Goal: Task Accomplishment & Management: Manage account settings

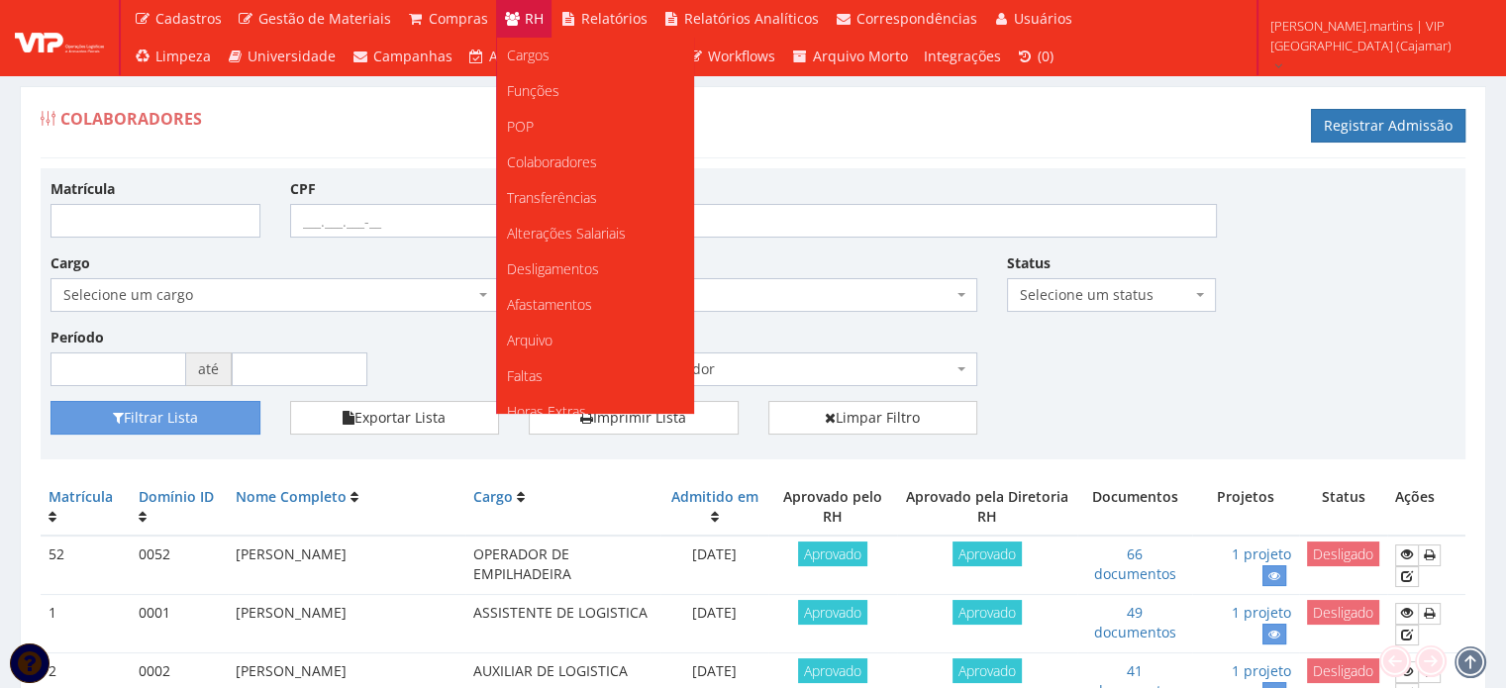
scroll to position [198, 0]
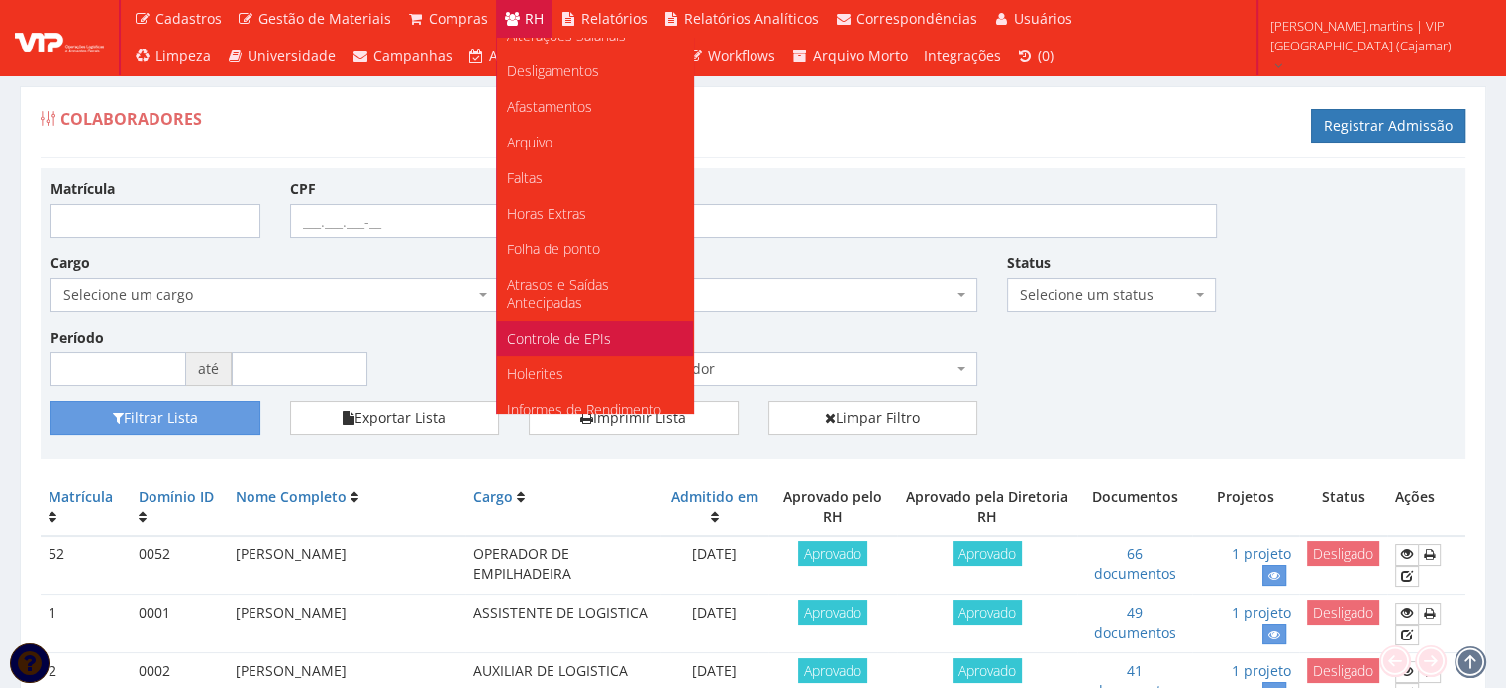
click at [547, 331] on span "Controle de EPIs" at bounding box center [559, 338] width 104 height 19
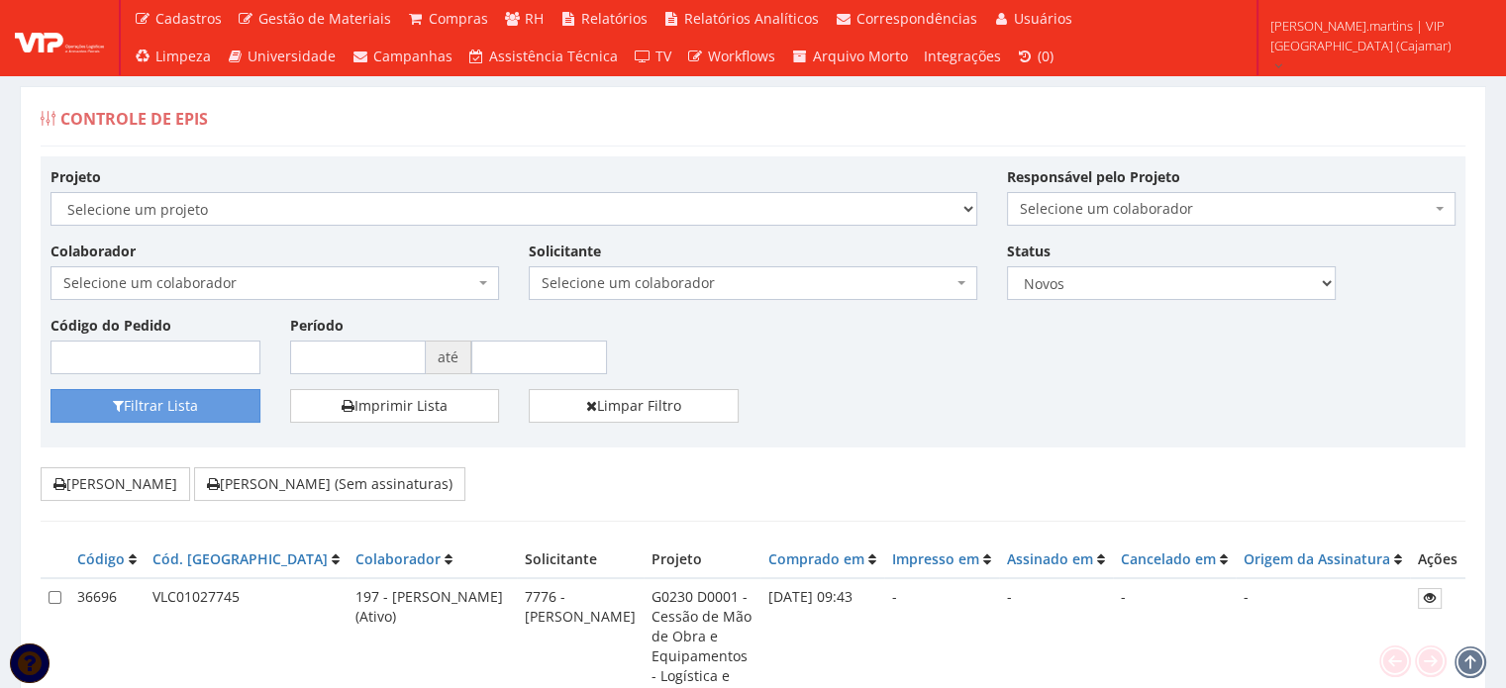
click at [384, 280] on span "Selecione um colaborador" at bounding box center [268, 283] width 411 height 20
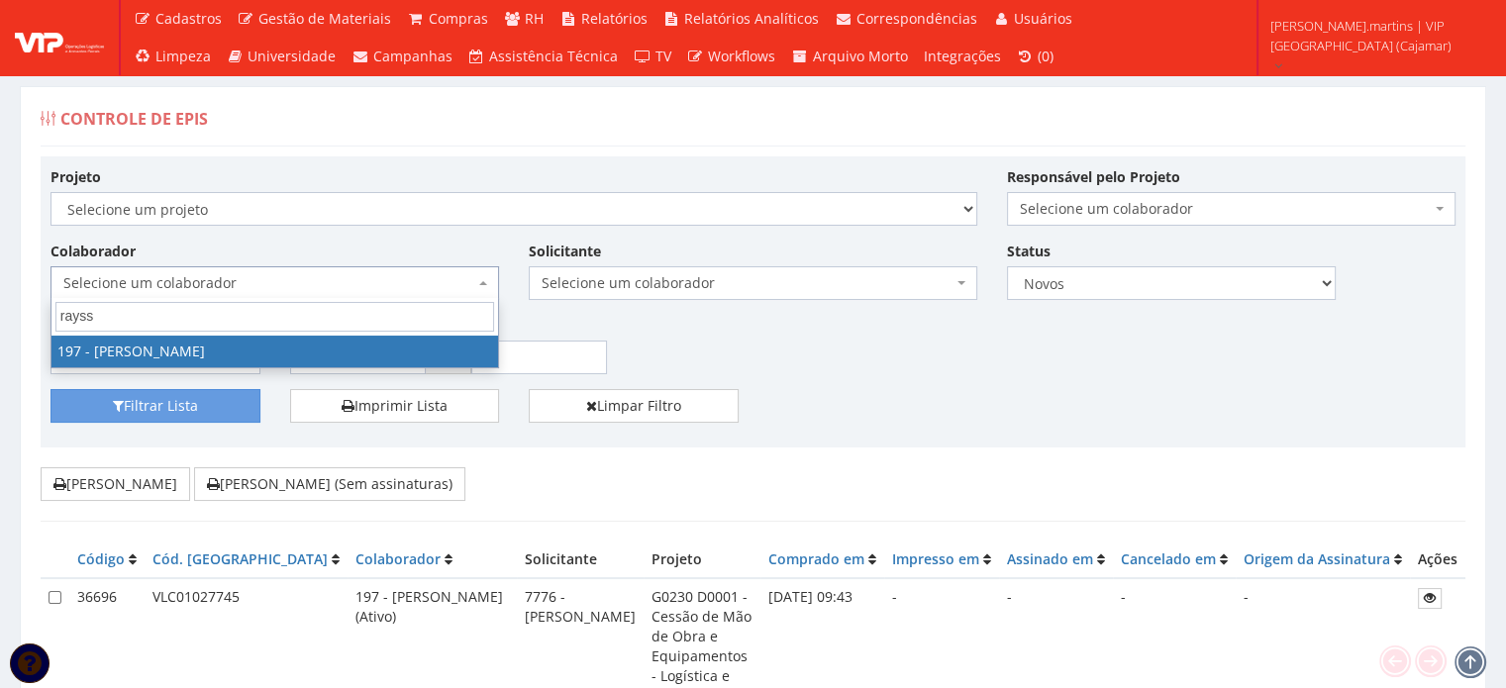
type input "rayss"
select select "4102"
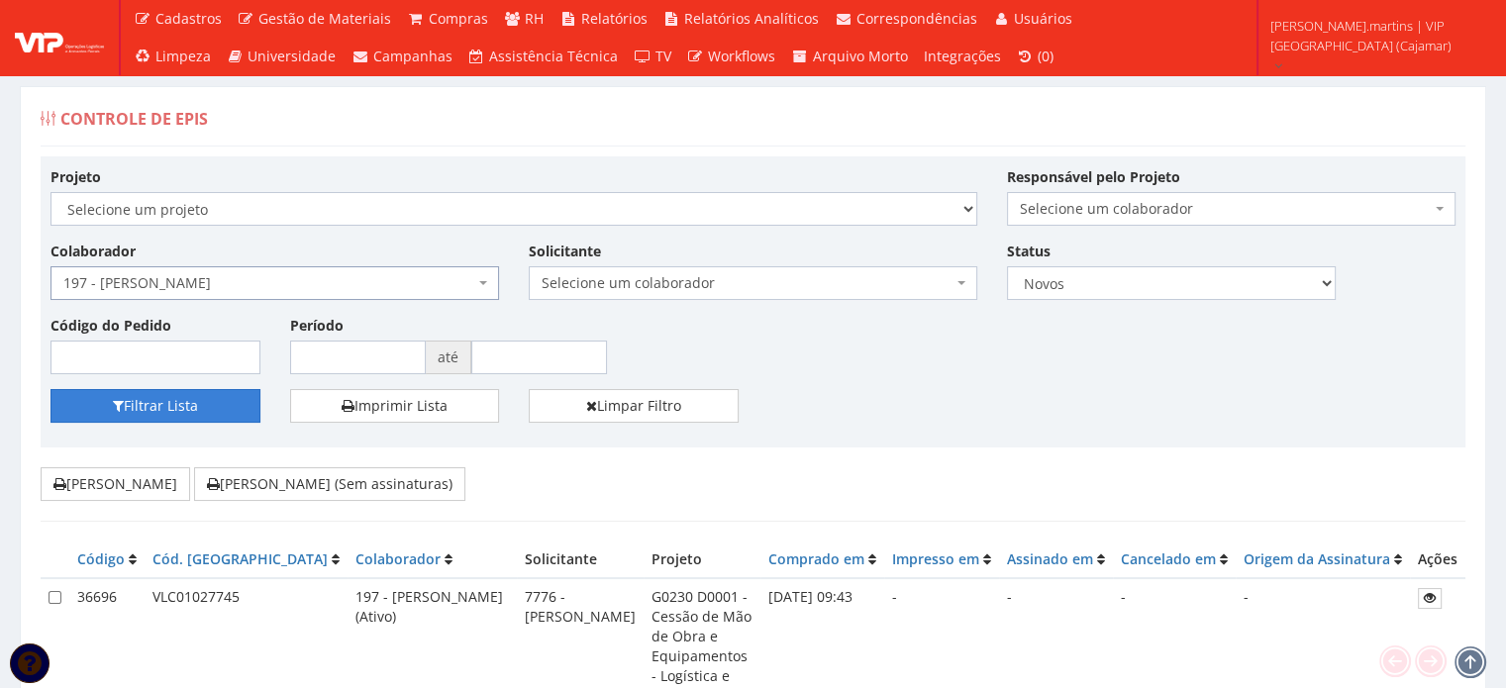
click at [170, 410] on button "Filtrar Lista" at bounding box center [155, 406] width 210 height 34
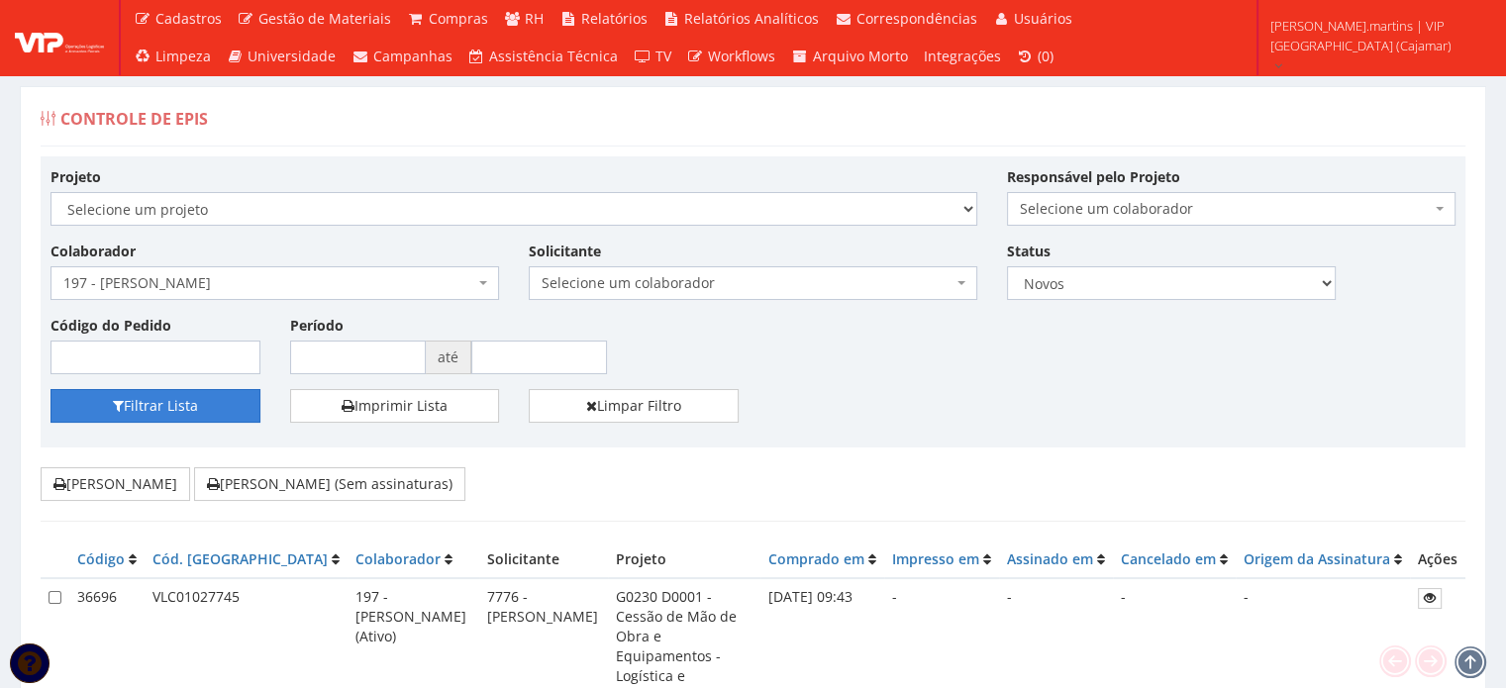
scroll to position [330, 0]
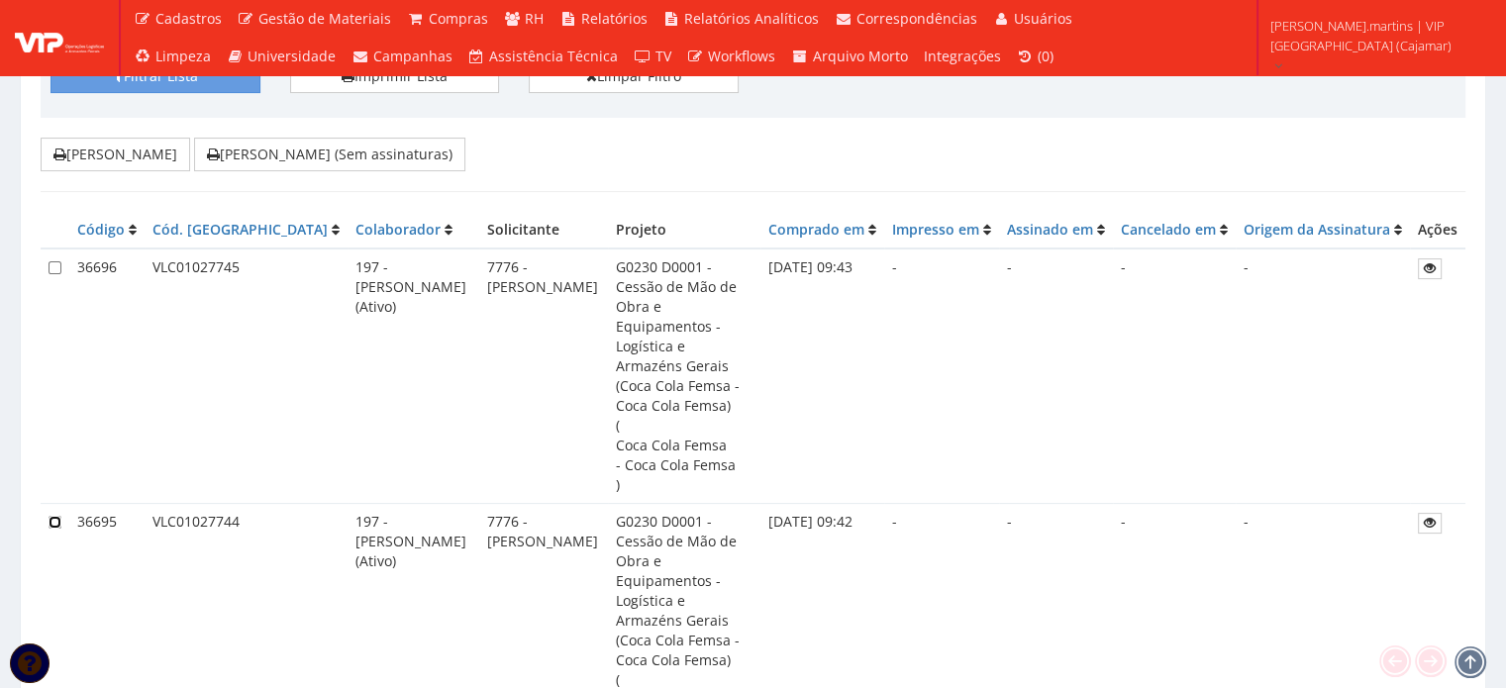
drag, startPoint x: 54, startPoint y: 440, endPoint x: 50, endPoint y: 428, distance: 12.9
click at [53, 516] on input "checkbox" at bounding box center [55, 522] width 13 height 13
checkbox input "true"
click at [51, 261] on input "checkbox" at bounding box center [55, 267] width 13 height 13
checkbox input "true"
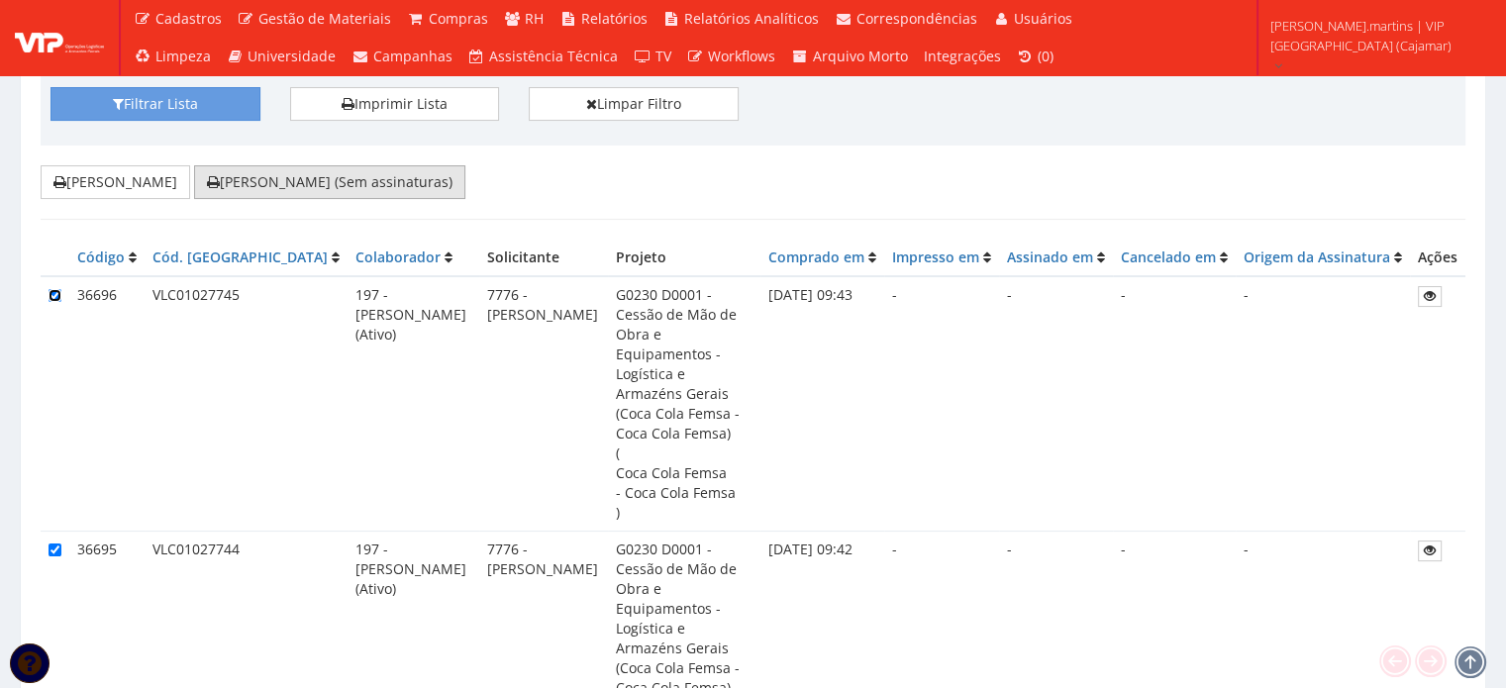
scroll to position [150, 0]
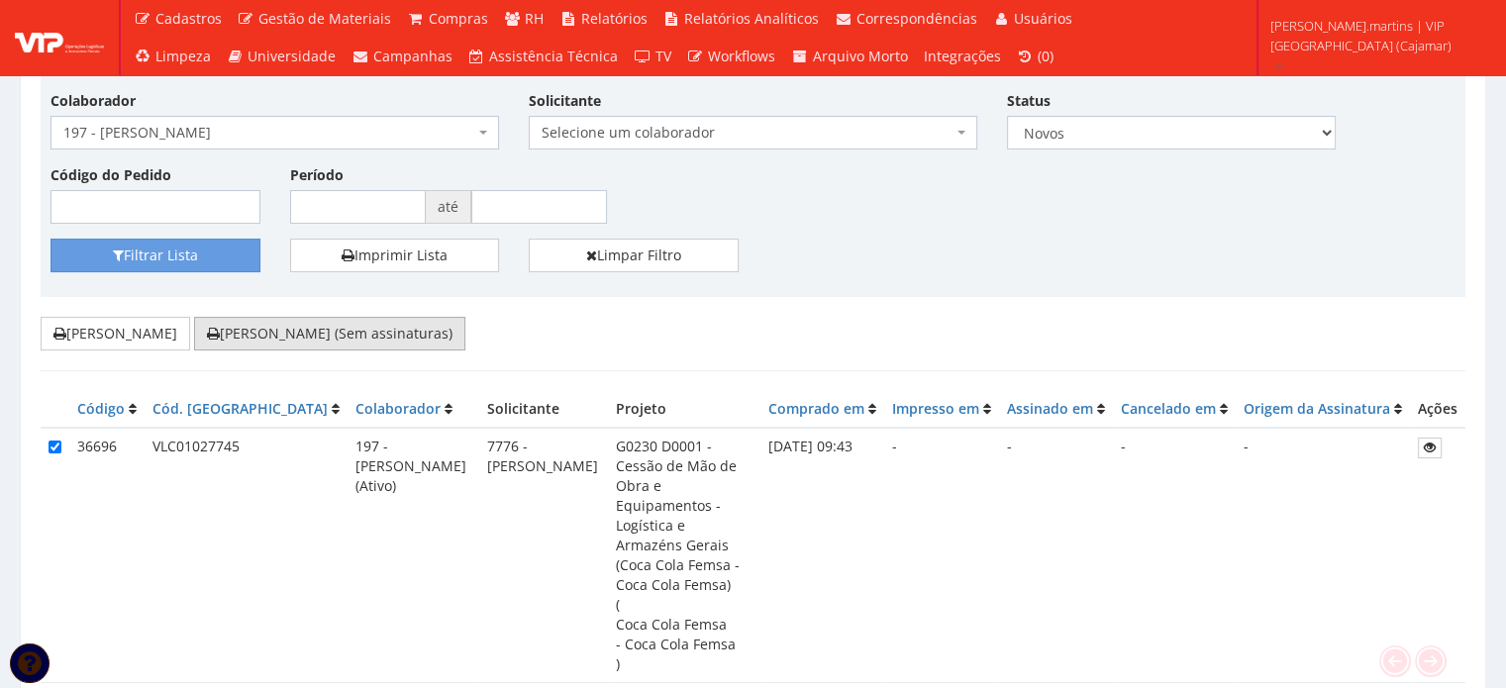
click at [314, 335] on button "Imprimir Fichas (Sem assinaturas)" at bounding box center [329, 334] width 271 height 34
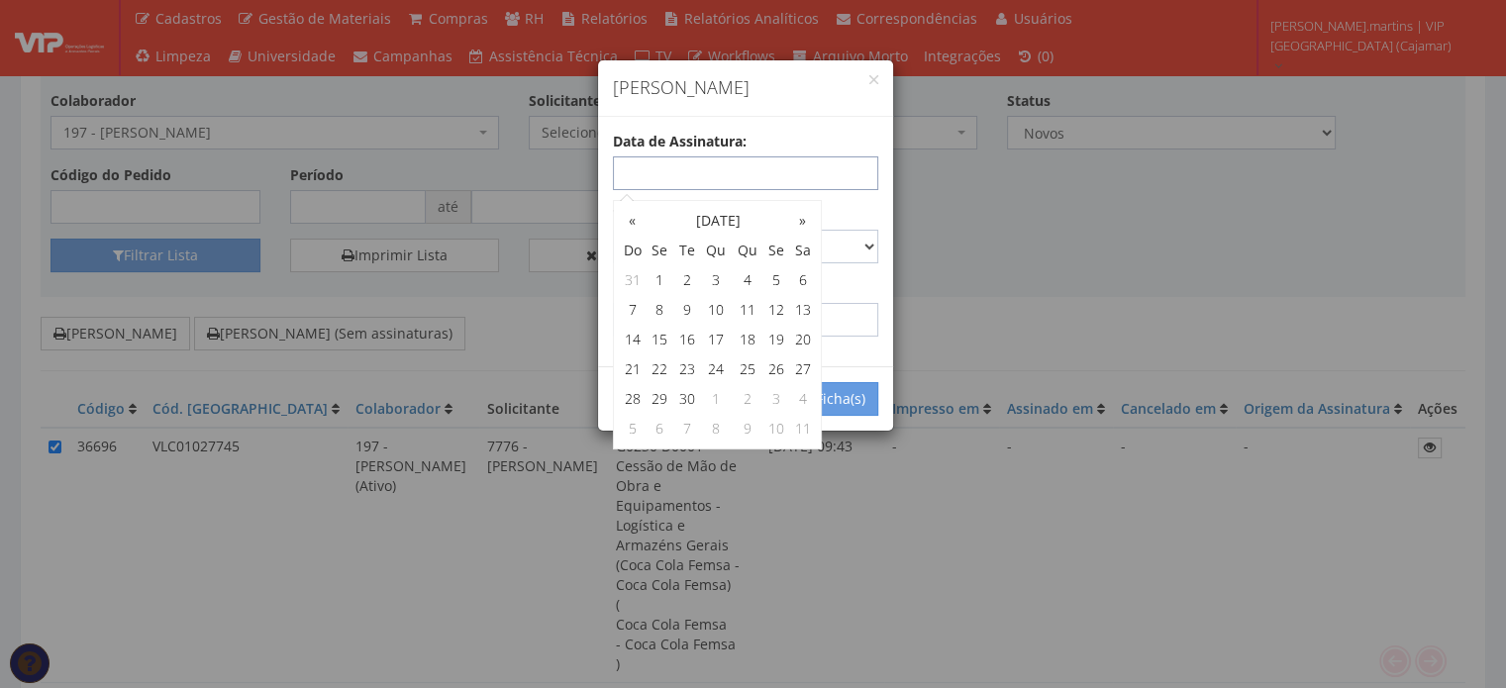
click at [693, 172] on input "text" at bounding box center [745, 173] width 265 height 34
type input "30/09/2025"
click at [859, 244] on select "Carta Registrada Carta Simples PAC Sedex Sedex 10 Sedex 12 Sedex Hoje E-mail Tr…" at bounding box center [745, 247] width 265 height 34
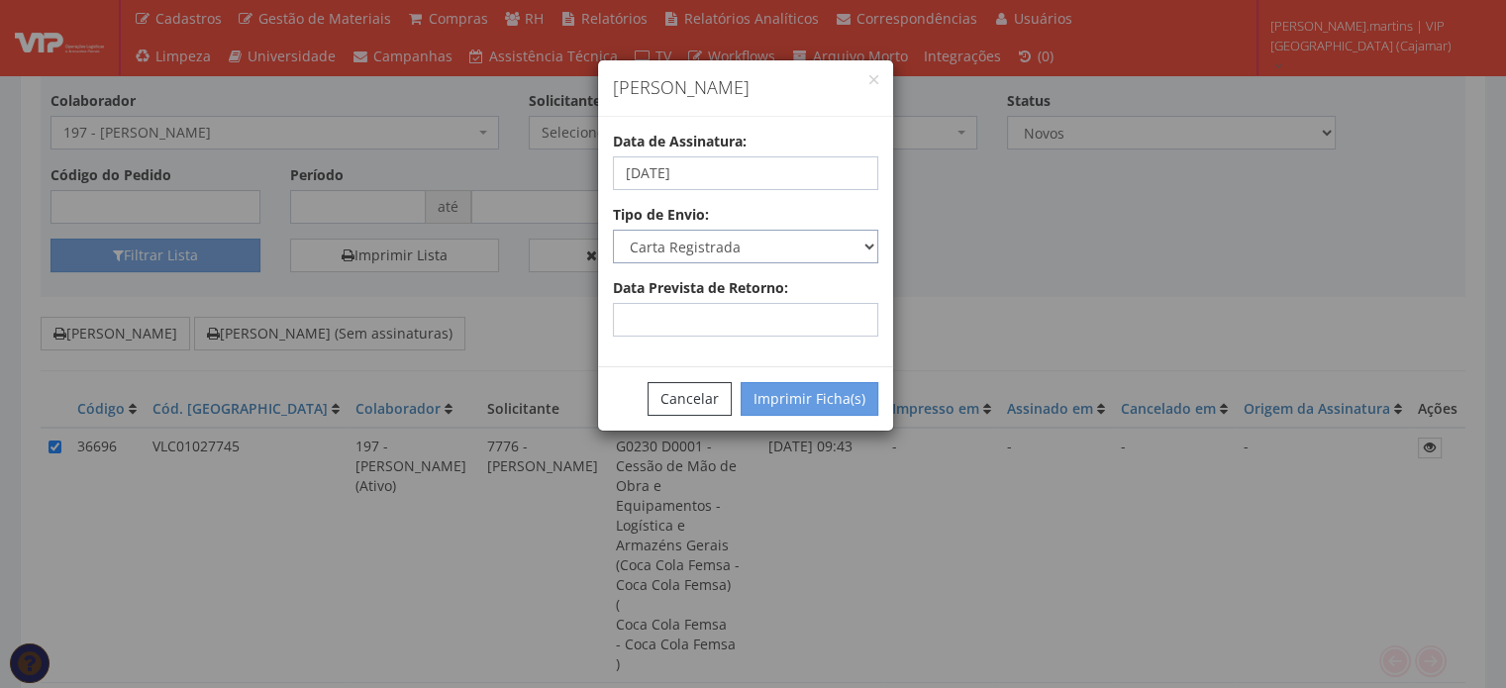
select select "email"
click at [613, 230] on select "Carta Registrada Carta Simples PAC Sedex Sedex 10 Sedex 12 Sedex Hoje E-mail Tr…" at bounding box center [745, 247] width 265 height 34
click at [830, 393] on button "Imprimir Ficha(s)" at bounding box center [810, 399] width 138 height 34
select select "2"
click at [711, 391] on button "Cancelar" at bounding box center [690, 399] width 84 height 34
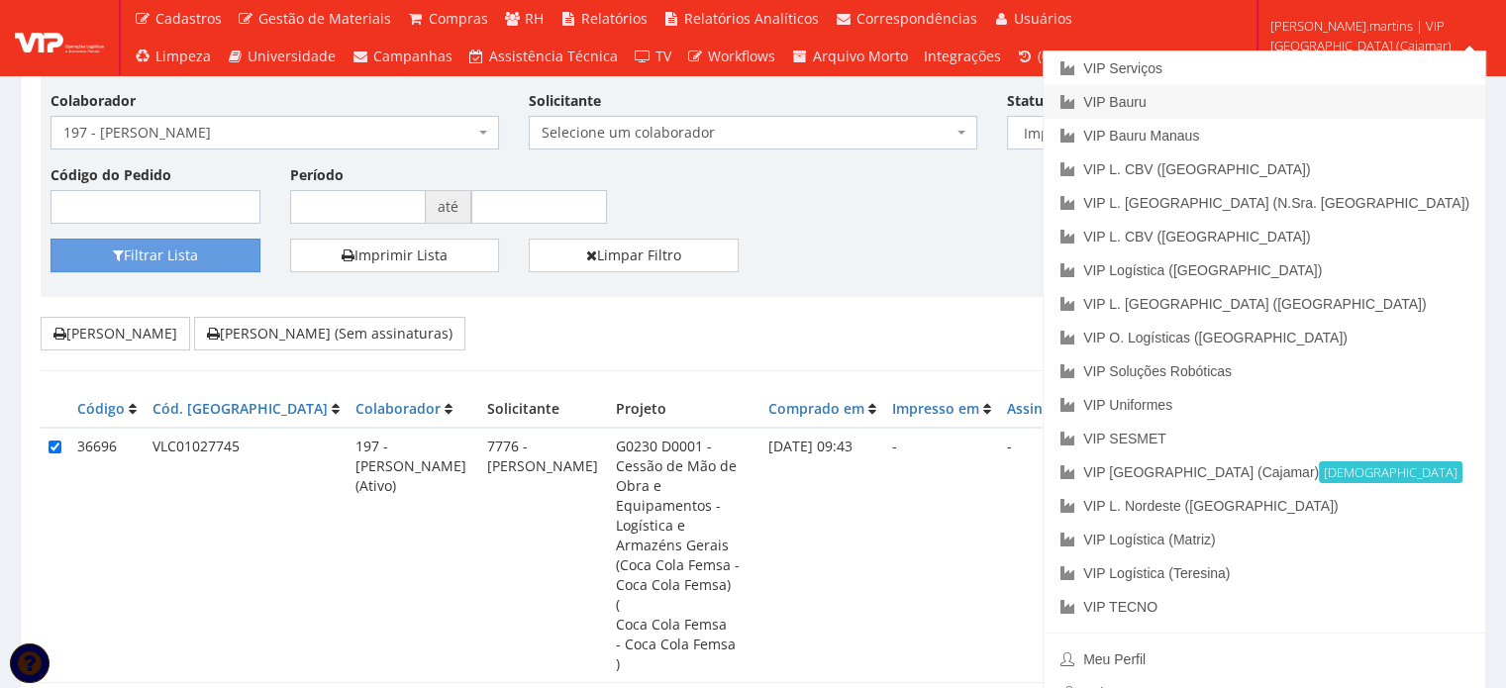
click at [1313, 92] on link "VIP Bauru" at bounding box center [1265, 102] width 442 height 34
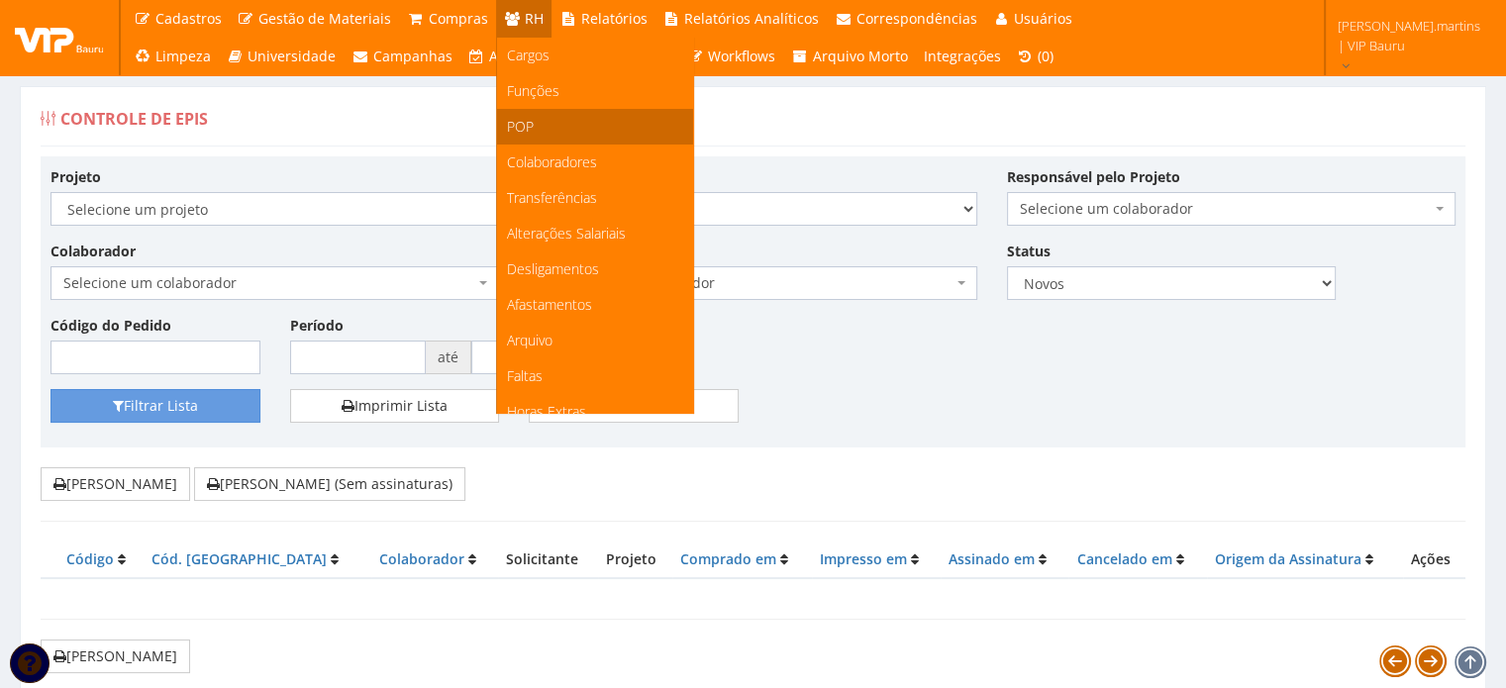
click at [550, 135] on link "POP" at bounding box center [595, 127] width 196 height 36
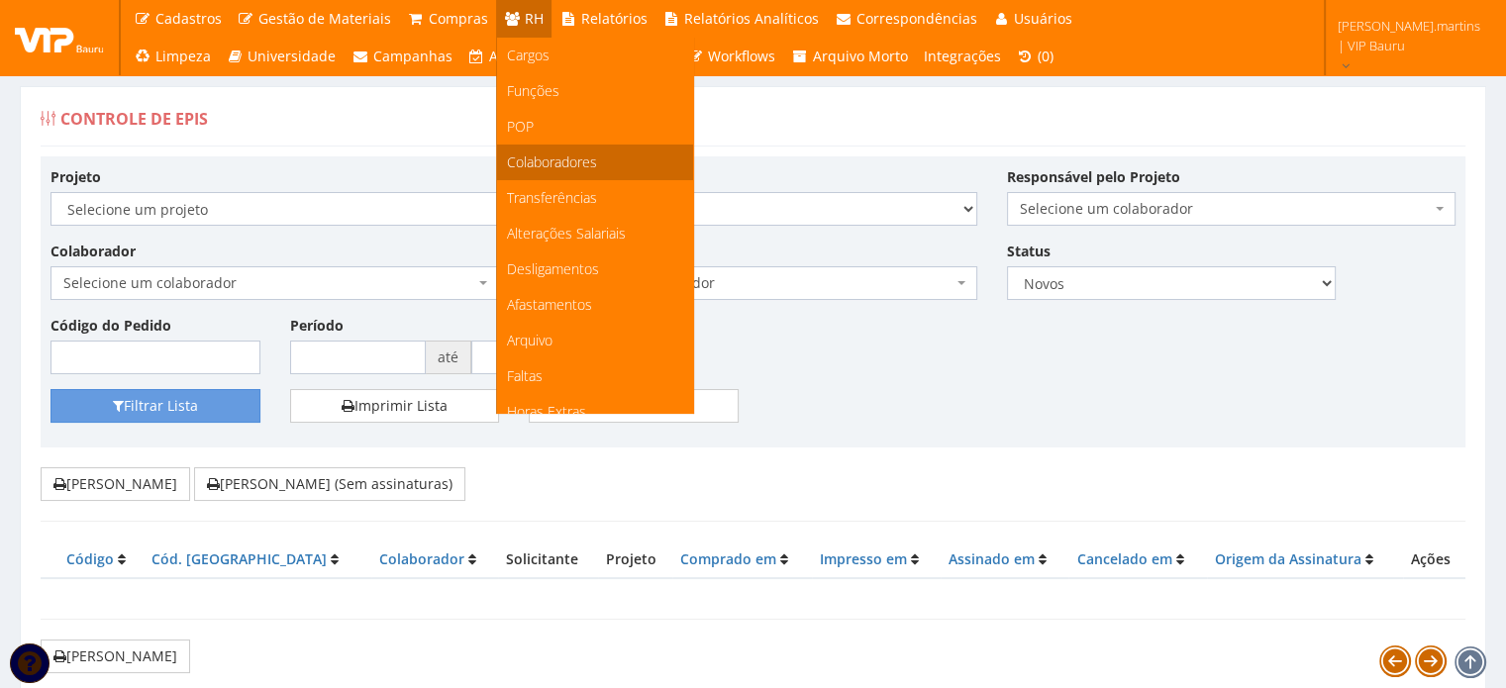
click at [551, 166] on span "Colaboradores" at bounding box center [552, 161] width 90 height 19
click at [551, 164] on span "Colaboradores" at bounding box center [552, 161] width 90 height 19
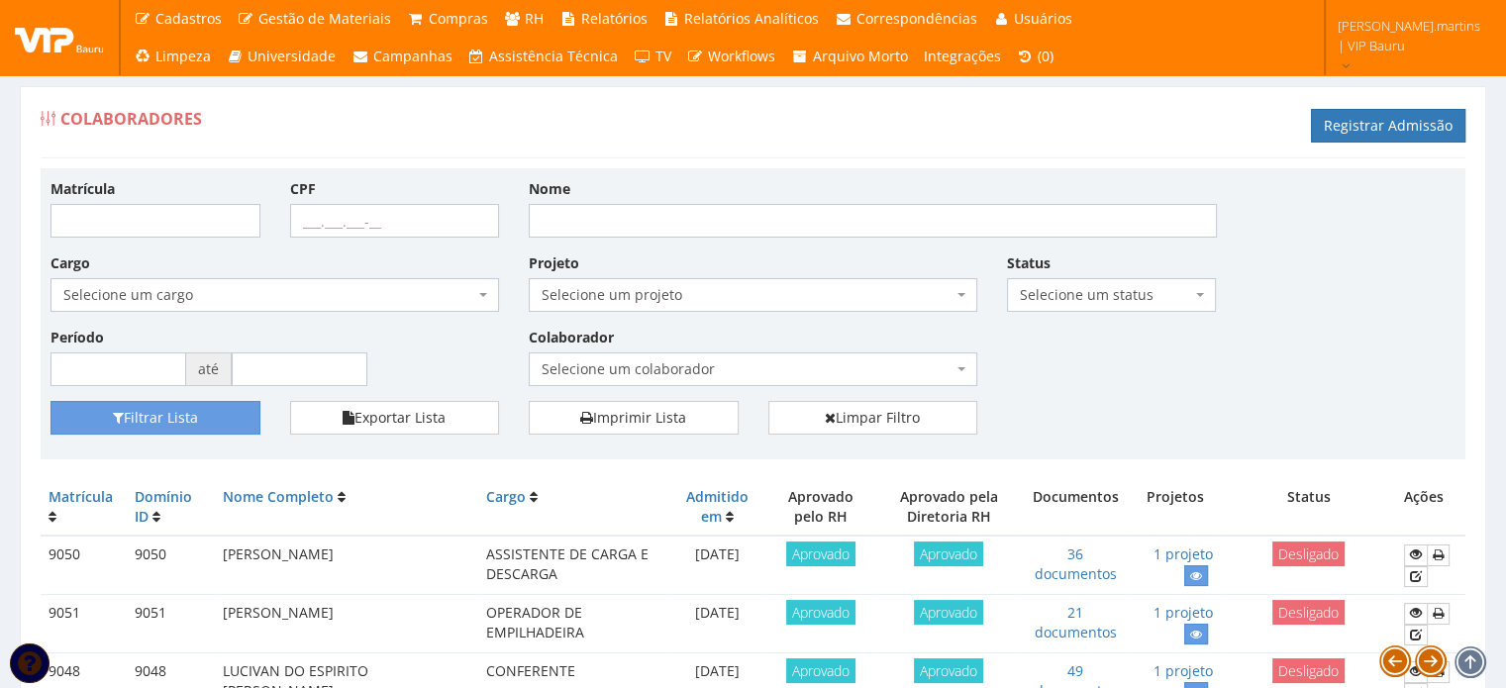
click at [571, 364] on span "Selecione um colaborador" at bounding box center [747, 369] width 411 height 20
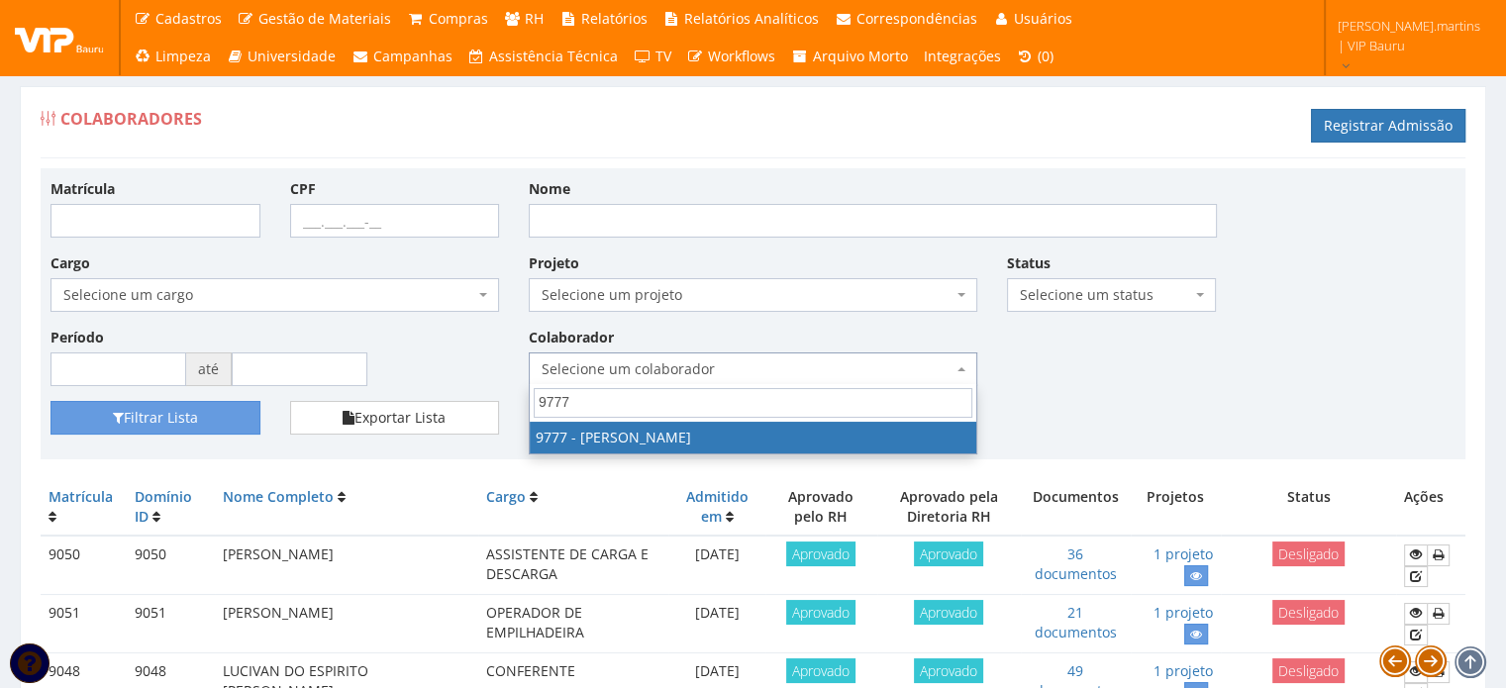
type input "9777"
select select "4103"
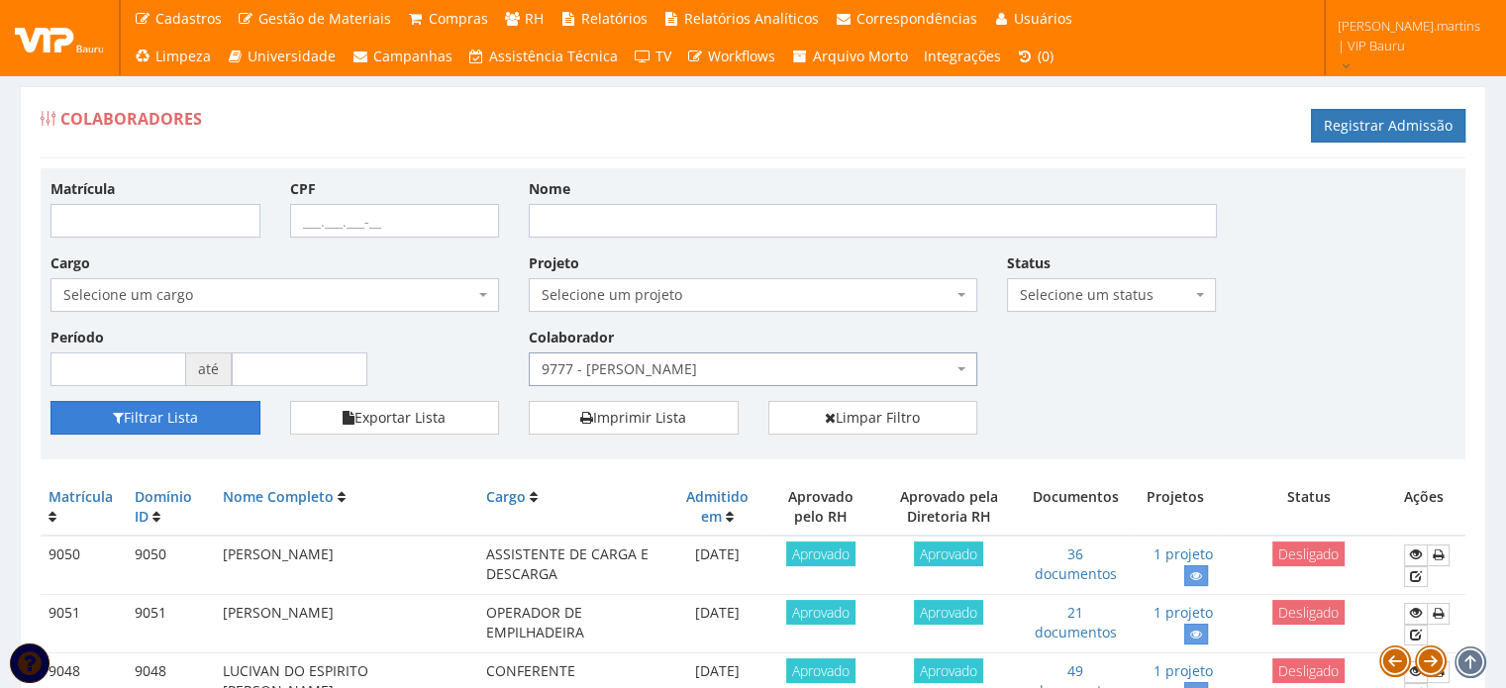
click at [168, 419] on button "Filtrar Lista" at bounding box center [155, 418] width 210 height 34
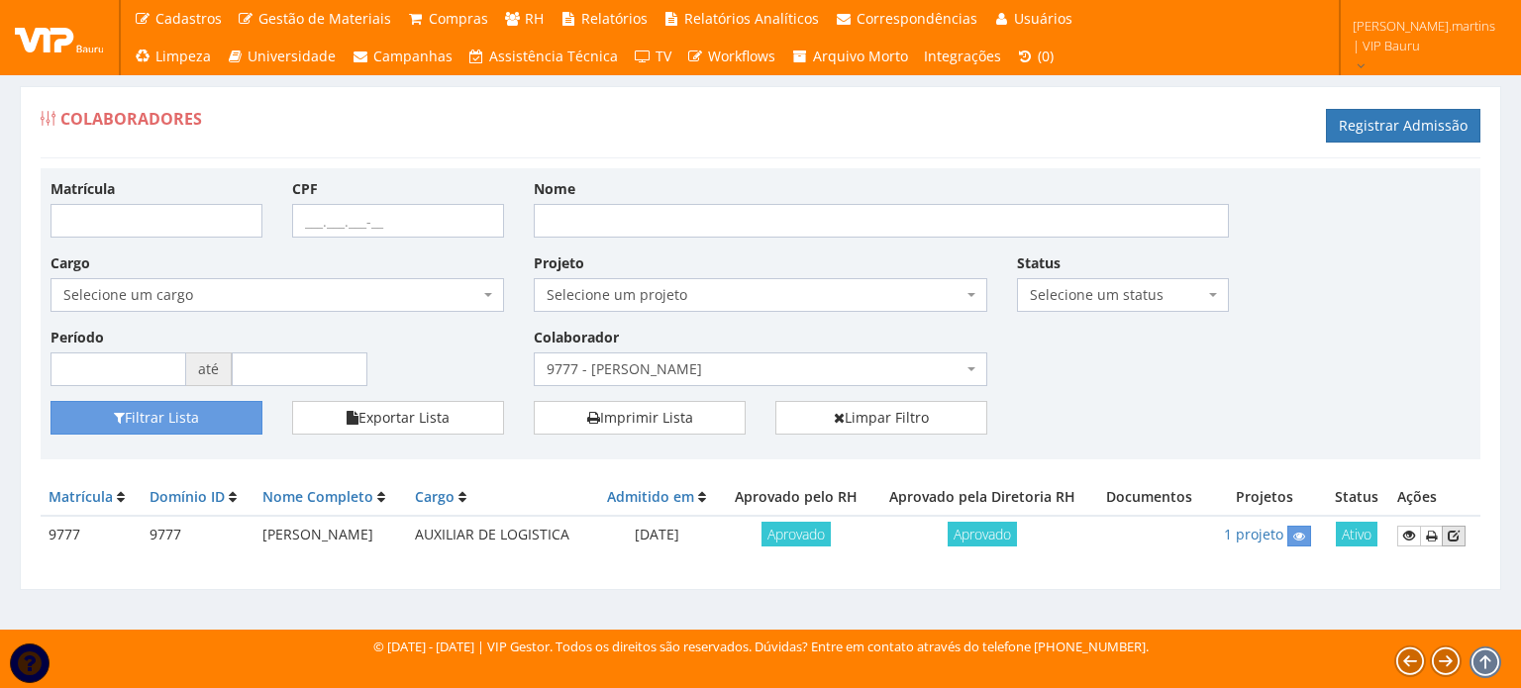
click at [1452, 537] on icon at bounding box center [1454, 536] width 12 height 14
click at [1176, 381] on div "Matrícula CPF Nome Cargo Selecione um cargo G1225 D0029 - 4110-05 - AGENTE DE A…" at bounding box center [761, 289] width 1450 height 223
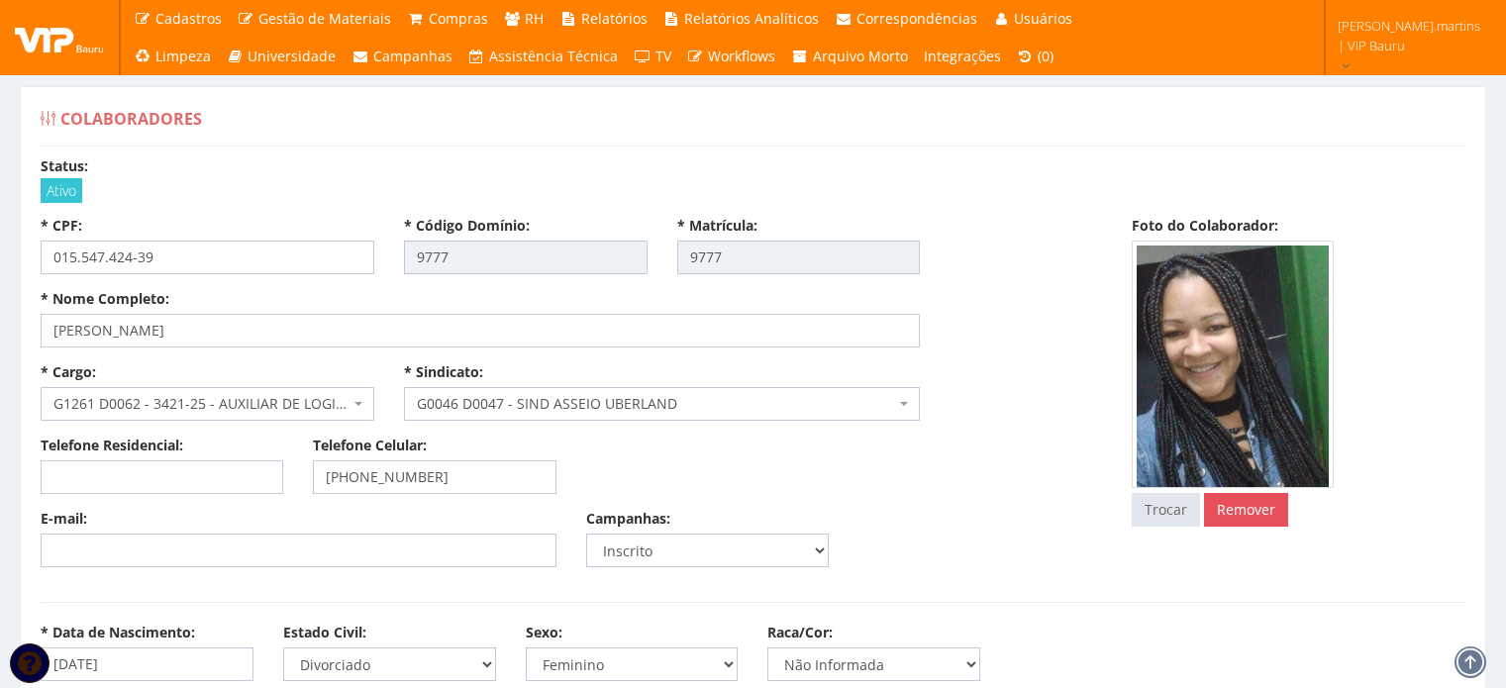
select select
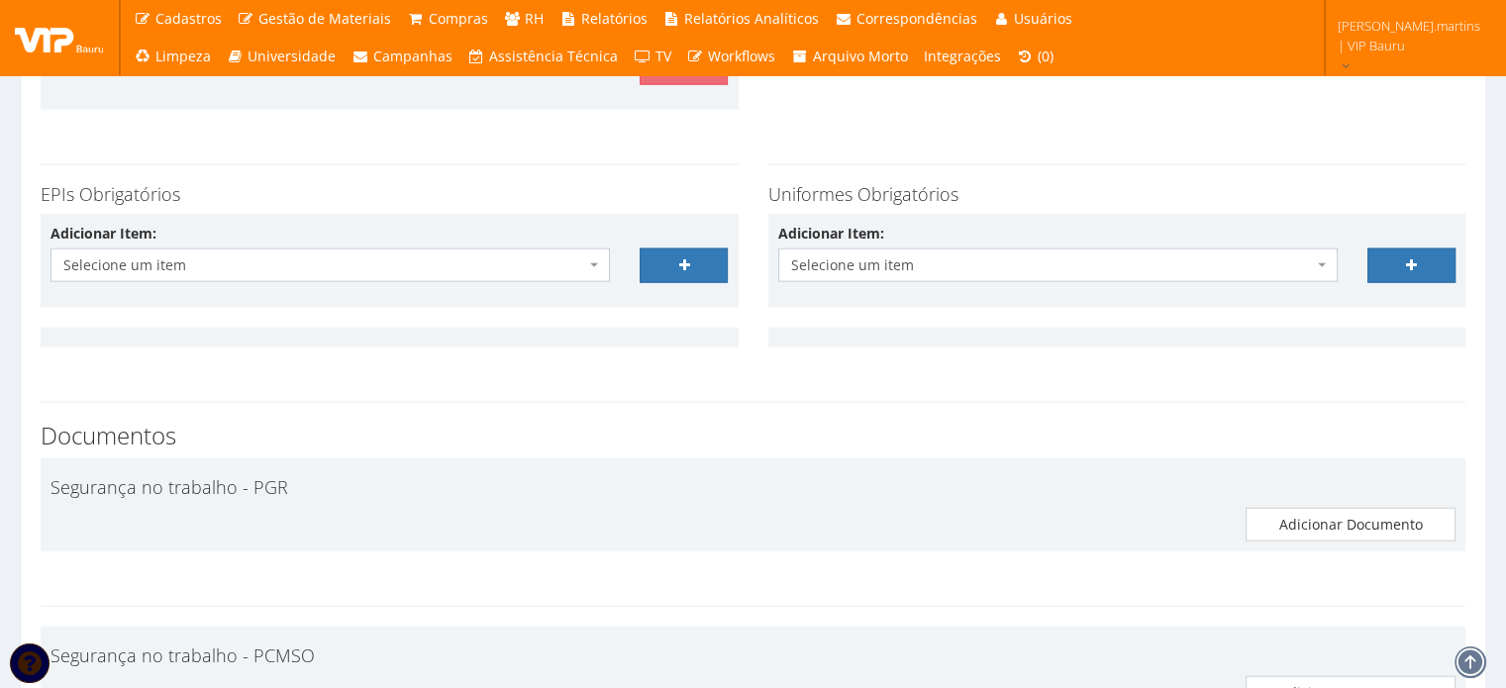
scroll to position [4620, 0]
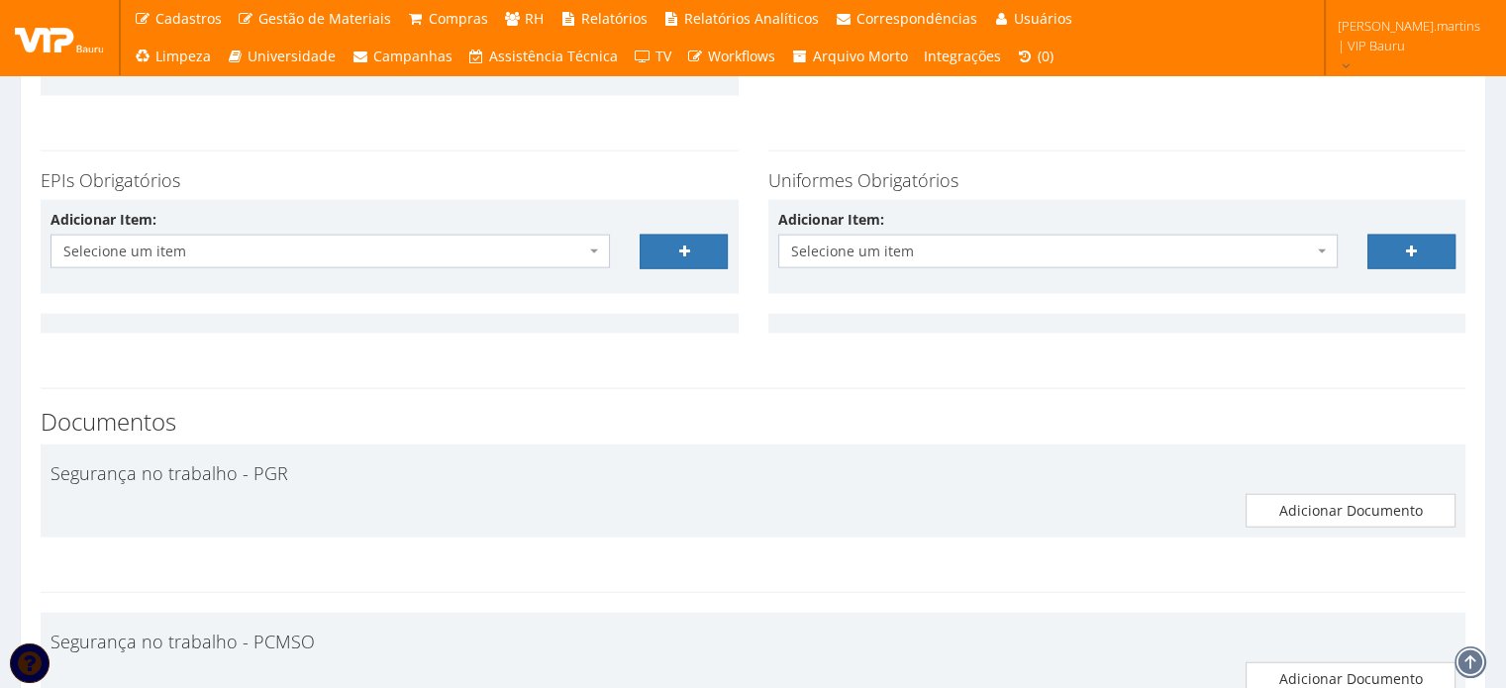
click at [451, 244] on span "Selecione um item" at bounding box center [324, 252] width 522 height 20
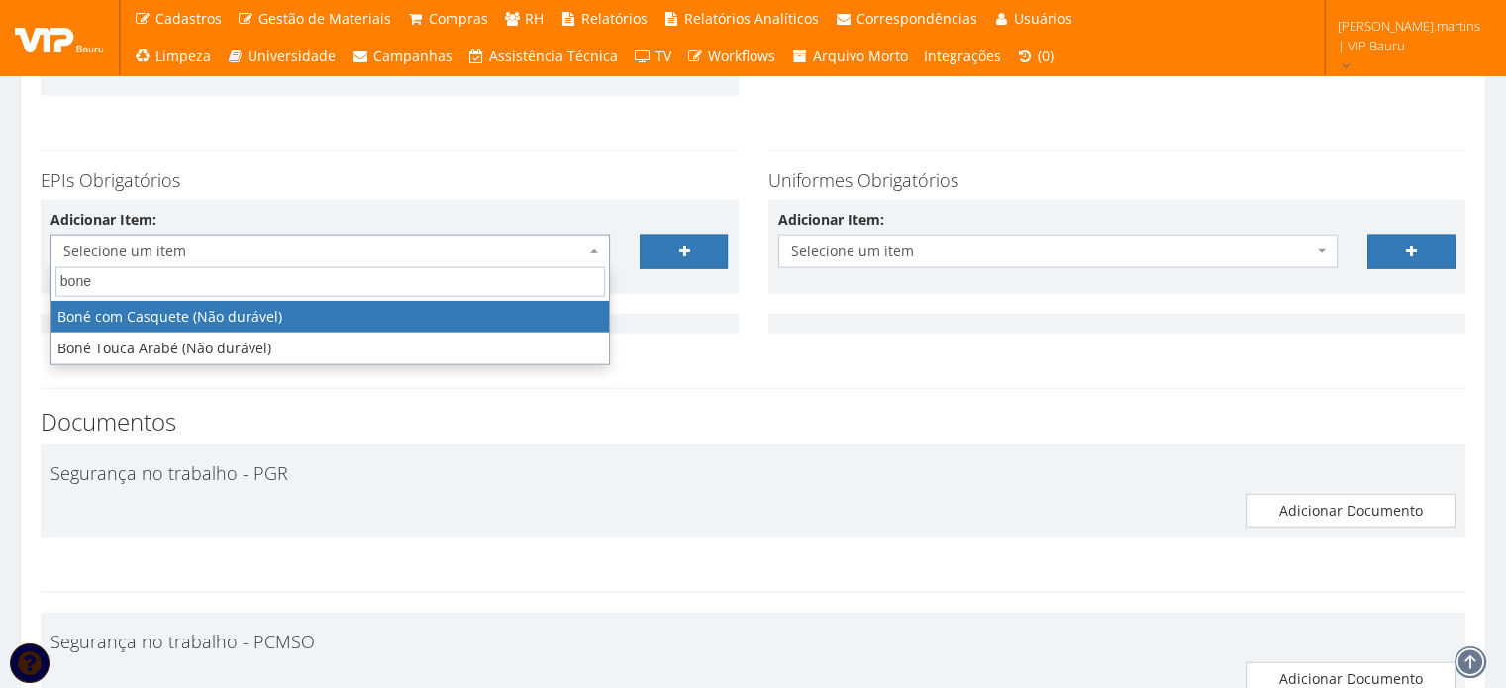
type input "bone"
select select "41"
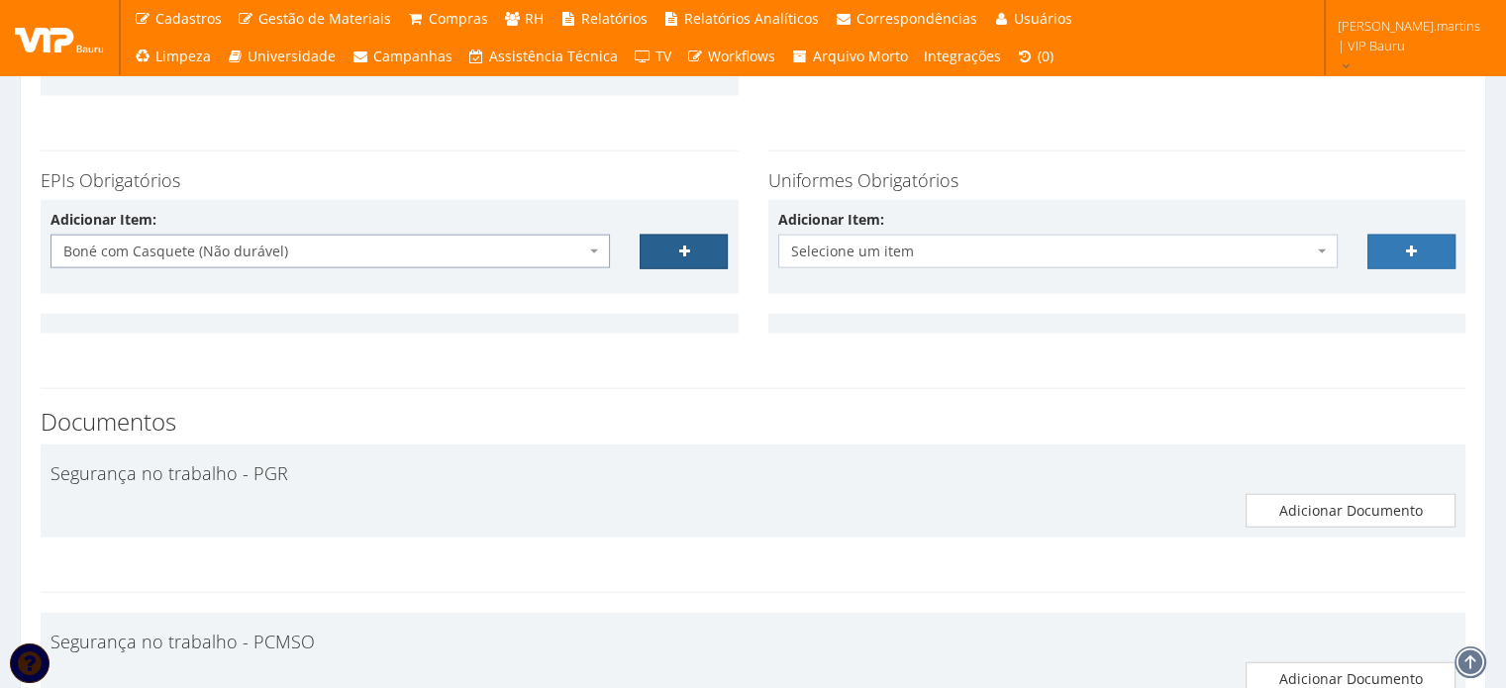
click at [652, 244] on link at bounding box center [684, 252] width 88 height 34
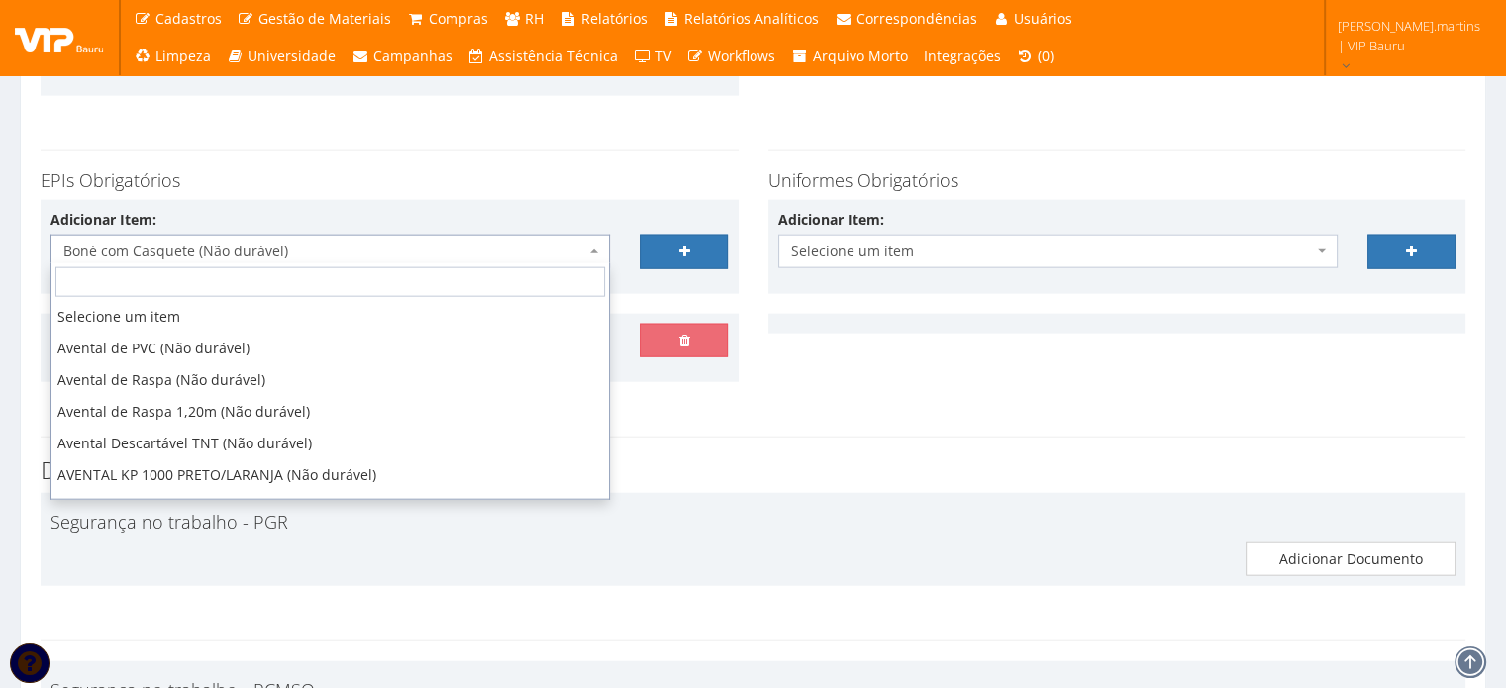
click at [527, 249] on span "Boné com Casquete (Não durável)" at bounding box center [324, 252] width 522 height 20
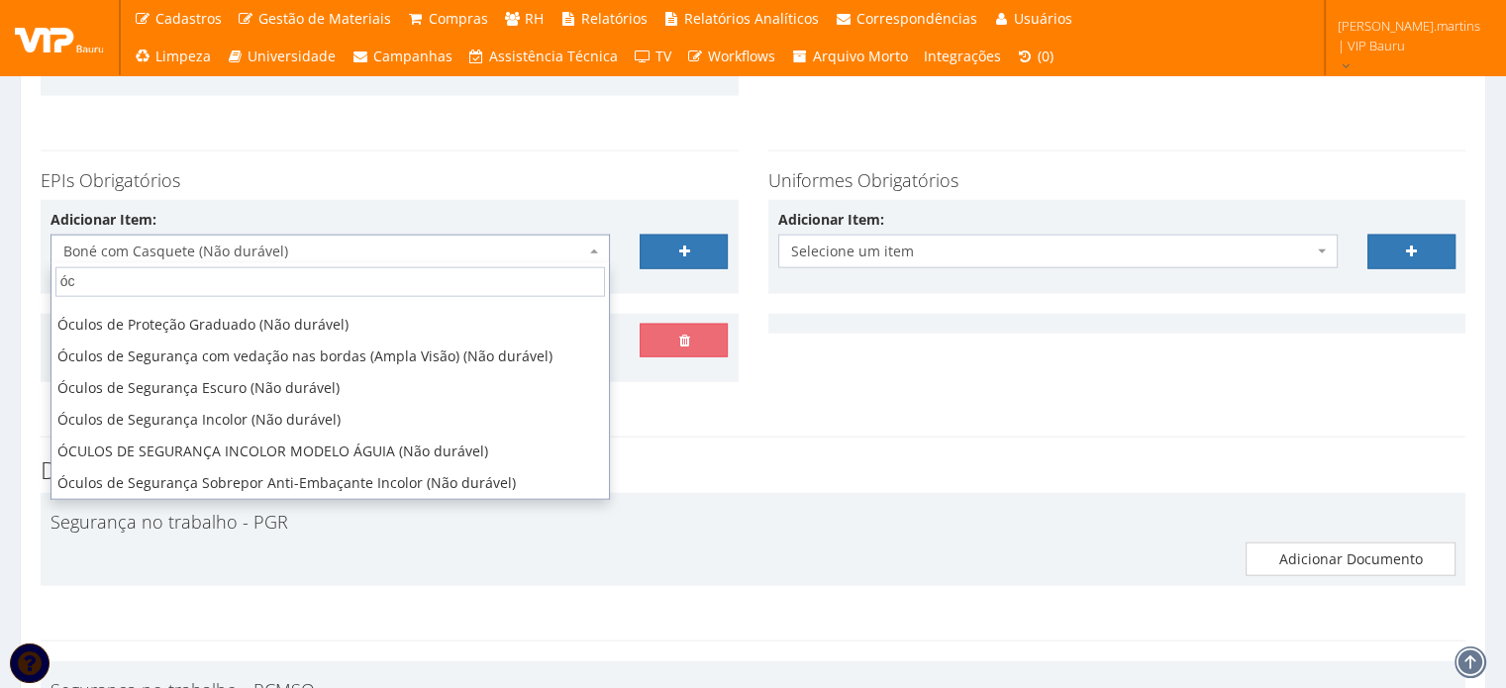
scroll to position [0, 0]
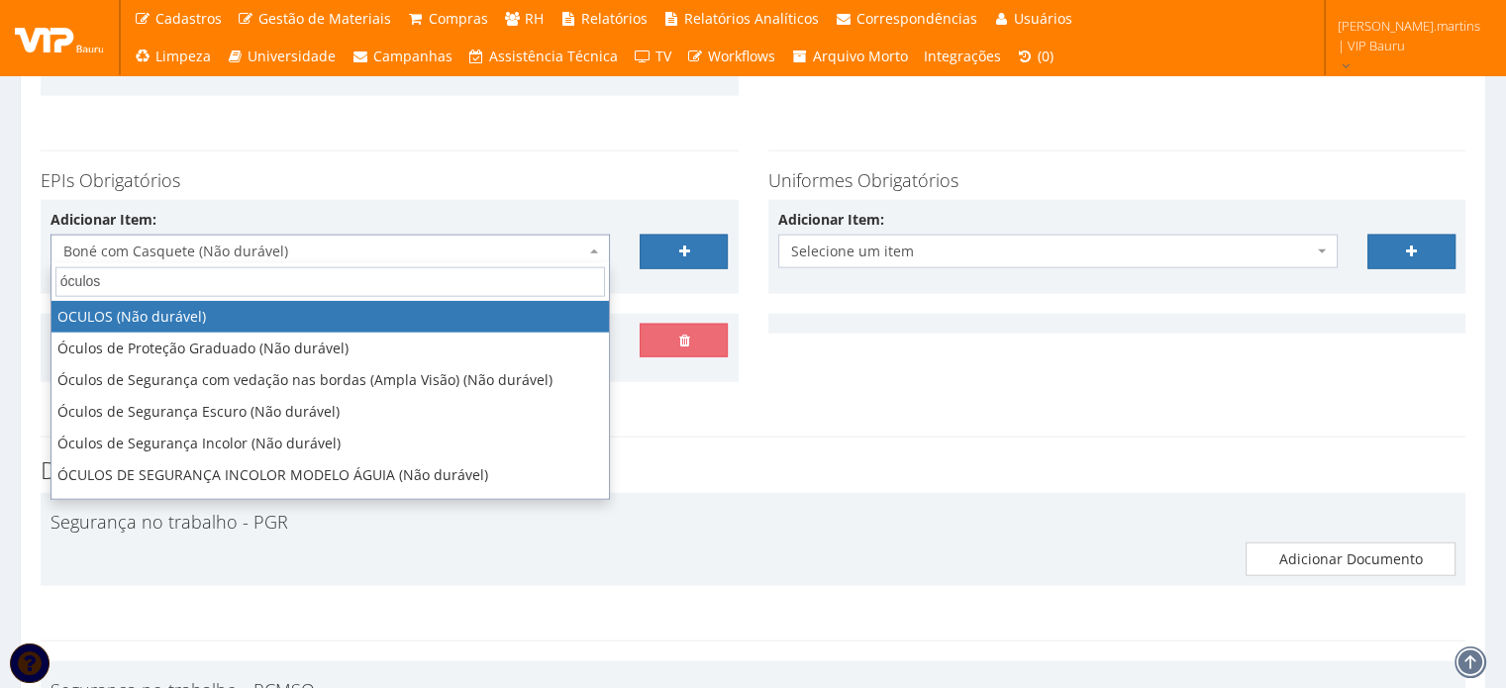
type input "óculos"
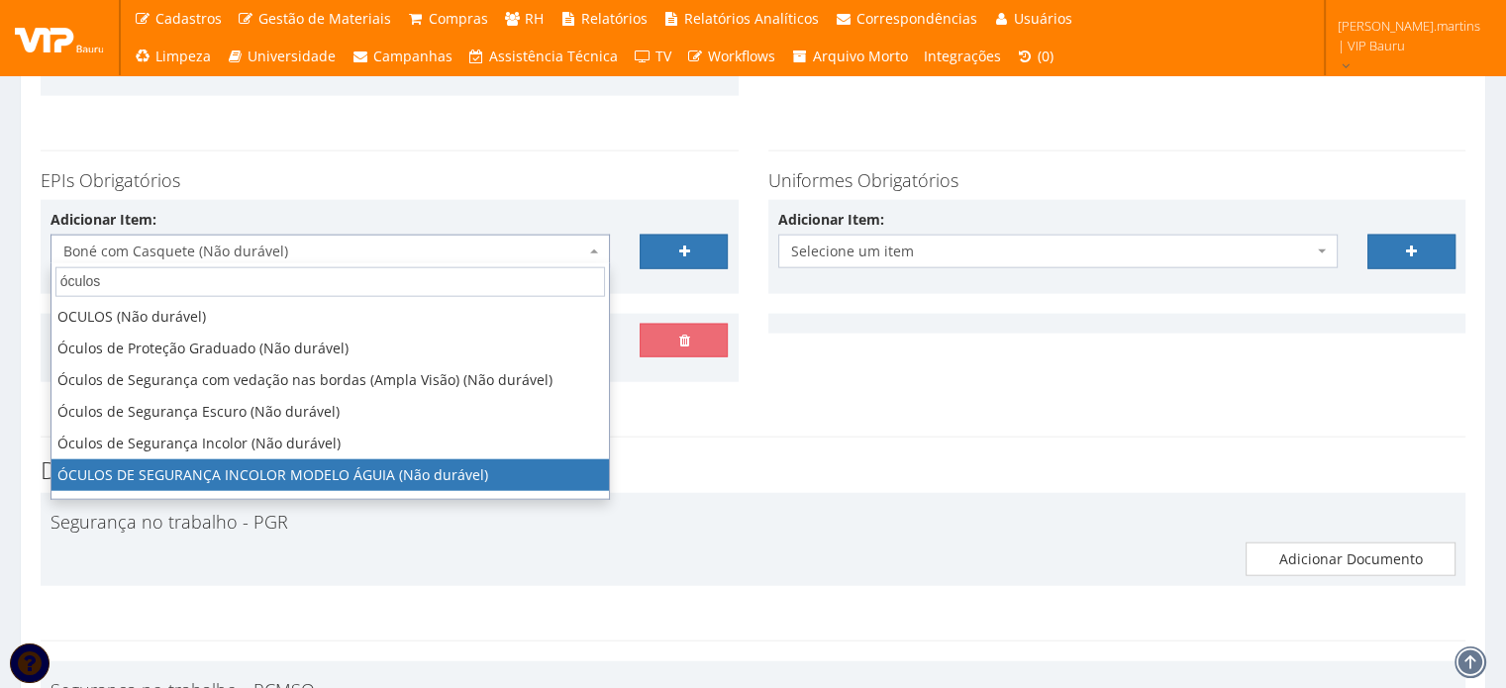
select select "1840"
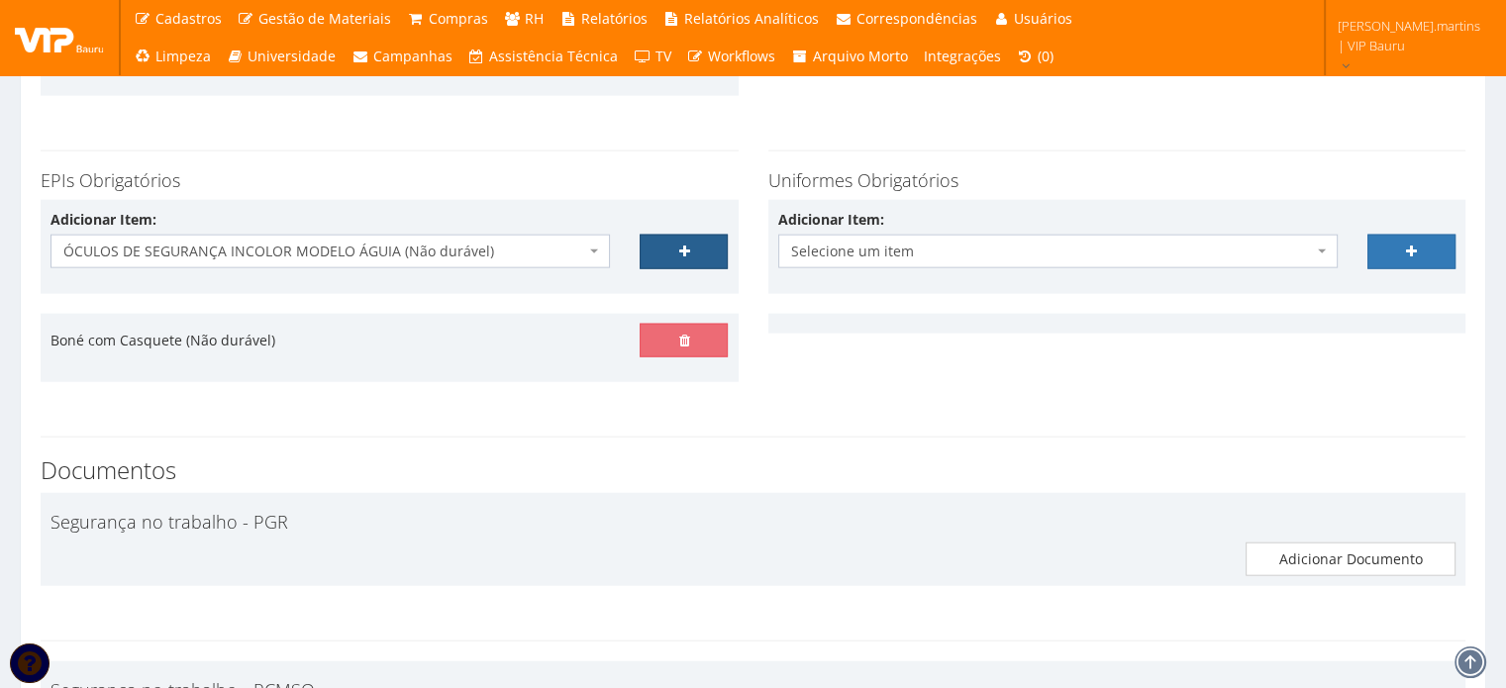
click at [687, 239] on link at bounding box center [684, 252] width 88 height 34
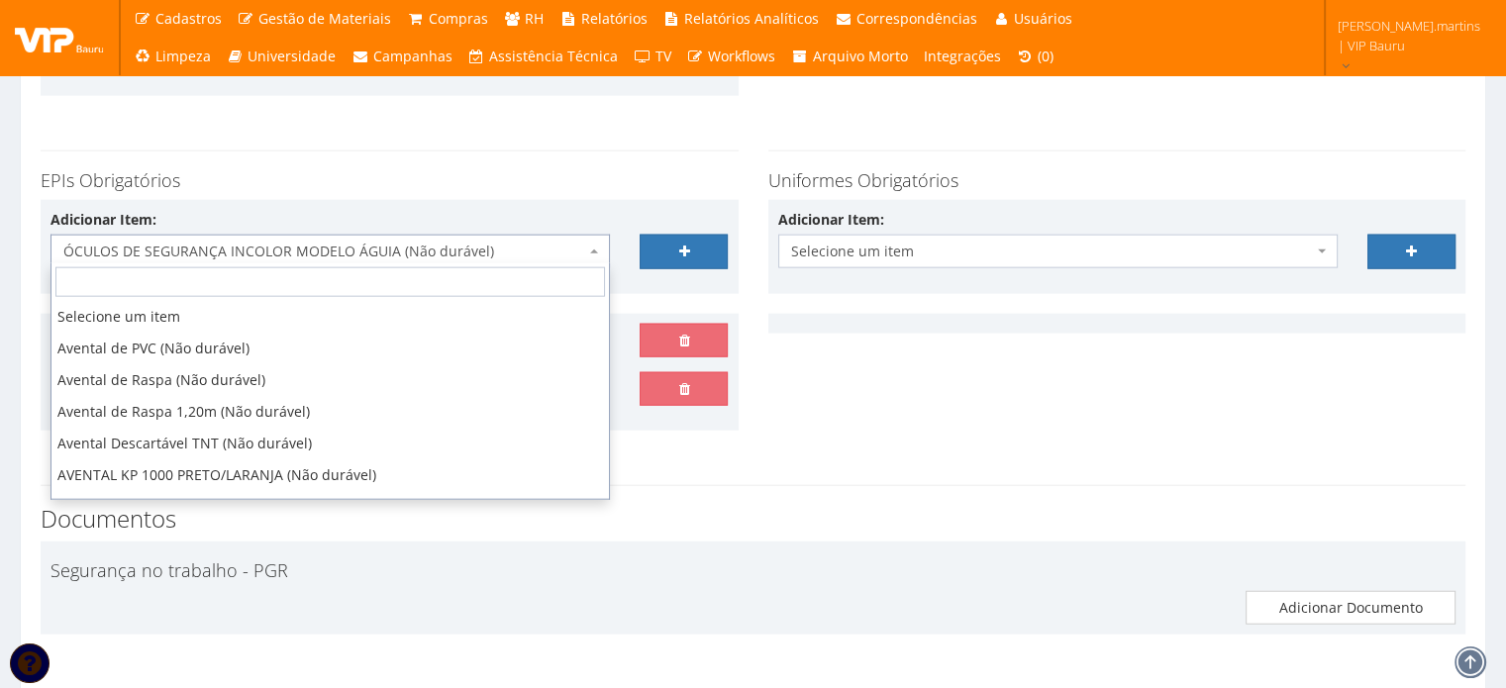
click at [542, 251] on span "ÓCULOS DE SEGURANÇA INCOLOR MODELO ÁGUIA (Não durável)" at bounding box center [324, 252] width 522 height 20
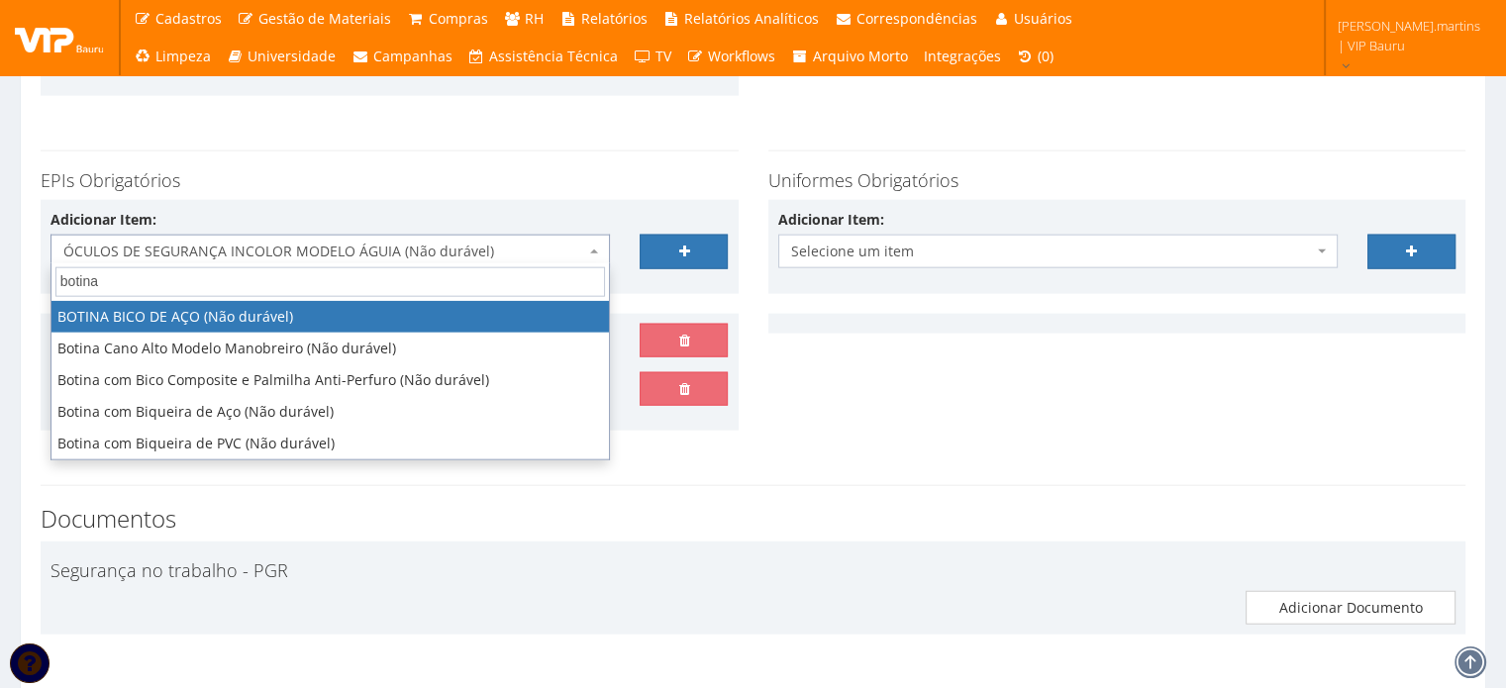
type input "botina"
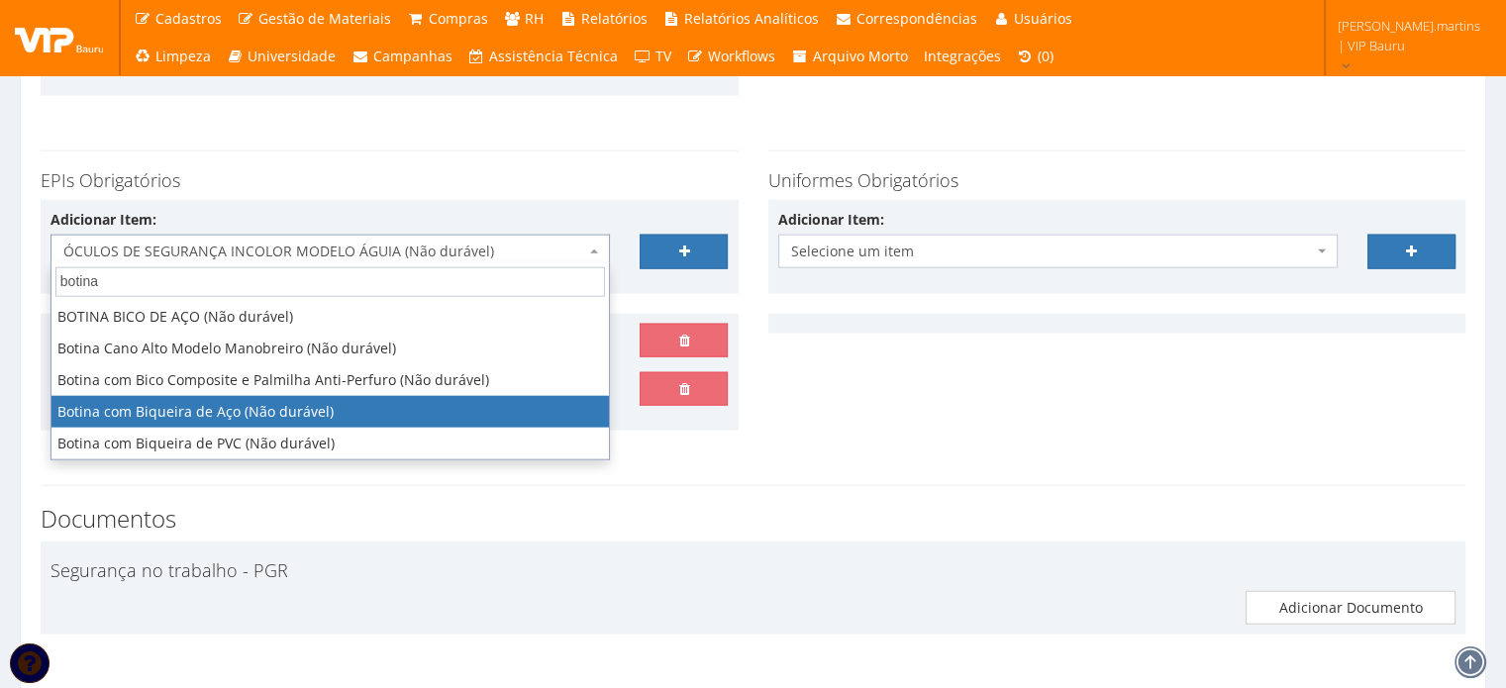
select select "46"
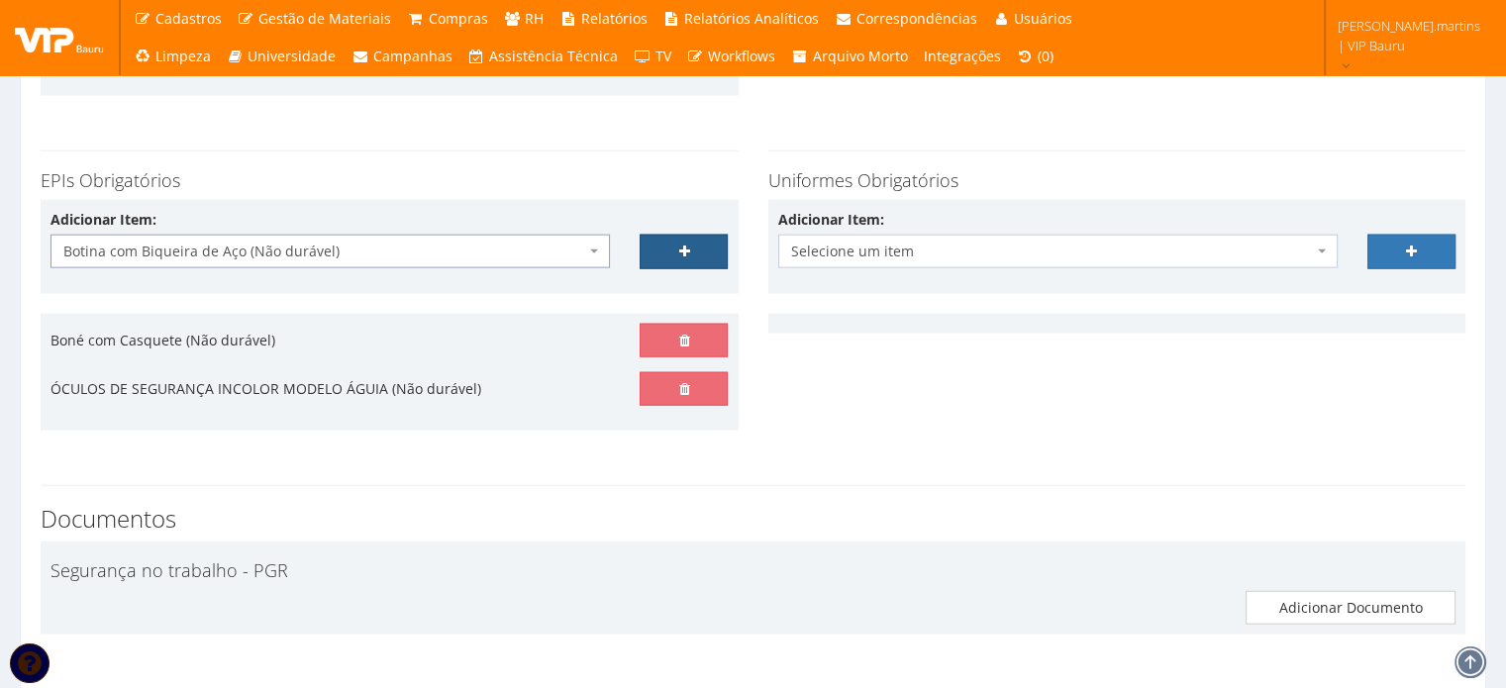
click at [687, 238] on link at bounding box center [684, 252] width 88 height 34
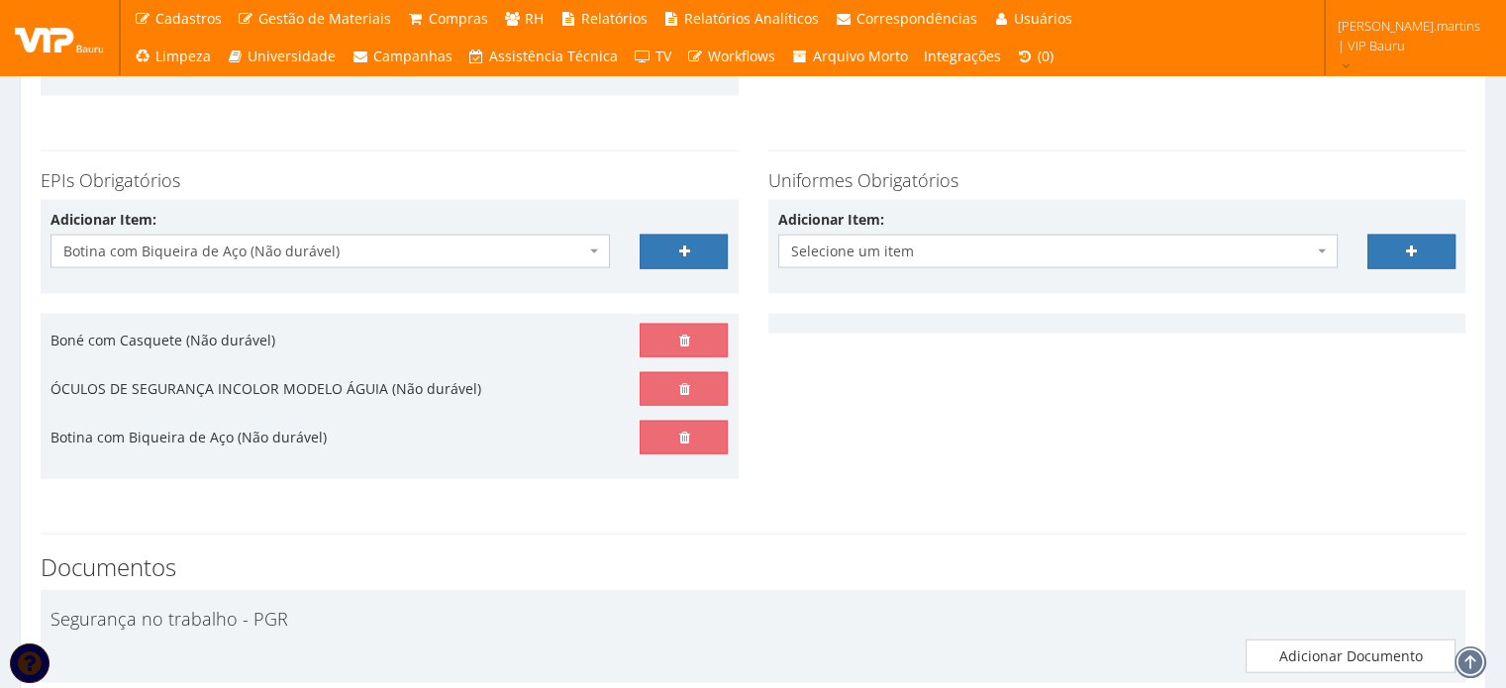
click at [543, 244] on span "Botina com Biqueira de Aço (Não durável)" at bounding box center [324, 252] width 522 height 20
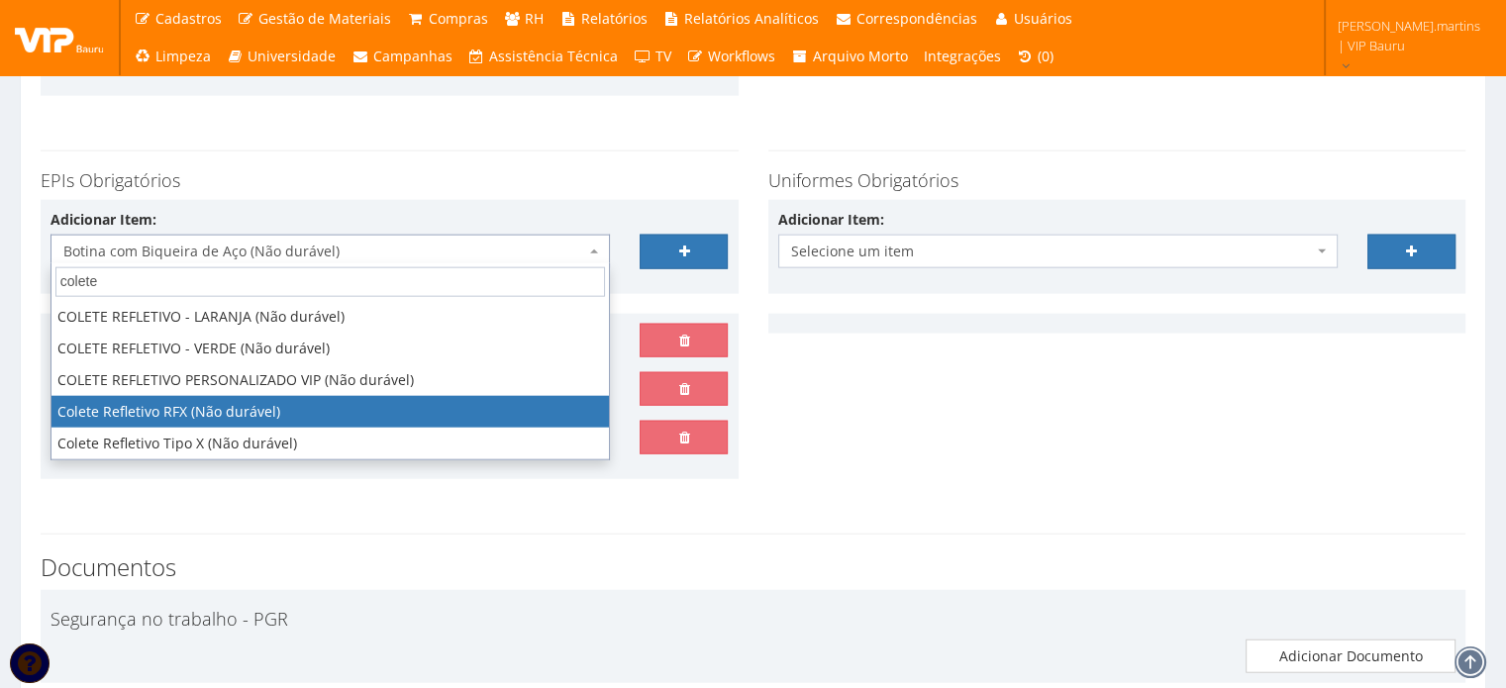
type input "colete"
select select "104"
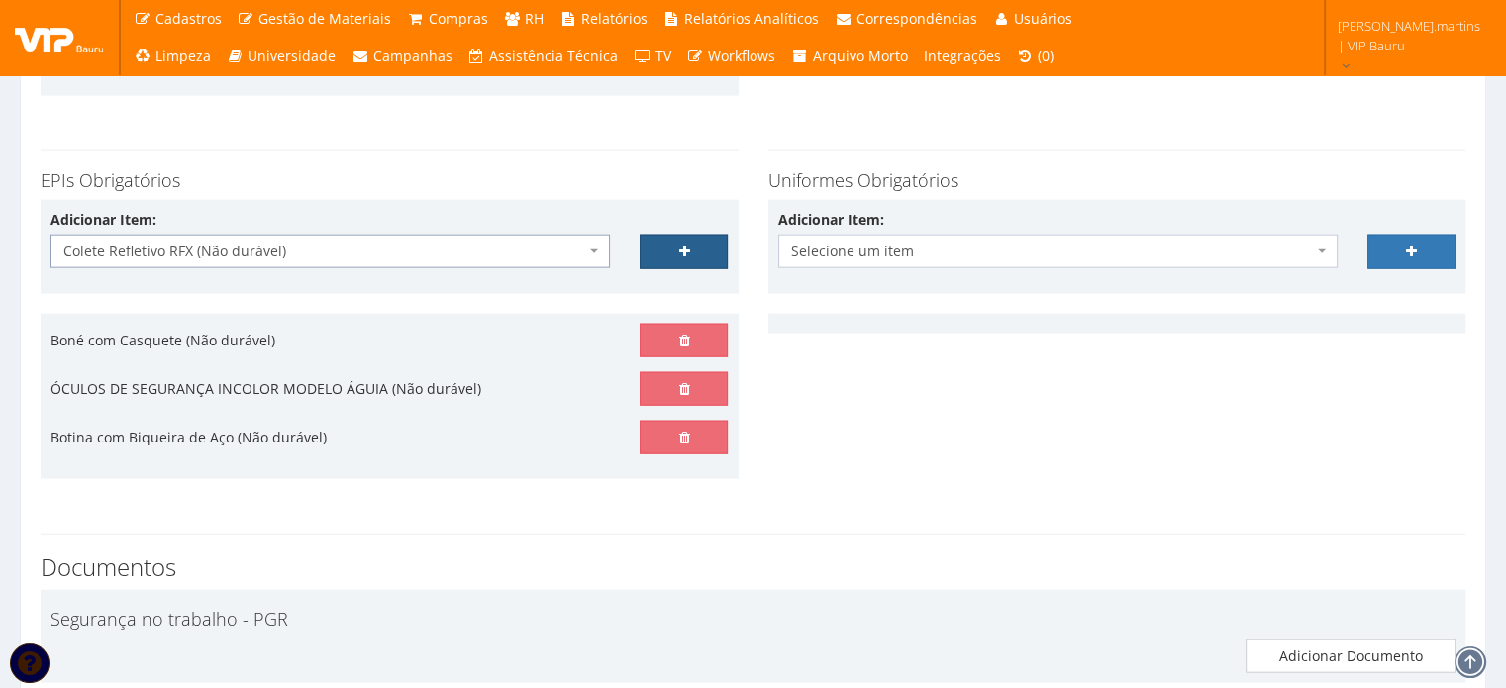
click at [673, 243] on link at bounding box center [684, 252] width 88 height 34
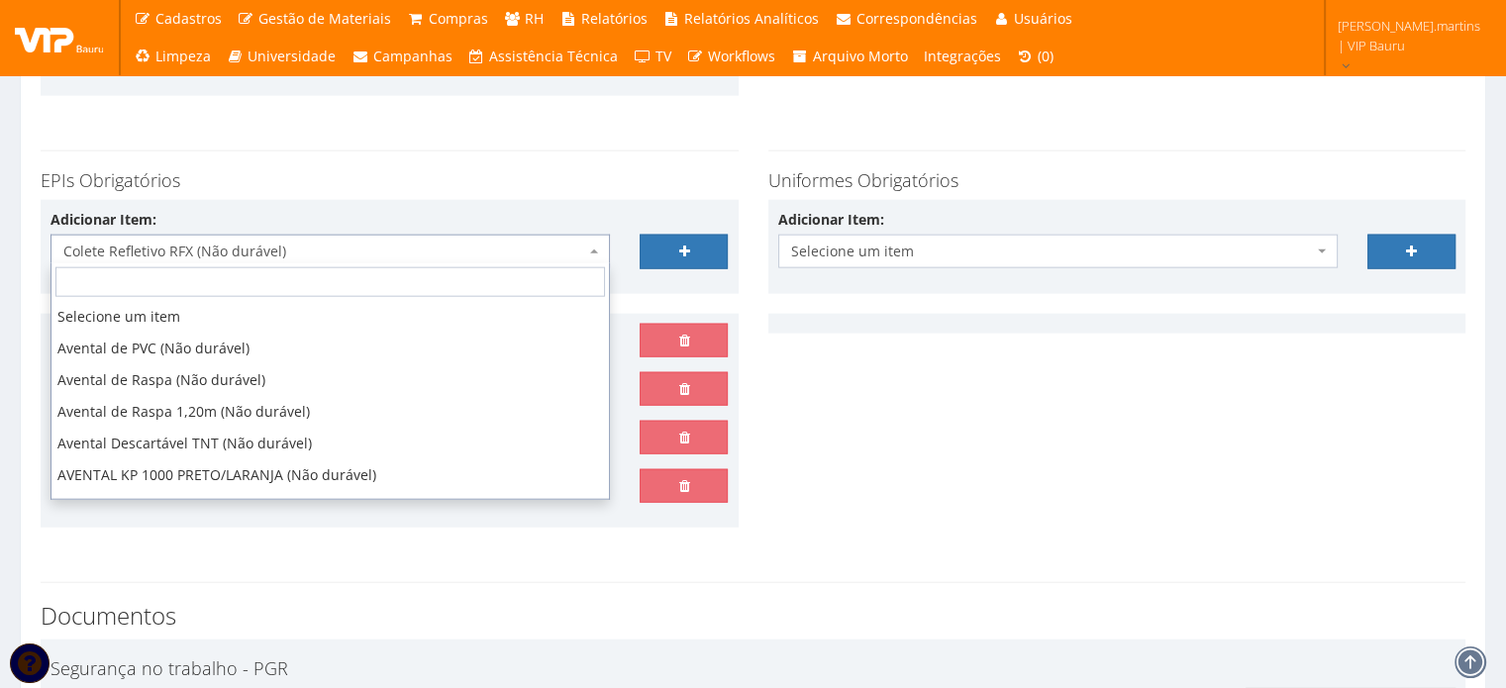
click at [476, 245] on span "Colete Refletivo RFX (Não durável)" at bounding box center [324, 252] width 522 height 20
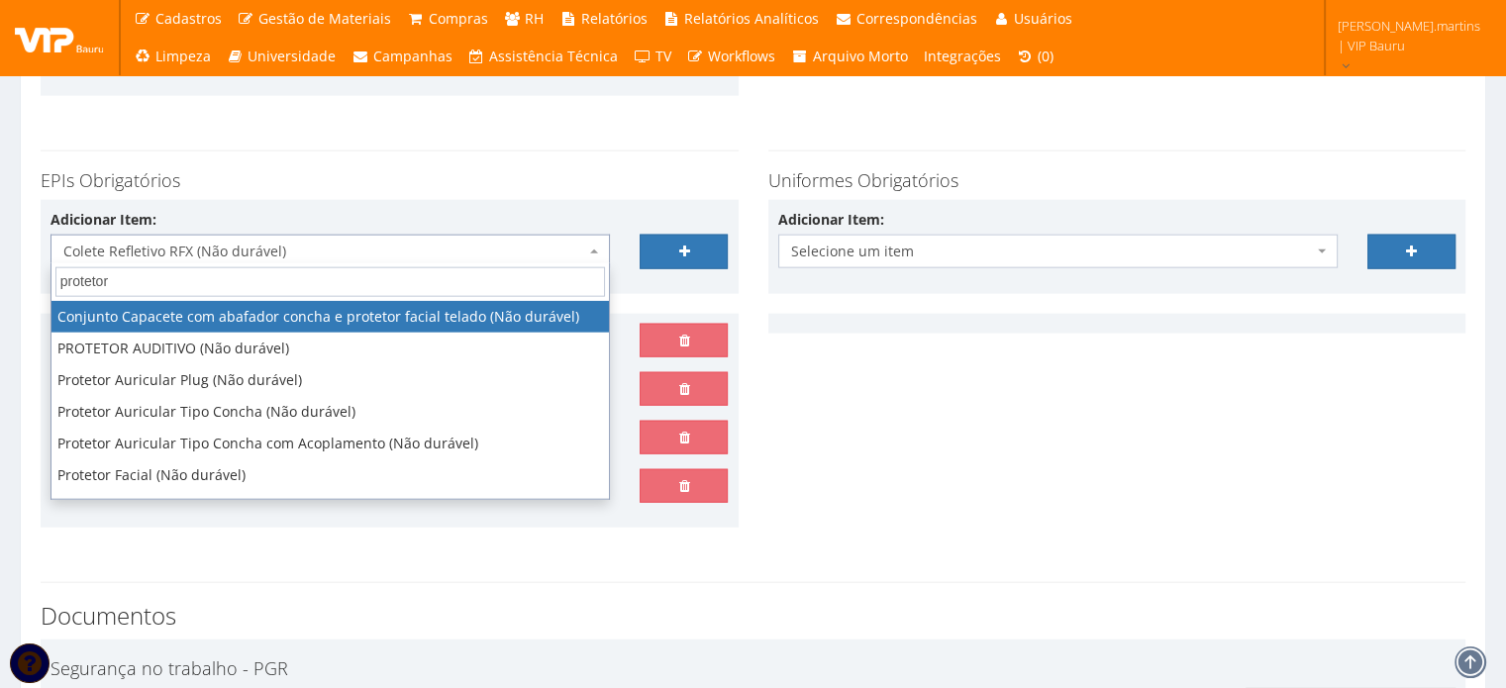
type input "protetor"
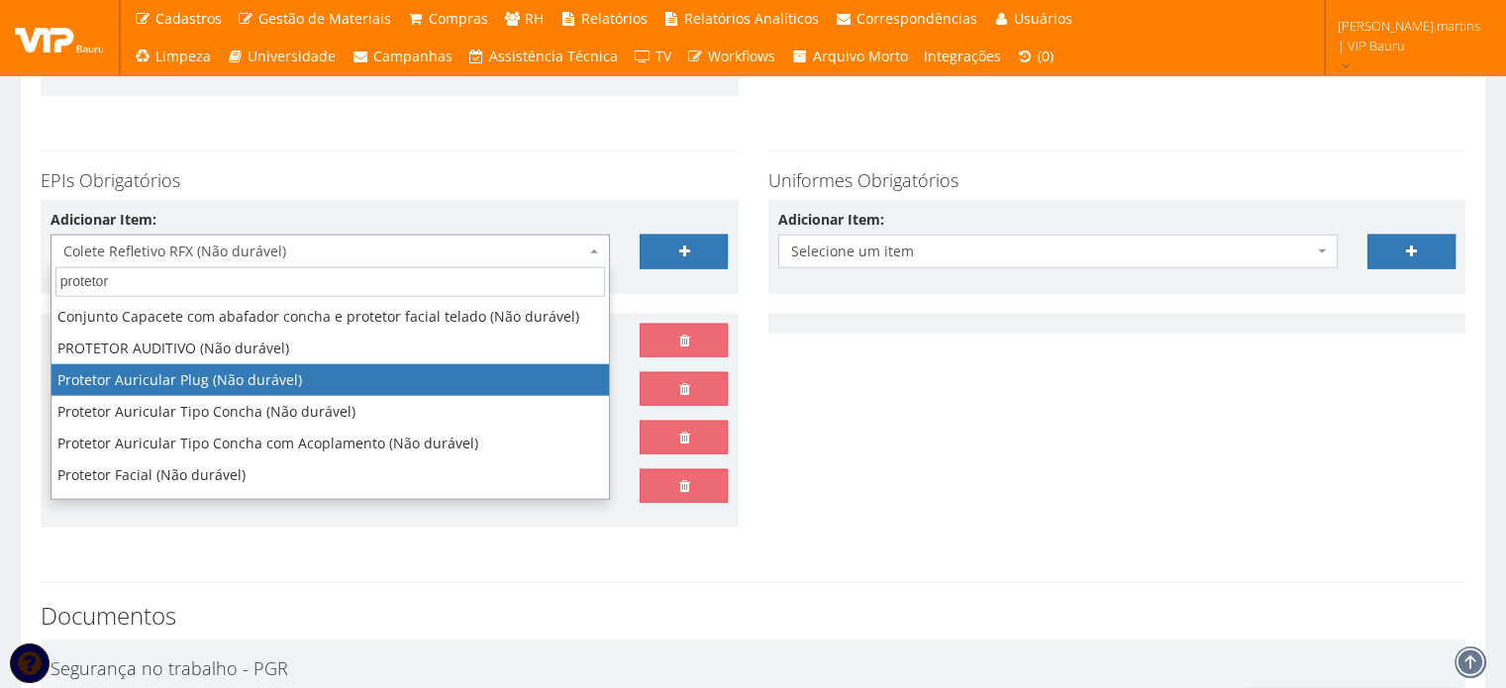
select select "292"
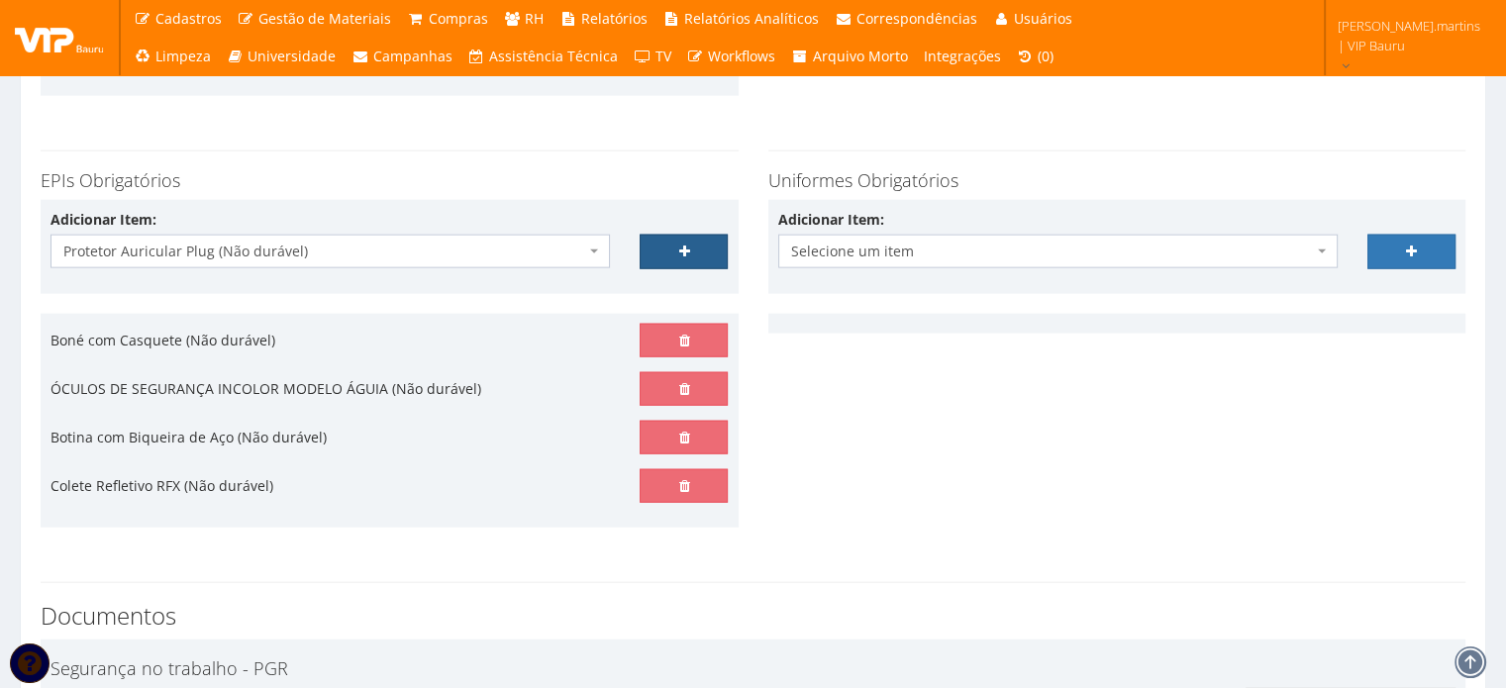
click at [679, 249] on icon at bounding box center [683, 252] width 11 height 14
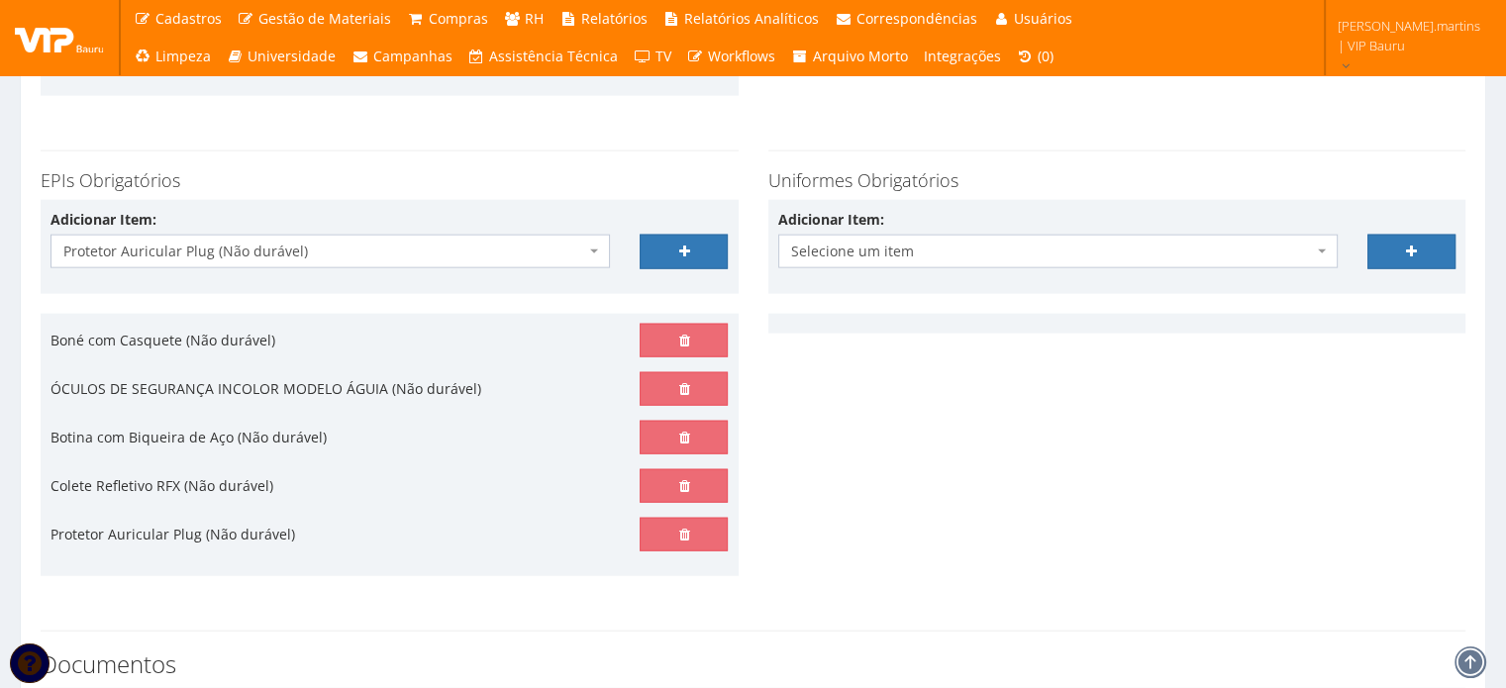
click at [496, 252] on span "Protetor Auricular Plug (Não durável)" at bounding box center [324, 252] width 522 height 20
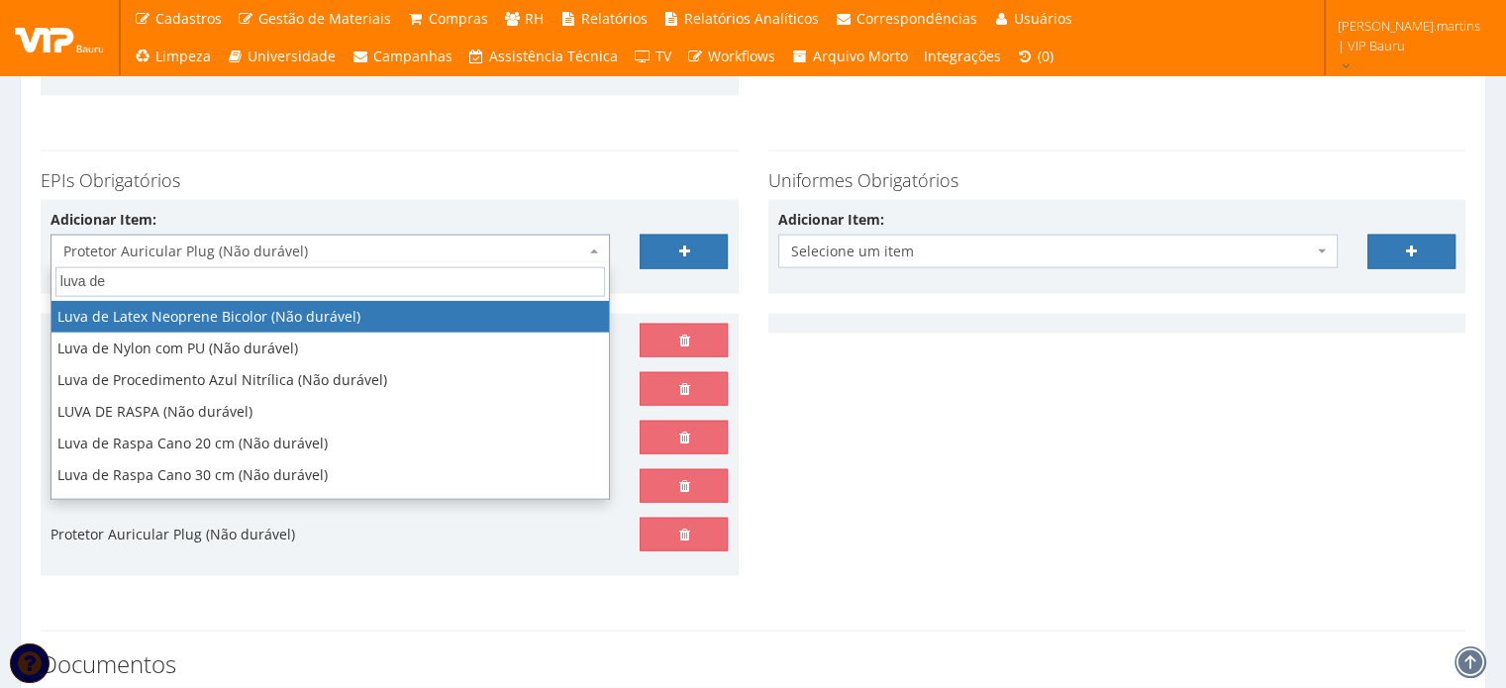
type input "luva de n"
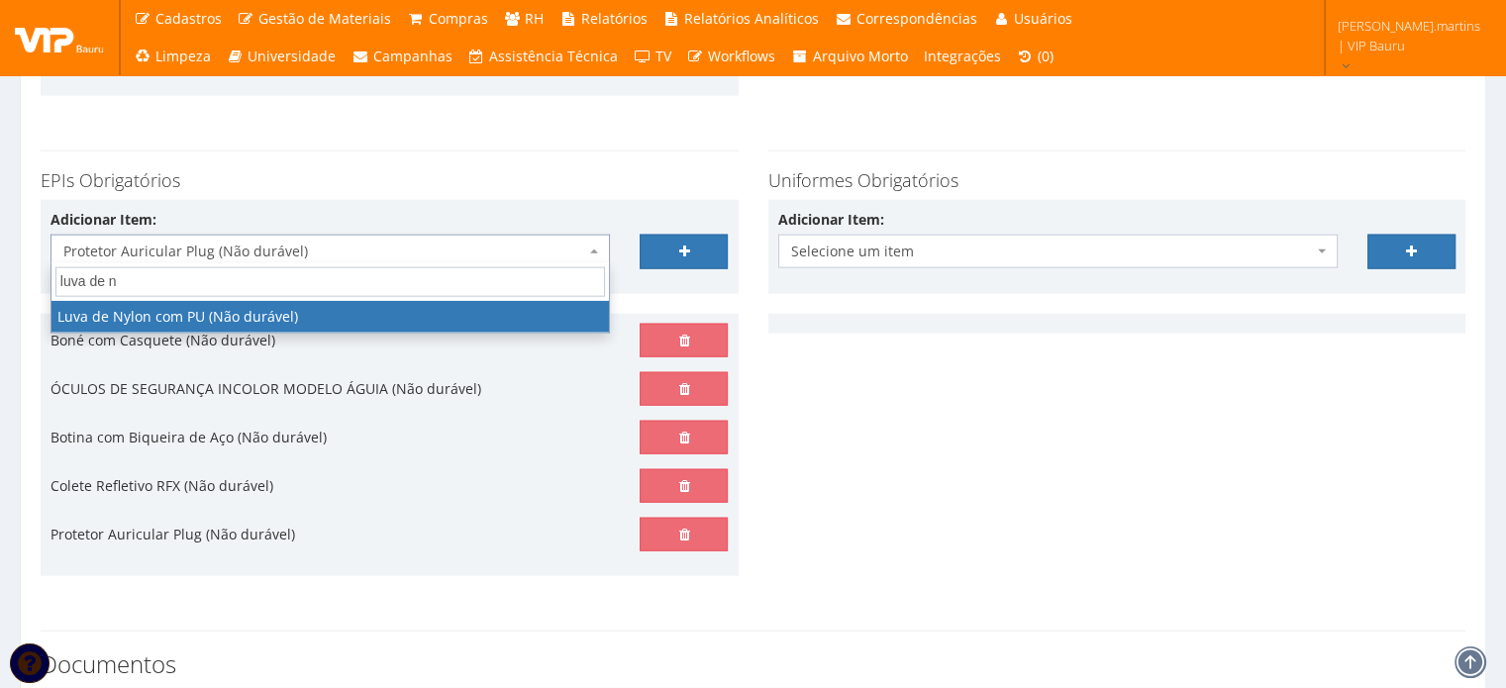
select select "216"
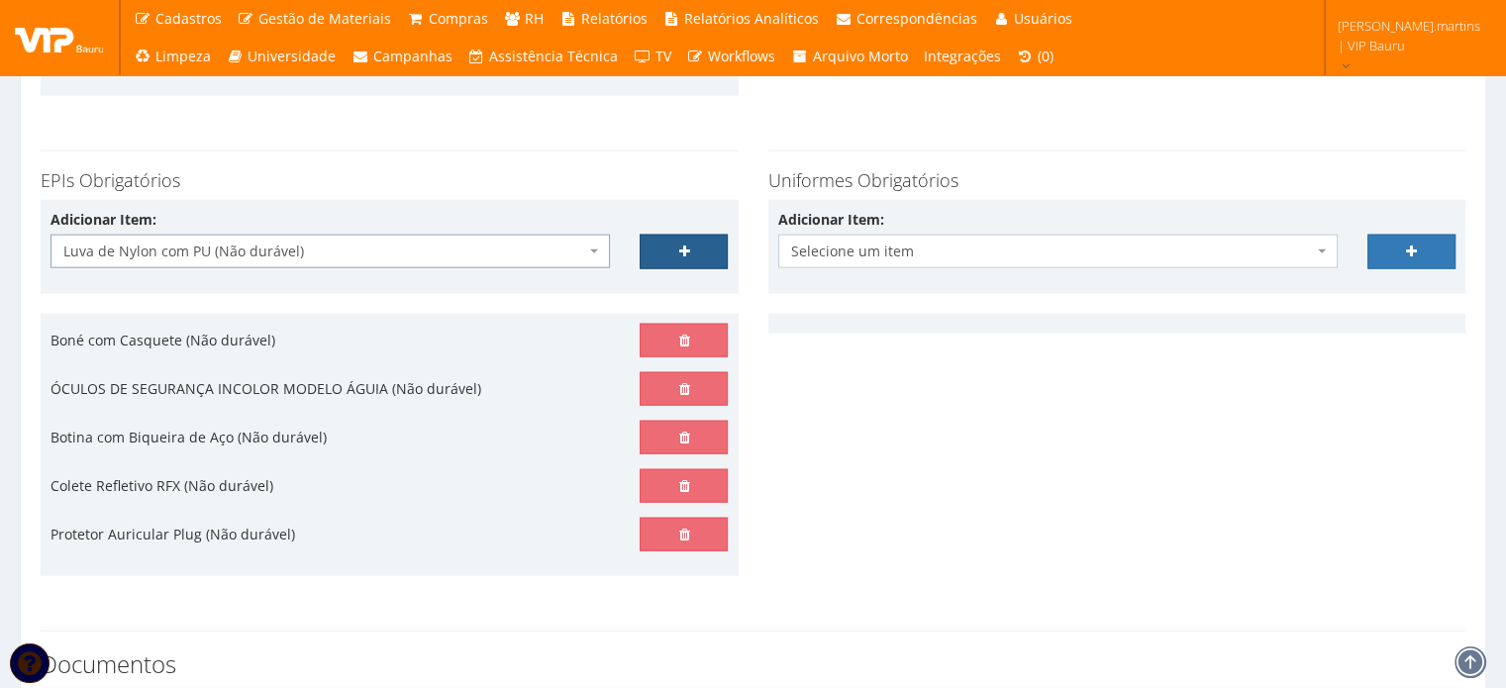
click at [673, 241] on link at bounding box center [684, 252] width 88 height 34
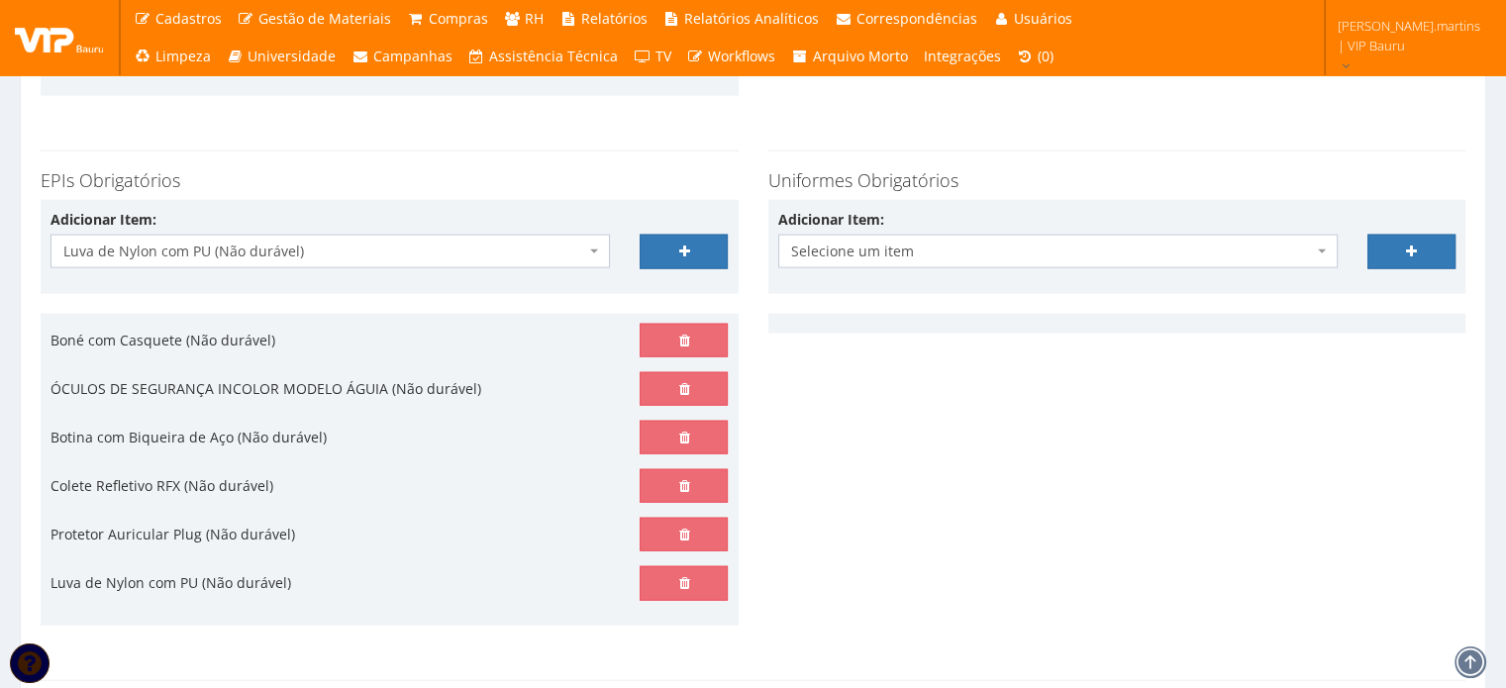
click at [246, 245] on span "Luva de Nylon com PU (Não durável)" at bounding box center [324, 252] width 522 height 20
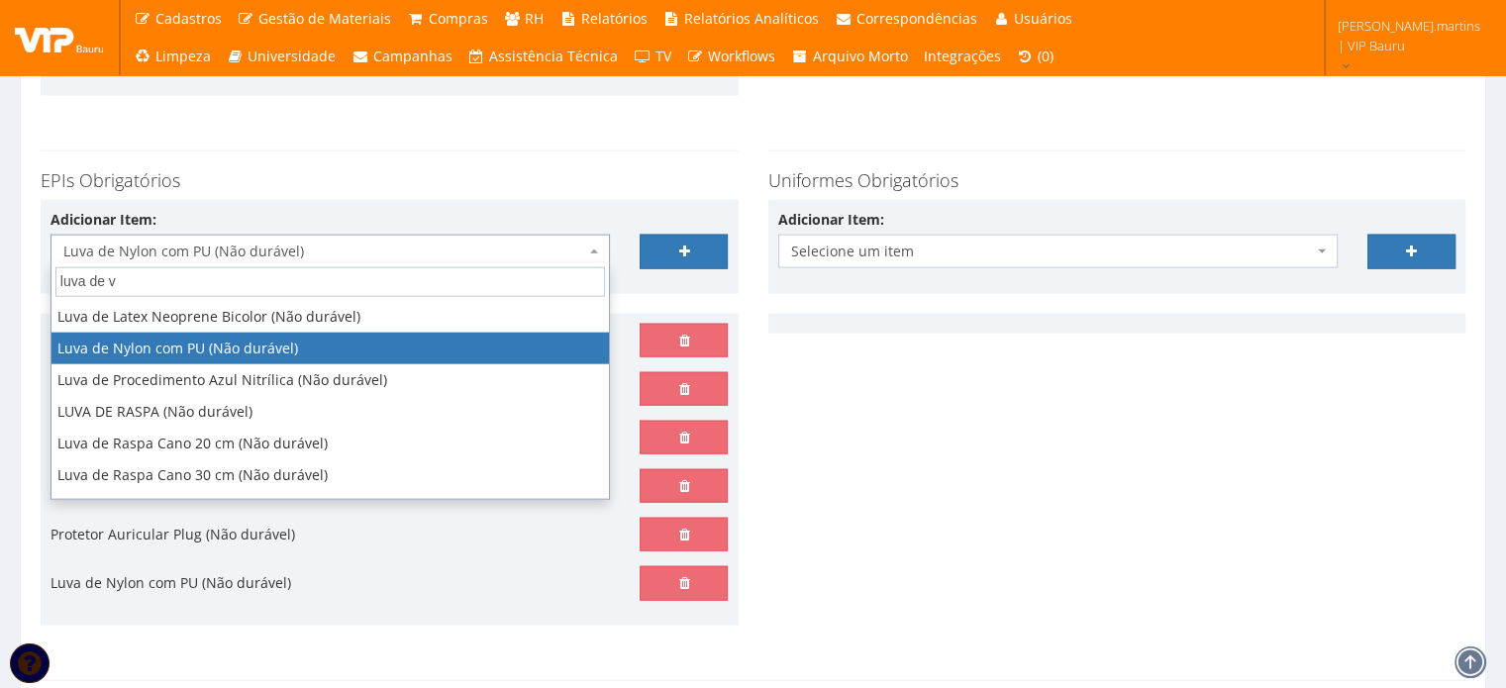
type input "luva de va"
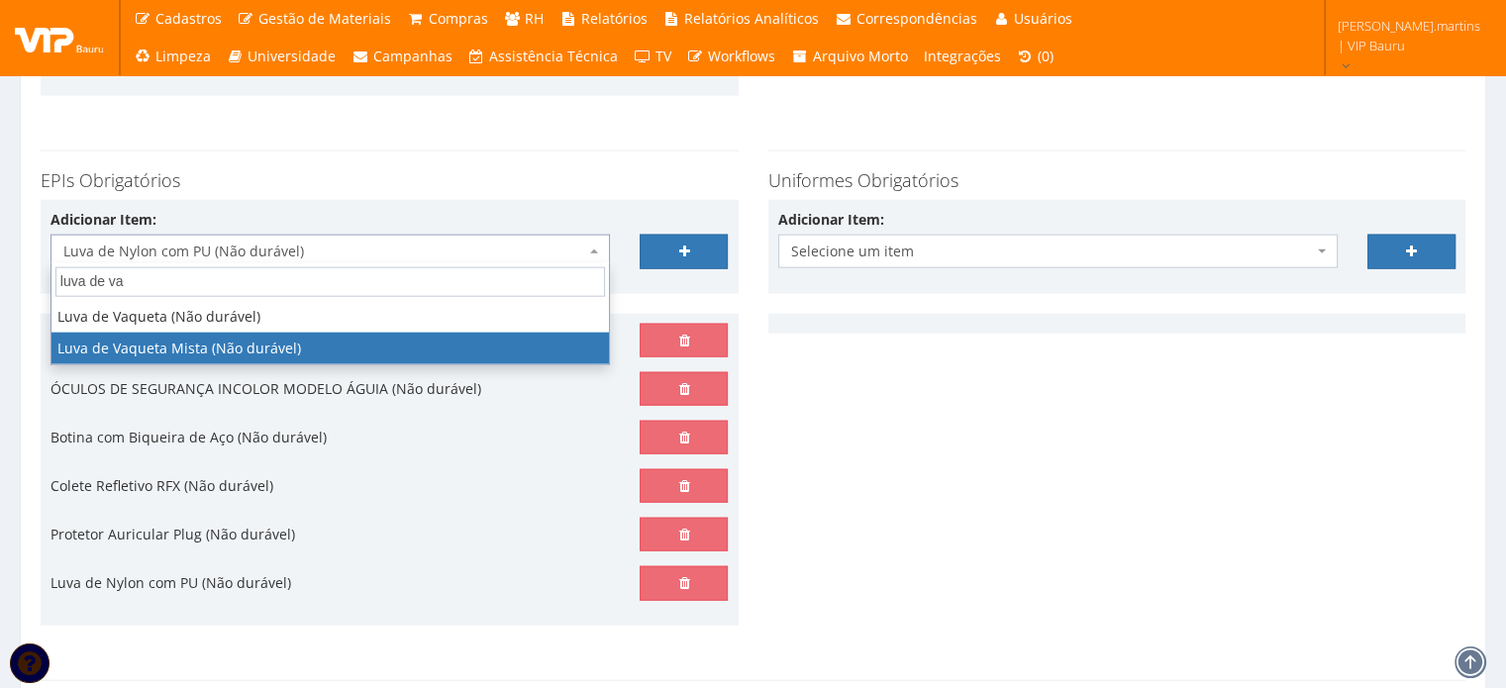
select select "220"
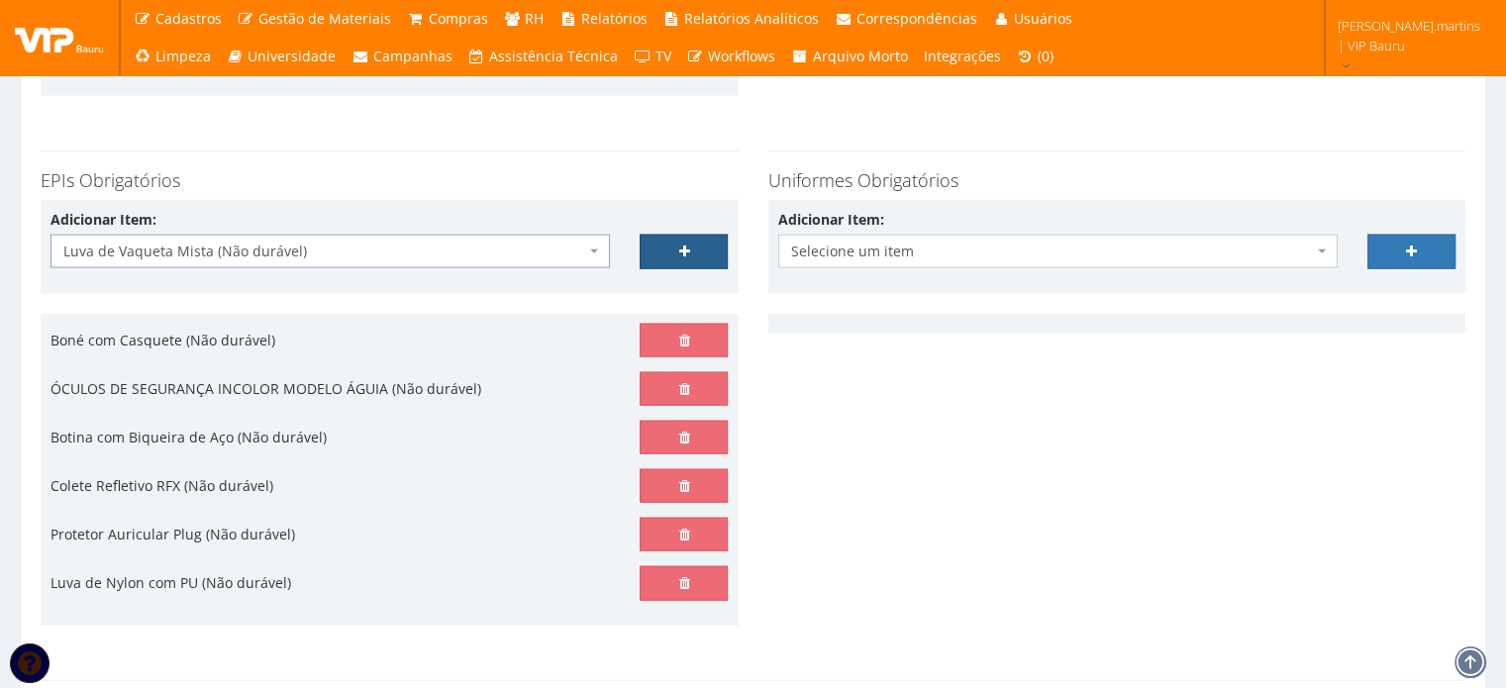
click at [681, 238] on link at bounding box center [684, 252] width 88 height 34
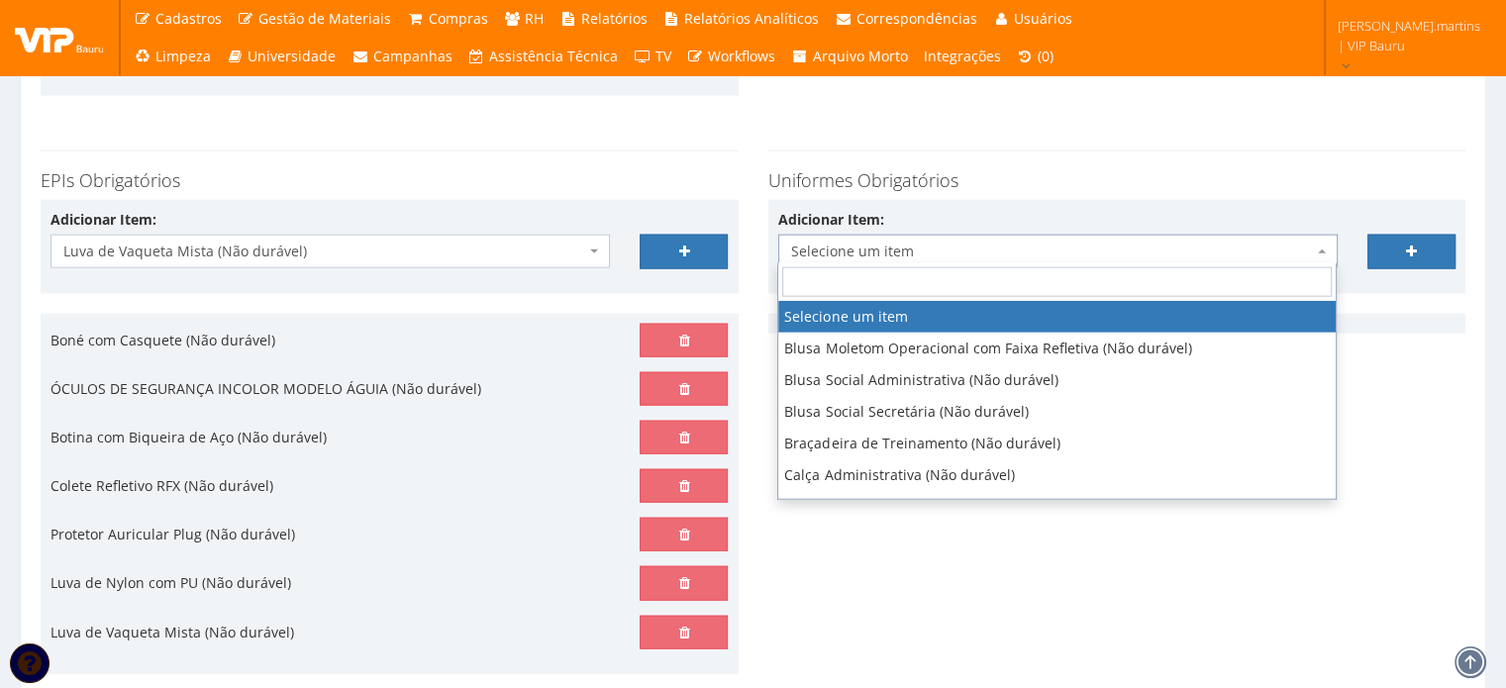
click at [881, 242] on span "Selecione um item" at bounding box center [1052, 252] width 522 height 20
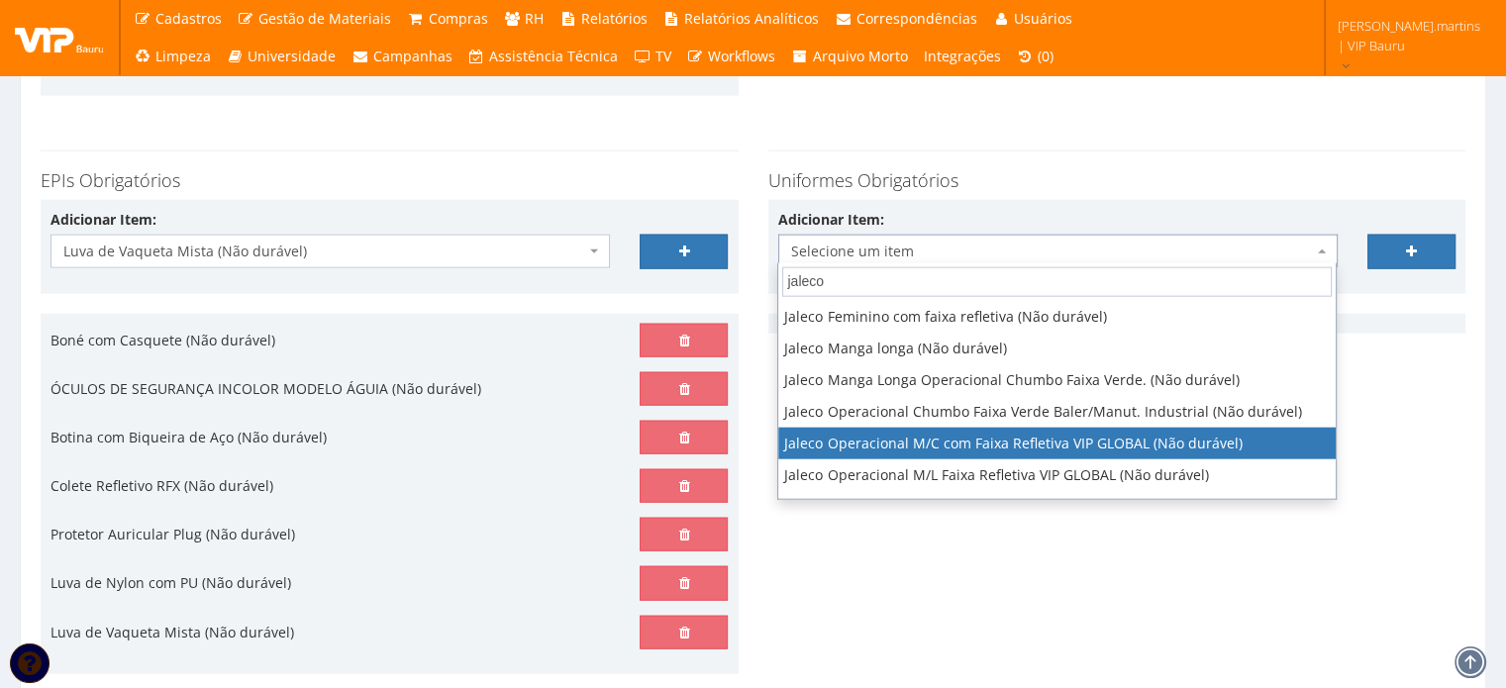
type input "jaleco"
select select "2376"
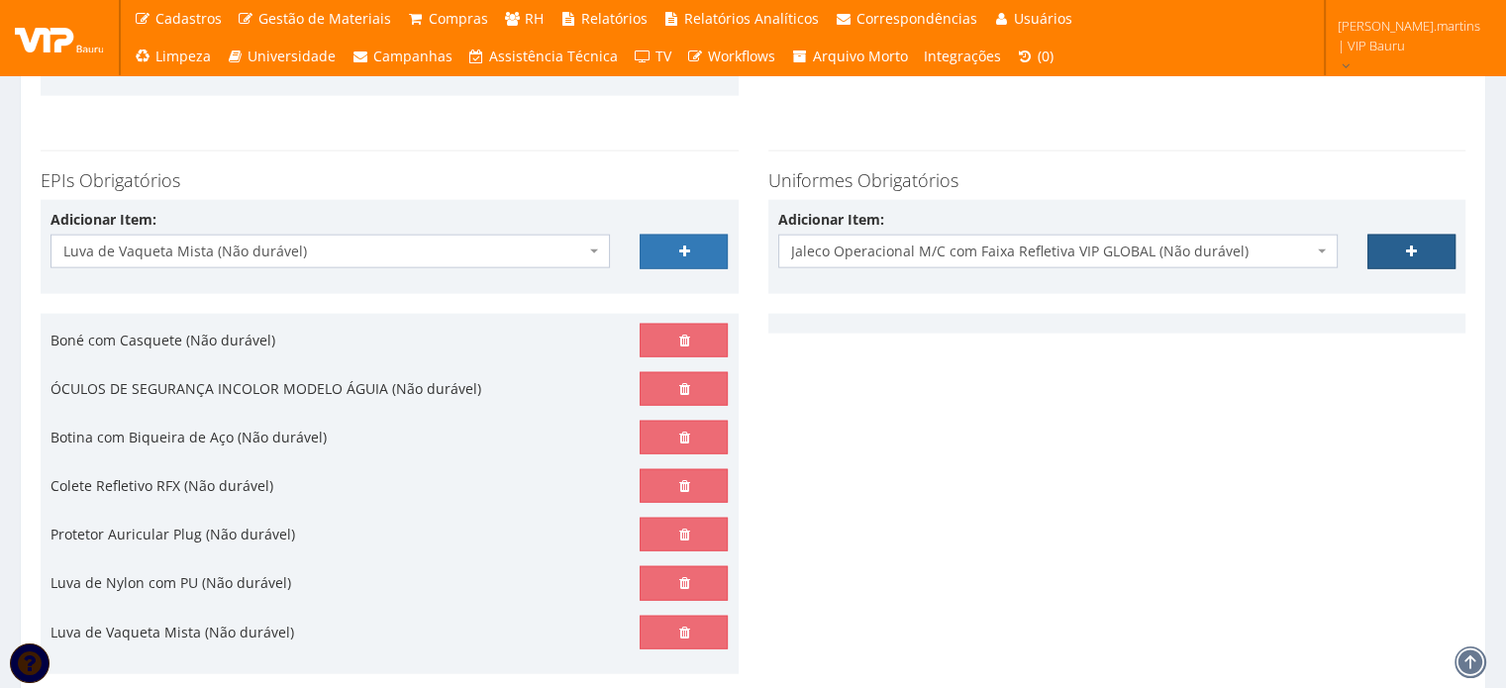
click at [1387, 245] on link at bounding box center [1411, 252] width 88 height 34
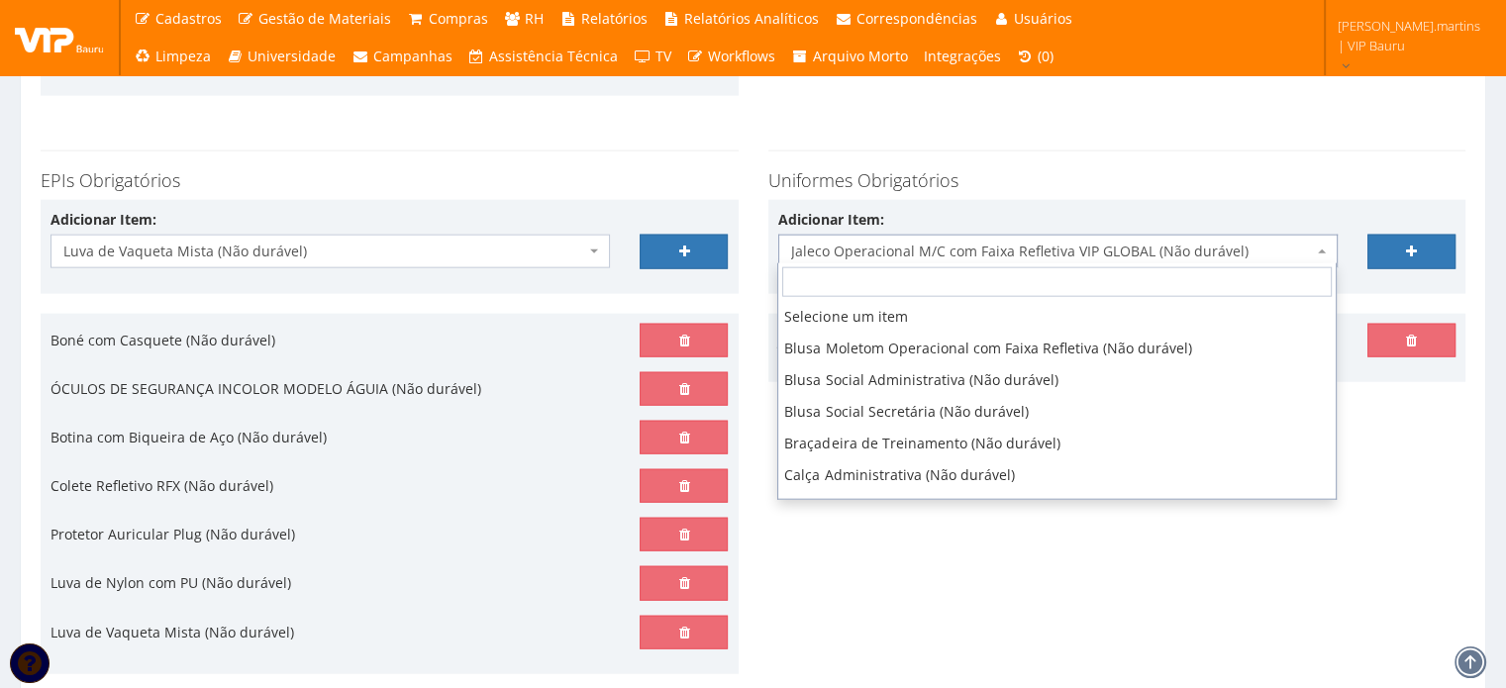
click at [1270, 245] on span "Jaleco Operacional M/C com Faixa Refletiva VIP GLOBAL (Não durável)" at bounding box center [1052, 252] width 522 height 20
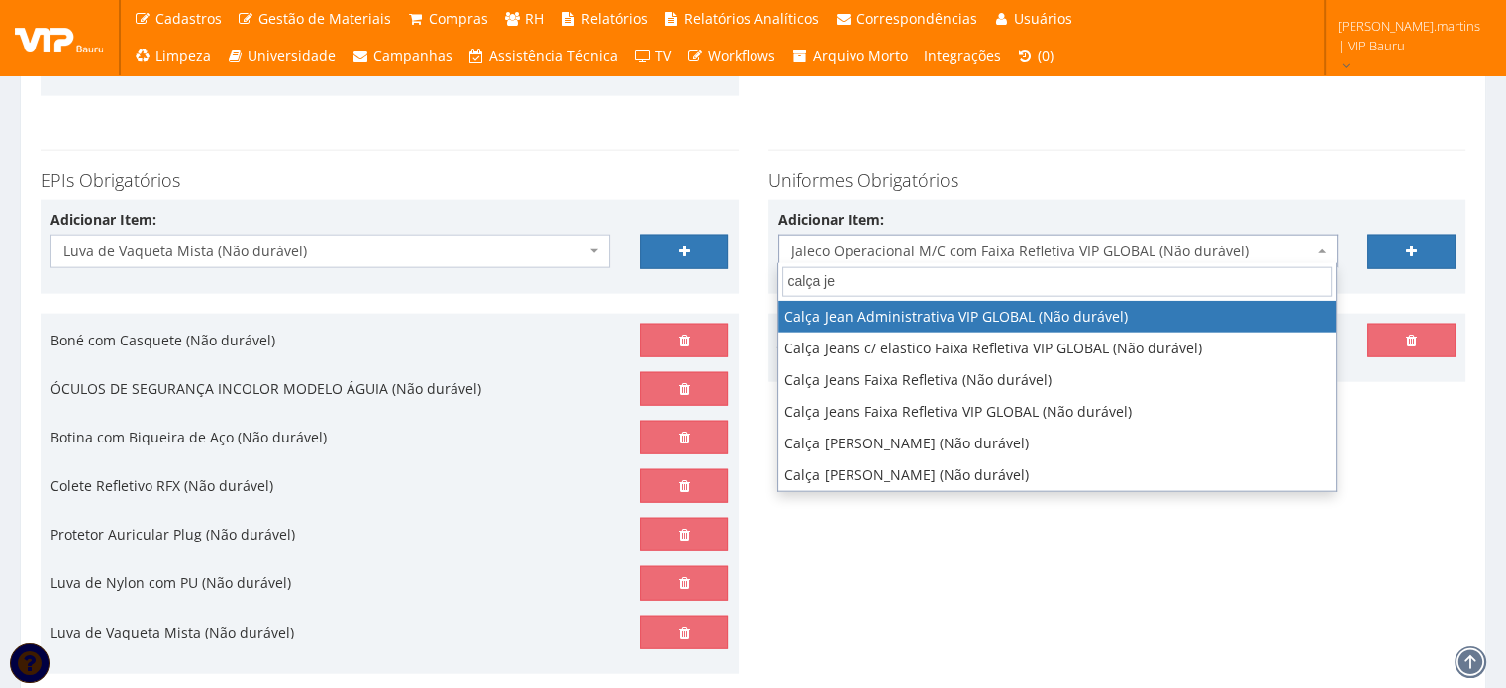
type input "calça jea"
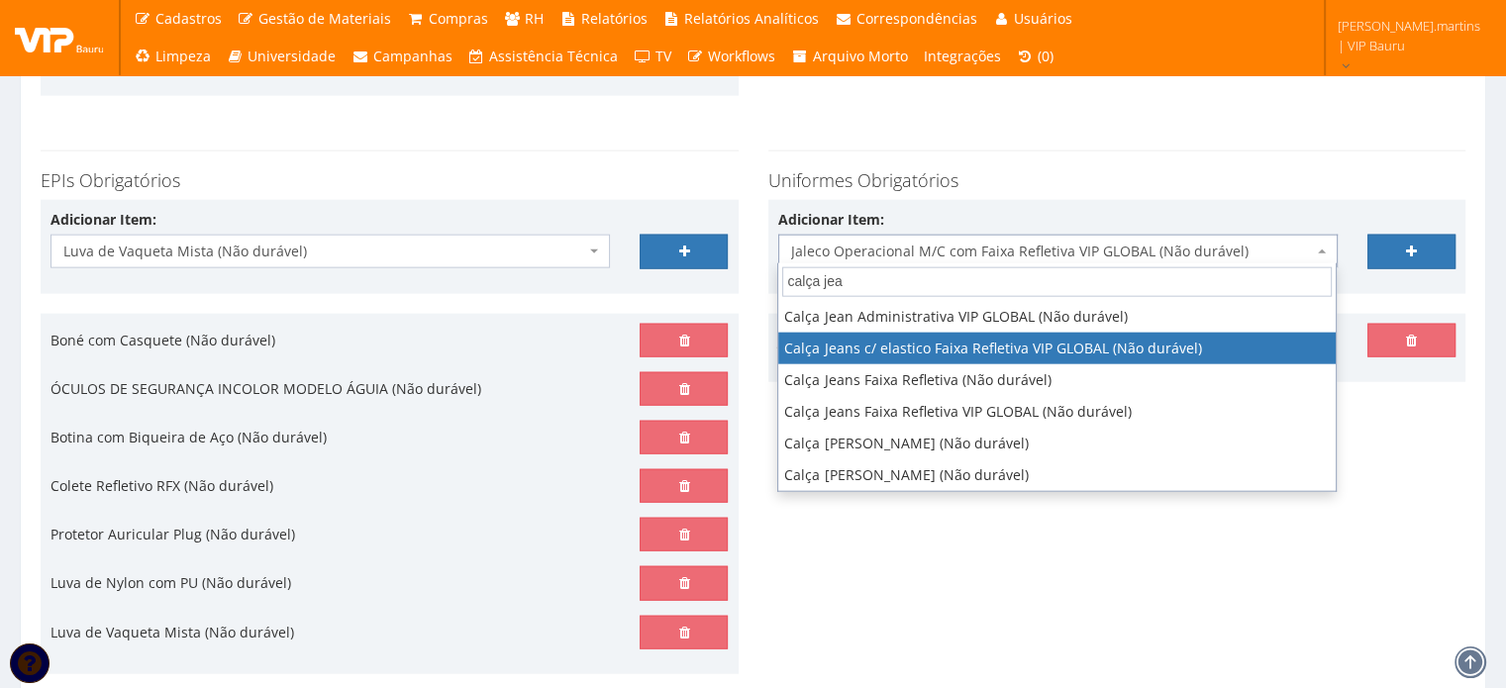
select select "2326"
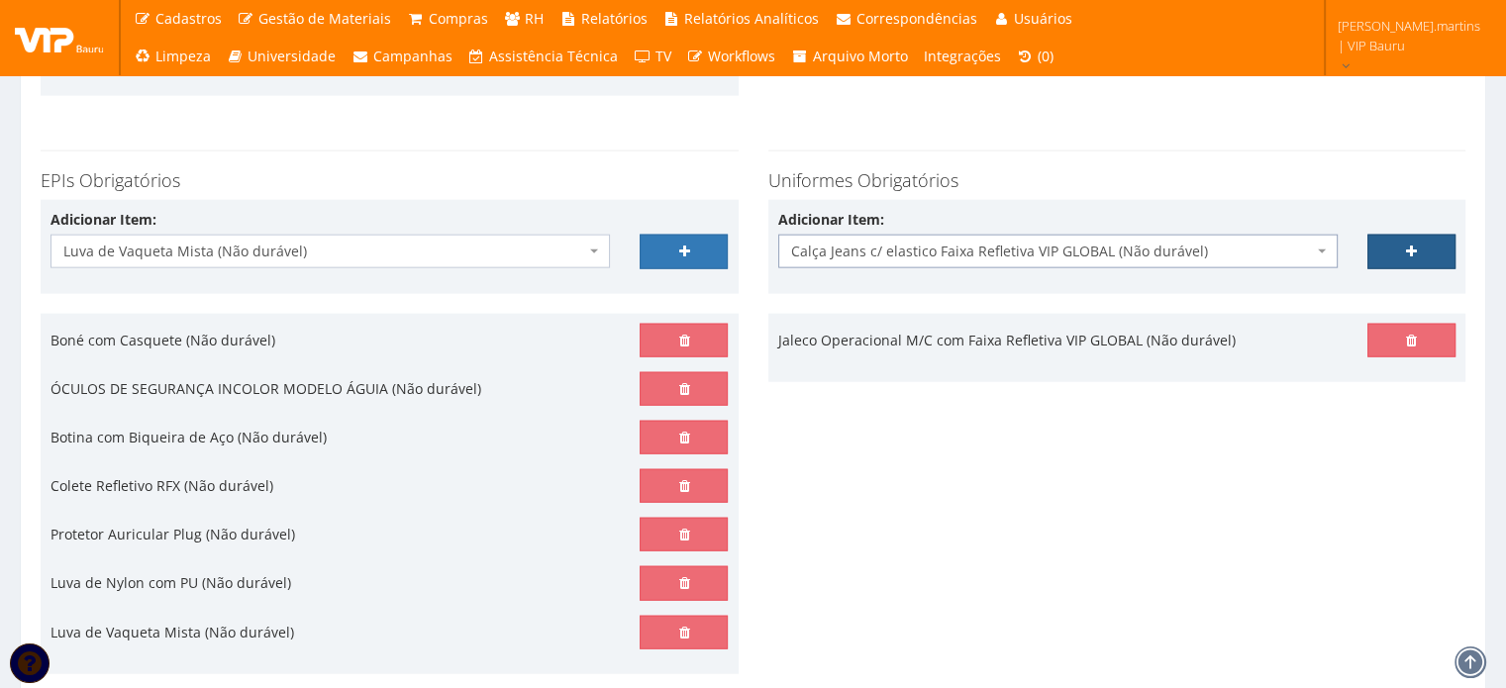
click at [1390, 253] on link at bounding box center [1411, 252] width 88 height 34
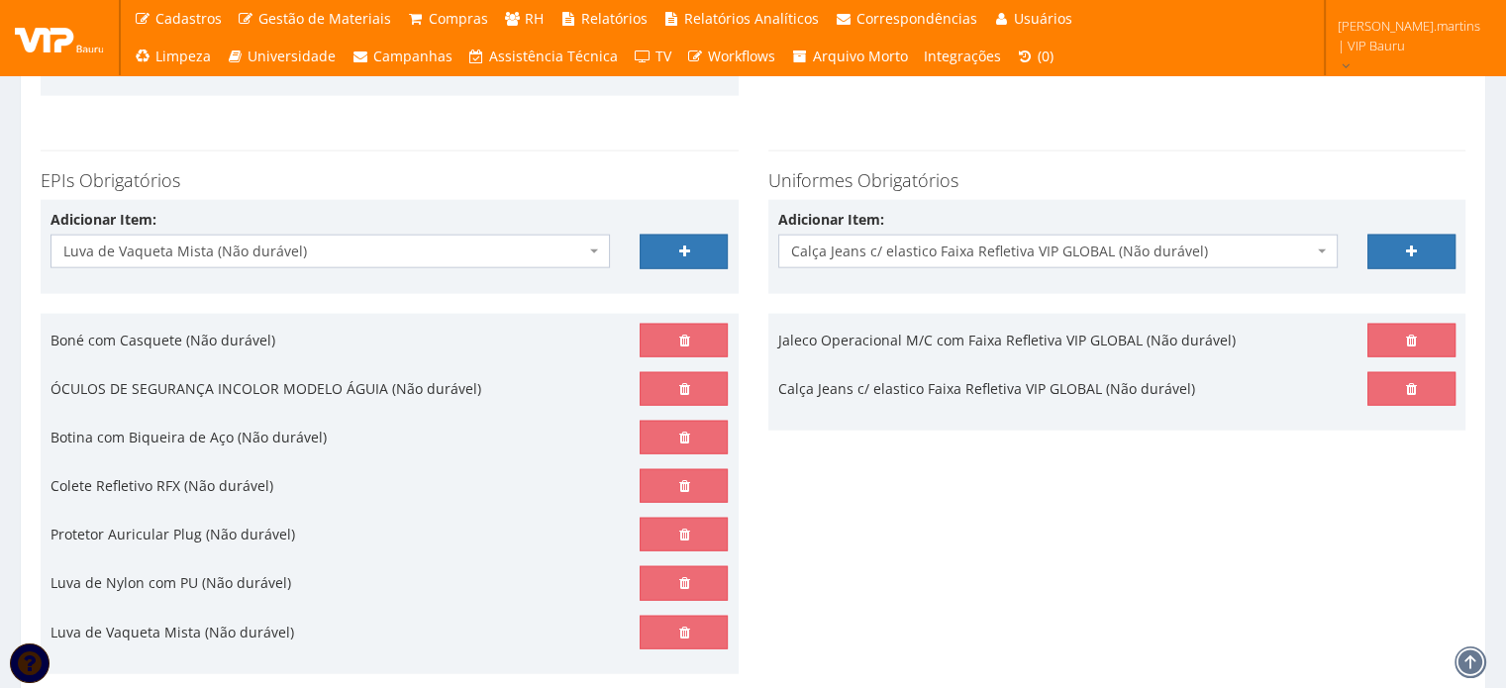
click at [1053, 242] on span "Calça Jeans c/ elastico Faixa Refletiva VIP GLOBAL (Não durável)" at bounding box center [1052, 252] width 522 height 20
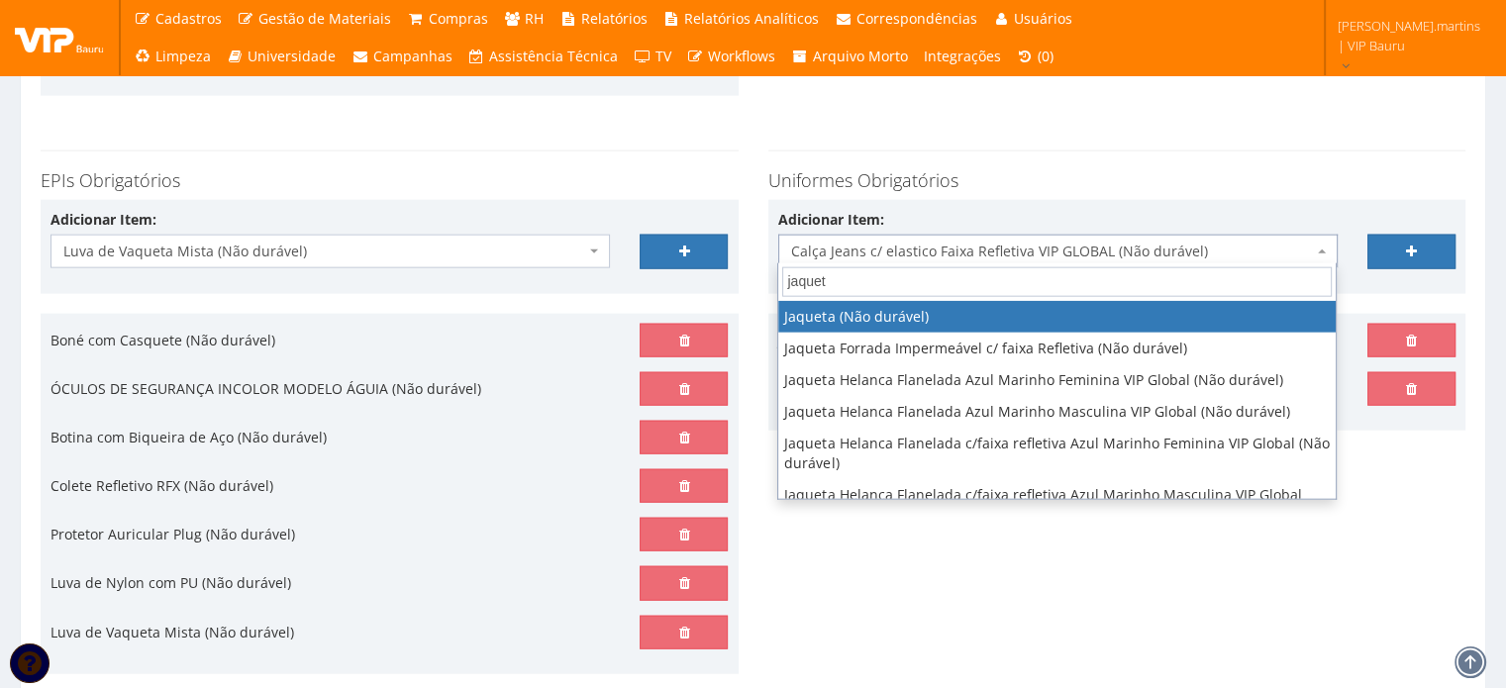
type input "jaqueta"
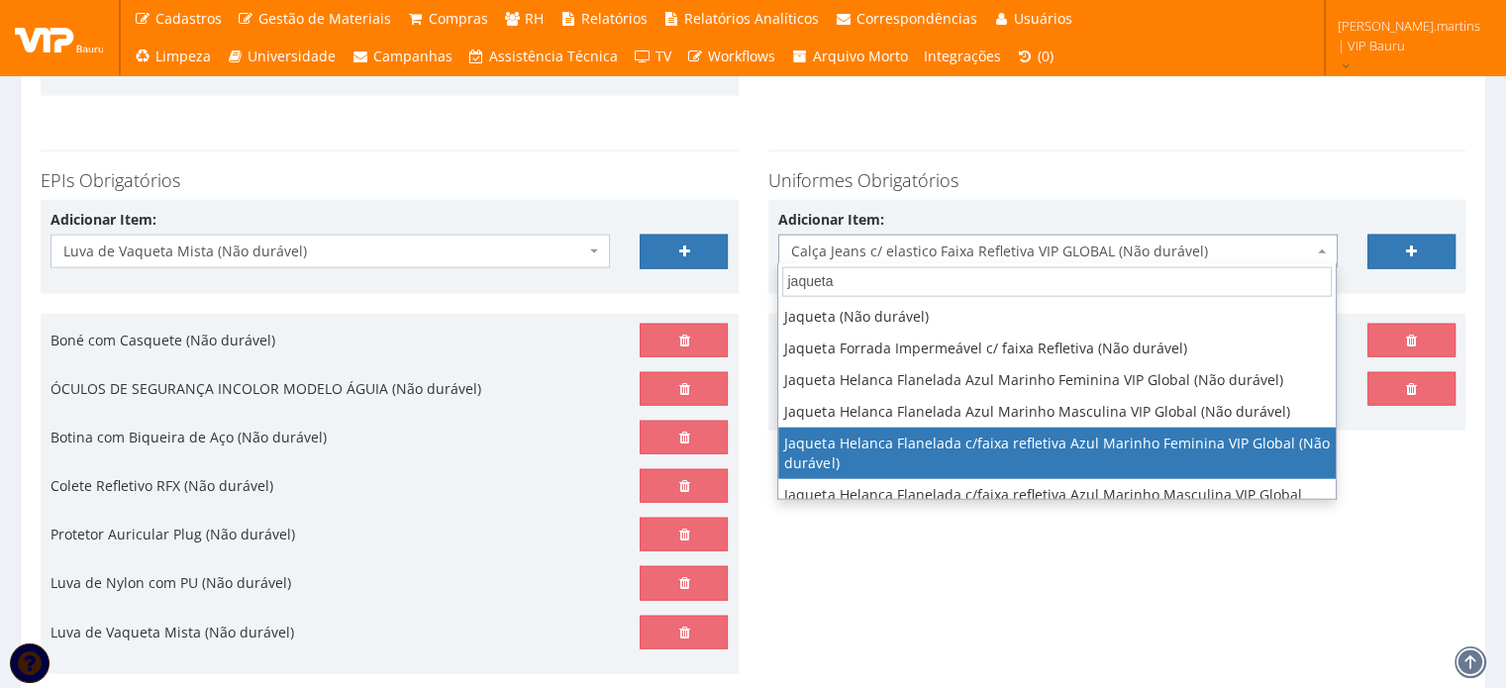
select select "2844"
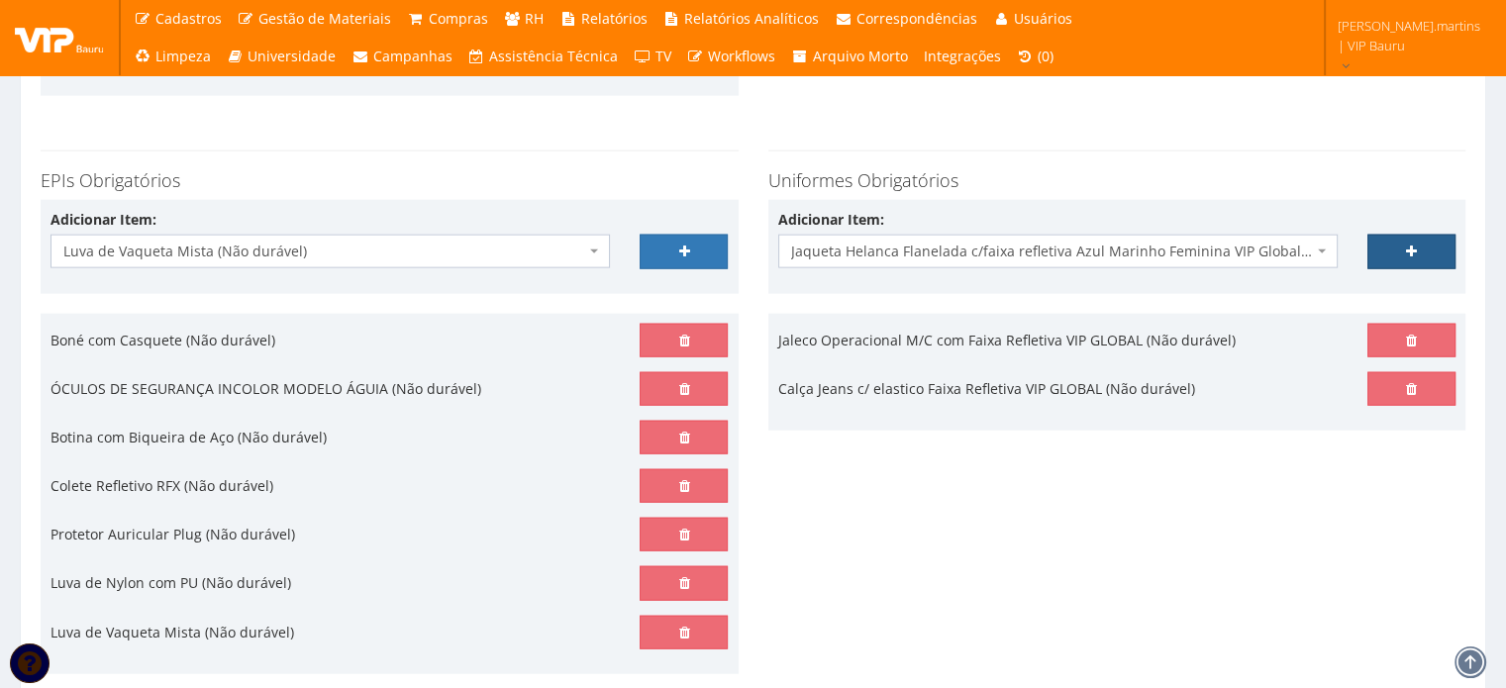
click at [1438, 235] on link at bounding box center [1411, 252] width 88 height 34
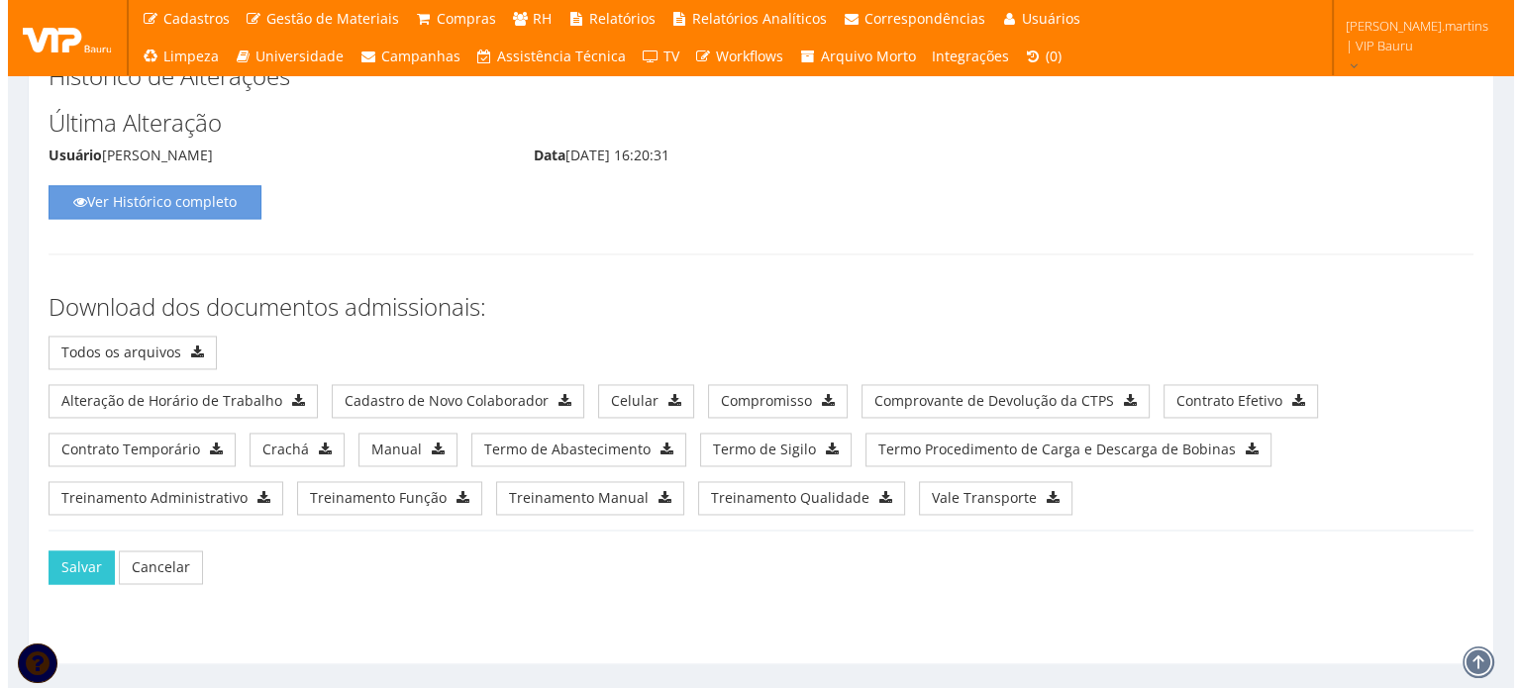
scroll to position [10626, 0]
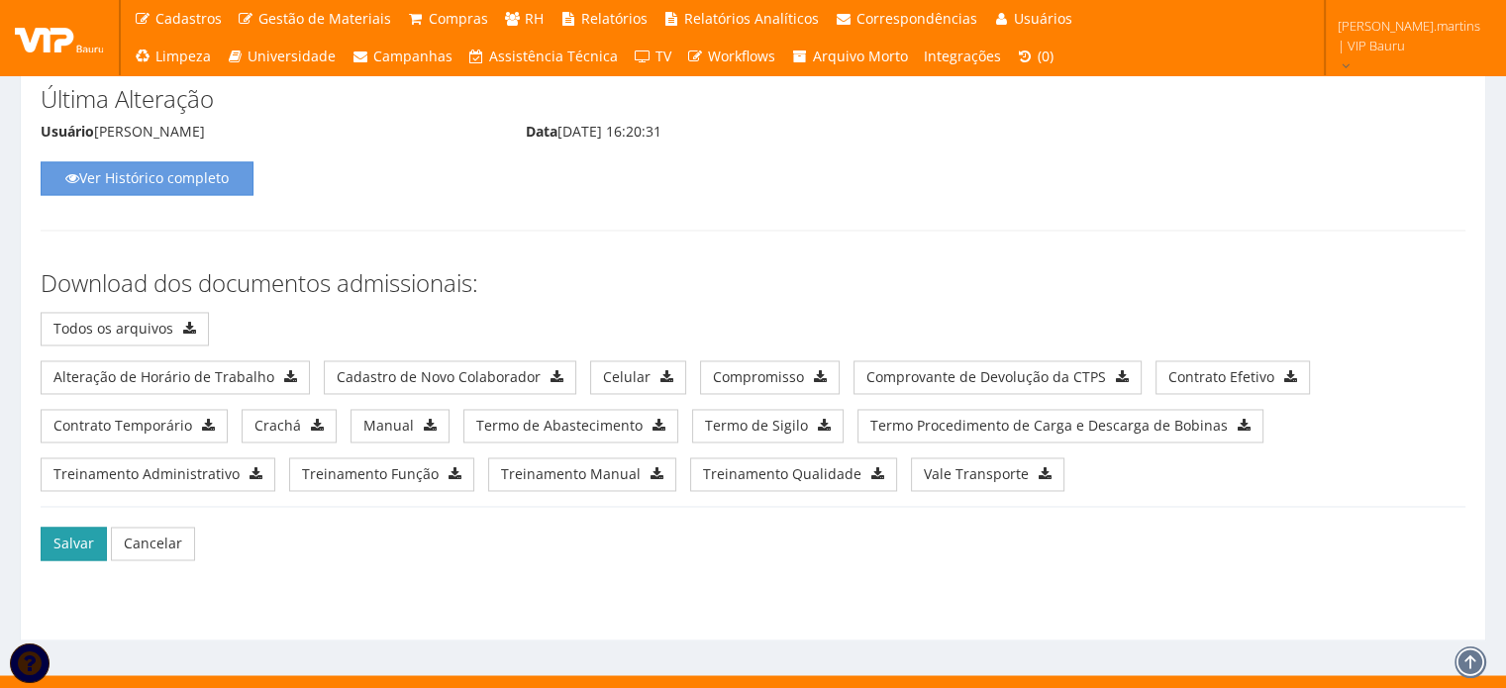
click at [67, 527] on button "Salvar" at bounding box center [74, 544] width 66 height 34
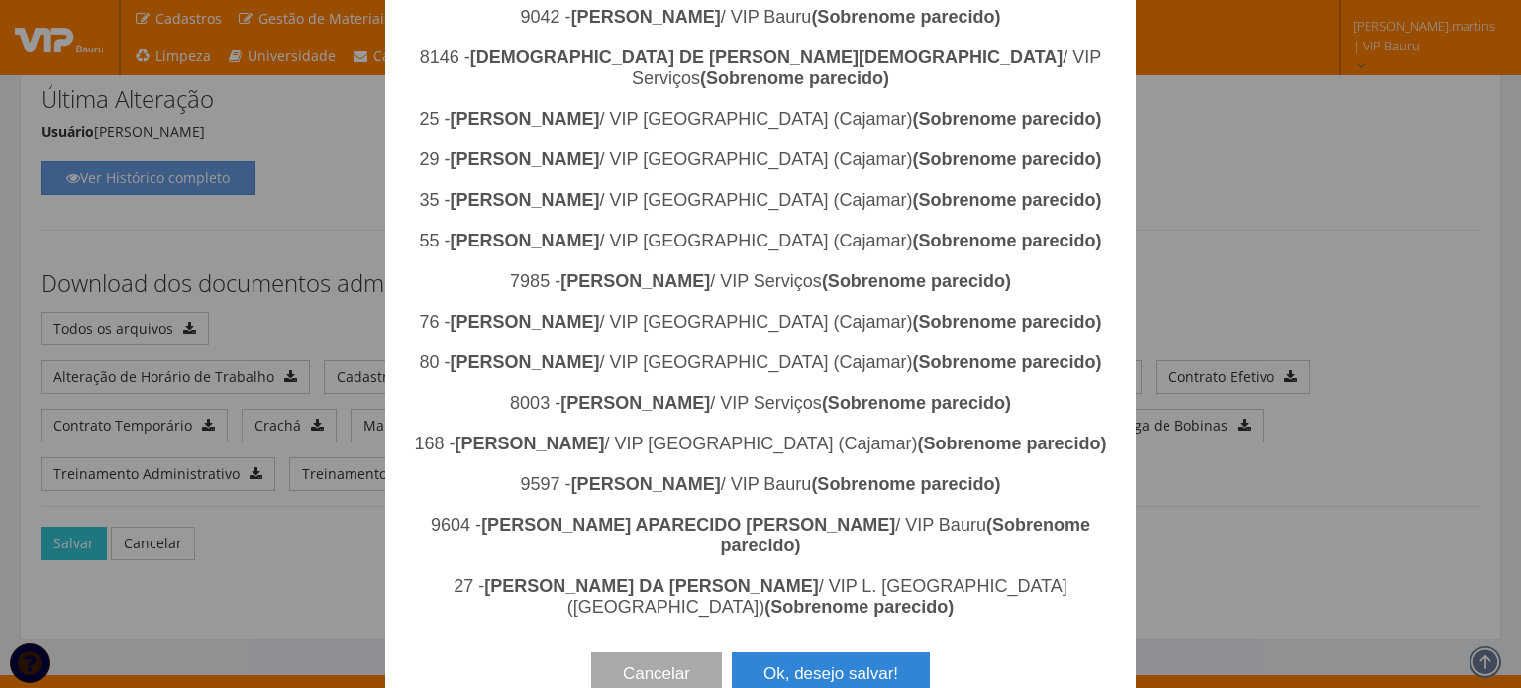
scroll to position [2918, 0]
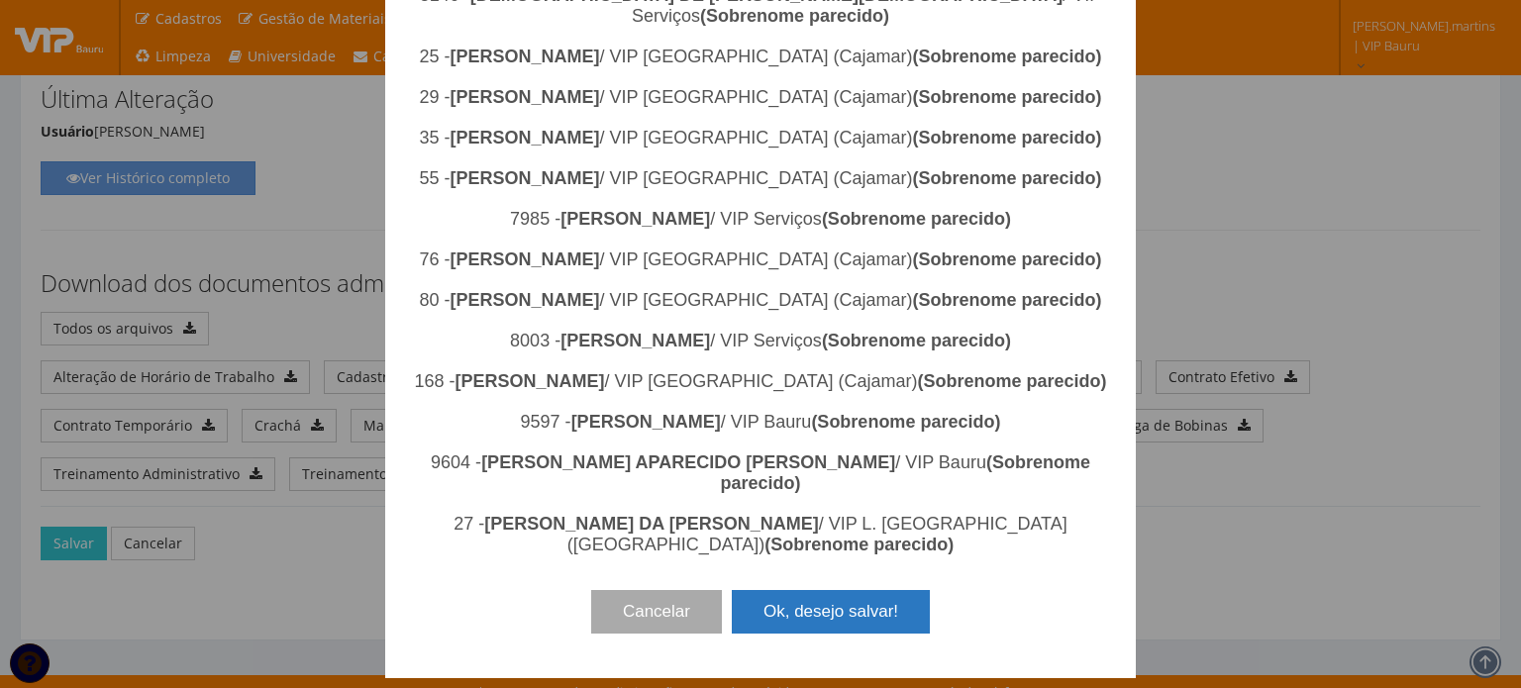
click at [799, 631] on button "Ok, desejo salvar!" at bounding box center [831, 612] width 198 height 44
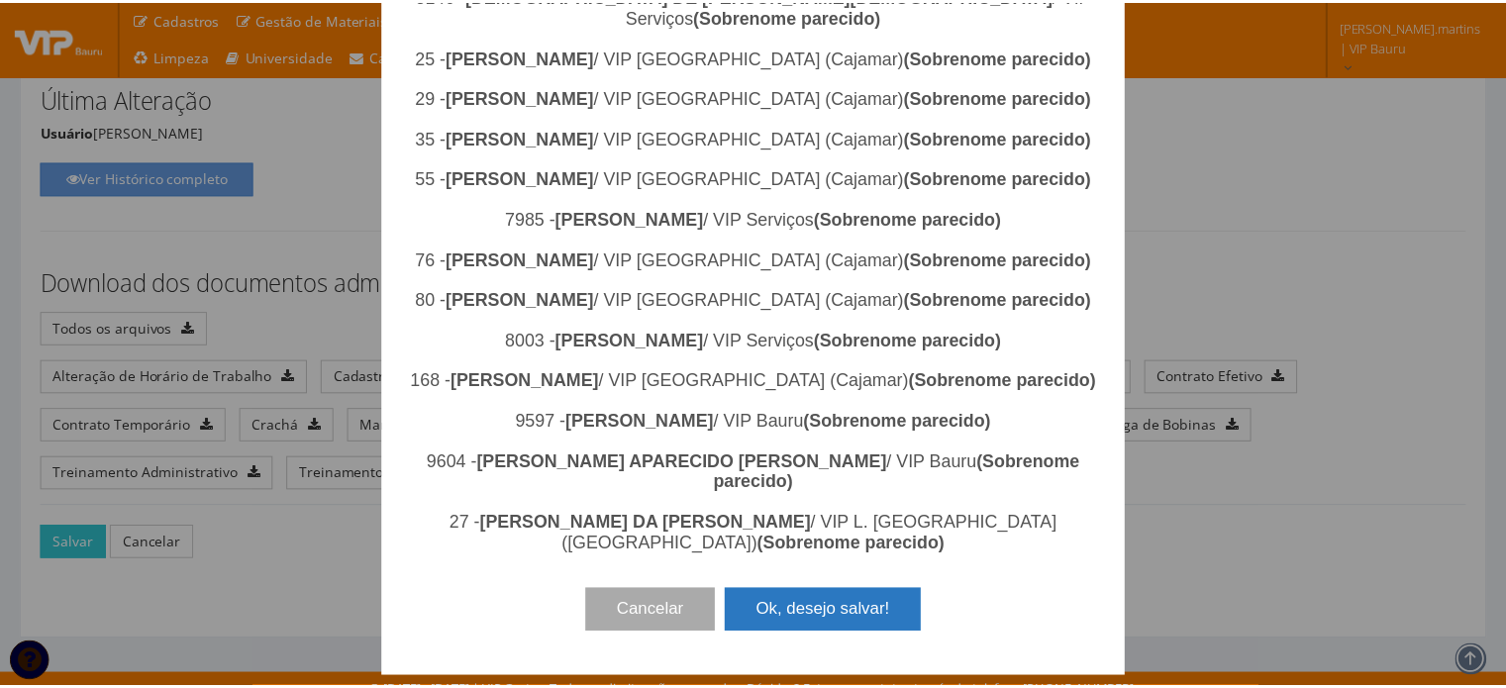
scroll to position [0, 0]
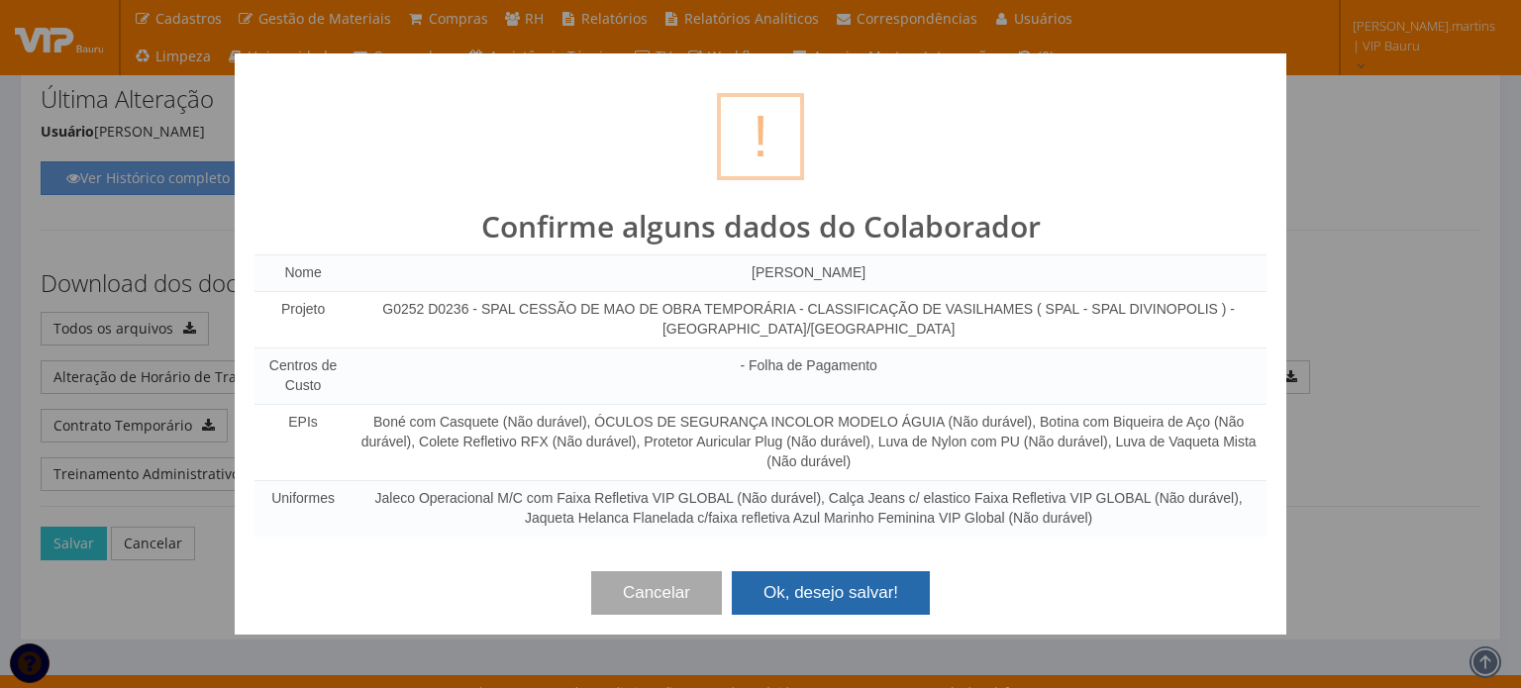
click at [796, 607] on button "Ok, desejo salvar!" at bounding box center [831, 593] width 198 height 44
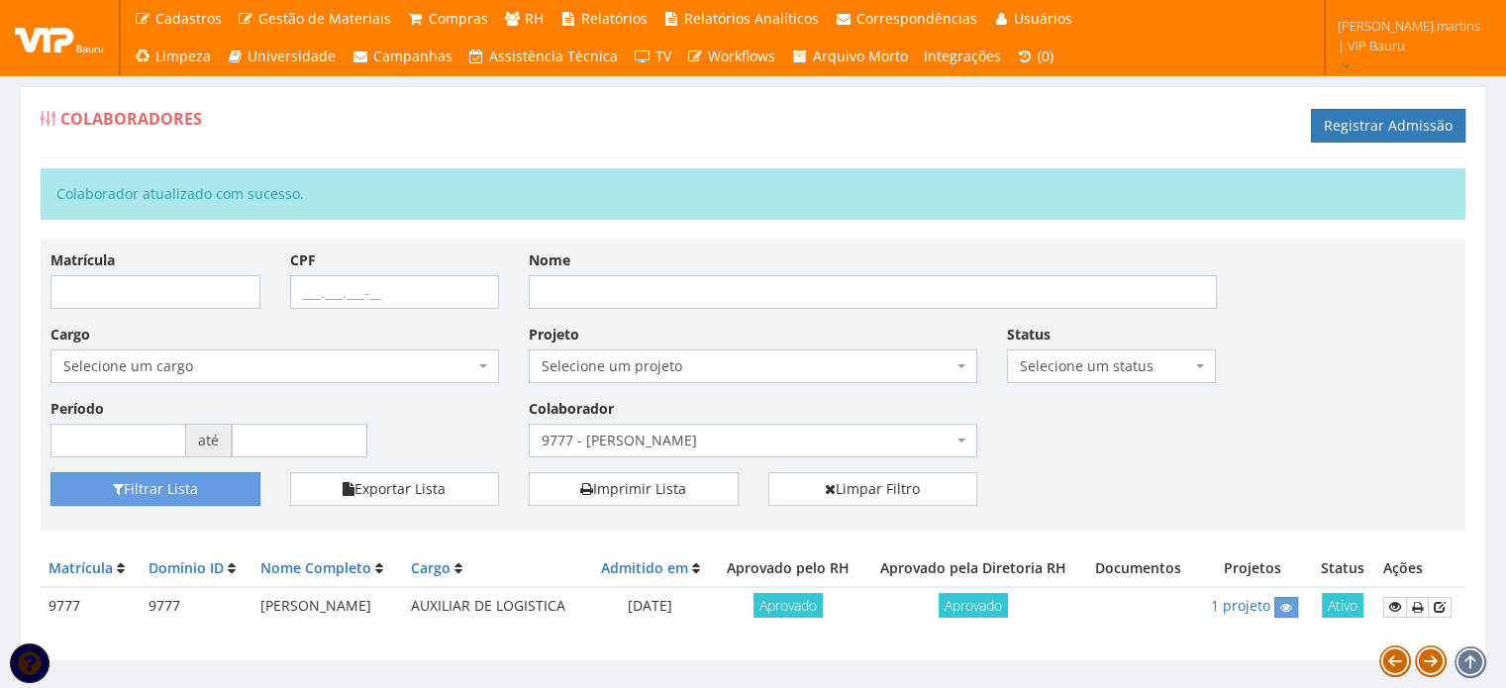
click at [604, 440] on span "9777 - [PERSON_NAME]" at bounding box center [747, 441] width 411 height 20
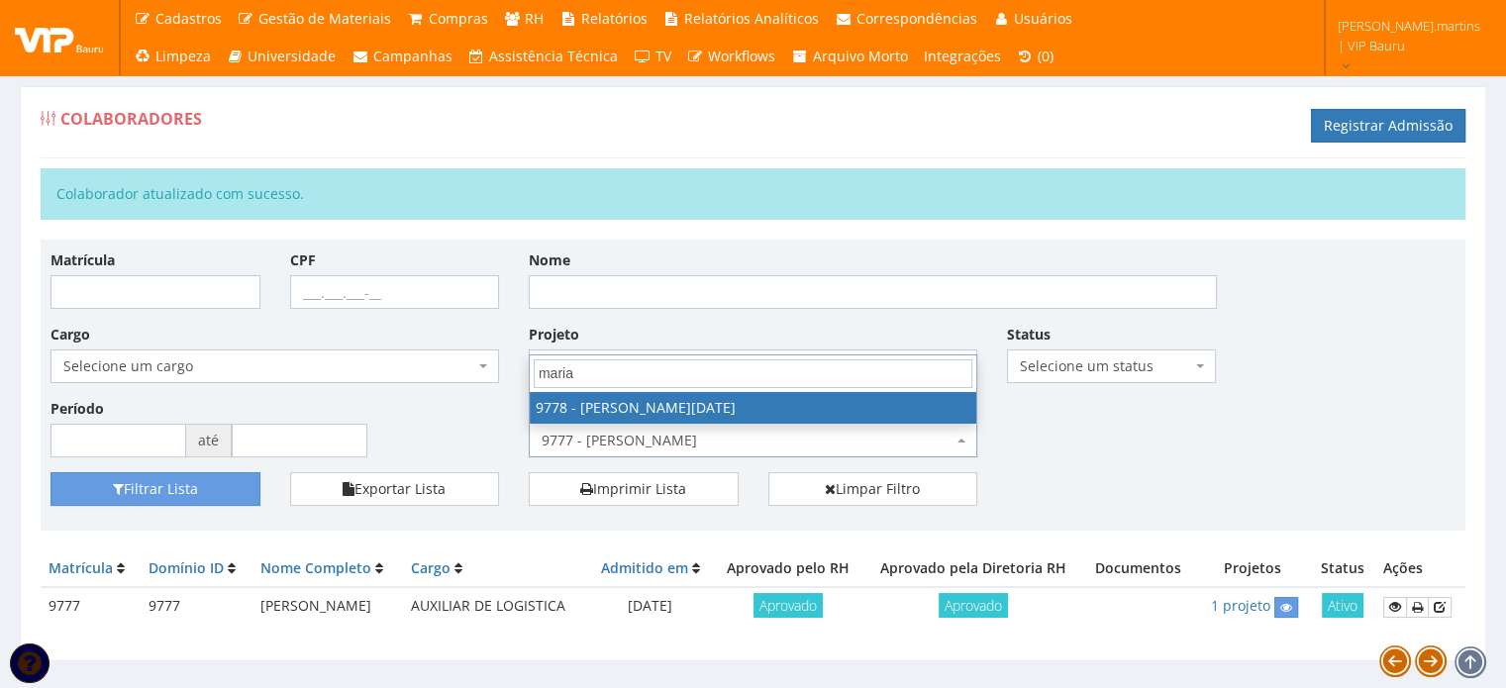
type input "maria"
select select "4104"
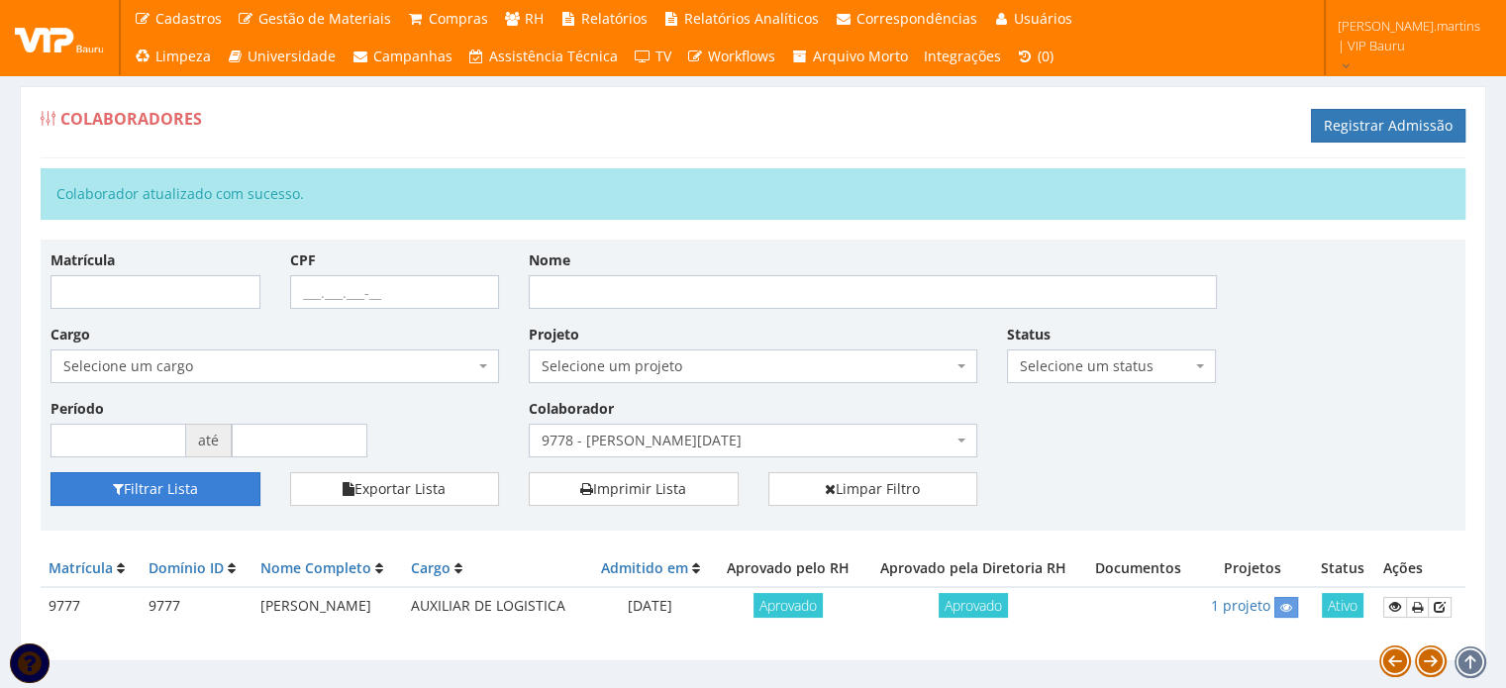
click at [162, 480] on button "Filtrar Lista" at bounding box center [155, 489] width 210 height 34
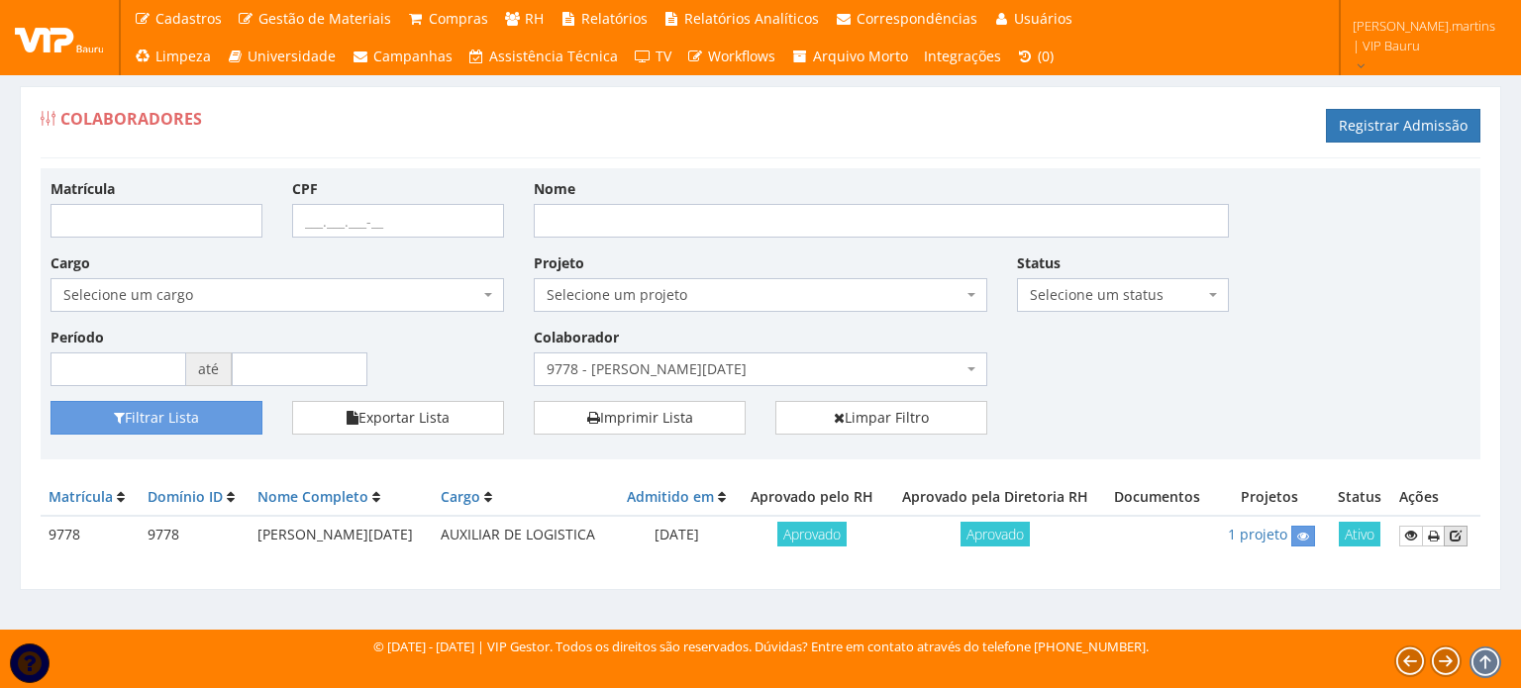
click at [1461, 538] on icon at bounding box center [1456, 536] width 12 height 14
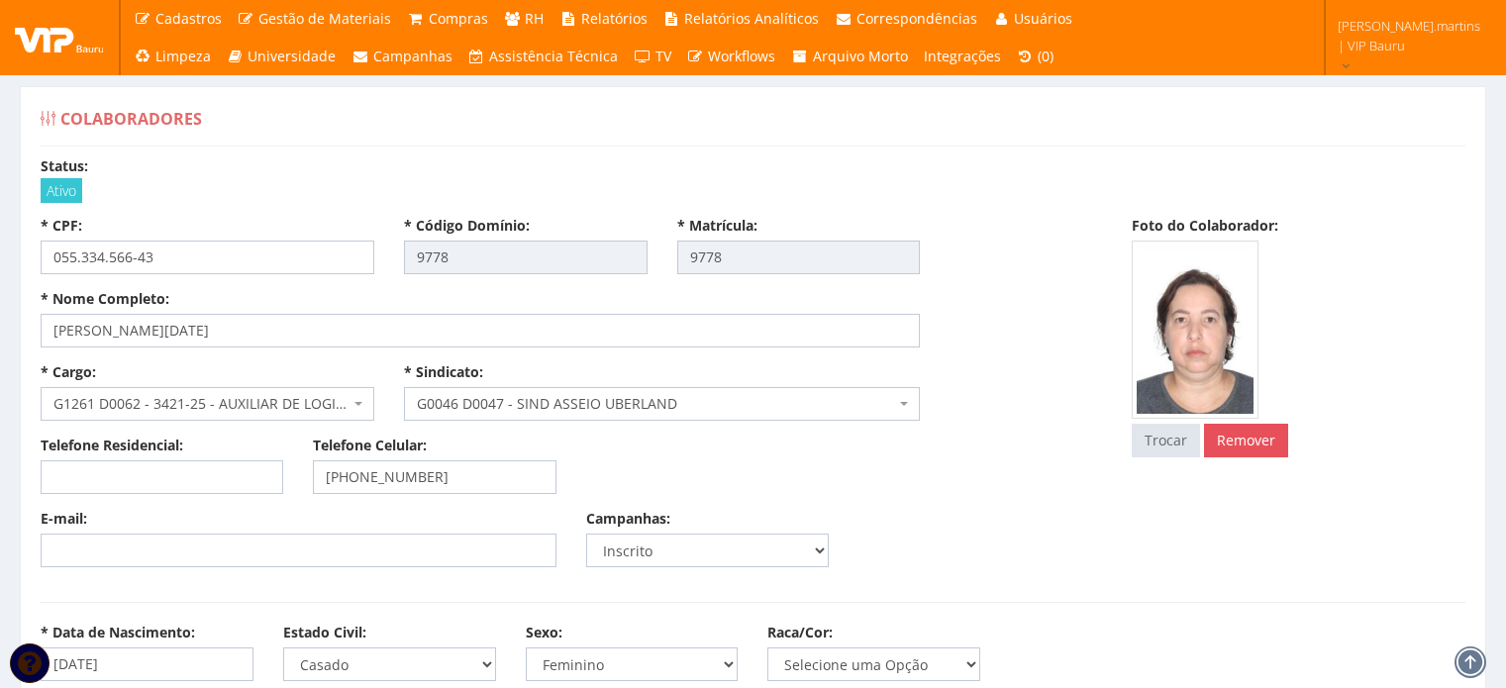
select select
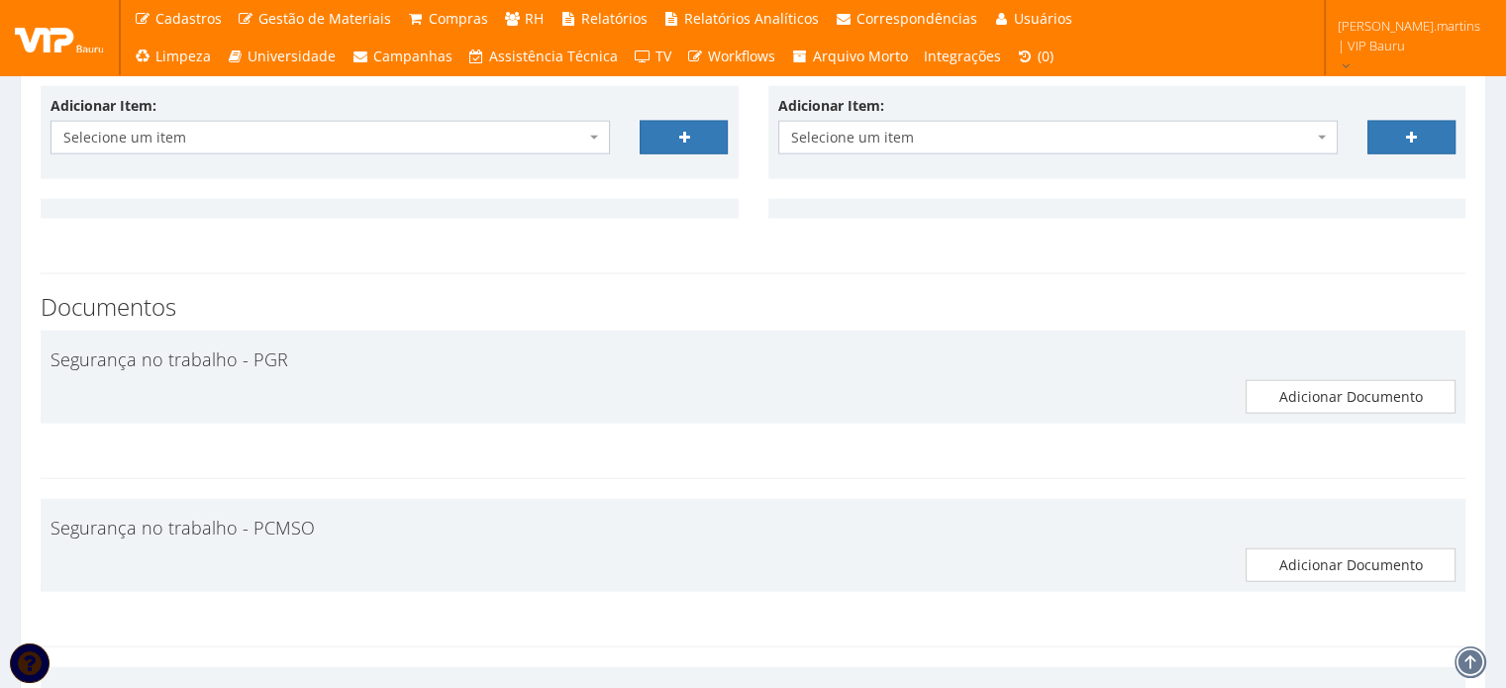
scroll to position [4686, 0]
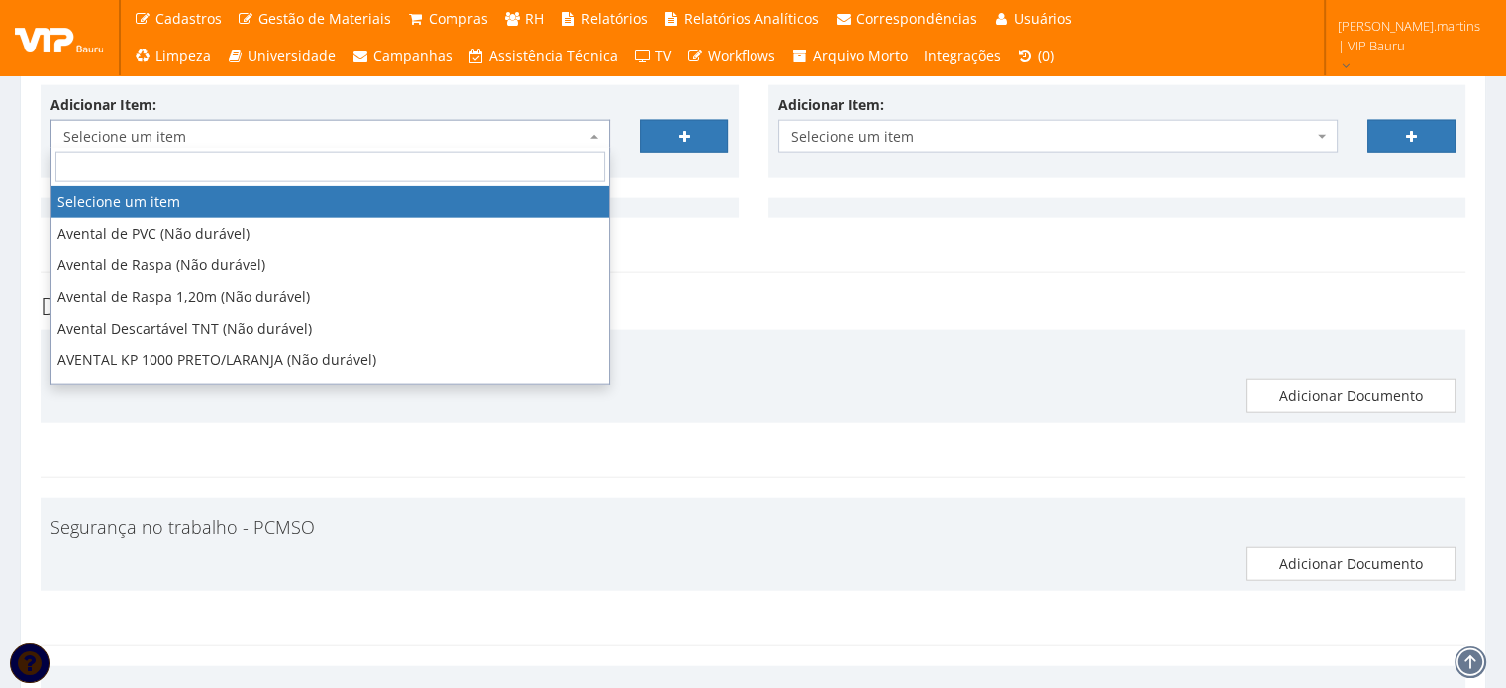
click at [250, 138] on span "Selecione um item" at bounding box center [324, 137] width 522 height 20
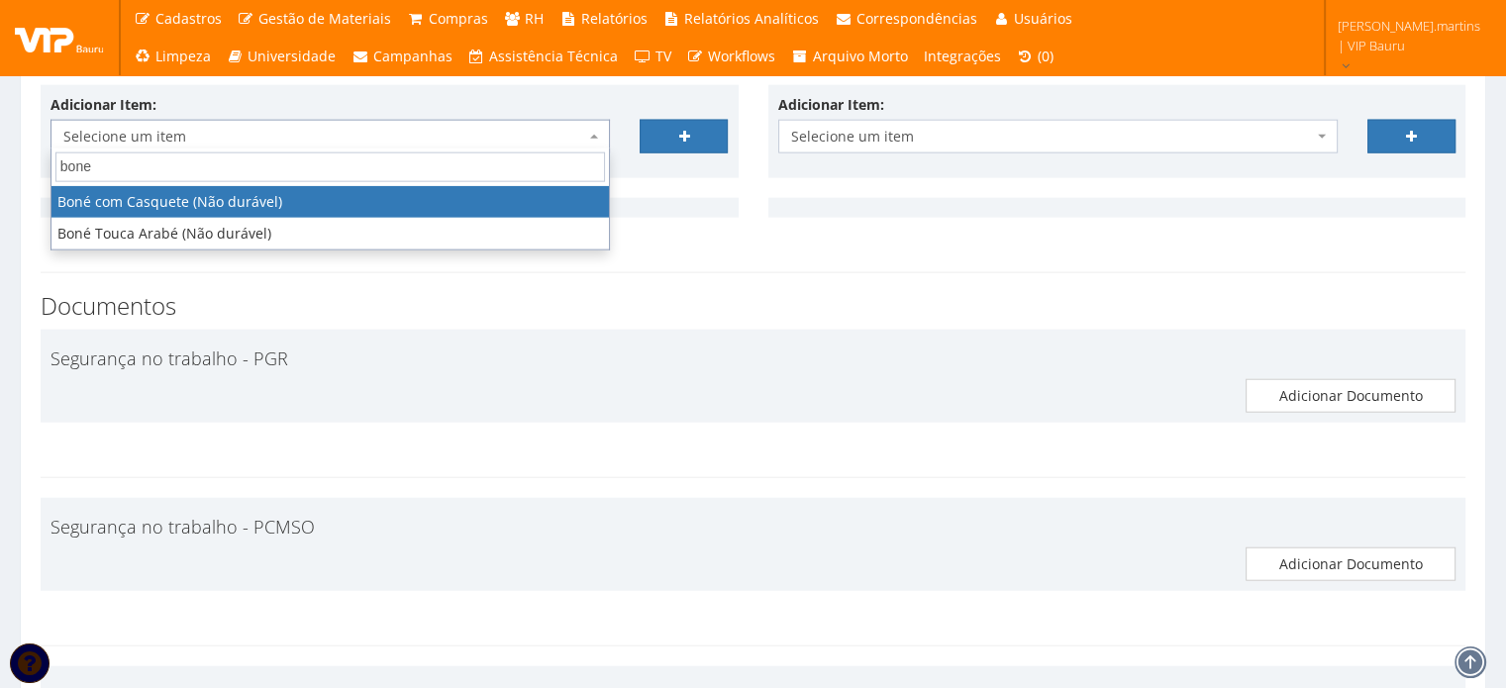
type input "bone"
select select "41"
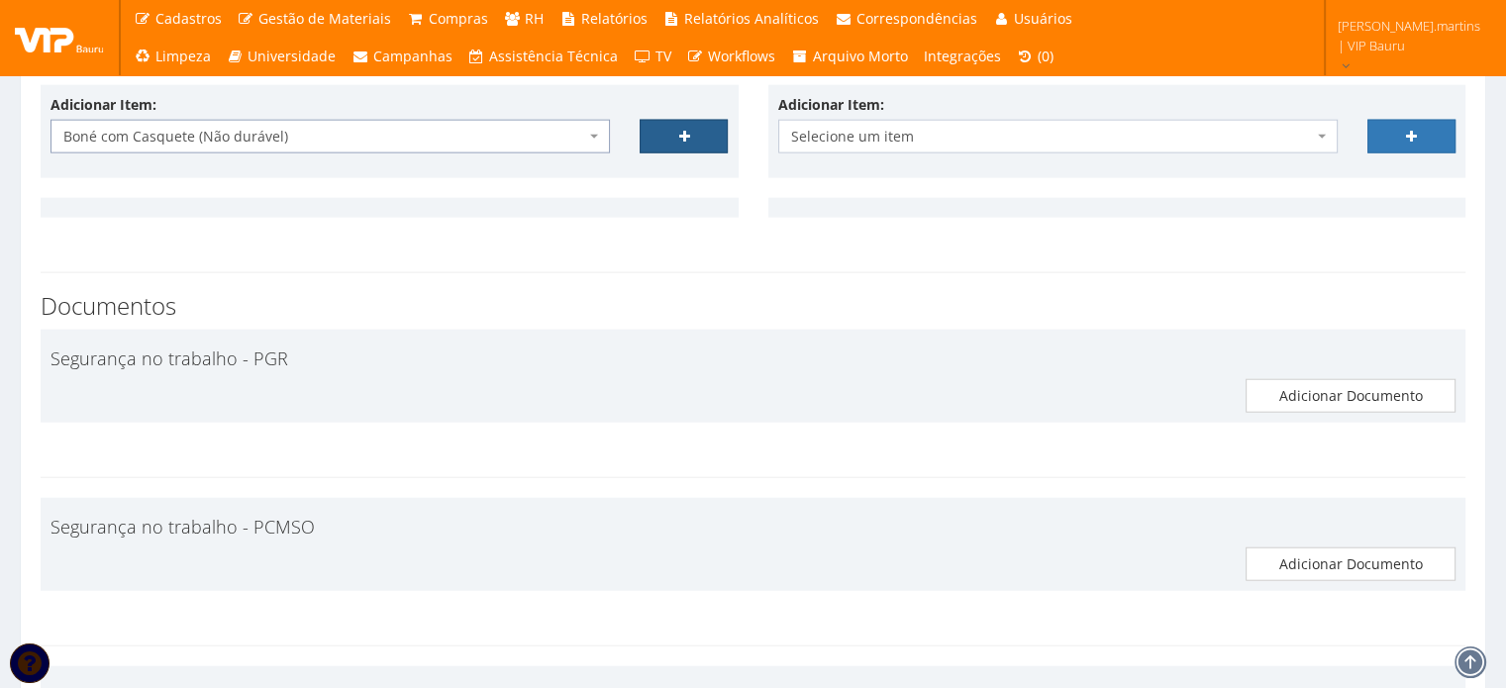
click at [656, 134] on link at bounding box center [684, 137] width 88 height 34
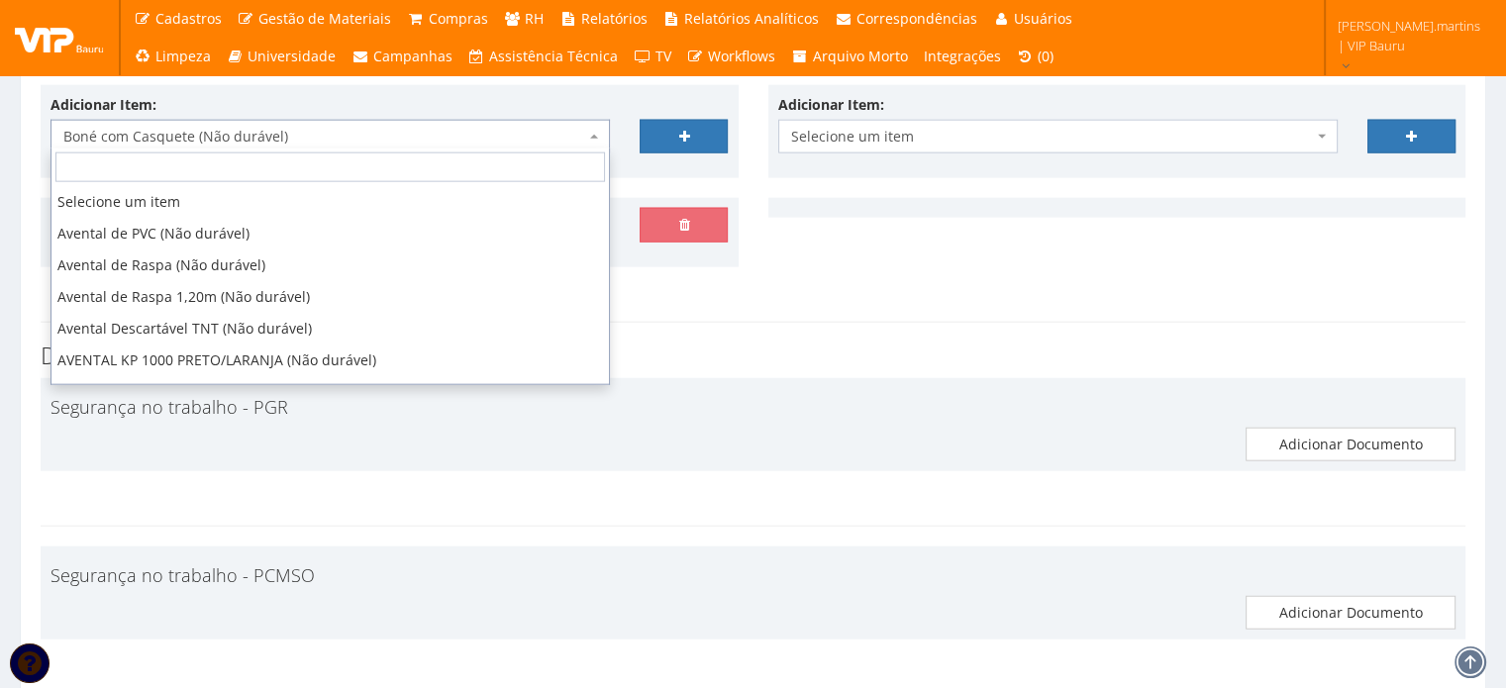
click at [442, 130] on span "Boné com Casquete (Não durável)" at bounding box center [324, 137] width 522 height 20
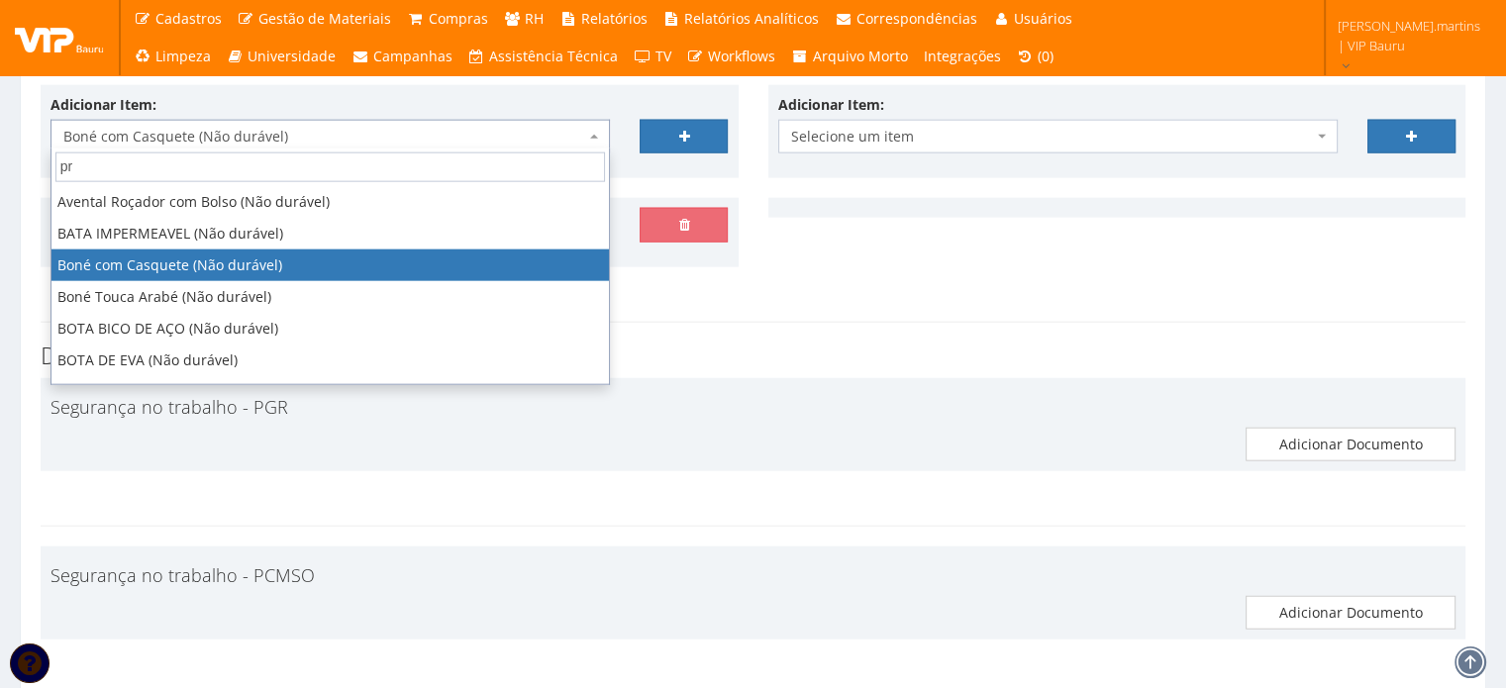
scroll to position [0, 0]
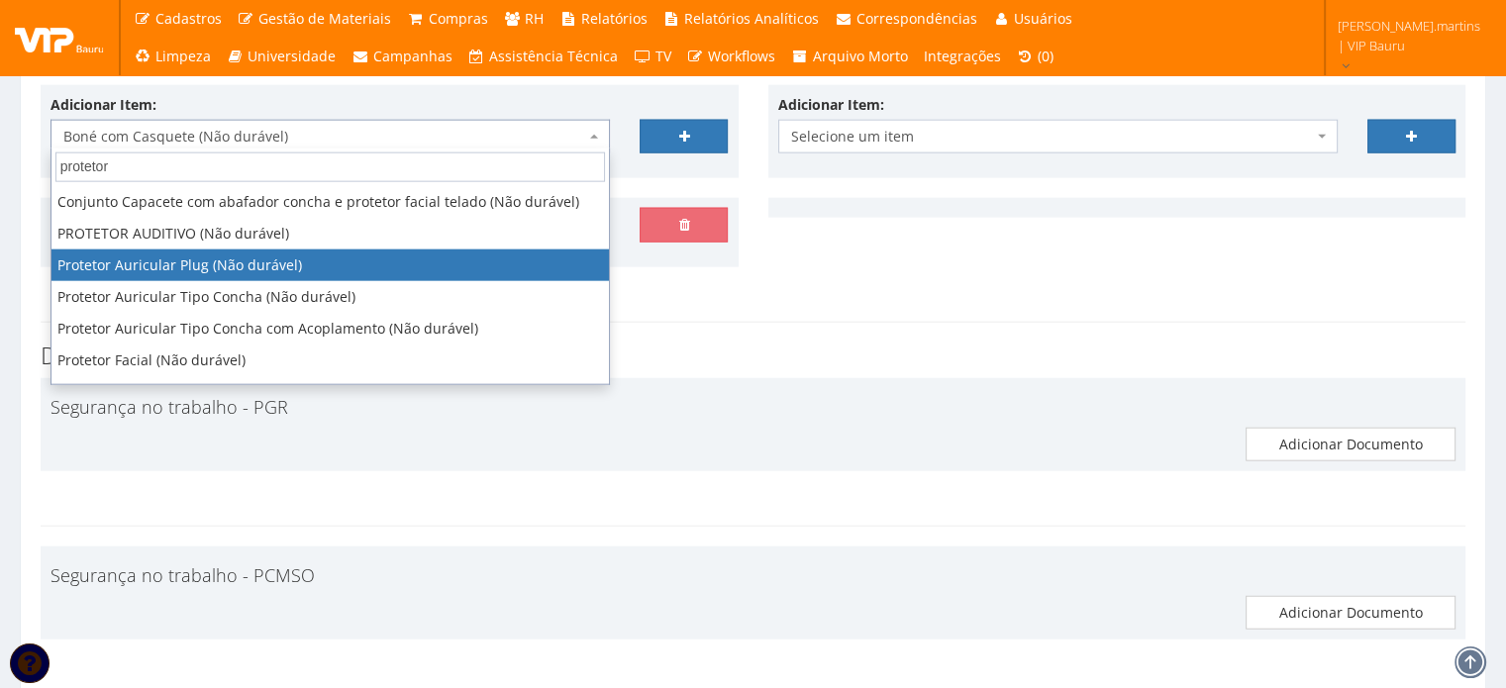
type input "protetor"
select select "292"
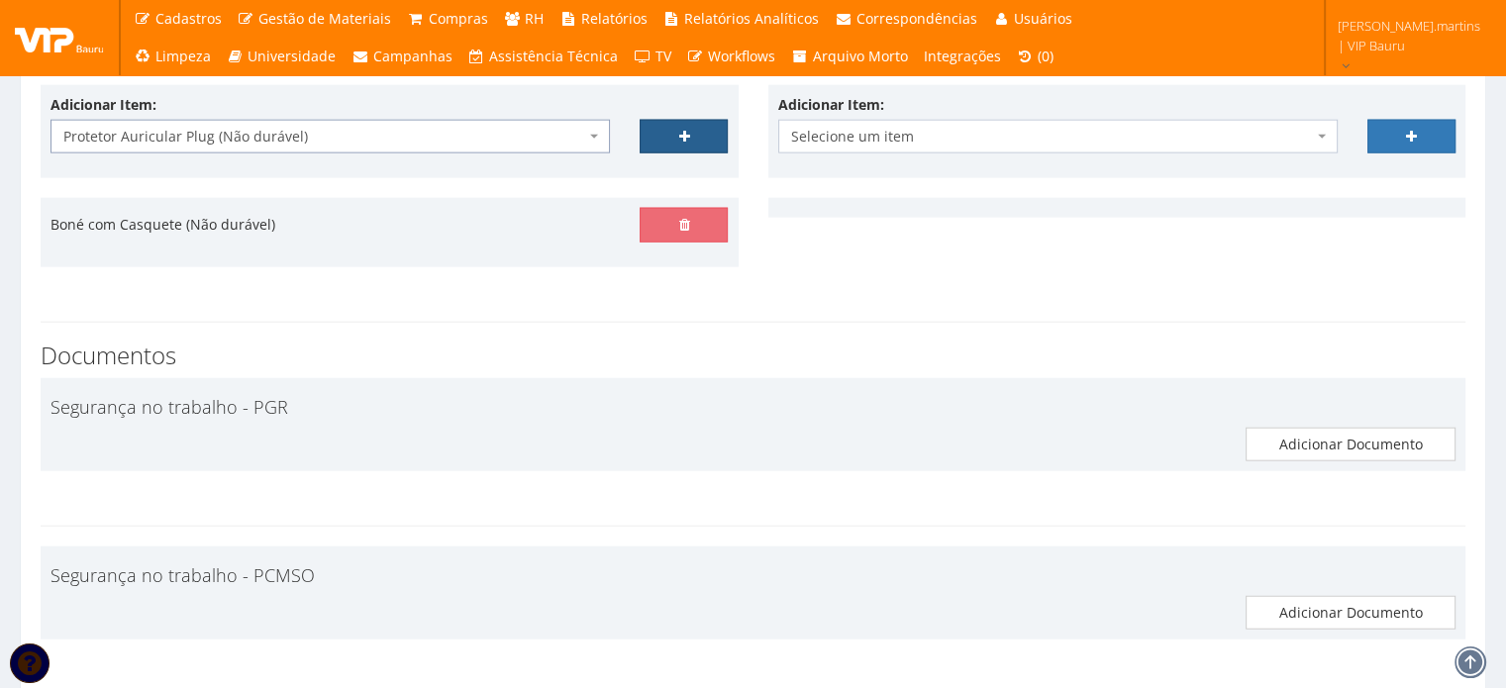
click at [668, 122] on link at bounding box center [684, 137] width 88 height 34
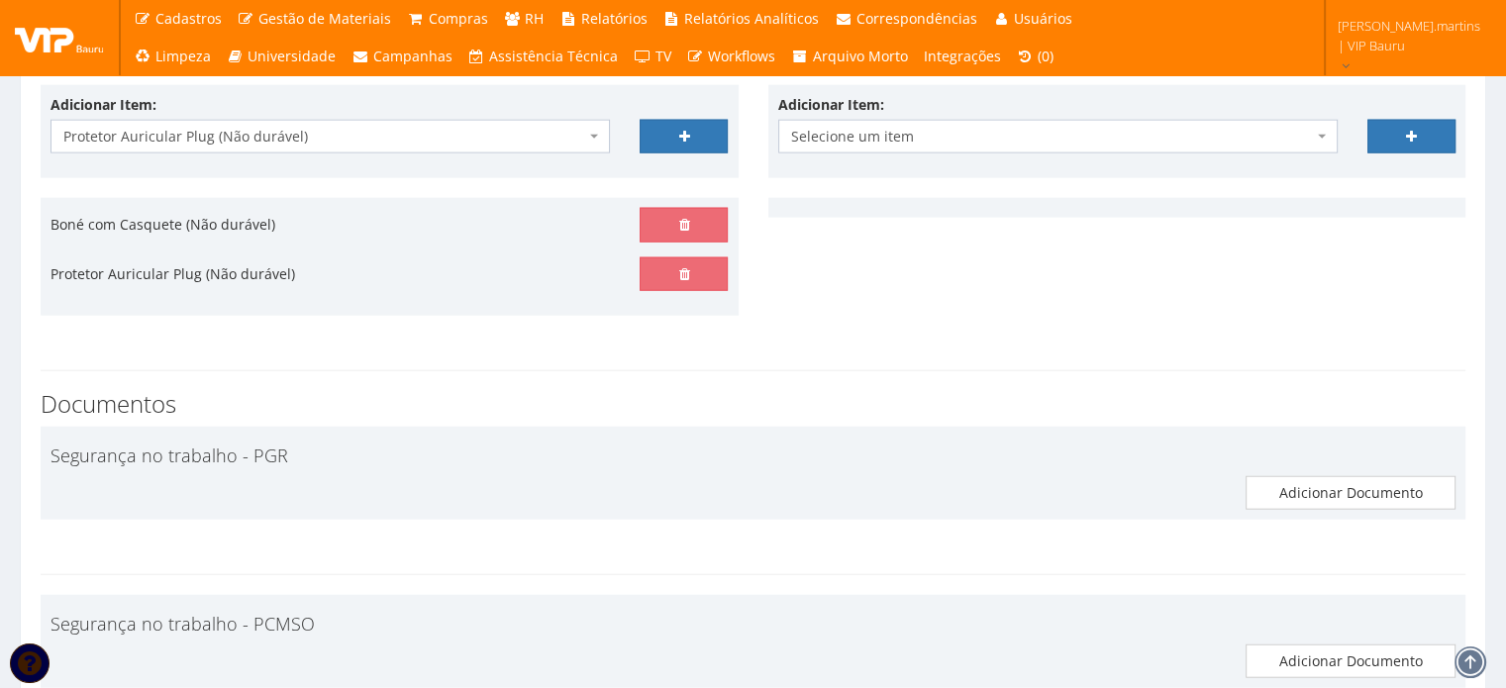
click at [544, 129] on span "Protetor Auricular Plug (Não durável)" at bounding box center [324, 137] width 522 height 20
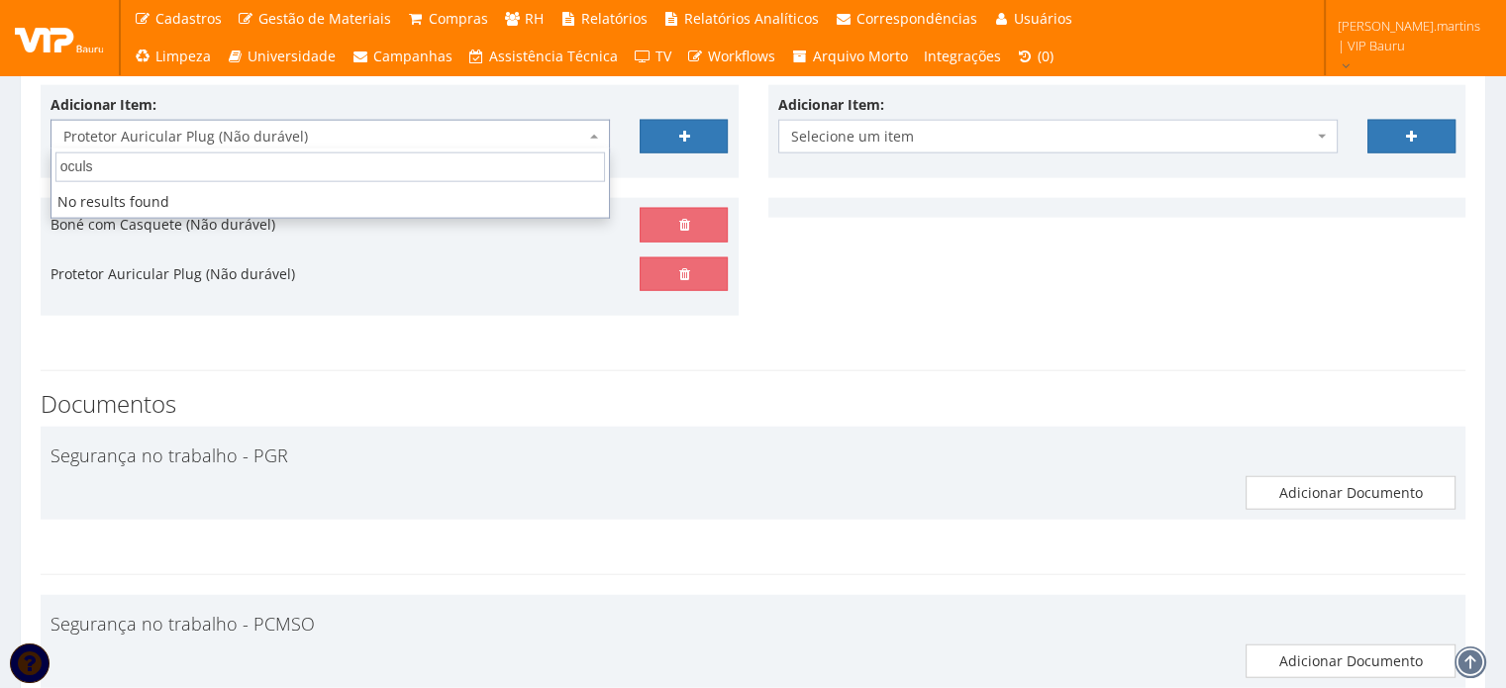
type input "ocul"
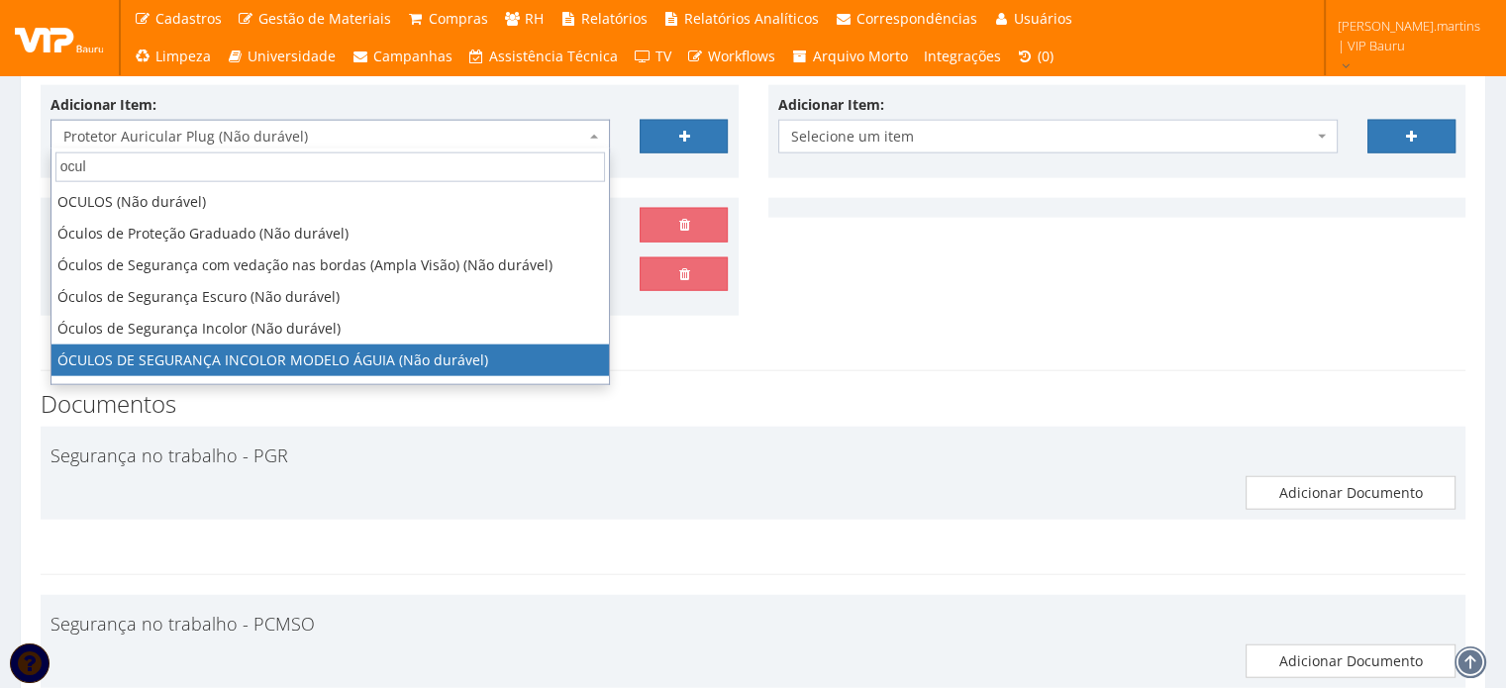
select select "1840"
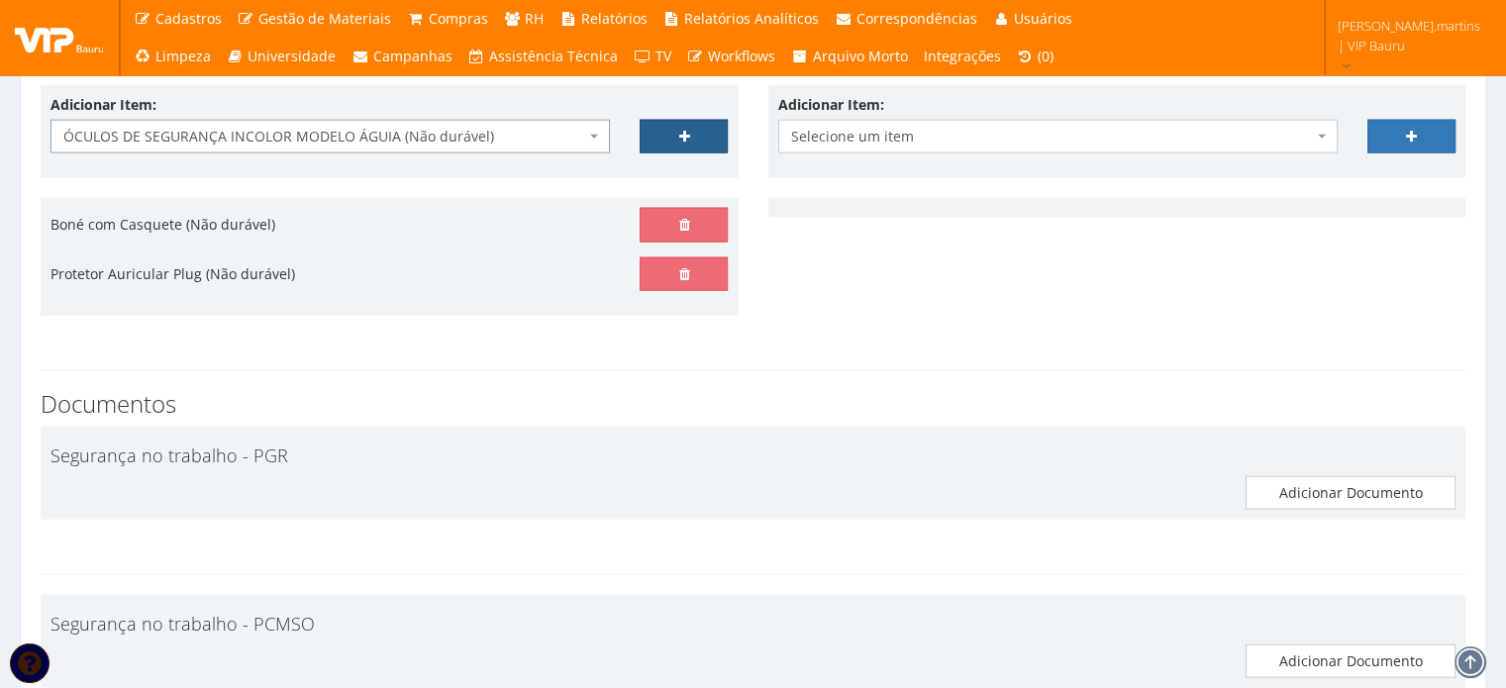
click at [685, 130] on icon at bounding box center [683, 137] width 11 height 14
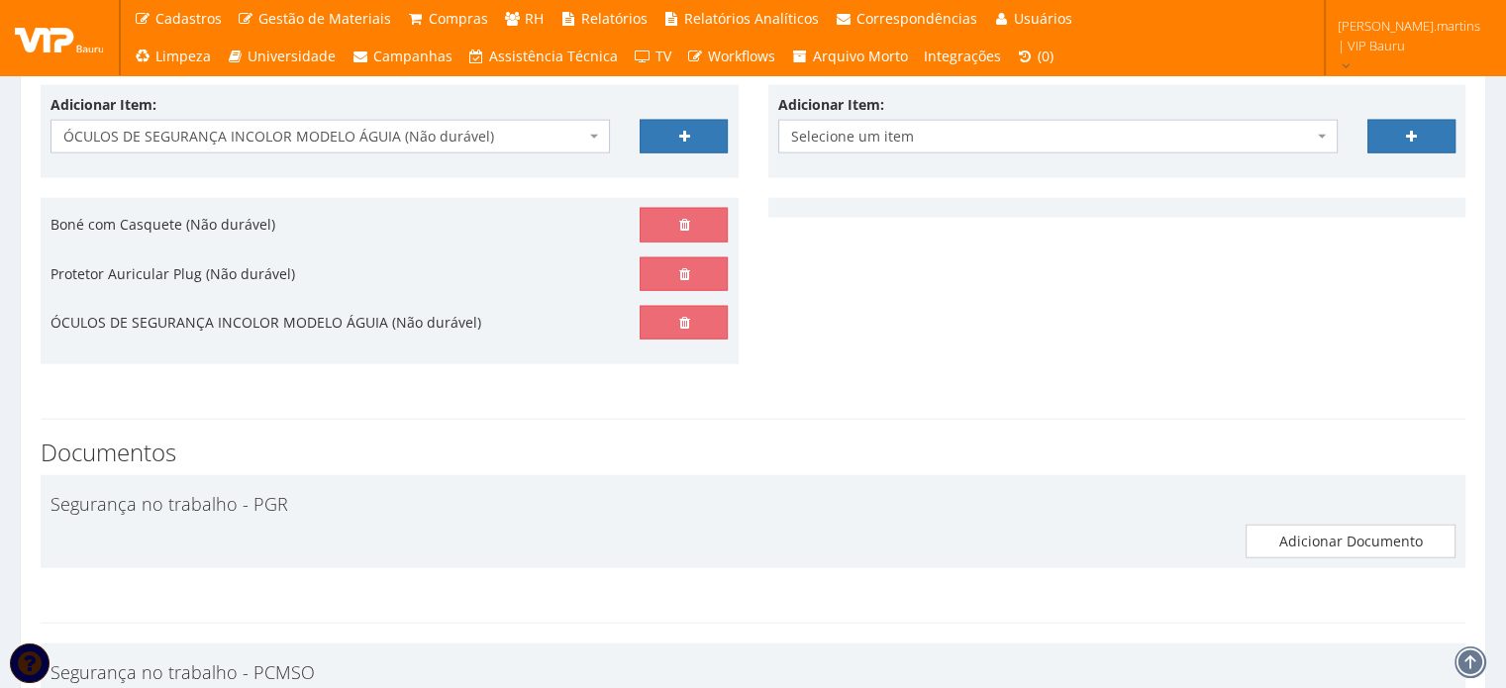
click at [525, 132] on span "ÓCULOS DE SEGURANÇA INCOLOR MODELO ÁGUIA (Não durável)" at bounding box center [324, 137] width 522 height 20
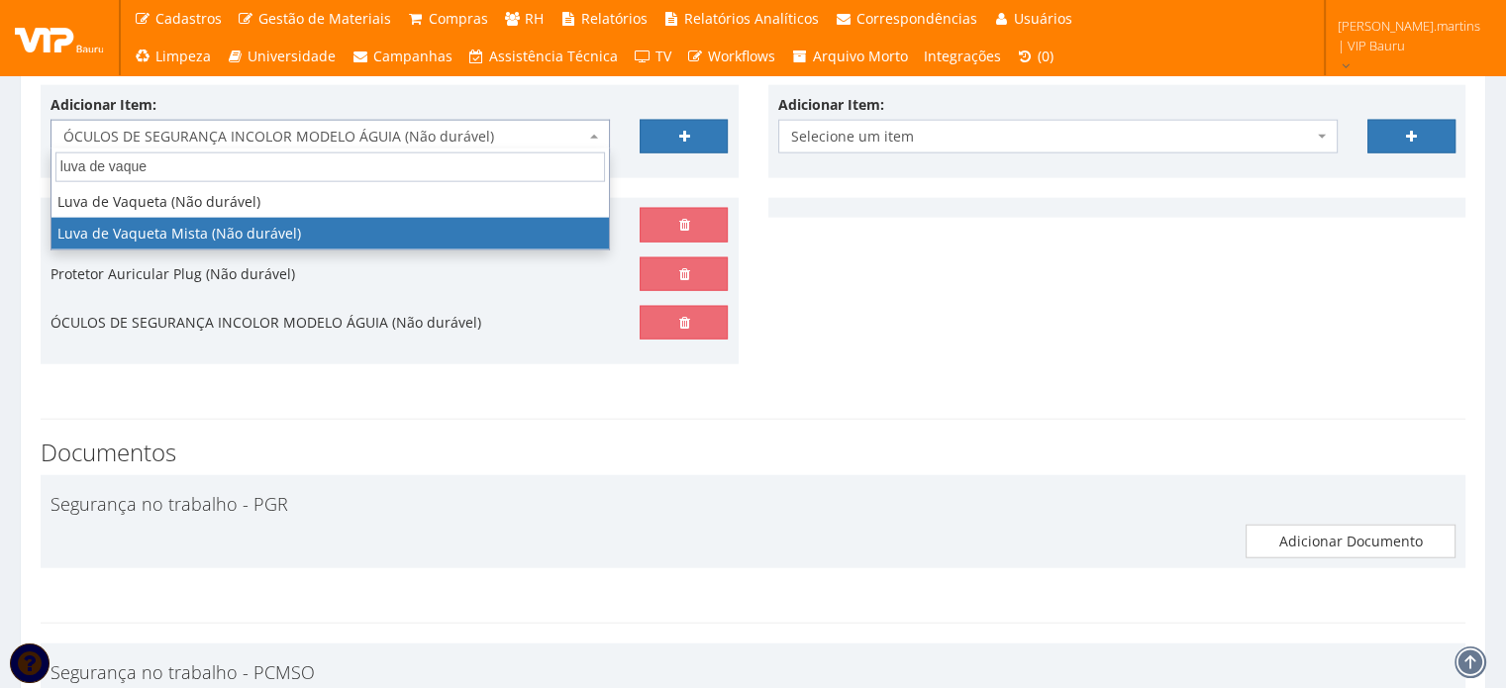
type input "luva de vaque"
select select "220"
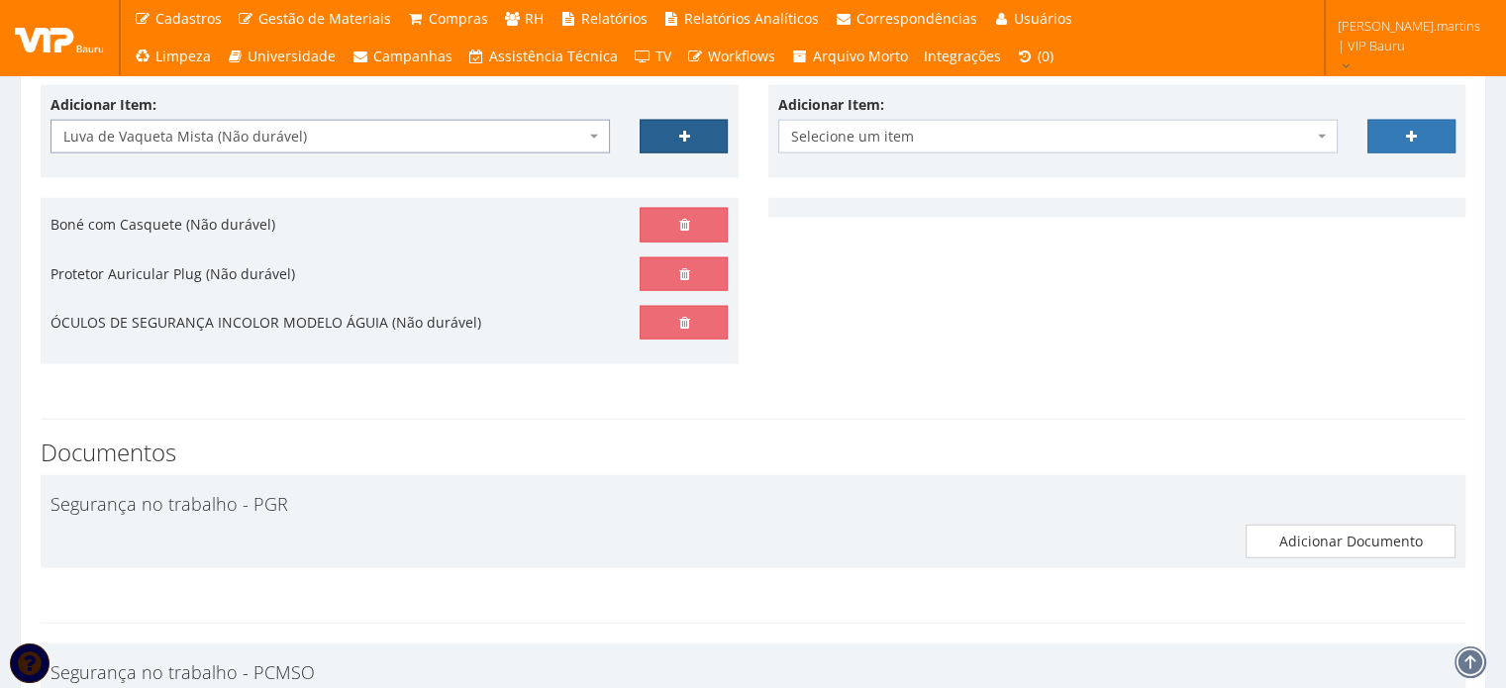
click at [664, 130] on link at bounding box center [684, 137] width 88 height 34
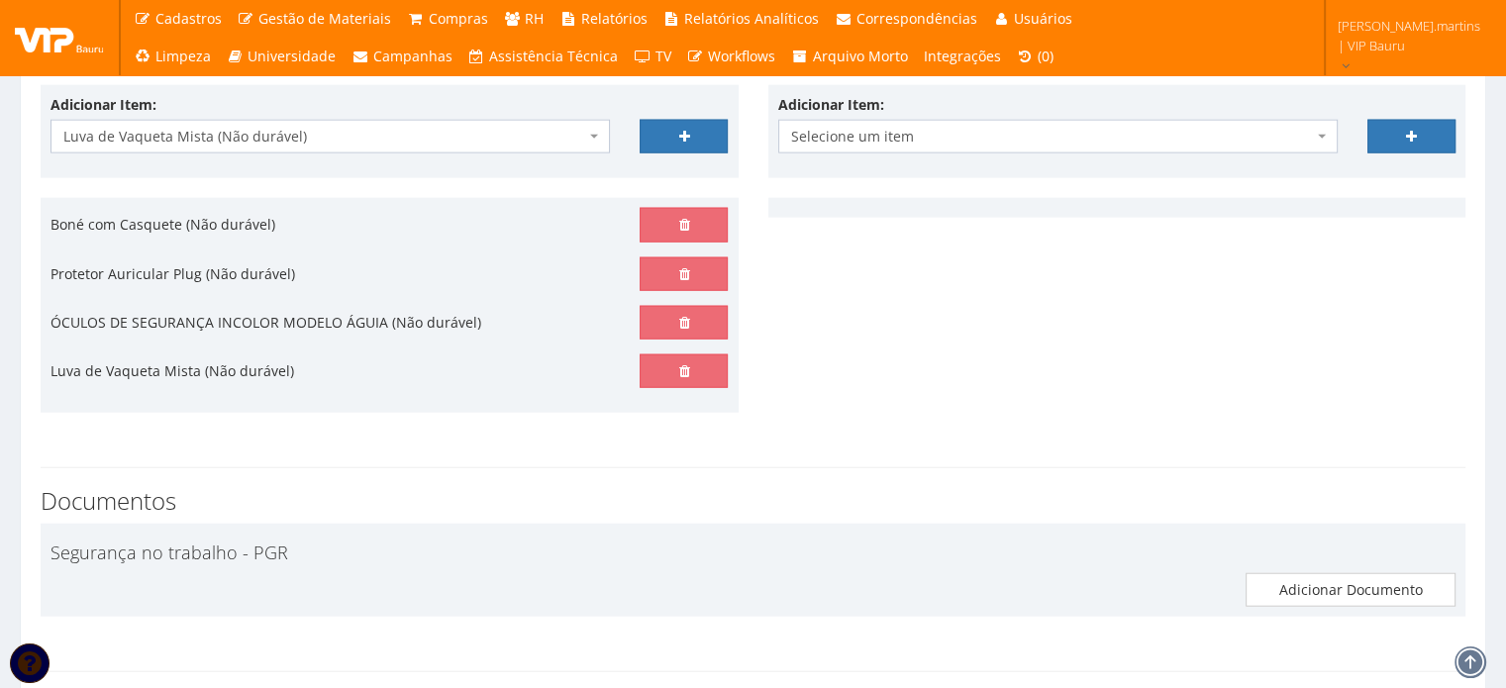
click at [556, 133] on span "Luva de Vaqueta Mista (Não durável)" at bounding box center [324, 137] width 522 height 20
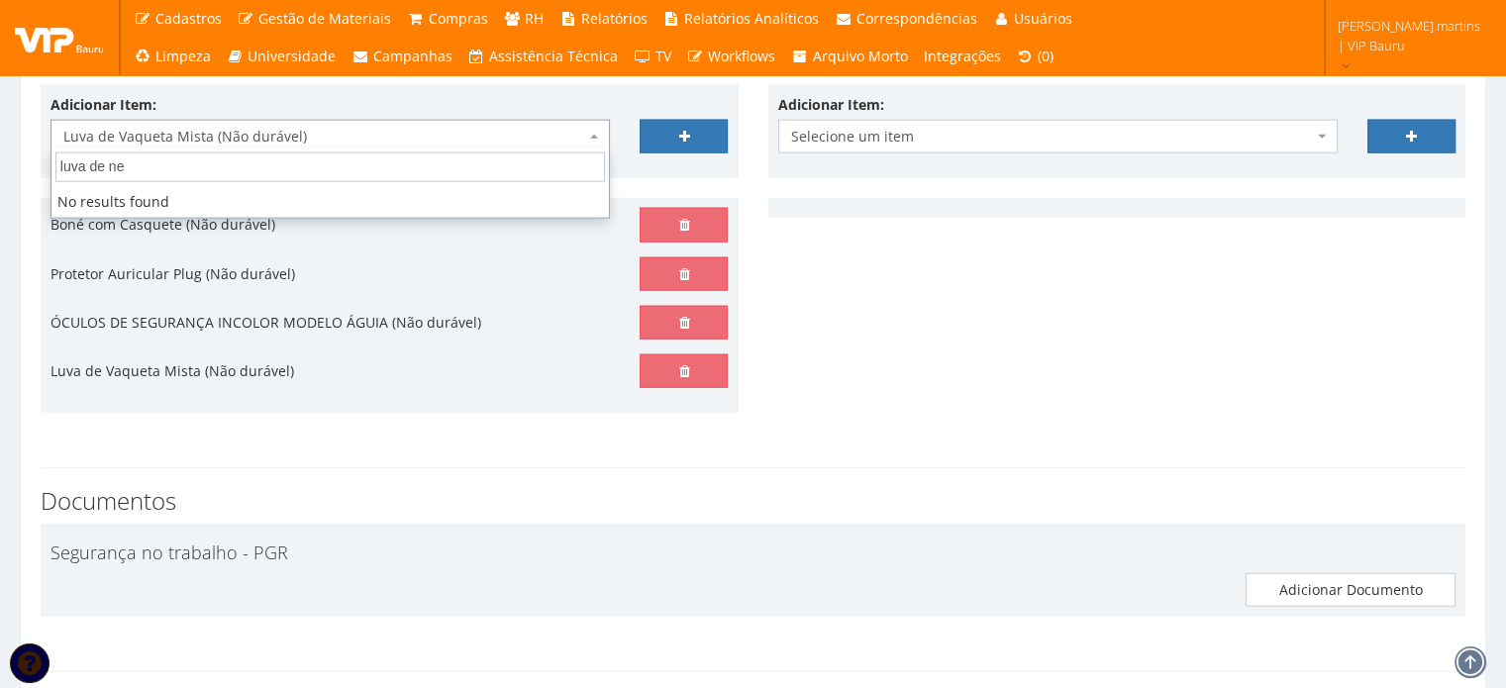
type input "luva de n"
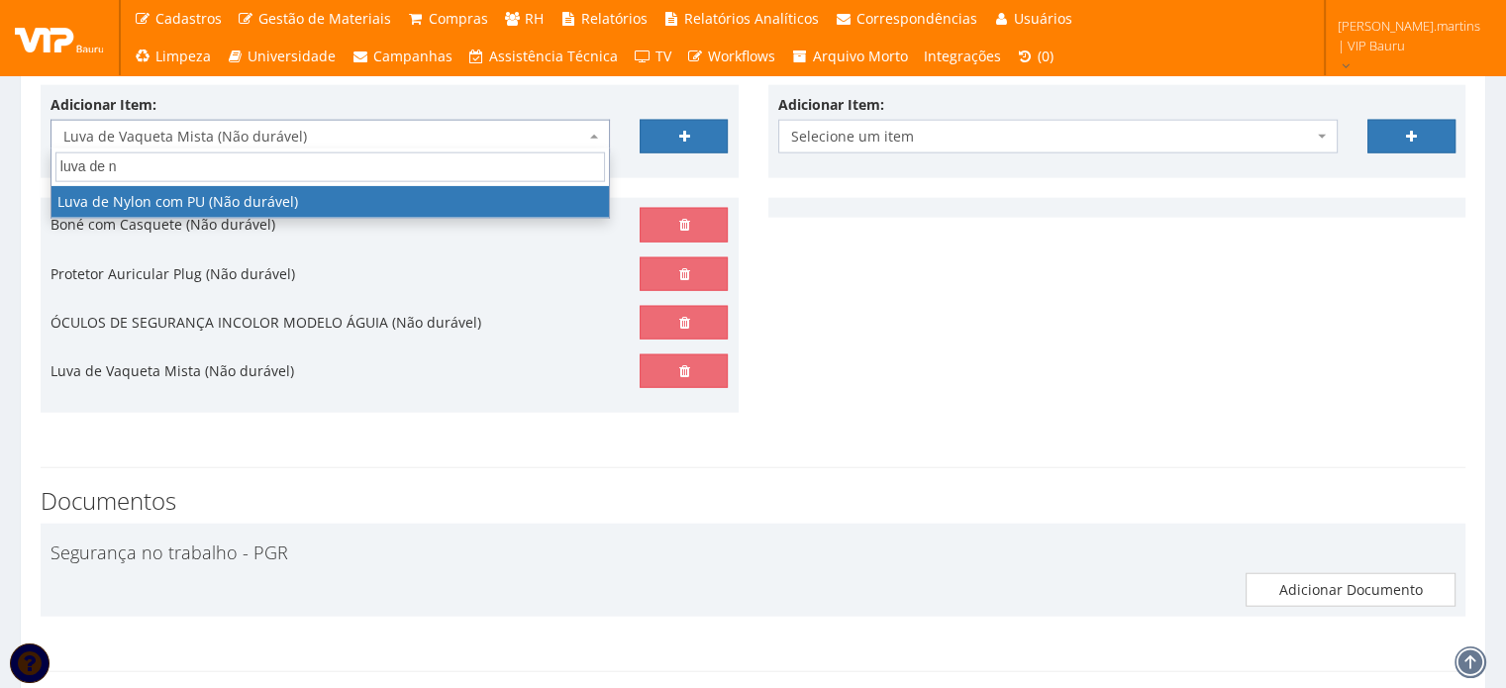
select select "216"
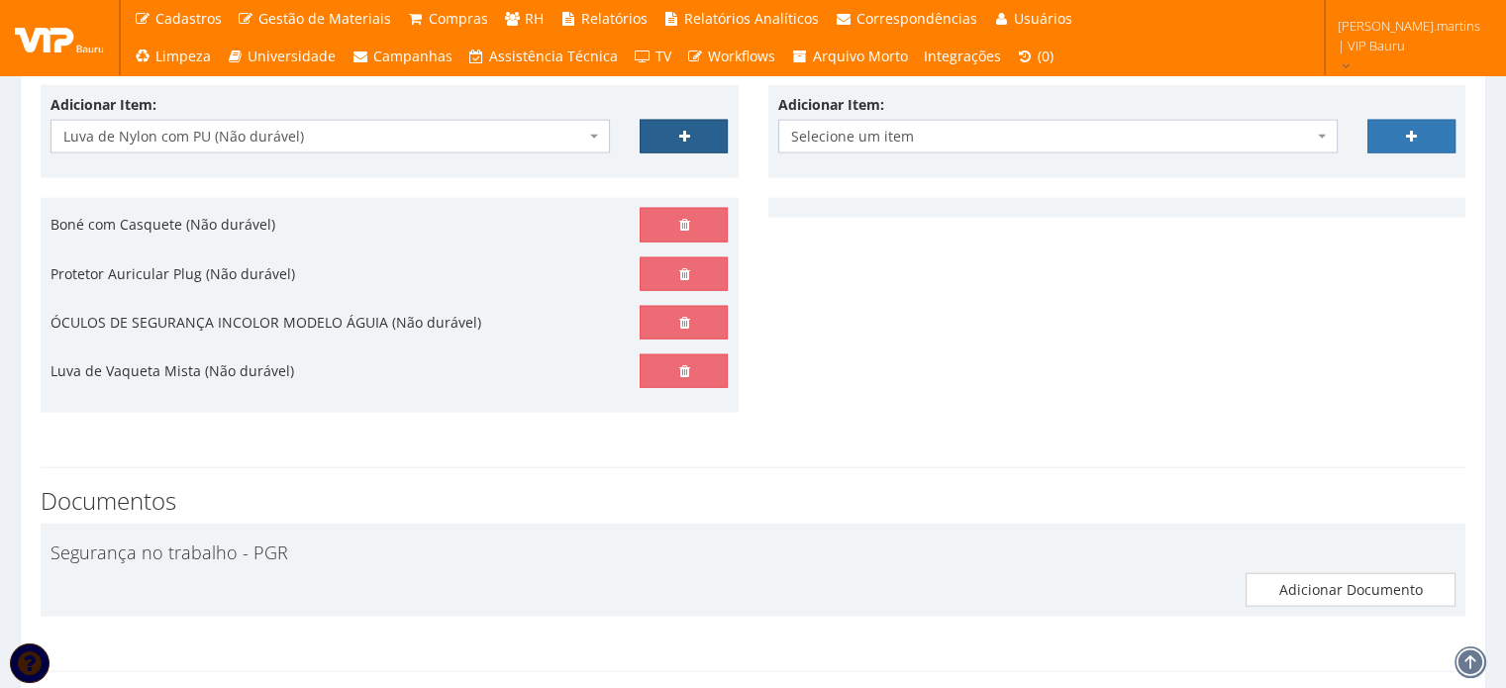
click at [695, 136] on link at bounding box center [684, 137] width 88 height 34
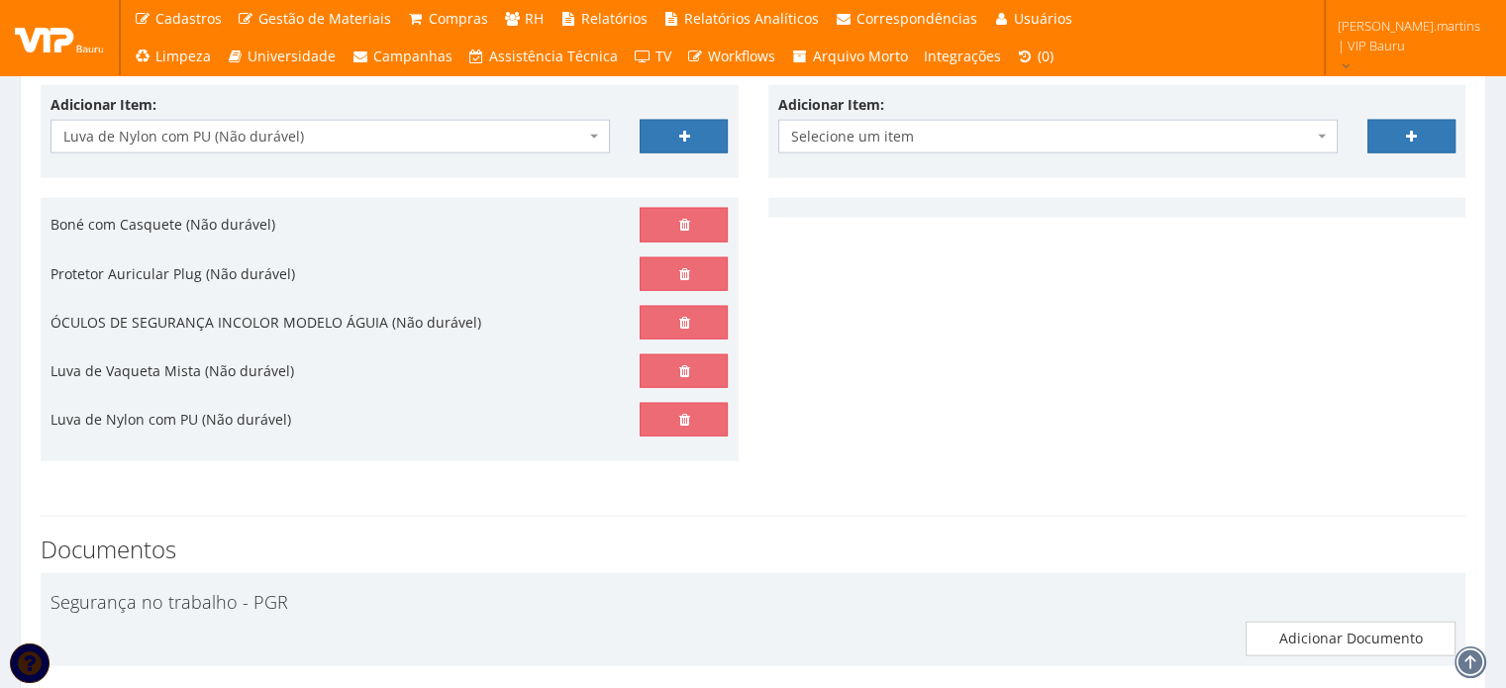
click at [448, 134] on span "Luva de Nylon com PU (Não durável)" at bounding box center [324, 137] width 522 height 20
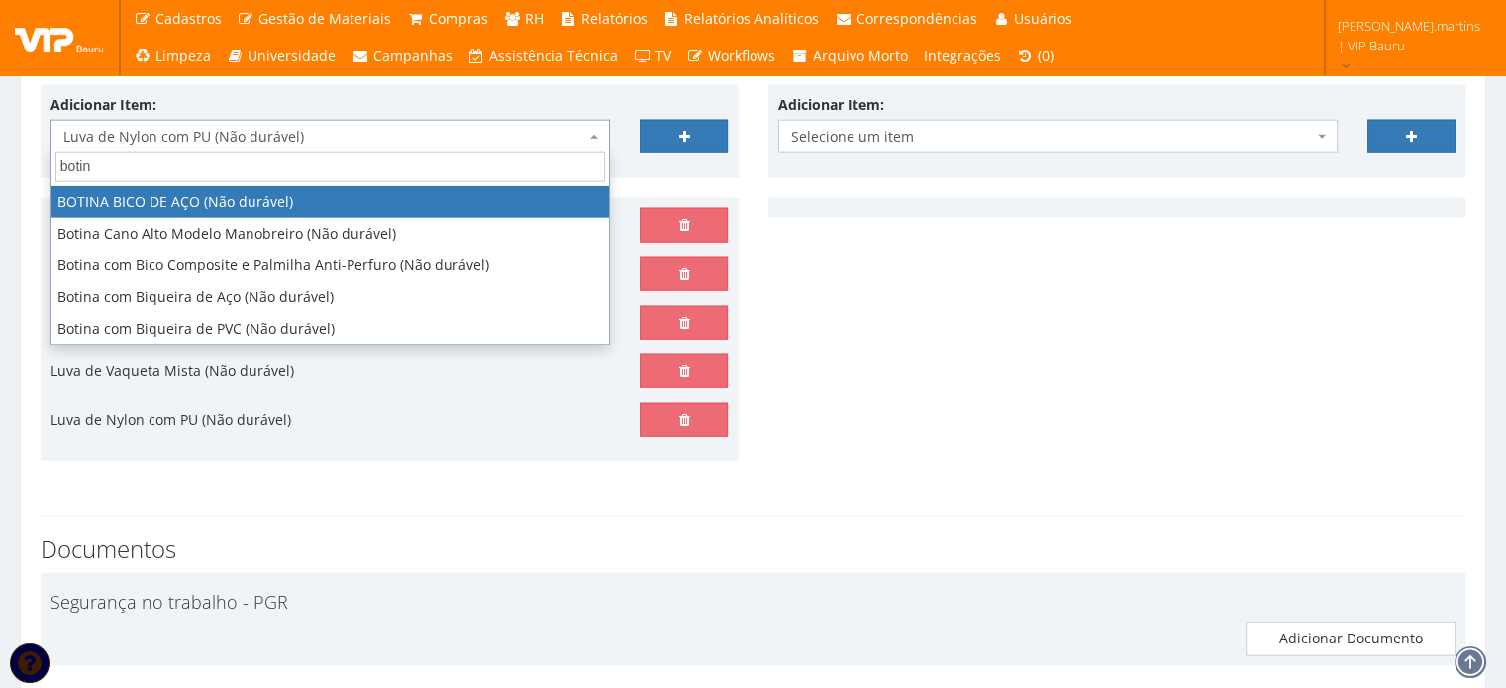
type input "botina"
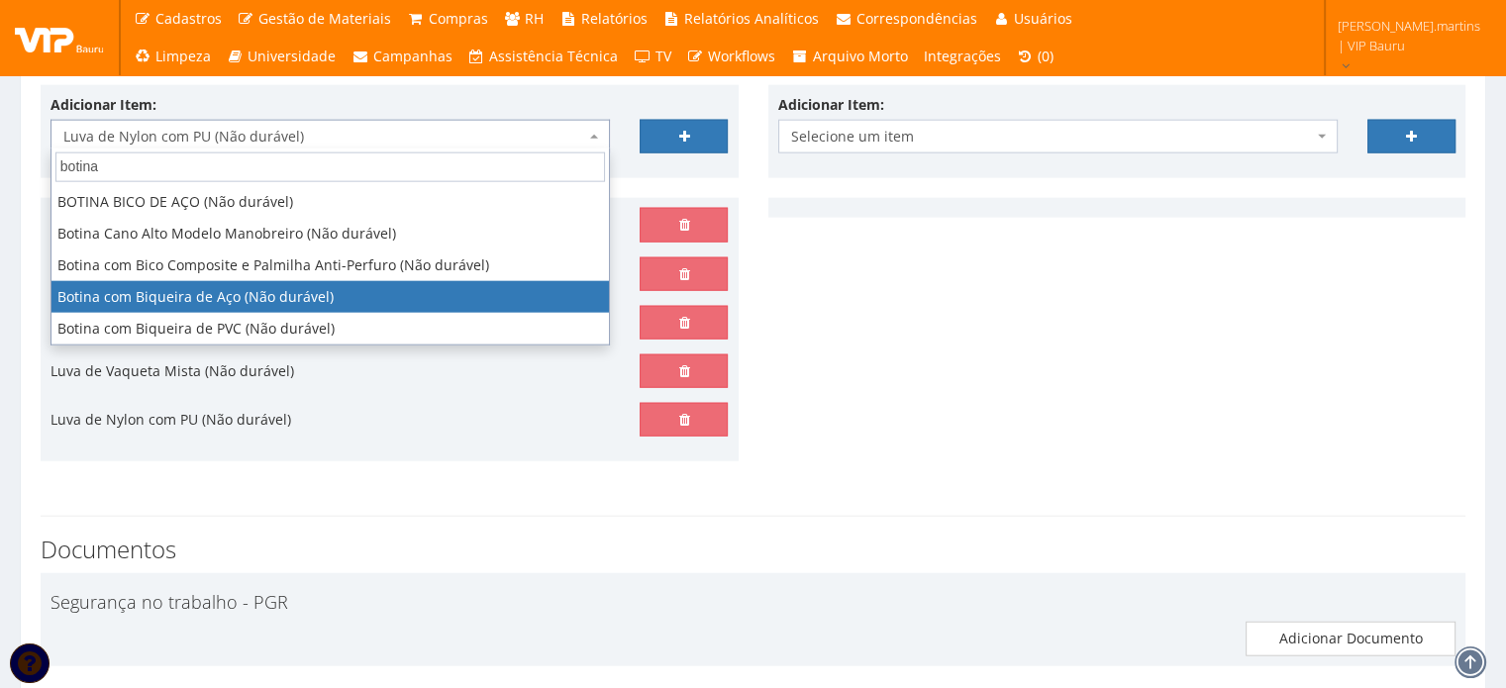
select select "46"
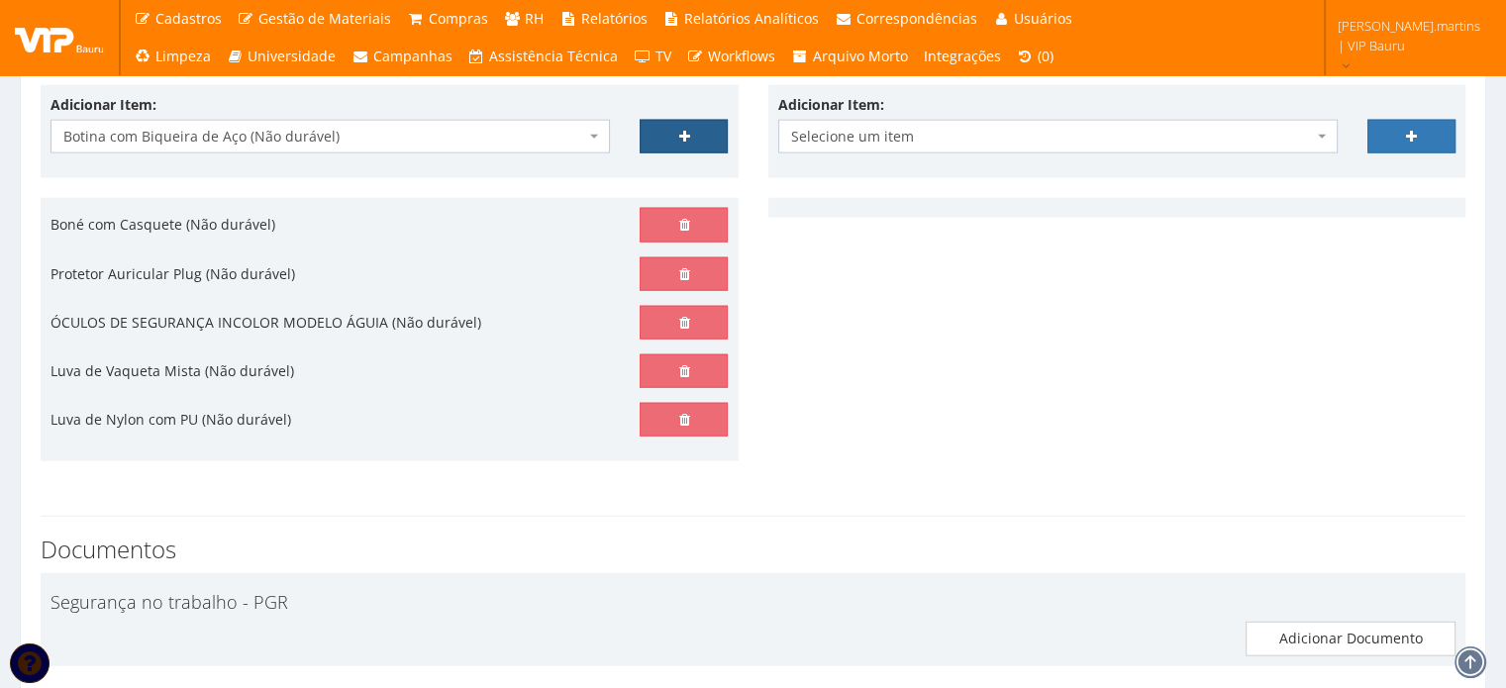
click at [690, 133] on link at bounding box center [684, 137] width 88 height 34
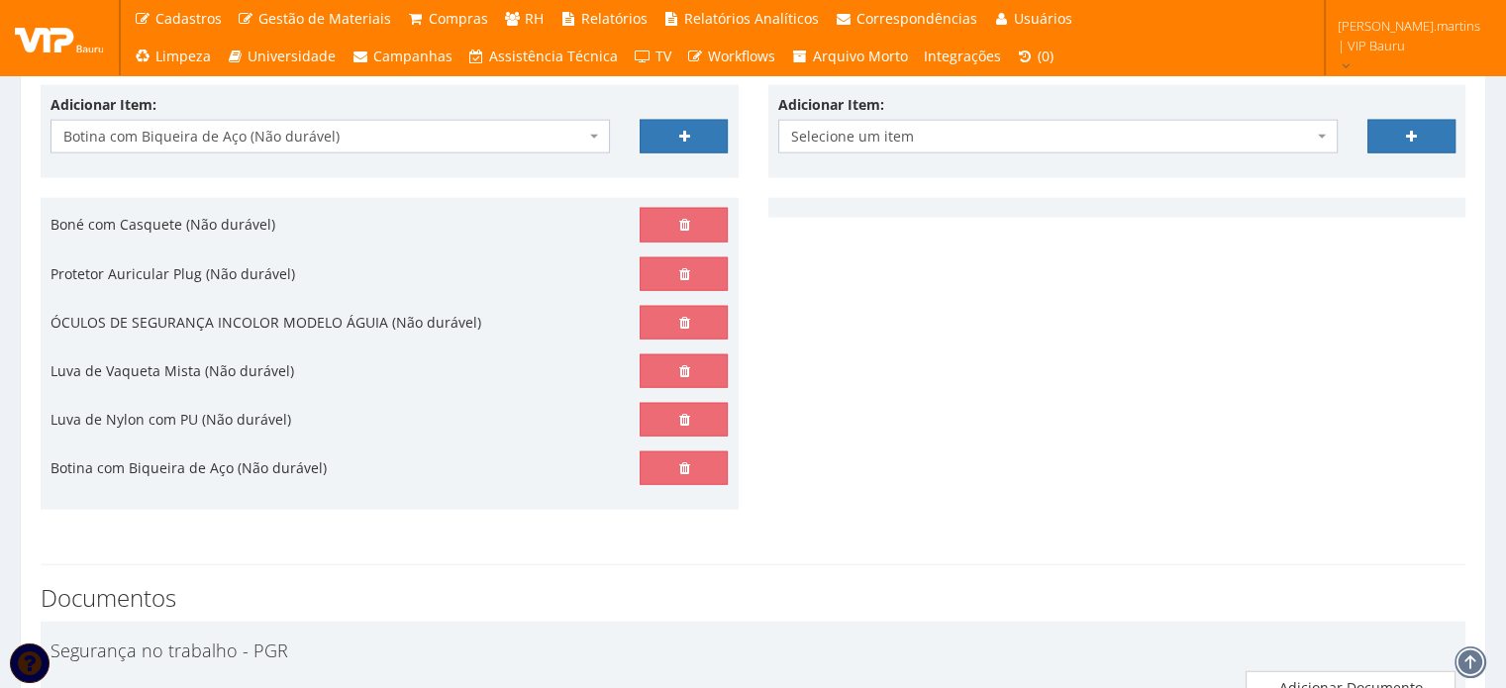
click at [542, 120] on span "Botina com Biqueira de Aço (Não durável)" at bounding box center [329, 137] width 559 height 34
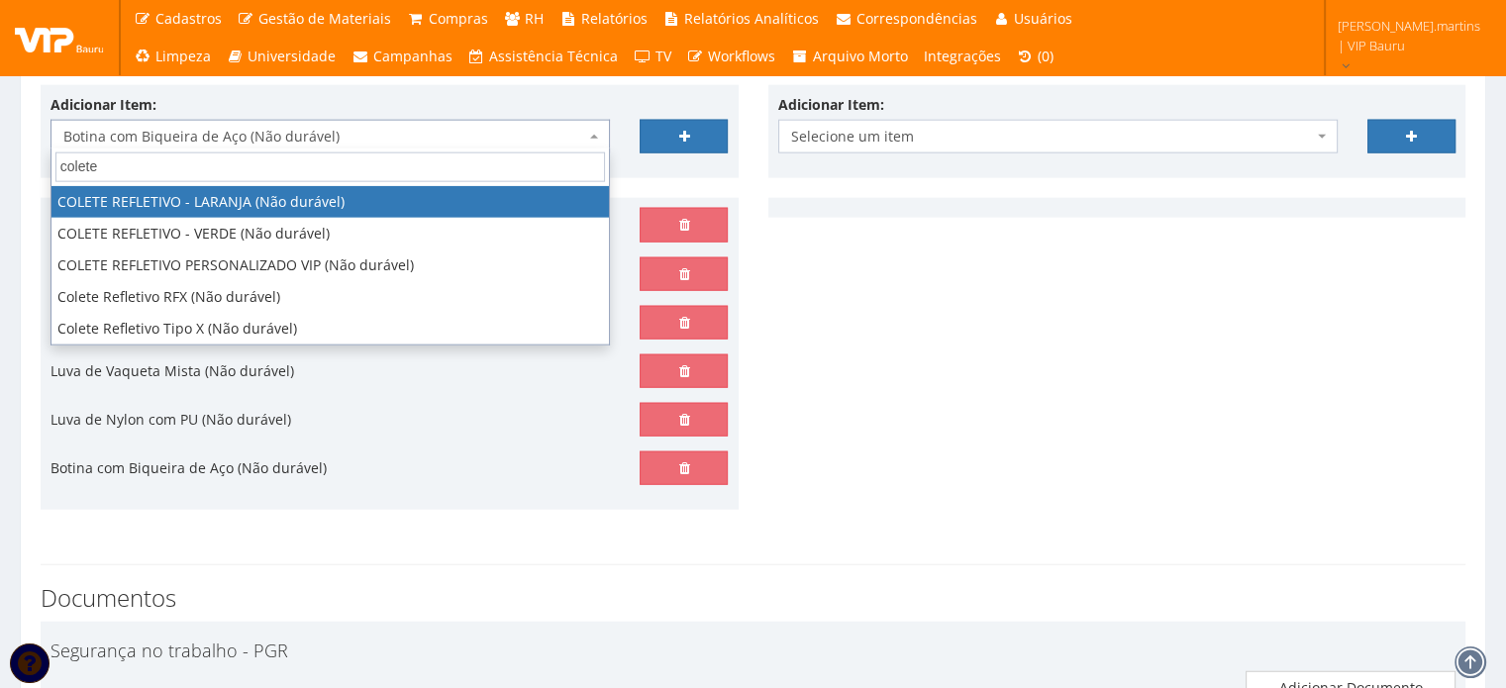
type input "colete"
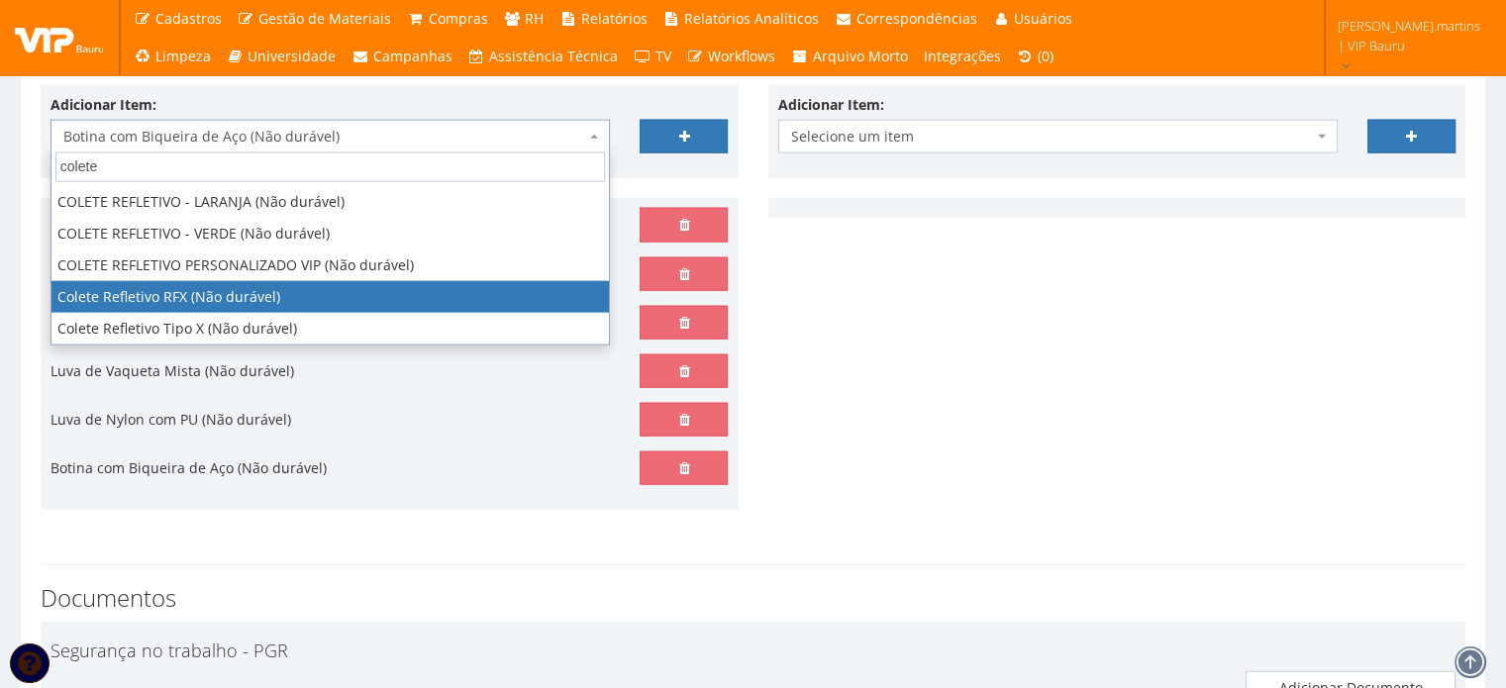
select select "104"
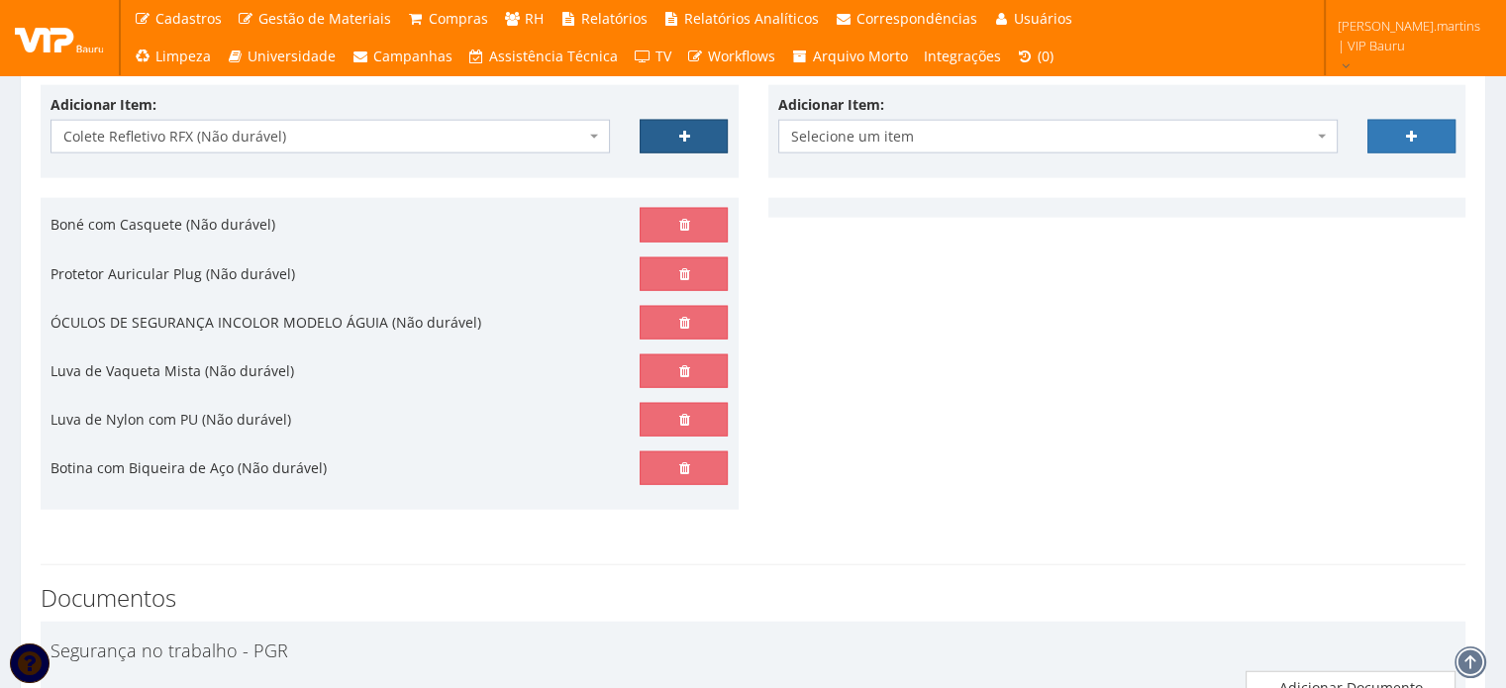
click at [697, 126] on link at bounding box center [684, 137] width 88 height 34
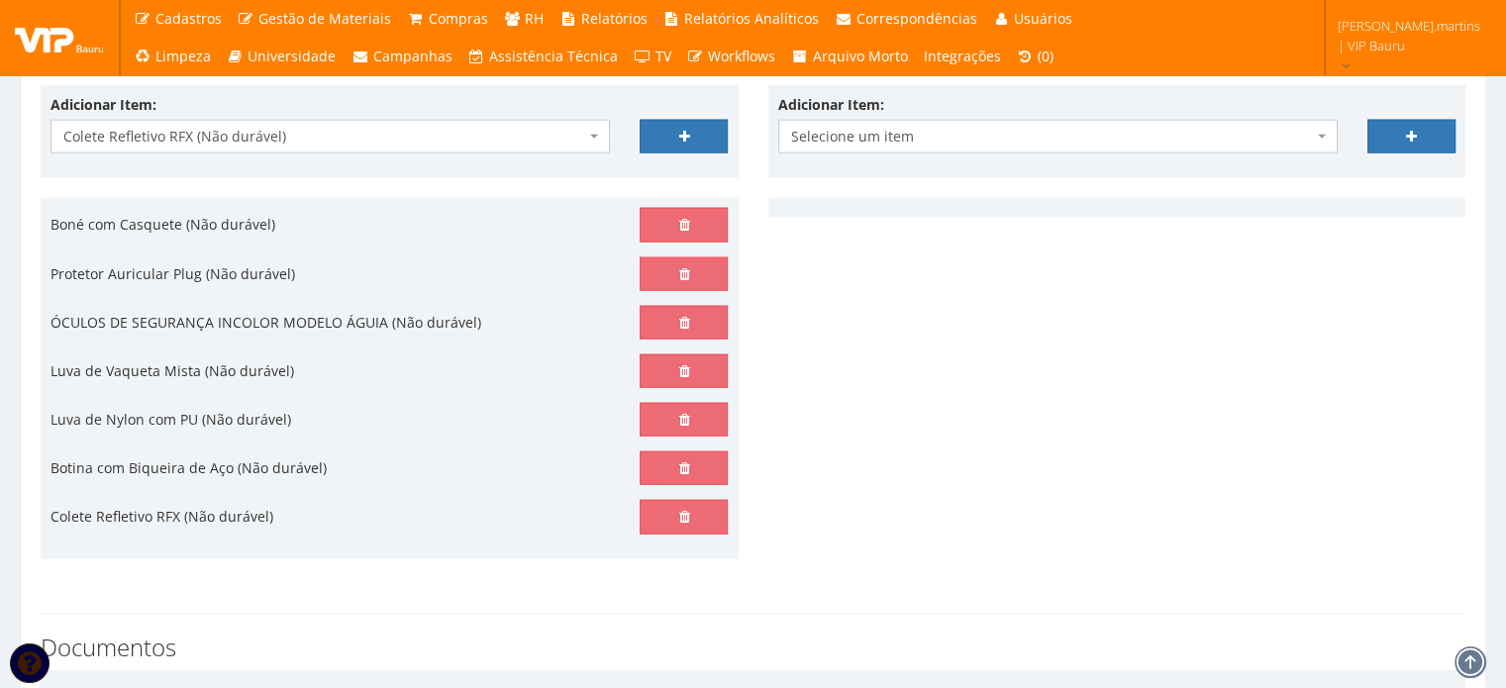
click at [881, 130] on span "Selecione um item" at bounding box center [1052, 137] width 522 height 20
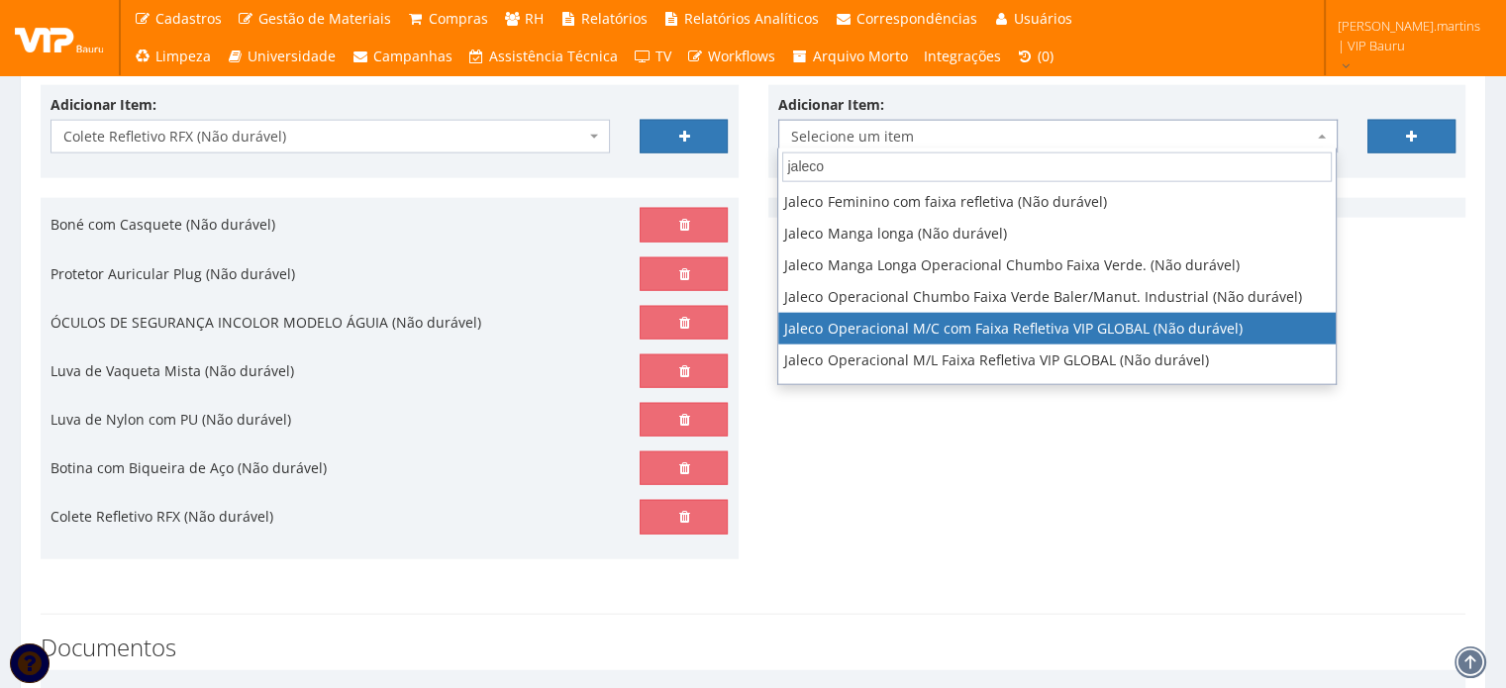
type input "jaleco"
select select "2376"
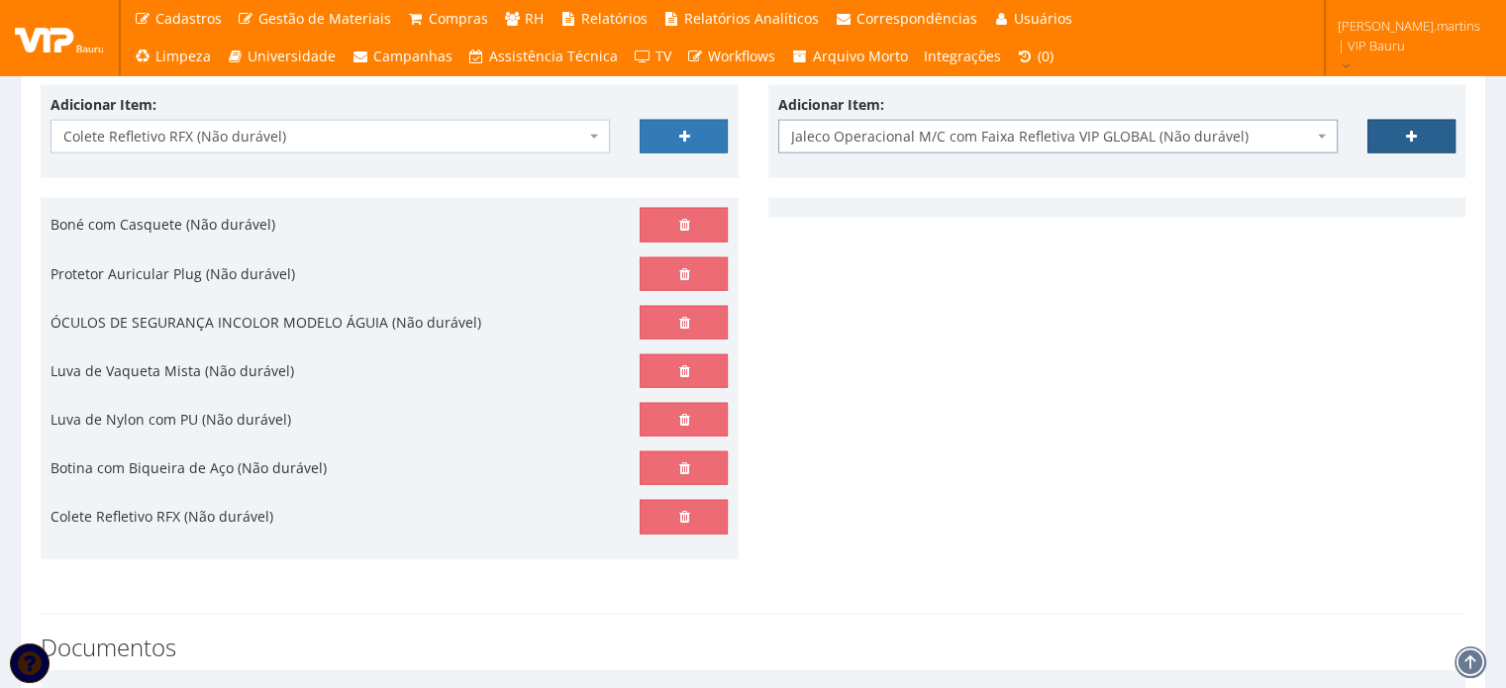
click at [1402, 128] on link at bounding box center [1411, 137] width 88 height 34
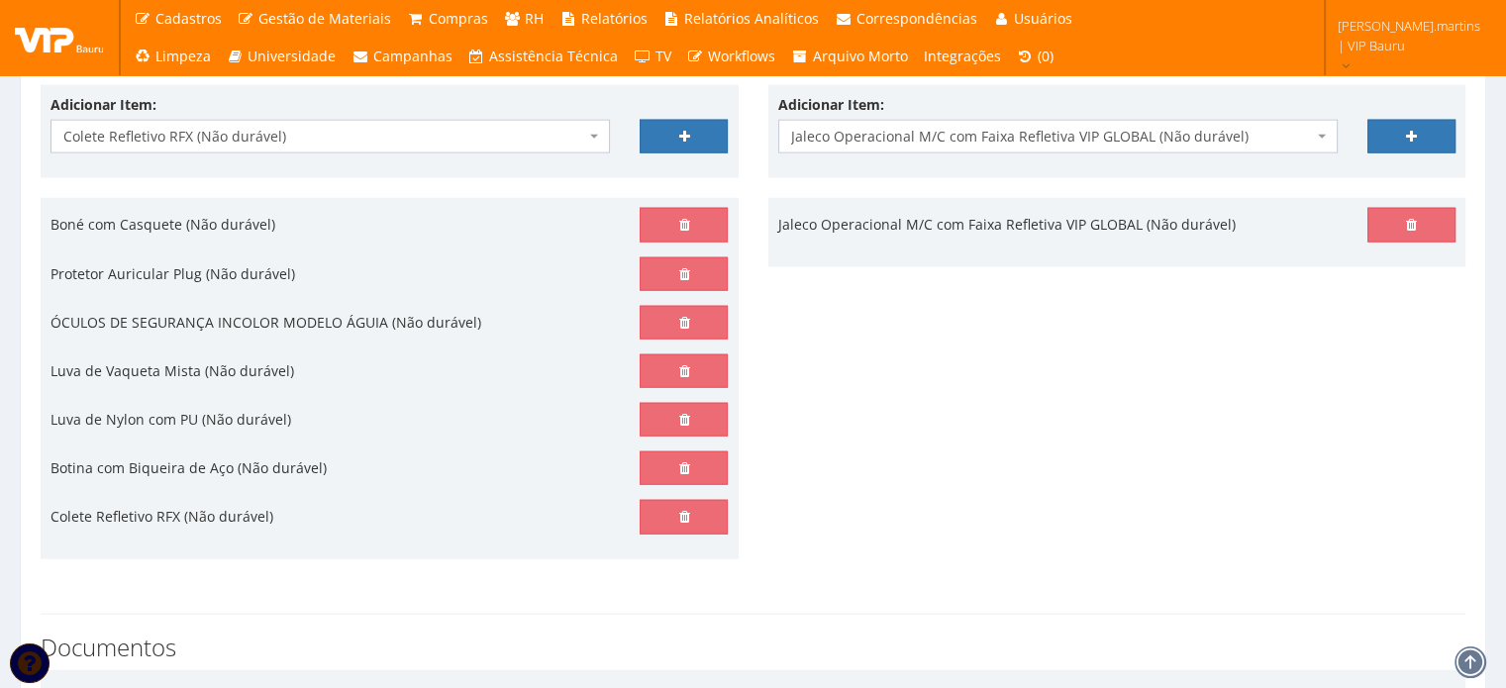
click at [1221, 120] on span "Jaleco Operacional M/C com Faixa Refletiva VIP GLOBAL (Não durável)" at bounding box center [1057, 137] width 559 height 34
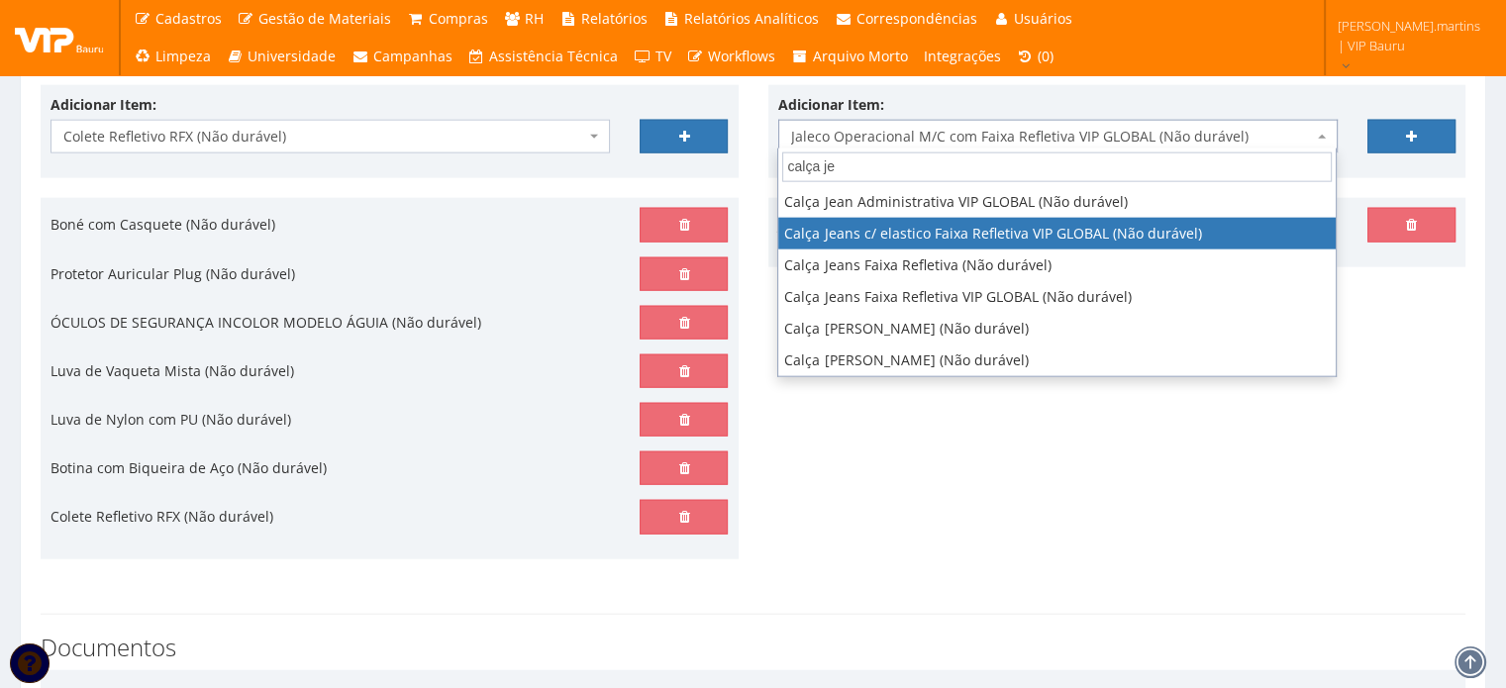
type input "calça je"
select select "2326"
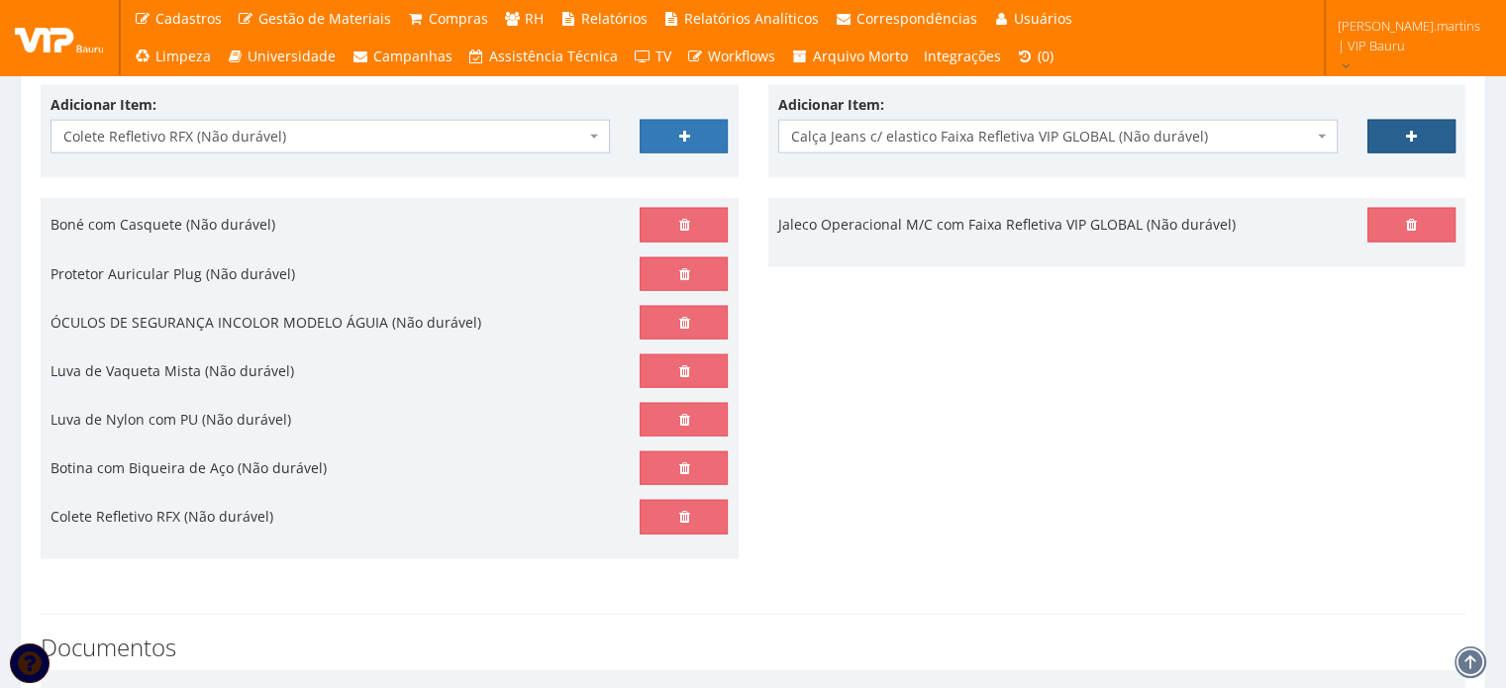
click at [1406, 142] on link at bounding box center [1411, 137] width 88 height 34
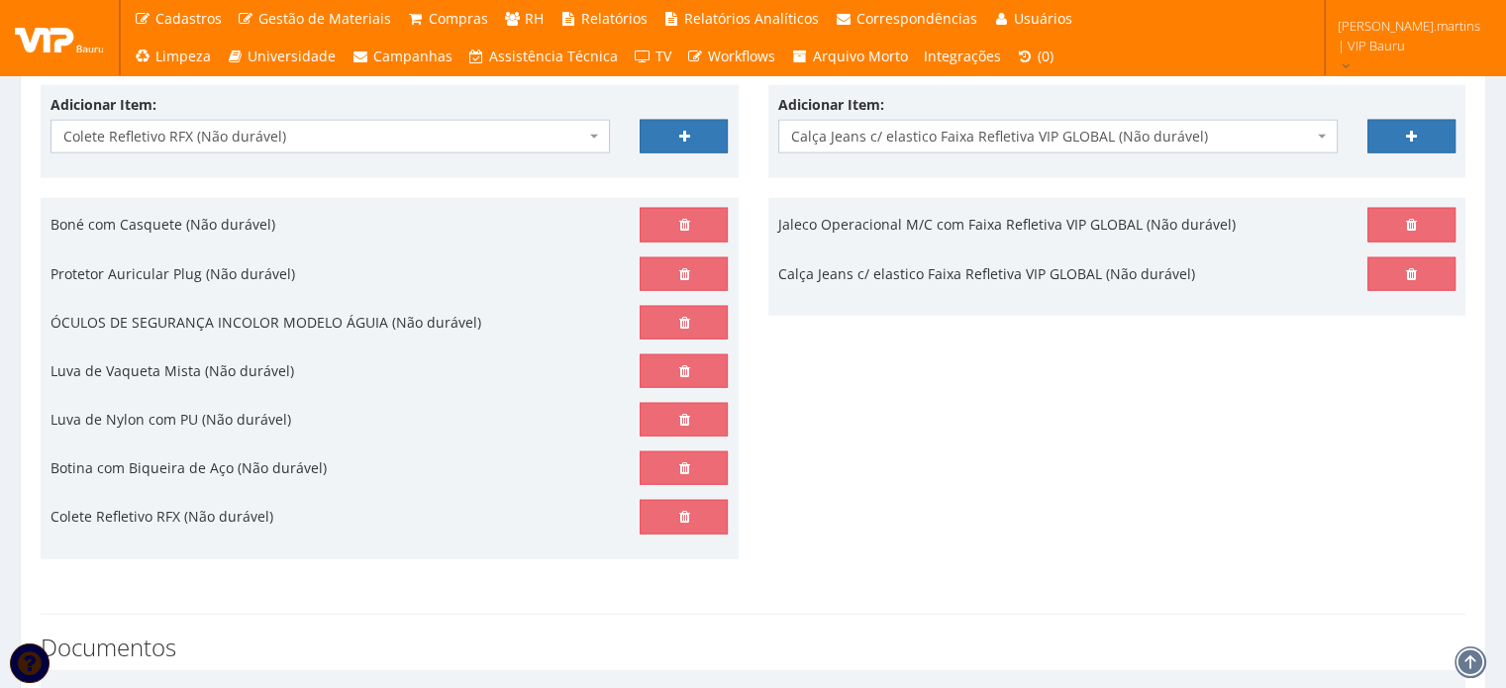
click at [1144, 142] on span "Calça Jeans c/ elastico Faixa Refletiva VIP GLOBAL (Não durável)" at bounding box center [1052, 137] width 522 height 20
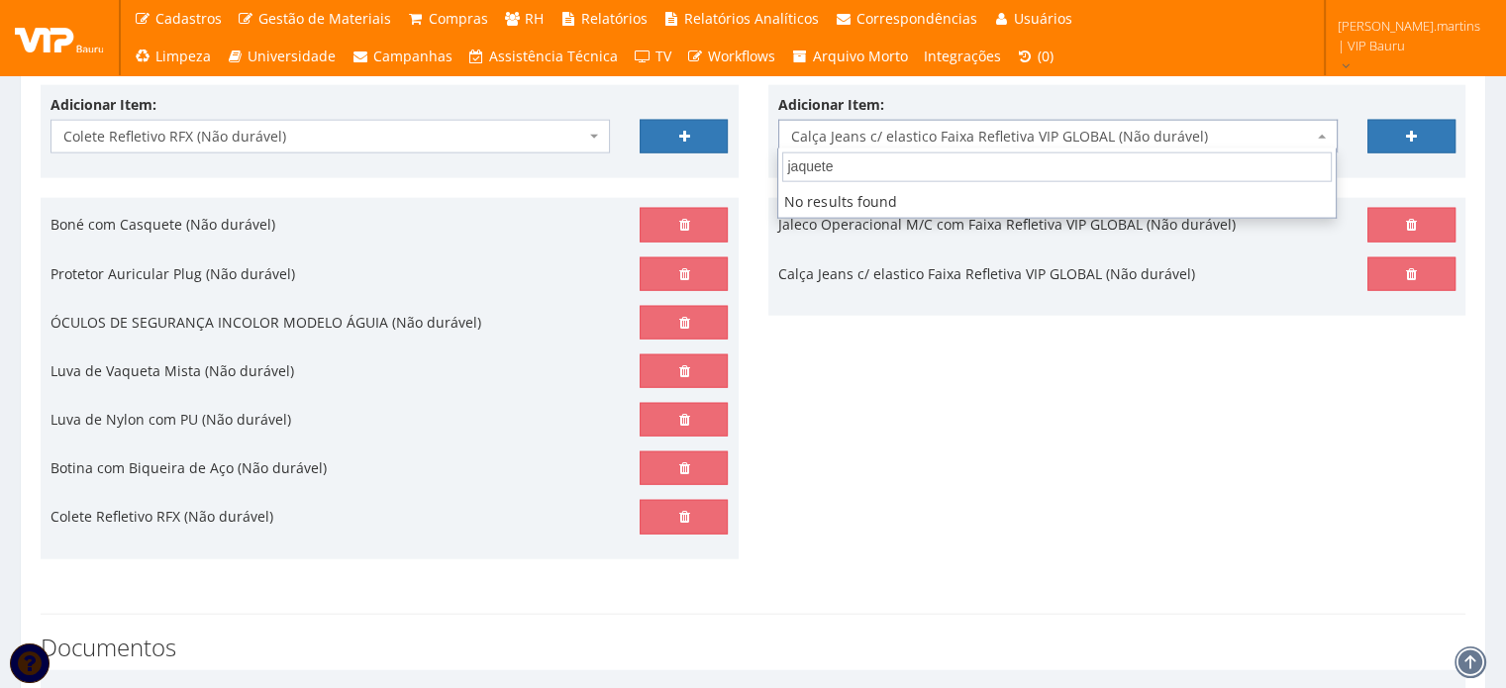
type input "jaquet"
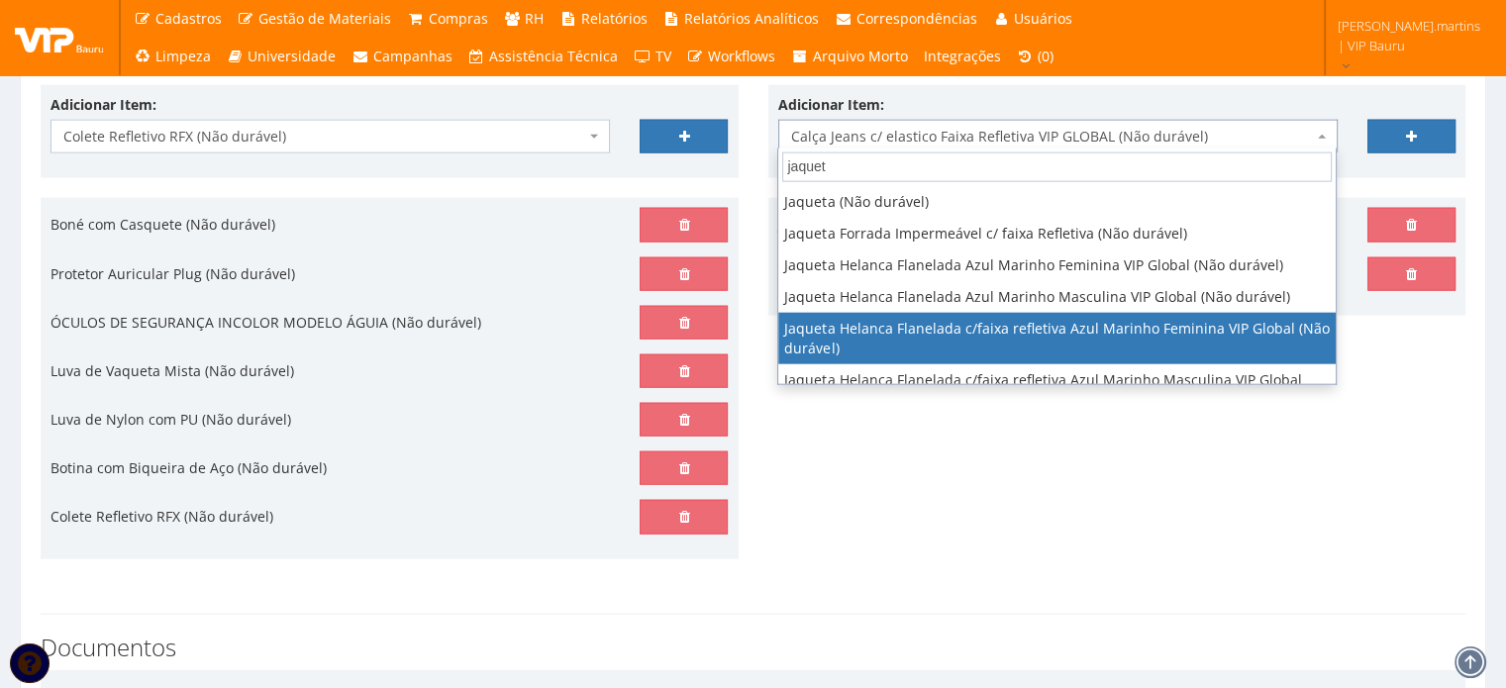
select select "2844"
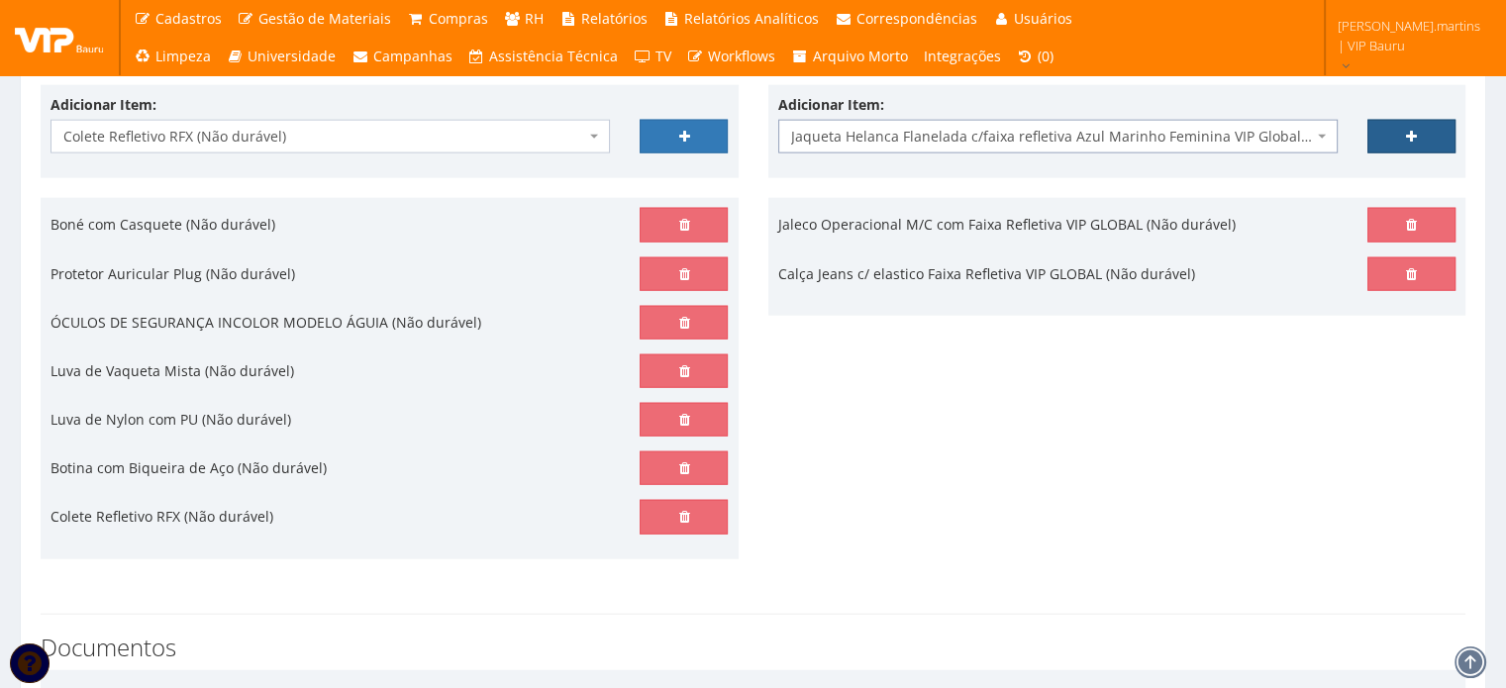
click at [1433, 129] on link at bounding box center [1411, 137] width 88 height 34
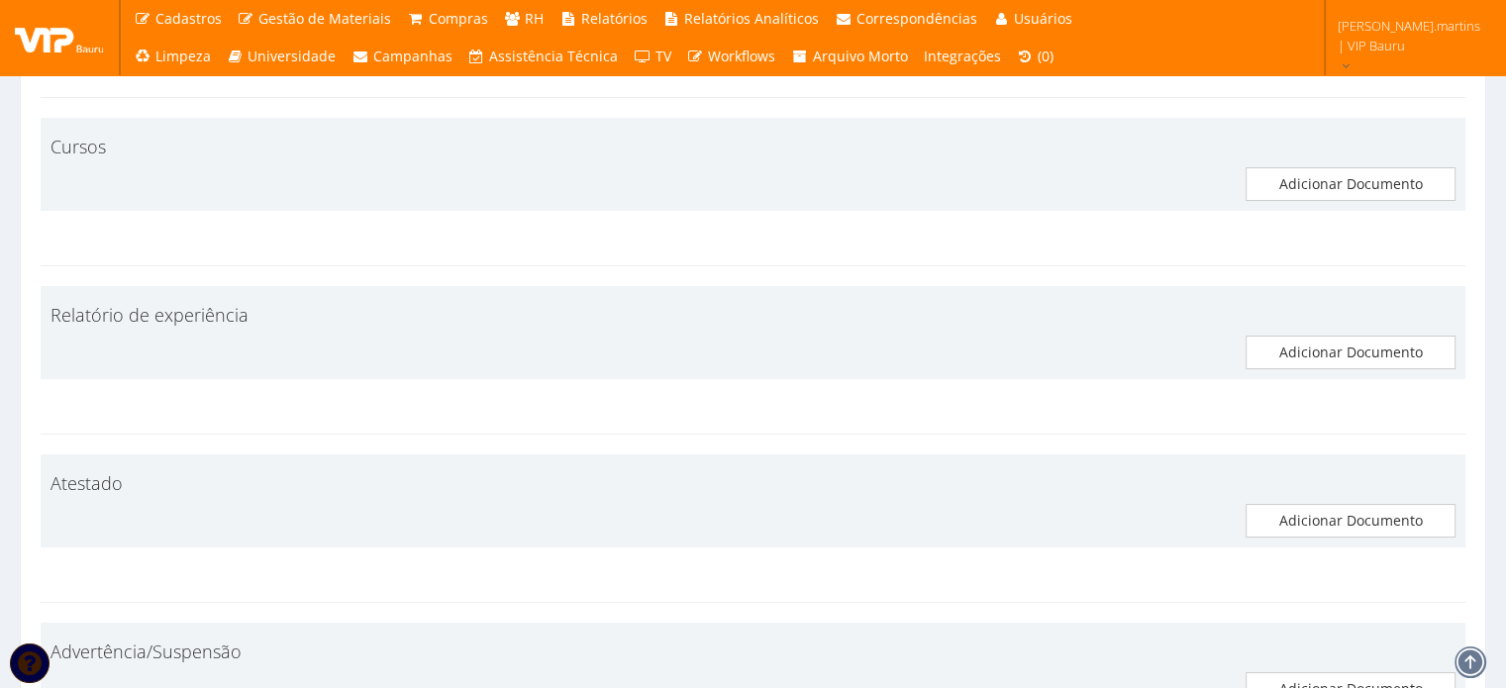
scroll to position [10578, 0]
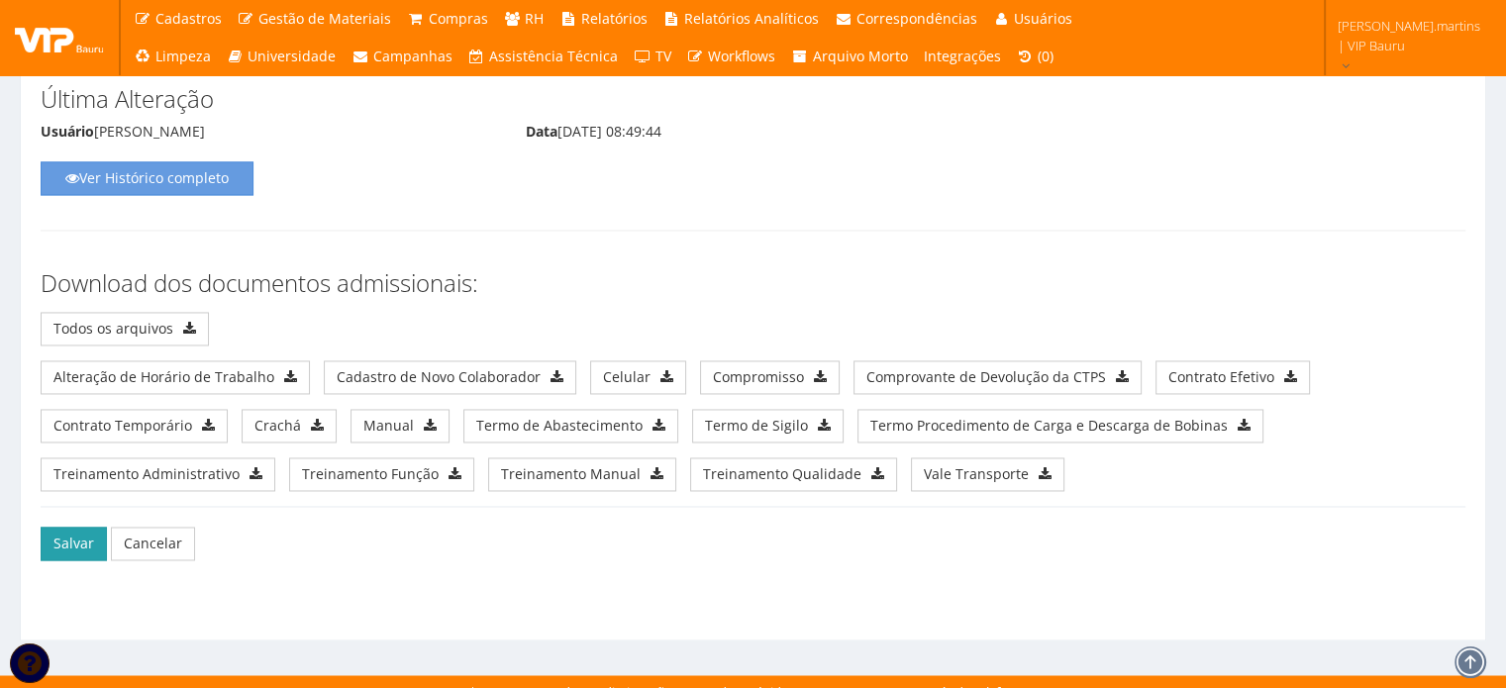
click at [67, 532] on button "Salvar" at bounding box center [74, 544] width 66 height 34
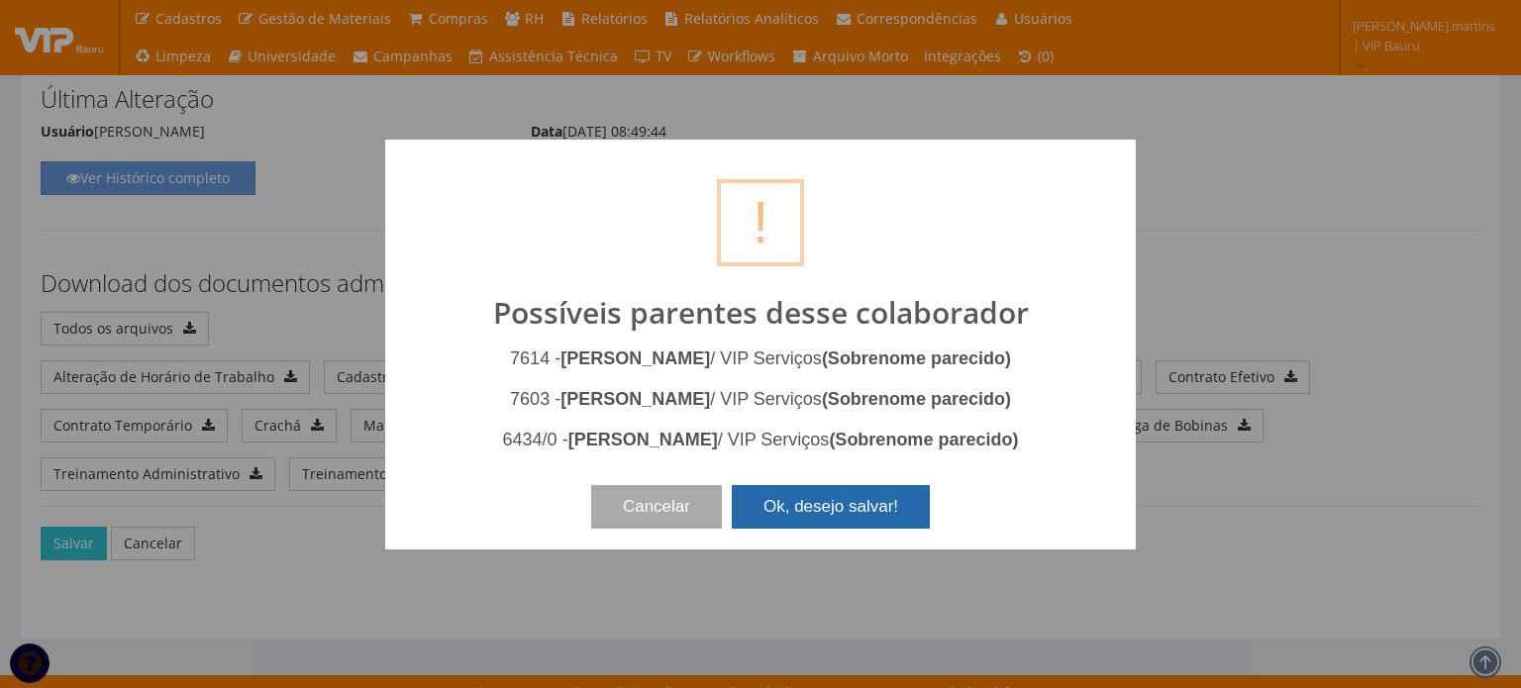
click at [779, 514] on button "Ok, desejo salvar!" at bounding box center [831, 507] width 198 height 44
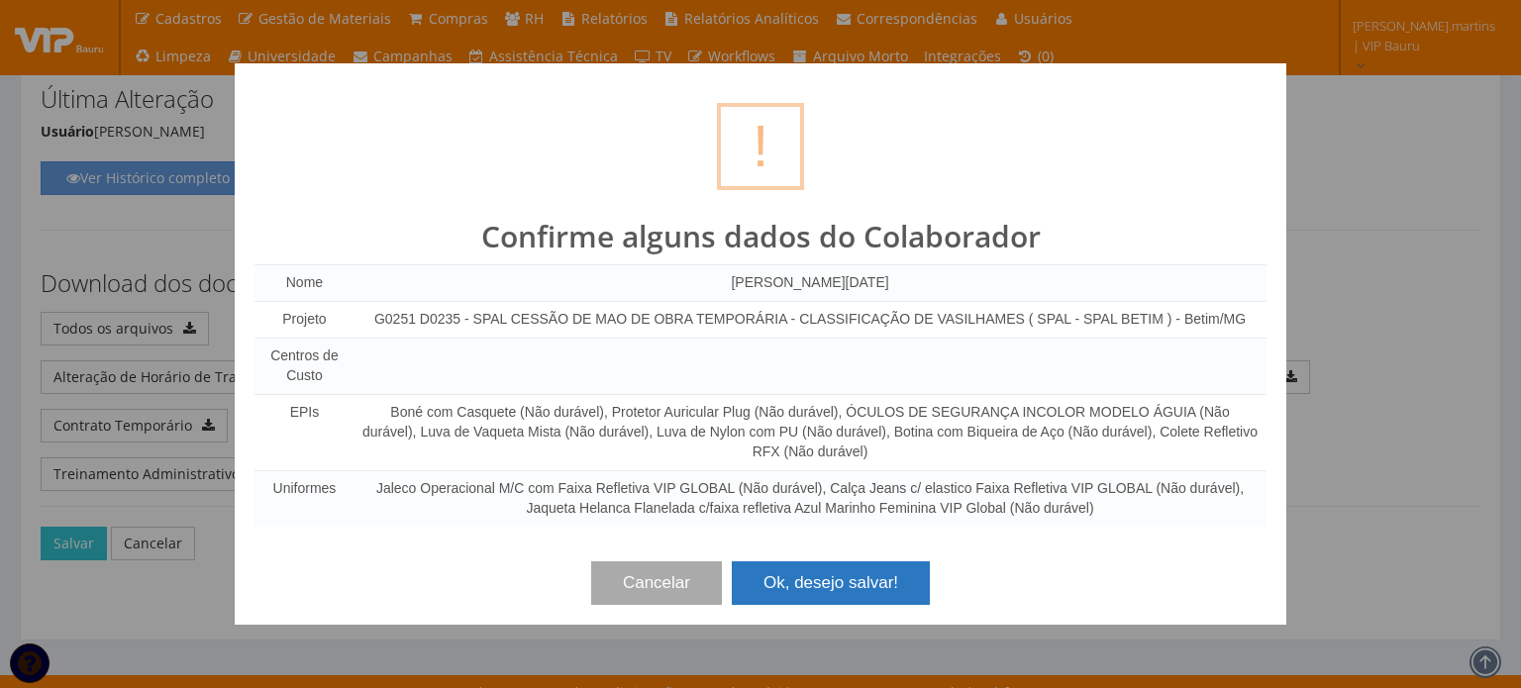
click at [793, 593] on button "Ok, desejo salvar!" at bounding box center [831, 583] width 198 height 44
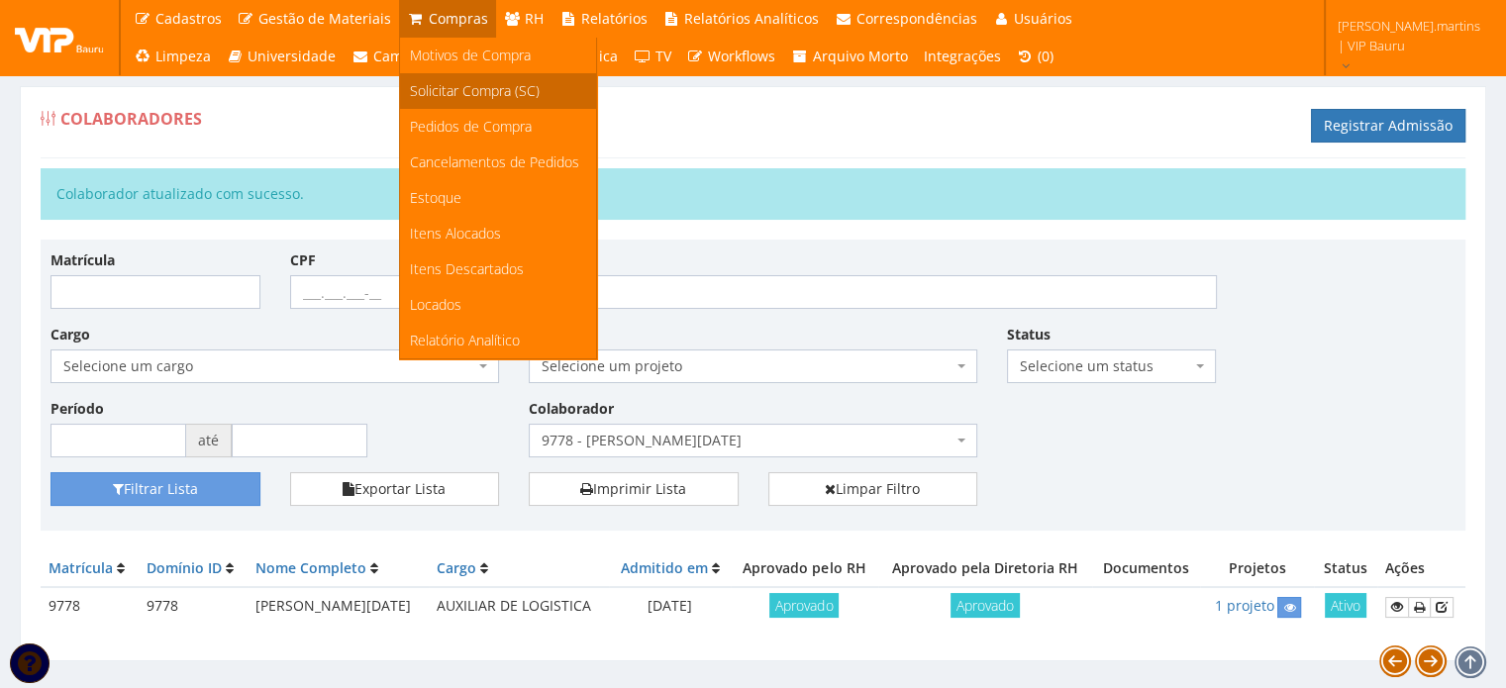
click at [434, 86] on span "Solicitar Compra (SC)" at bounding box center [475, 90] width 130 height 19
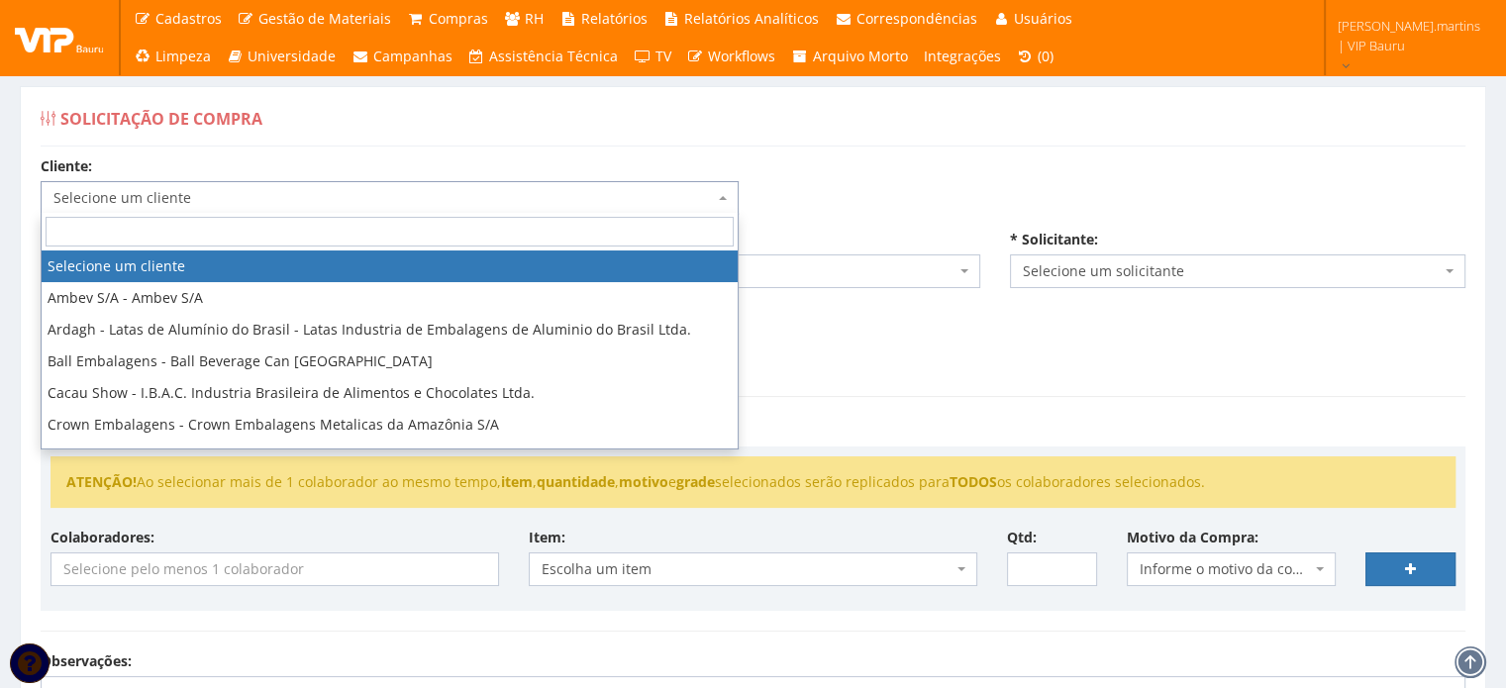
click at [296, 183] on span "Selecione um cliente" at bounding box center [390, 198] width 698 height 34
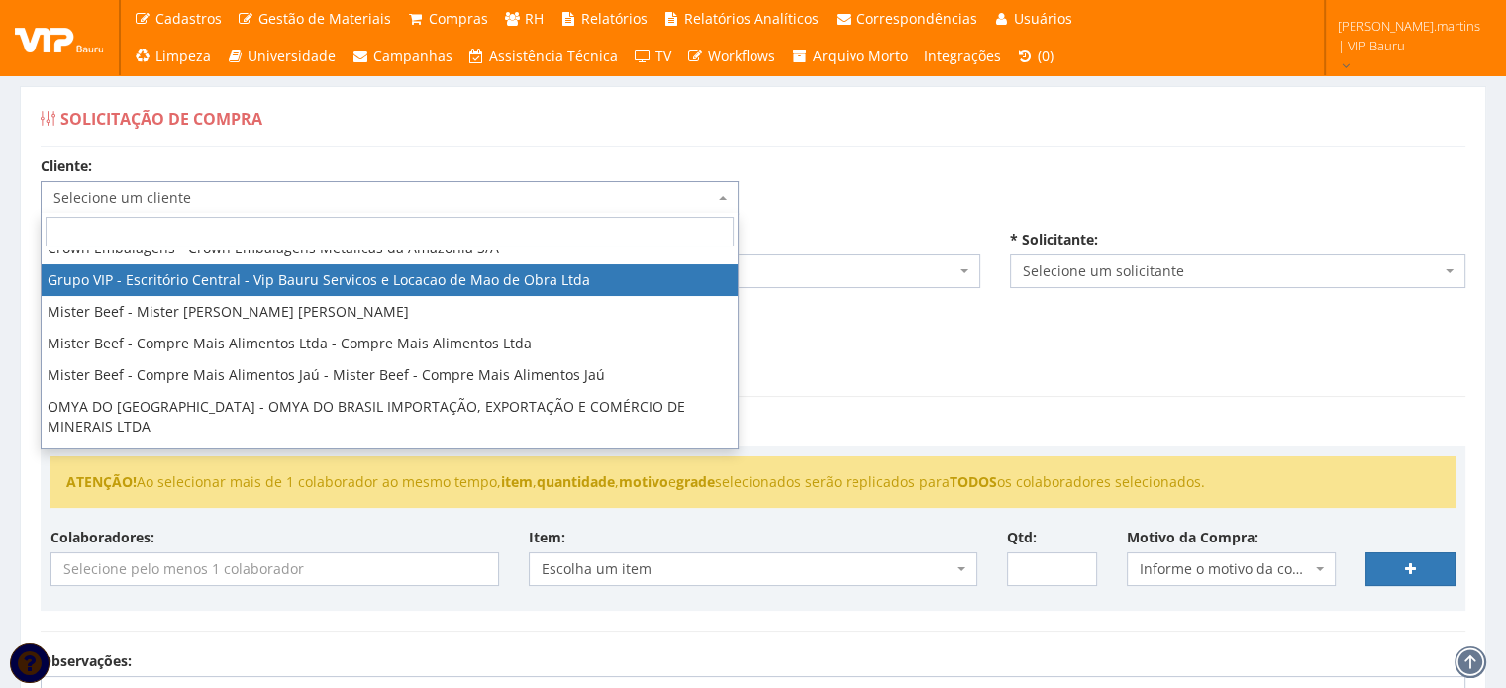
scroll to position [198, 0]
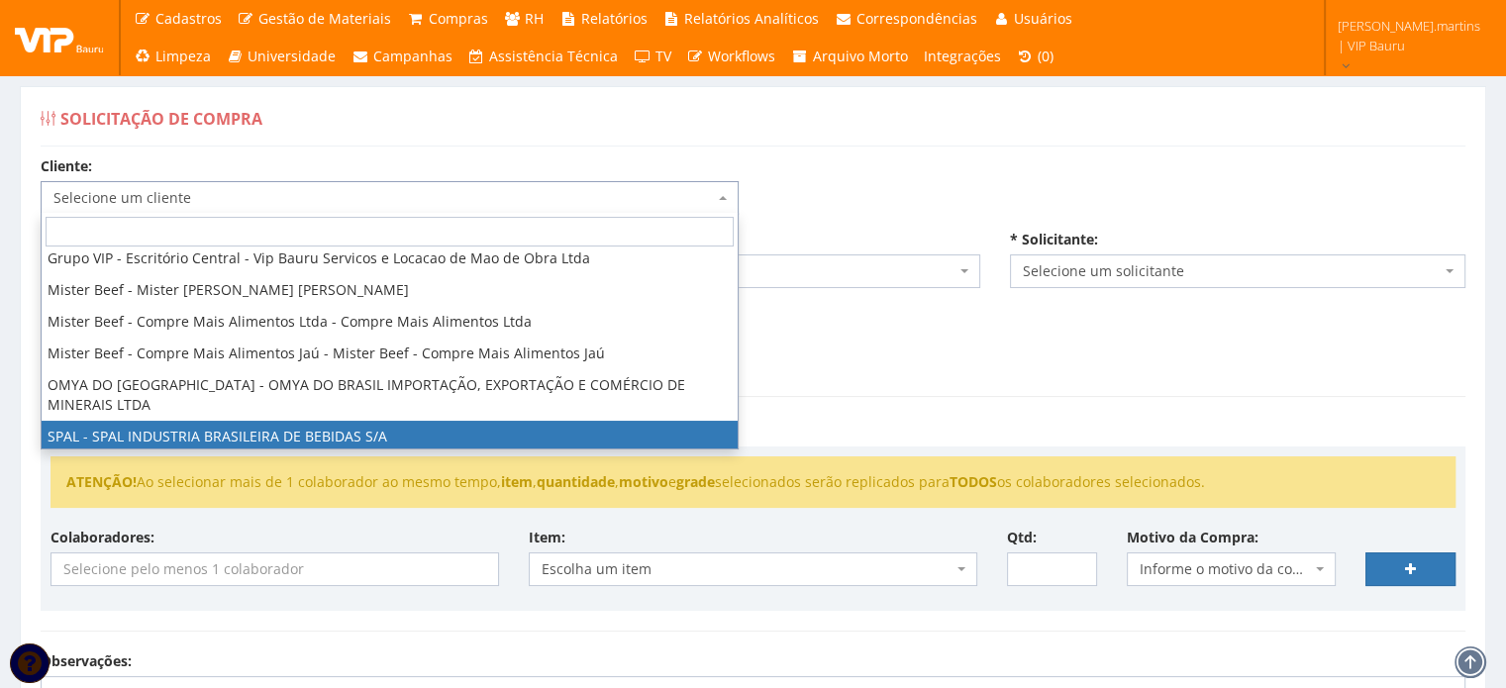
select select "59"
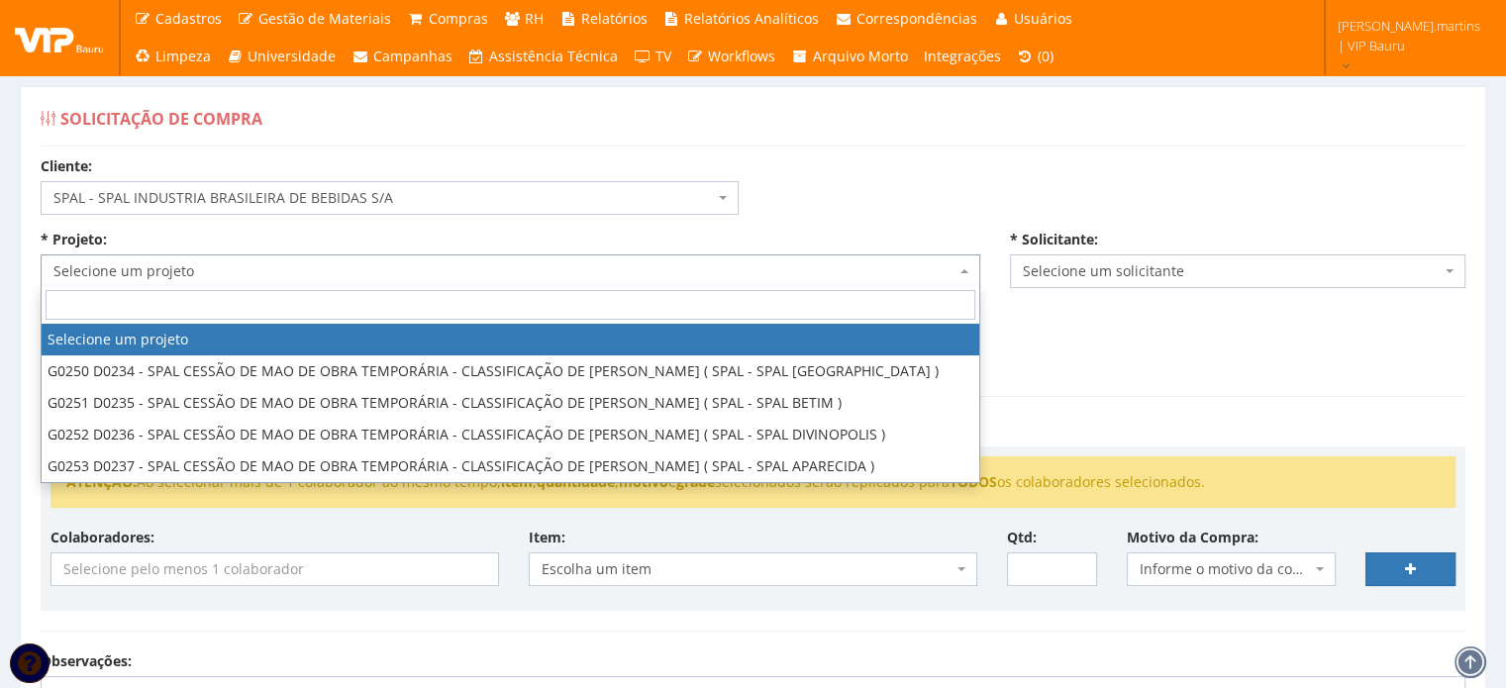
click at [335, 277] on span "Selecione um projeto" at bounding box center [504, 271] width 902 height 20
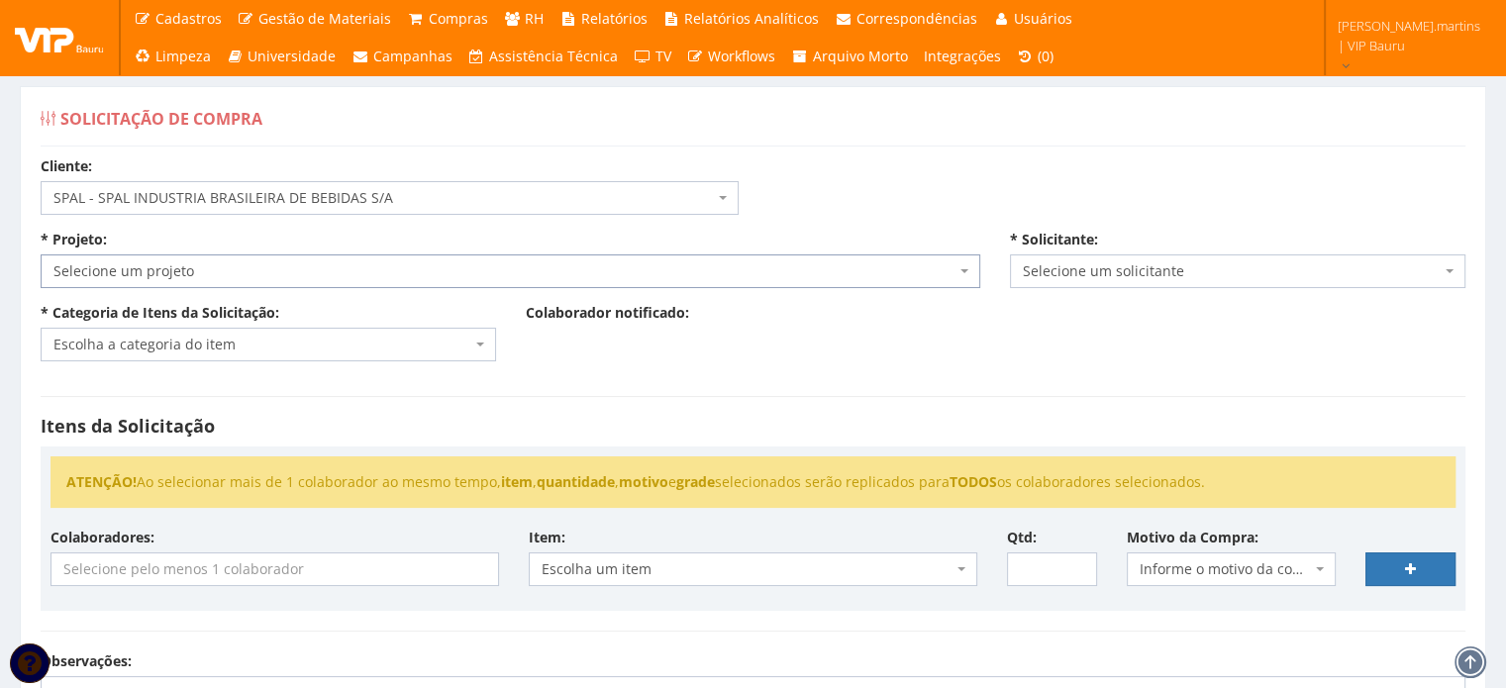
click at [335, 277] on span "Selecione um projeto" at bounding box center [504, 271] width 902 height 20
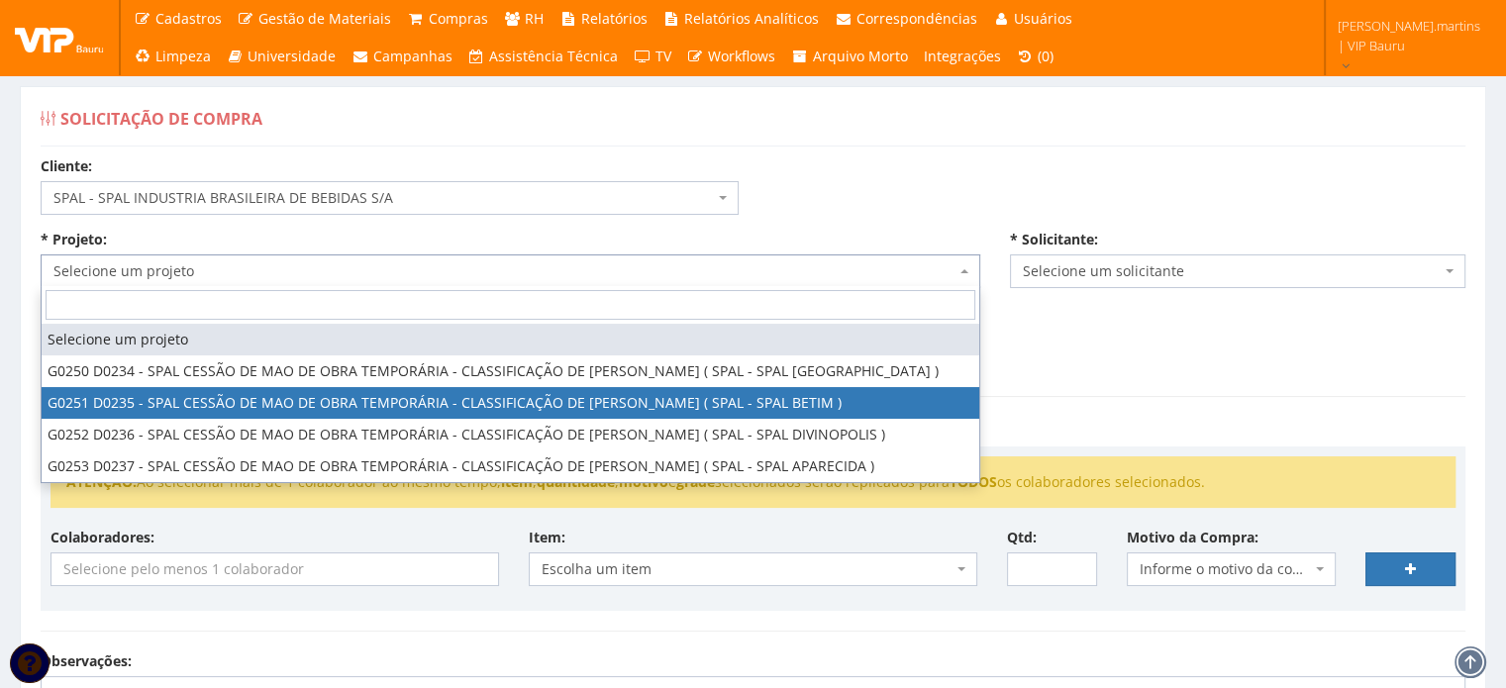
select select "251"
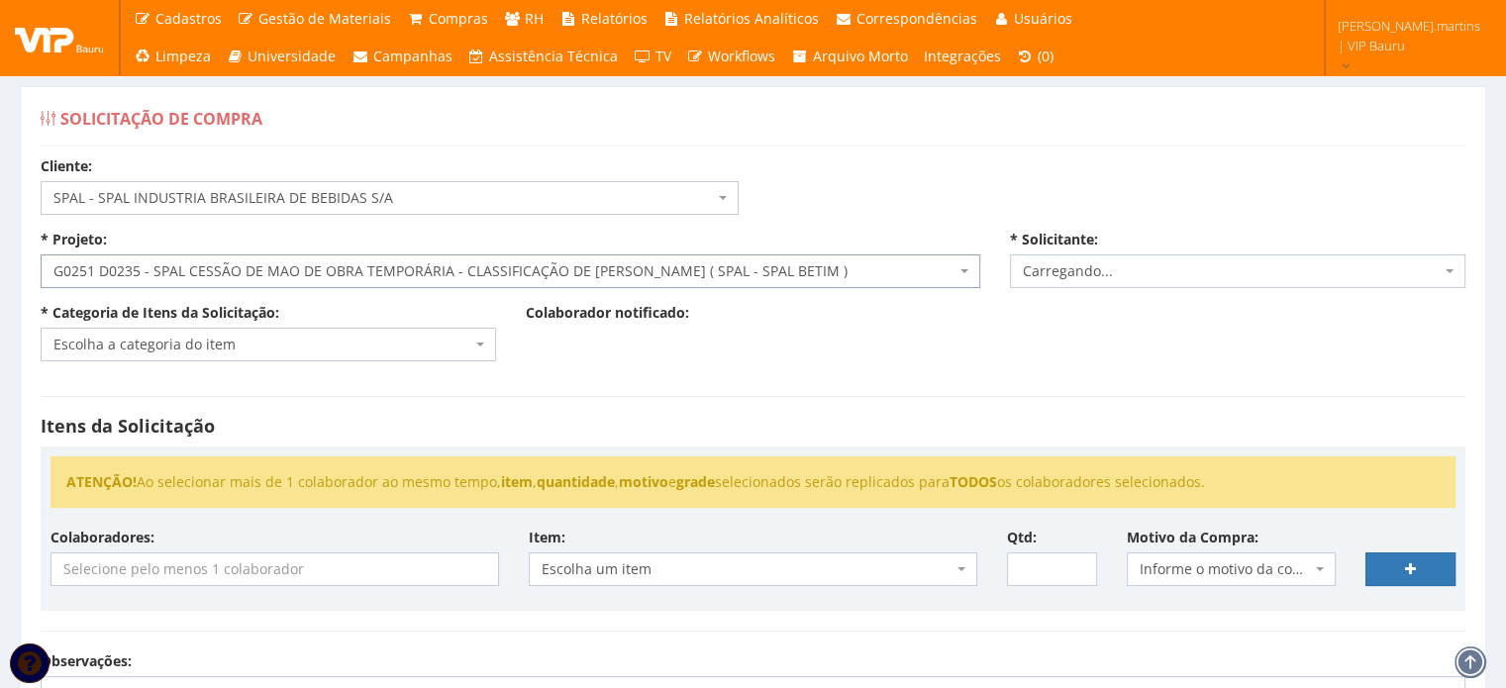
click at [329, 351] on span "Escolha a categoria do item" at bounding box center [262, 345] width 418 height 20
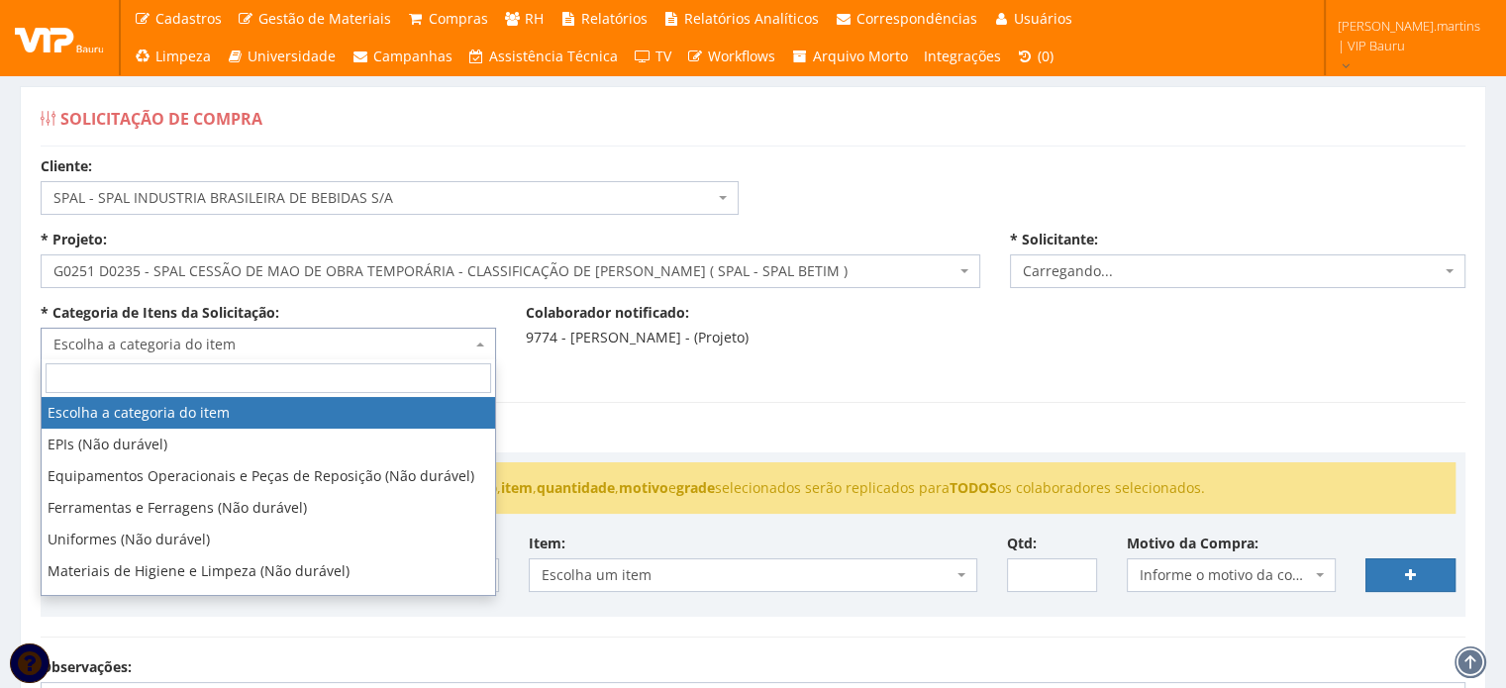
select select "2471"
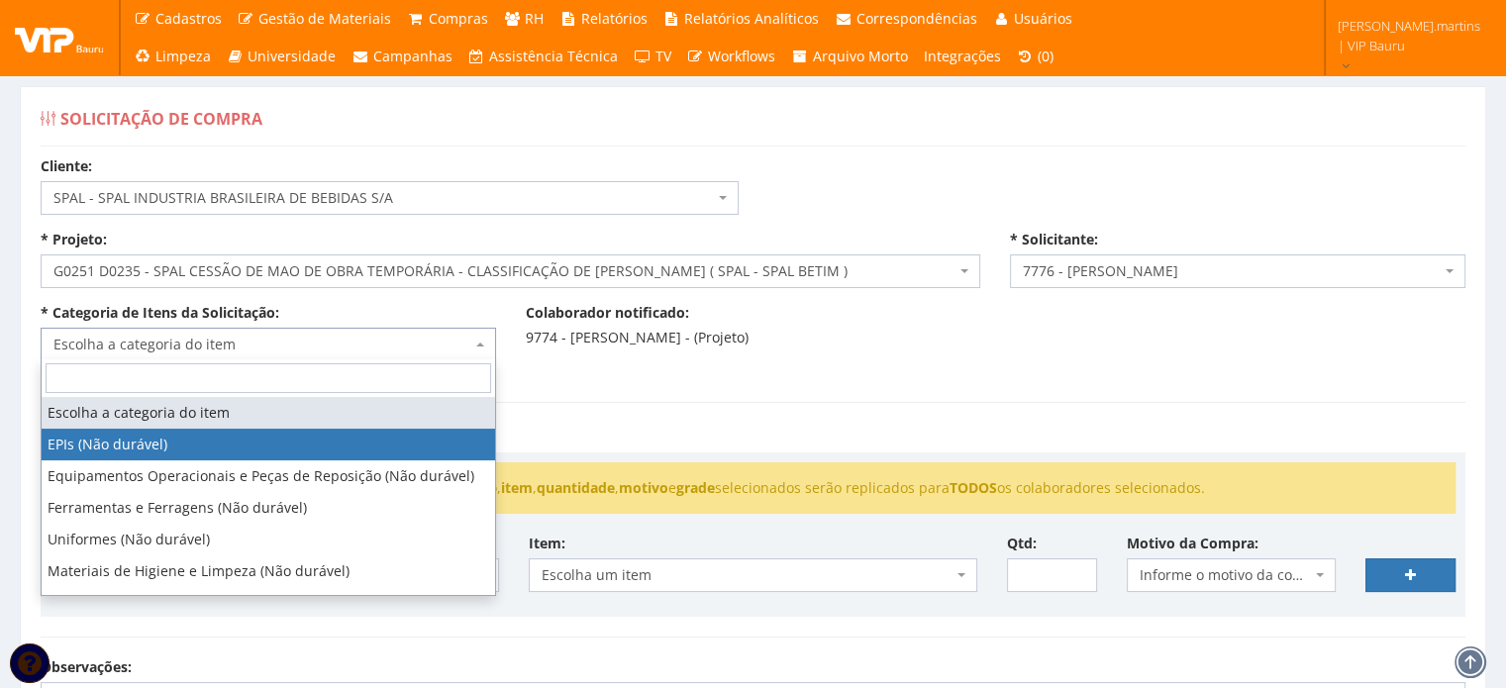
select select "1"
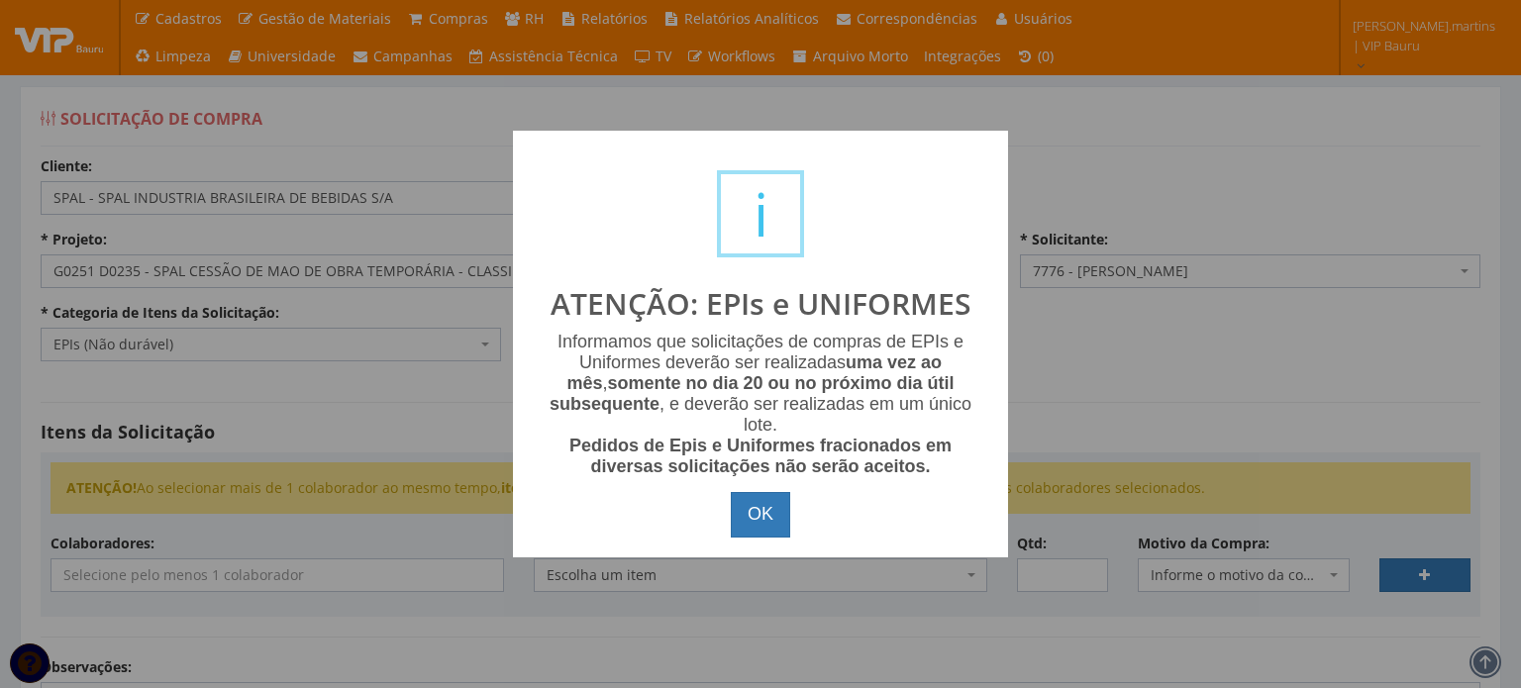
click at [756, 507] on button "OK" at bounding box center [760, 515] width 59 height 46
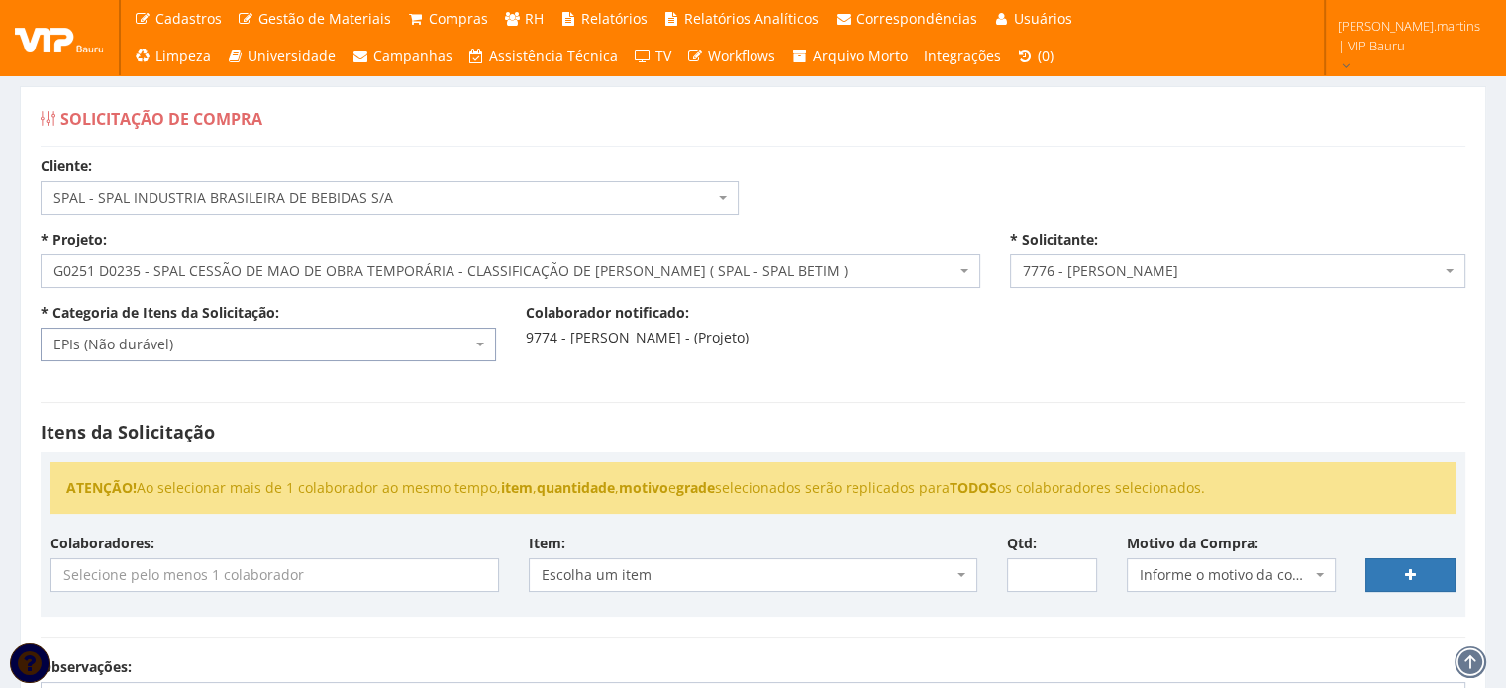
click at [400, 573] on input "search" at bounding box center [274, 575] width 447 height 32
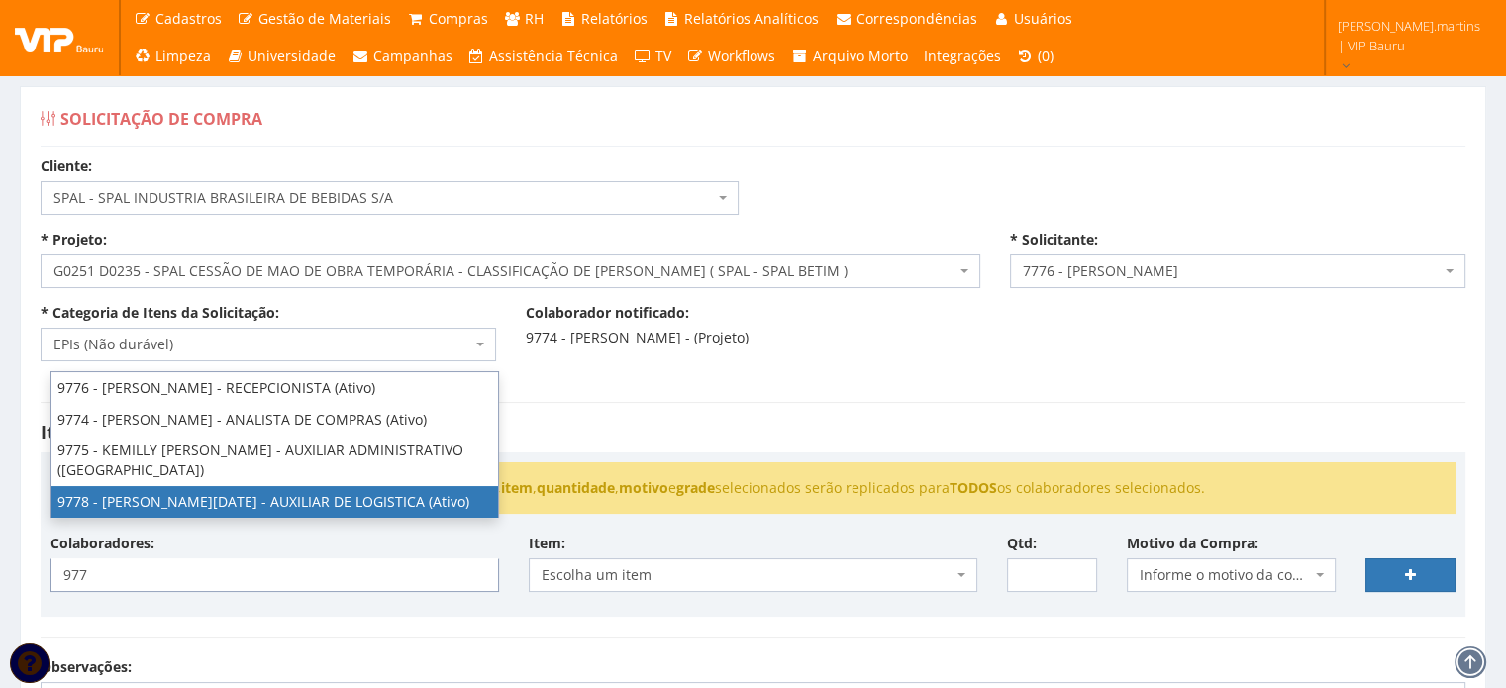
type input "977"
select select "4104"
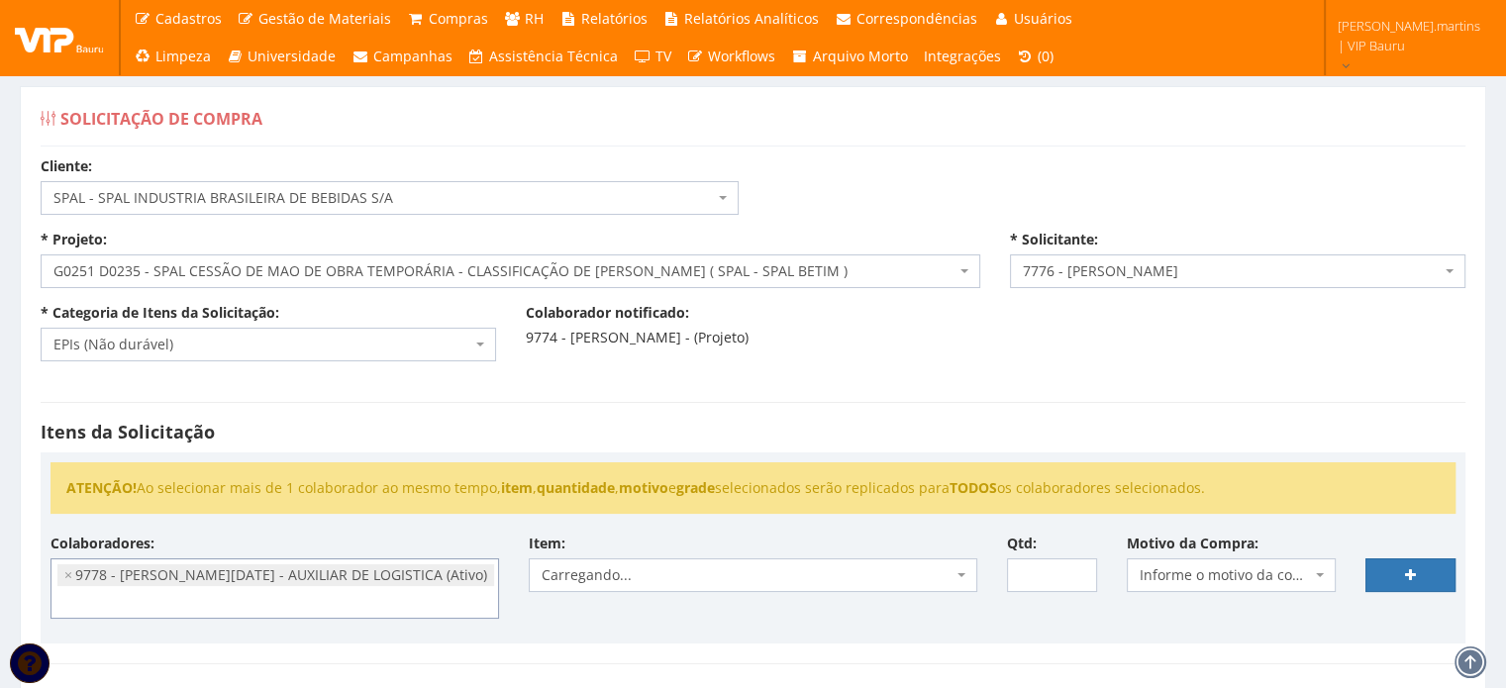
scroll to position [220, 0]
click at [1205, 581] on span "Informe o motivo da compra" at bounding box center [1226, 575] width 172 height 20
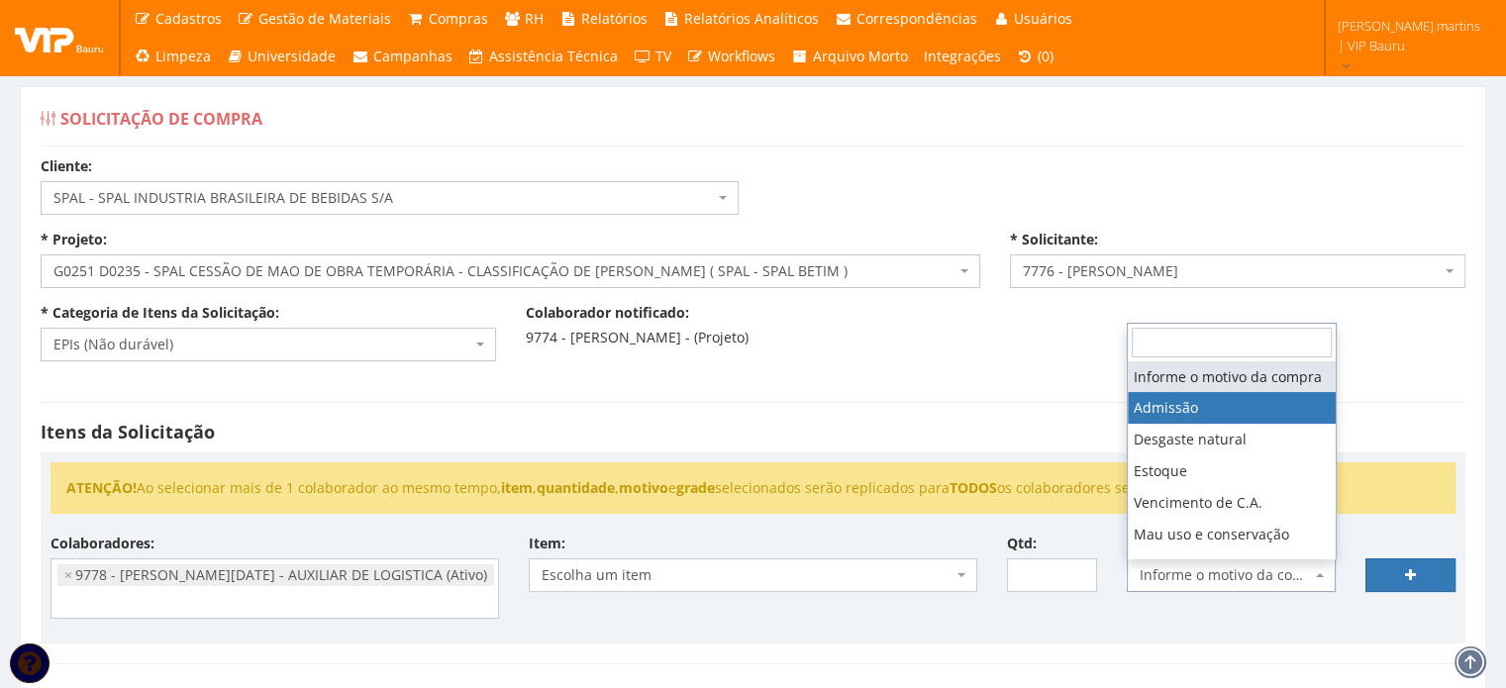
select select "1"
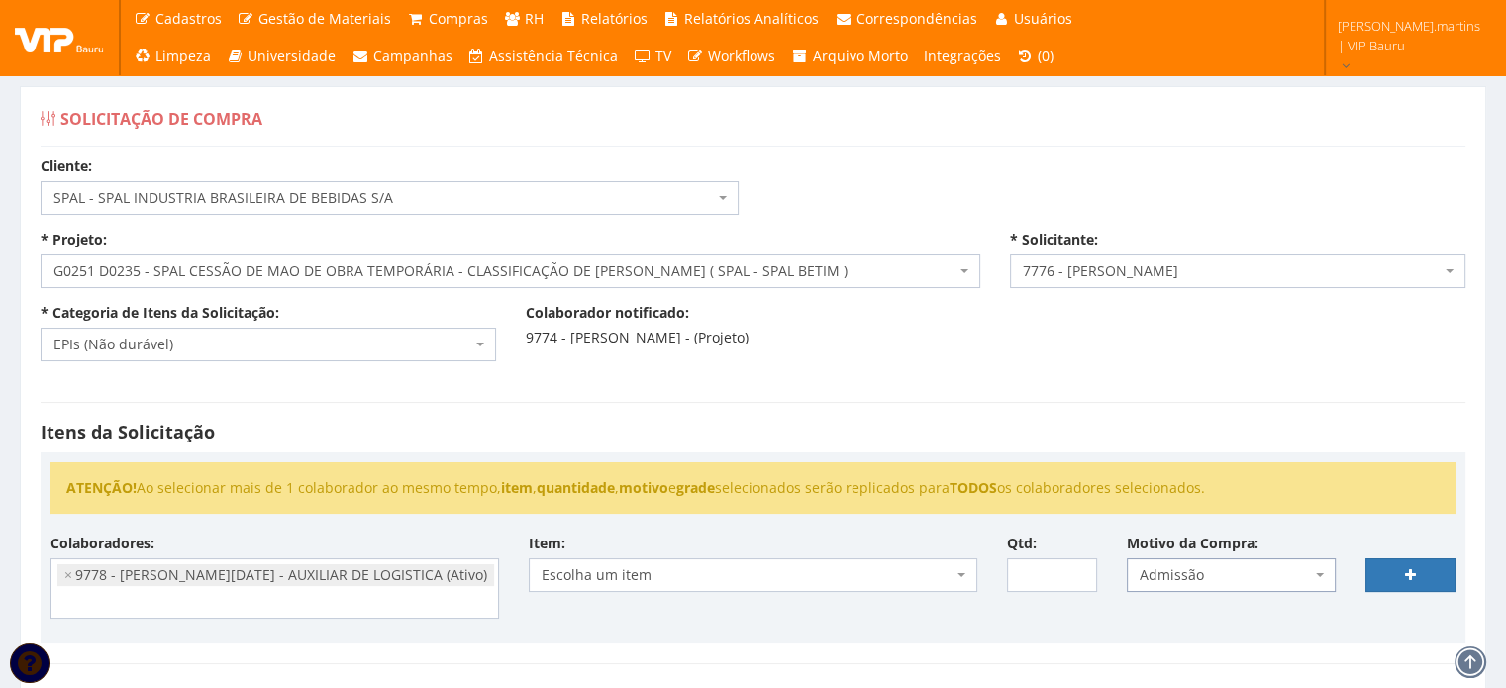
click at [939, 572] on span "Escolha um item" at bounding box center [747, 575] width 411 height 20
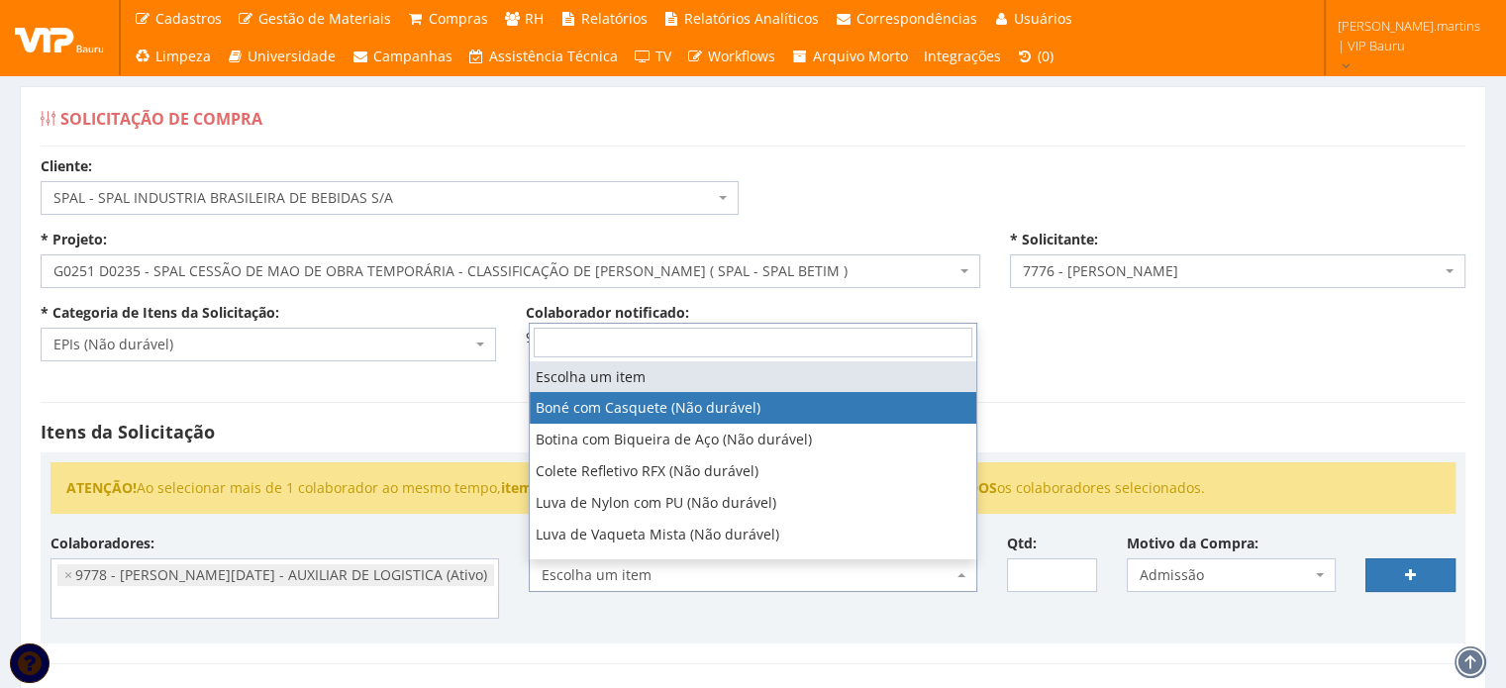
select select "41"
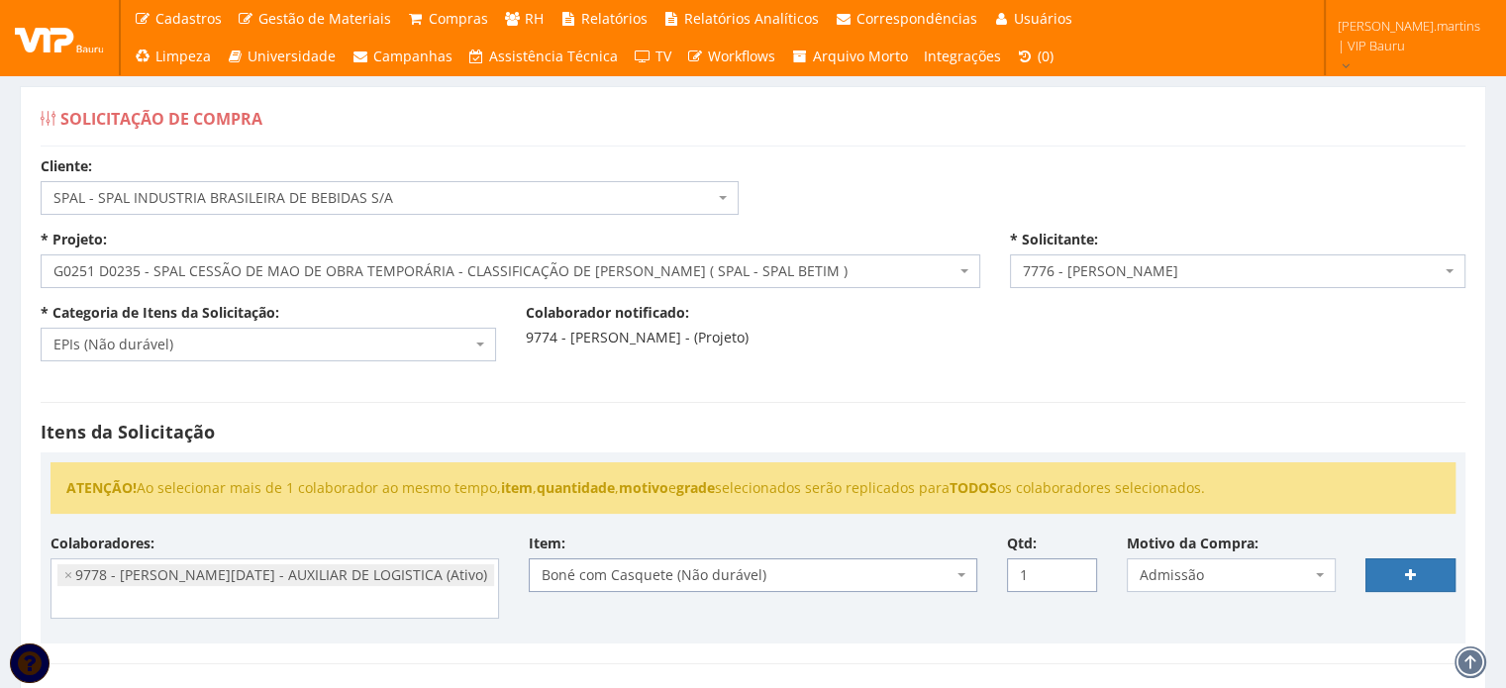
type input "1"
click at [1076, 565] on input "1" at bounding box center [1052, 575] width 90 height 34
click at [1428, 568] on link at bounding box center [1410, 575] width 90 height 34
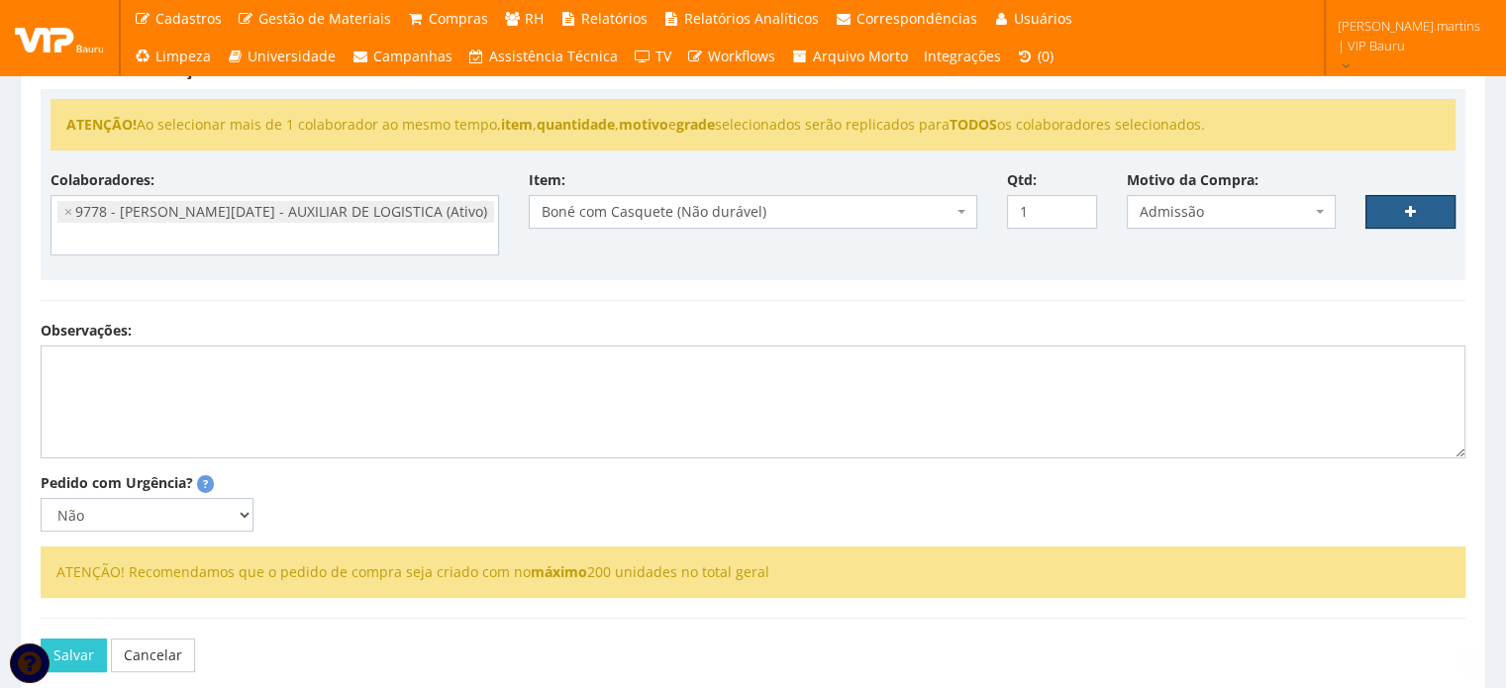
scroll to position [396, 0]
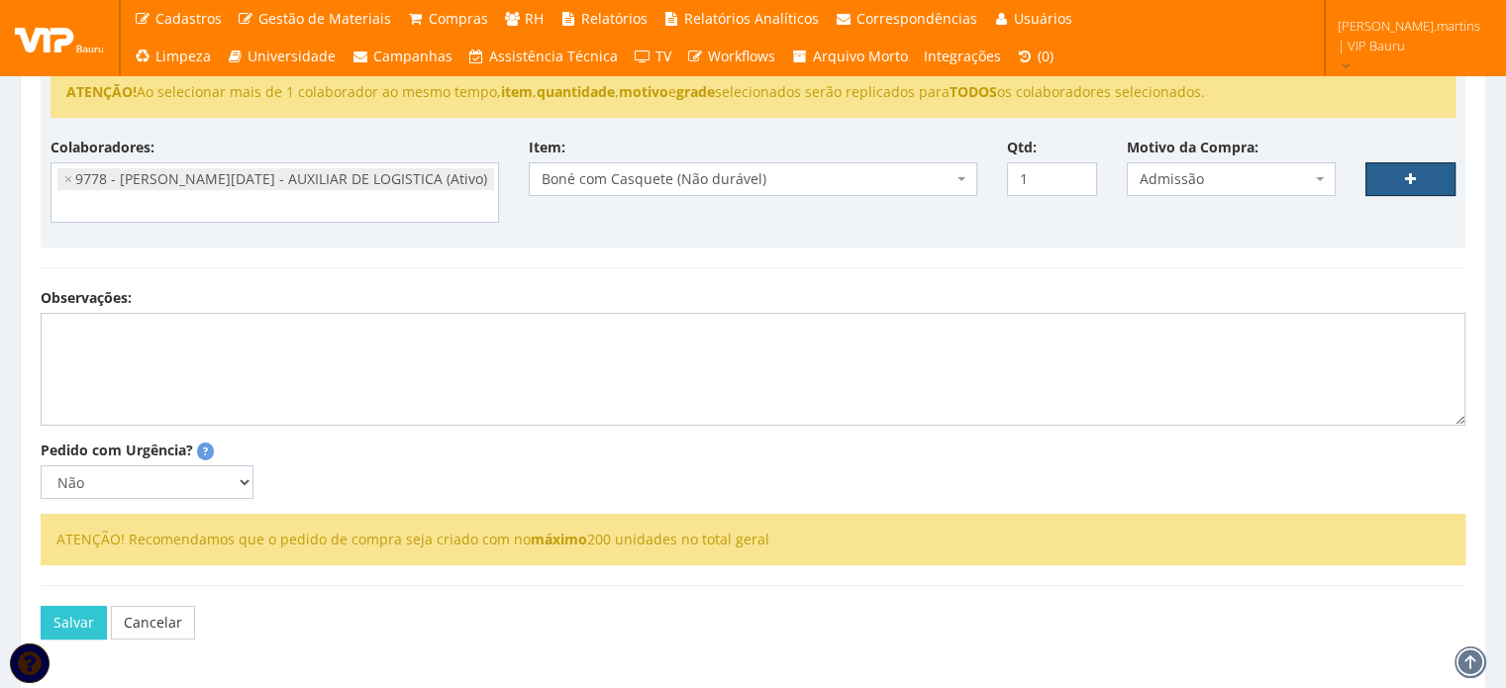
select select
type input "0"
select select
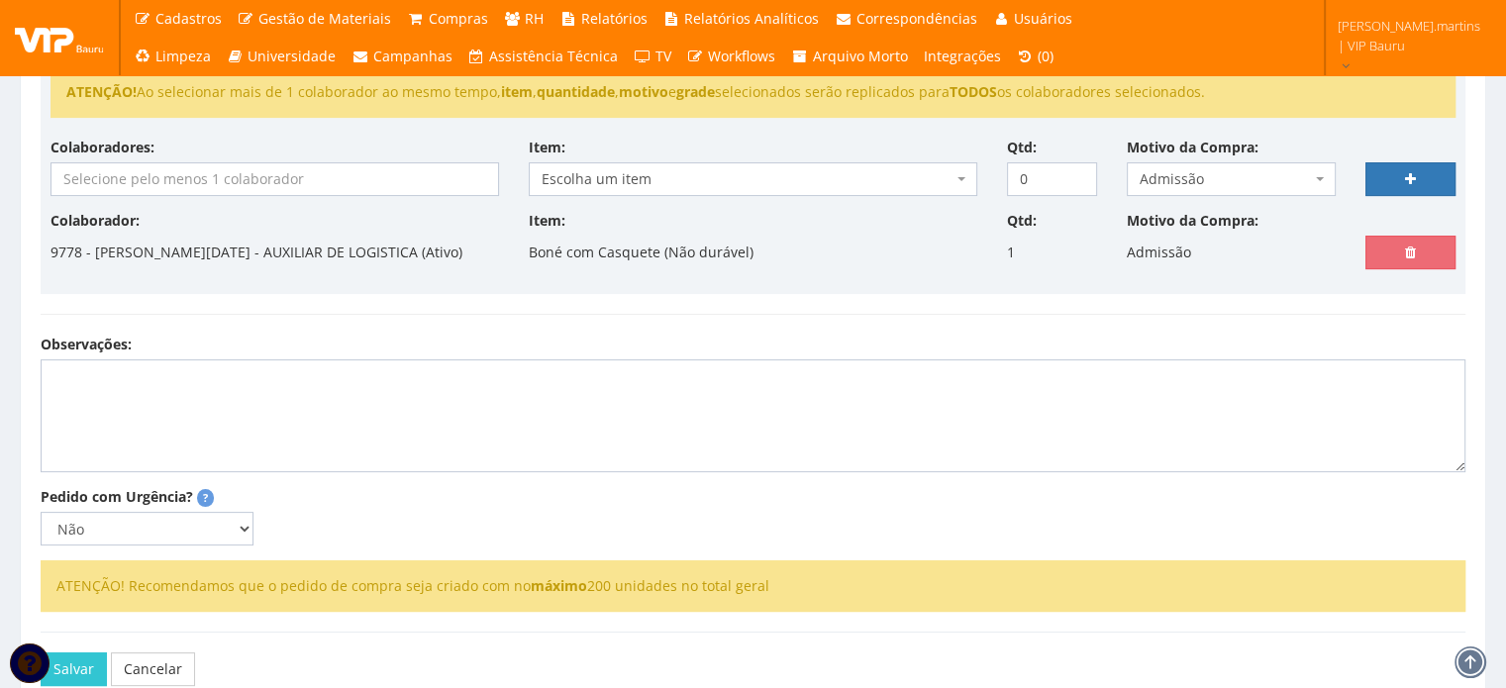
click at [258, 175] on input "search" at bounding box center [274, 179] width 447 height 32
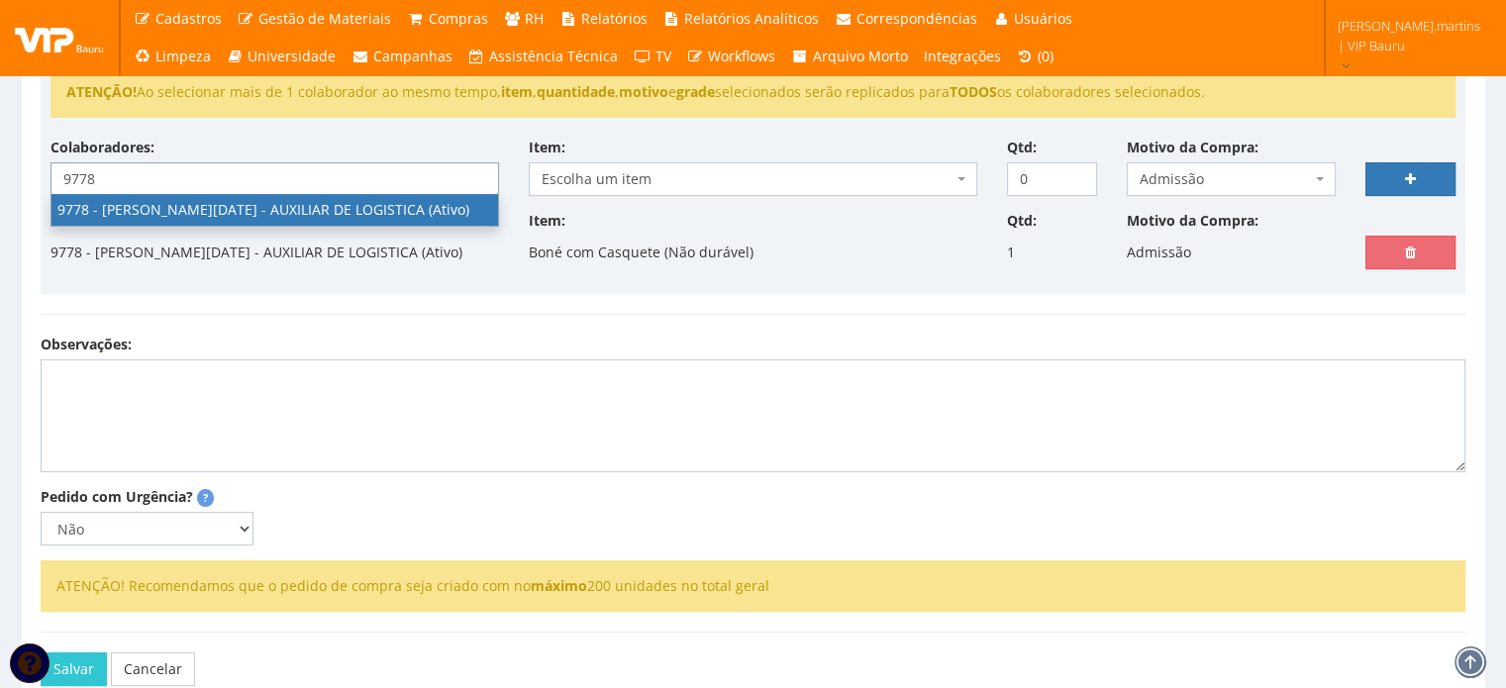
type input "9778"
select select "4104"
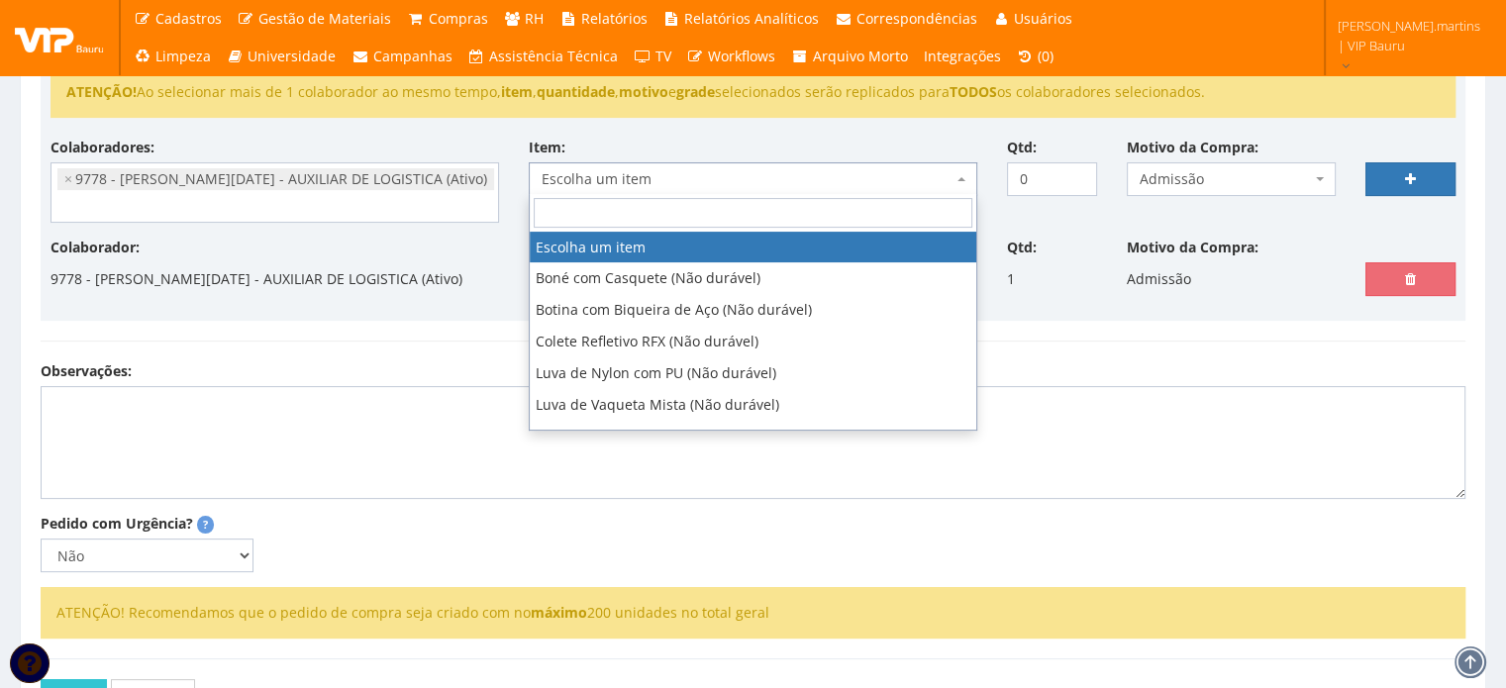
click at [623, 185] on span "Escolha um item" at bounding box center [747, 179] width 411 height 20
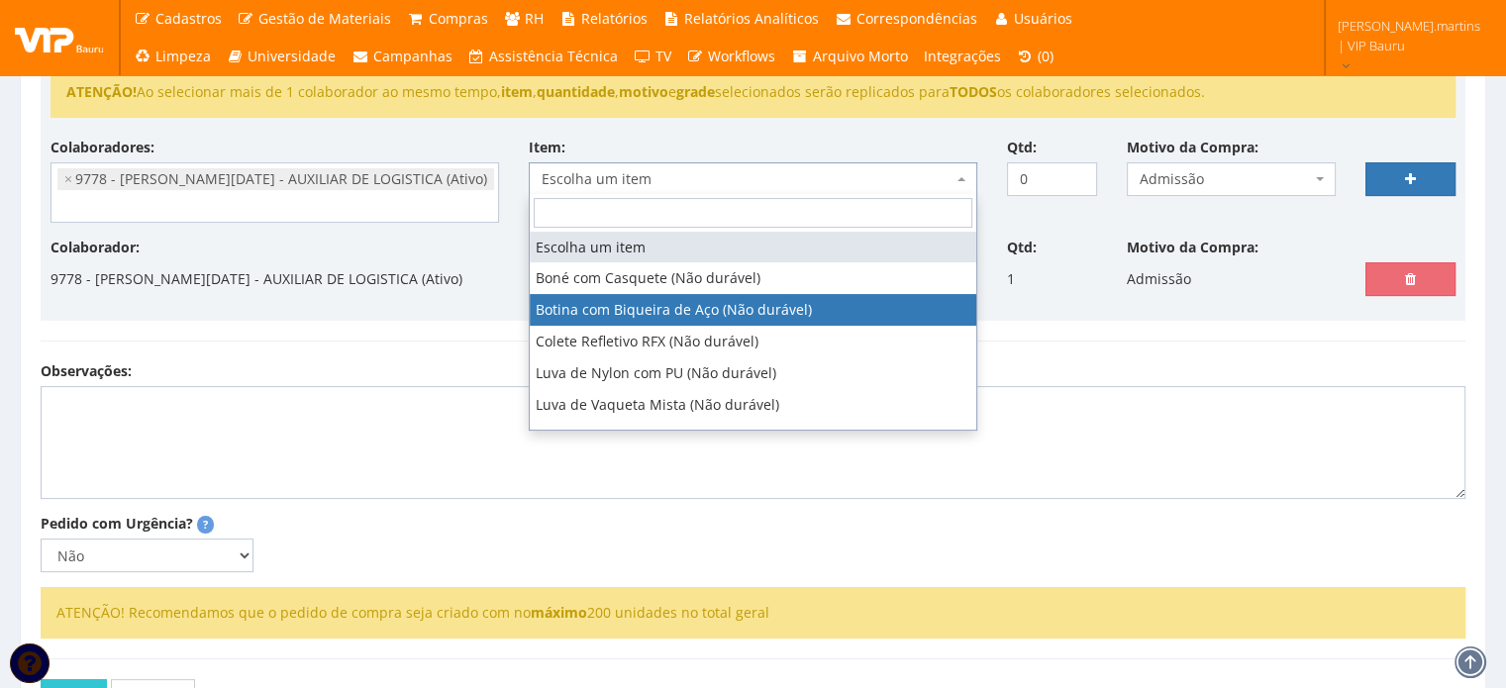
select select "46"
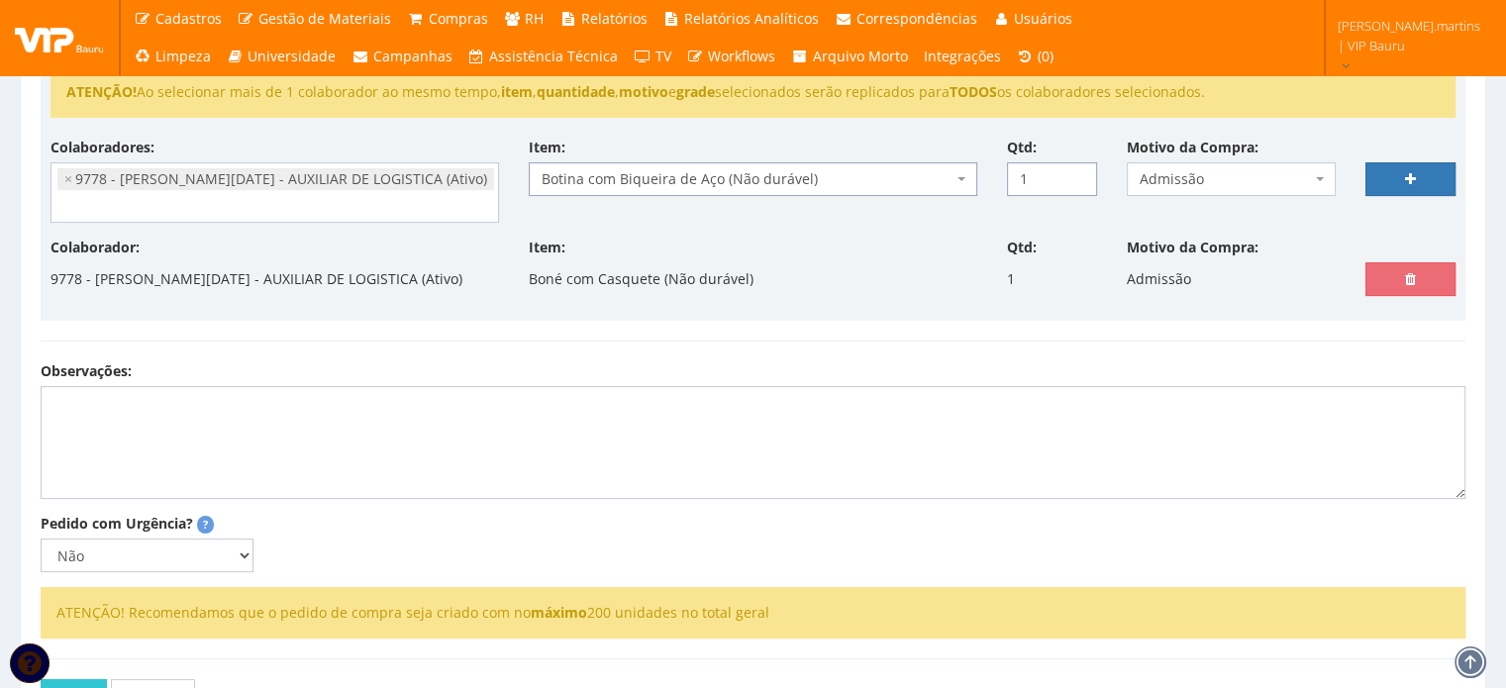
type input "1"
click at [1073, 169] on input "1" at bounding box center [1052, 179] width 90 height 34
click at [1407, 175] on icon at bounding box center [1410, 179] width 11 height 14
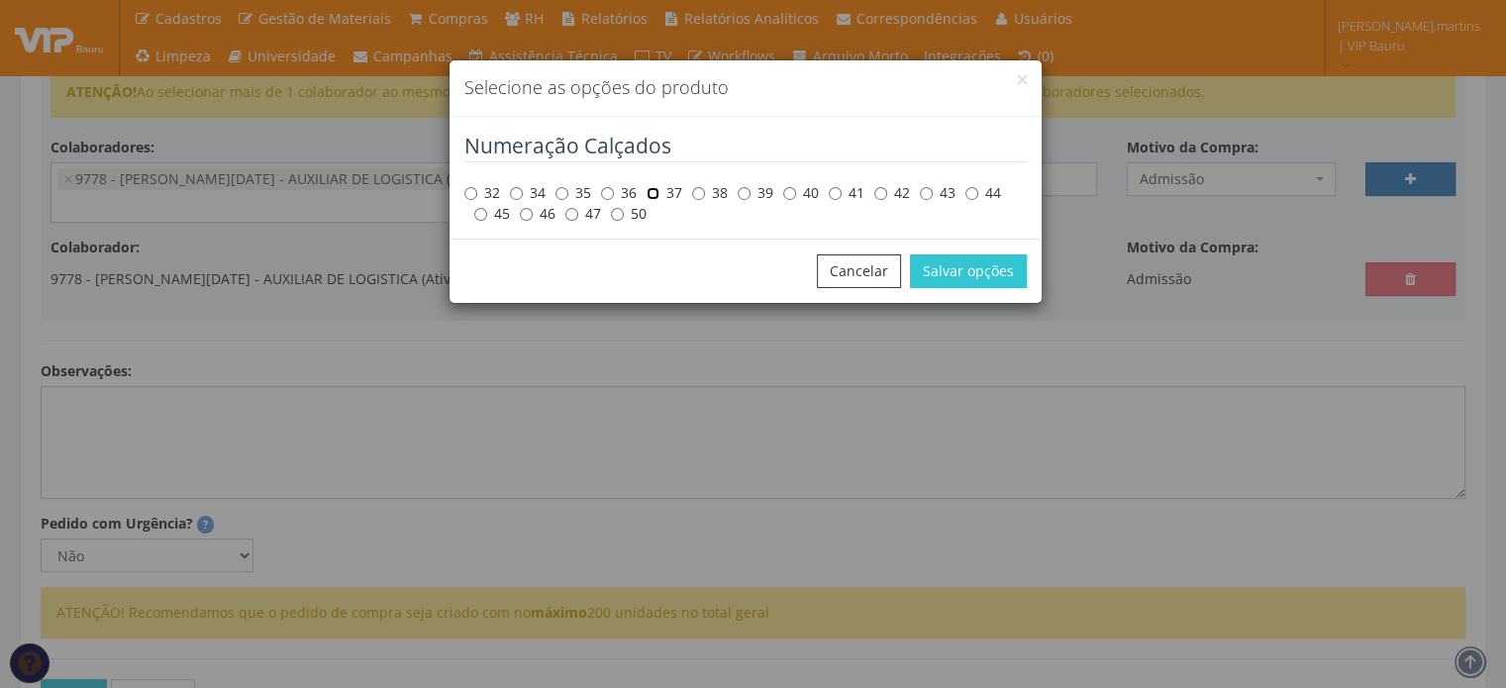
click at [654, 190] on input "37" at bounding box center [653, 193] width 13 height 13
radio input "true"
click at [961, 265] on button "Salvar opções" at bounding box center [968, 271] width 117 height 34
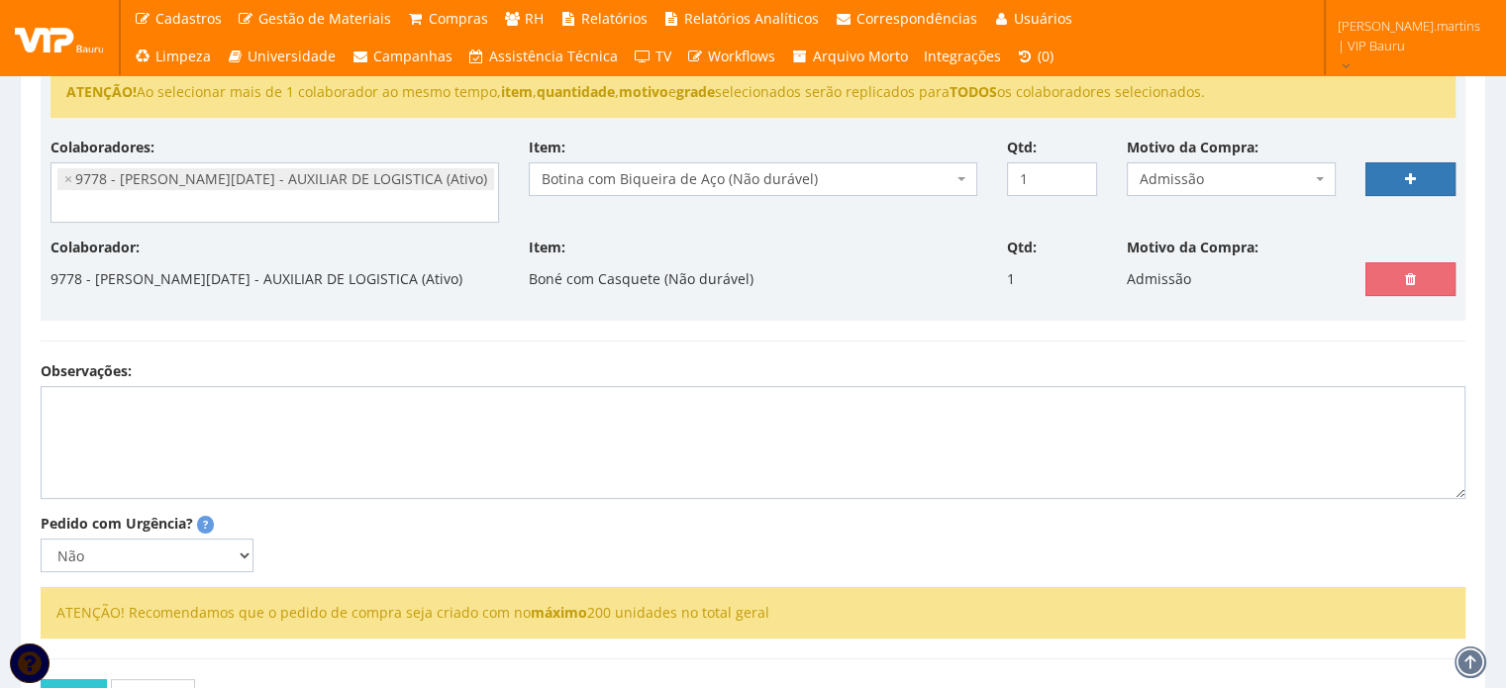
select select
type input "0"
select select
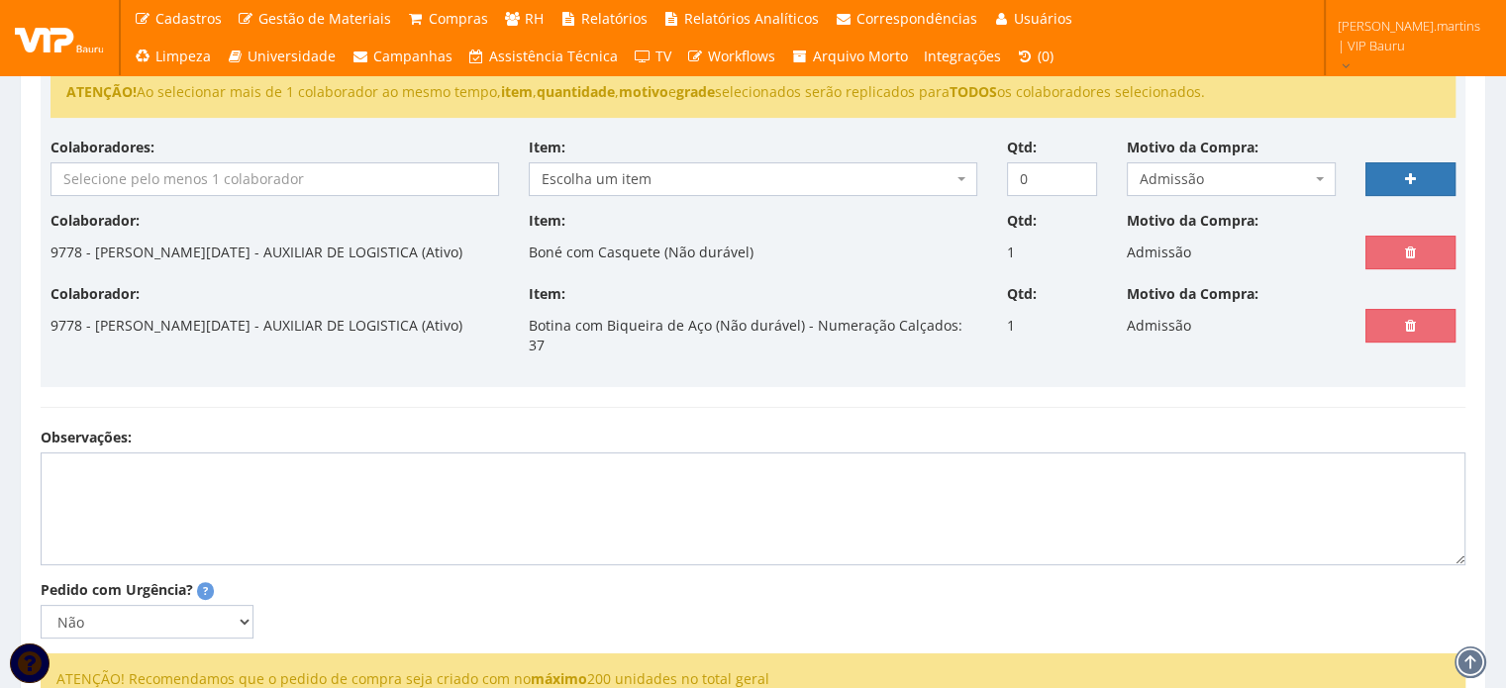
click at [177, 177] on input "search" at bounding box center [274, 179] width 447 height 32
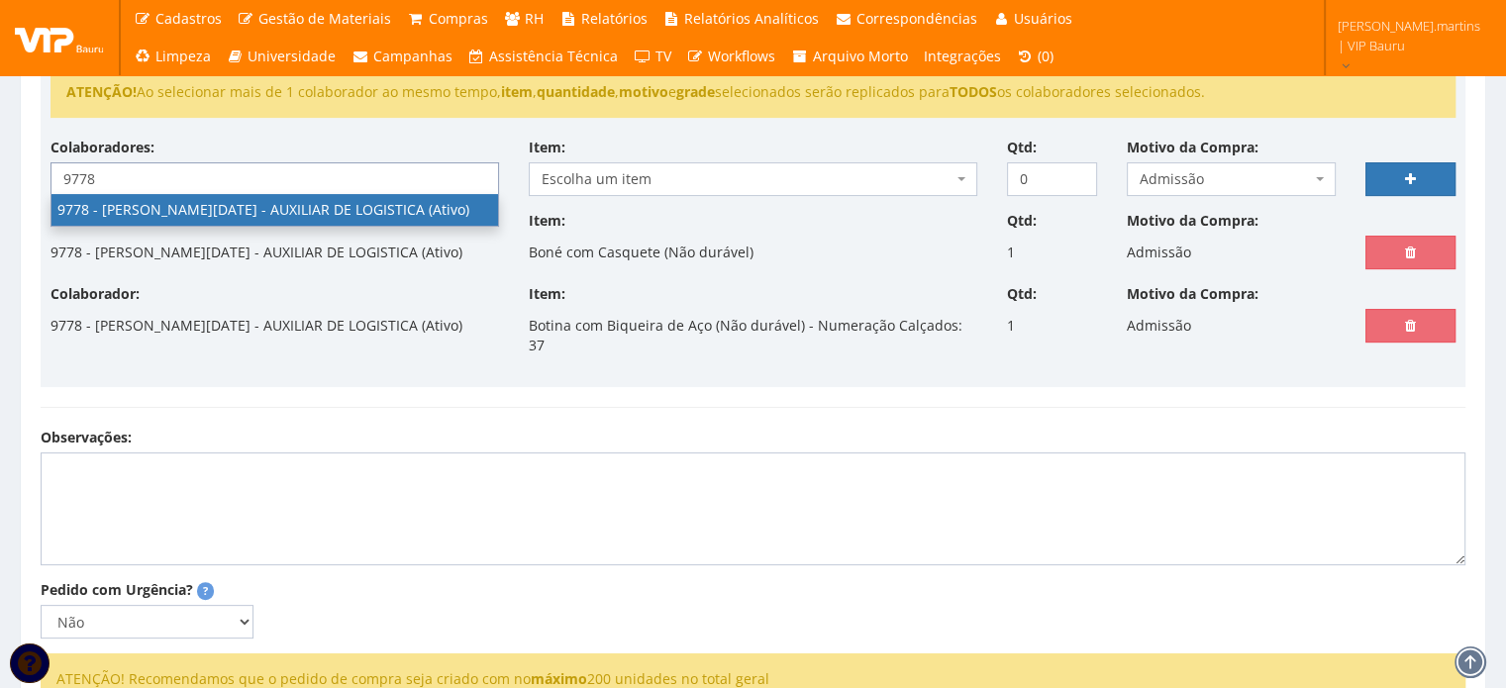
type input "9778"
select select "4104"
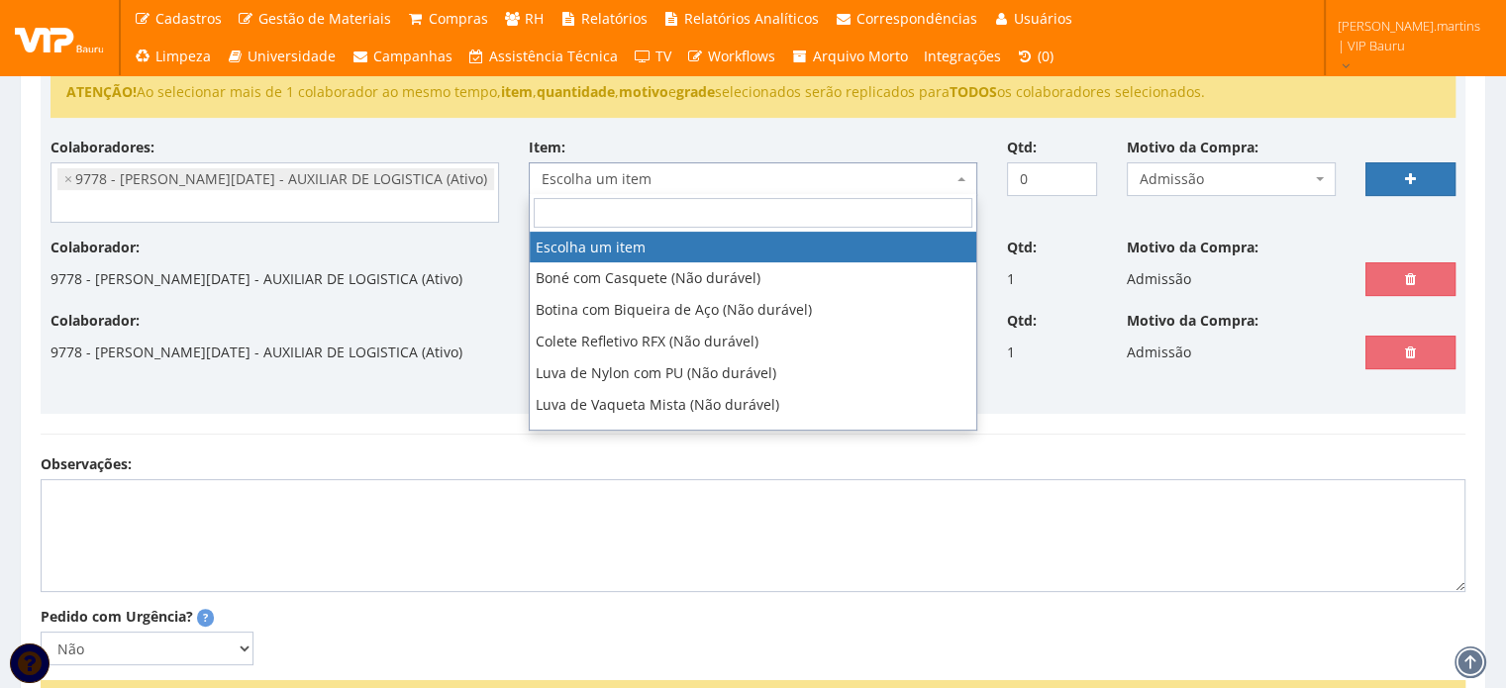
click at [641, 177] on span "Escolha um item" at bounding box center [747, 179] width 411 height 20
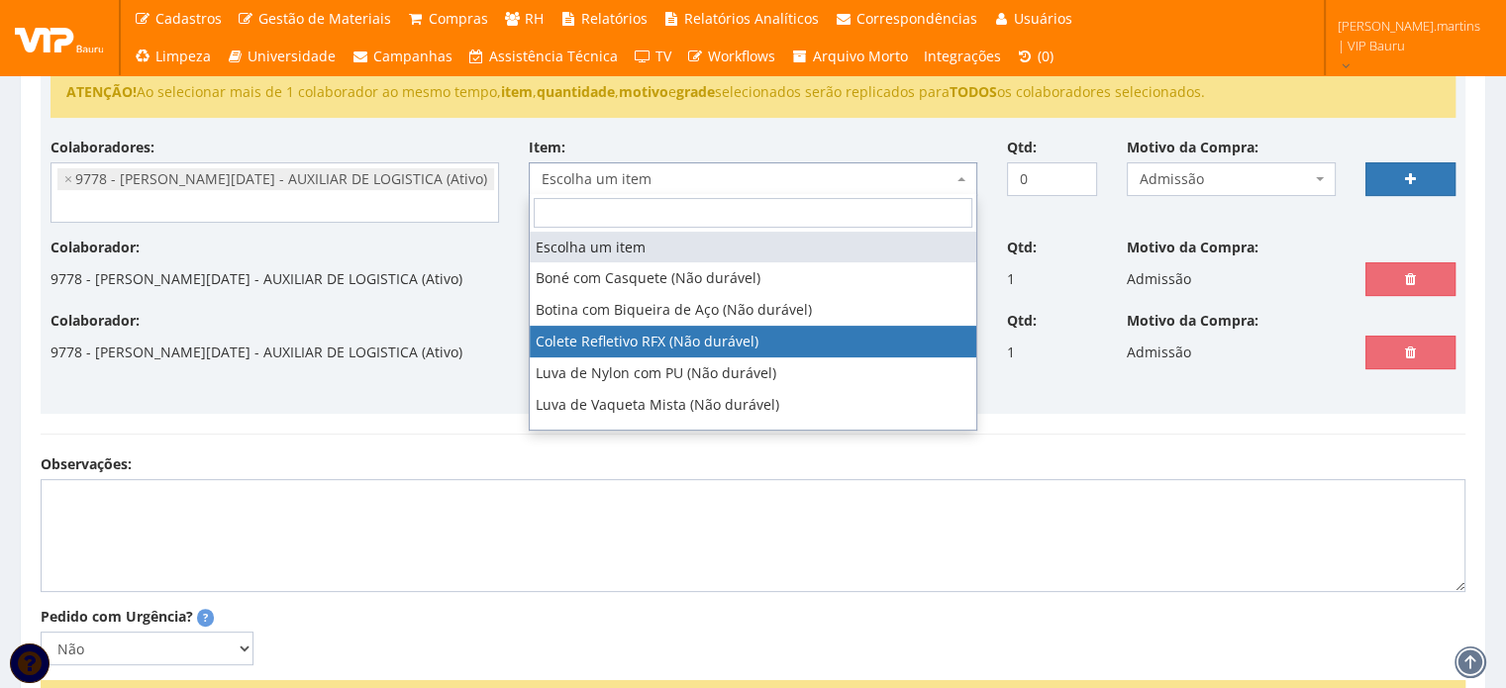
select select "104"
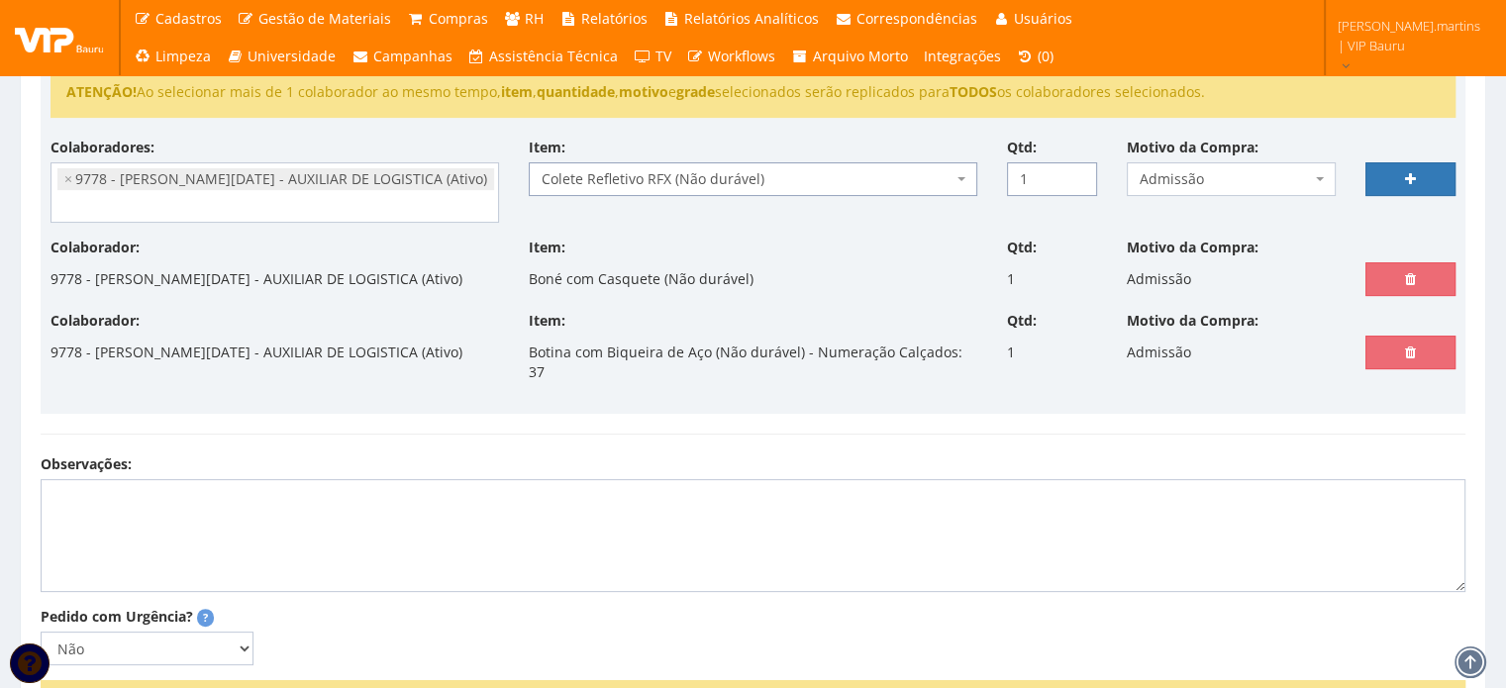
type input "1"
click at [1077, 172] on input "1" at bounding box center [1052, 179] width 90 height 34
click at [1393, 176] on link at bounding box center [1410, 179] width 90 height 34
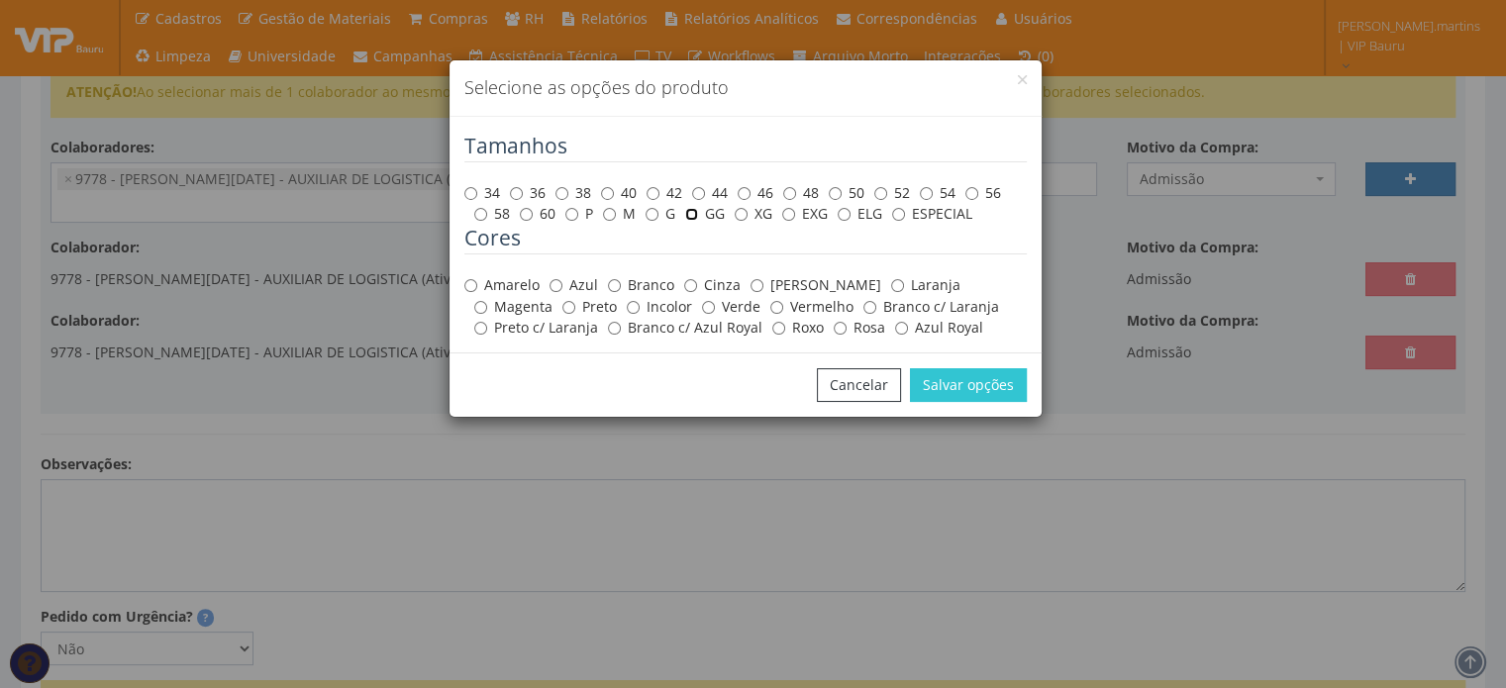
click at [693, 210] on input "GG" at bounding box center [691, 214] width 13 height 13
radio input "true"
click at [503, 280] on label "Amarelo" at bounding box center [501, 285] width 75 height 20
click at [477, 280] on input "Amarelo" at bounding box center [470, 285] width 13 height 13
radio input "true"
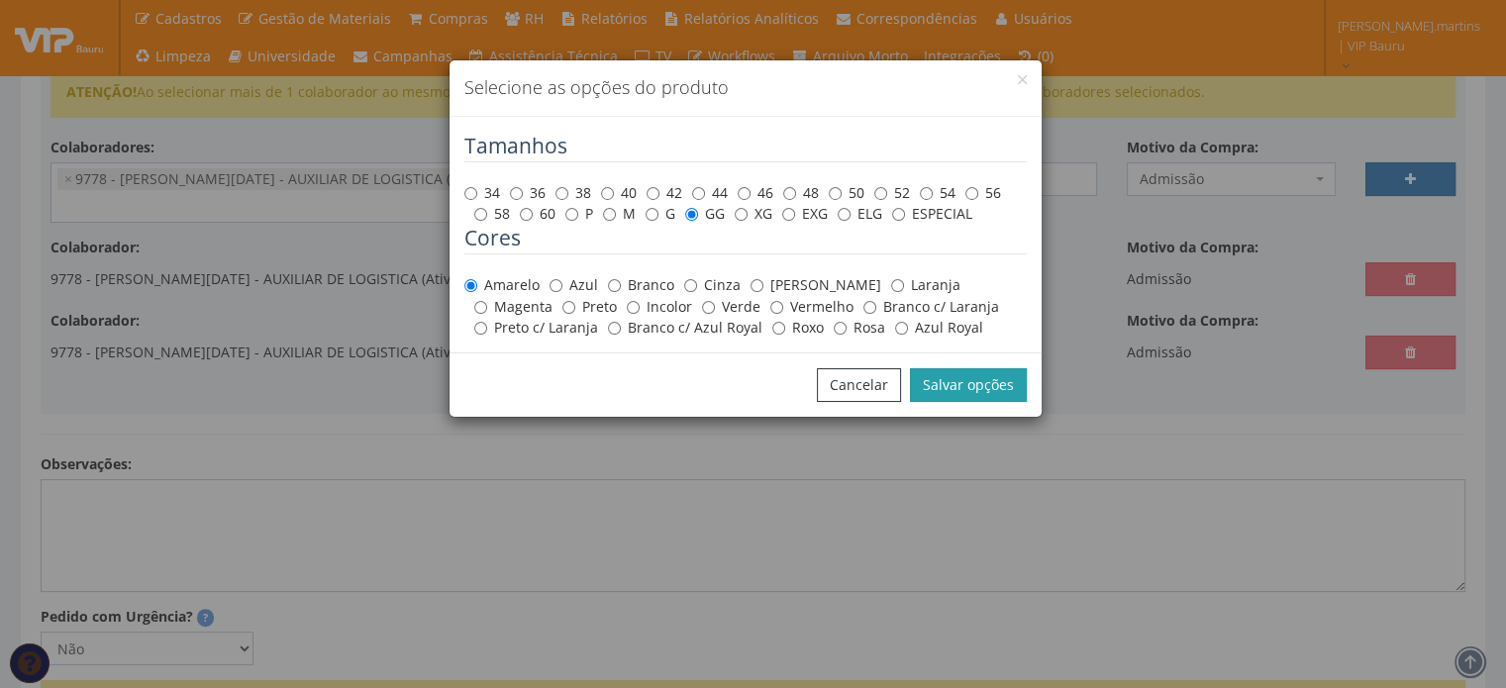
click at [966, 376] on button "Salvar opções" at bounding box center [968, 385] width 117 height 34
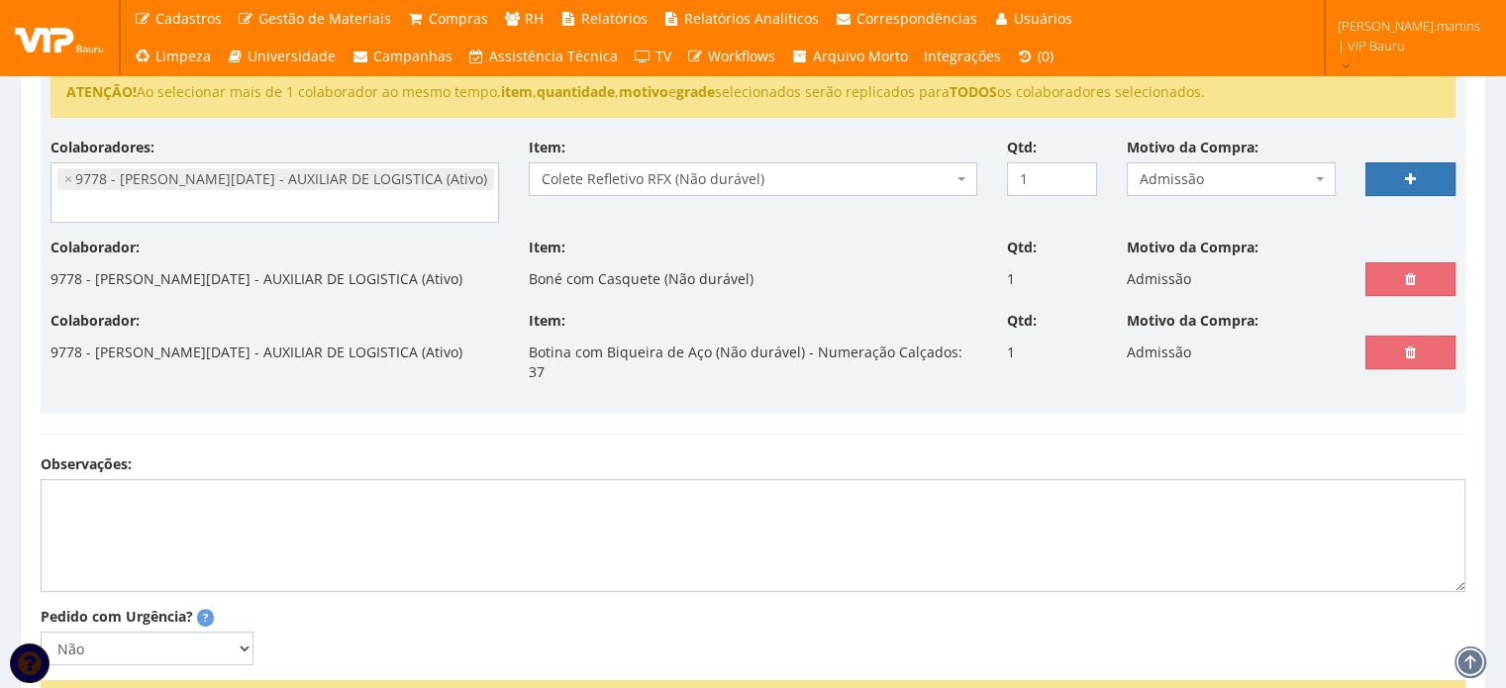
select select
type input "0"
select select
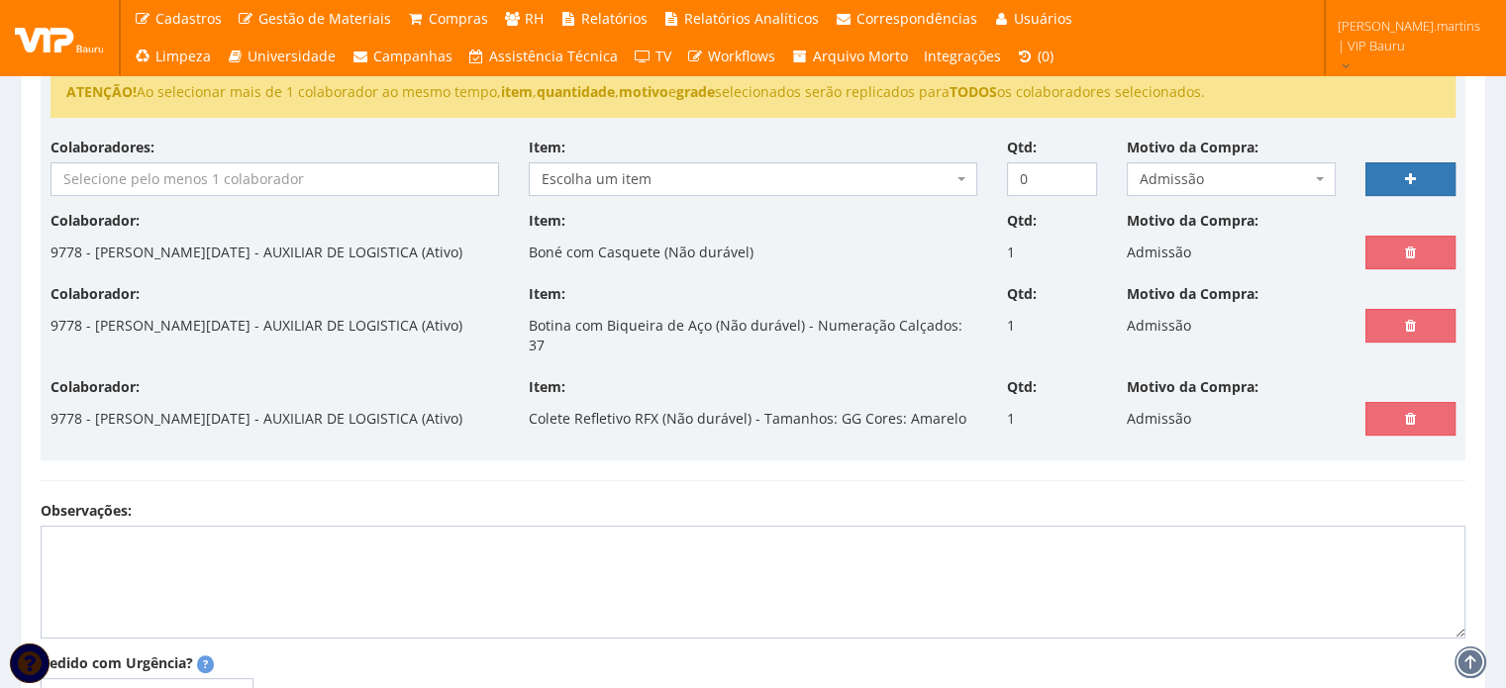
click at [361, 165] on input "search" at bounding box center [274, 179] width 447 height 32
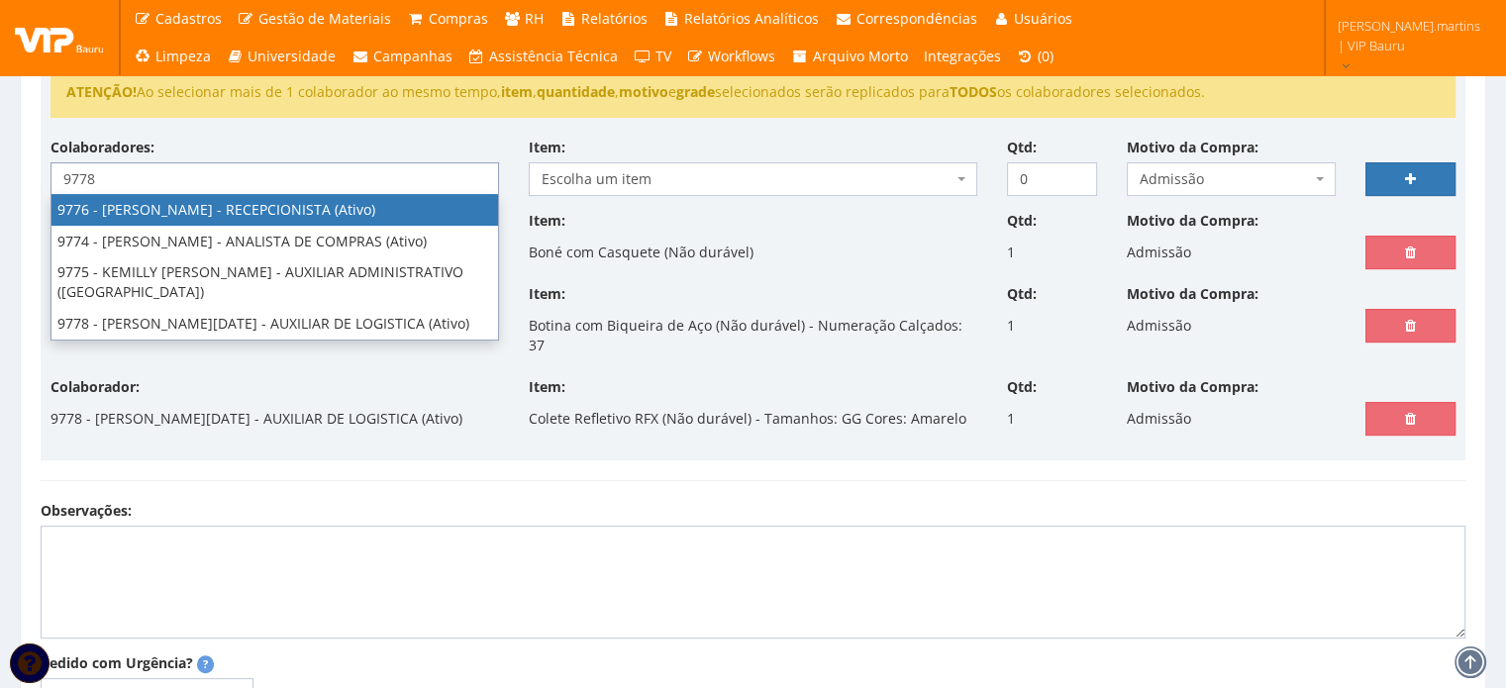
type input "9778"
select select "4104"
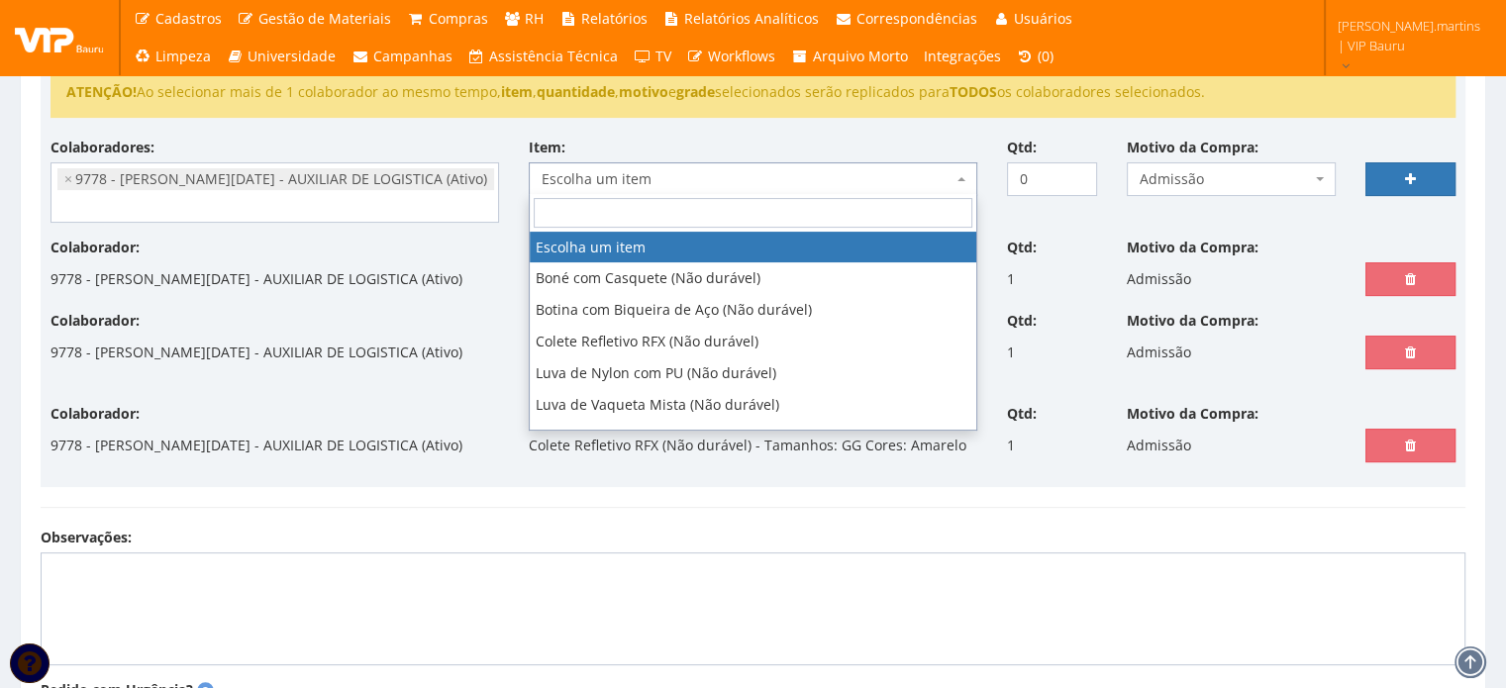
click at [622, 173] on span "Escolha um item" at bounding box center [747, 179] width 411 height 20
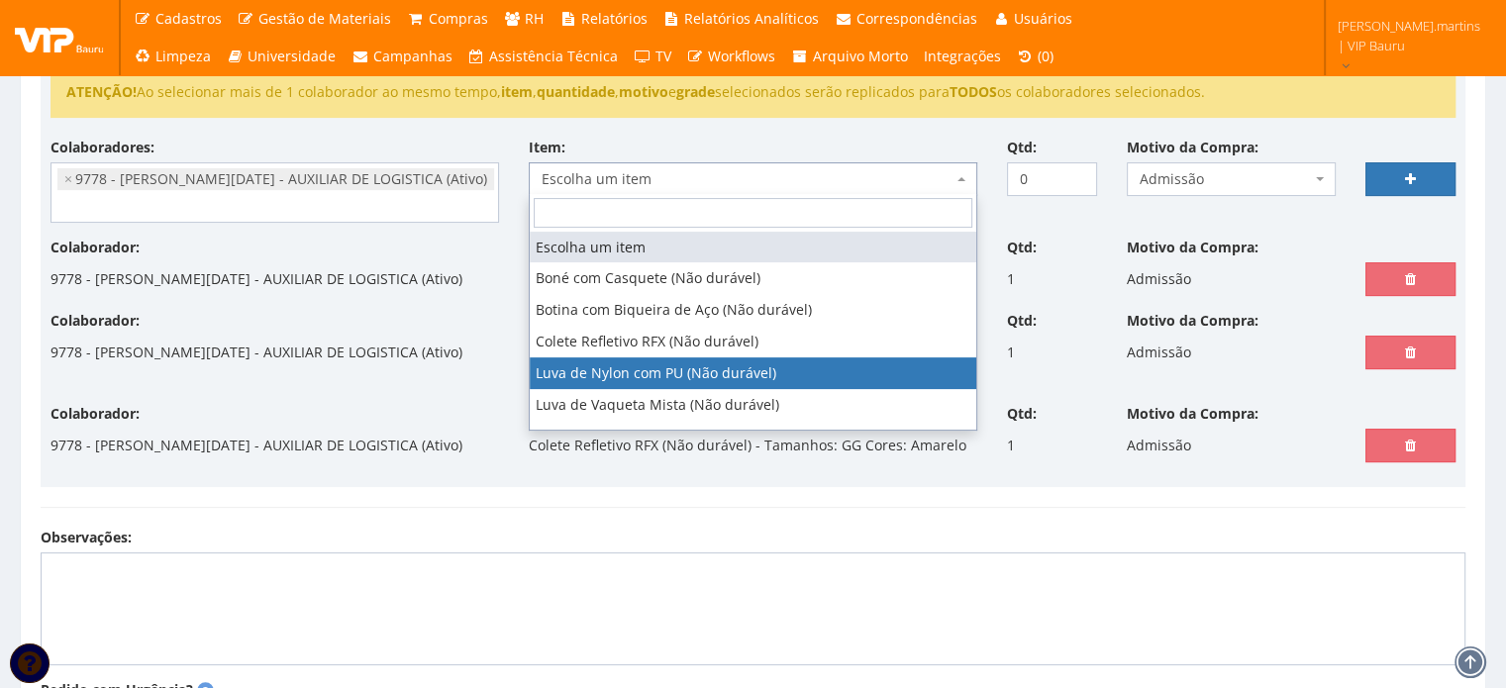
select select "216"
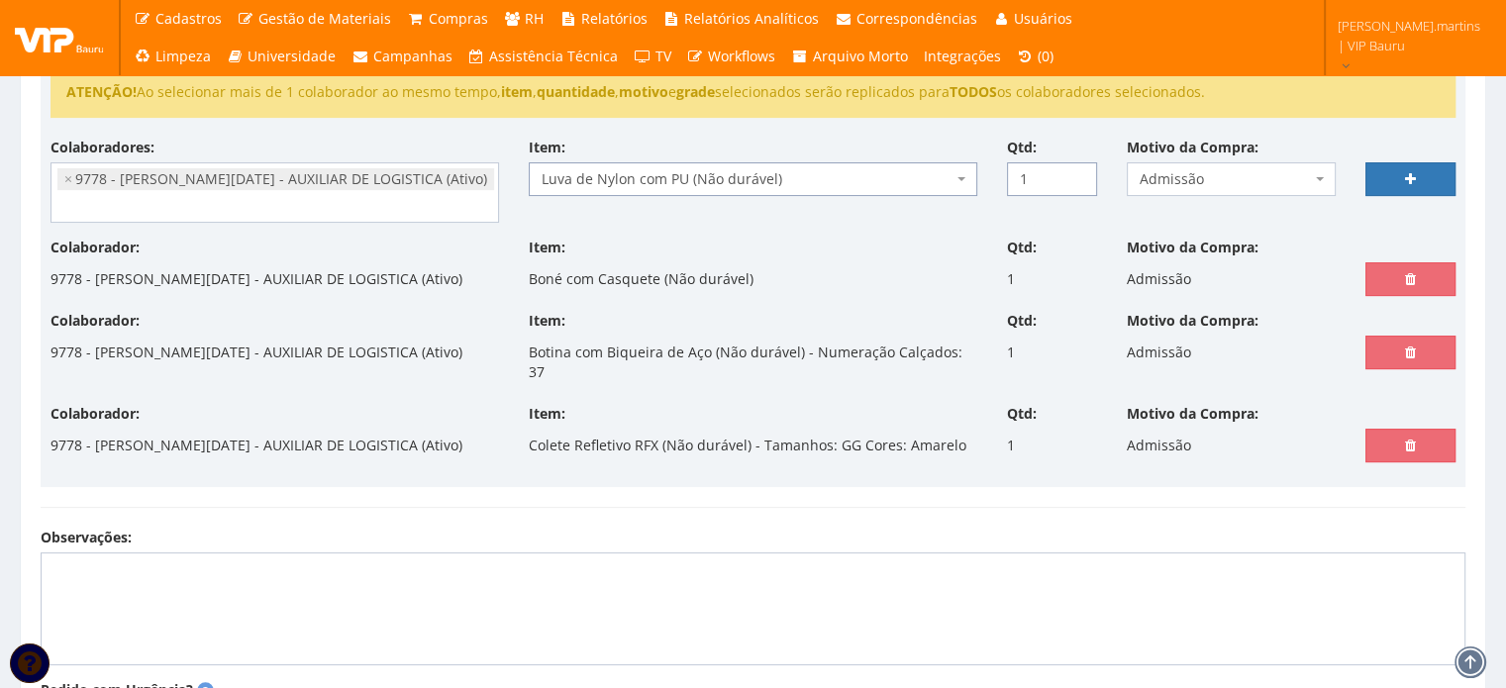
click at [1076, 169] on input "1" at bounding box center [1052, 179] width 90 height 34
click at [1076, 169] on input "2" at bounding box center [1052, 179] width 90 height 34
type input "3"
click at [1077, 169] on input "3" at bounding box center [1052, 179] width 90 height 34
click at [1397, 164] on link at bounding box center [1410, 179] width 90 height 34
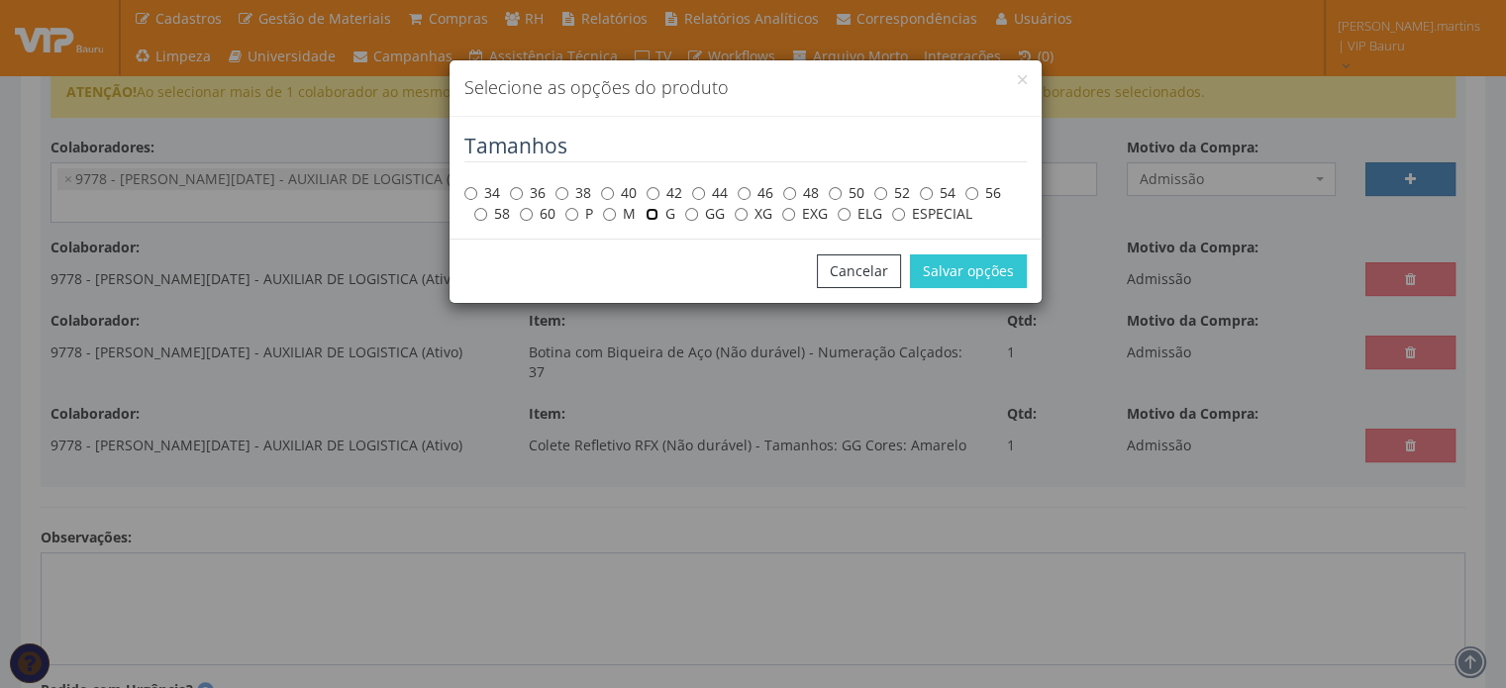
click at [653, 217] on input "G" at bounding box center [652, 214] width 13 height 13
radio input "true"
click at [964, 267] on button "Salvar opções" at bounding box center [968, 271] width 117 height 34
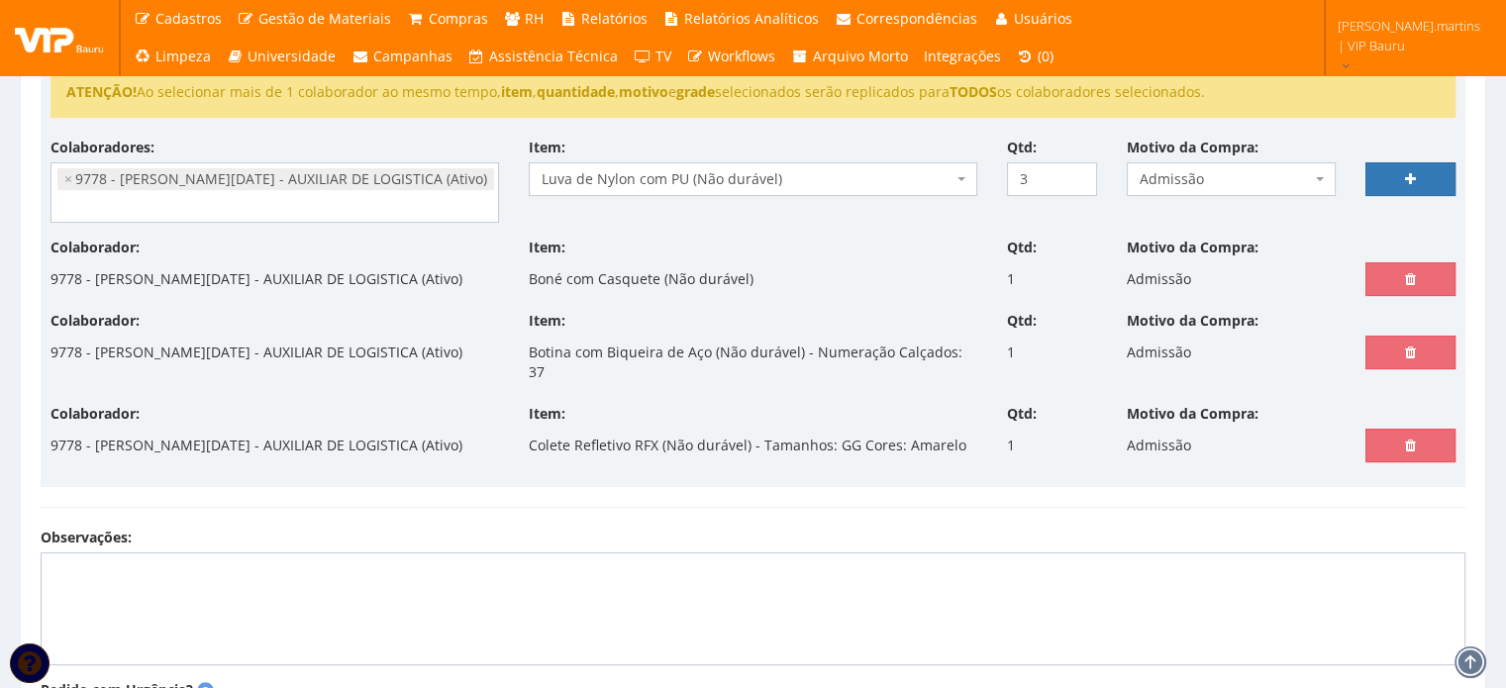
select select
type input "0"
select select
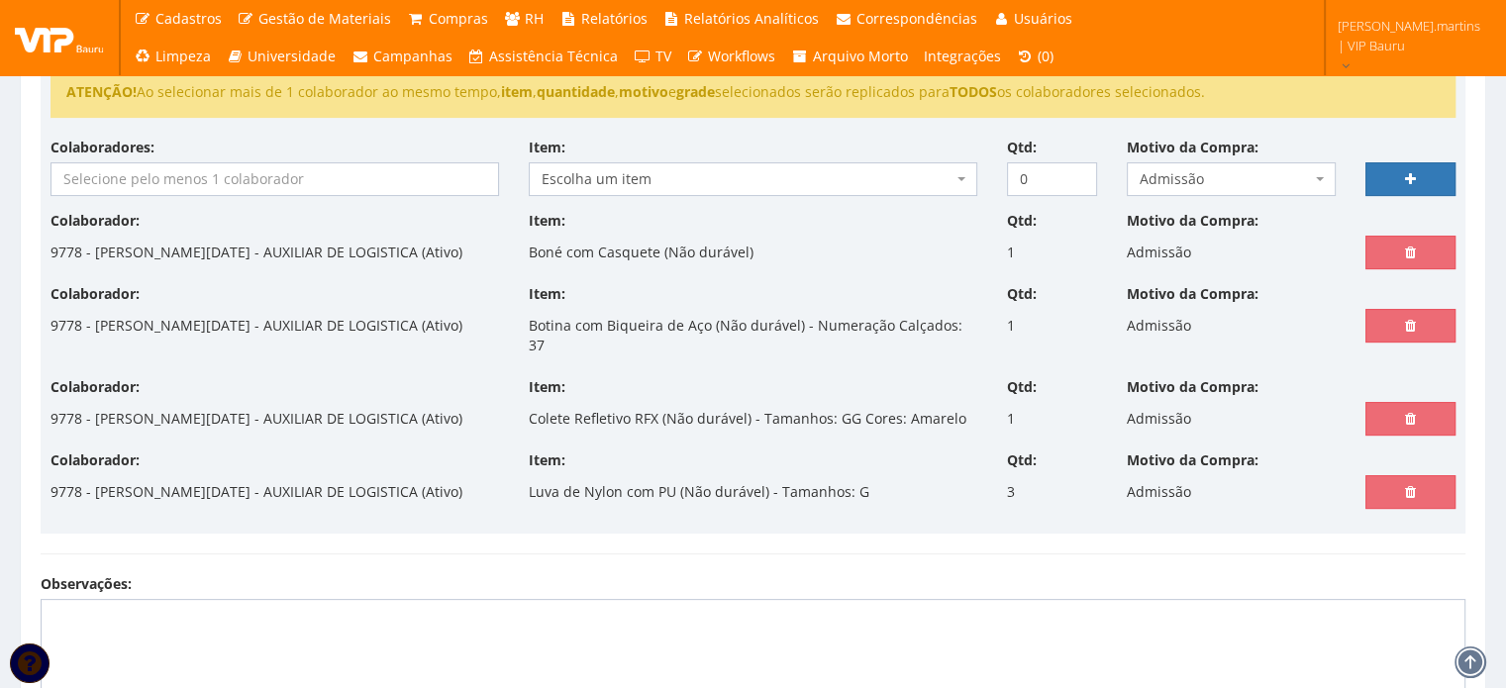
click at [325, 164] on input "search" at bounding box center [274, 179] width 447 height 32
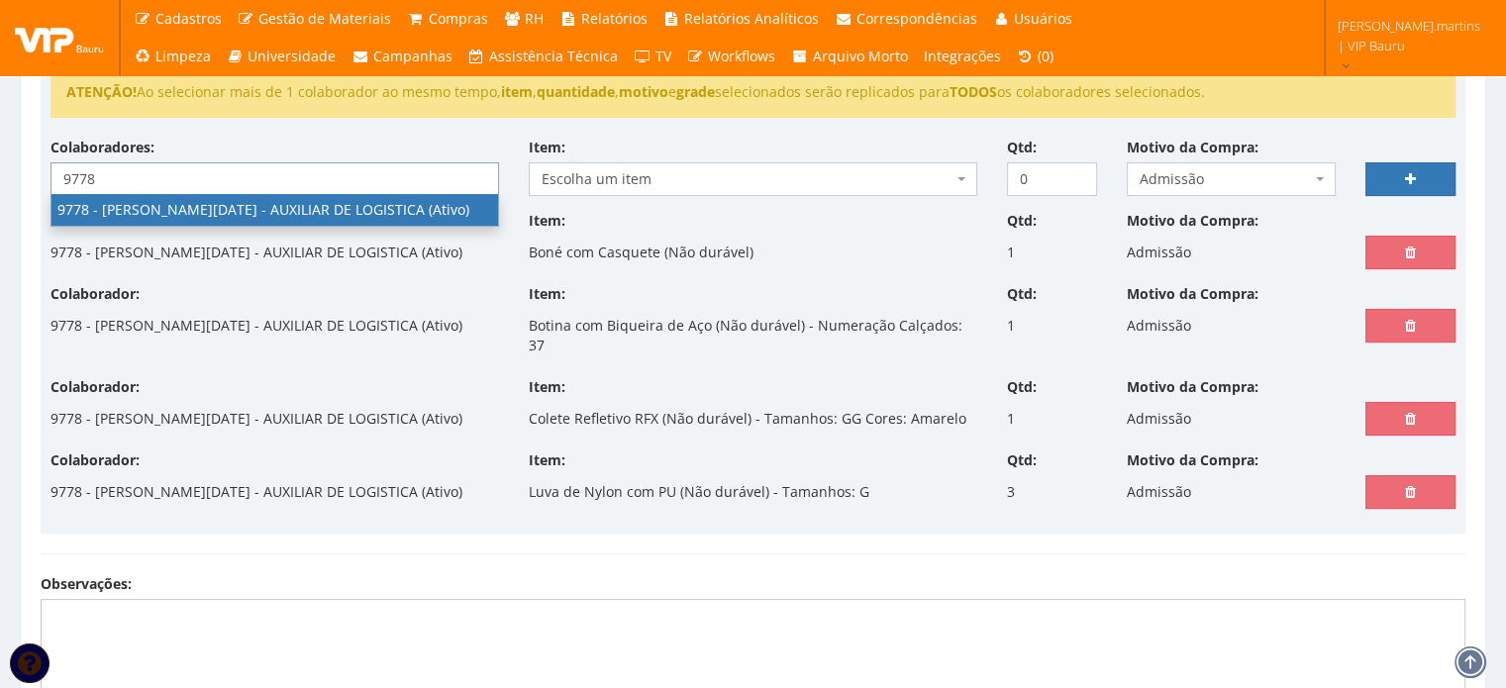
type input "9778"
select select "4104"
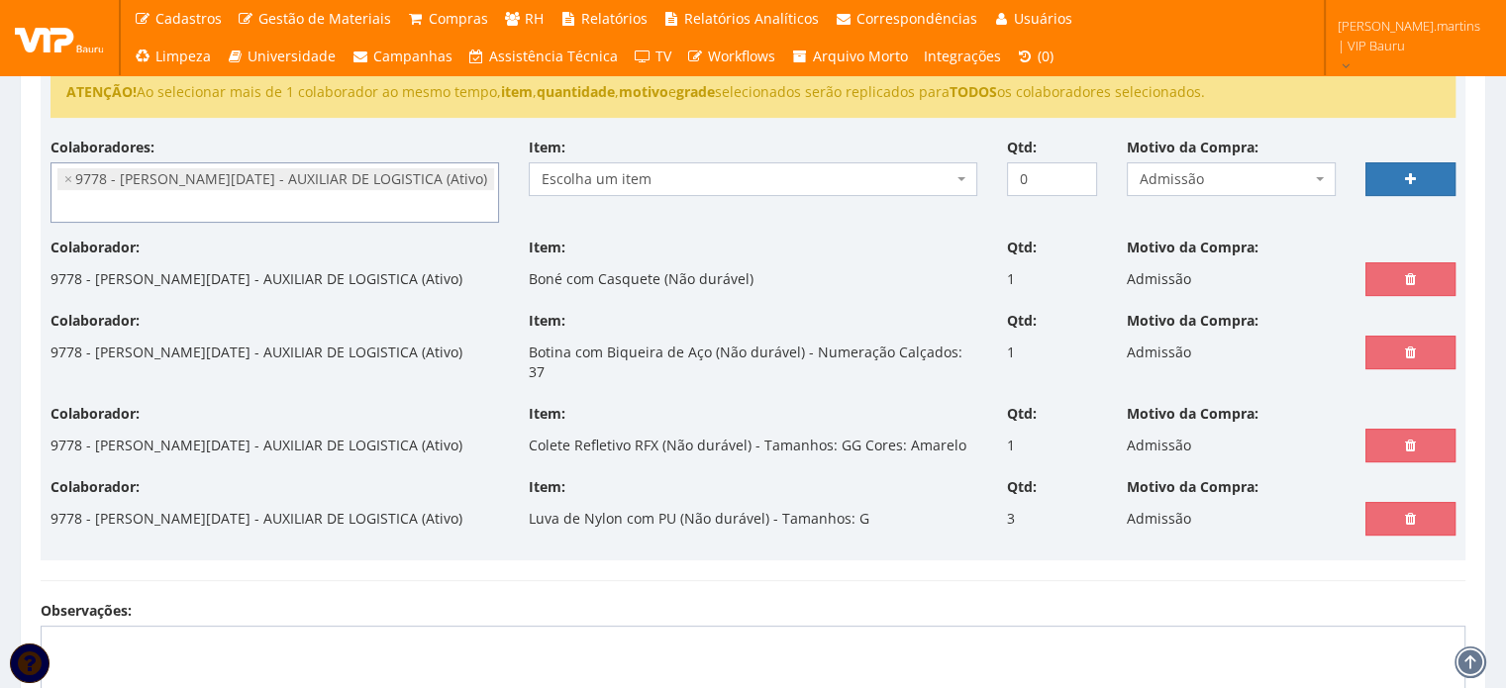
click at [680, 173] on span "Escolha um item" at bounding box center [747, 179] width 411 height 20
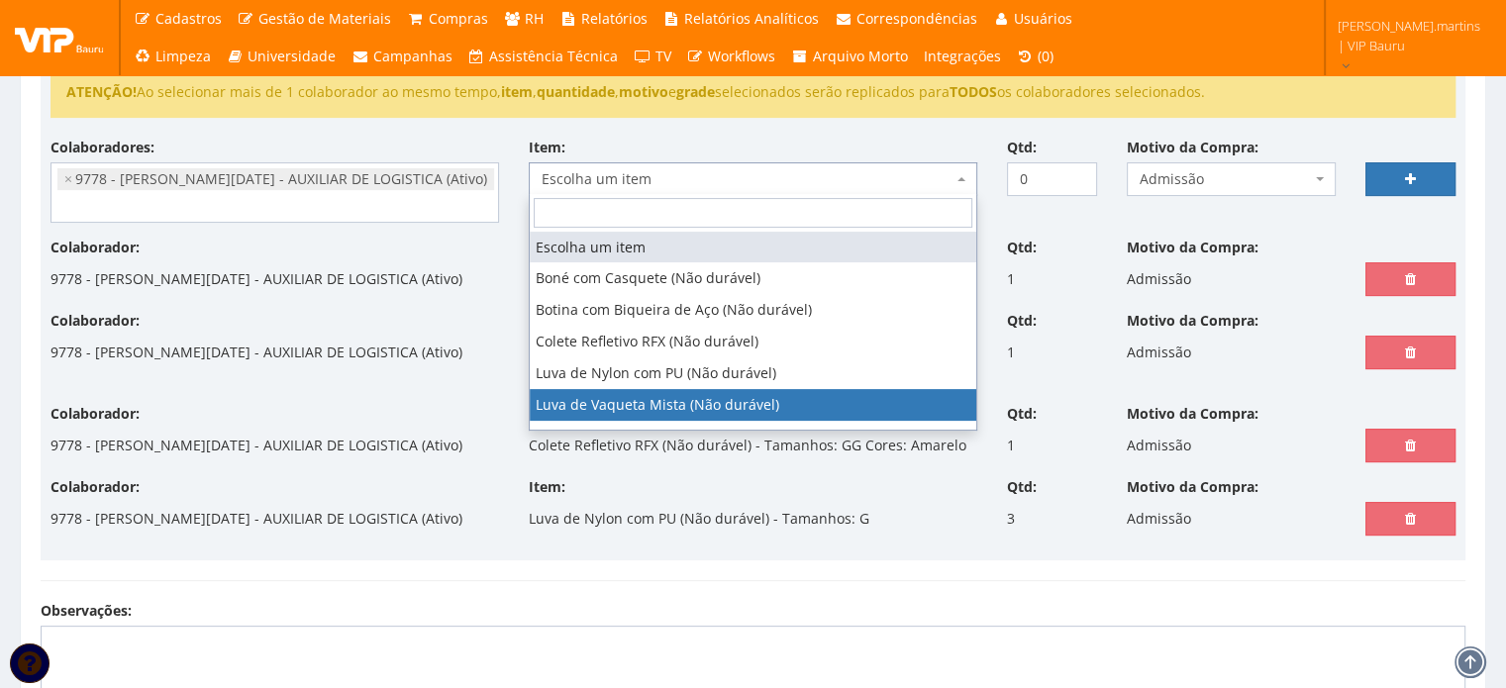
select select "220"
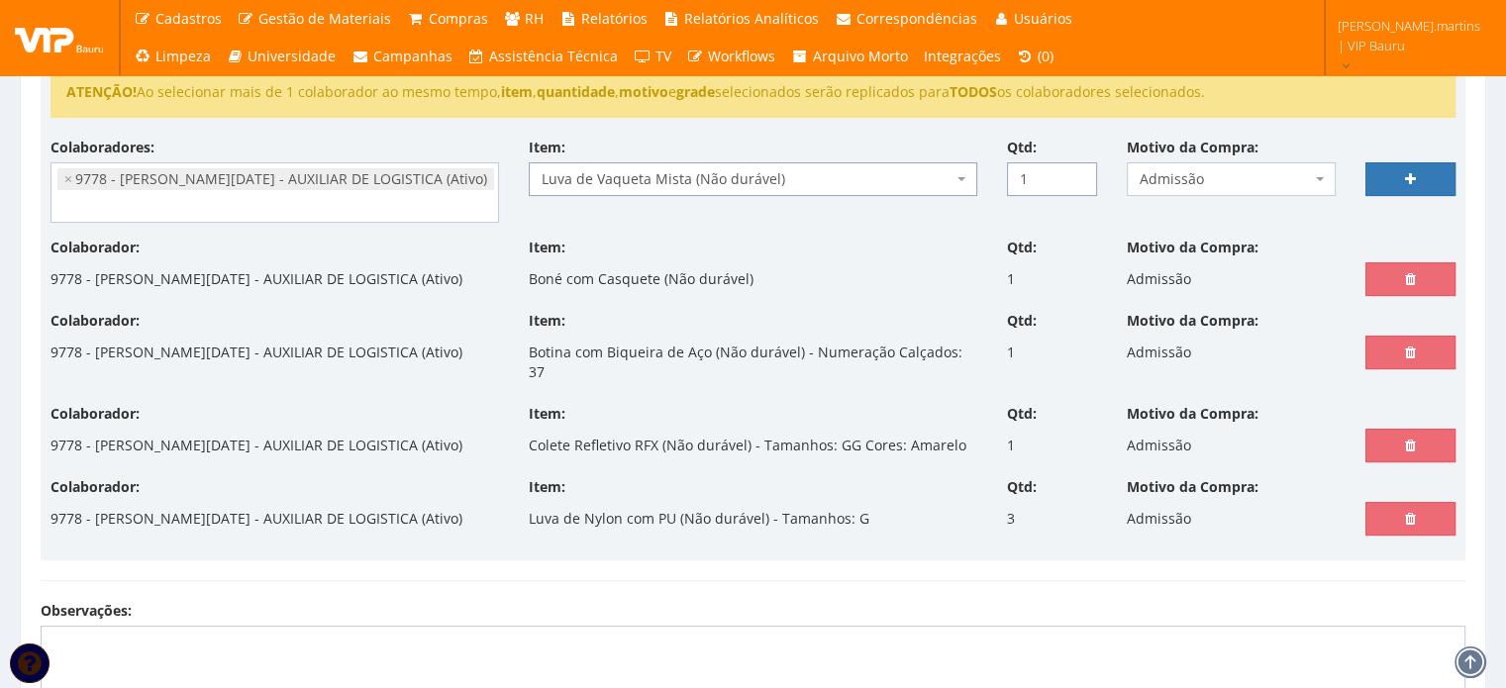
click at [1076, 170] on input "1" at bounding box center [1052, 179] width 90 height 34
type input "2"
click at [1076, 170] on input "2" at bounding box center [1052, 179] width 90 height 34
click at [1397, 176] on link at bounding box center [1410, 179] width 90 height 34
select select
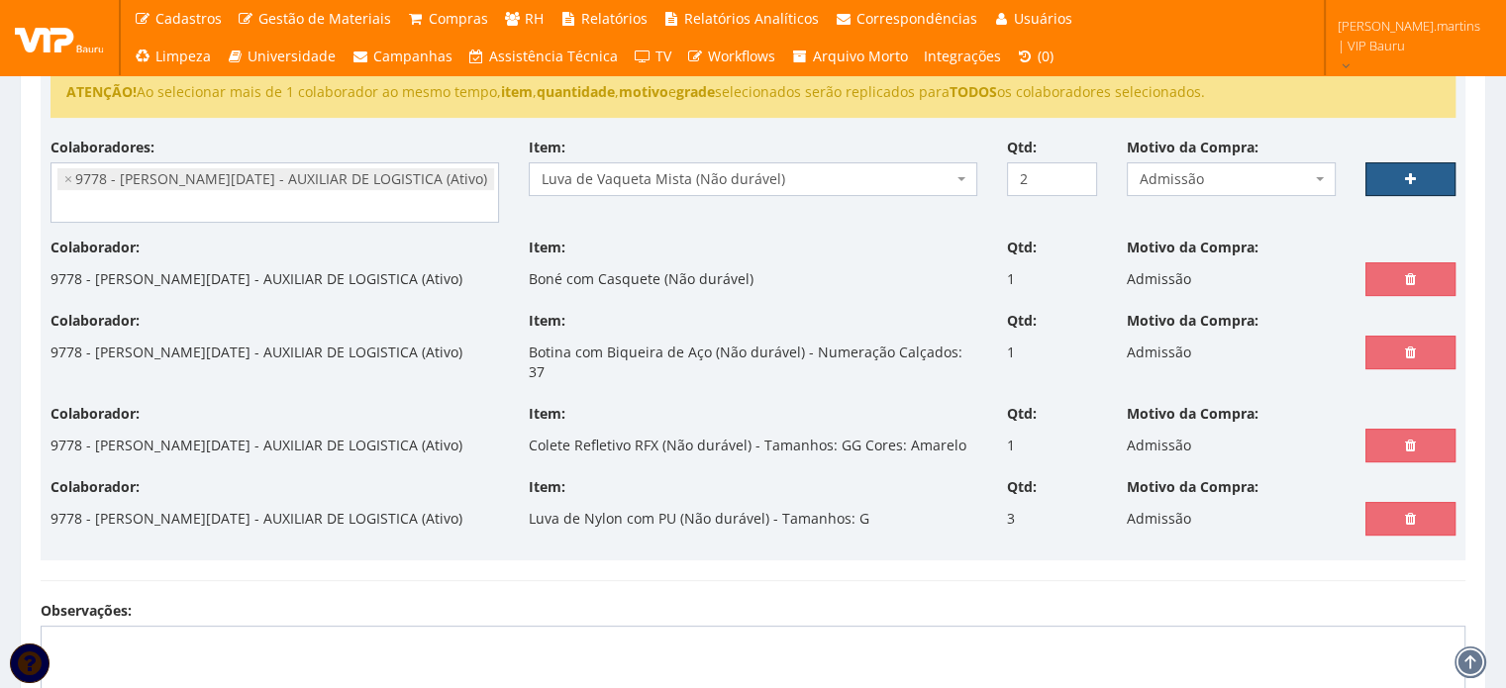
type input "0"
select select
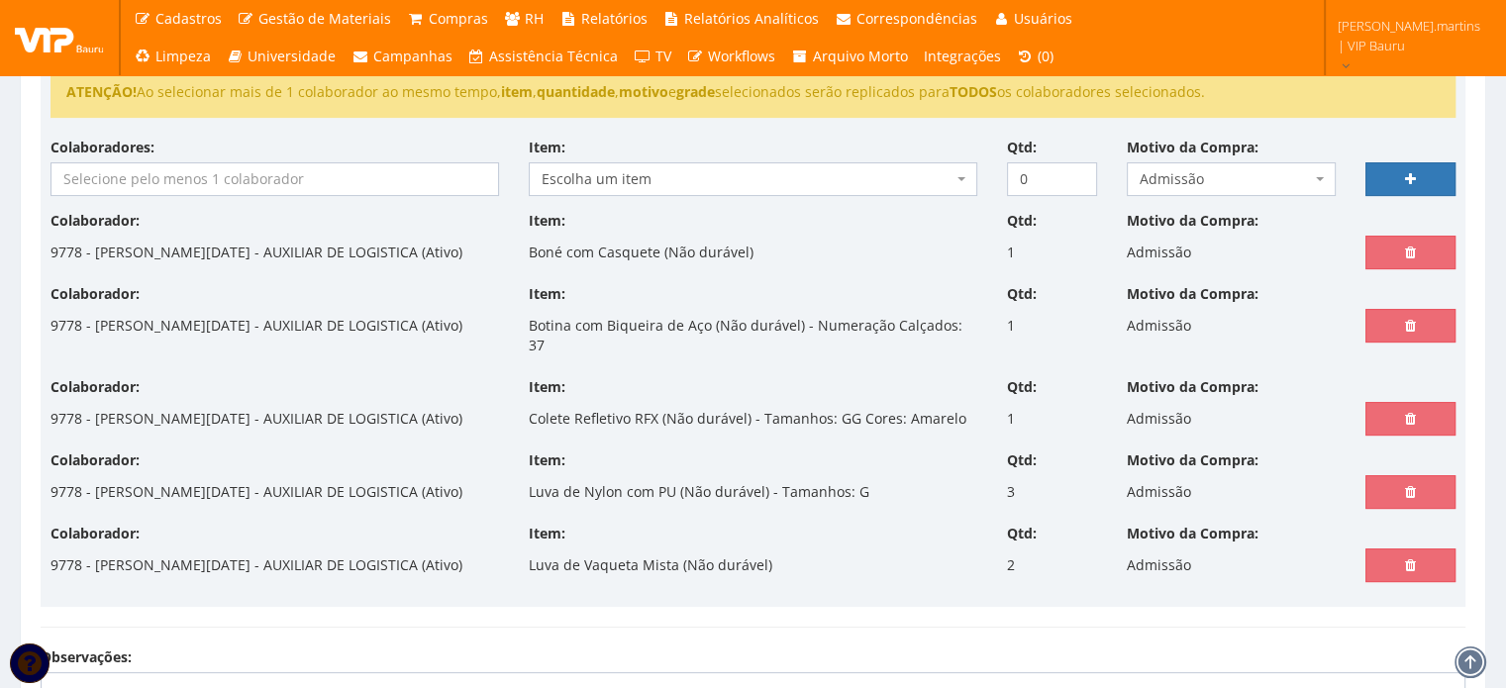
click at [309, 168] on input "search" at bounding box center [274, 179] width 447 height 32
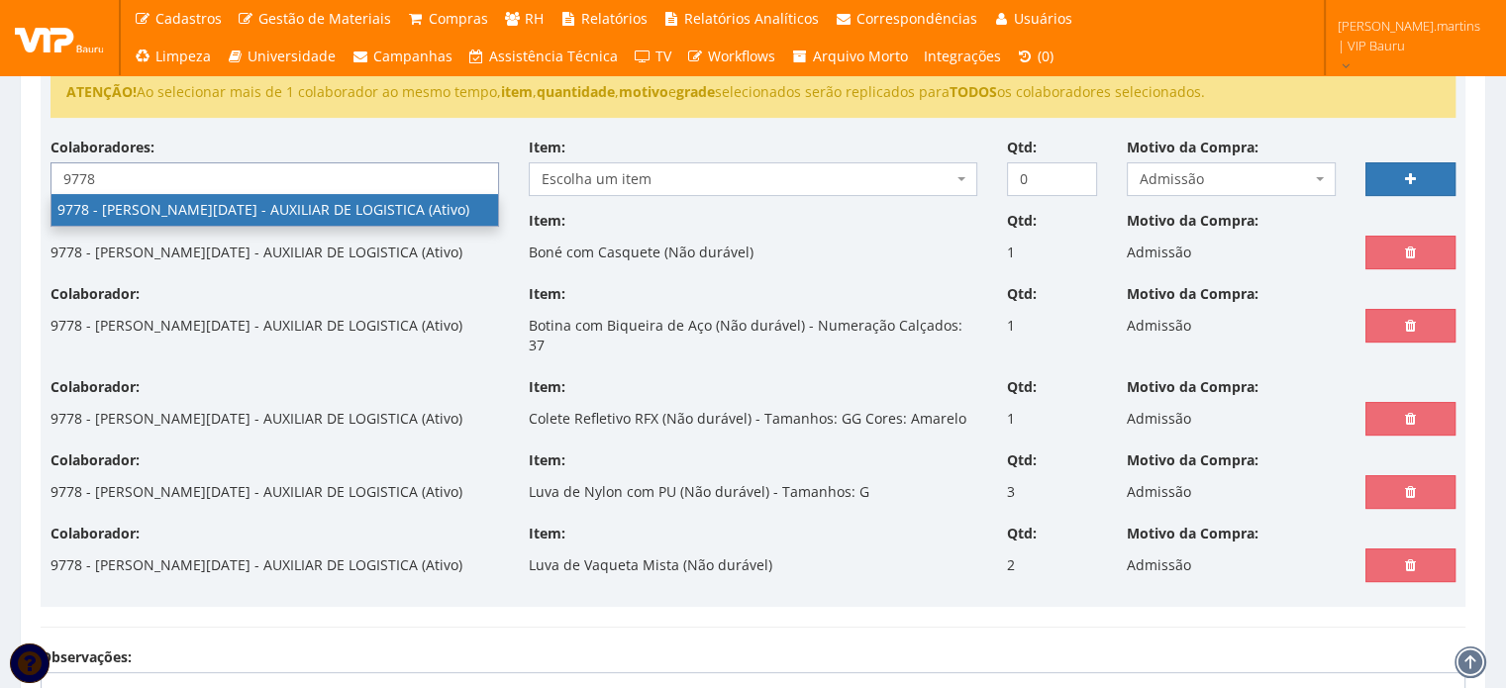
type input "9778"
select select "4104"
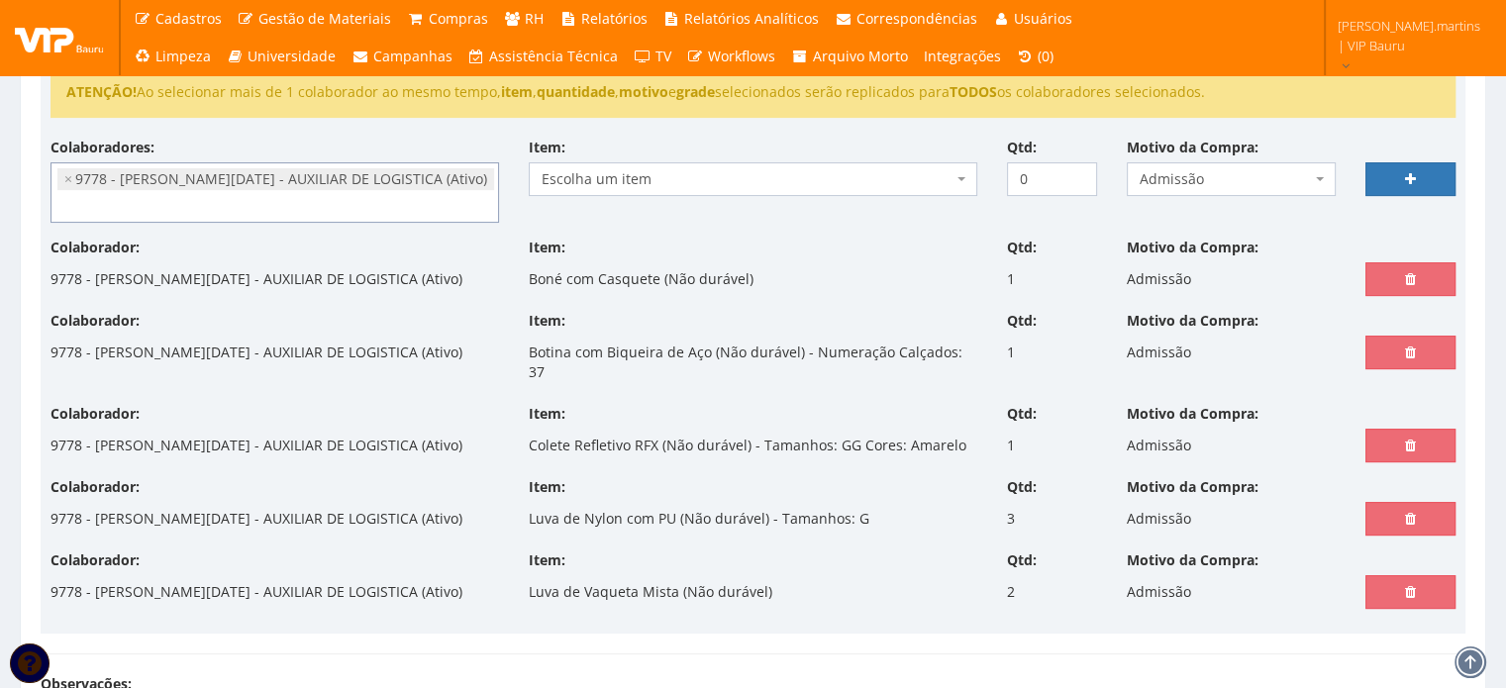
click at [652, 175] on span "Escolha um item" at bounding box center [747, 179] width 411 height 20
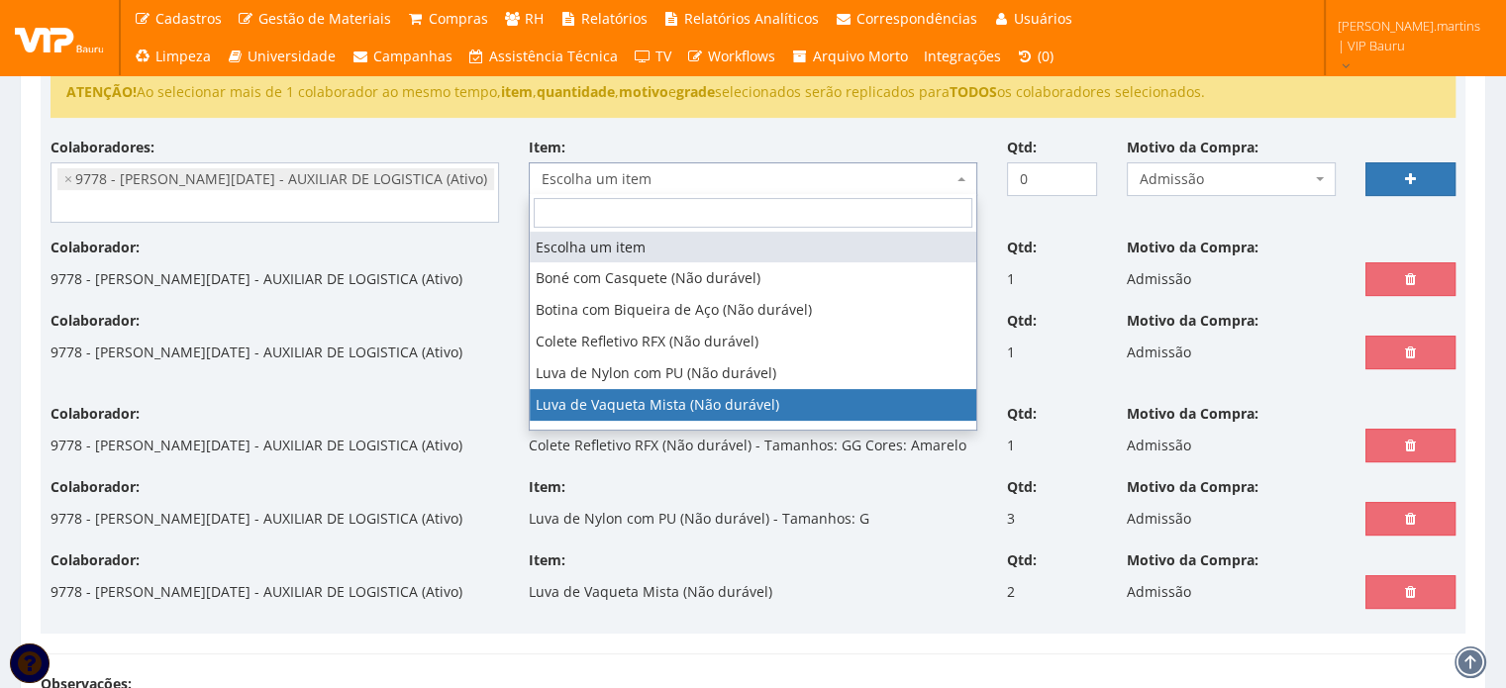
scroll to position [65, 0]
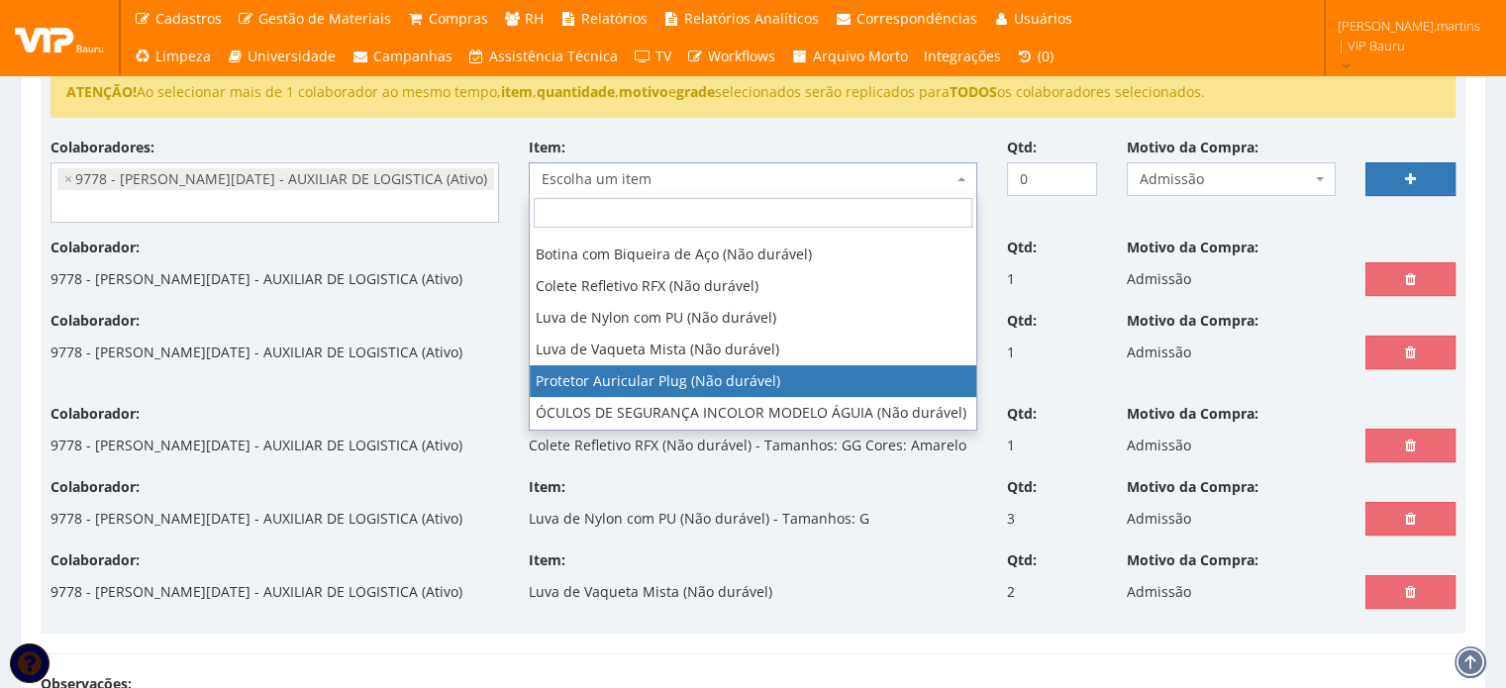
select select "292"
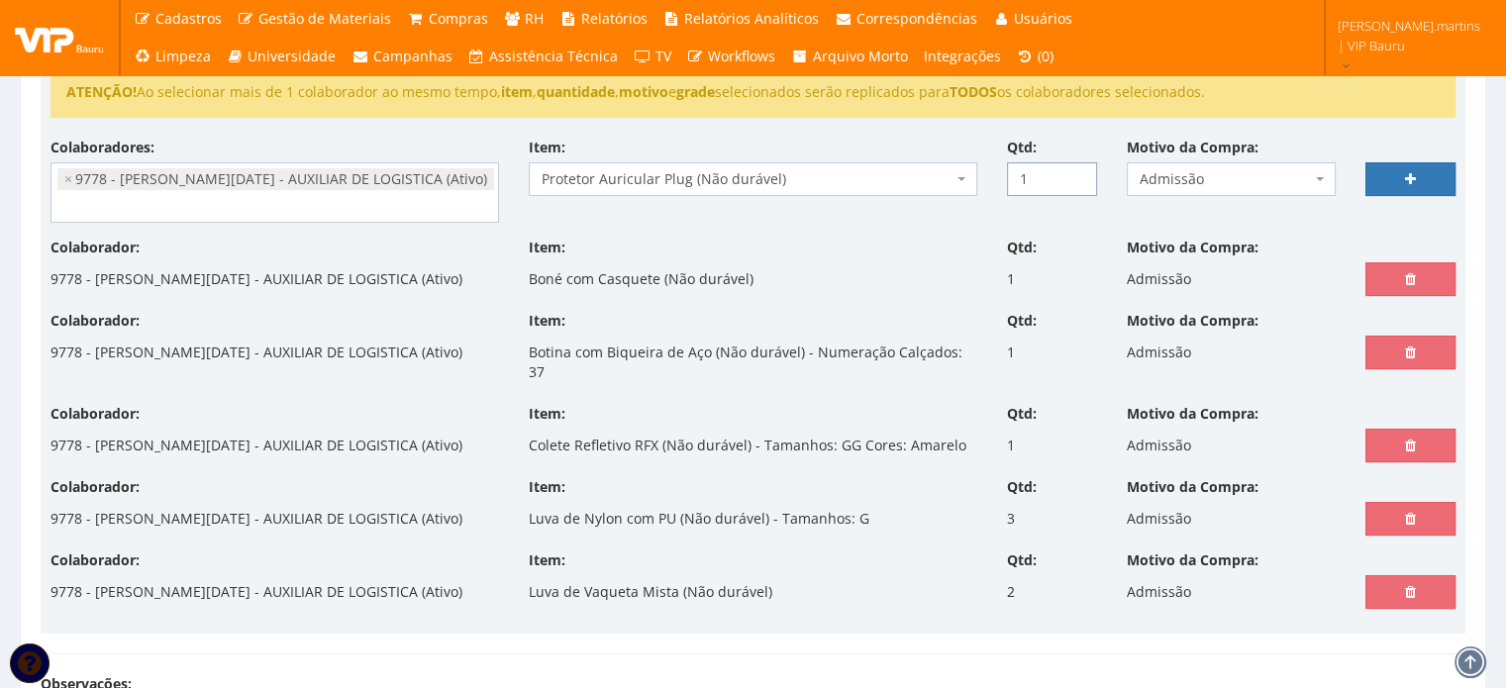
click at [1074, 173] on input "1" at bounding box center [1052, 179] width 90 height 34
click at [1074, 173] on input "2" at bounding box center [1052, 179] width 90 height 34
type input "3"
click at [1074, 173] on input "3" at bounding box center [1052, 179] width 90 height 34
click at [1389, 172] on link at bounding box center [1410, 179] width 90 height 34
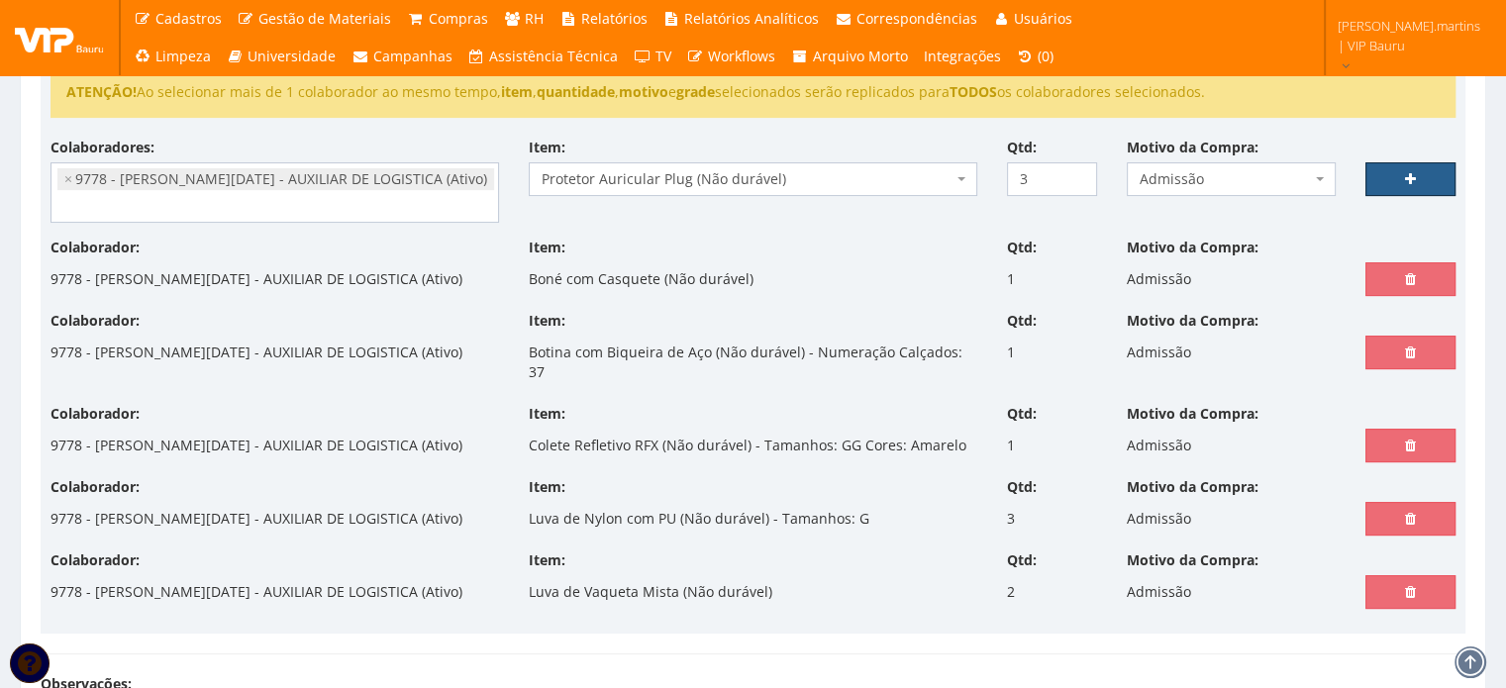
select select
type input "0"
select select
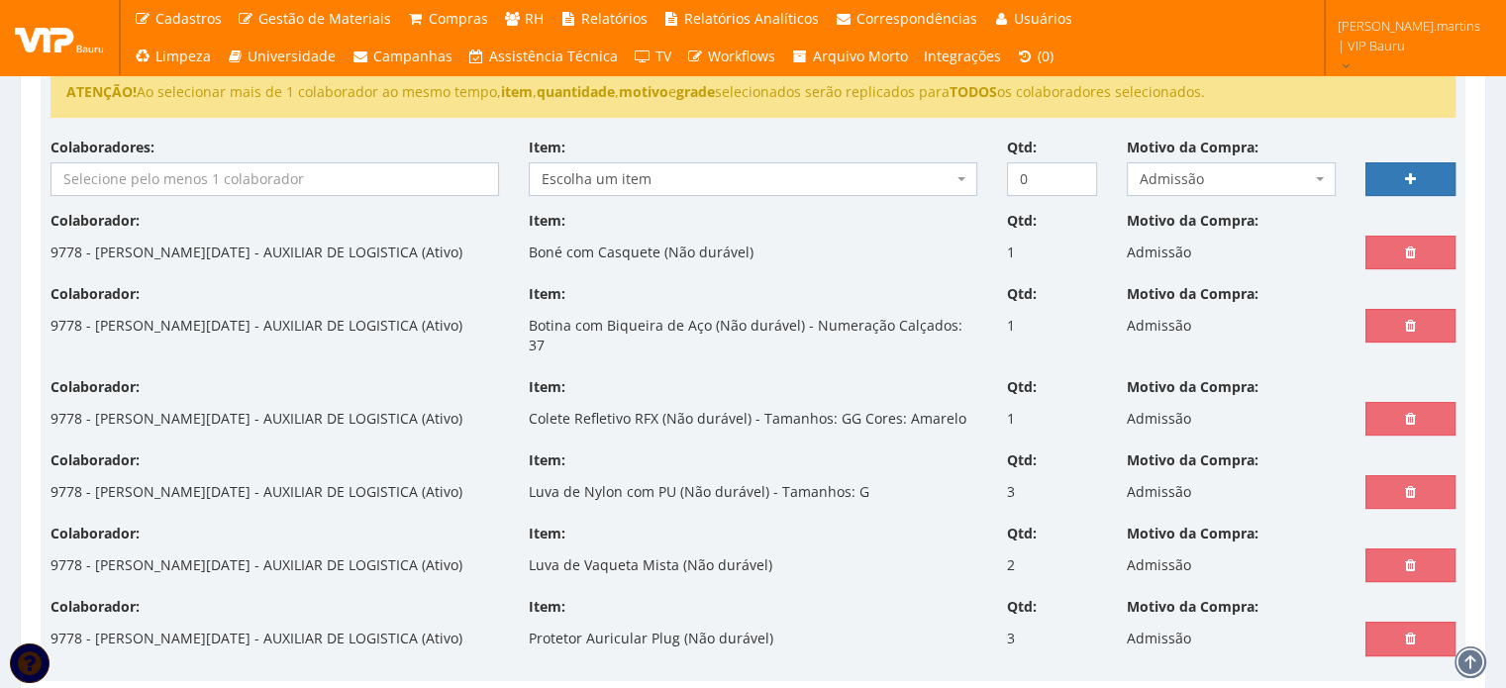
click at [257, 189] on input "search" at bounding box center [274, 179] width 447 height 32
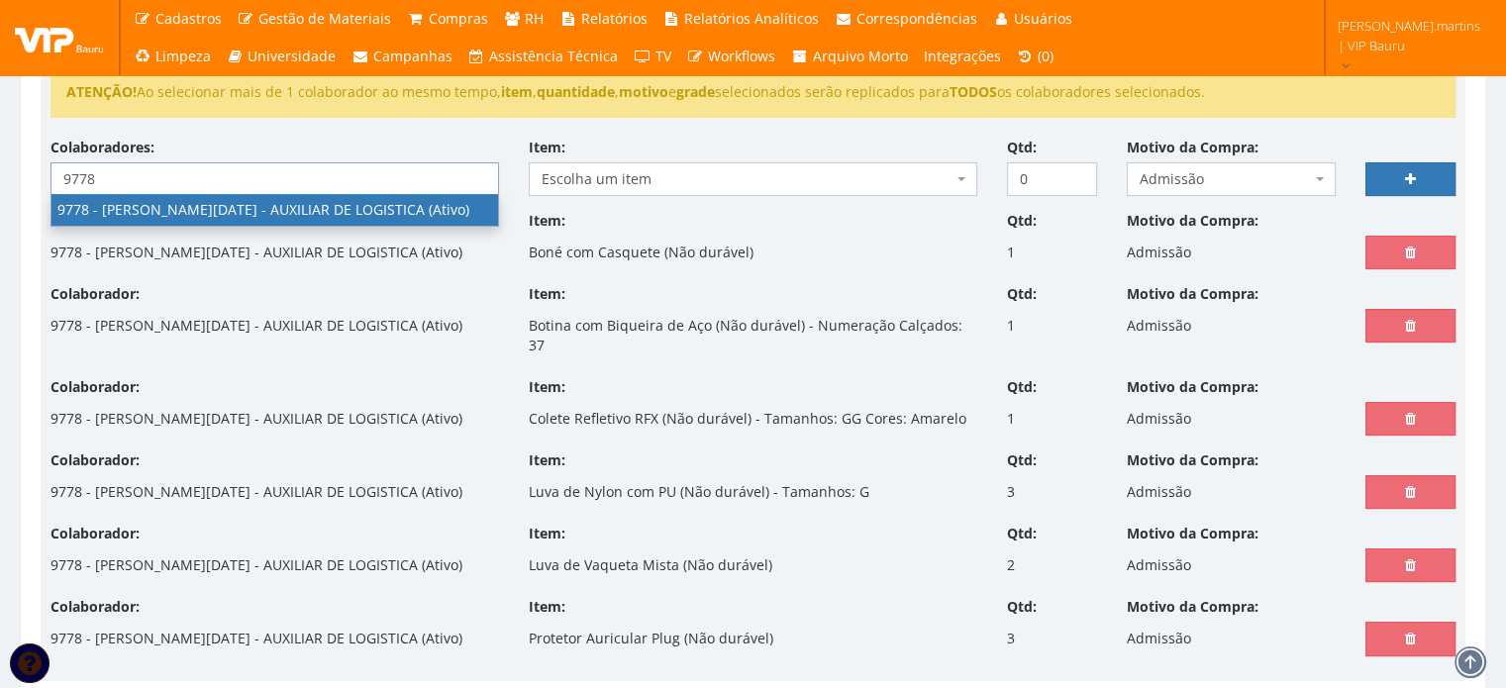
type input "9778"
select select "4104"
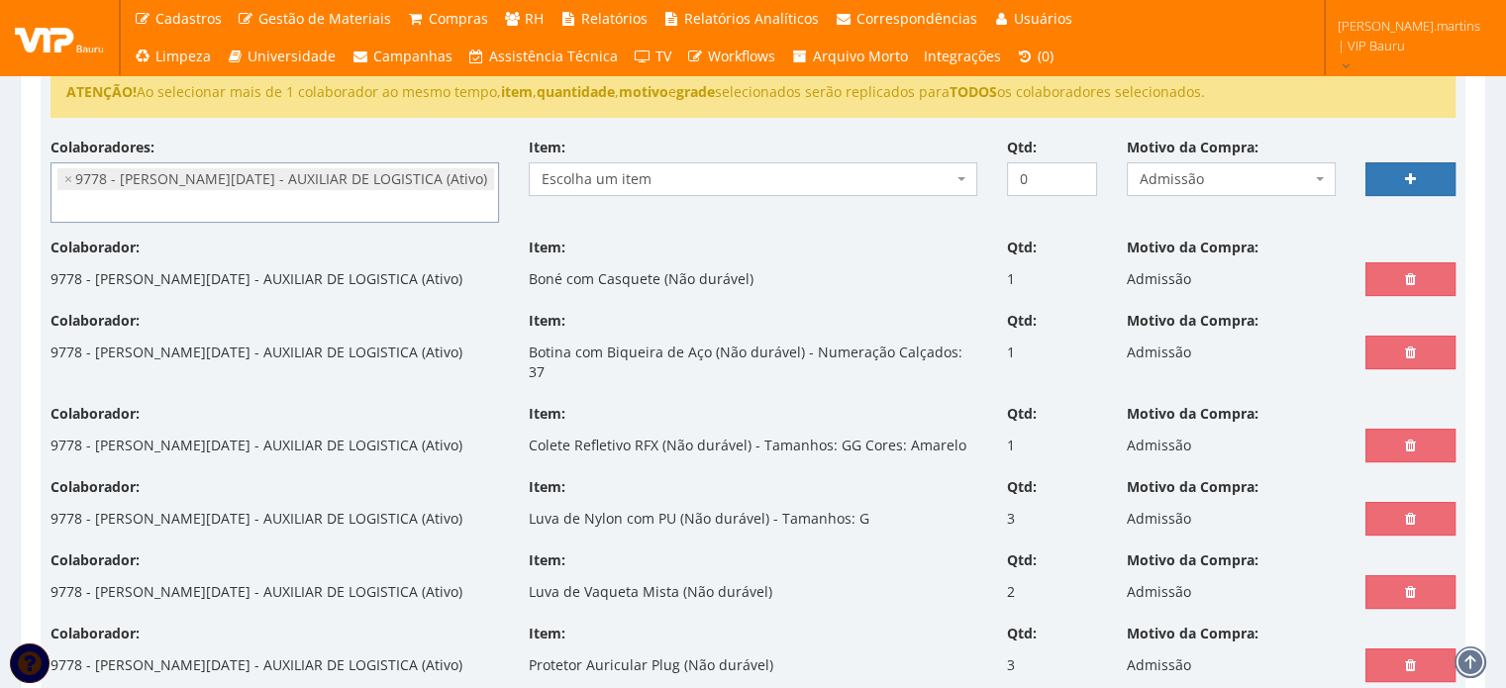
click at [741, 178] on span "Escolha um item" at bounding box center [747, 179] width 411 height 20
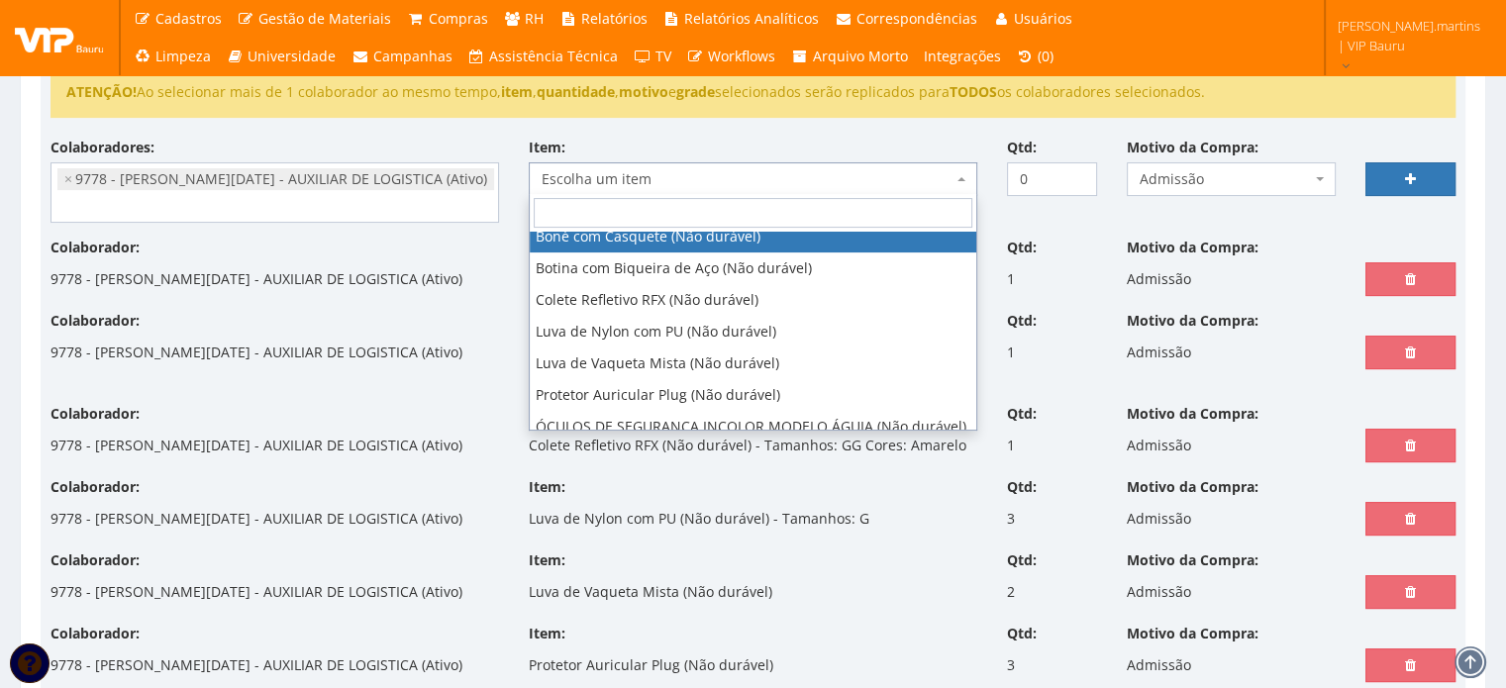
scroll to position [75, 0]
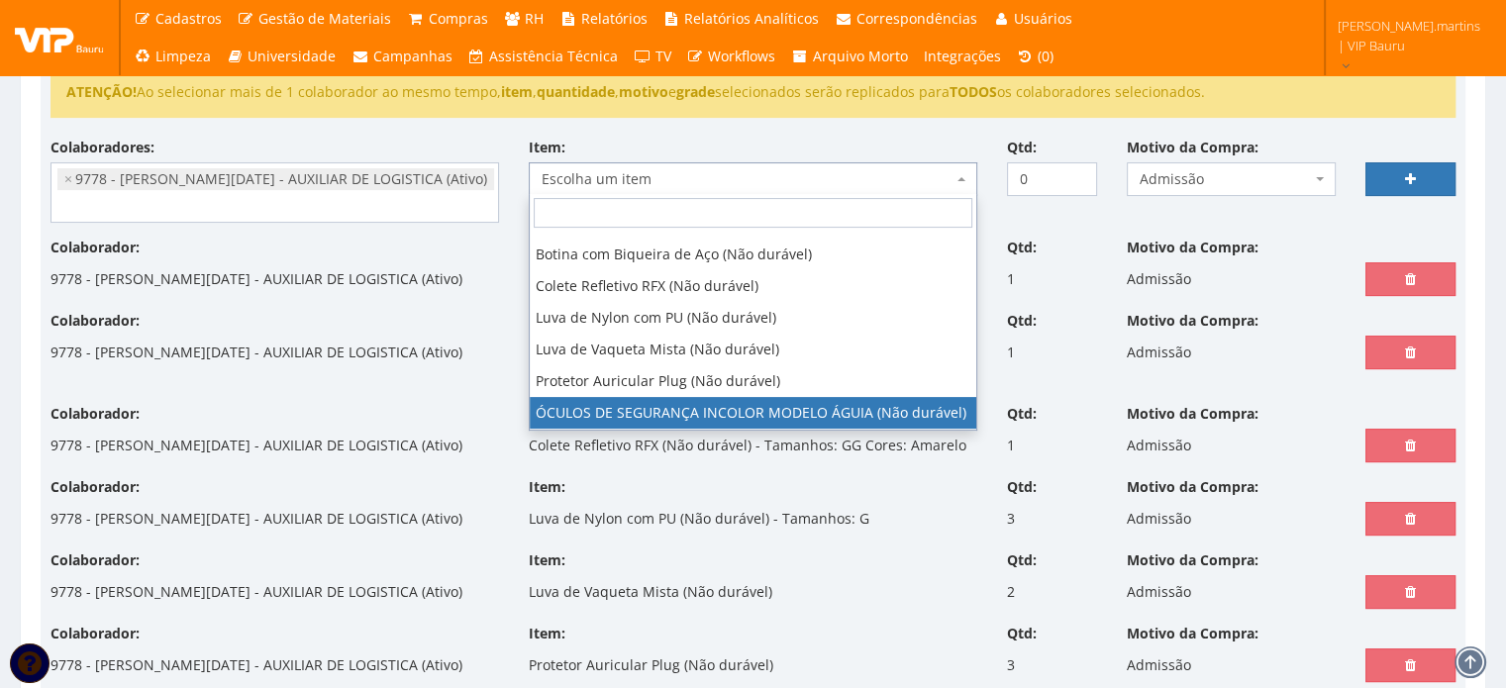
select select "1840"
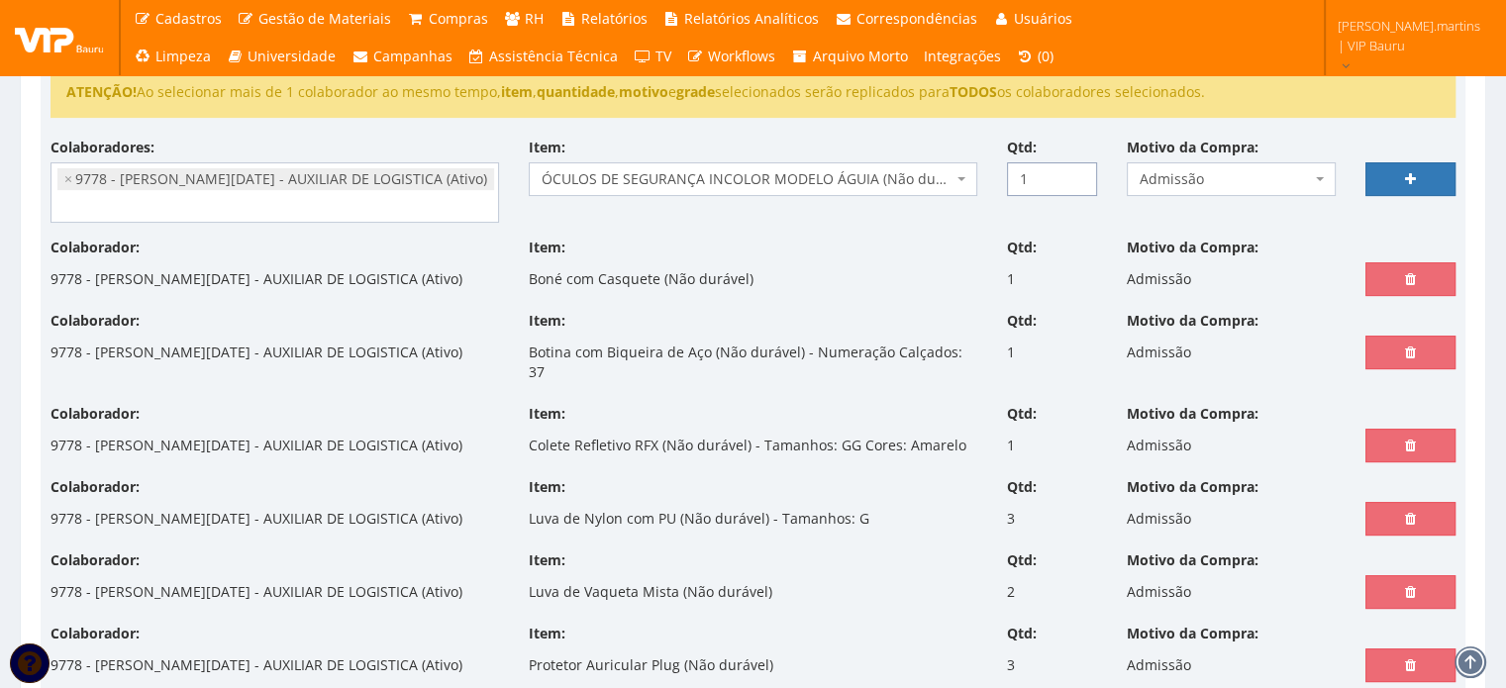
type input "1"
click at [1075, 171] on input "1" at bounding box center [1052, 179] width 90 height 34
click at [1376, 172] on link at bounding box center [1410, 179] width 90 height 34
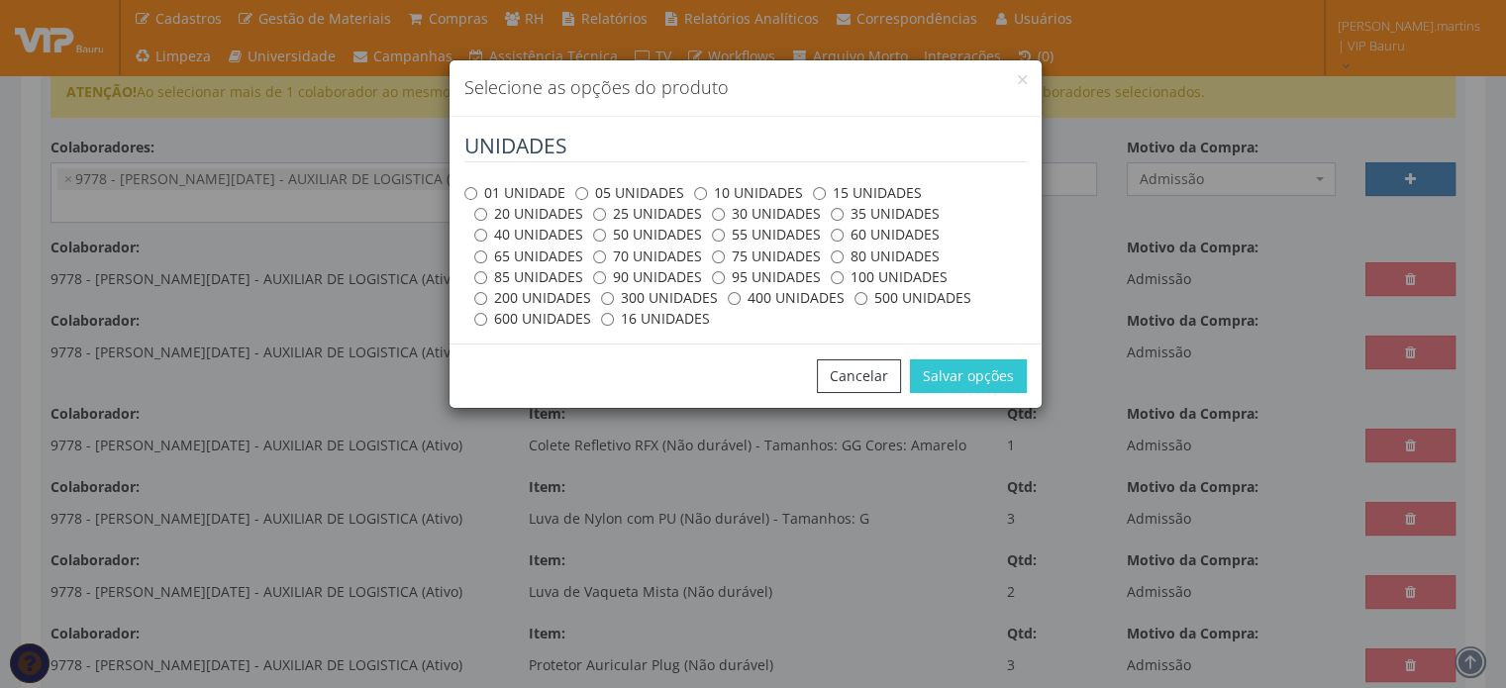
click at [499, 188] on label "01 UNIDADE" at bounding box center [514, 193] width 101 height 20
click at [477, 188] on input "01 UNIDADE" at bounding box center [470, 193] width 13 height 13
radio input "true"
click at [1002, 381] on button "Salvar opções" at bounding box center [968, 376] width 117 height 34
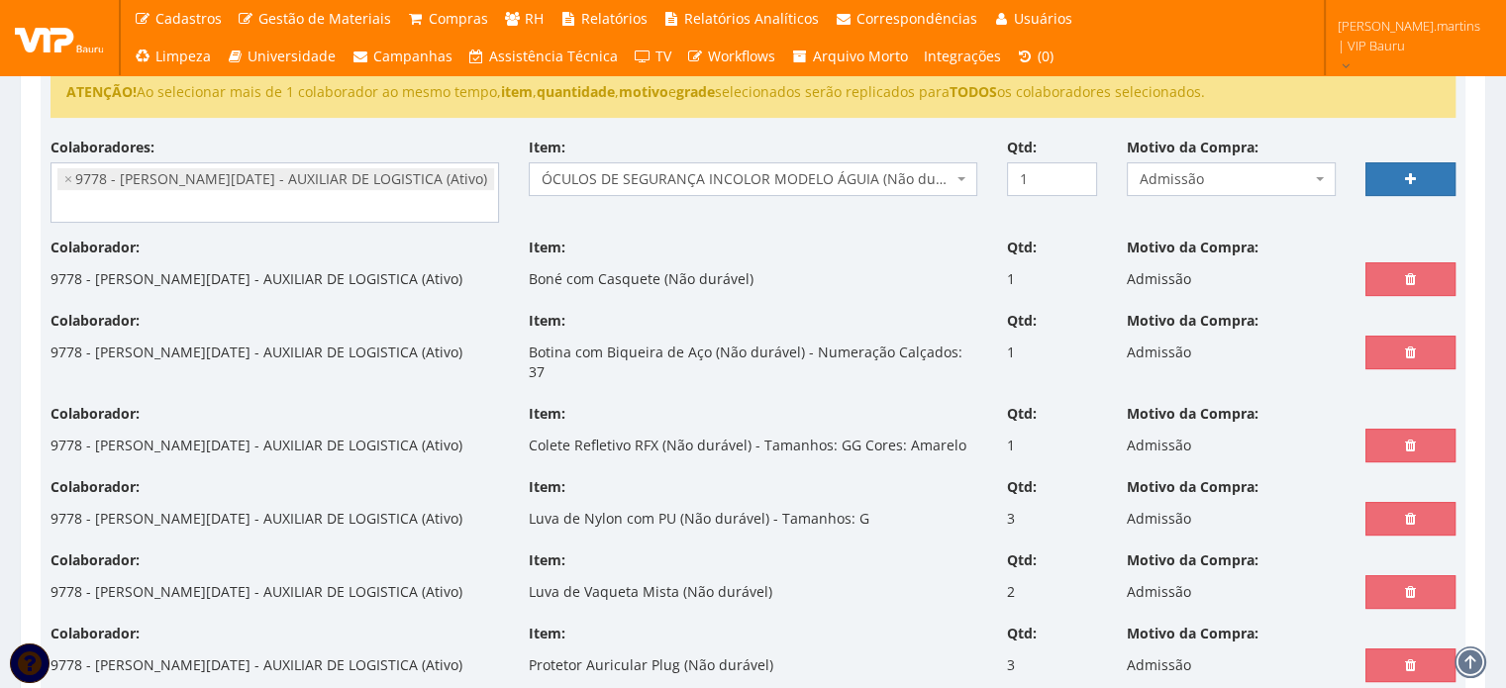
select select
type input "0"
select select
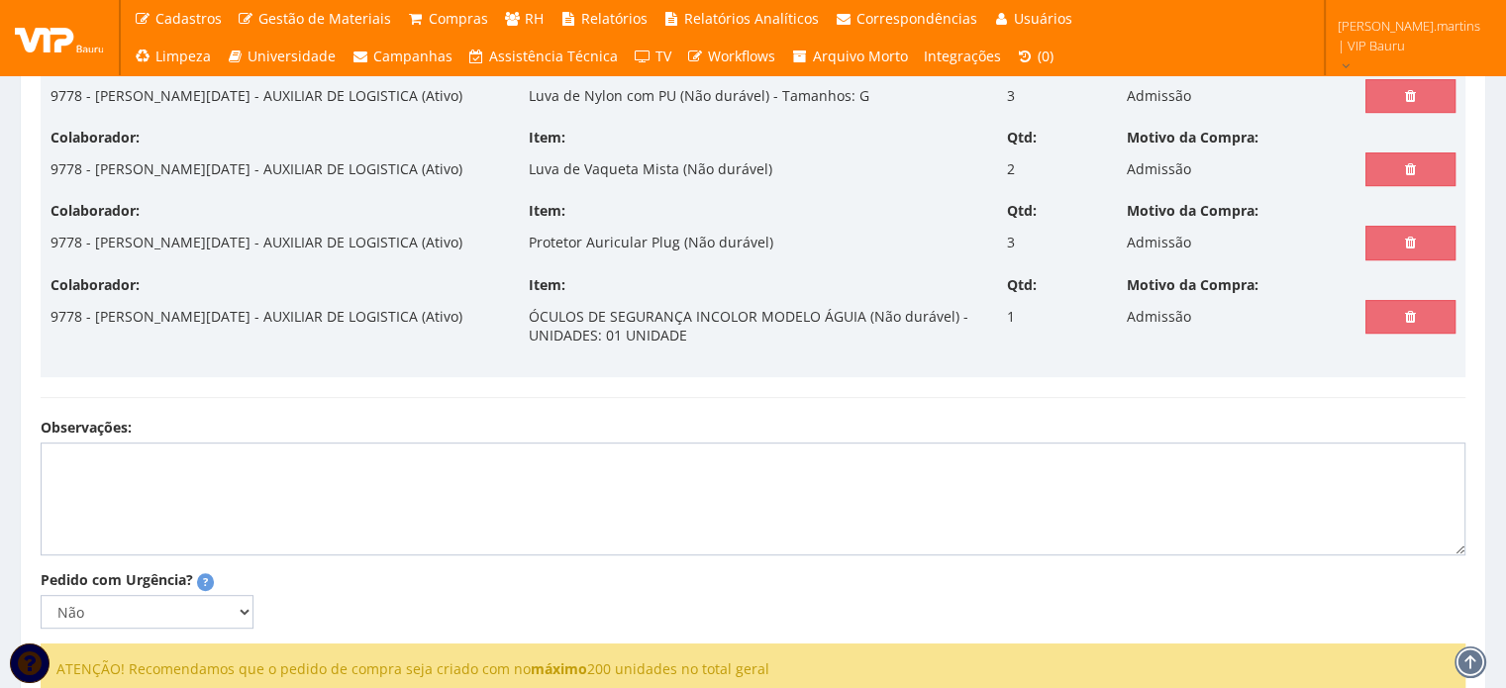
scroll to position [1086, 0]
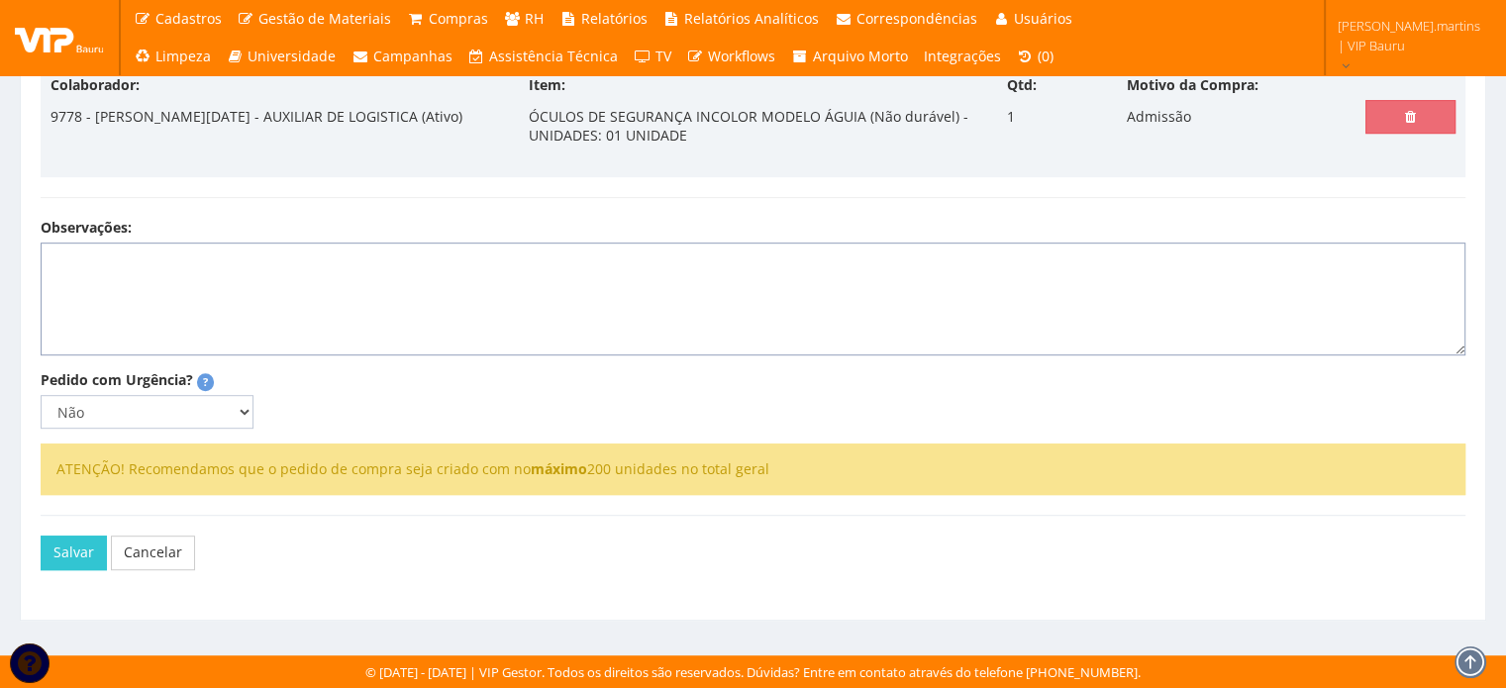
click at [452, 278] on textarea "Observações:" at bounding box center [753, 299] width 1425 height 113
type textarea "João, lembrando que esta luva de Nylon é anti corte, conforme informado anterio…"
drag, startPoint x: 217, startPoint y: 421, endPoint x: 207, endPoint y: 424, distance: 10.3
click at [215, 420] on select "Não Sim" at bounding box center [147, 412] width 213 height 34
select select "1"
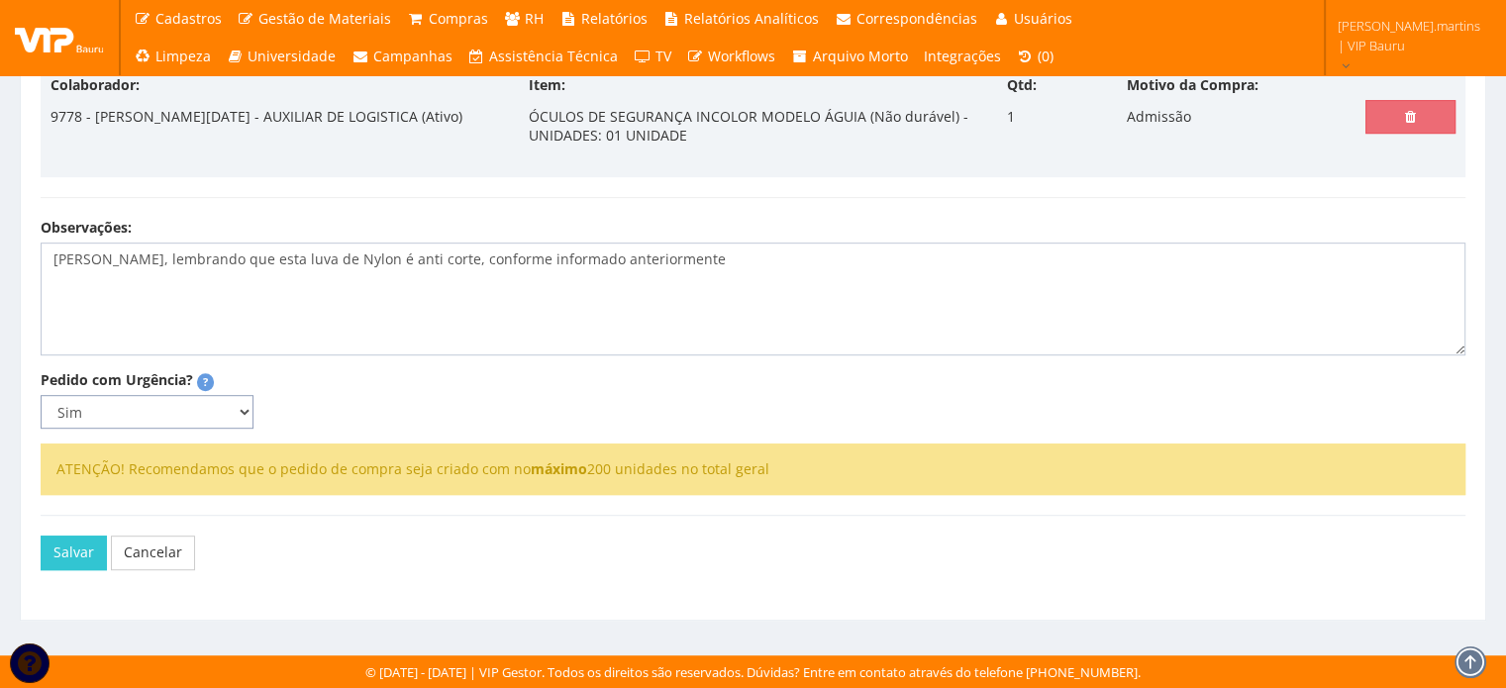
click at [41, 396] on select "Não Sim" at bounding box center [147, 412] width 213 height 34
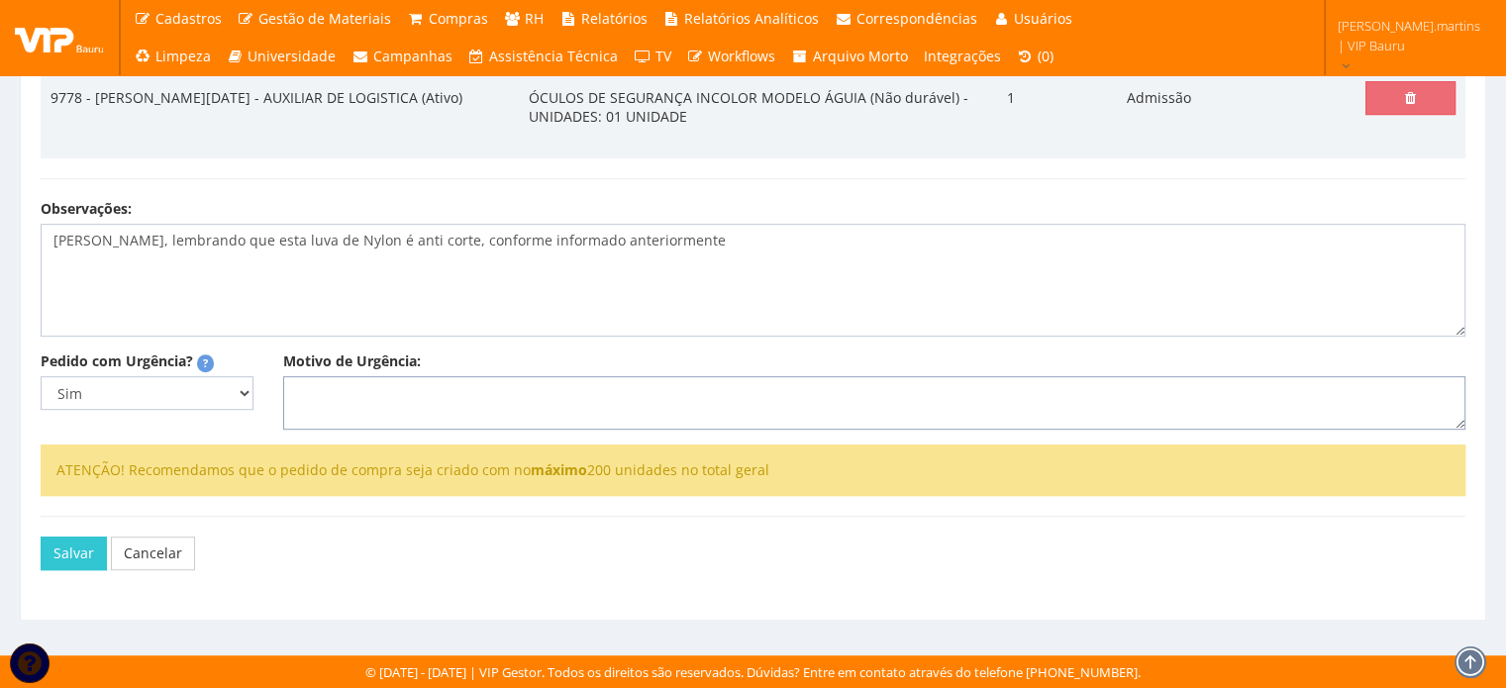
click at [349, 430] on textarea "Motivo de Urgência:" at bounding box center [874, 402] width 1182 height 53
type textarea "A"
type textarea "Admissão"
click at [85, 570] on button "Salvar" at bounding box center [74, 554] width 66 height 34
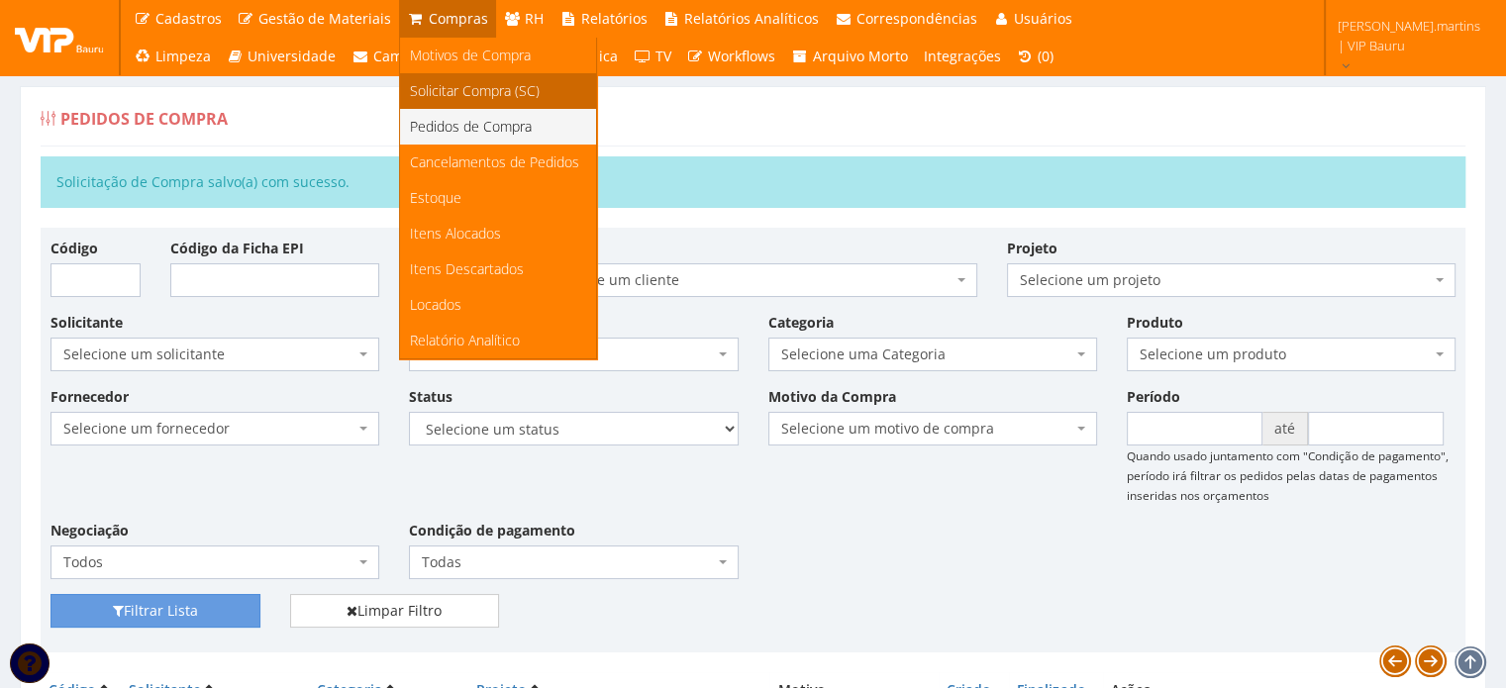
click at [455, 90] on span "Solicitar Compra (SC)" at bounding box center [475, 90] width 130 height 19
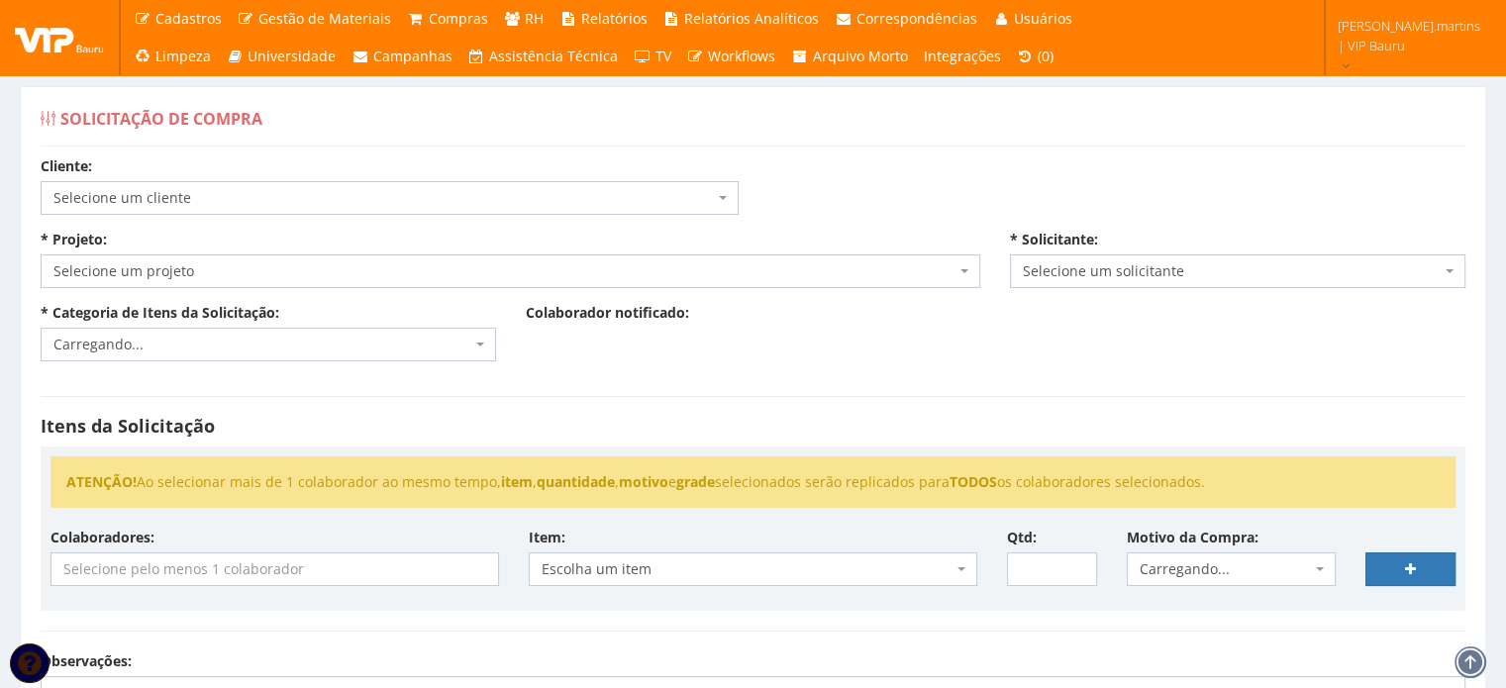
click at [337, 196] on span "Selecione um cliente" at bounding box center [383, 198] width 660 height 20
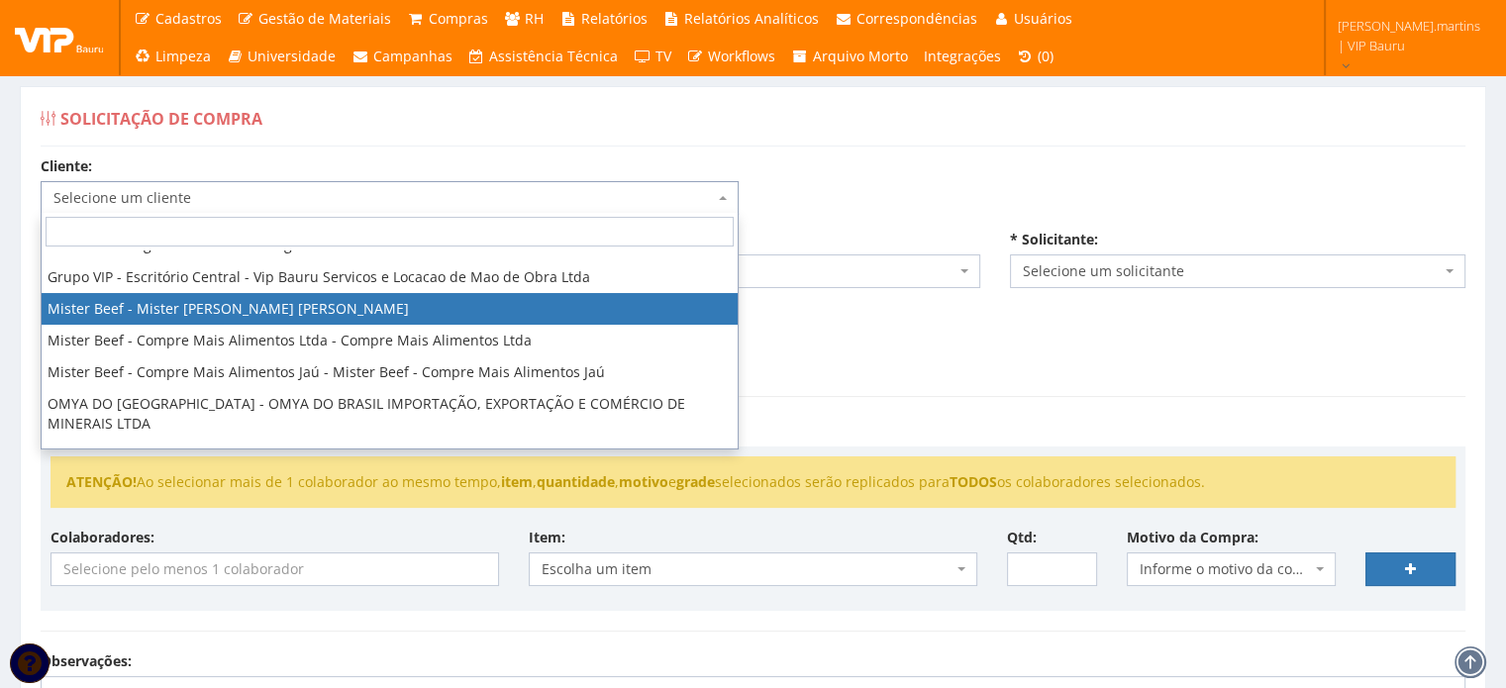
scroll to position [198, 0]
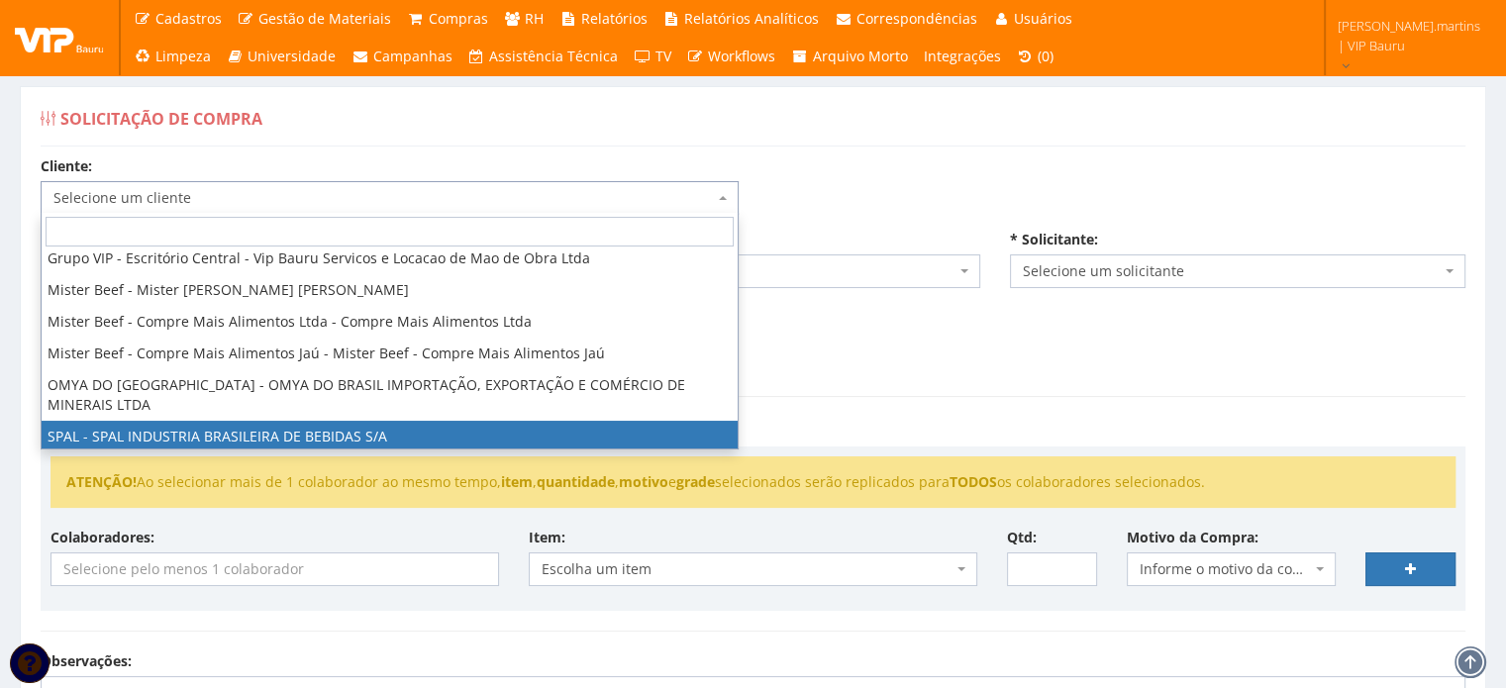
select select "59"
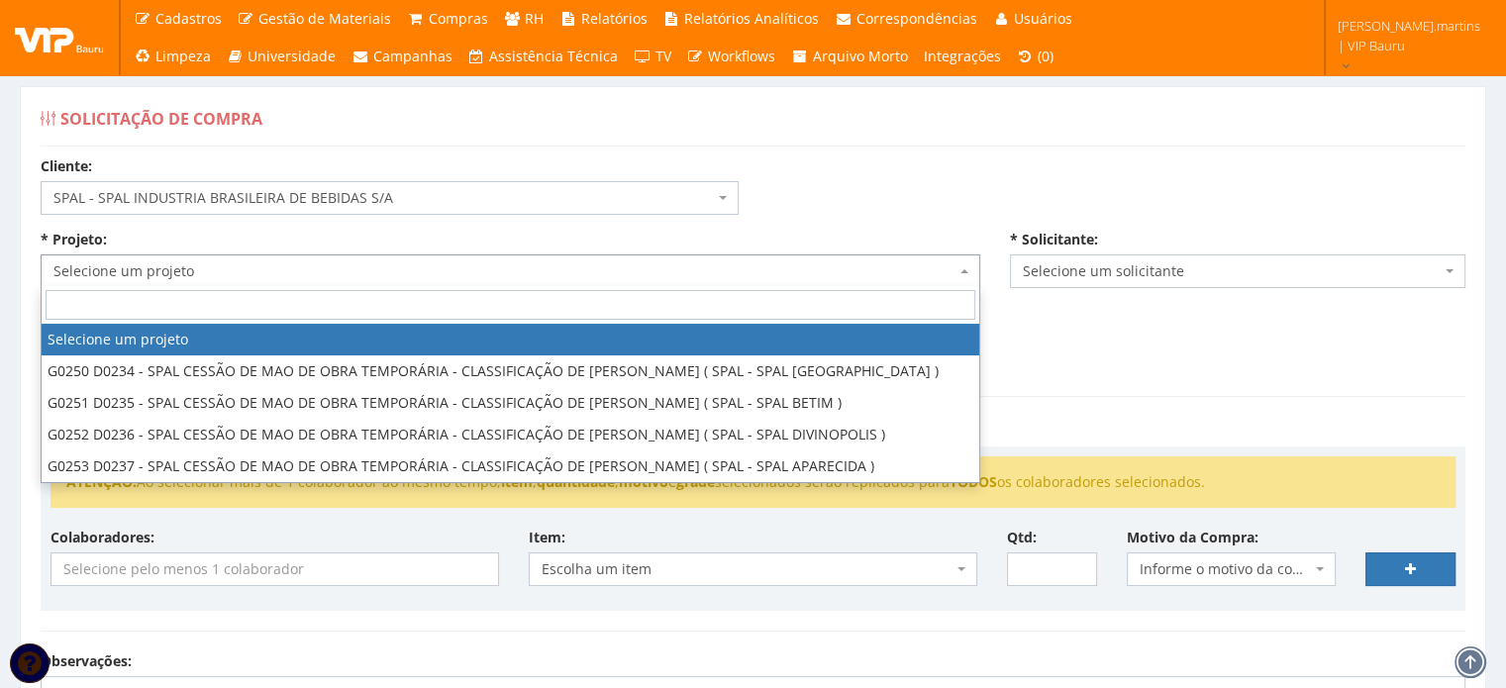
click at [314, 268] on span "Selecione um projeto" at bounding box center [504, 271] width 902 height 20
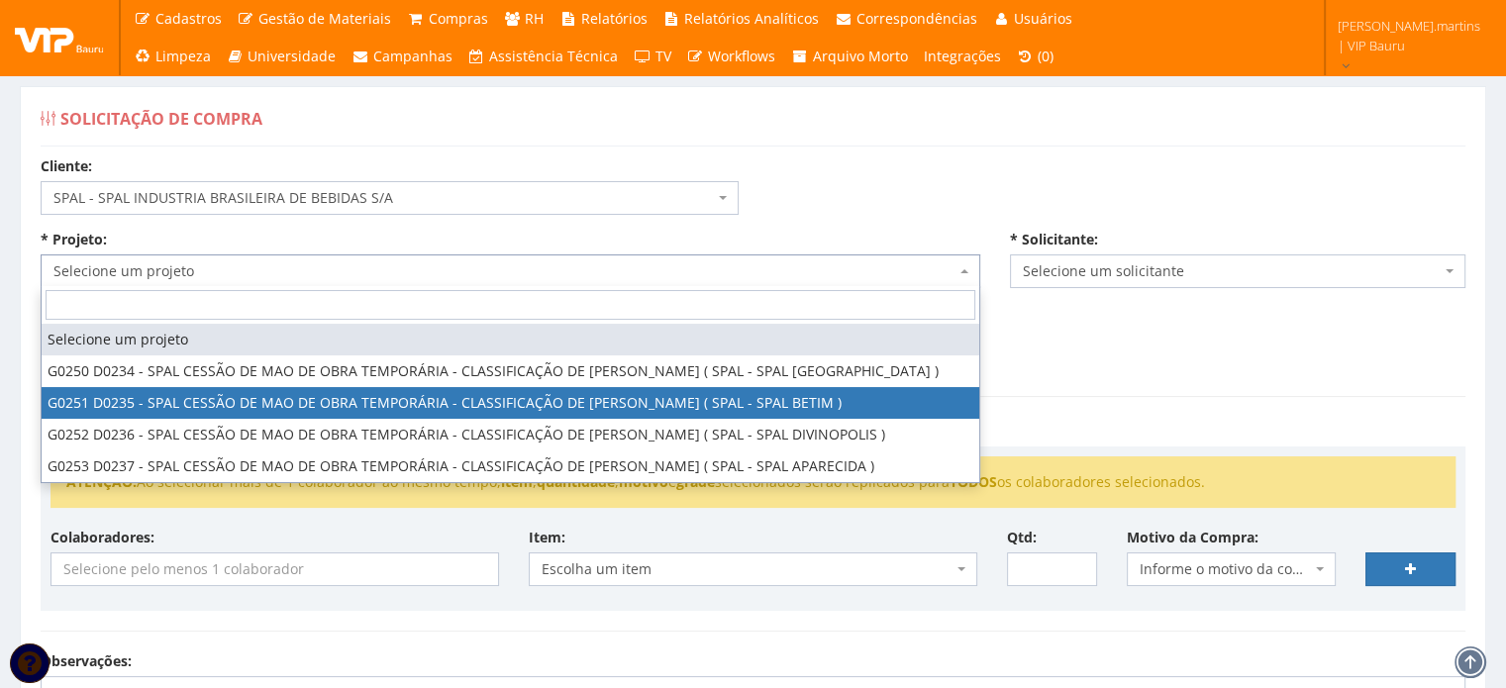
select select "251"
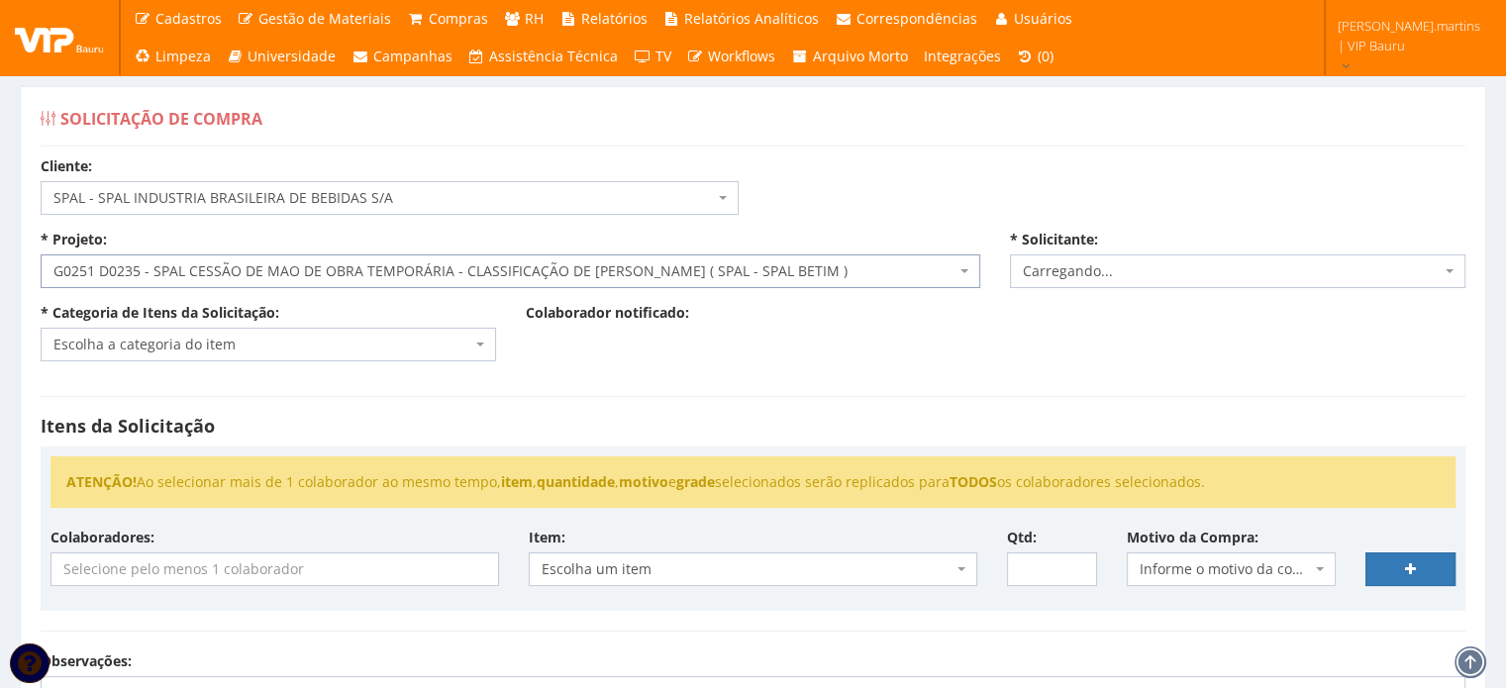
click at [270, 336] on span "Escolha a categoria do item" at bounding box center [262, 345] width 418 height 20
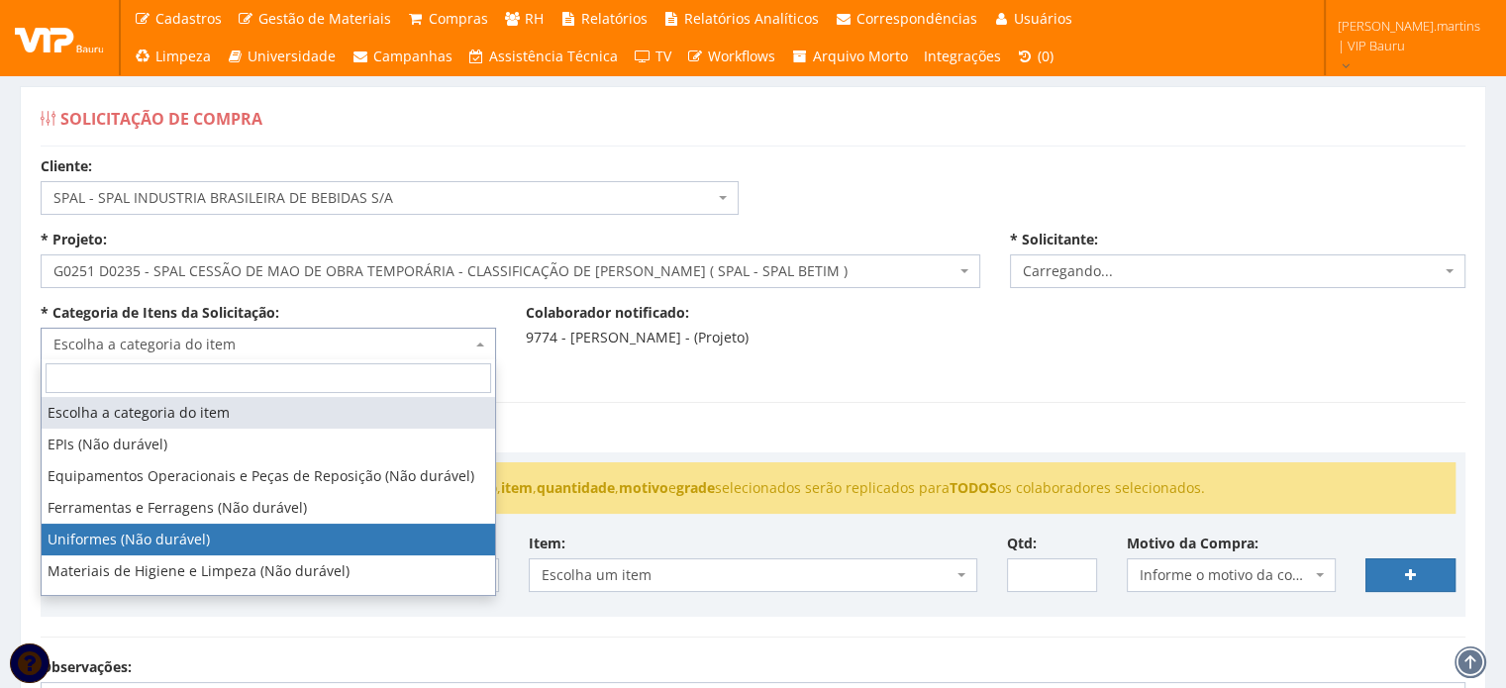
select select "4"
select select "2471"
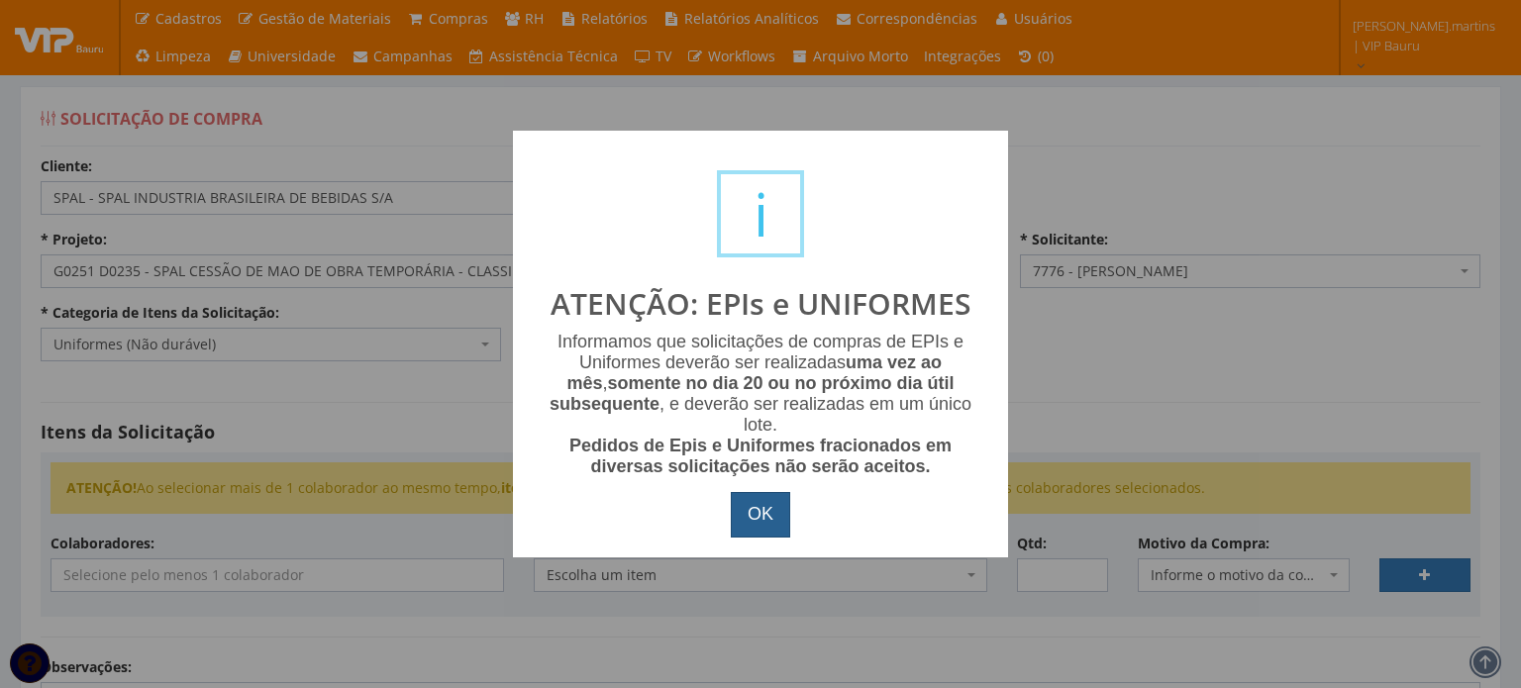
click at [775, 511] on button "OK" at bounding box center [760, 515] width 59 height 46
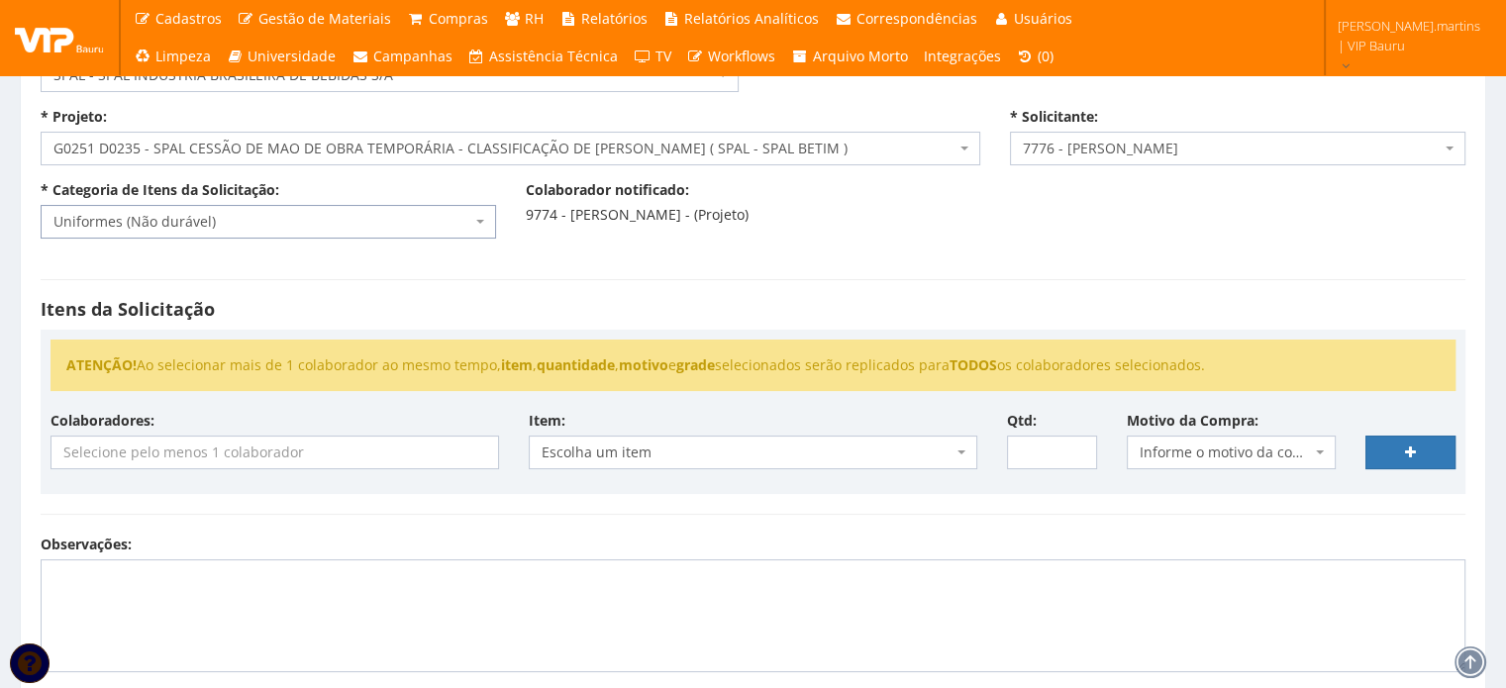
scroll to position [132, 0]
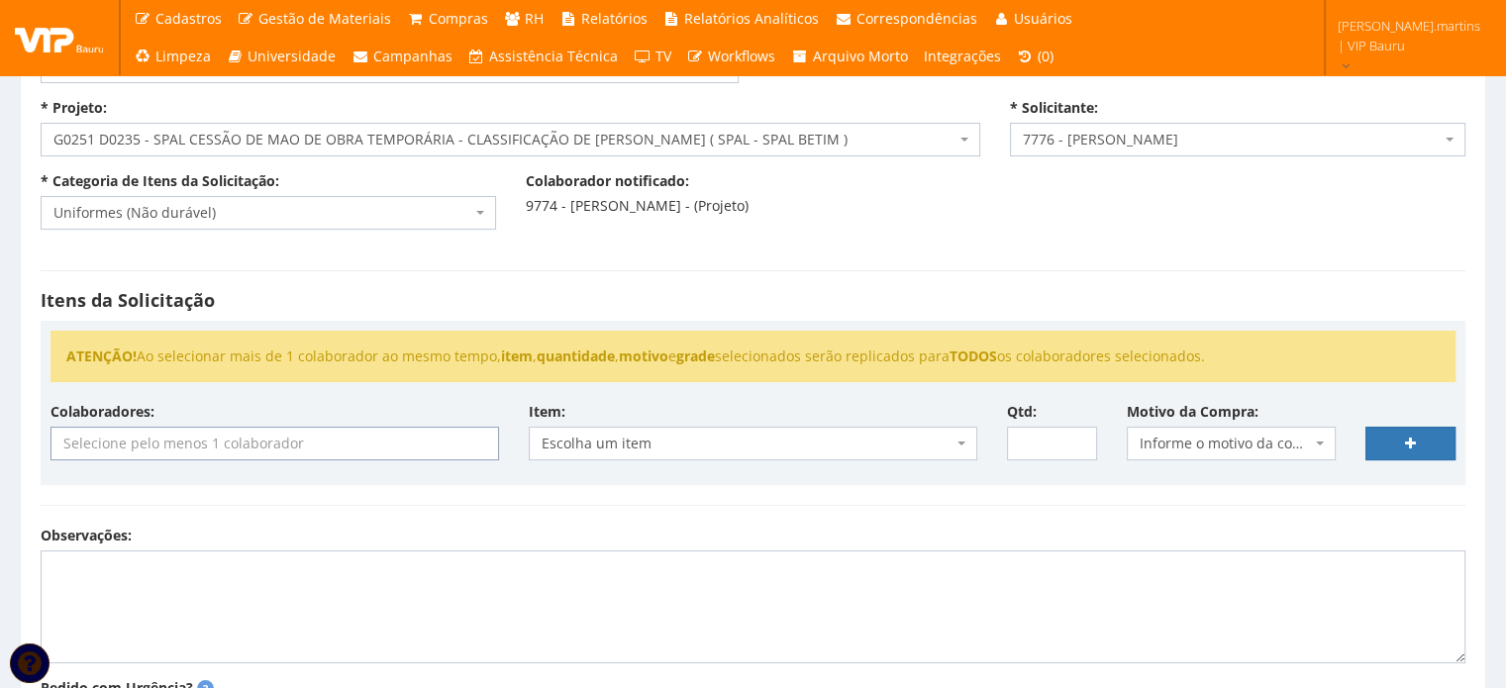
click at [278, 439] on input "search" at bounding box center [274, 444] width 447 height 32
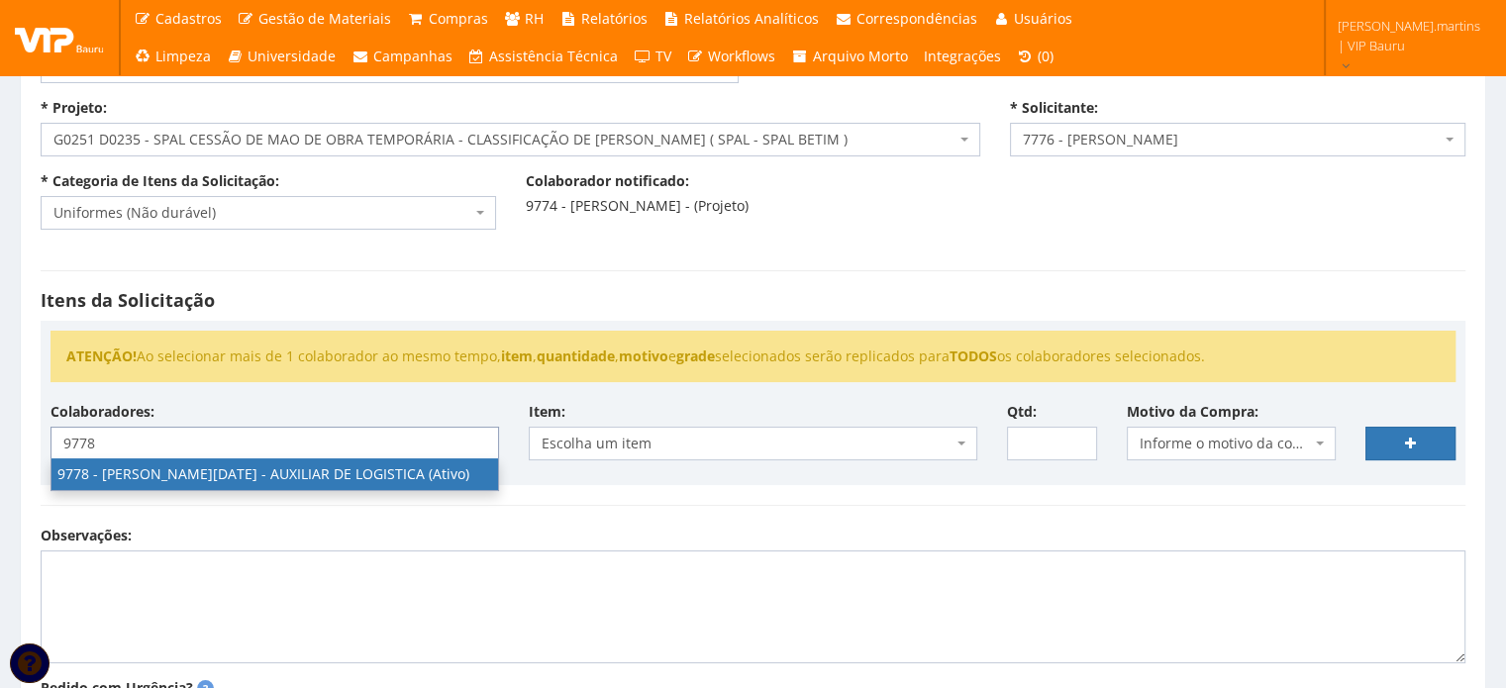
type input "9778"
select select "4104"
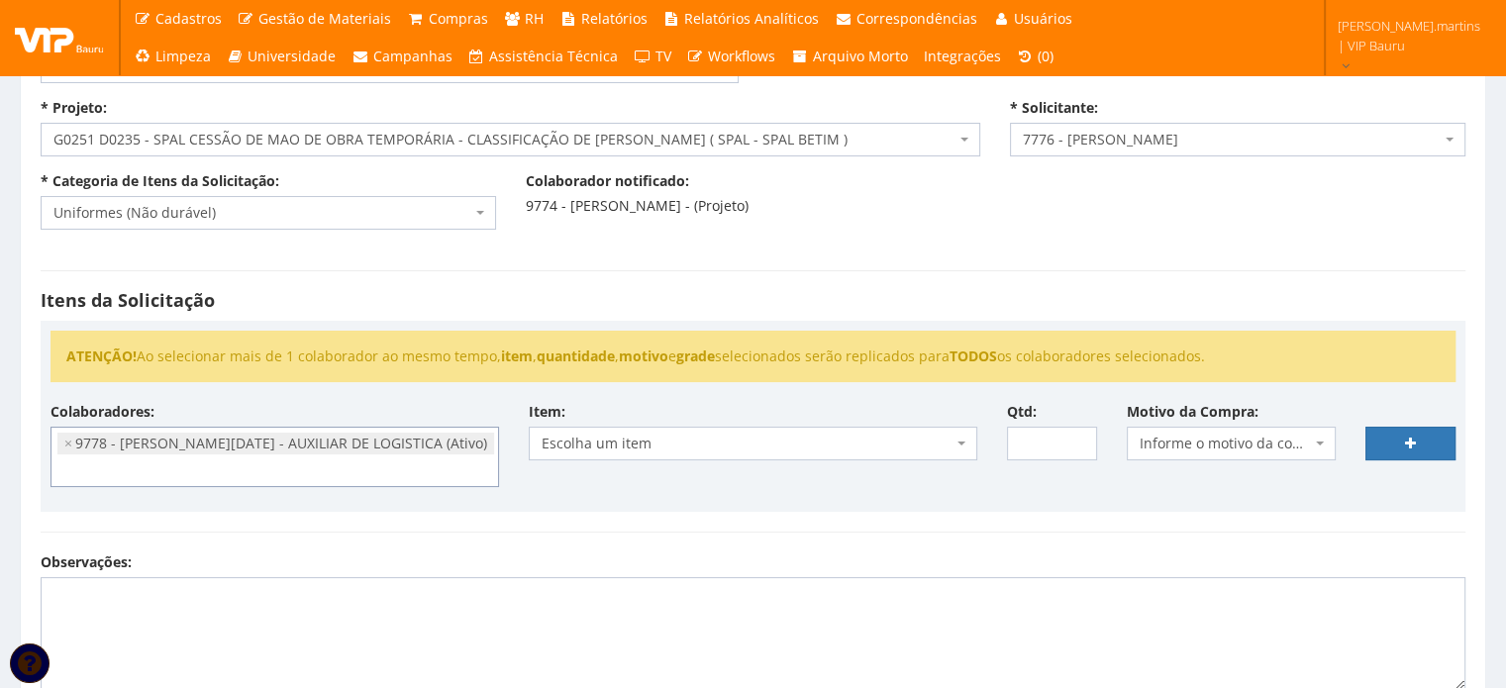
click at [1182, 435] on span "Informe o motivo da compra" at bounding box center [1226, 444] width 172 height 20
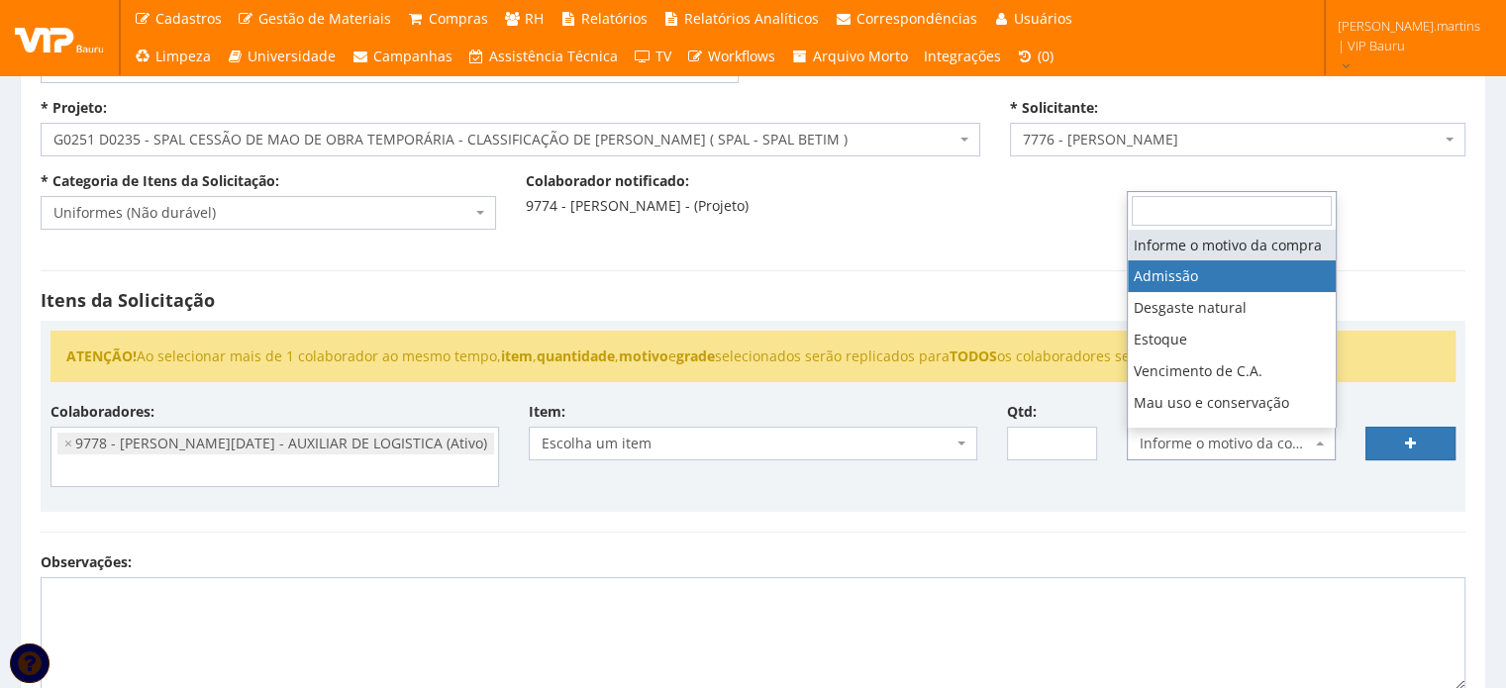
select select "1"
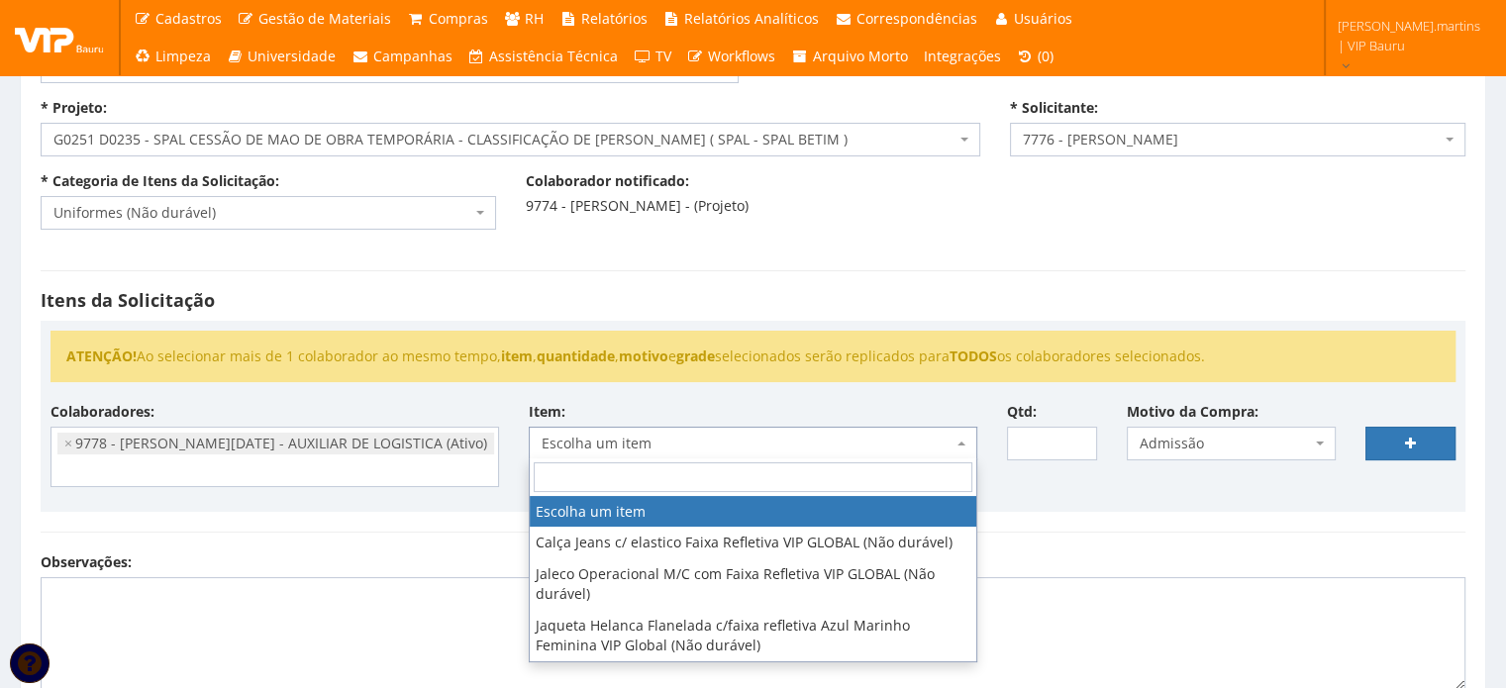
click at [871, 447] on span "Escolha um item" at bounding box center [747, 444] width 411 height 20
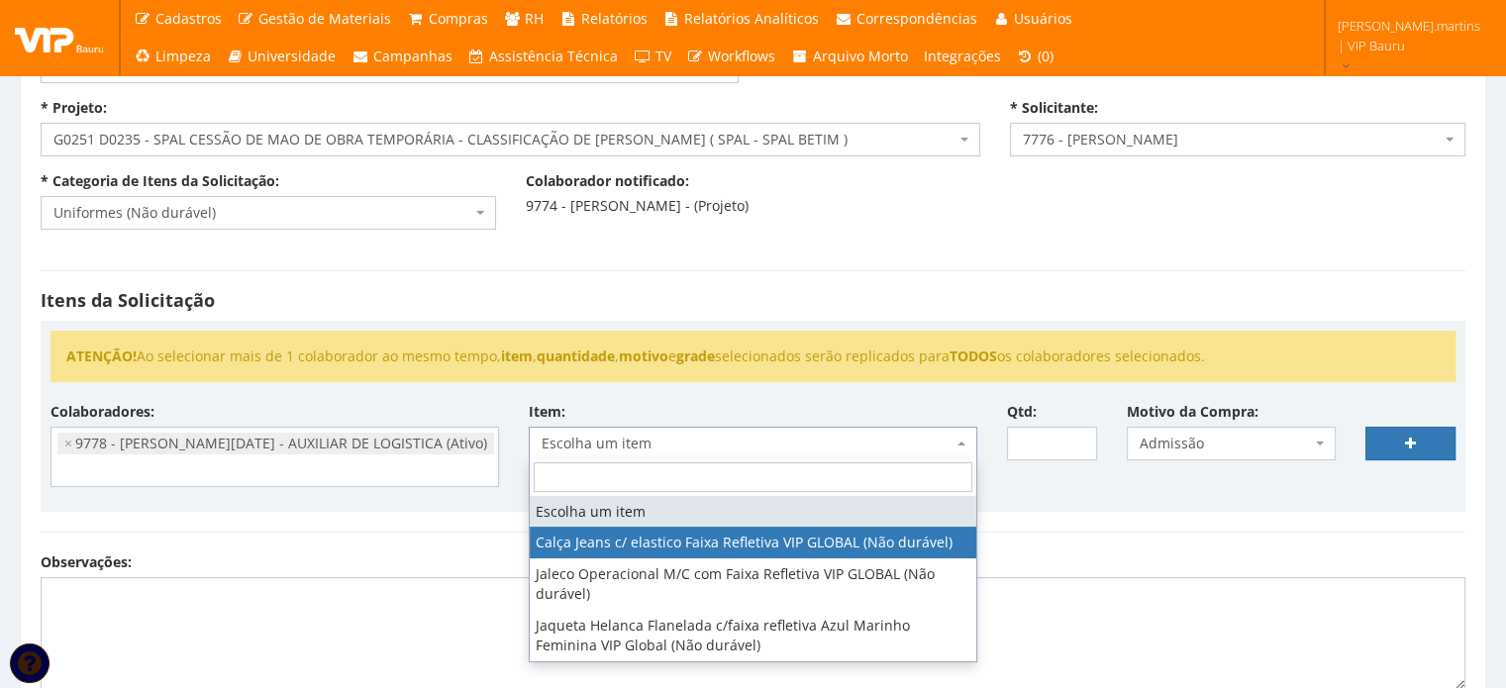
select select "2326"
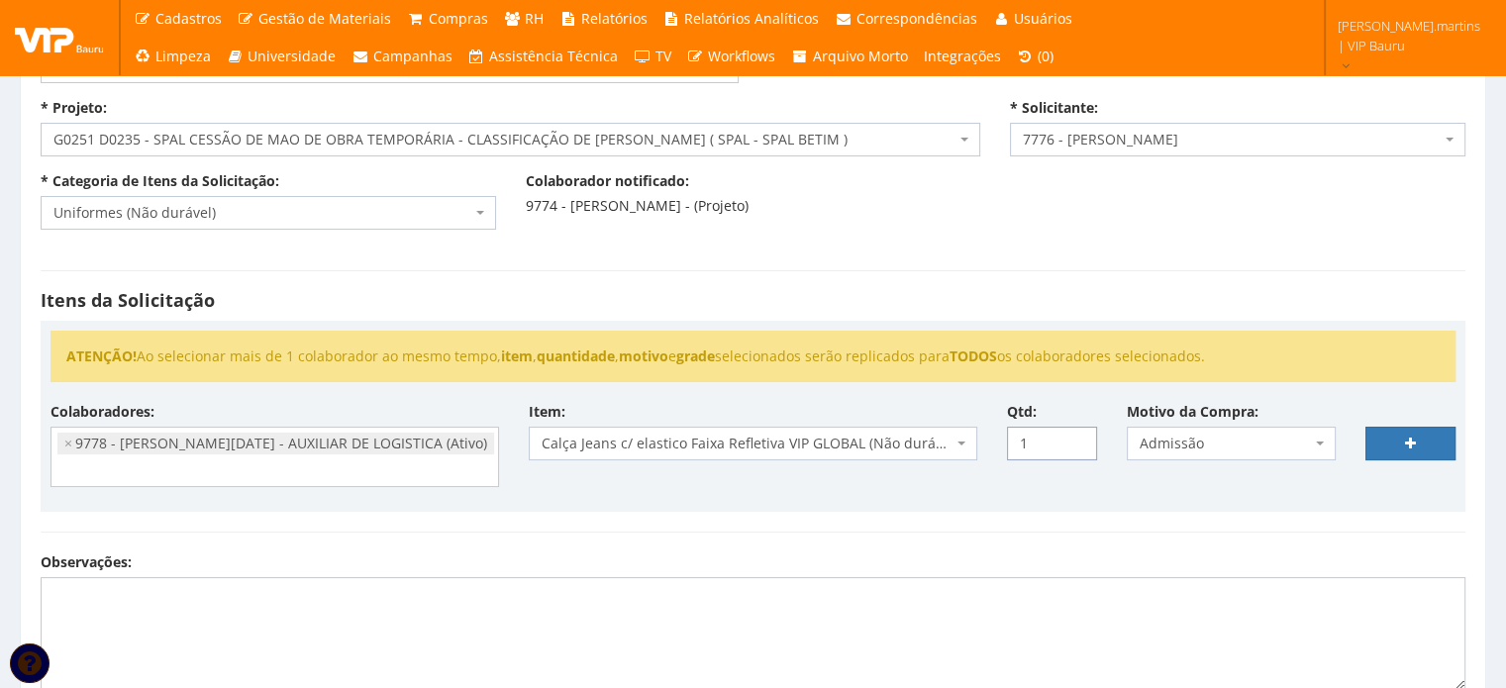
click at [1072, 434] on input "1" at bounding box center [1052, 444] width 90 height 34
drag, startPoint x: 1073, startPoint y: 432, endPoint x: 1133, endPoint y: 425, distance: 59.8
type input "2"
click at [1073, 431] on input "2" at bounding box center [1052, 444] width 90 height 34
click at [1406, 447] on icon at bounding box center [1410, 444] width 11 height 14
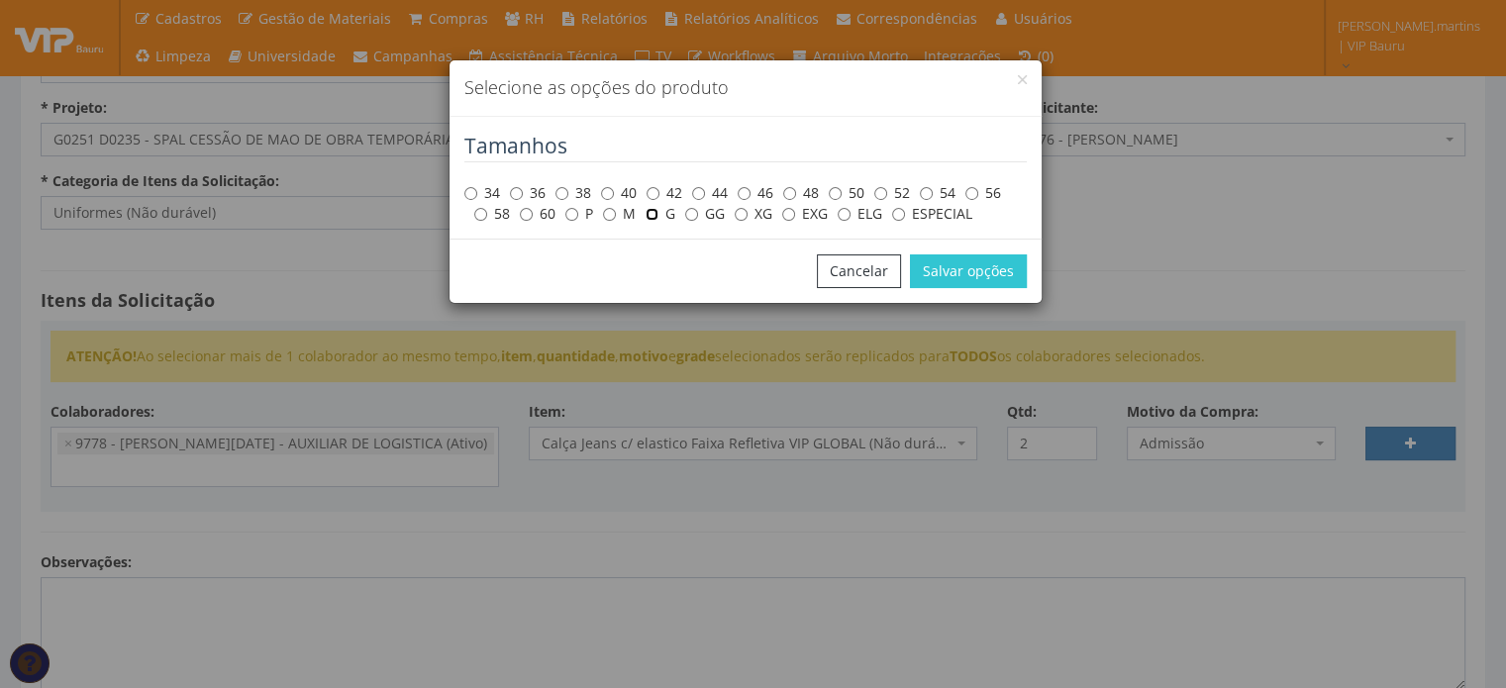
drag, startPoint x: 651, startPoint y: 212, endPoint x: 849, endPoint y: 271, distance: 206.7
click at [652, 212] on input "G" at bounding box center [652, 214] width 13 height 13
radio input "true"
click at [975, 280] on button "Salvar opções" at bounding box center [968, 271] width 117 height 34
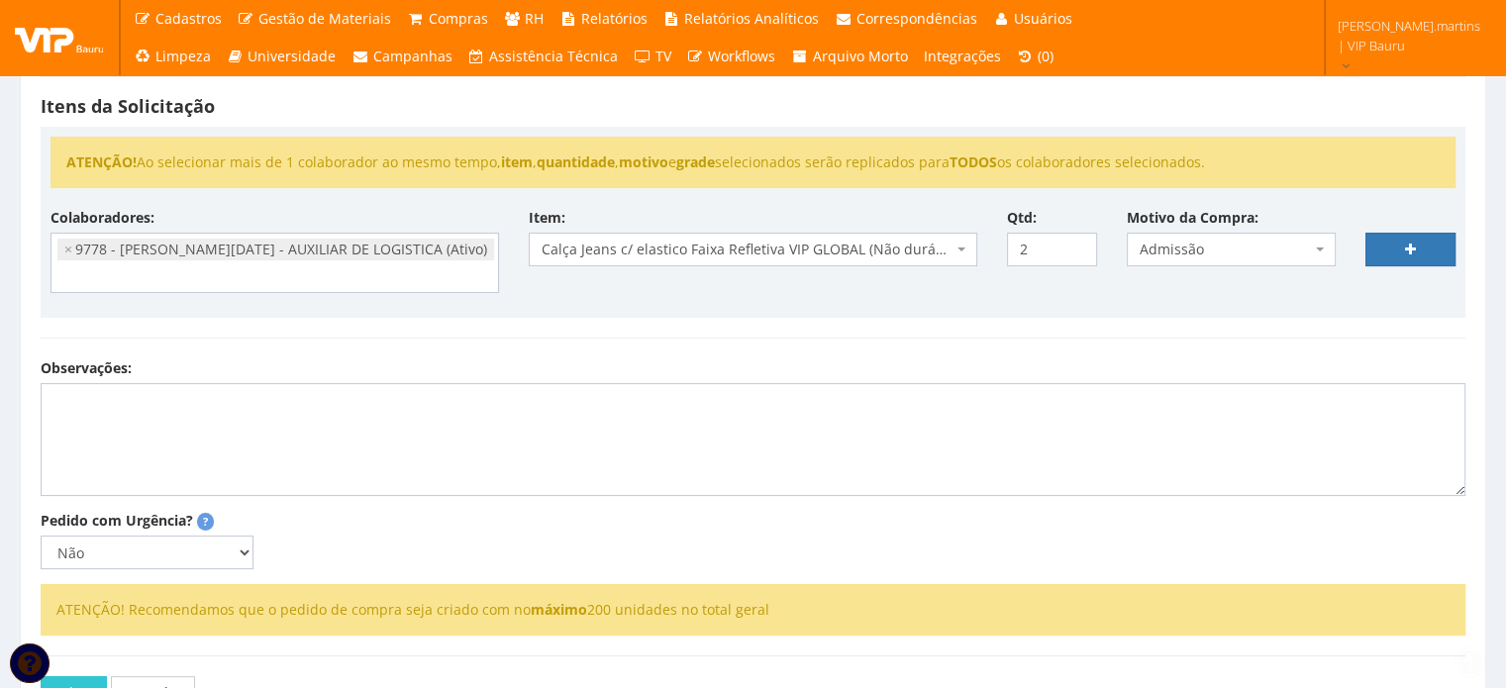
scroll to position [330, 0]
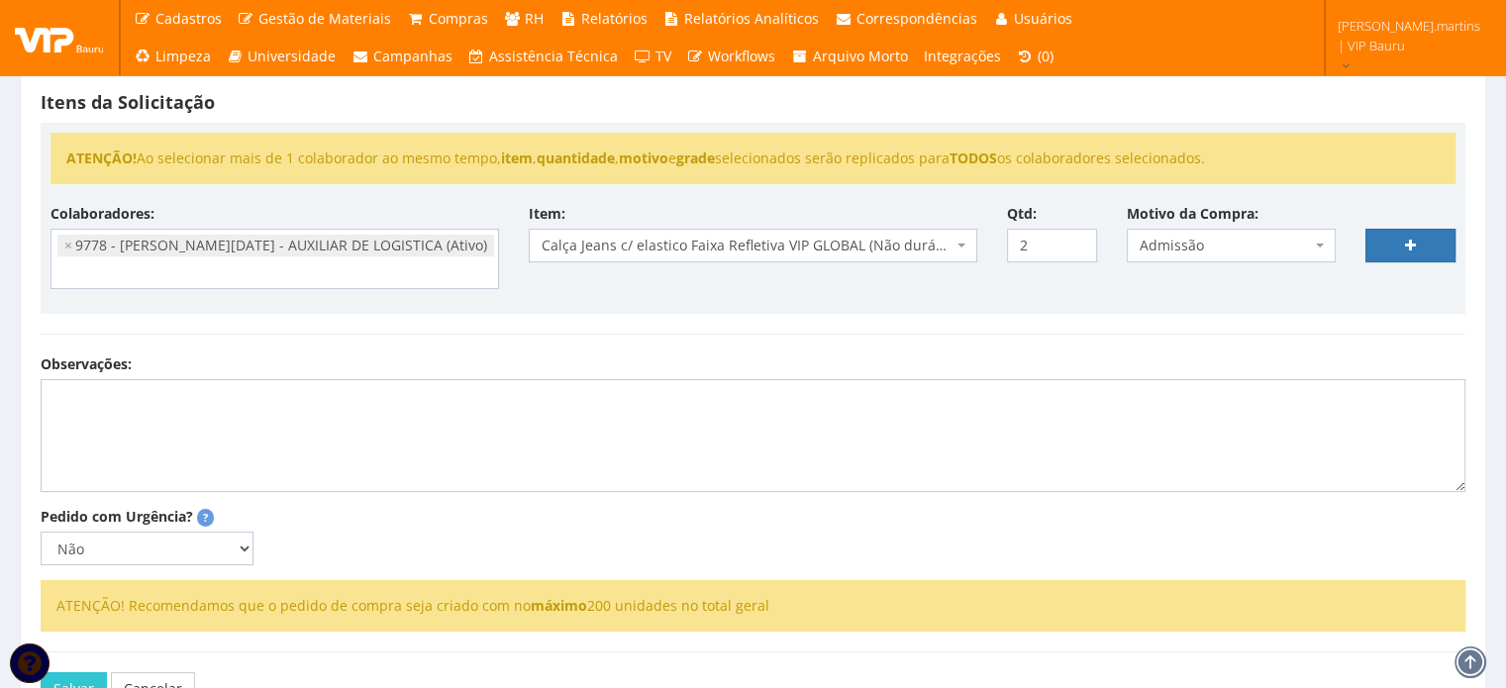
select select
type input "0"
select select
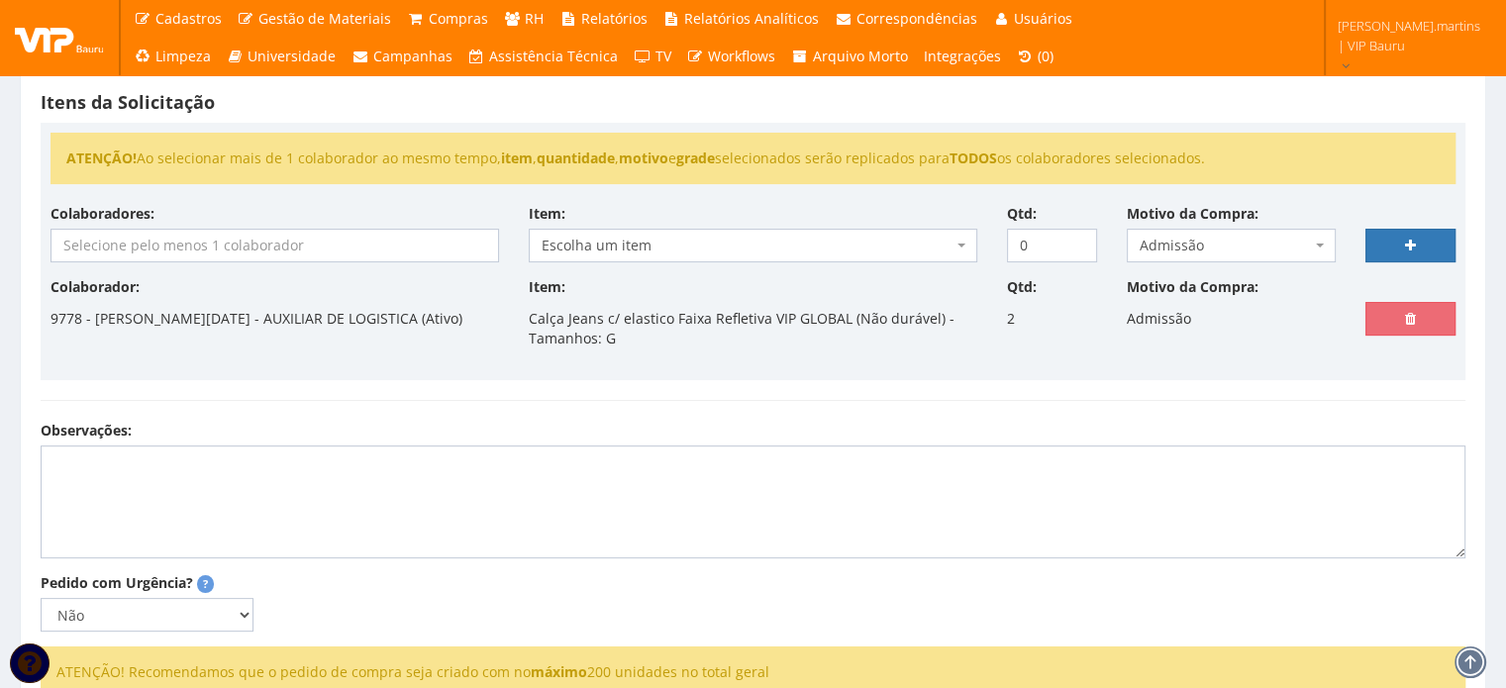
click at [200, 251] on input "search" at bounding box center [274, 246] width 447 height 32
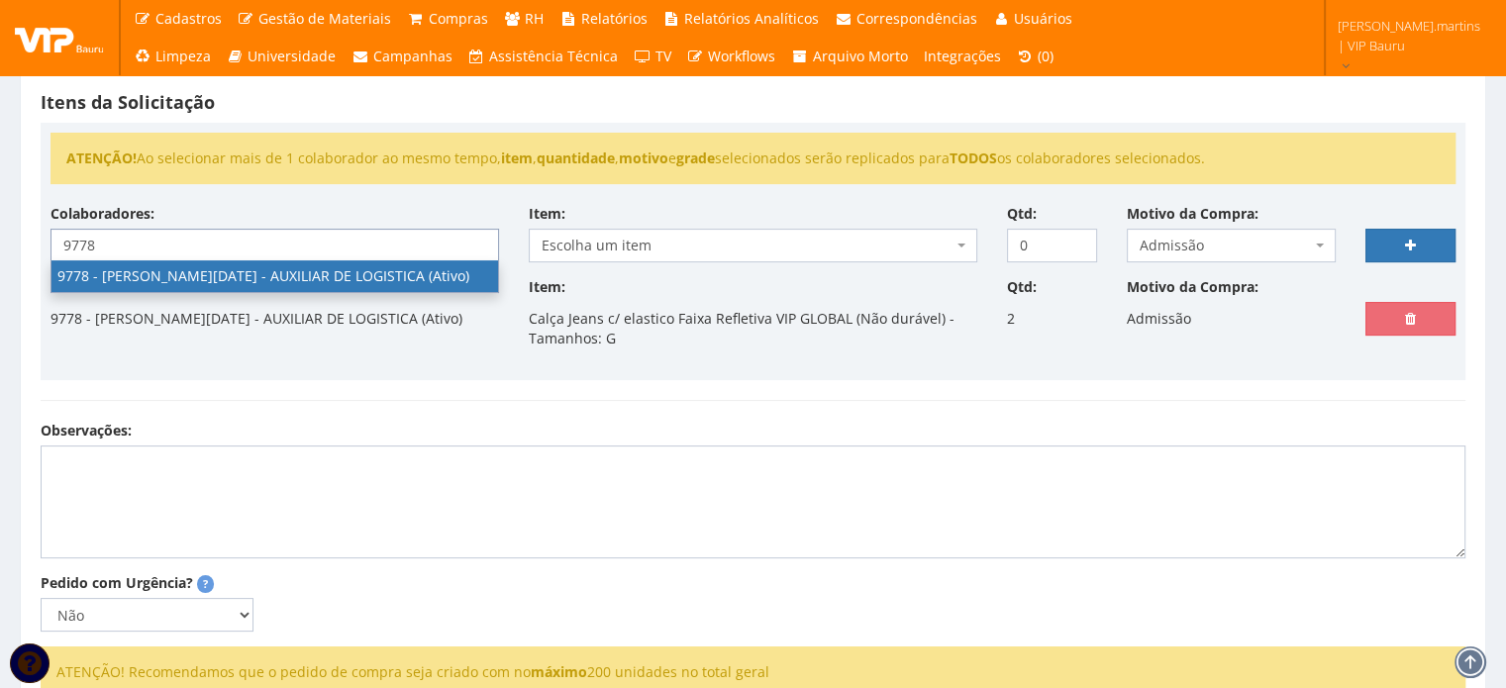
type input "9778"
select select "4104"
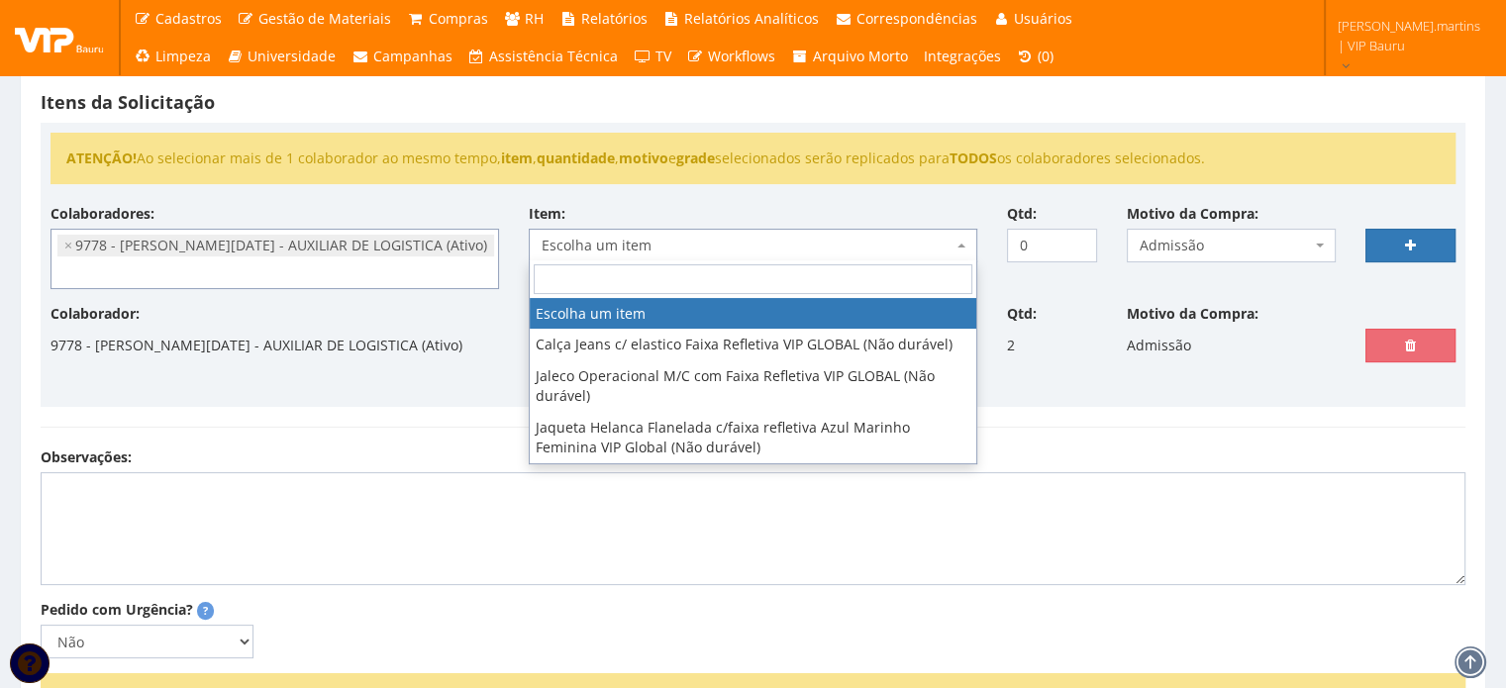
click at [620, 243] on span "Escolha um item" at bounding box center [747, 246] width 411 height 20
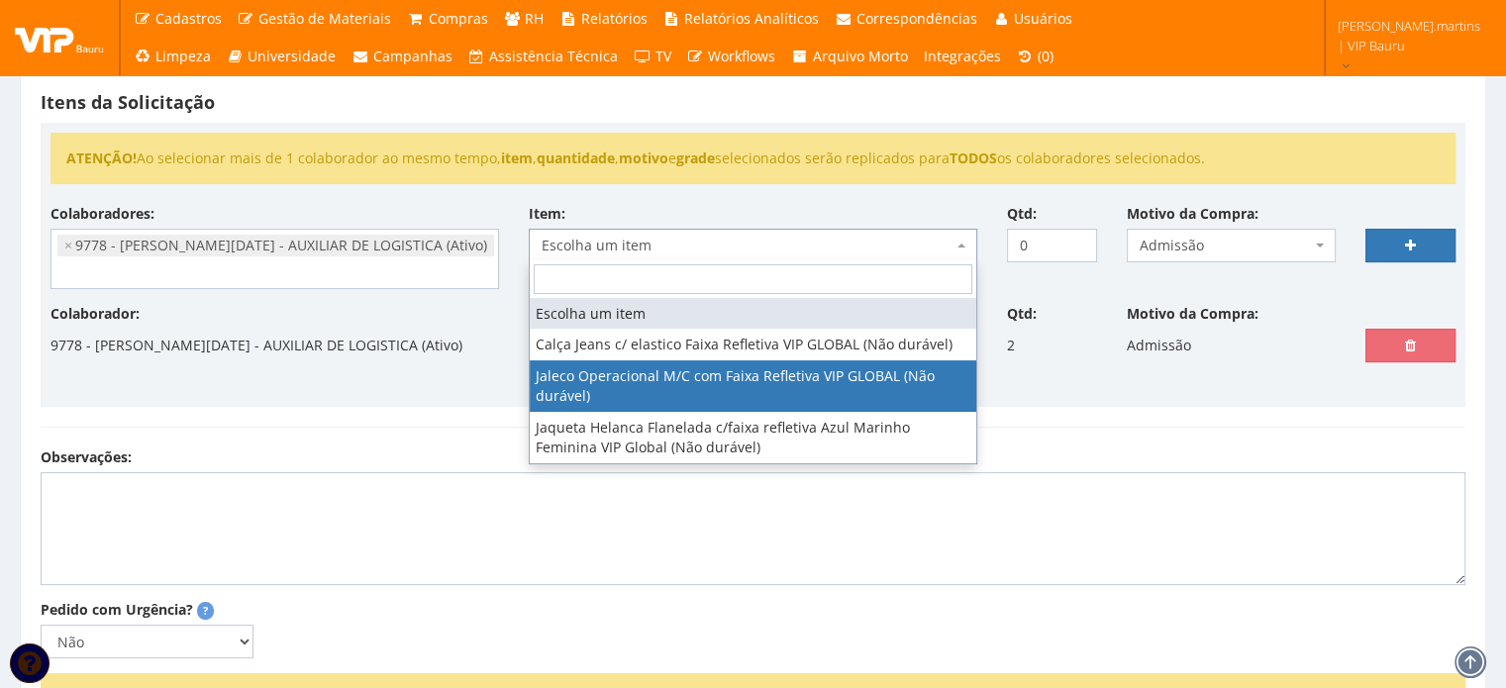
select select "2376"
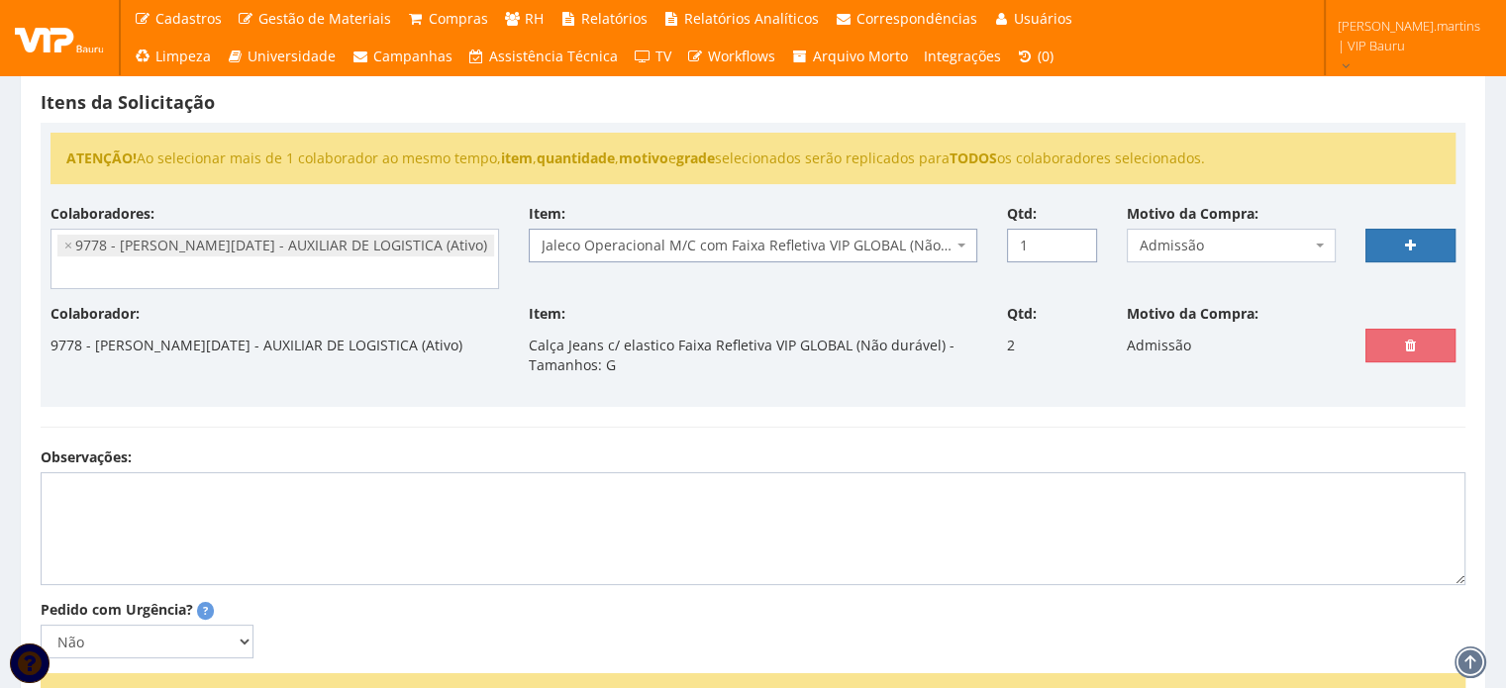
click at [1077, 237] on input "1" at bounding box center [1052, 246] width 90 height 34
type input "2"
click at [1077, 237] on input "2" at bounding box center [1052, 246] width 90 height 34
click at [1398, 241] on link at bounding box center [1410, 246] width 90 height 34
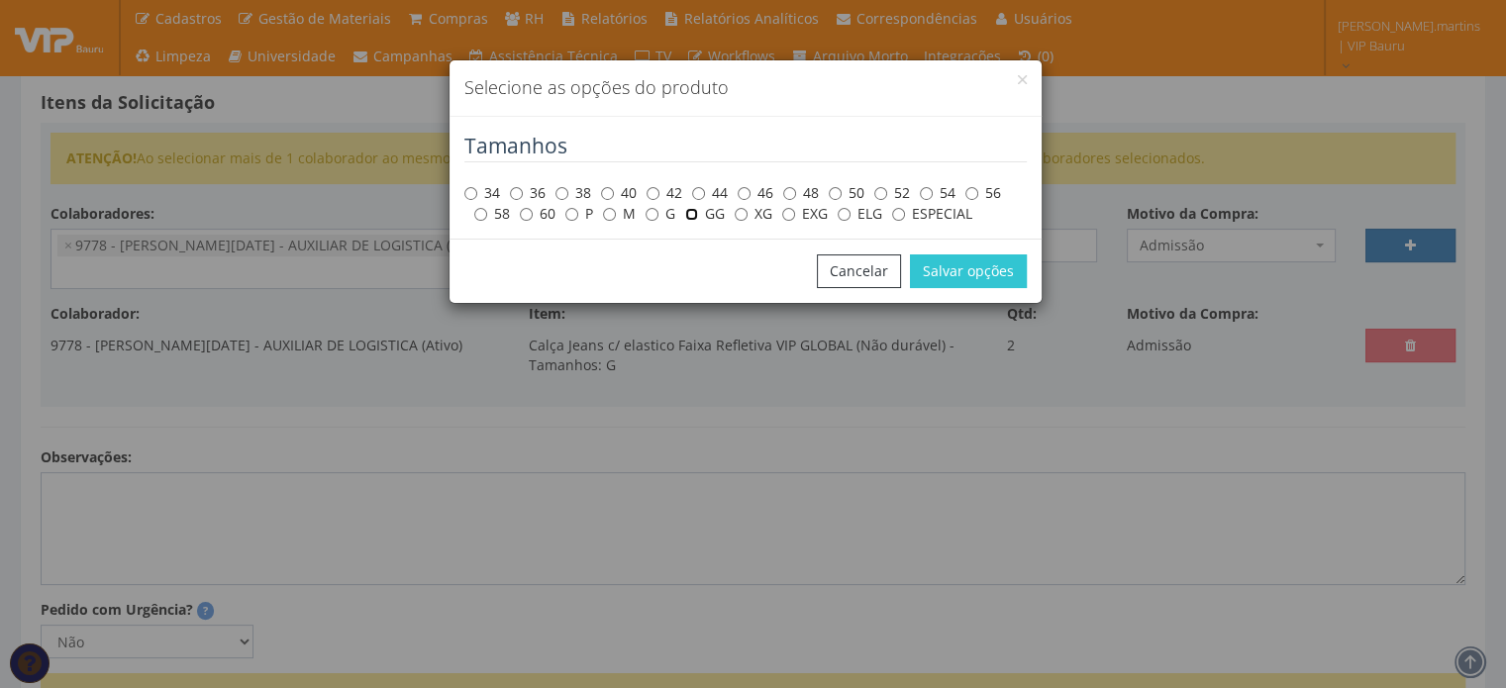
click at [692, 212] on input "GG" at bounding box center [691, 214] width 13 height 13
radio input "true"
click at [975, 286] on button "Salvar opções" at bounding box center [968, 271] width 117 height 34
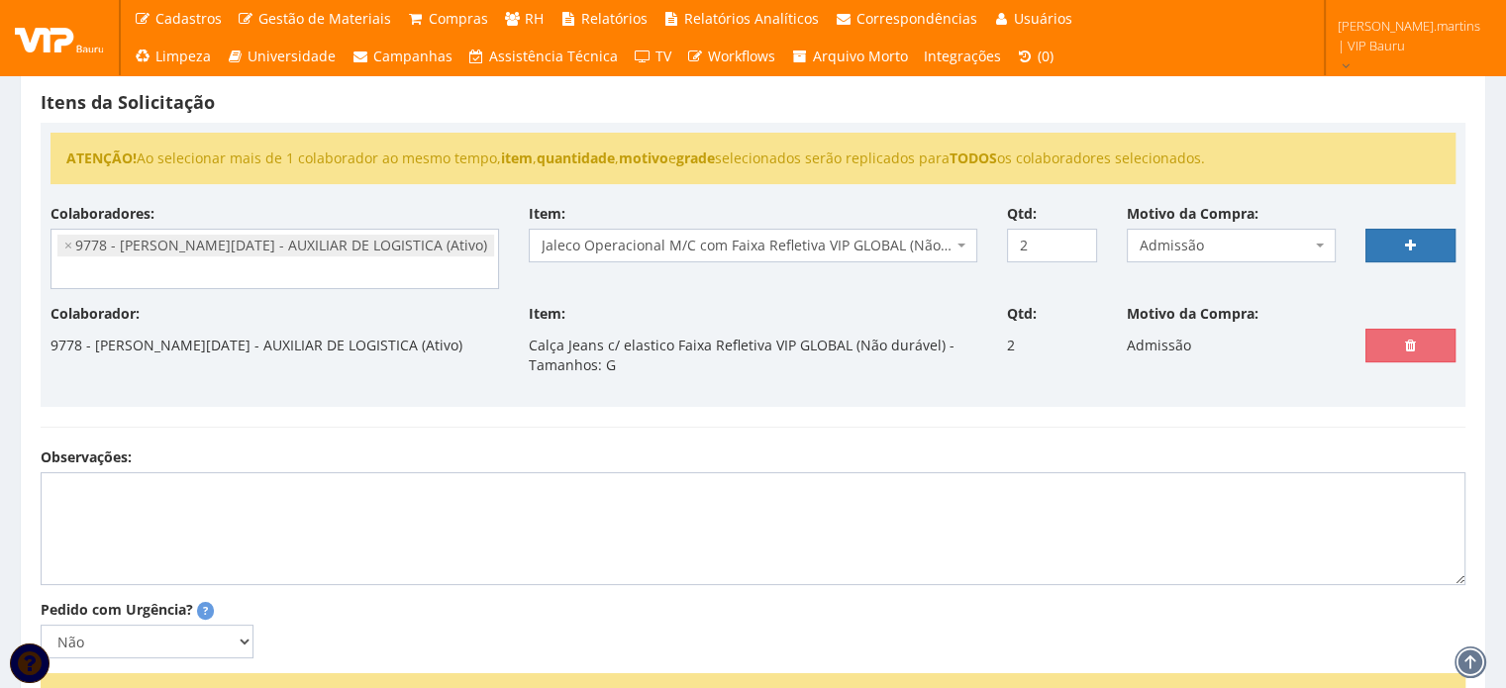
select select
type input "0"
select select
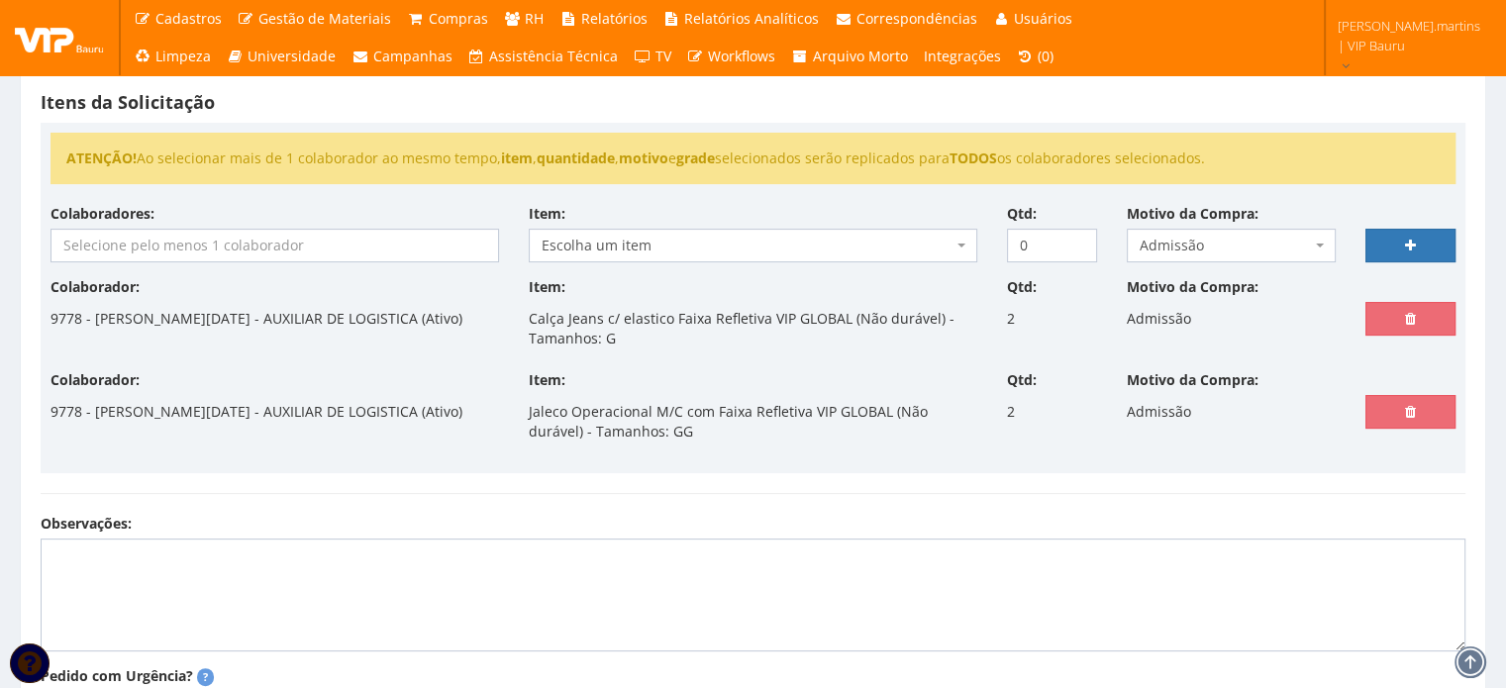
click at [273, 239] on input "search" at bounding box center [274, 246] width 447 height 32
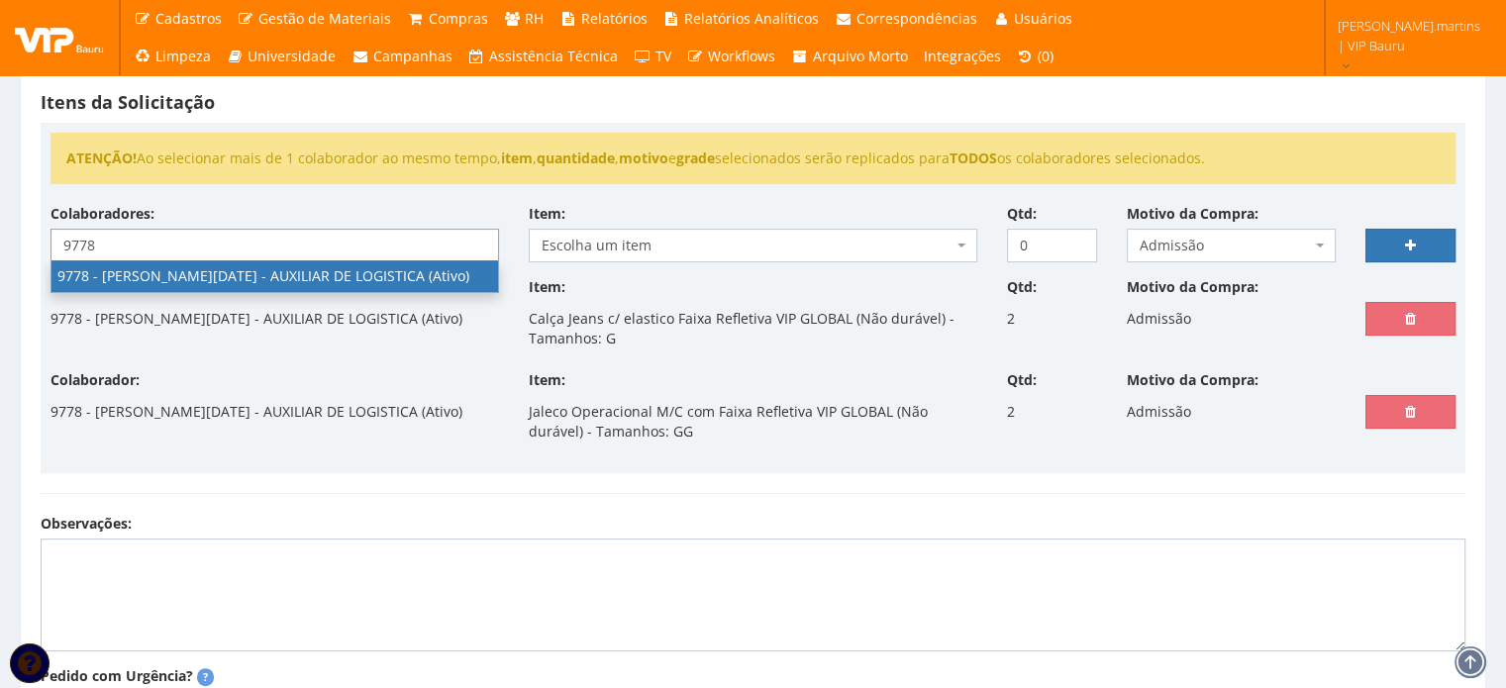
type input "9778"
select select "4104"
type input "+"
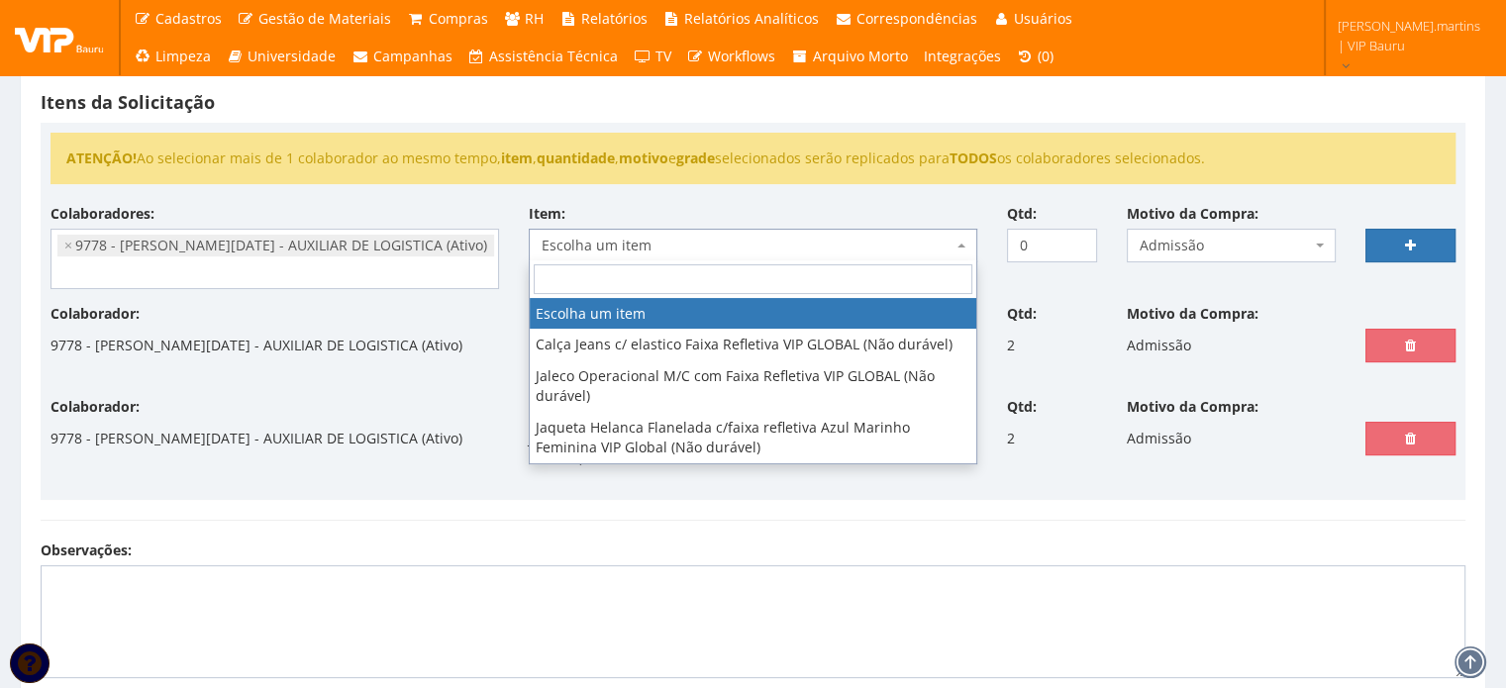
click at [555, 229] on span "Escolha um item" at bounding box center [753, 246] width 449 height 34
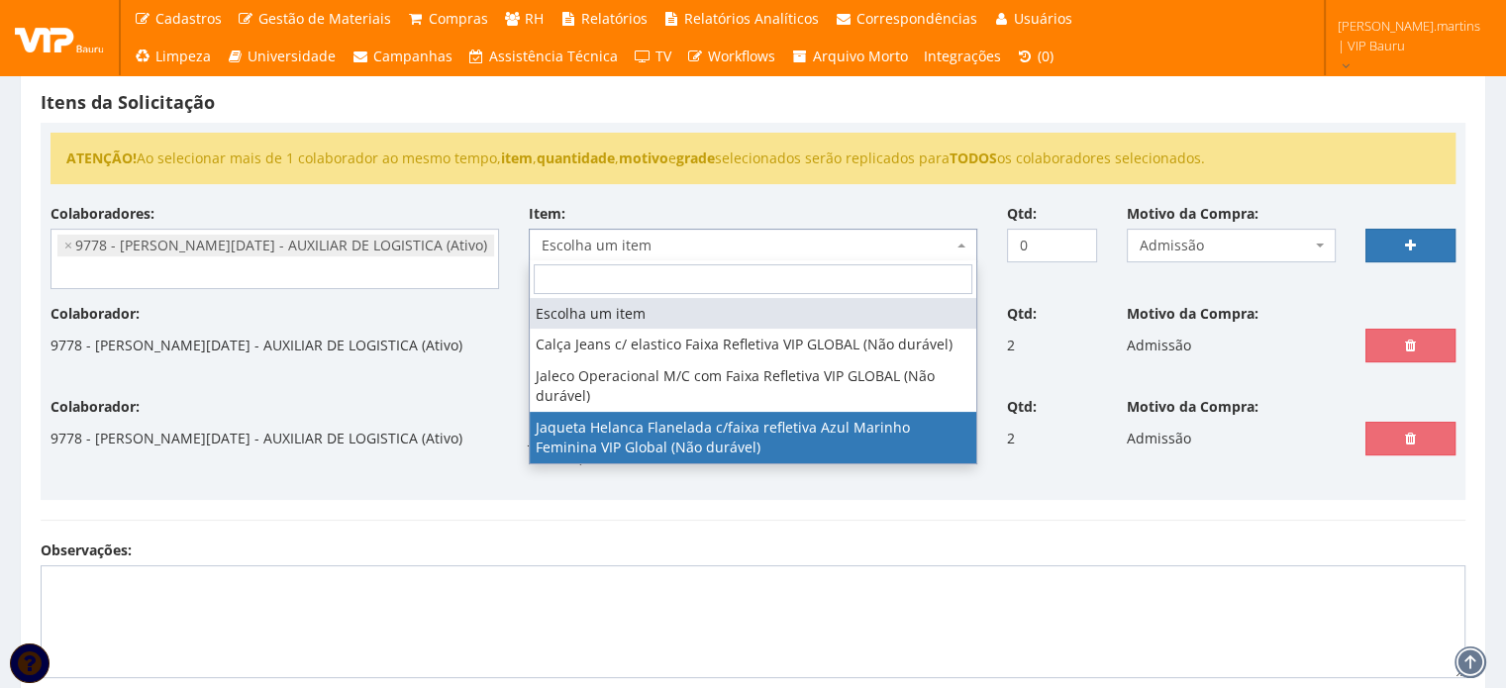
select select "2844"
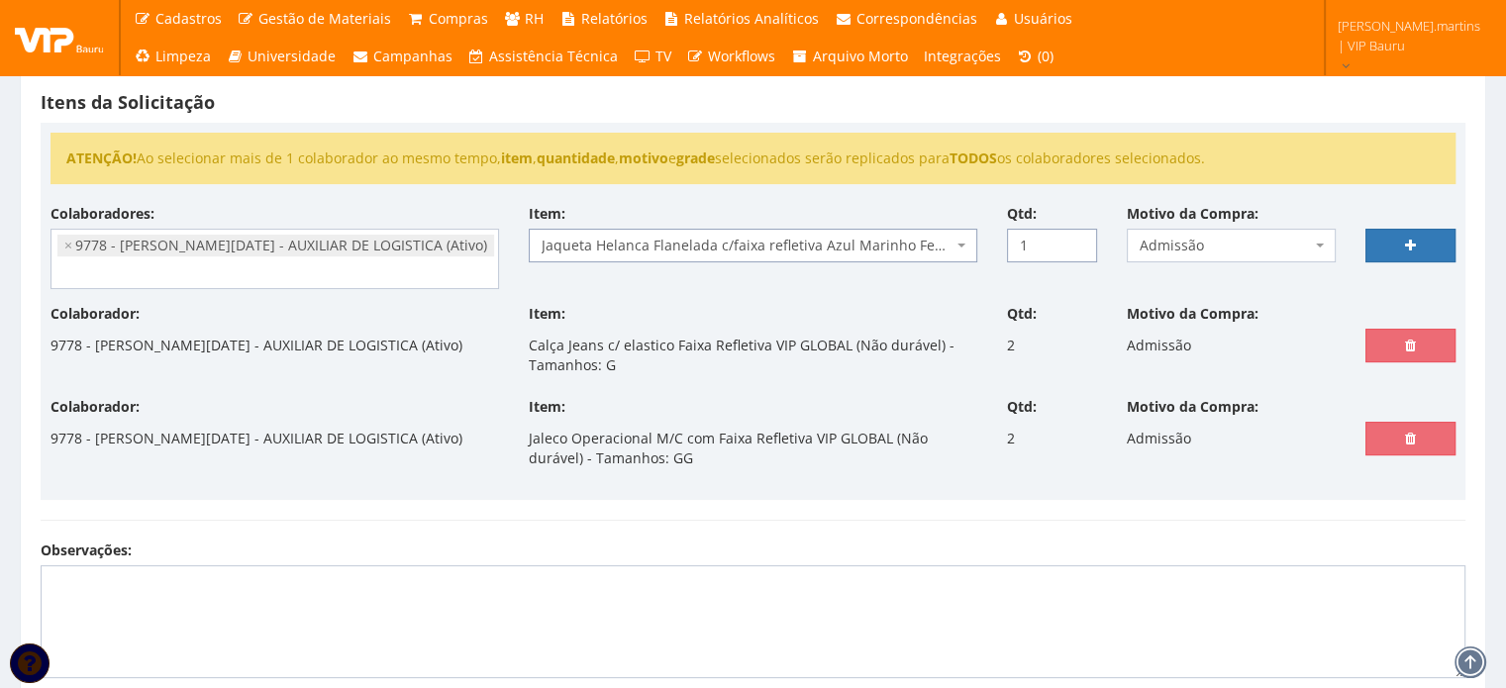
type input "1"
click at [1076, 237] on input "1" at bounding box center [1052, 246] width 90 height 34
click at [1398, 234] on link at bounding box center [1410, 246] width 90 height 34
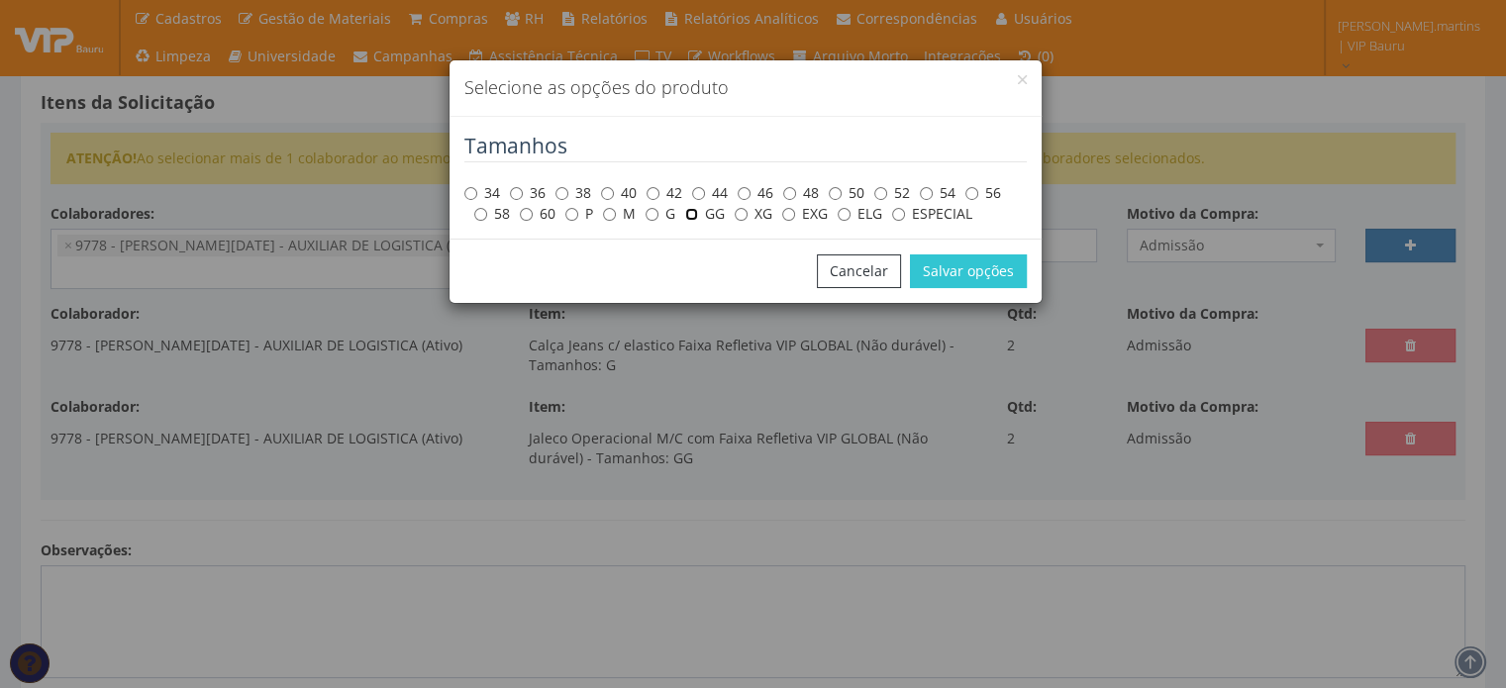
click at [690, 217] on input "GG" at bounding box center [691, 214] width 13 height 13
radio input "true"
click at [986, 264] on button "Salvar opções" at bounding box center [968, 271] width 117 height 34
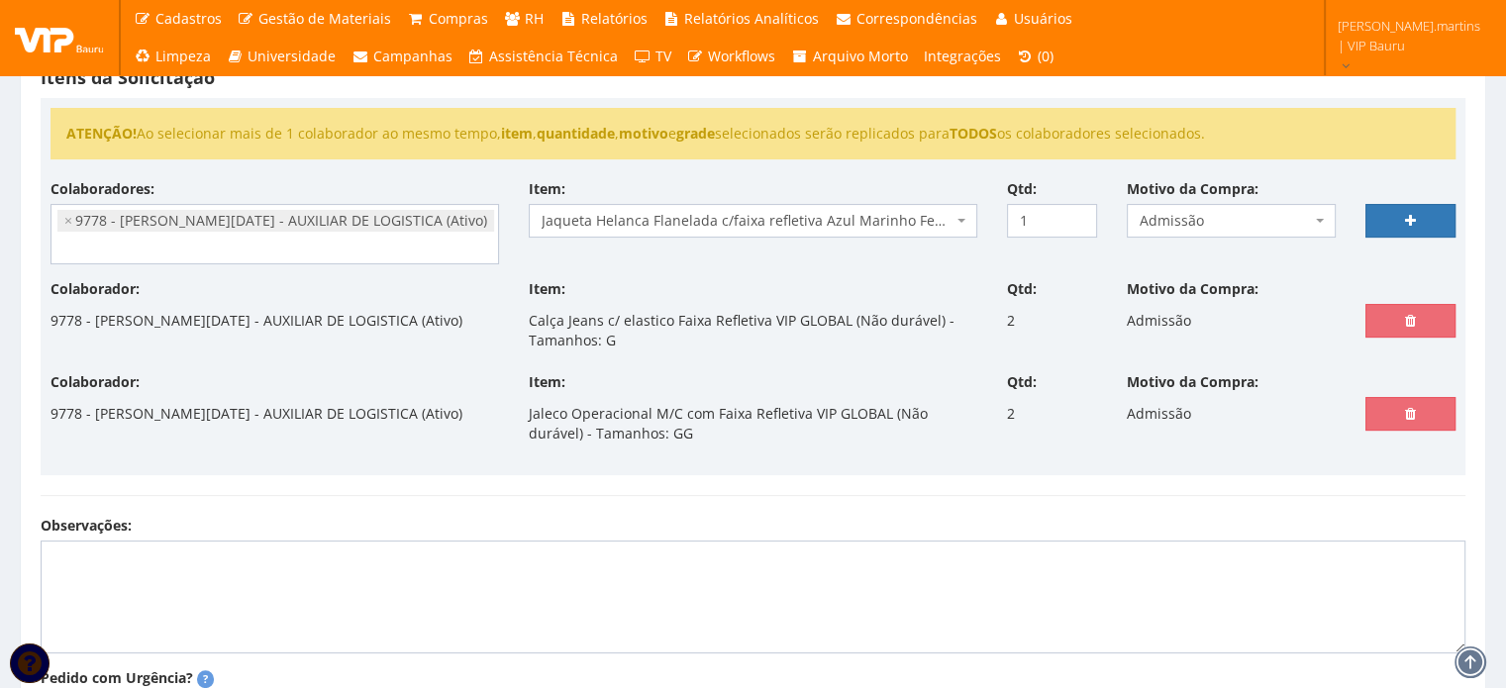
scroll to position [647, 0]
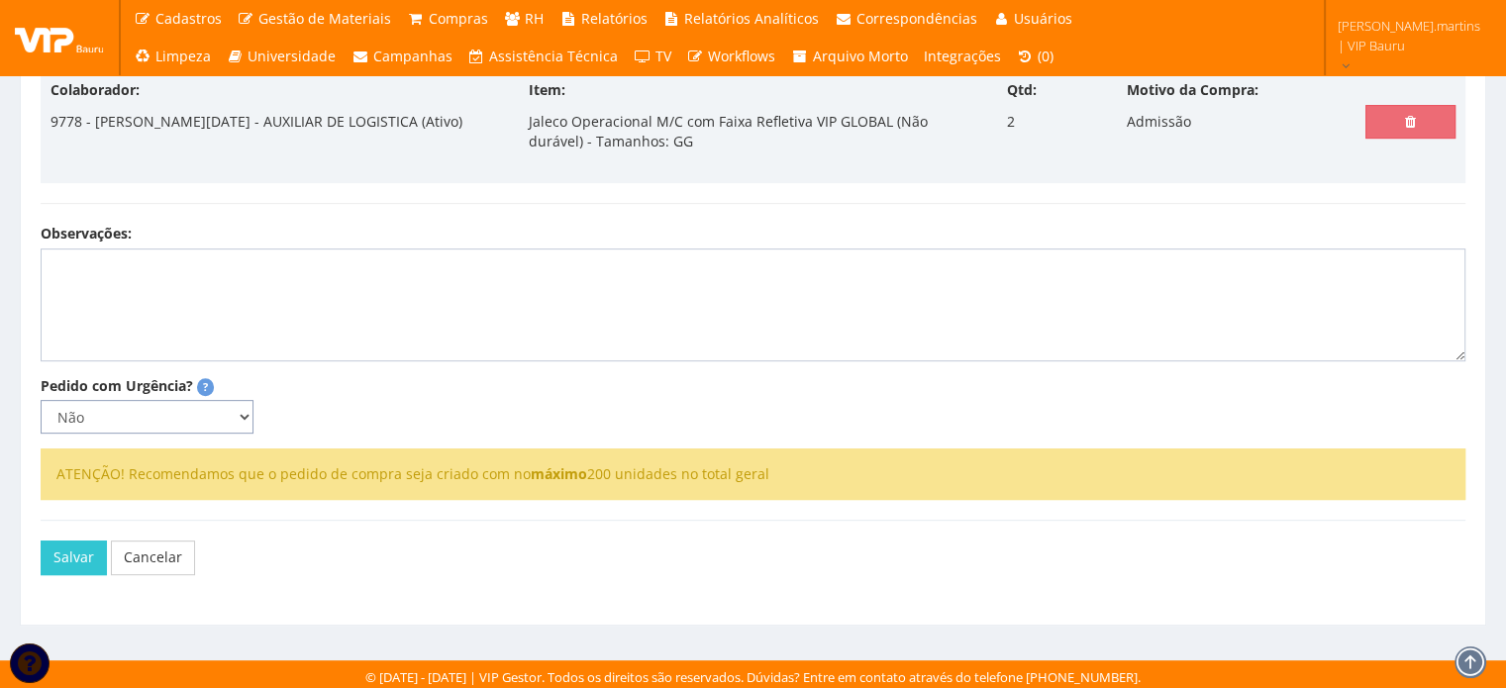
drag, startPoint x: 206, startPoint y: 412, endPoint x: 195, endPoint y: 424, distance: 16.1
click at [207, 412] on select "Não Sim" at bounding box center [147, 417] width 213 height 34
select select
type input "0"
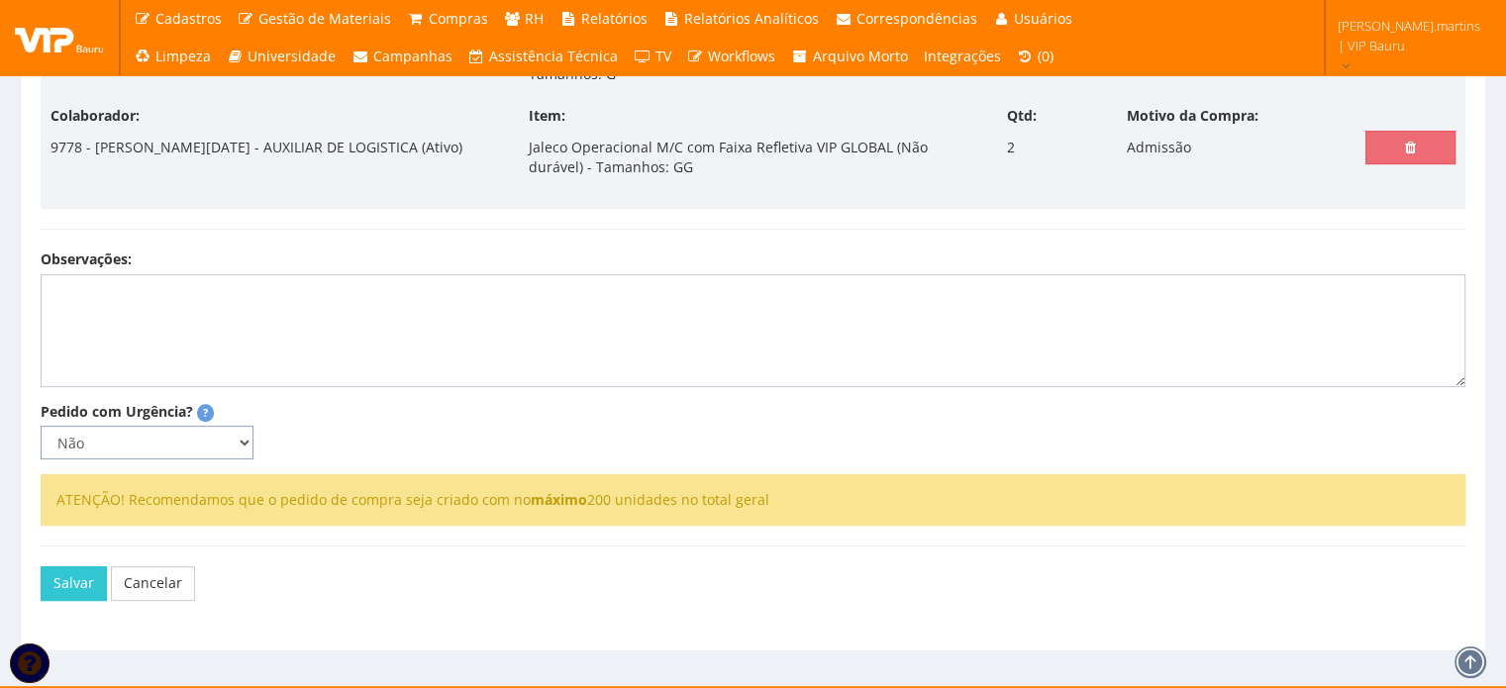
select select
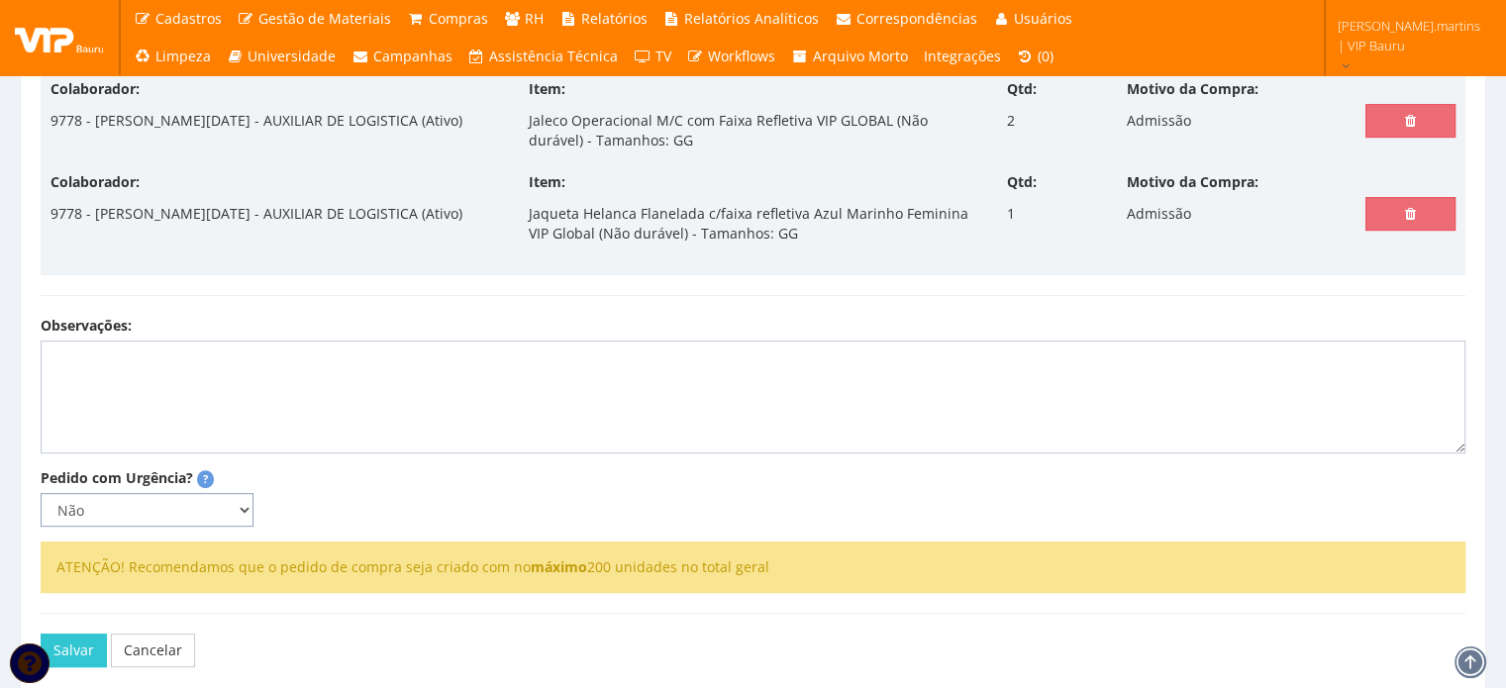
select select "1"
click at [41, 493] on select "Não Sim" at bounding box center [147, 510] width 213 height 34
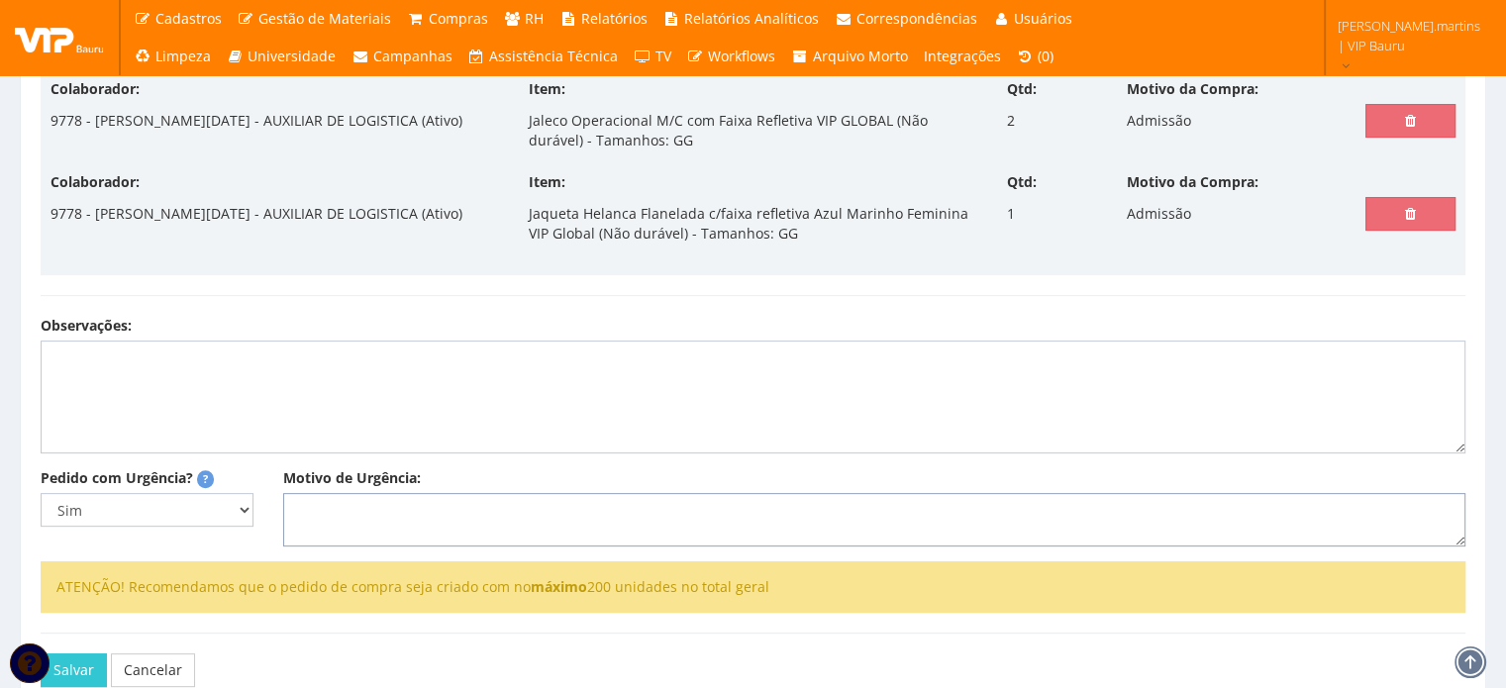
click at [316, 518] on textarea "Motivo de Urgência:" at bounding box center [874, 519] width 1182 height 53
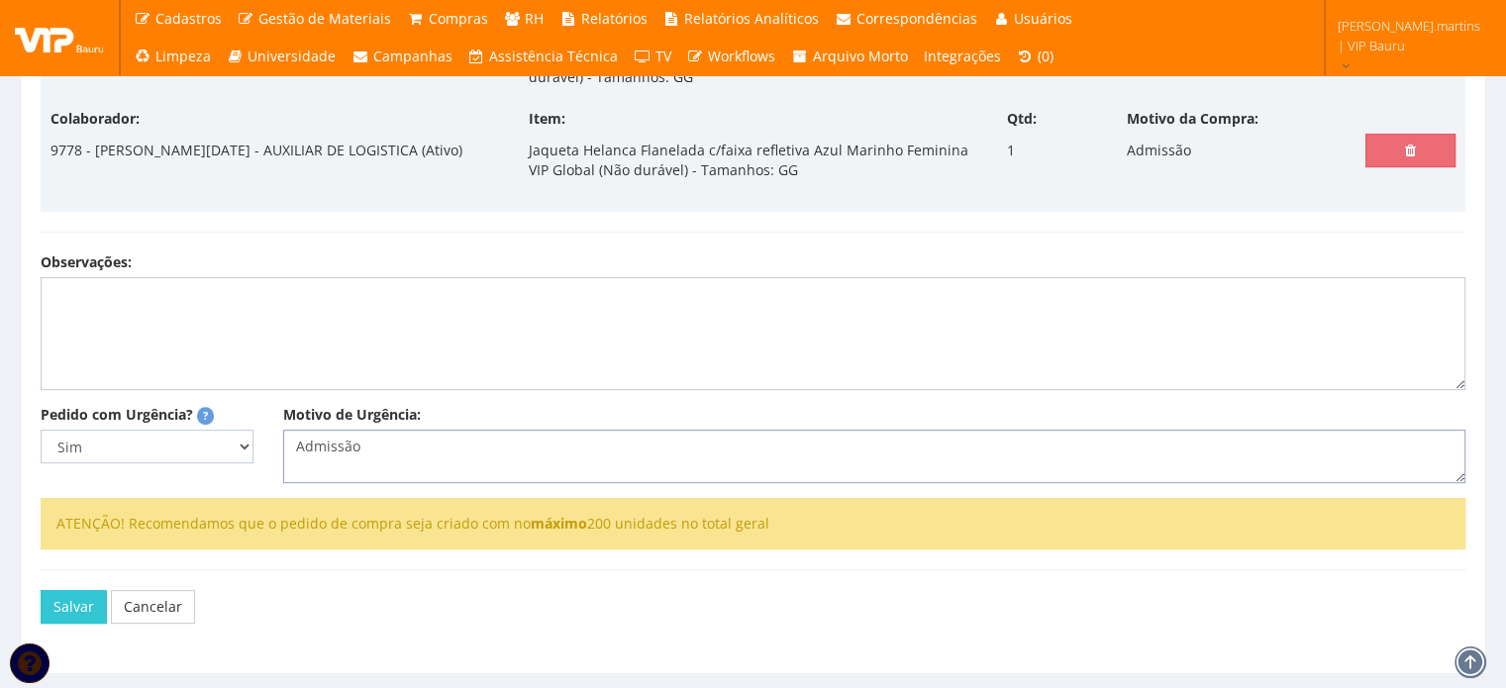
scroll to position [733, 0]
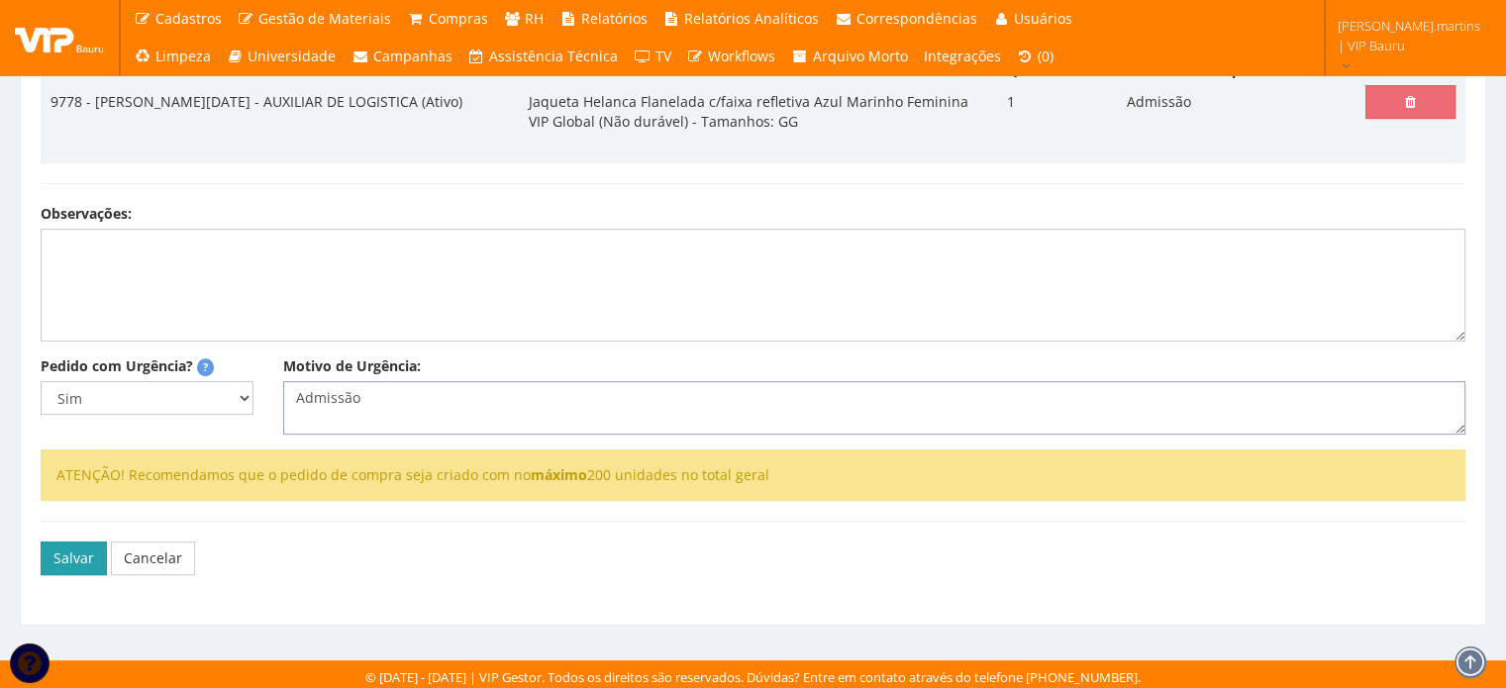
type textarea "Admissão"
click at [83, 550] on button "Salvar" at bounding box center [74, 559] width 66 height 34
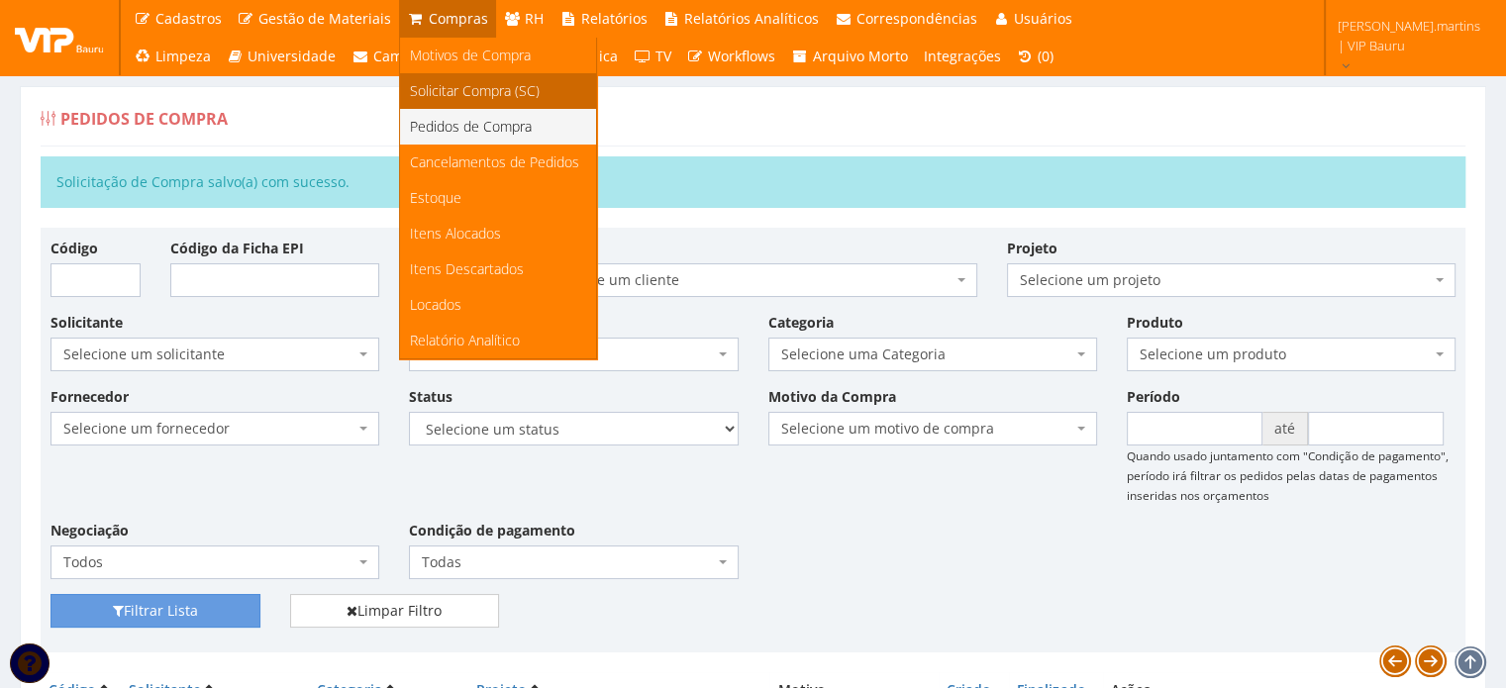
click at [454, 92] on span "Solicitar Compra (SC)" at bounding box center [475, 90] width 130 height 19
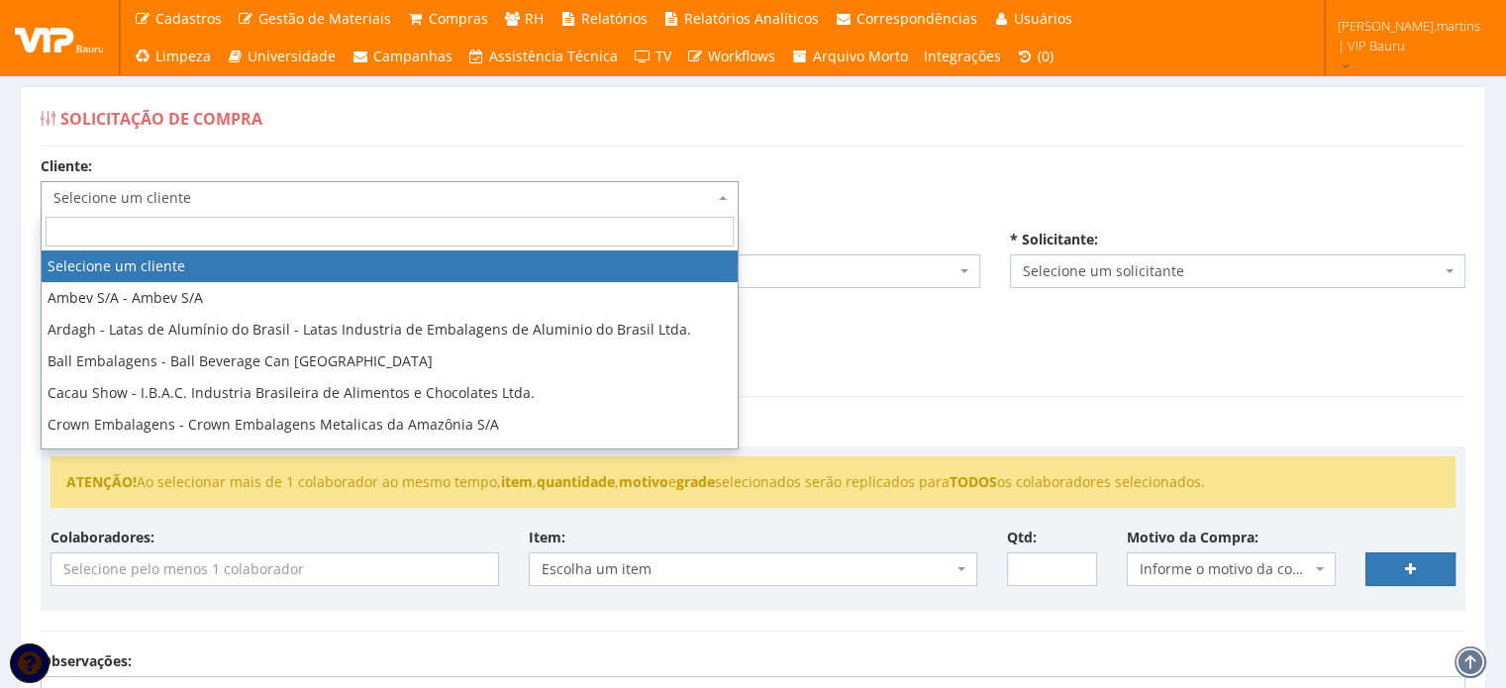
click at [431, 182] on span "Selecione um cliente" at bounding box center [390, 198] width 698 height 34
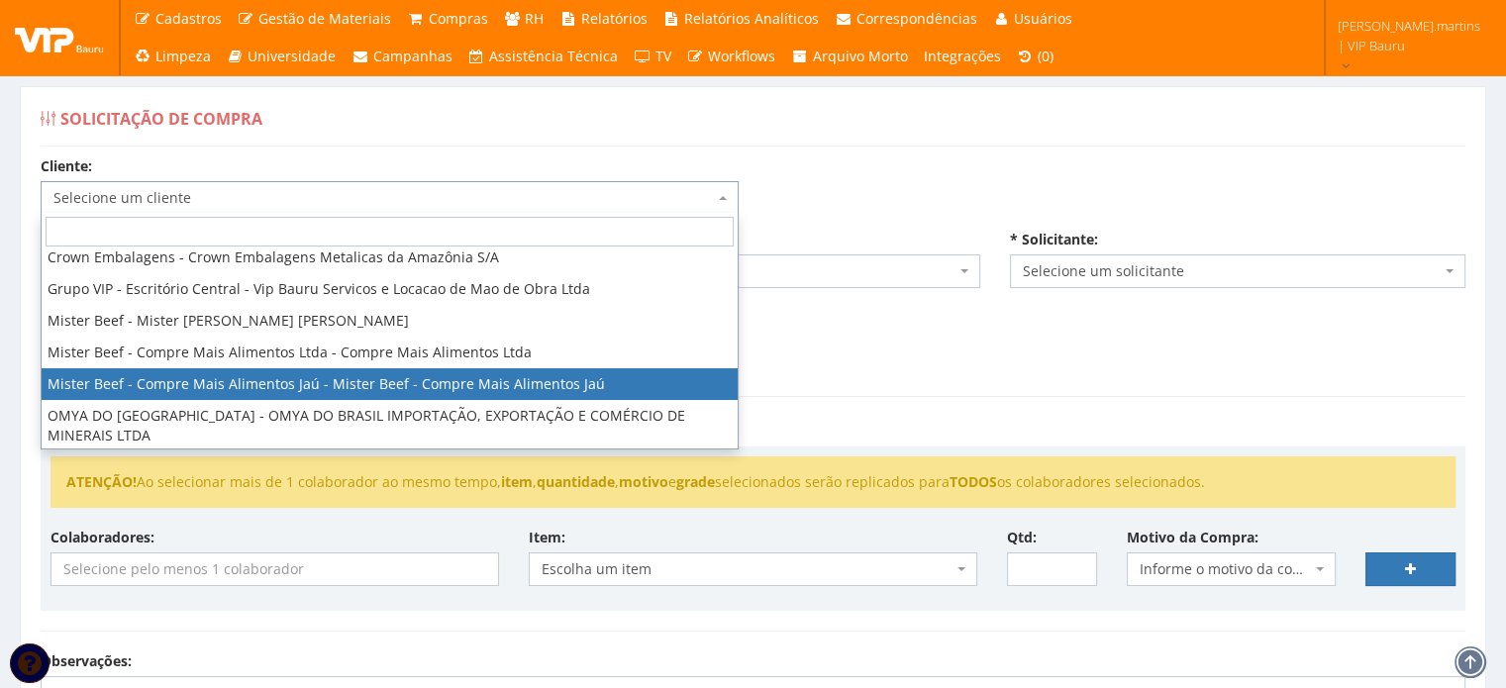
scroll to position [198, 0]
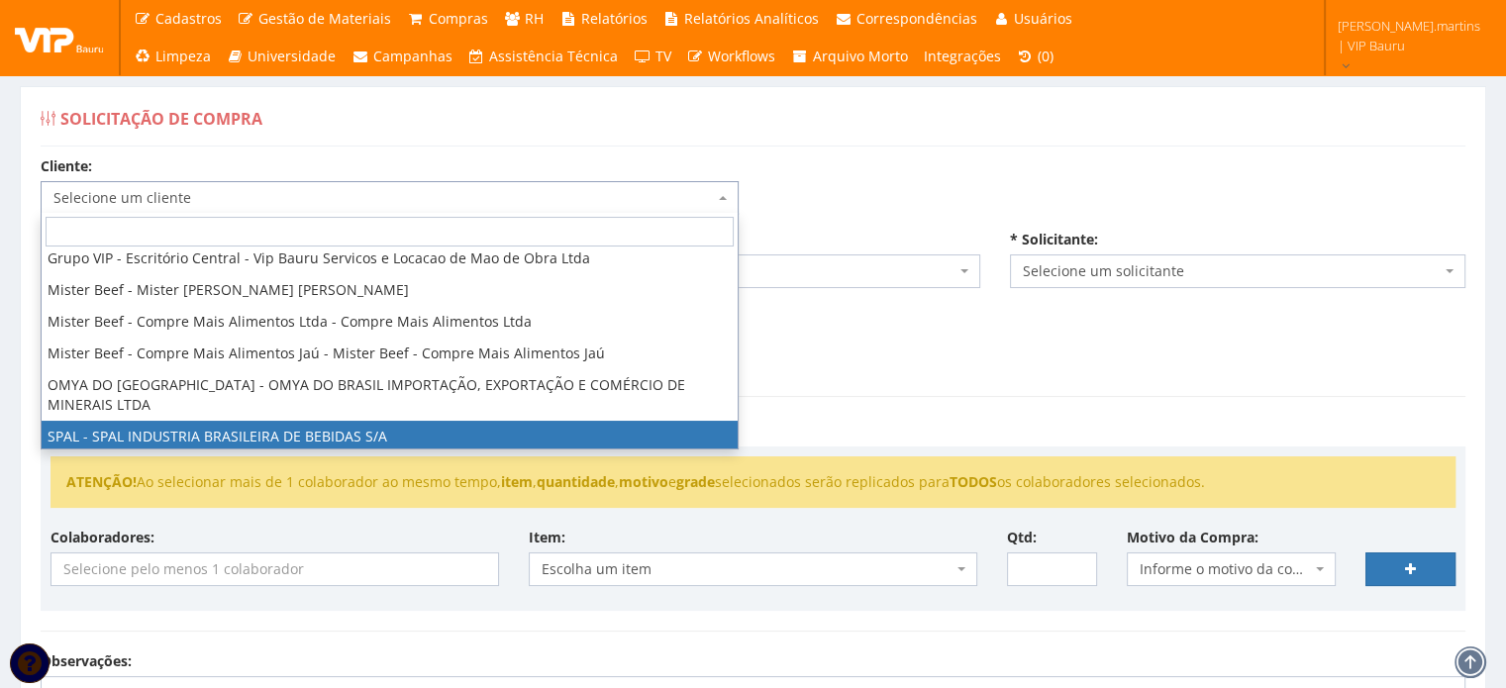
select select "59"
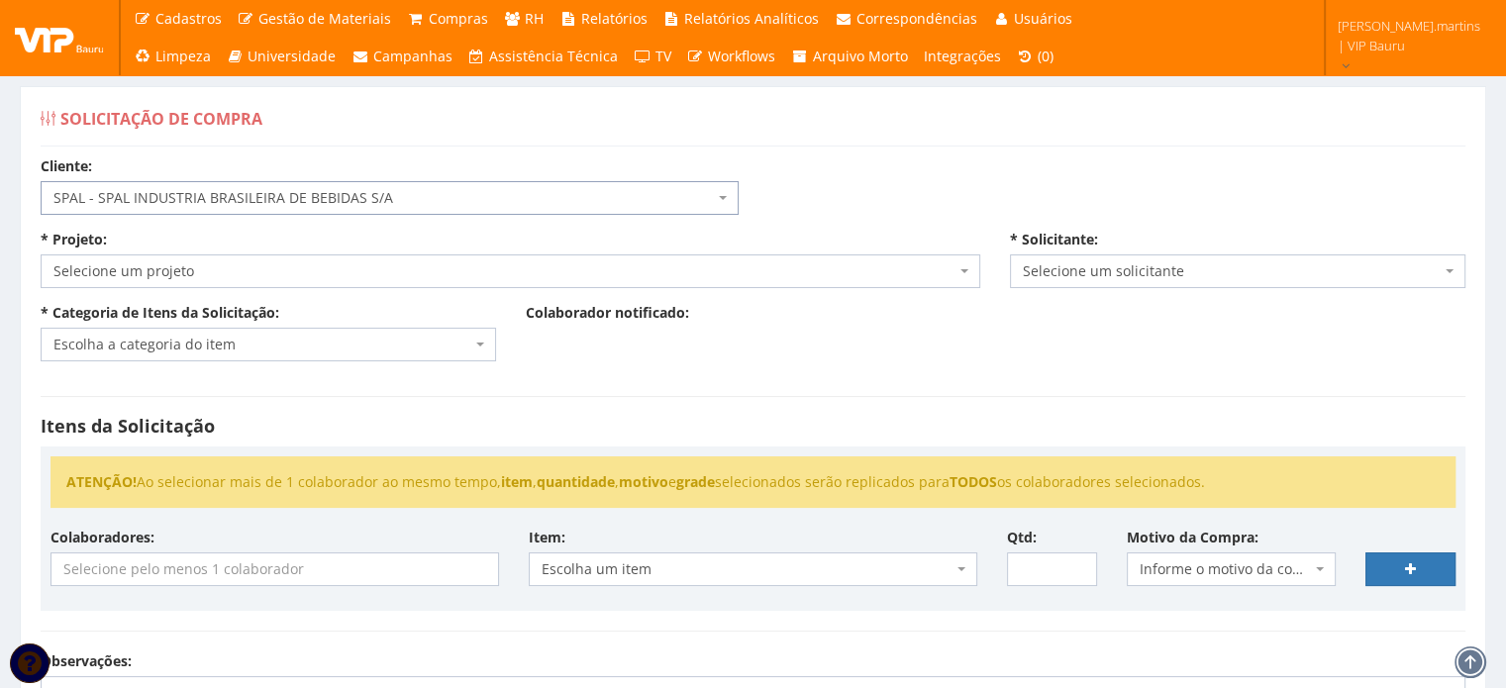
click at [330, 276] on span "Selecione um projeto" at bounding box center [504, 271] width 902 height 20
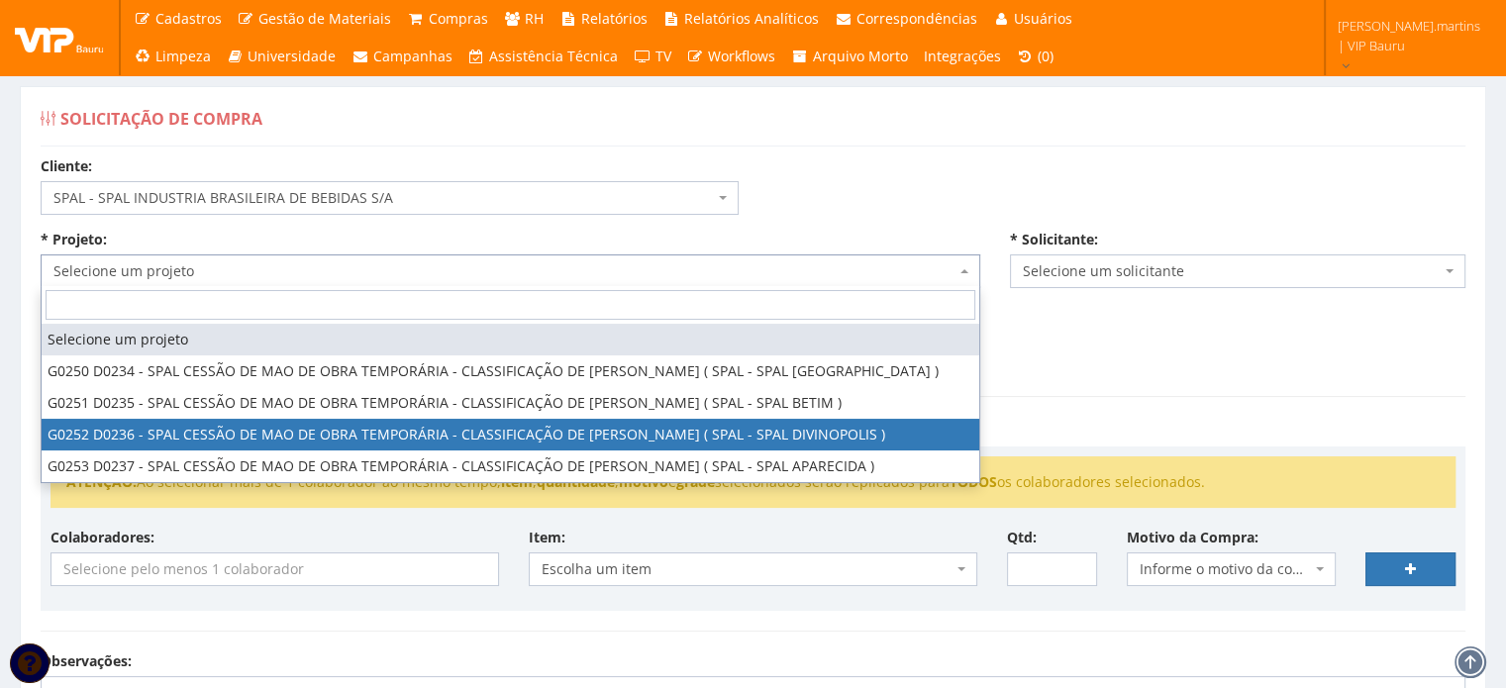
select select "252"
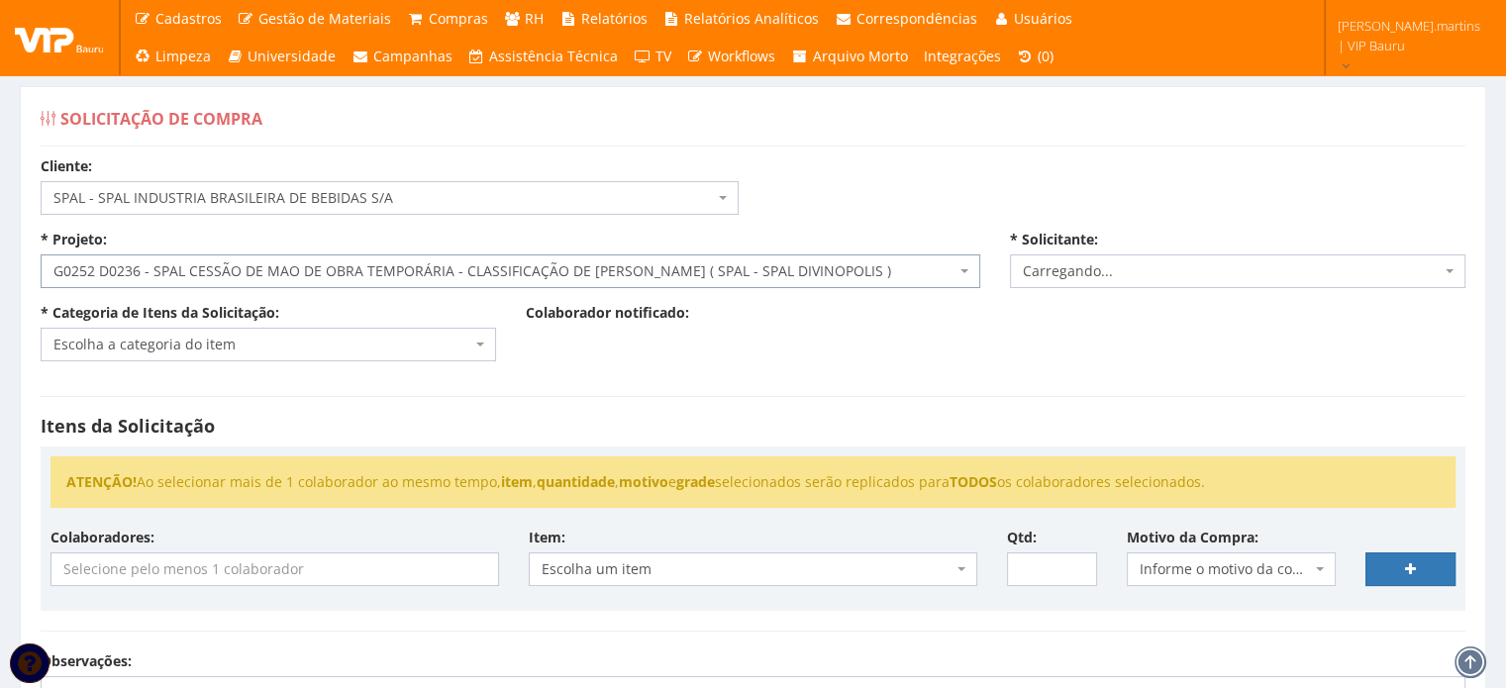
click at [341, 335] on span "Escolha a categoria do item" at bounding box center [262, 345] width 418 height 20
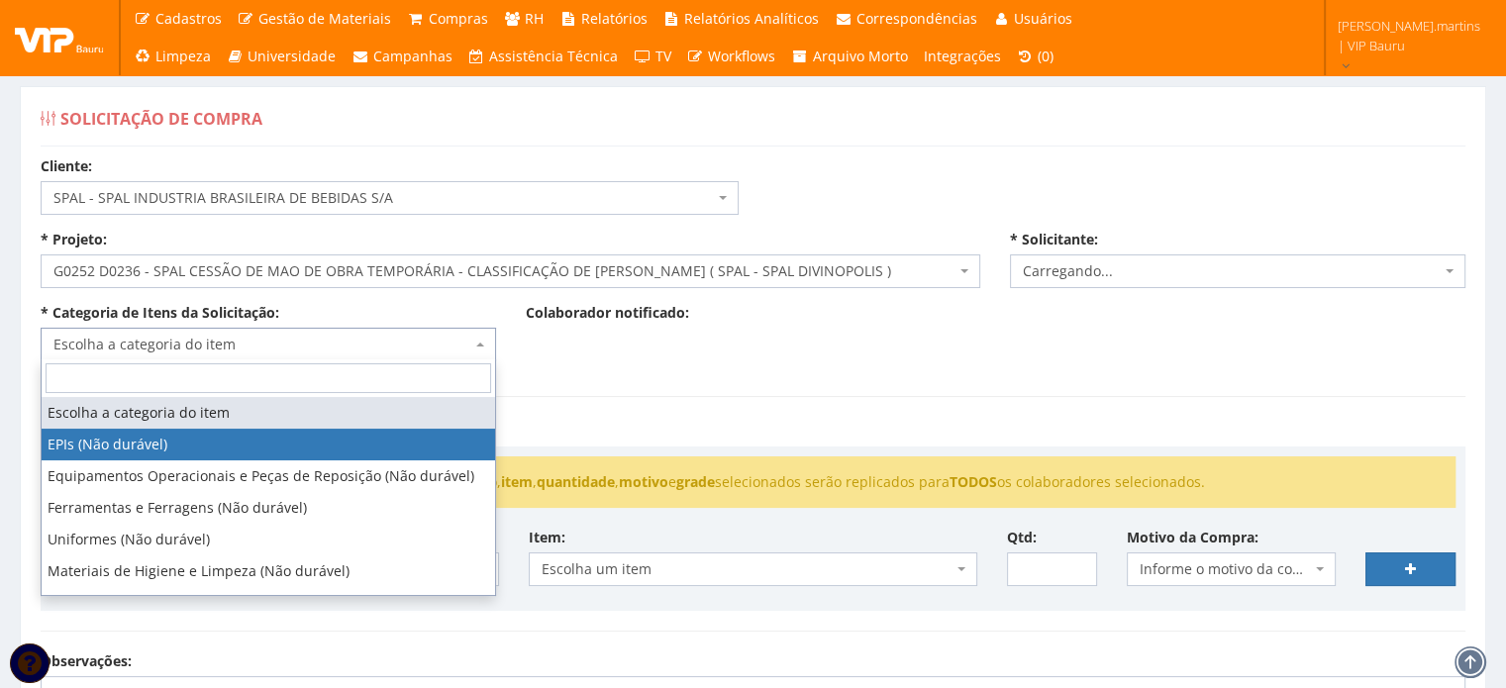
select select "1"
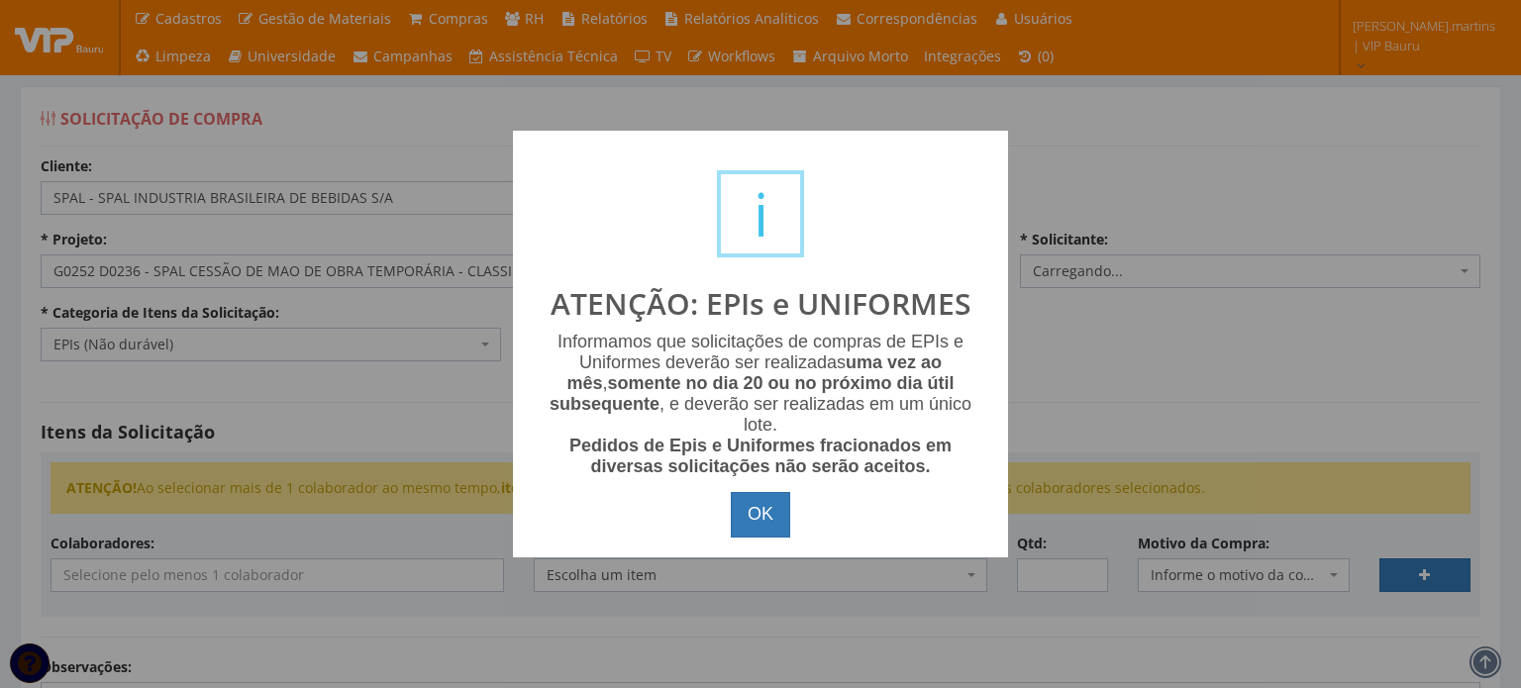
select select "2471"
click at [768, 521] on button "OK" at bounding box center [760, 515] width 59 height 46
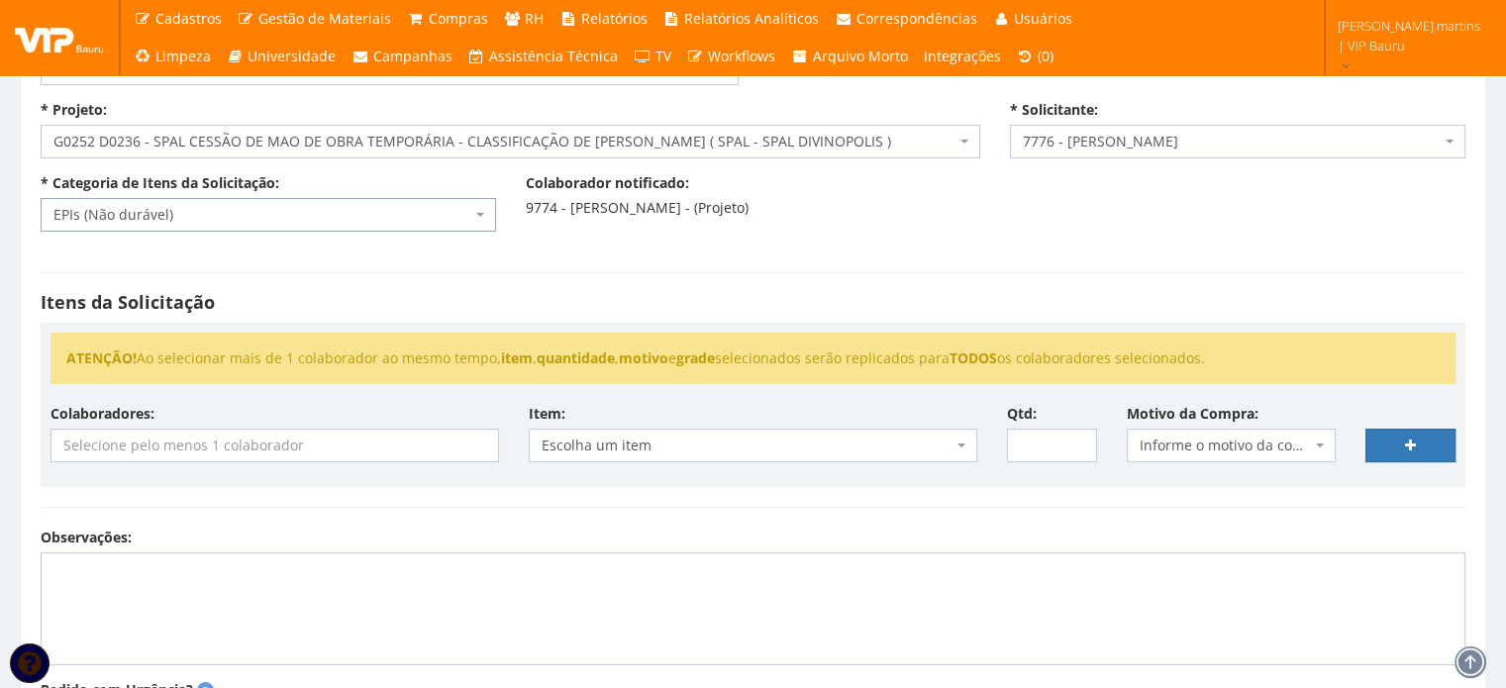
scroll to position [132, 0]
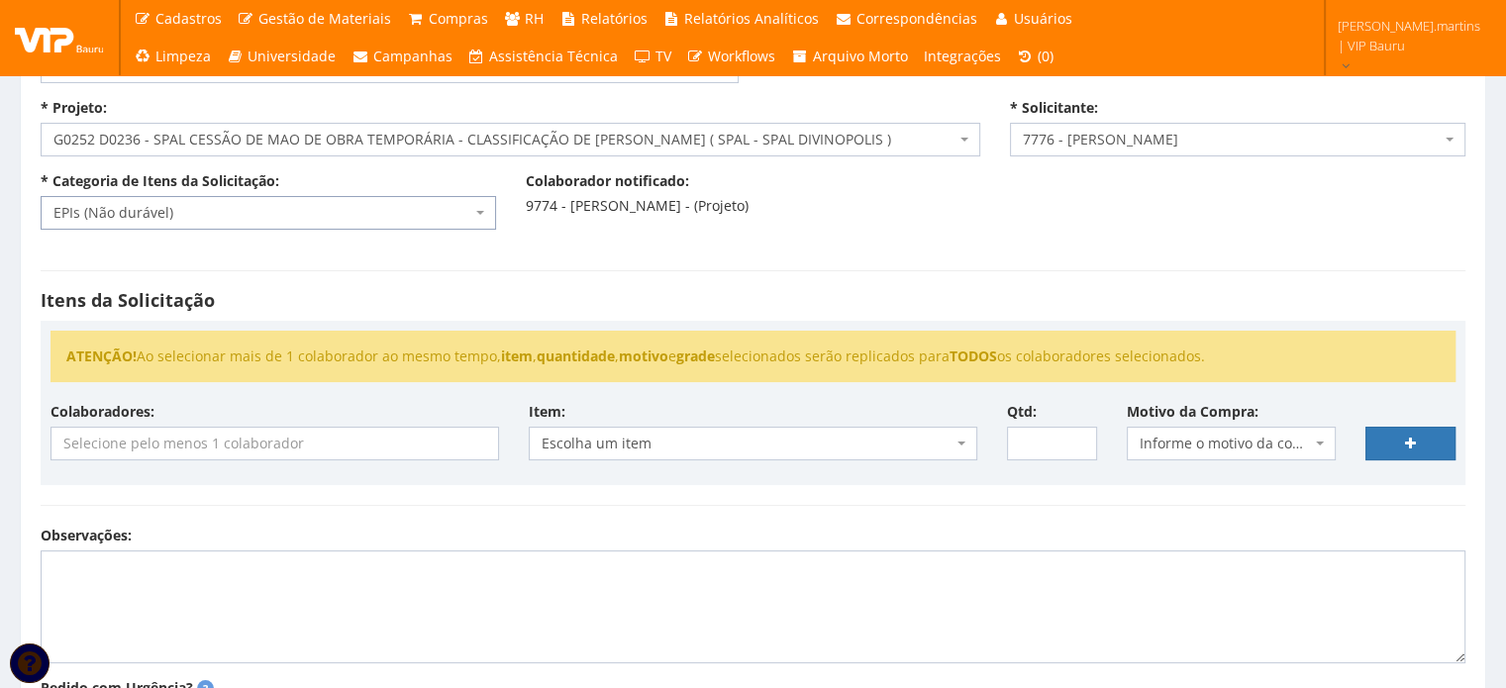
click at [368, 445] on input "search" at bounding box center [274, 444] width 447 height 32
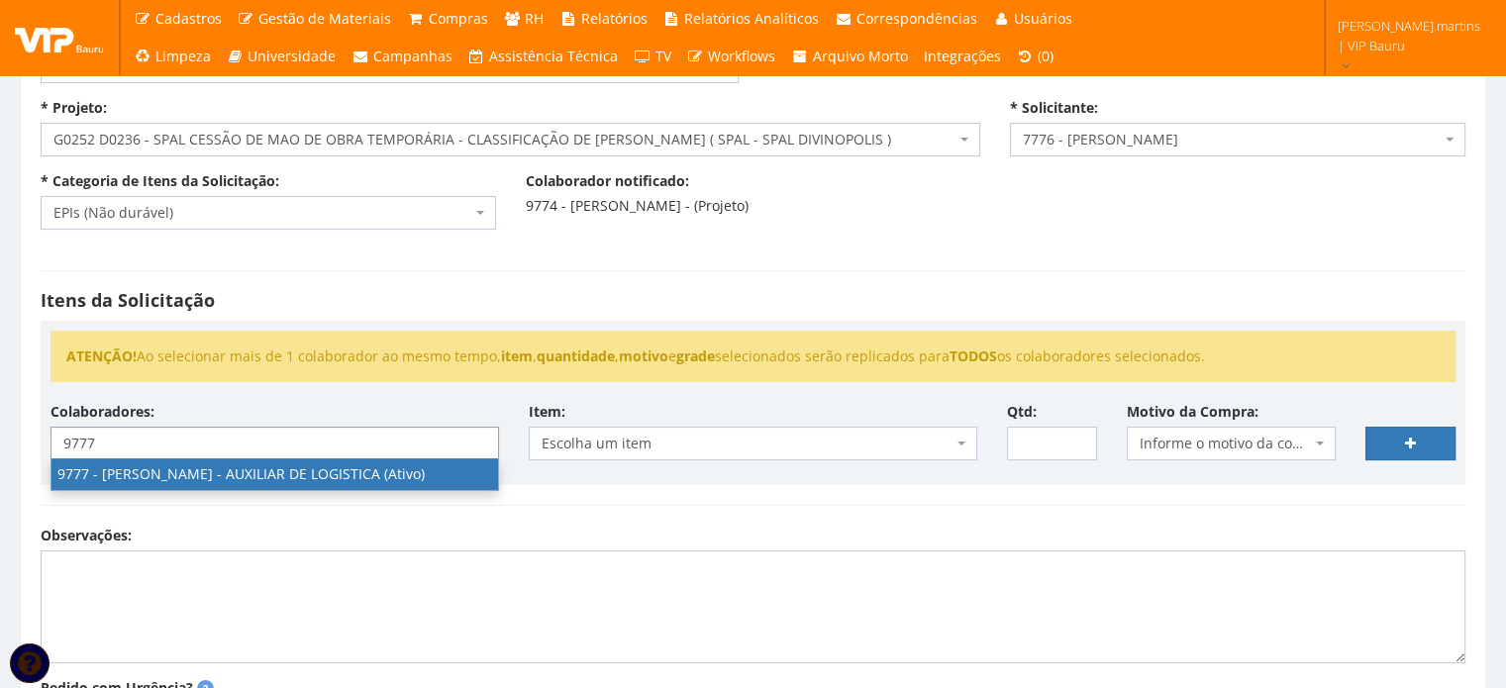
type input "9777"
select select "4103"
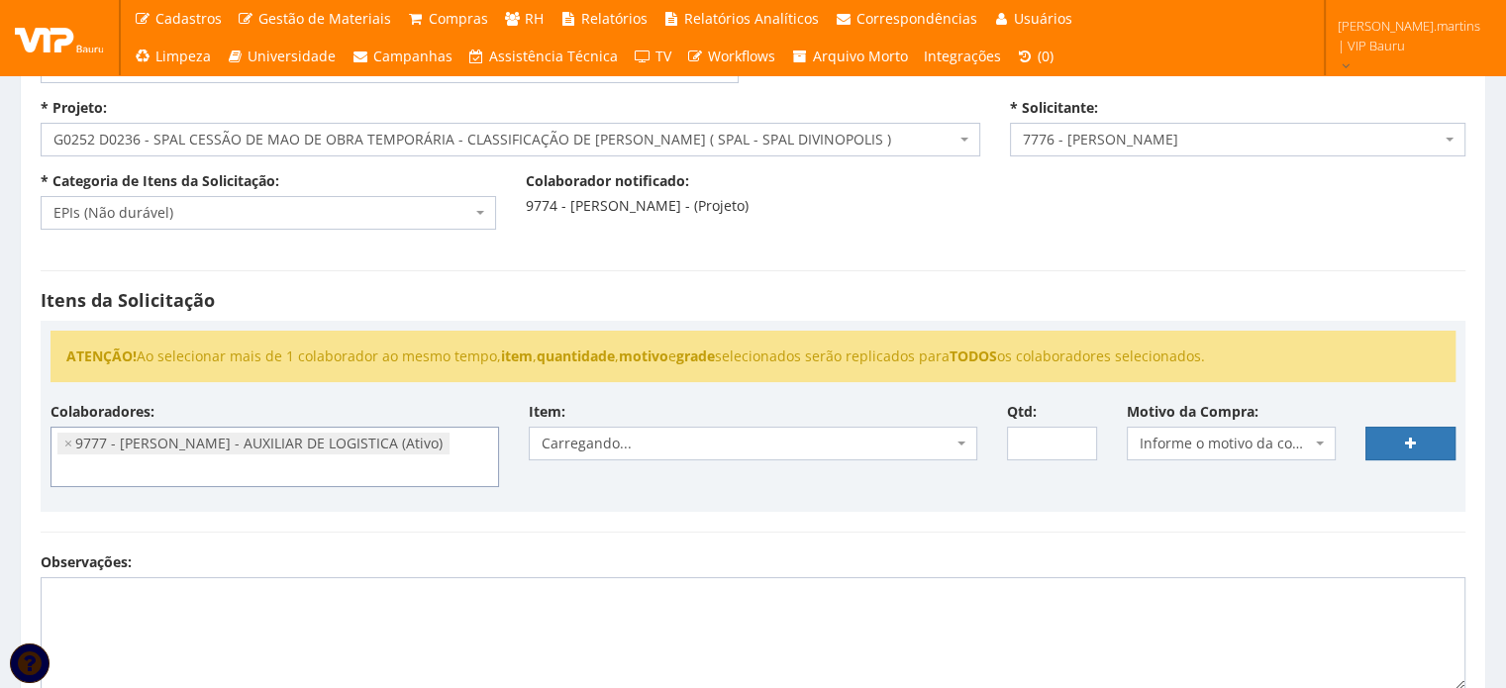
click at [1178, 438] on span "Informe o motivo da compra" at bounding box center [1226, 444] width 172 height 20
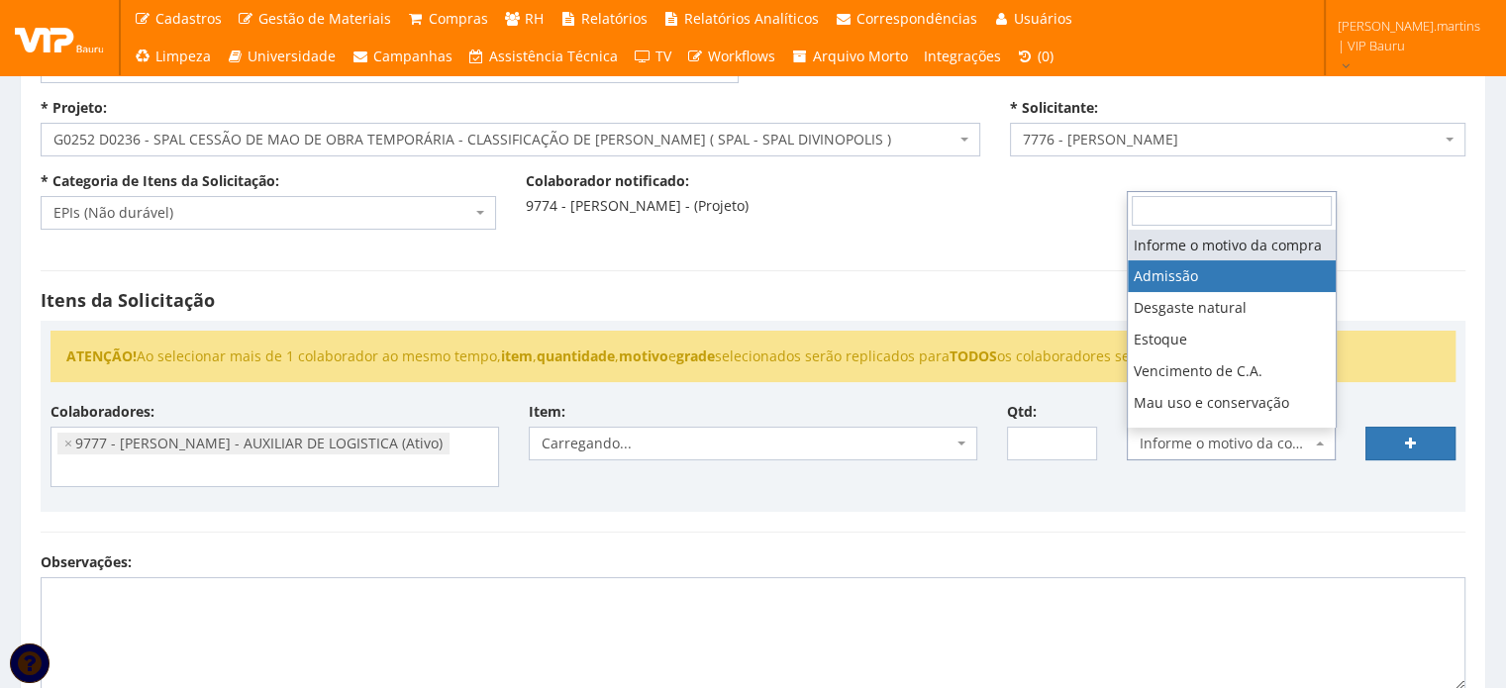
select select "1"
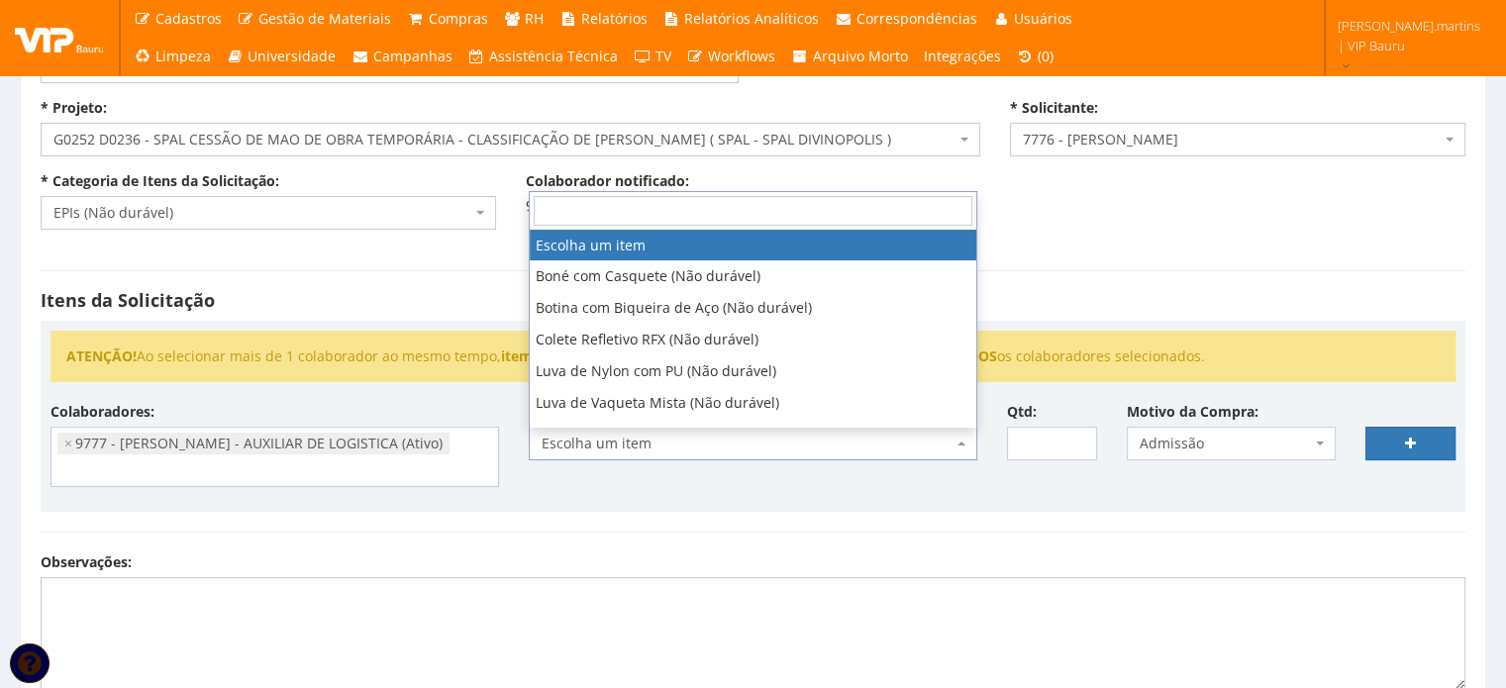
click at [885, 436] on span "Escolha um item" at bounding box center [747, 444] width 411 height 20
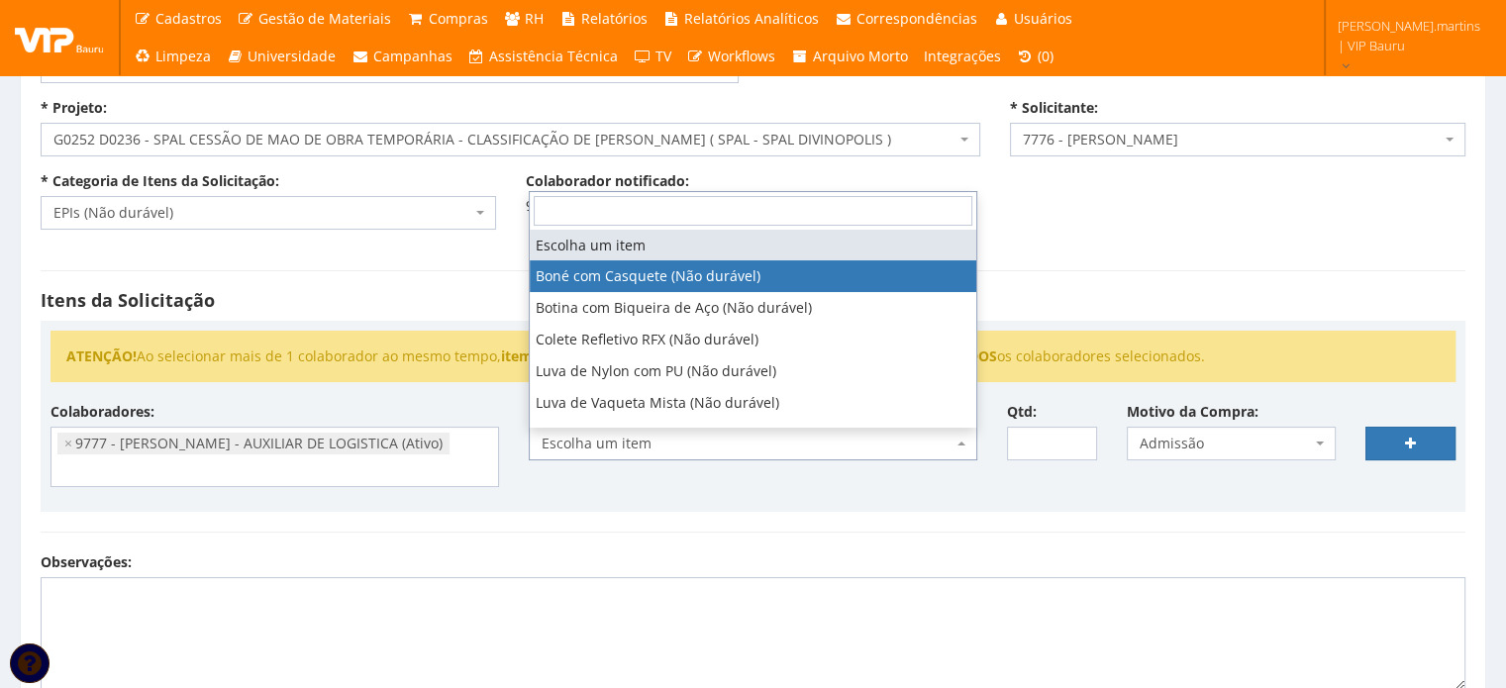
select select "41"
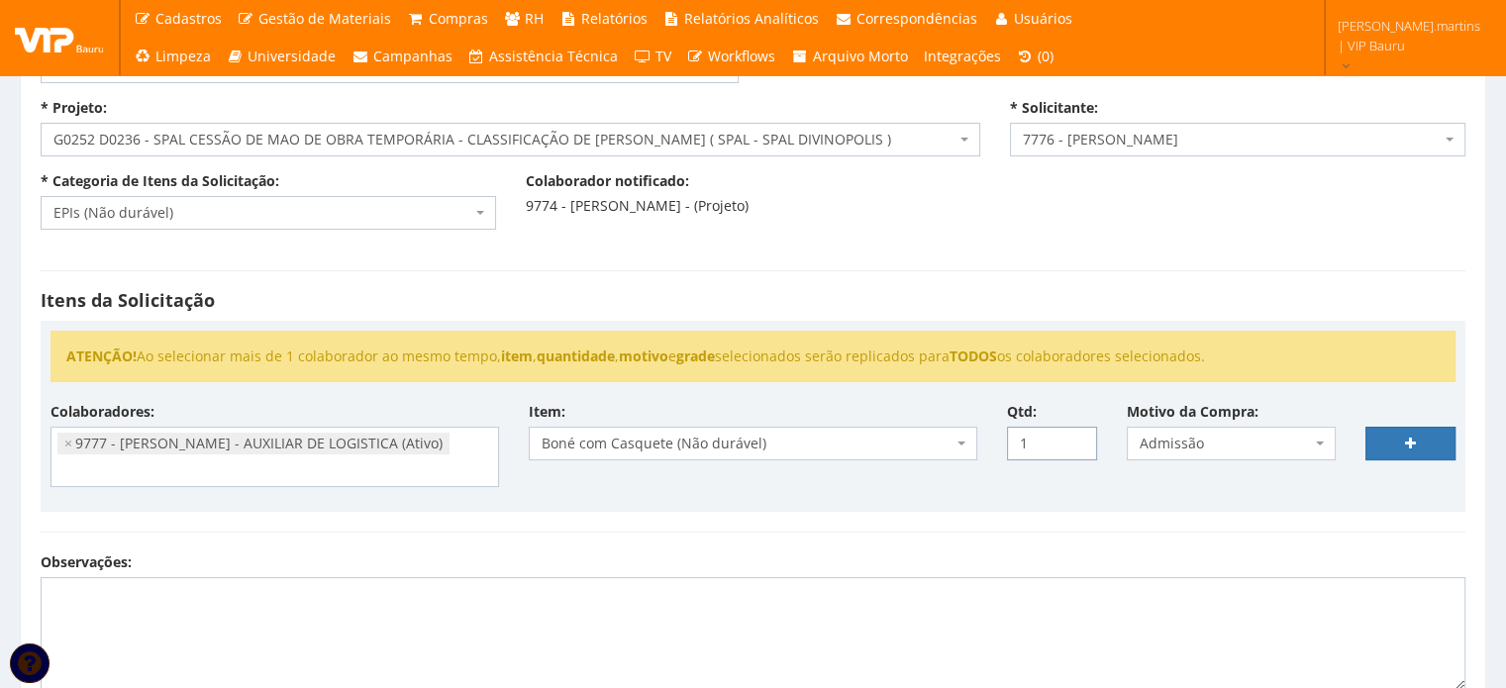
type input "1"
click at [1078, 433] on input "1" at bounding box center [1052, 444] width 90 height 34
click at [1381, 447] on link at bounding box center [1410, 444] width 90 height 34
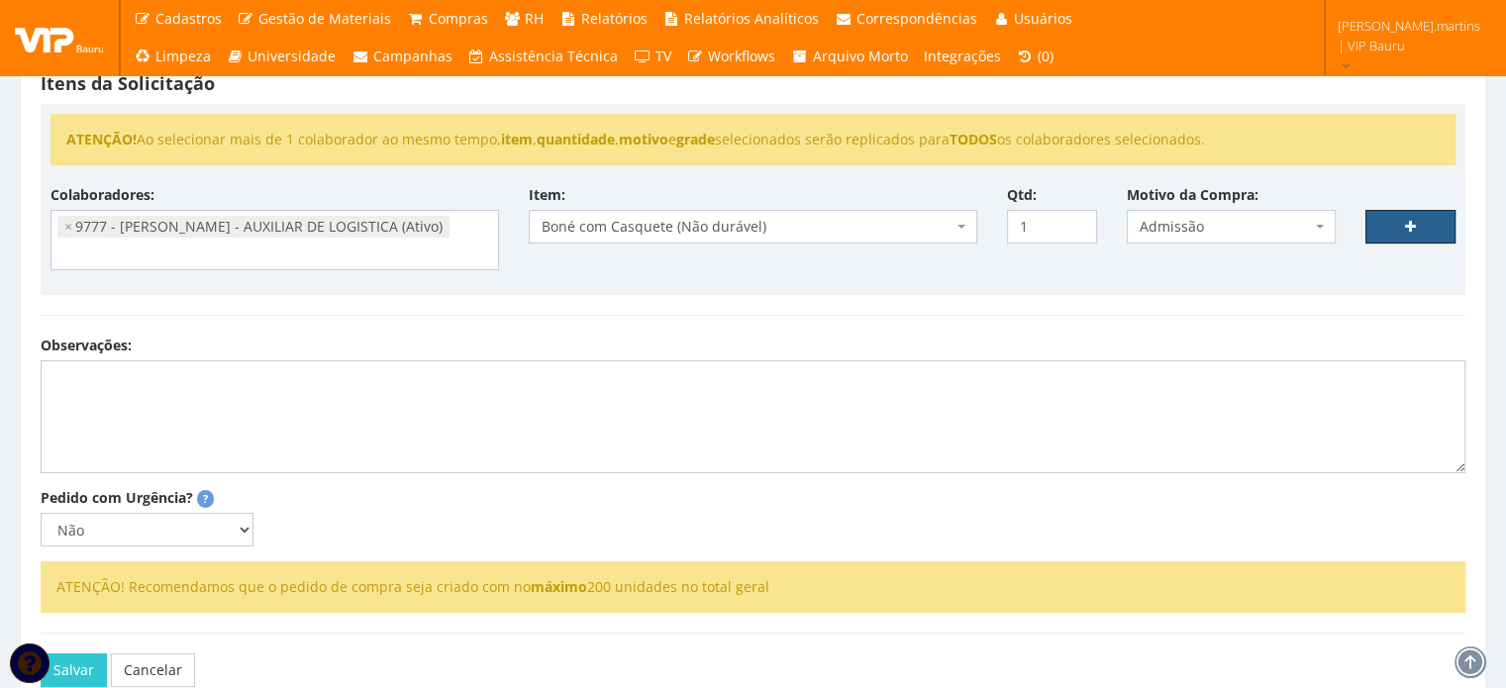
scroll to position [460, 0]
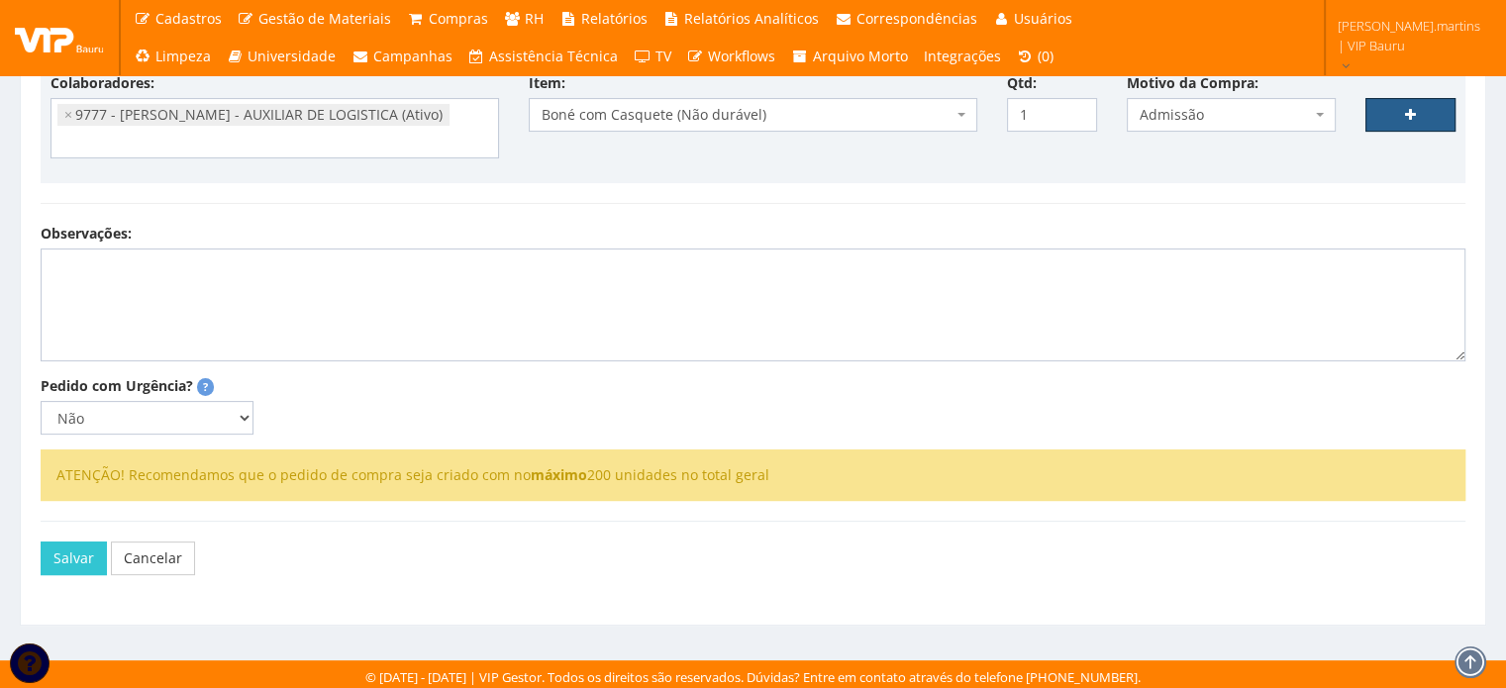
select select
type input "0"
select select
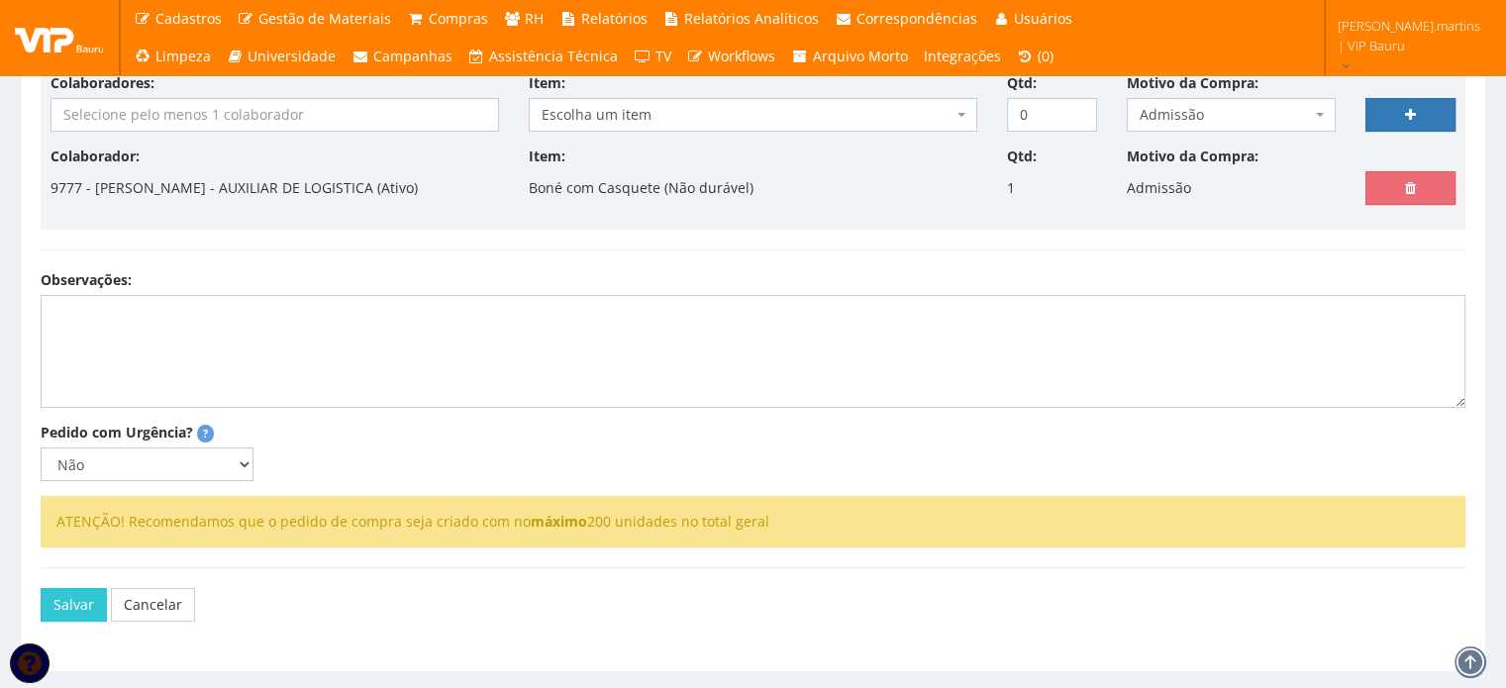
click at [306, 108] on input "search" at bounding box center [274, 115] width 447 height 32
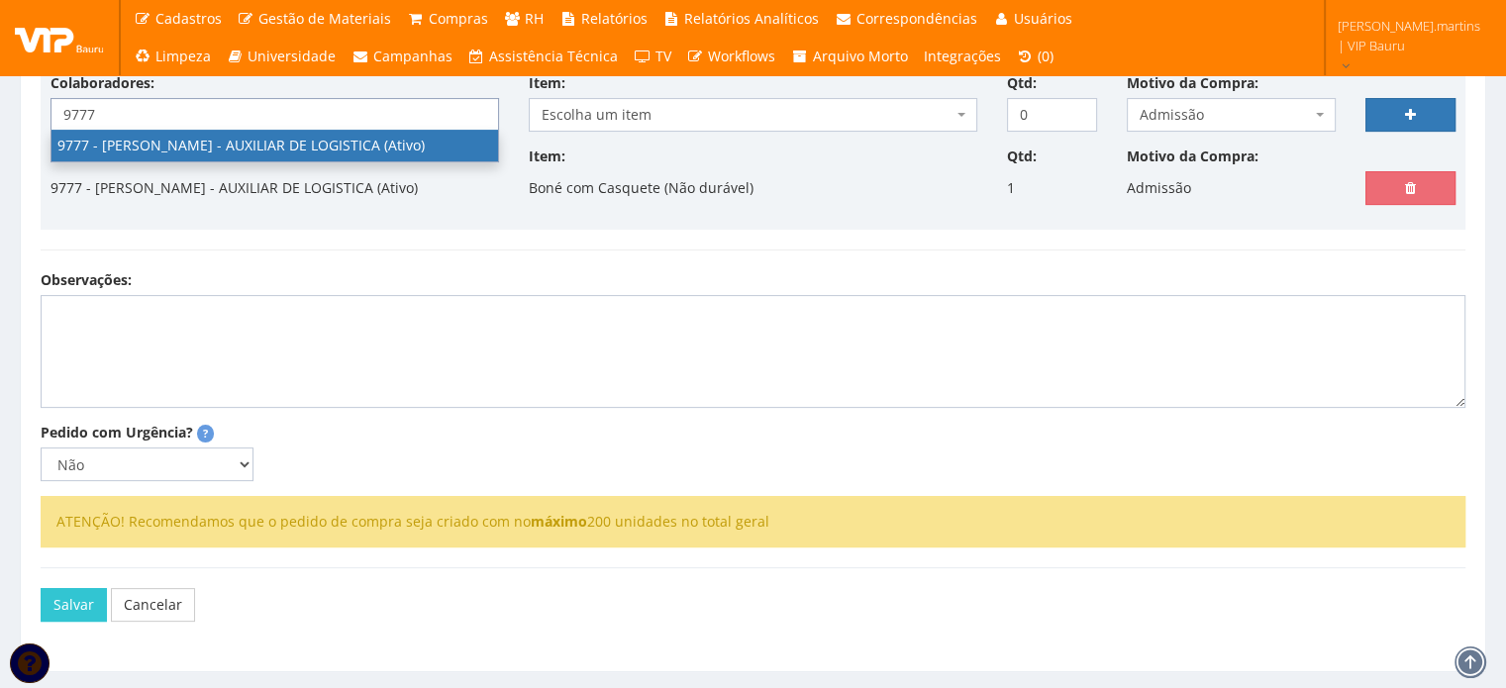
type input "9777"
select select "4103"
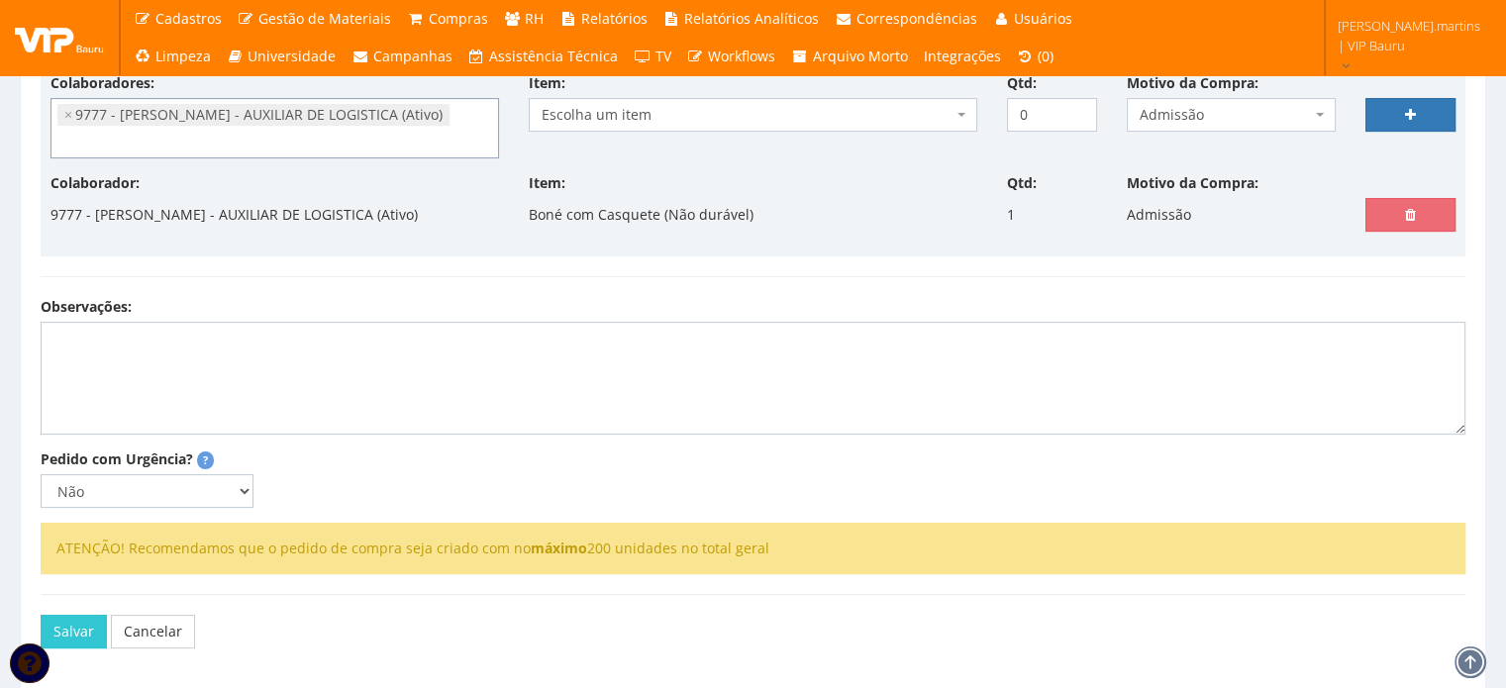
click at [887, 114] on span "Escolha um item" at bounding box center [747, 115] width 411 height 20
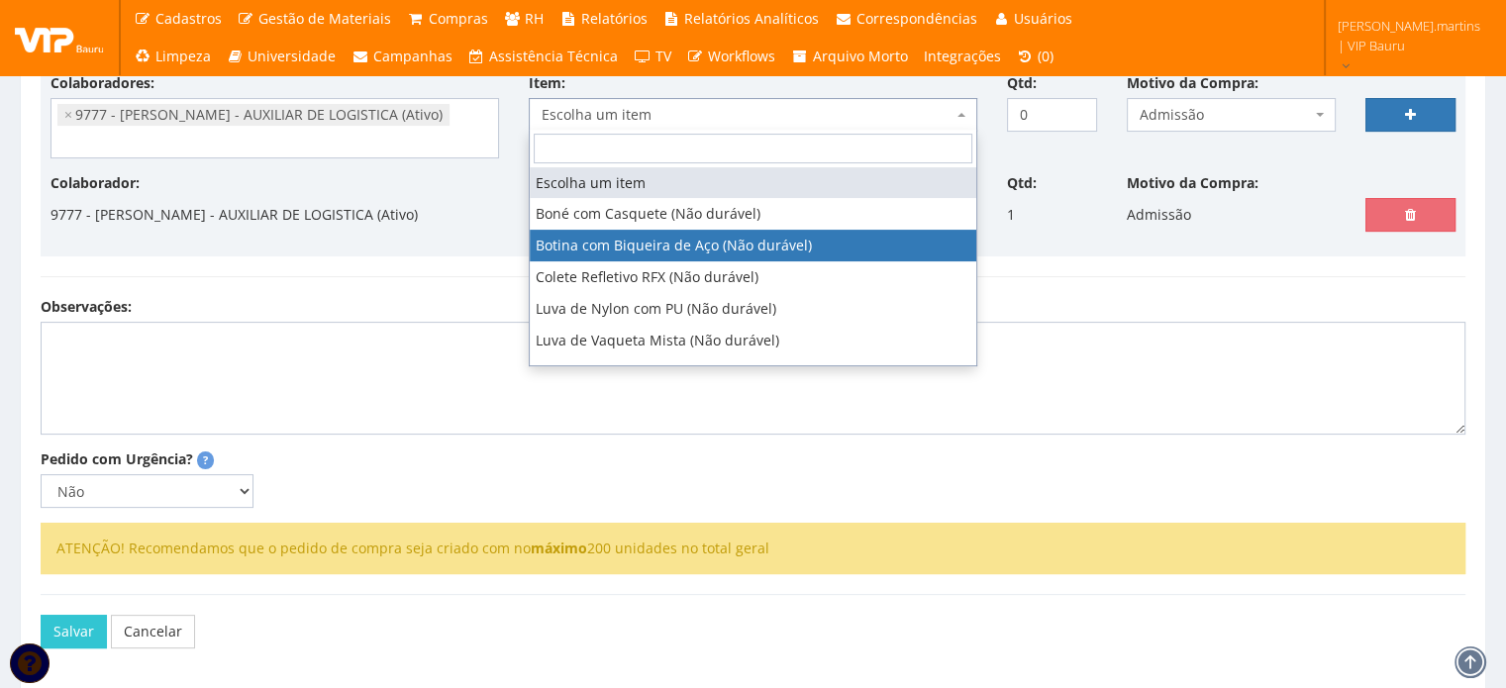
select select "46"
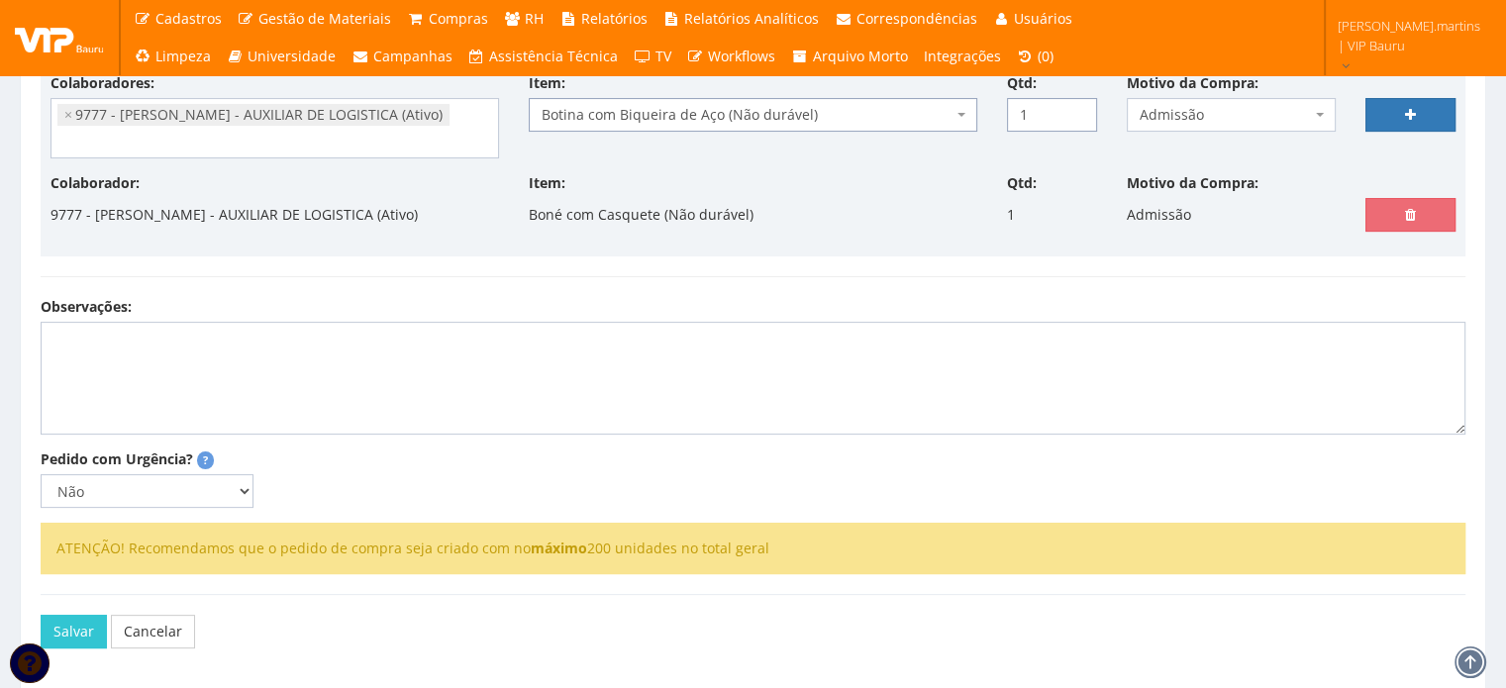
type input "1"
click at [1076, 107] on input "1" at bounding box center [1052, 115] width 90 height 34
click at [1425, 108] on link at bounding box center [1410, 115] width 90 height 34
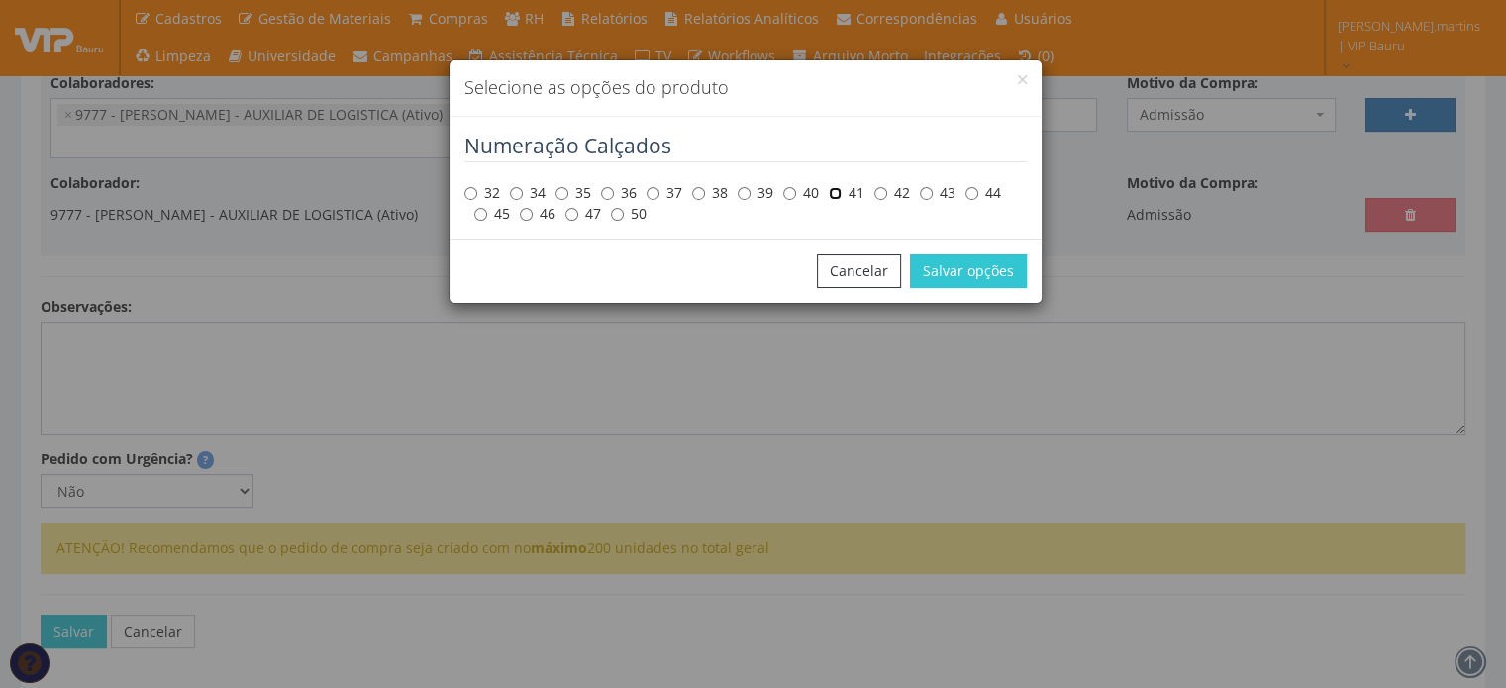
click at [834, 193] on input "41" at bounding box center [835, 193] width 13 height 13
radio input "true"
click at [966, 269] on button "Salvar opções" at bounding box center [968, 271] width 117 height 34
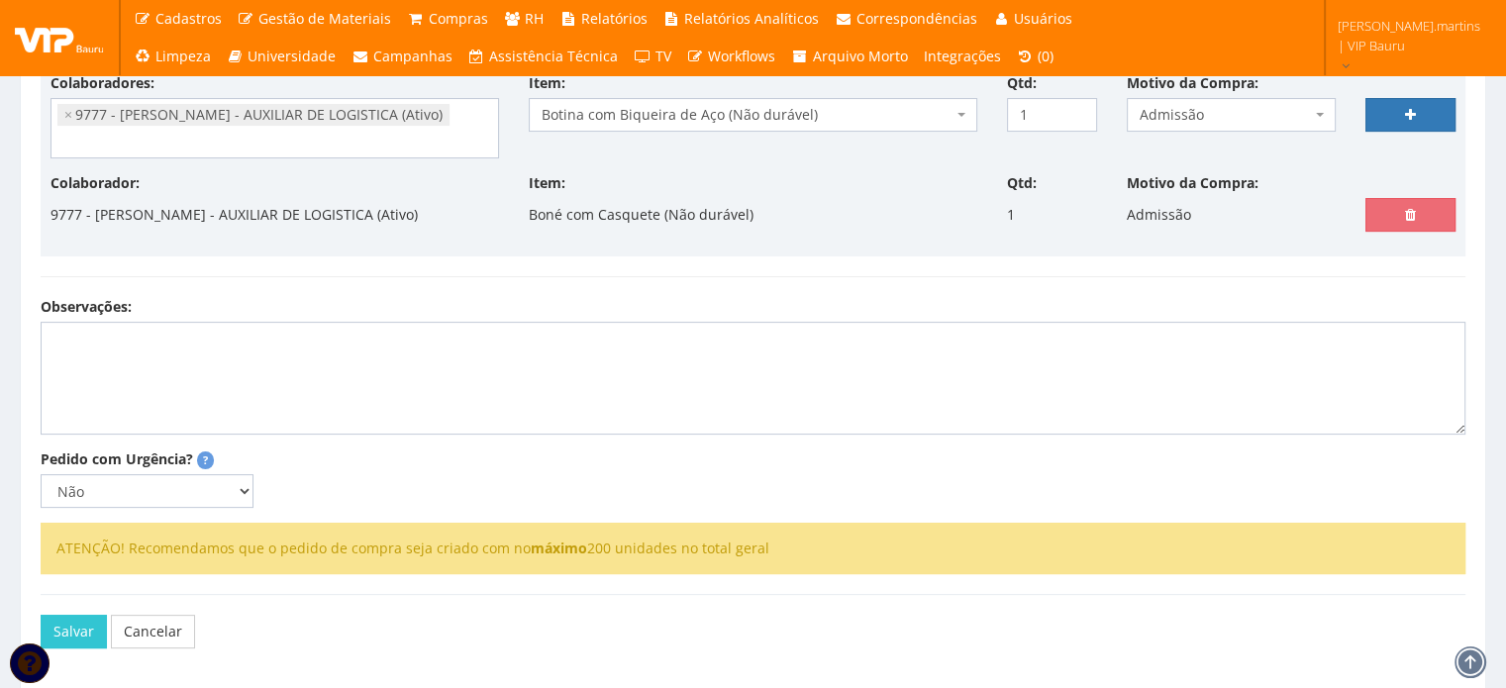
select select
type input "0"
select select
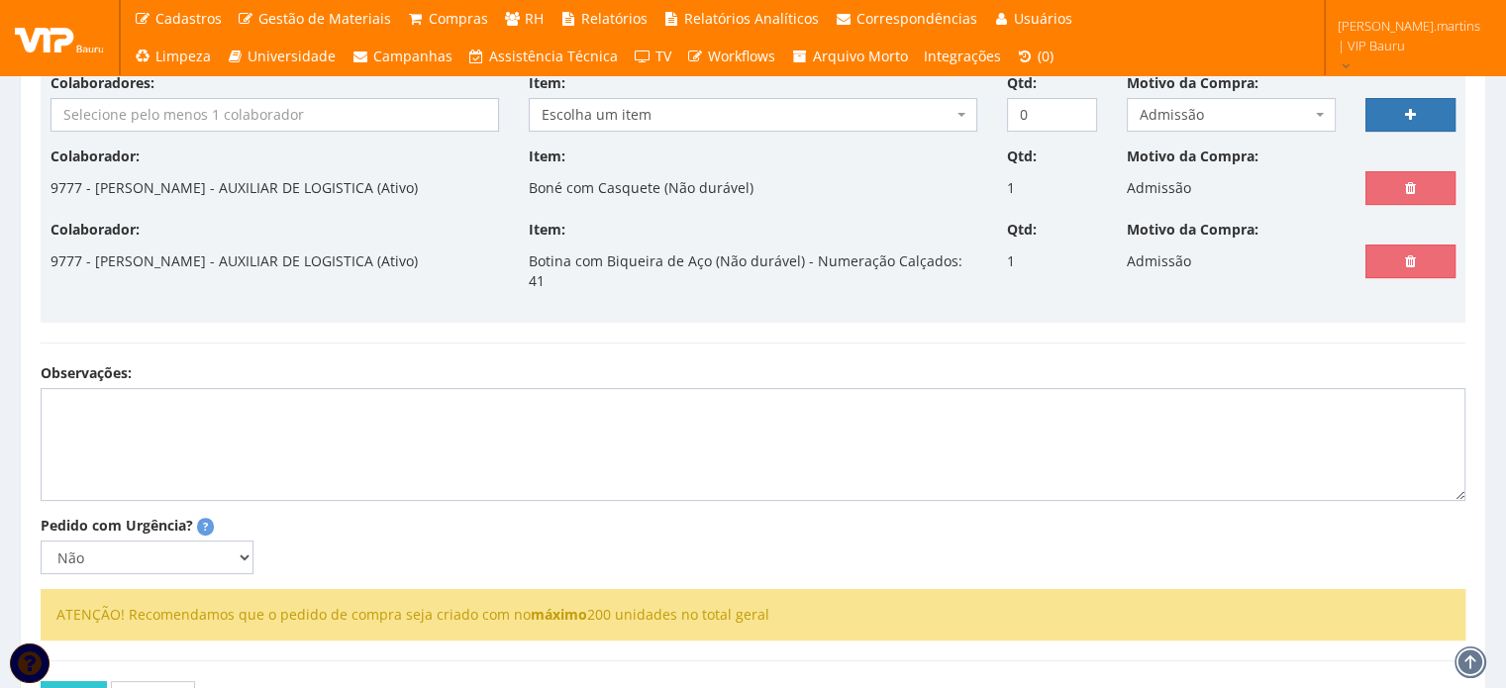
click at [167, 108] on input "search" at bounding box center [274, 115] width 447 height 32
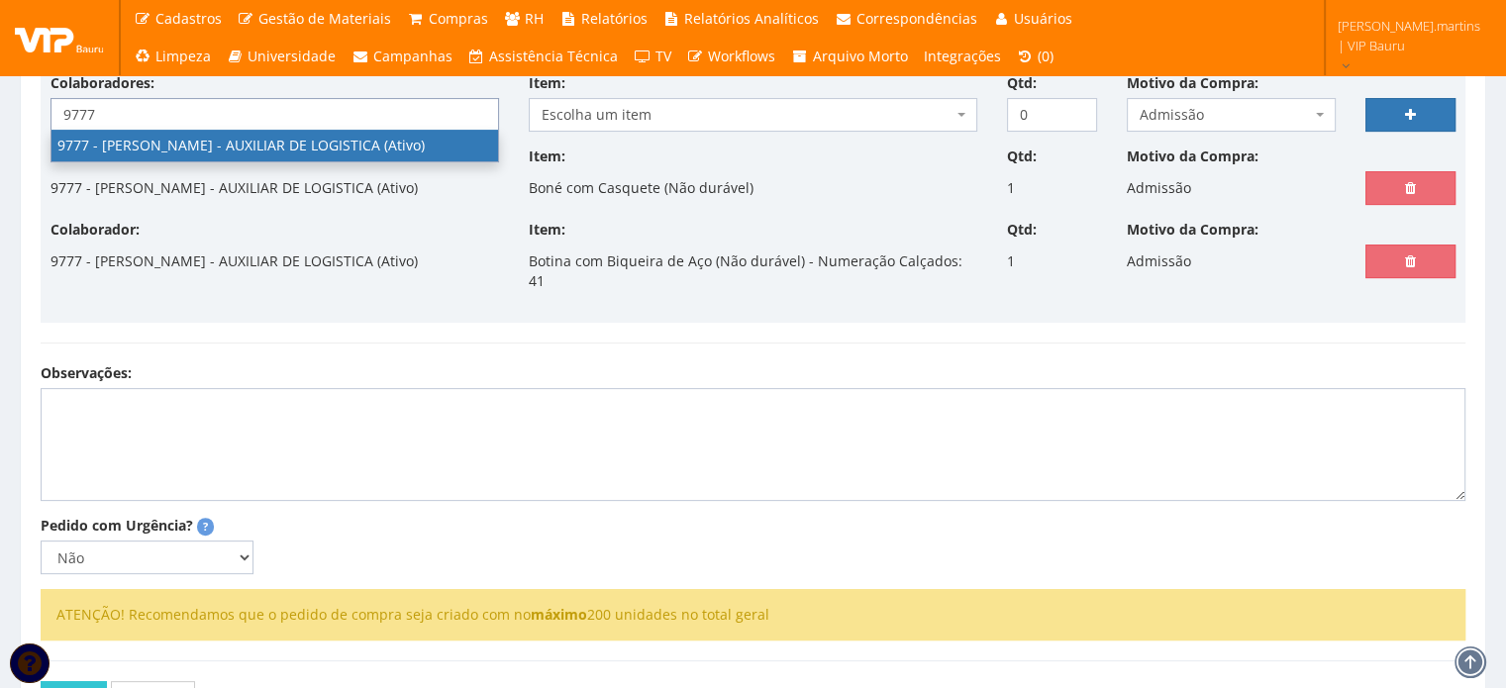
type input "9777"
select select "4103"
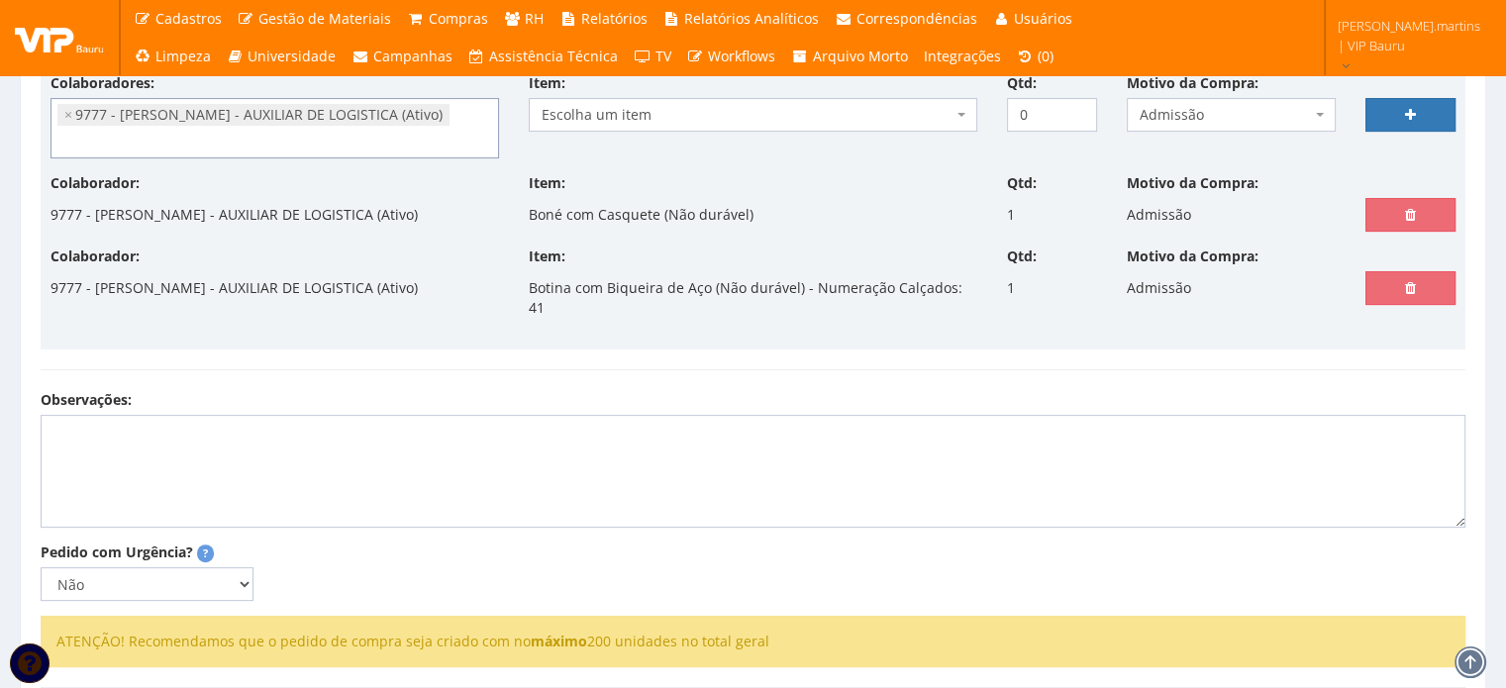
click at [617, 123] on span "Escolha um item" at bounding box center [753, 115] width 449 height 34
click at [617, 122] on span "Escolha um item" at bounding box center [753, 115] width 449 height 34
click at [618, 112] on span "Escolha um item" at bounding box center [747, 115] width 411 height 20
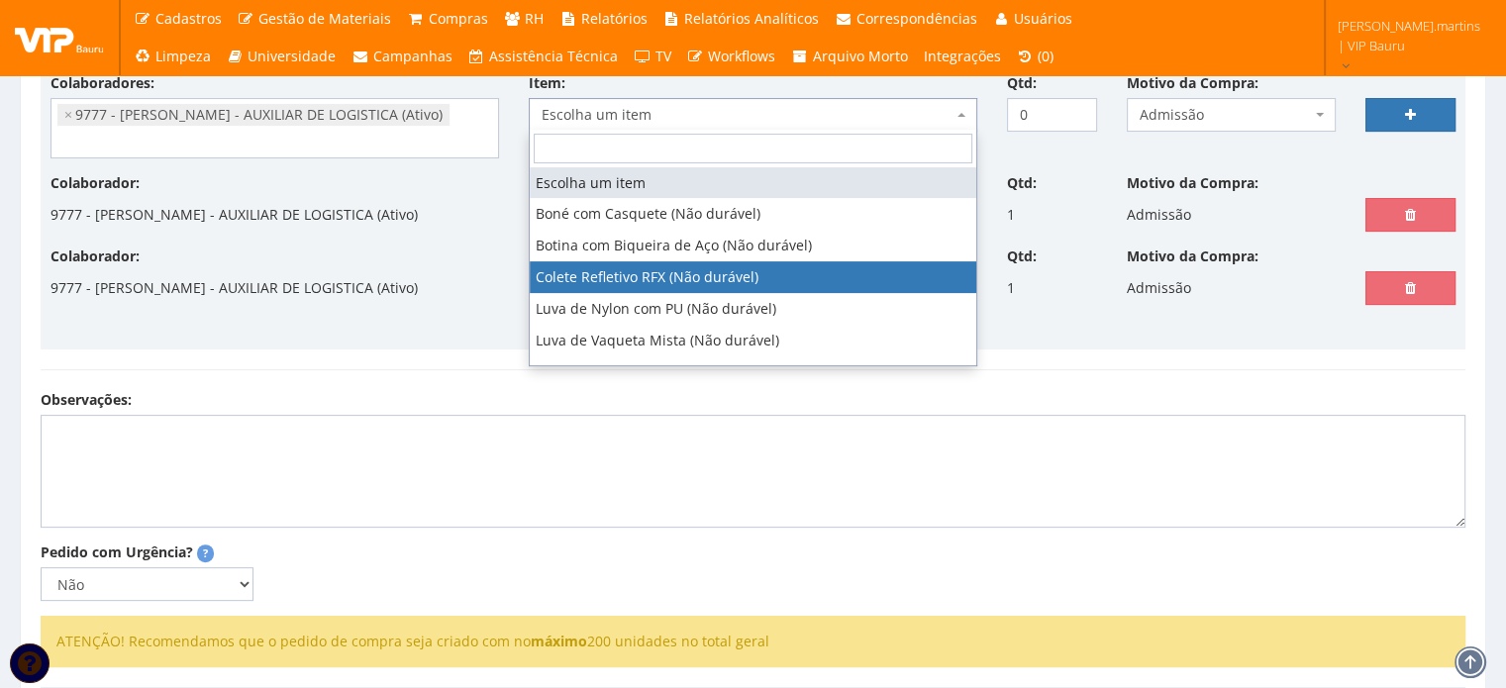
select select "104"
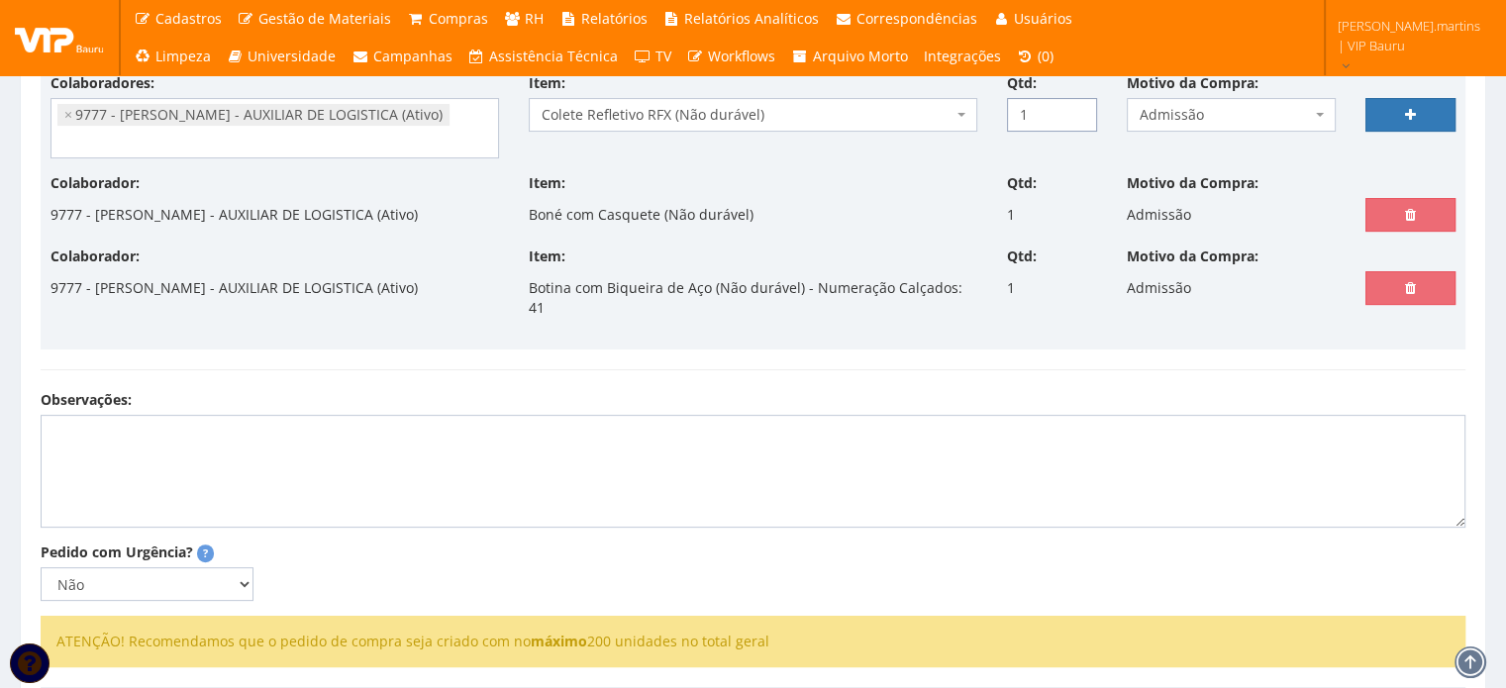
type input "1"
click at [1077, 103] on input "1" at bounding box center [1052, 115] width 90 height 34
click at [1397, 113] on link at bounding box center [1410, 115] width 90 height 34
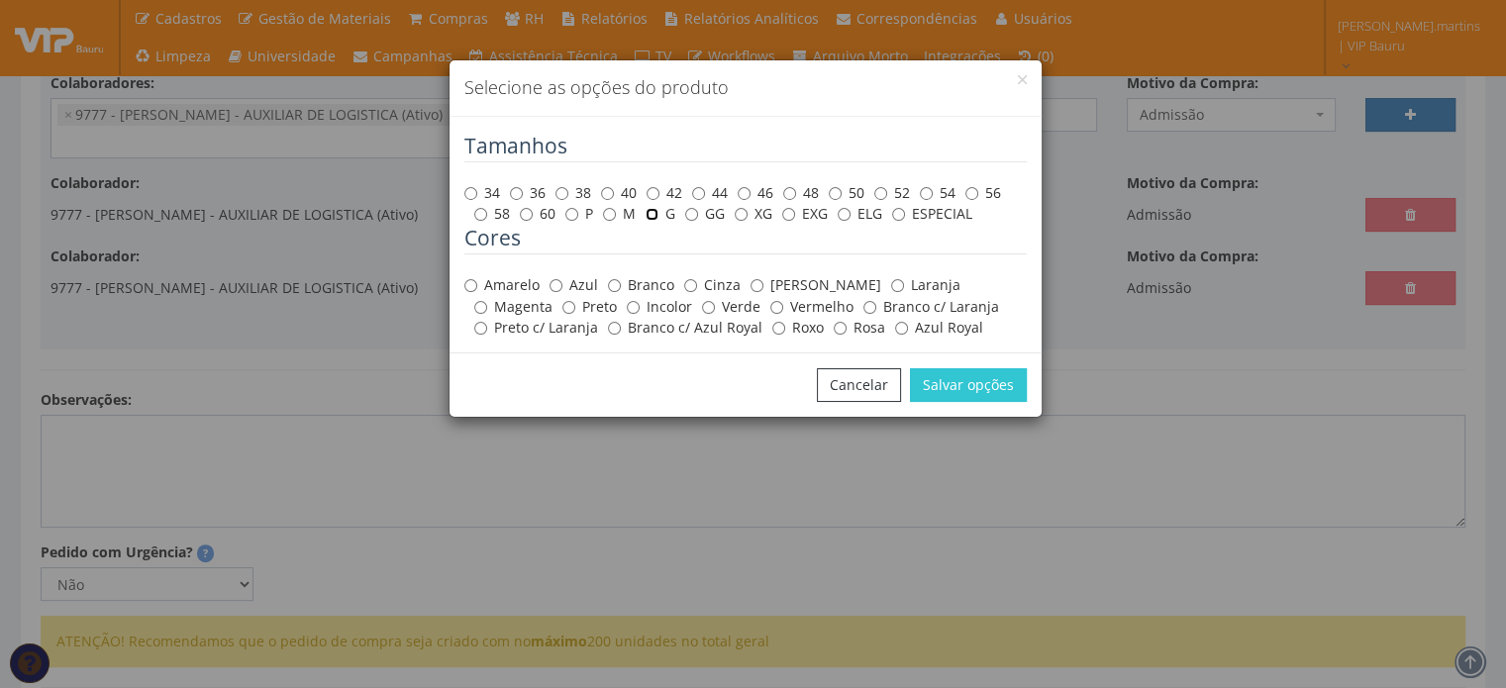
click at [649, 215] on input "G" at bounding box center [652, 214] width 13 height 13
radio input "true"
click at [497, 283] on label "Amarelo" at bounding box center [501, 285] width 75 height 20
click at [477, 283] on input "Amarelo" at bounding box center [470, 285] width 13 height 13
radio input "true"
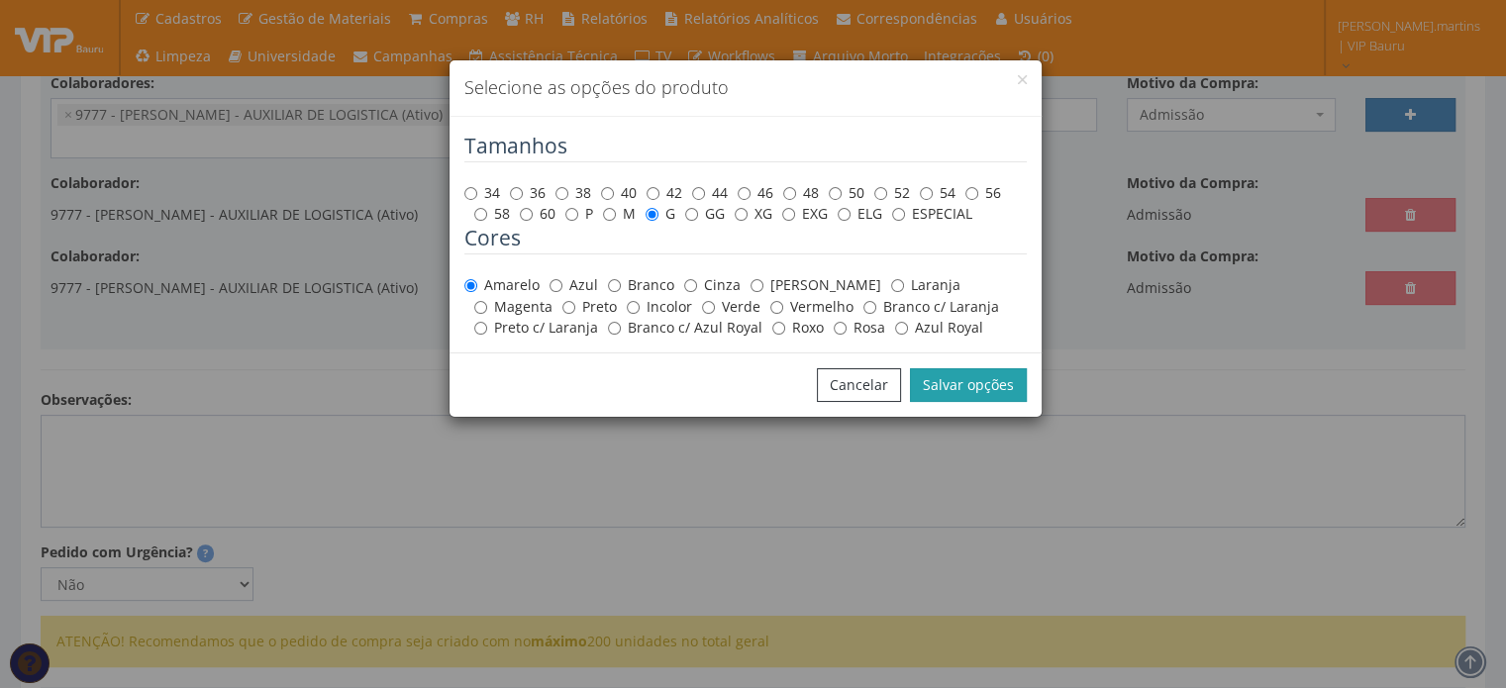
click at [966, 387] on button "Salvar opções" at bounding box center [968, 385] width 117 height 34
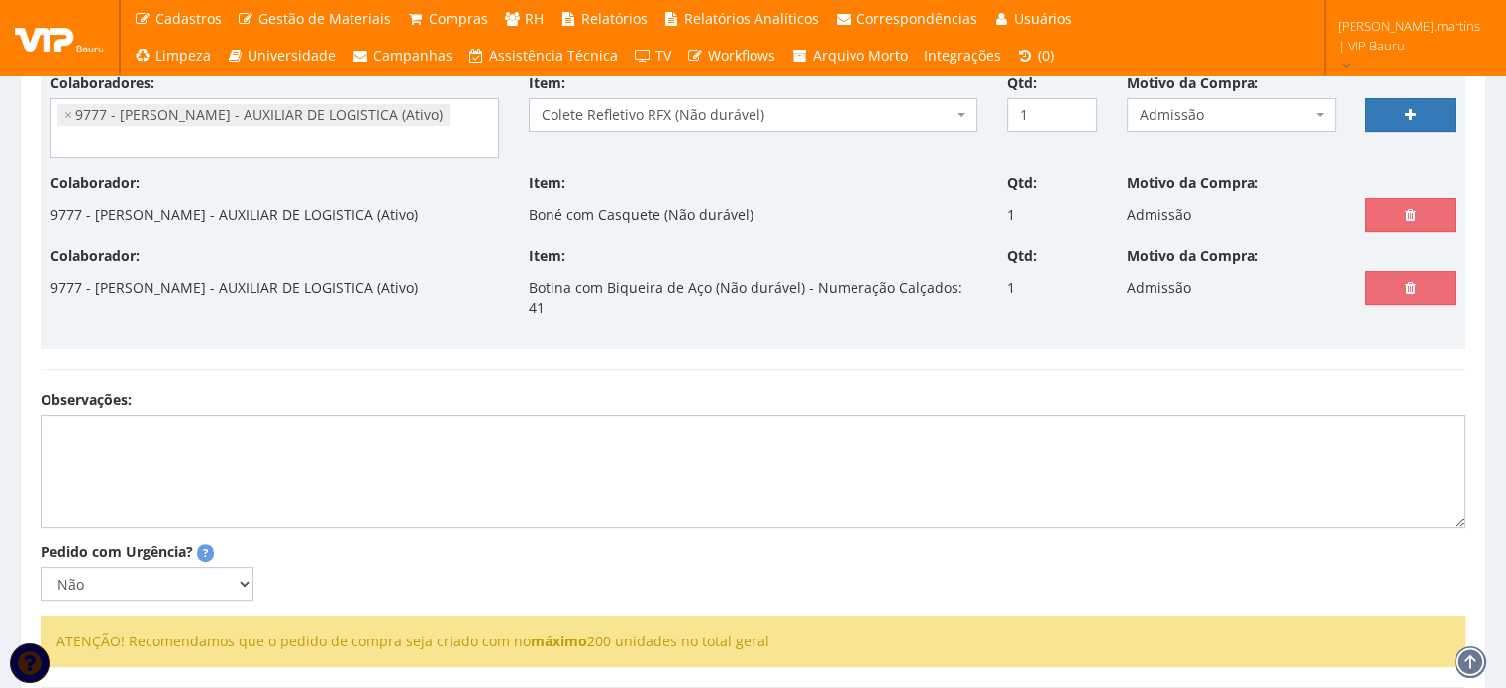
select select
type input "0"
select select
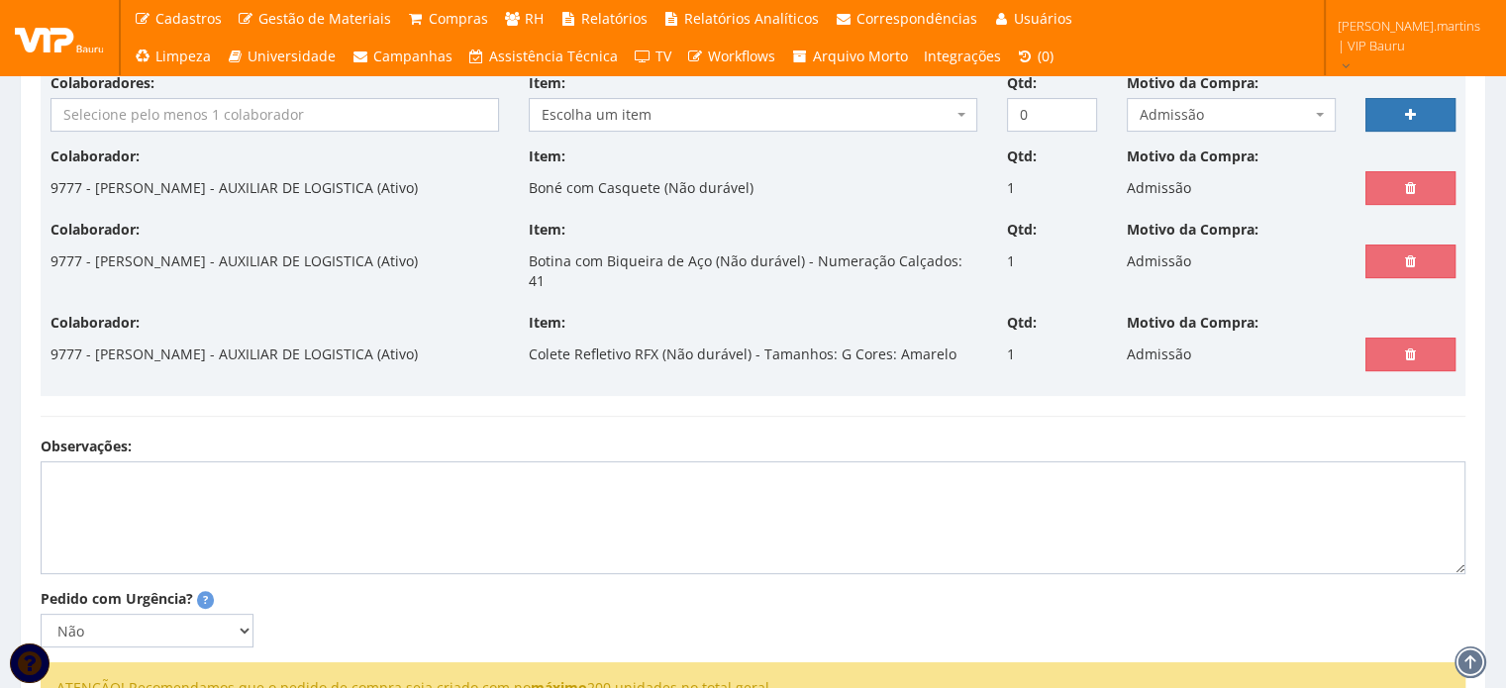
click at [325, 116] on input "search" at bounding box center [274, 115] width 447 height 32
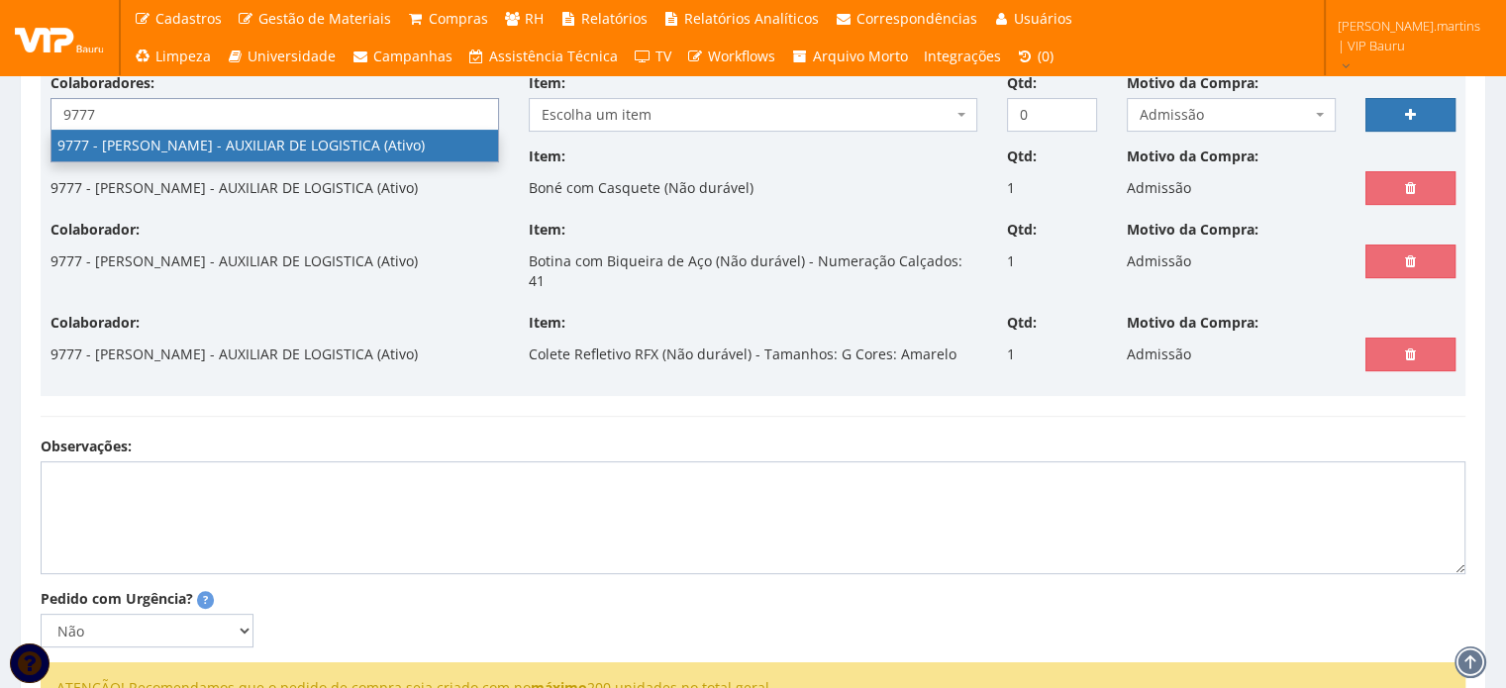
type input "9777"
select select "4103"
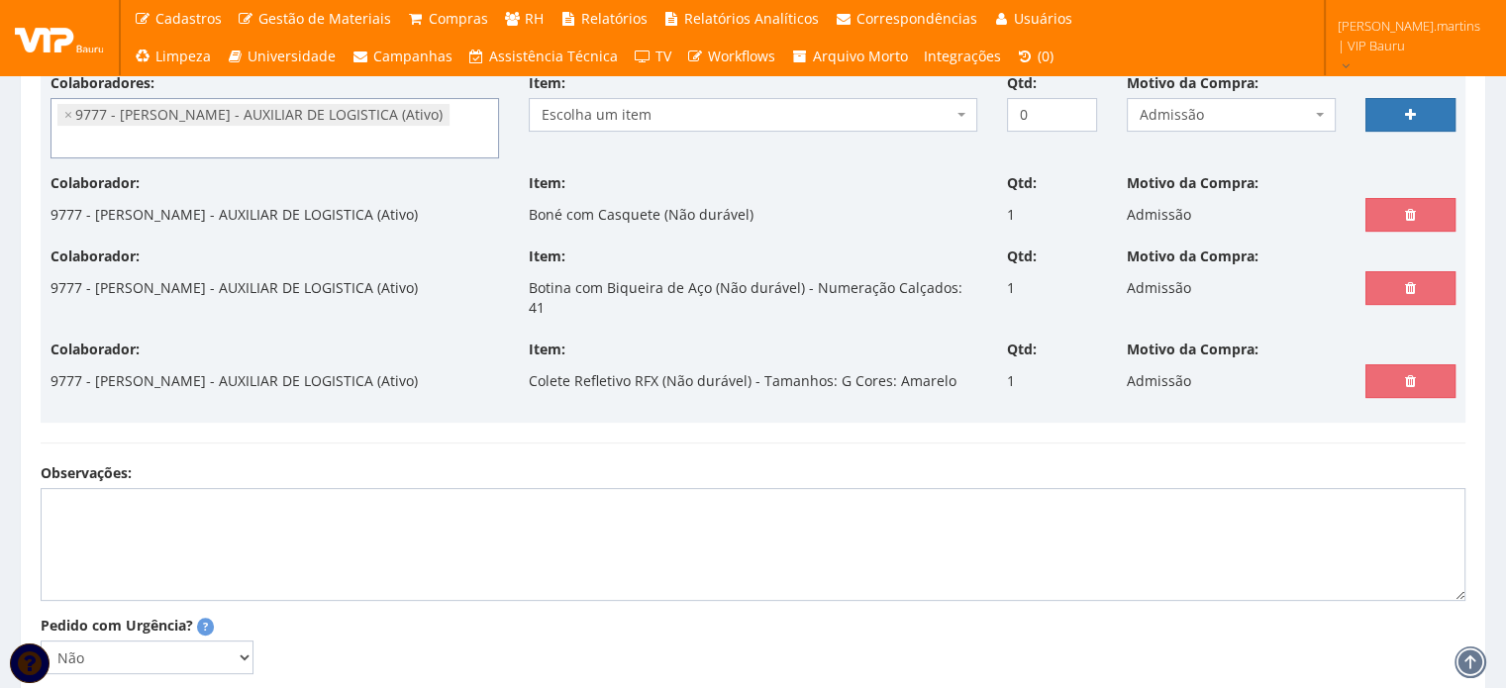
click at [628, 120] on span "Escolha um item" at bounding box center [747, 115] width 411 height 20
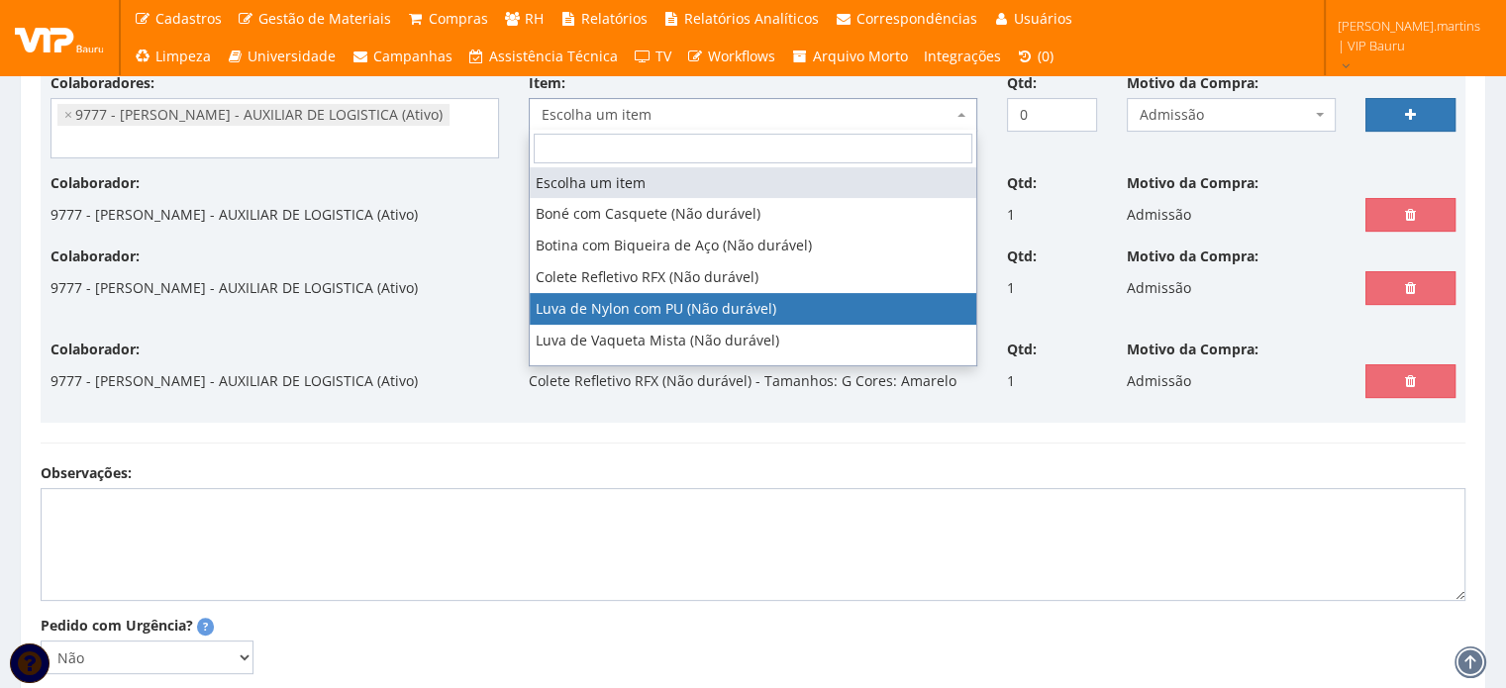
select select "216"
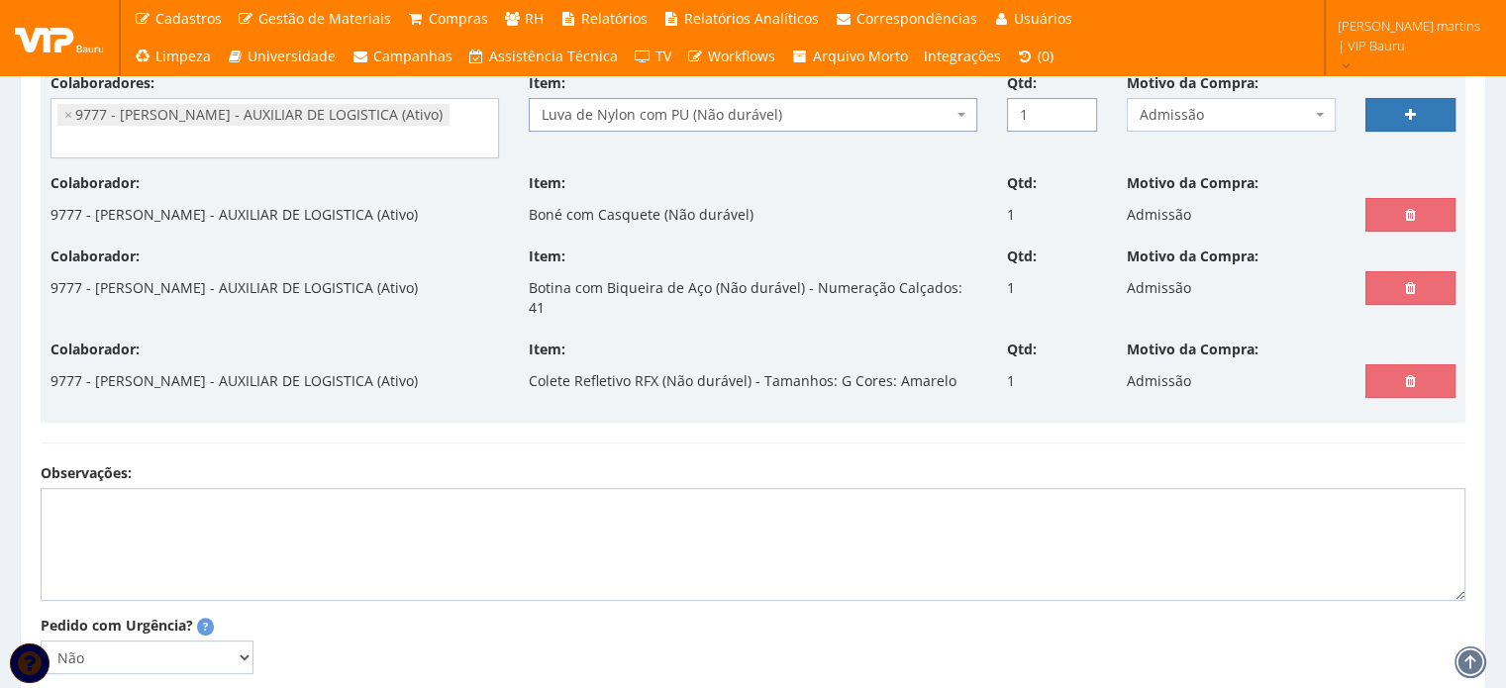
click at [1080, 103] on input "1" at bounding box center [1052, 115] width 90 height 34
click at [1080, 104] on input "2" at bounding box center [1052, 115] width 90 height 34
type input "3"
click at [1080, 104] on input "3" at bounding box center [1052, 115] width 90 height 34
click at [1394, 112] on link at bounding box center [1410, 115] width 90 height 34
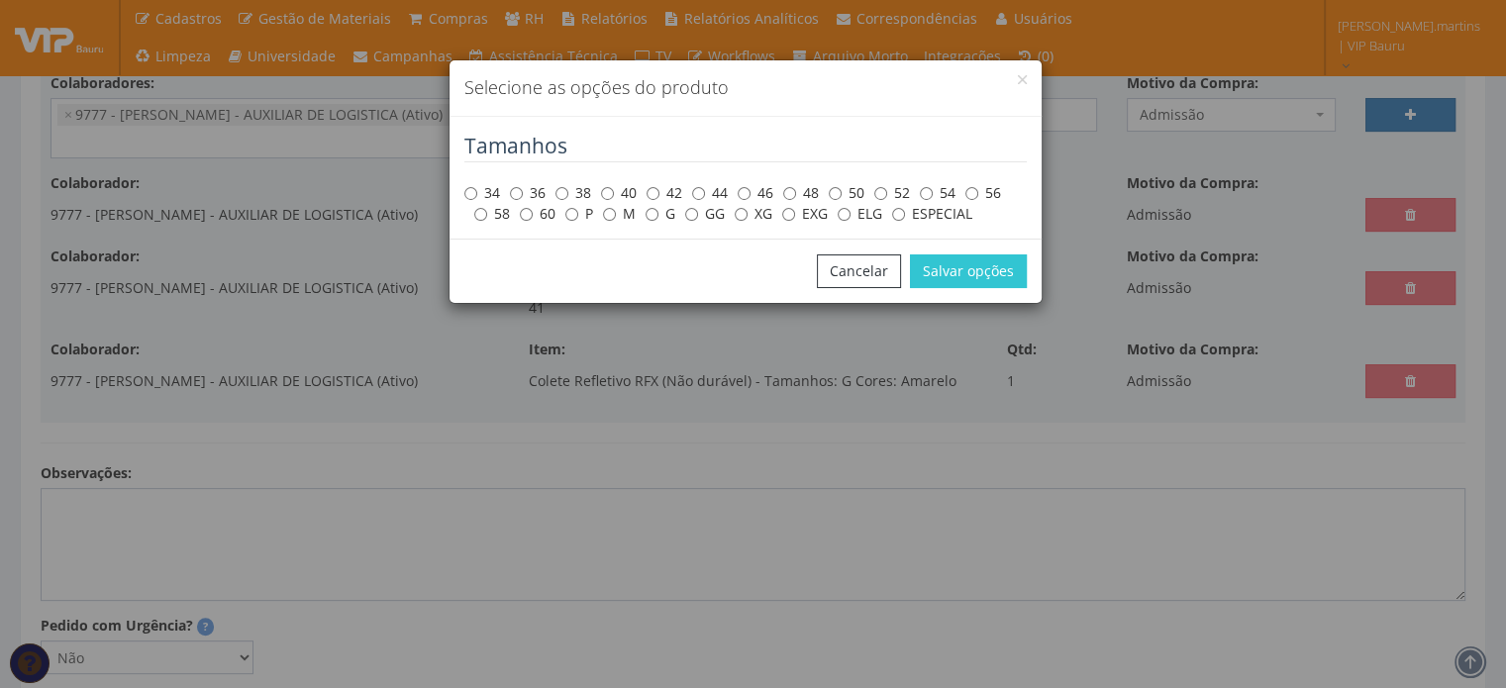
click at [616, 215] on label "M" at bounding box center [619, 214] width 33 height 20
click at [616, 215] on input "M" at bounding box center [609, 214] width 13 height 13
radio input "true"
click at [954, 272] on button "Salvar opções" at bounding box center [968, 271] width 117 height 34
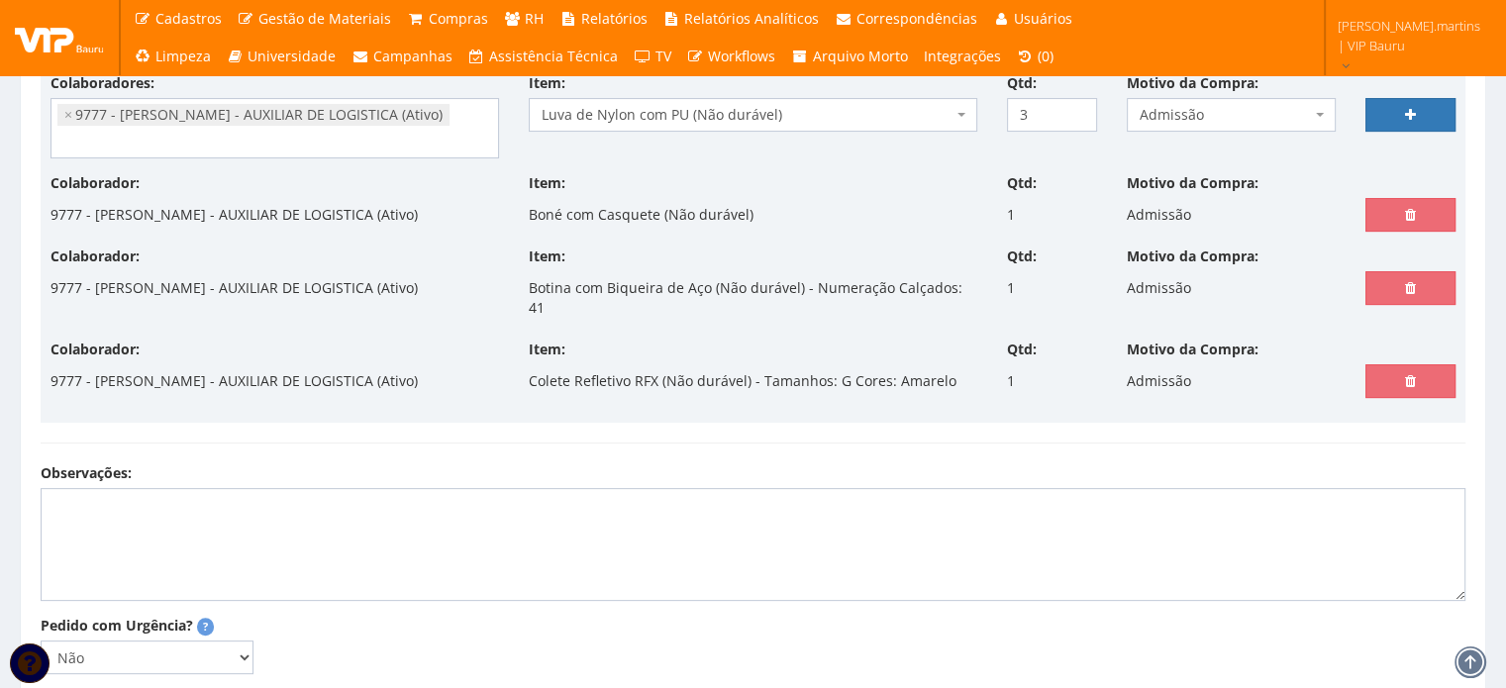
select select
type input "0"
select select
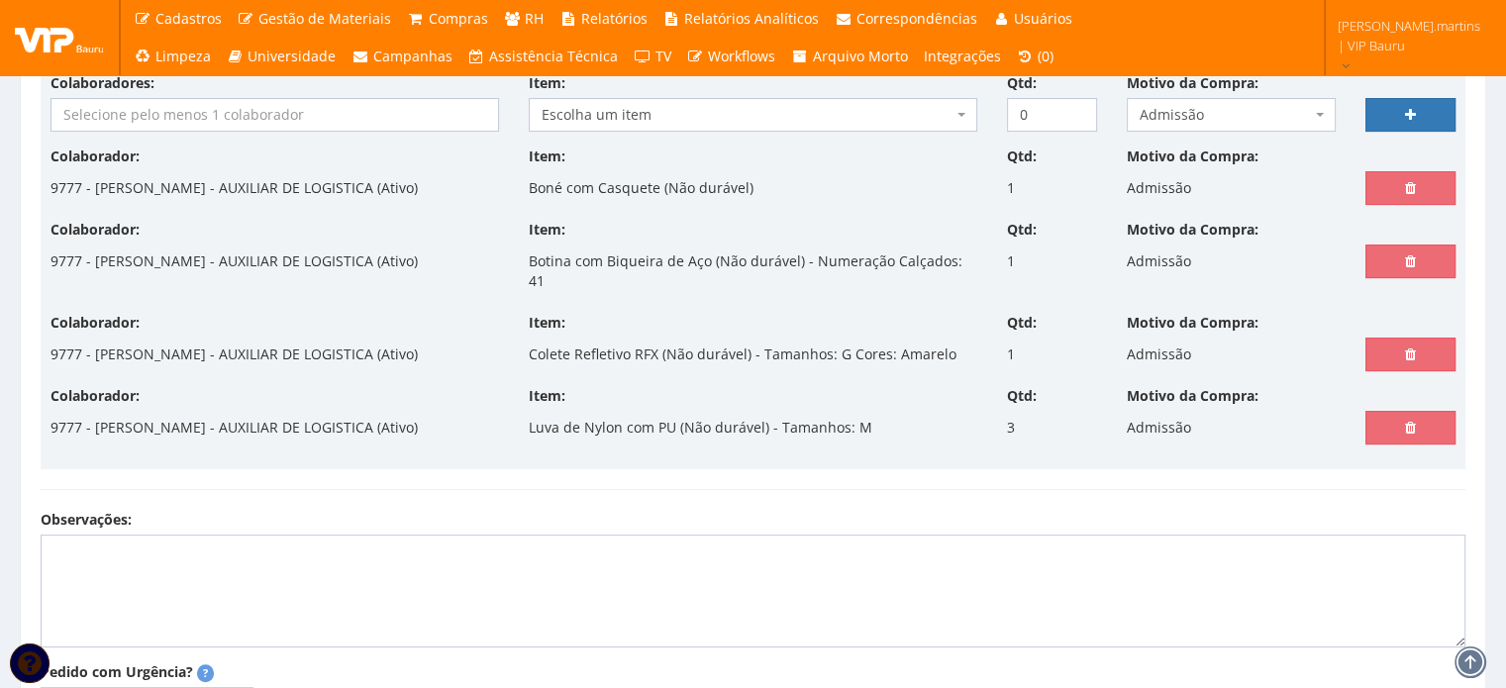
click at [243, 106] on input "search" at bounding box center [274, 115] width 447 height 32
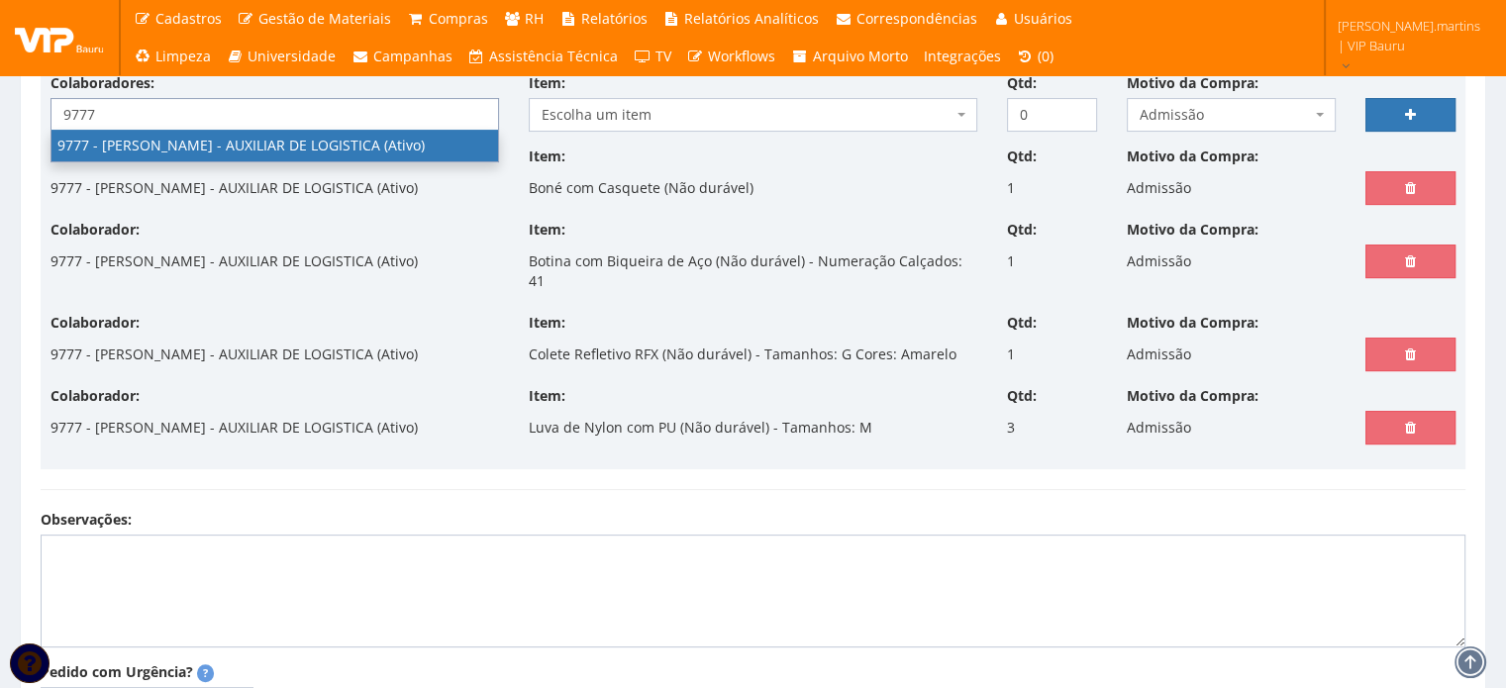
type input "9777"
select select "4103"
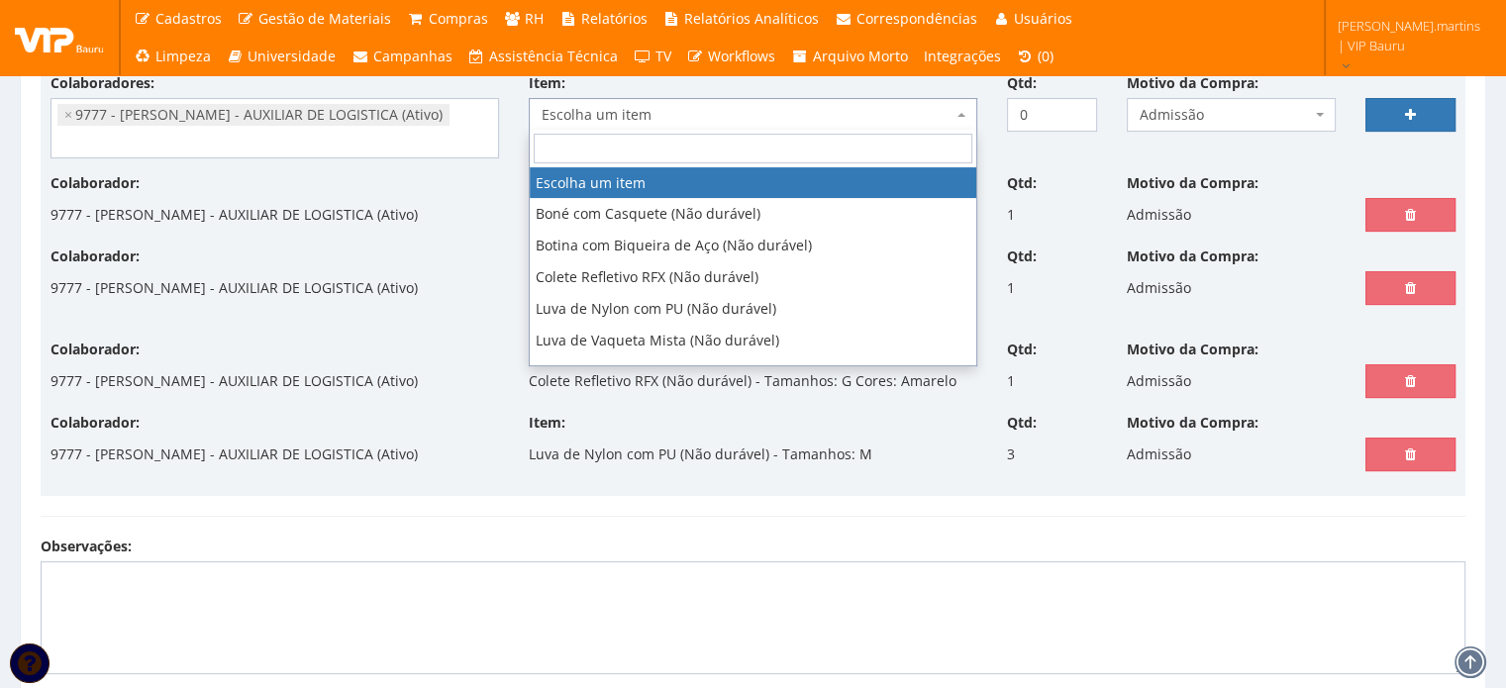
click at [642, 106] on span "Escolha um item" at bounding box center [747, 115] width 411 height 20
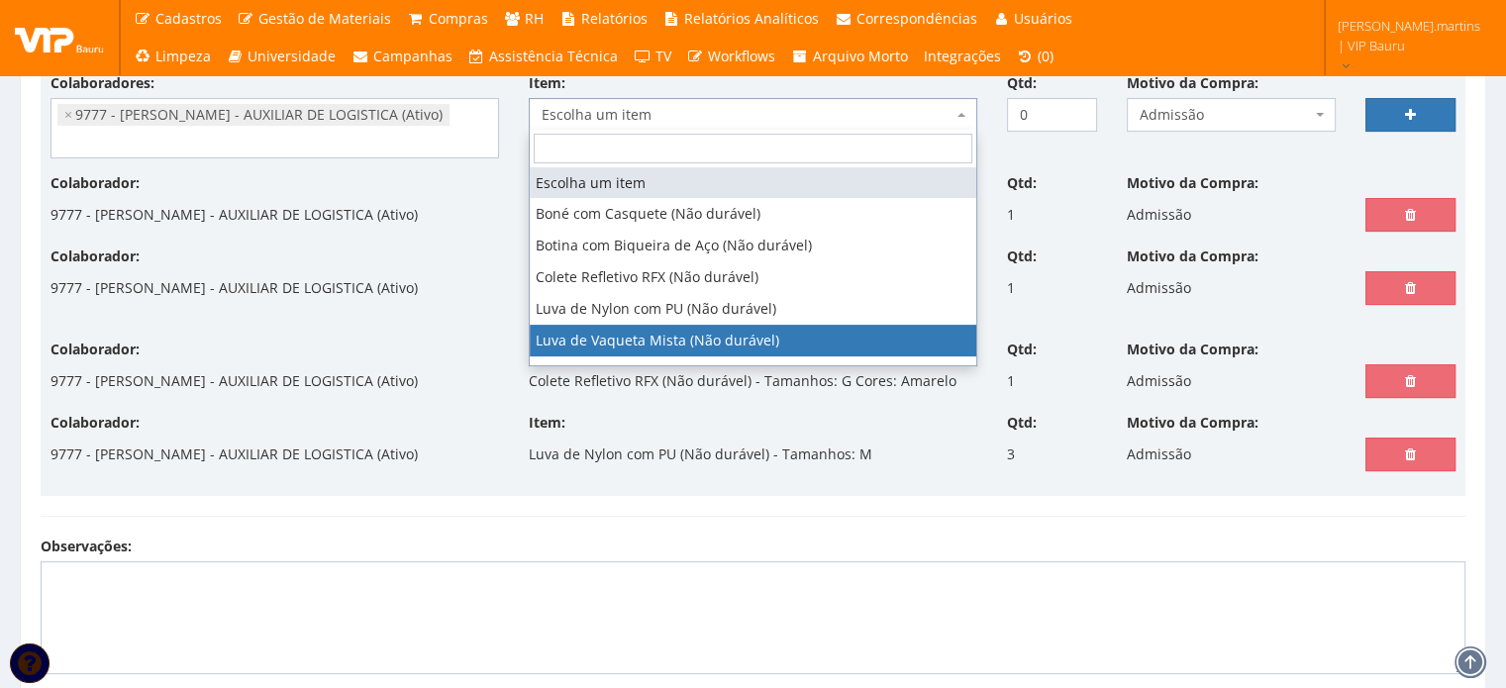
select select "220"
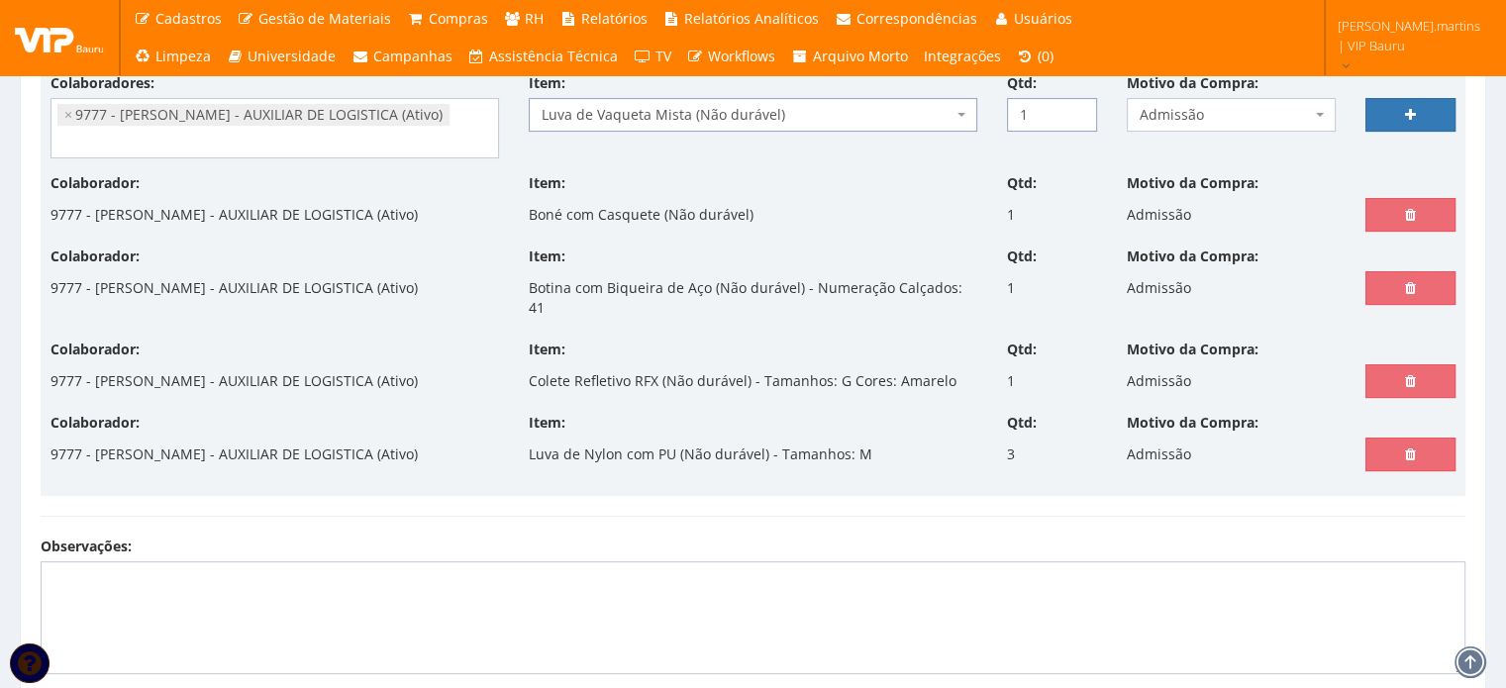
click at [1078, 104] on input "1" at bounding box center [1052, 115] width 90 height 34
type input "2"
click at [1078, 103] on input "2" at bounding box center [1052, 115] width 90 height 34
click at [1389, 110] on link at bounding box center [1410, 115] width 90 height 34
select select
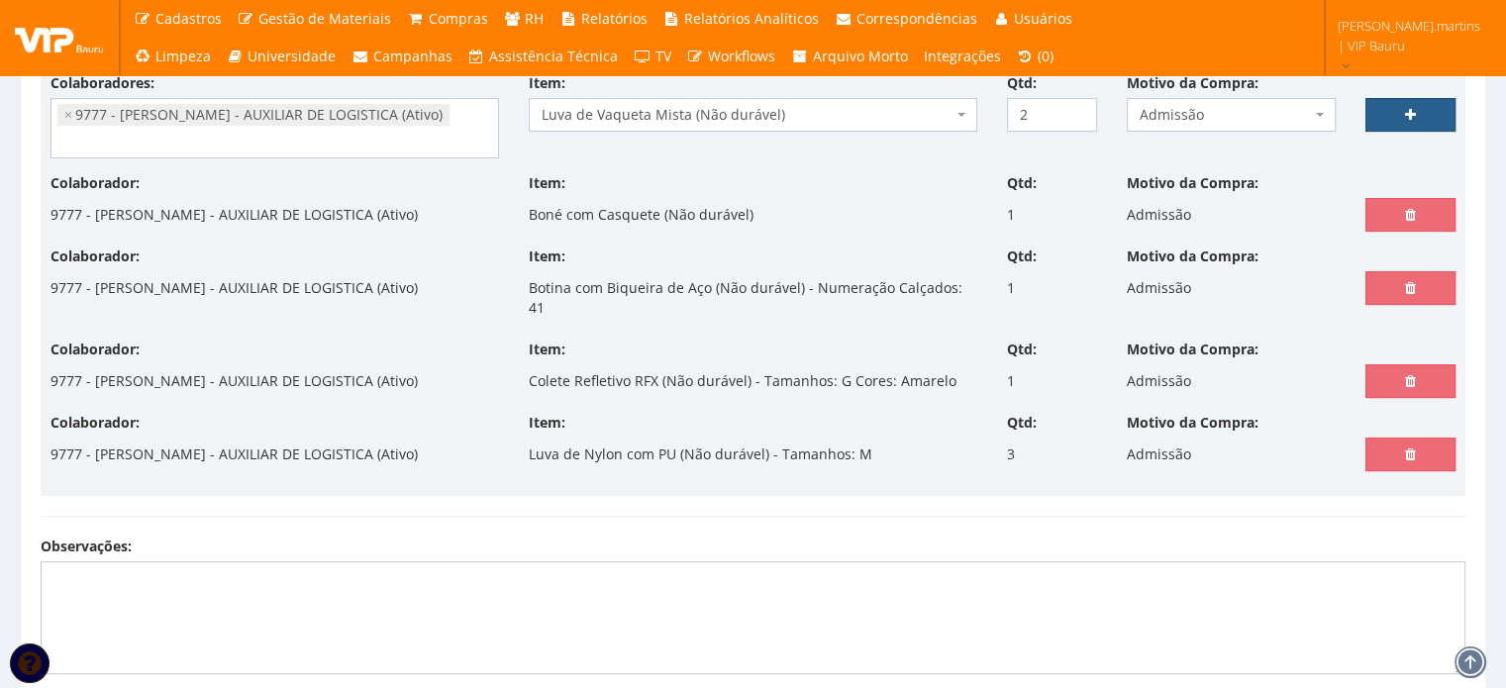
type input "0"
select select
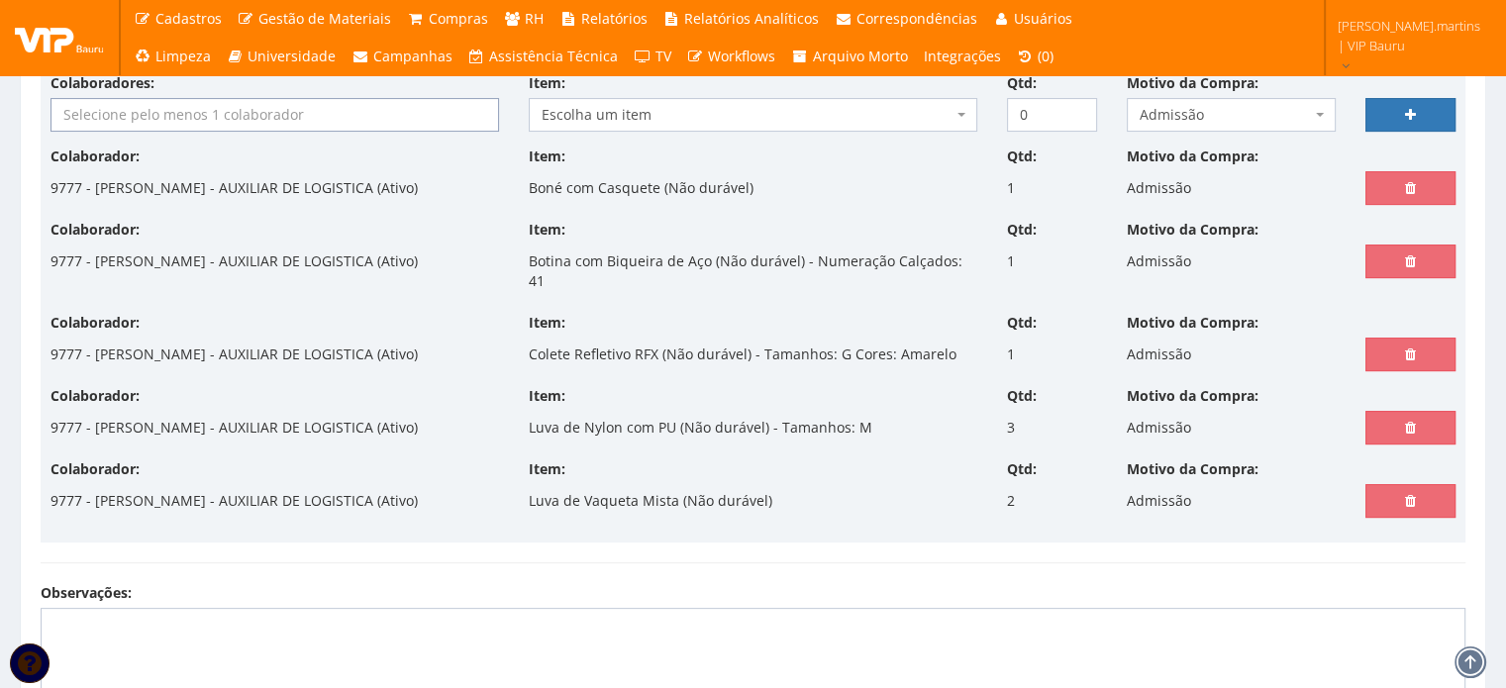
click at [415, 108] on input "search" at bounding box center [274, 115] width 447 height 32
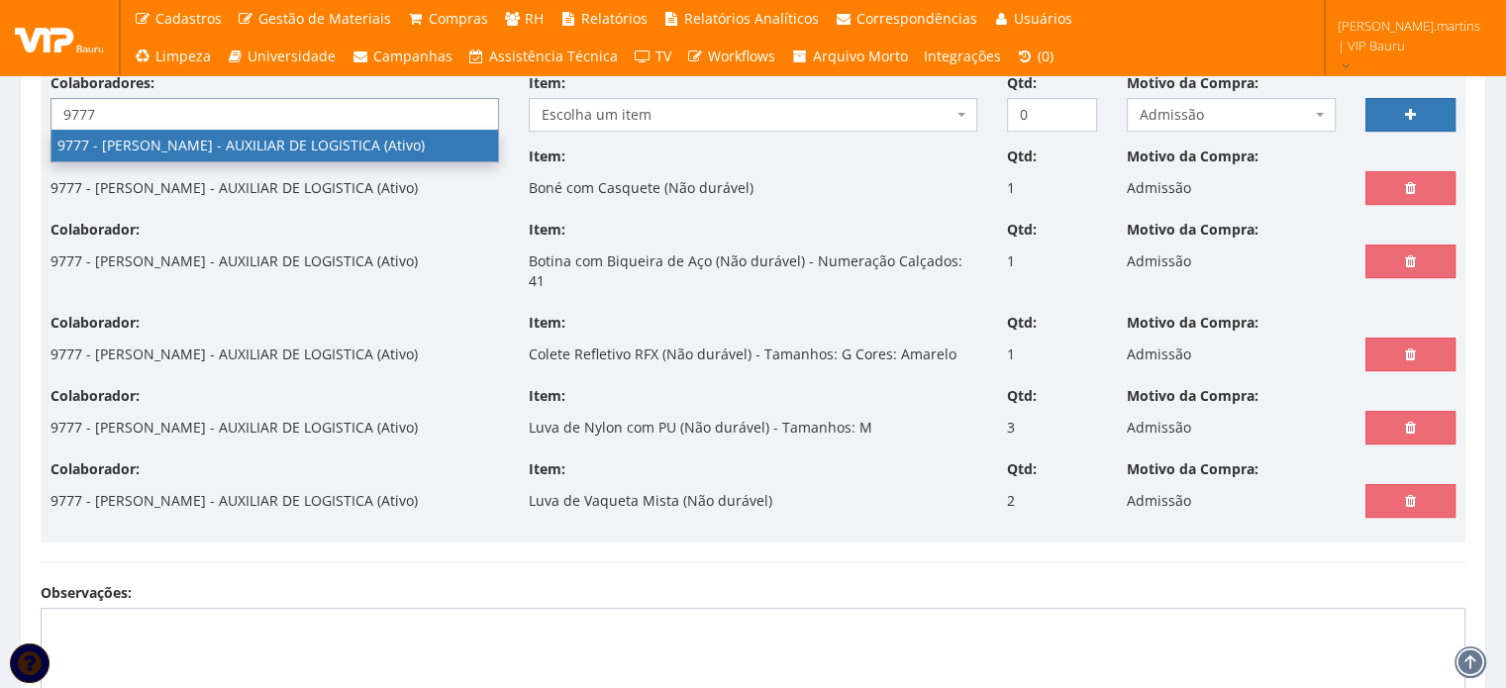
type input "9777"
select select "4103"
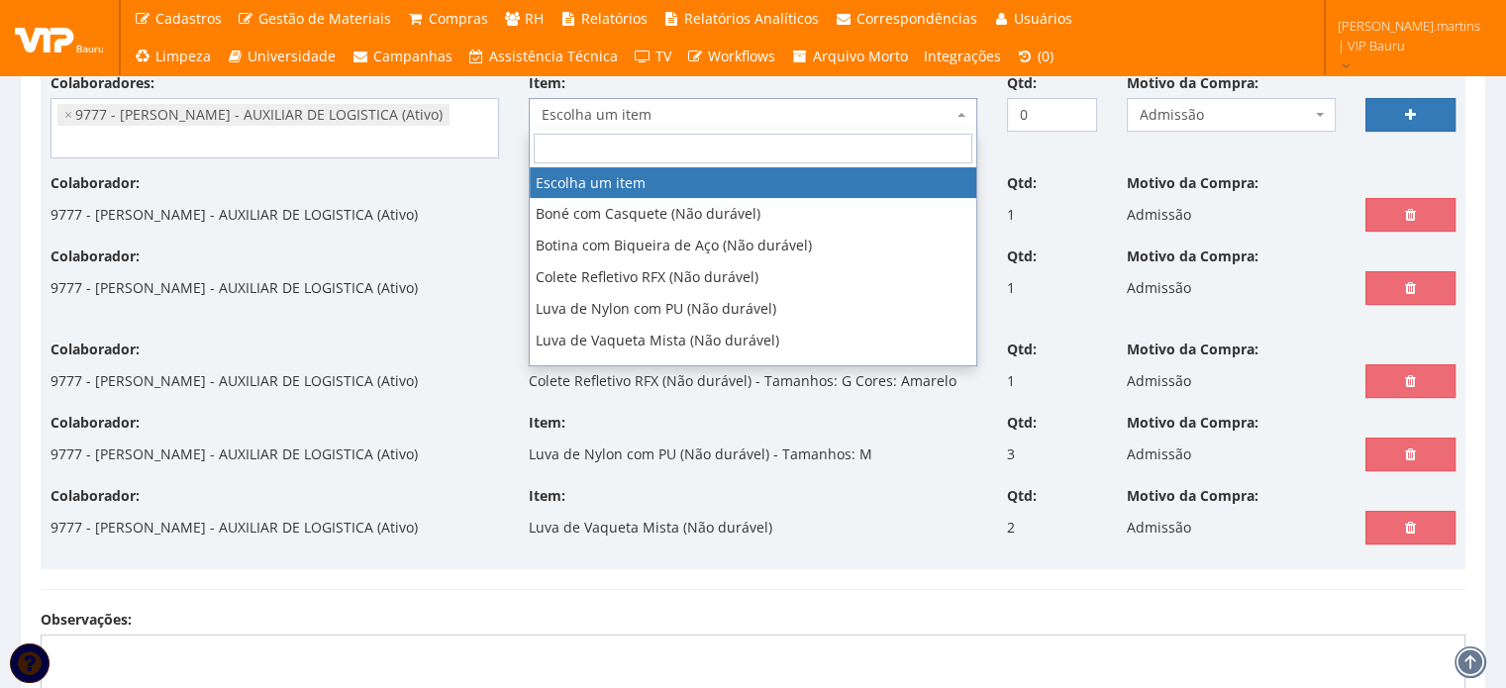
click at [638, 112] on span "Escolha um item" at bounding box center [747, 115] width 411 height 20
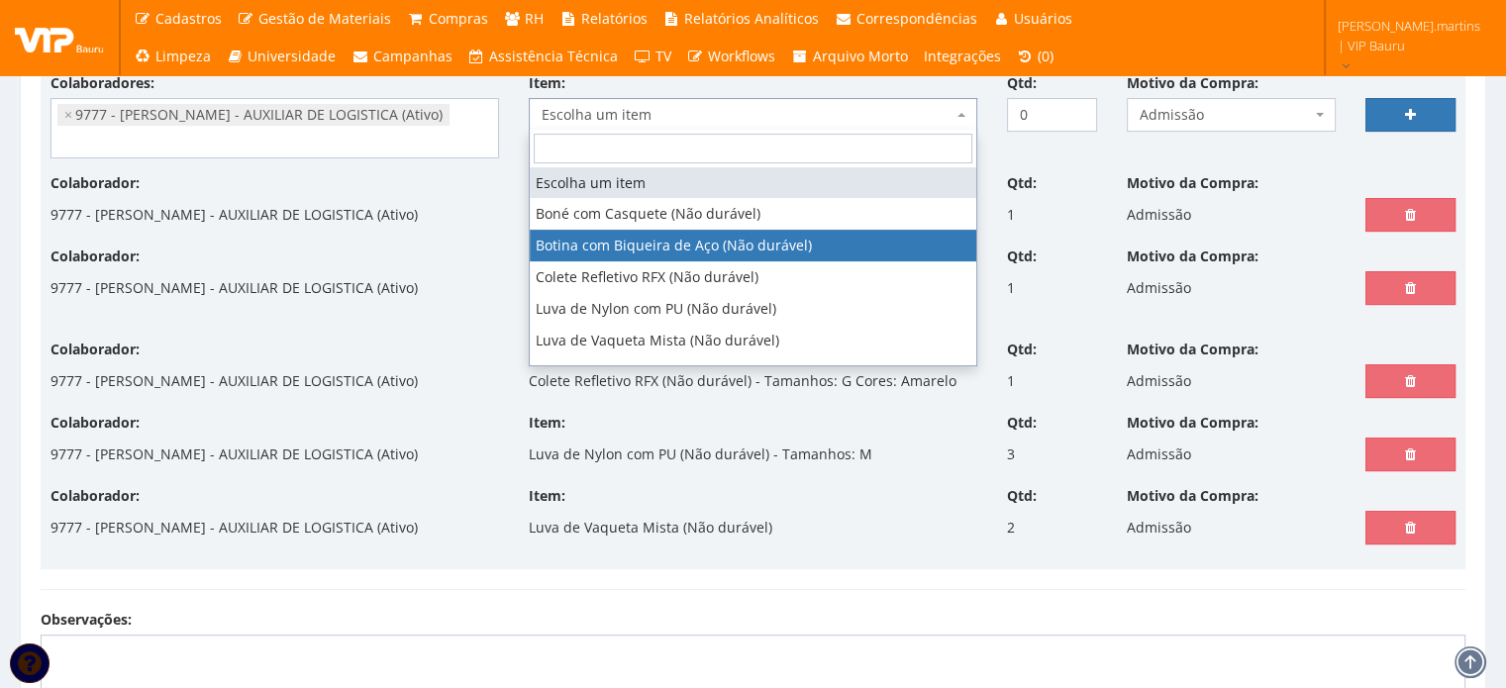
scroll to position [75, 0]
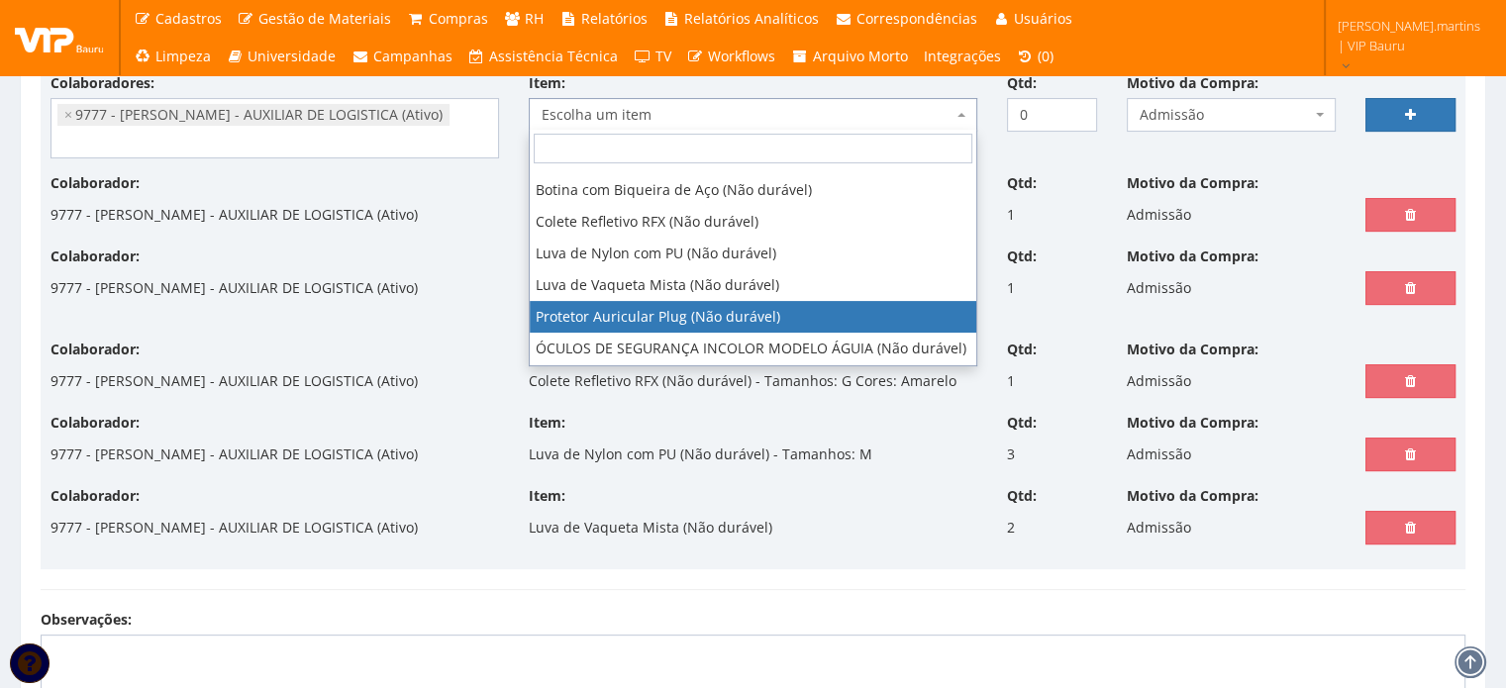
select select "292"
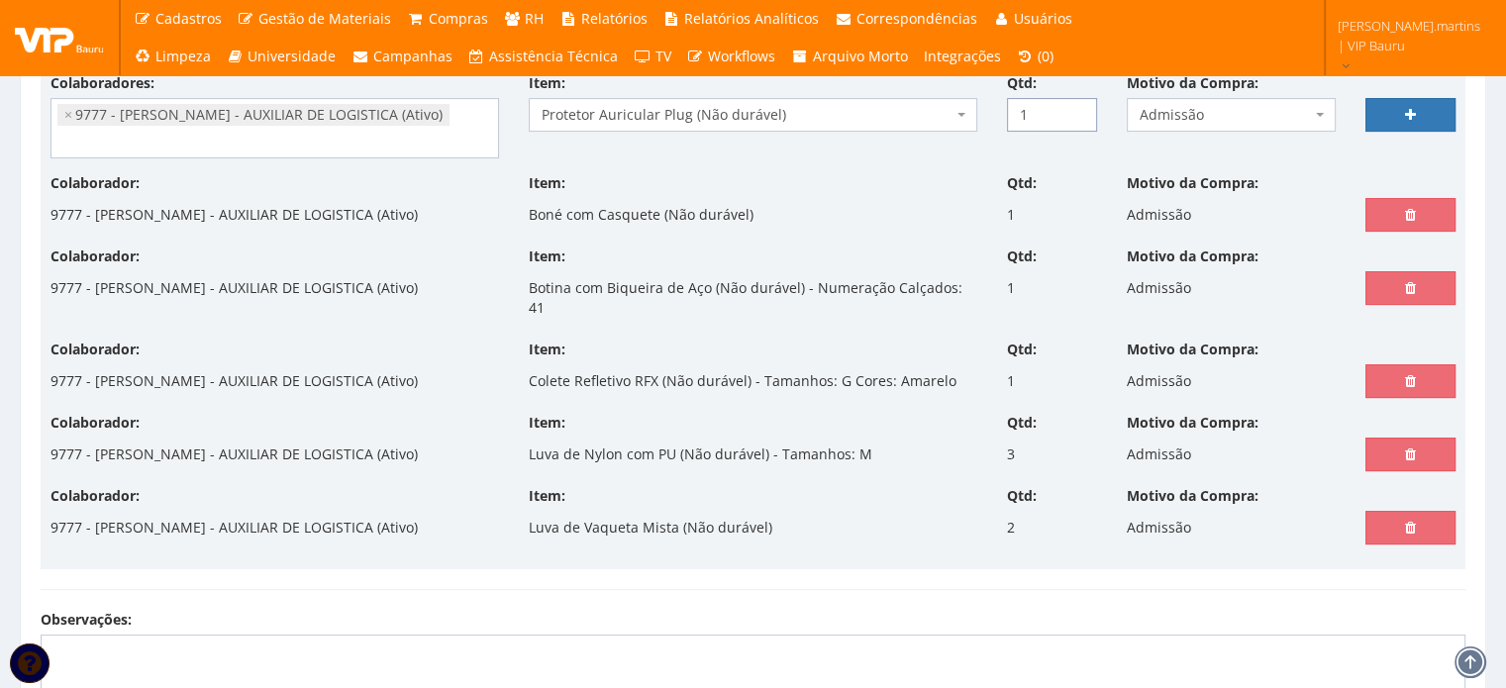
click at [1076, 104] on input "1" at bounding box center [1052, 115] width 90 height 34
click at [1076, 104] on input "2" at bounding box center [1052, 115] width 90 height 34
type input "3"
click at [1076, 104] on input "3" at bounding box center [1052, 115] width 90 height 34
click at [1382, 106] on link at bounding box center [1410, 115] width 90 height 34
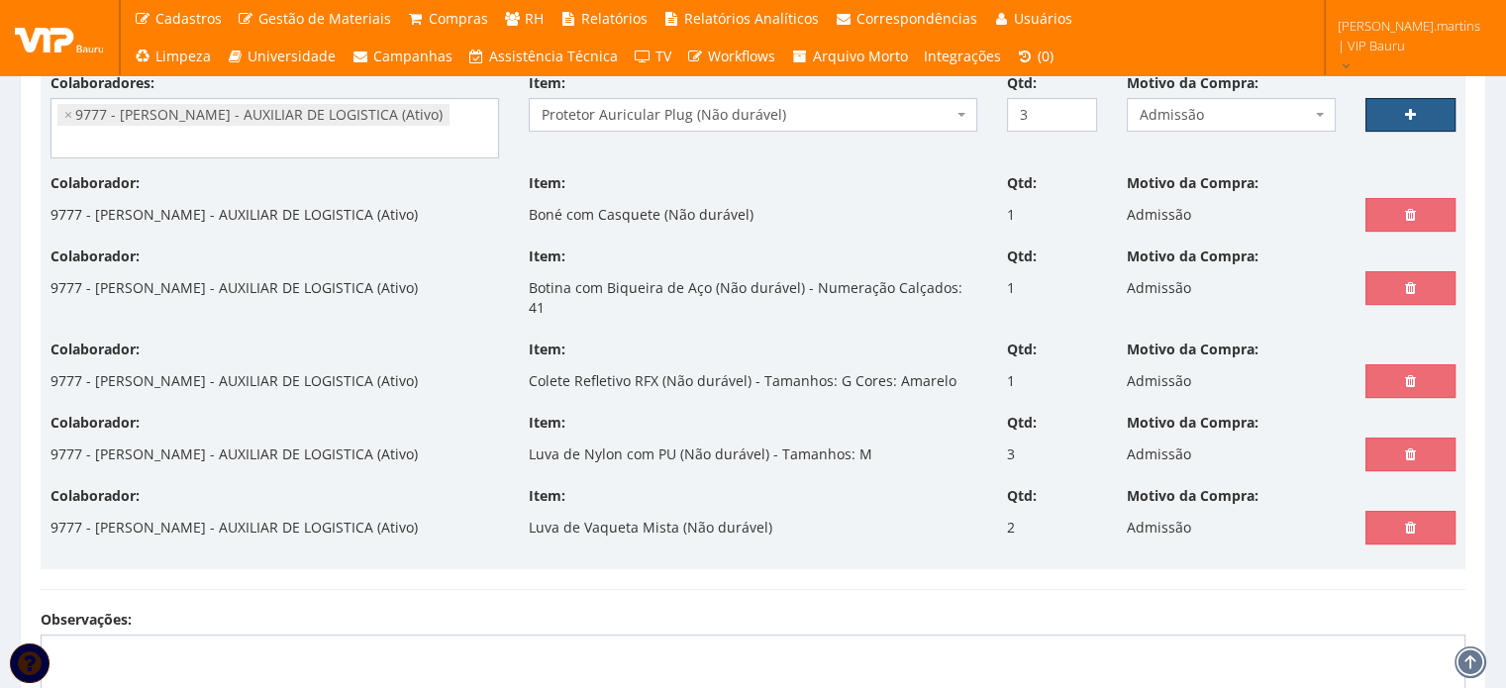
select select
type input "0"
select select
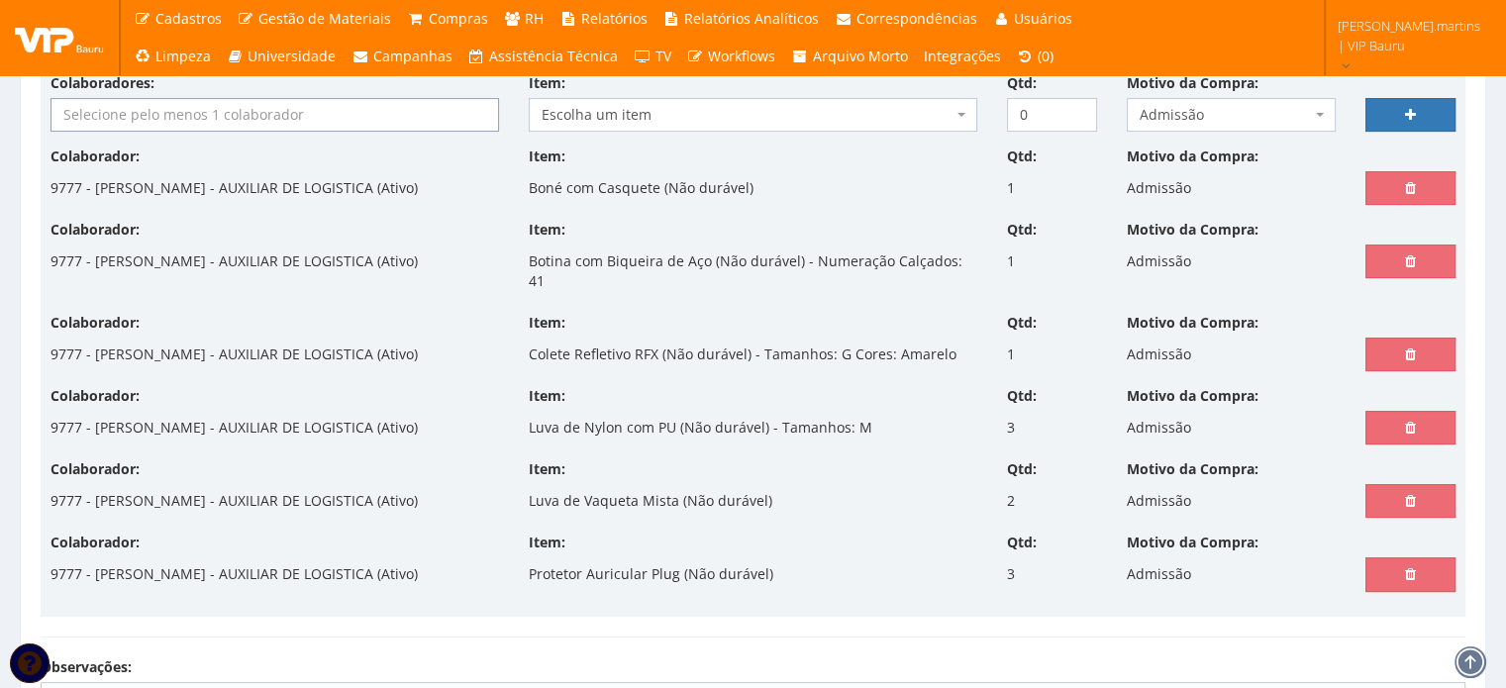
click at [321, 114] on input "search" at bounding box center [274, 115] width 447 height 32
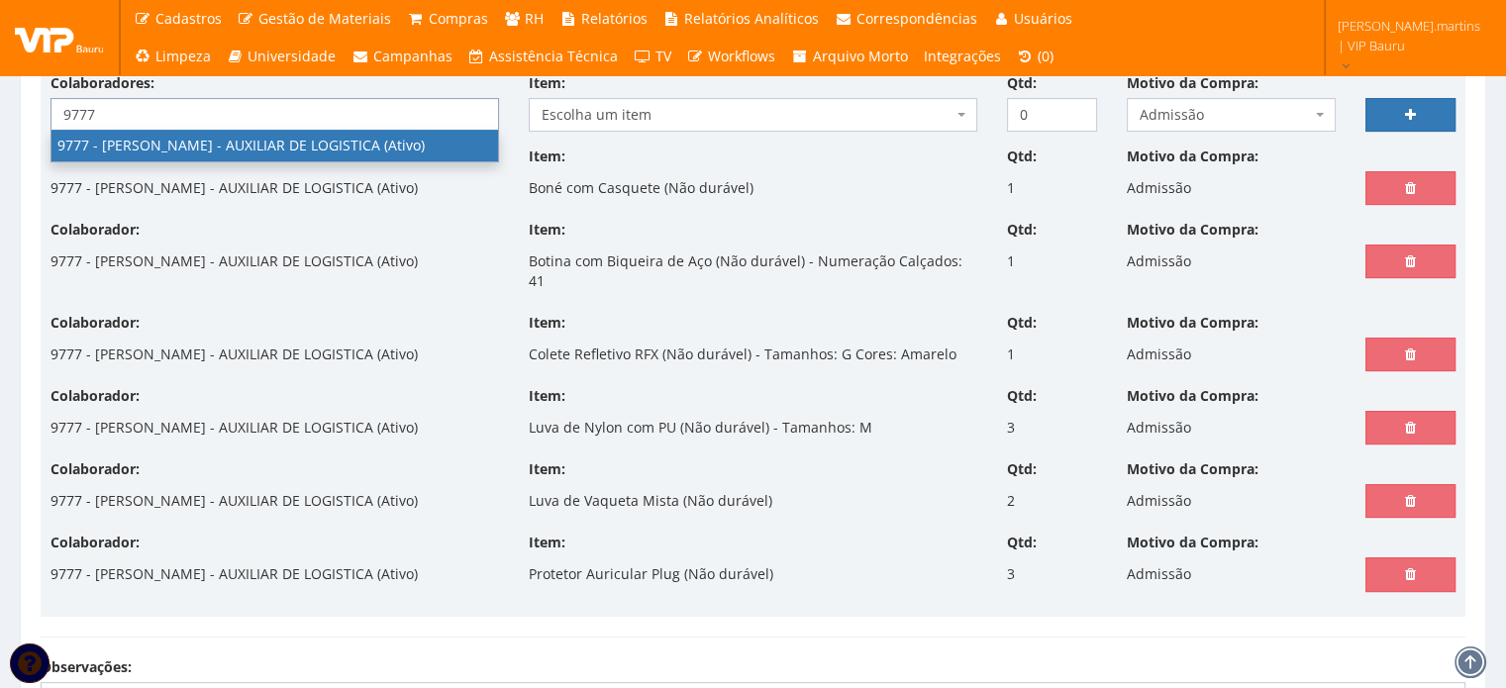
type input "9777"
select select "4103"
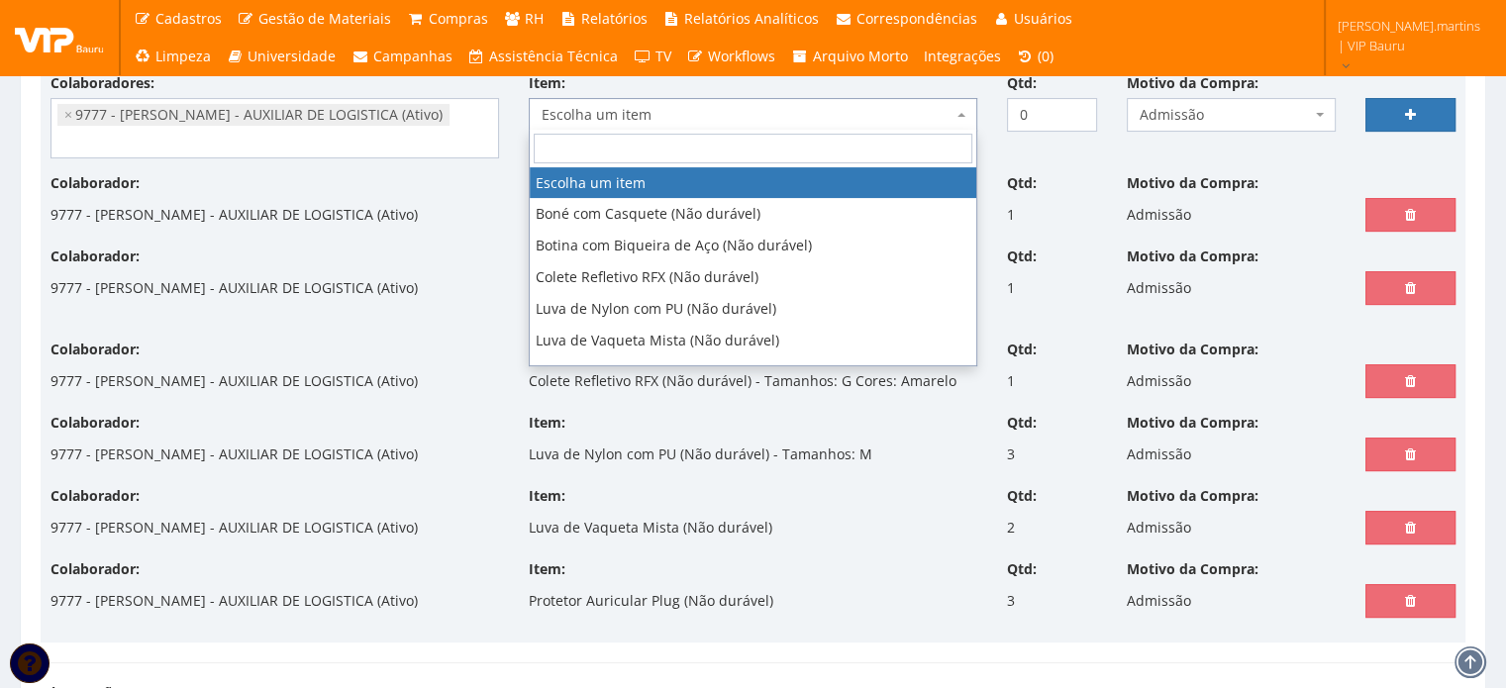
click at [684, 120] on span "Escolha um item" at bounding box center [747, 115] width 411 height 20
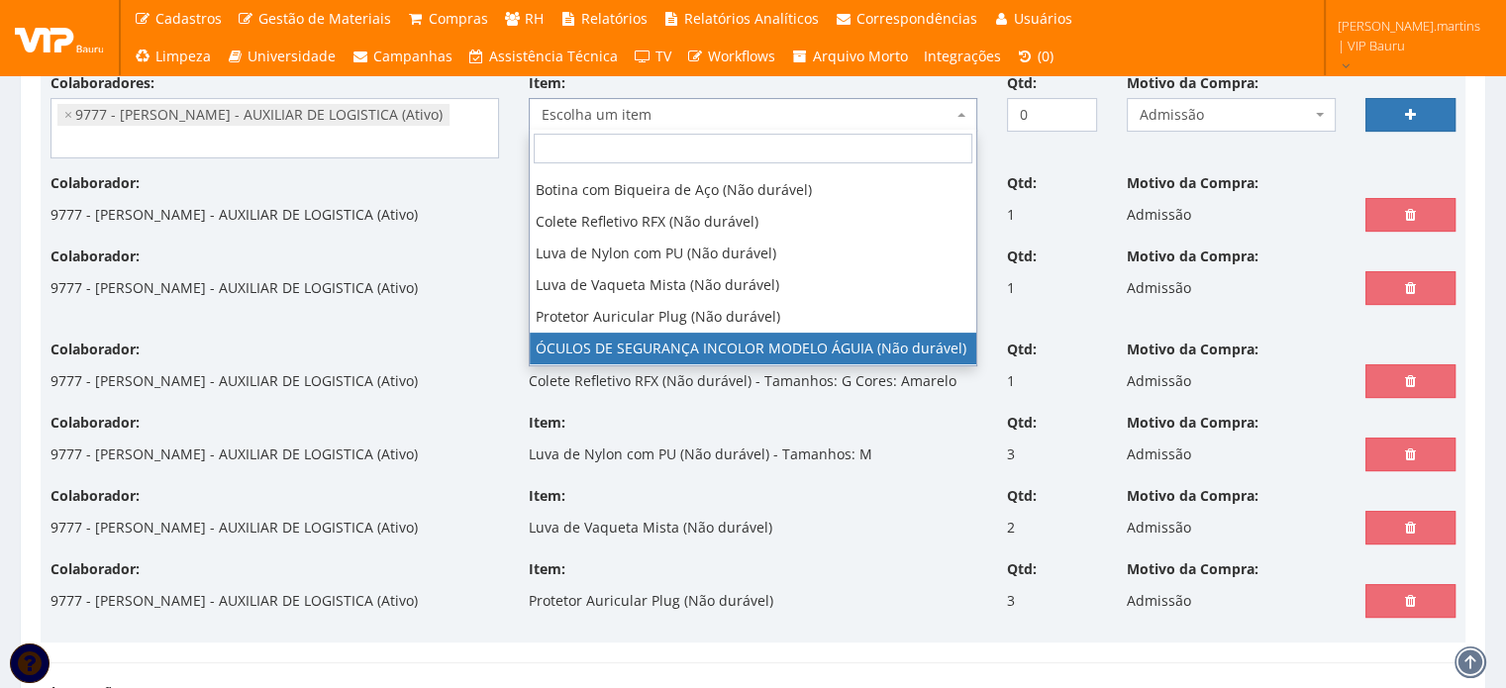
select select "1840"
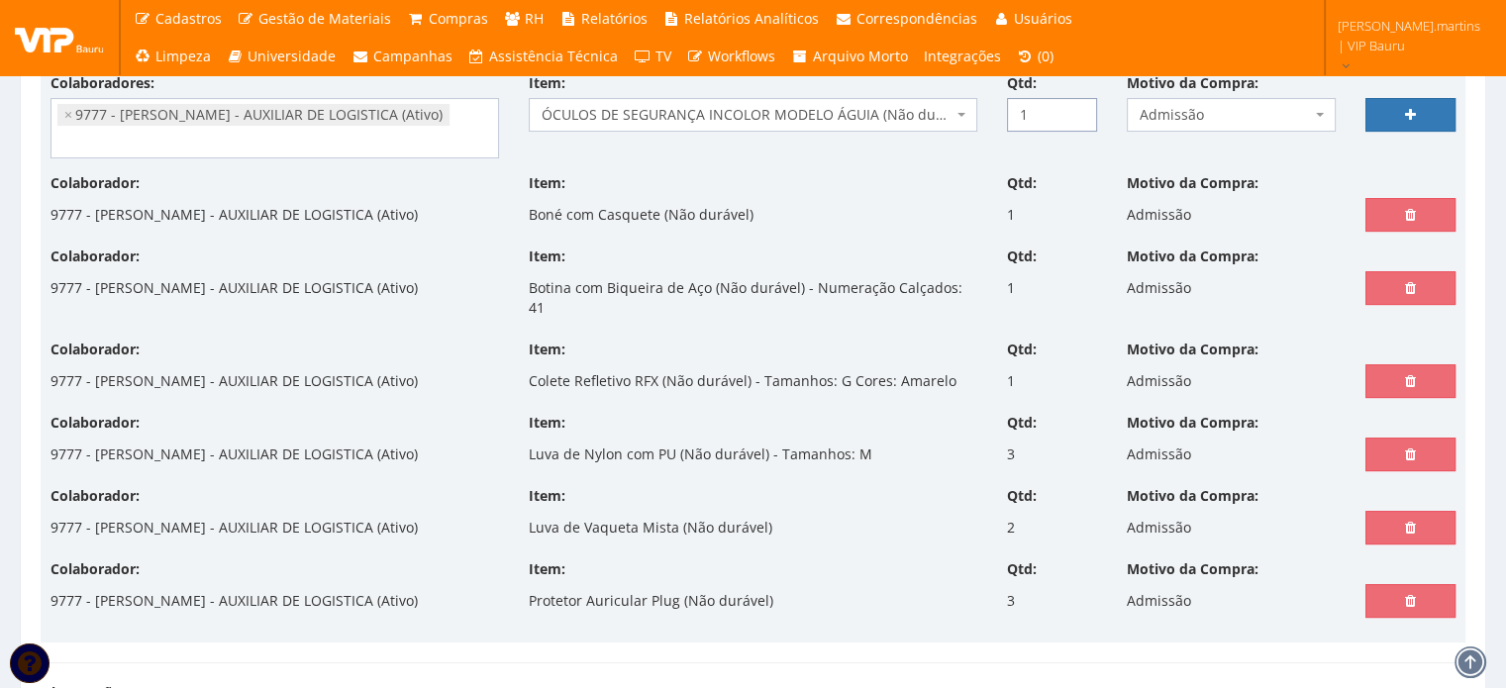
type input "1"
click at [1078, 105] on input "1" at bounding box center [1052, 115] width 90 height 34
click at [1370, 107] on link at bounding box center [1410, 115] width 90 height 34
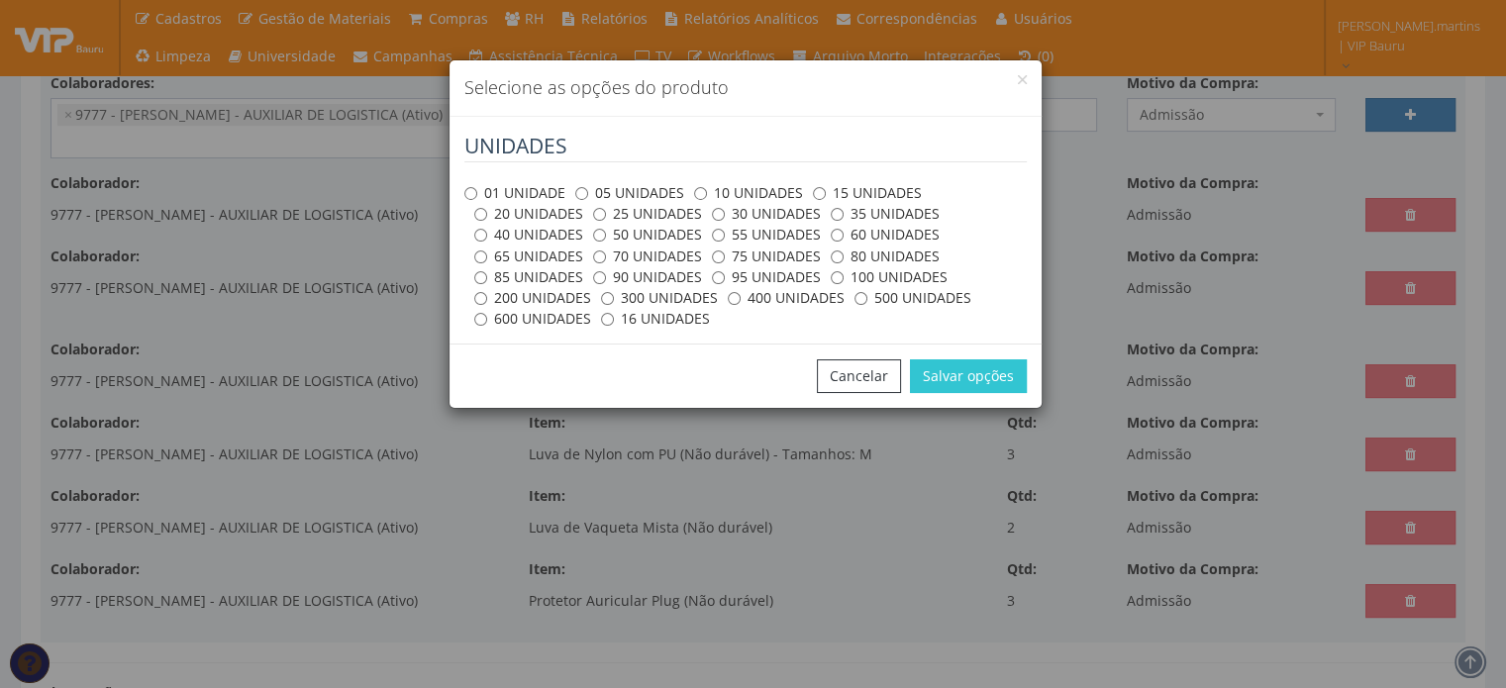
click at [535, 184] on label "01 UNIDADE" at bounding box center [514, 193] width 101 height 20
click at [477, 187] on input "01 UNIDADE" at bounding box center [470, 193] width 13 height 13
radio input "true"
click at [957, 379] on button "Salvar opções" at bounding box center [968, 376] width 117 height 34
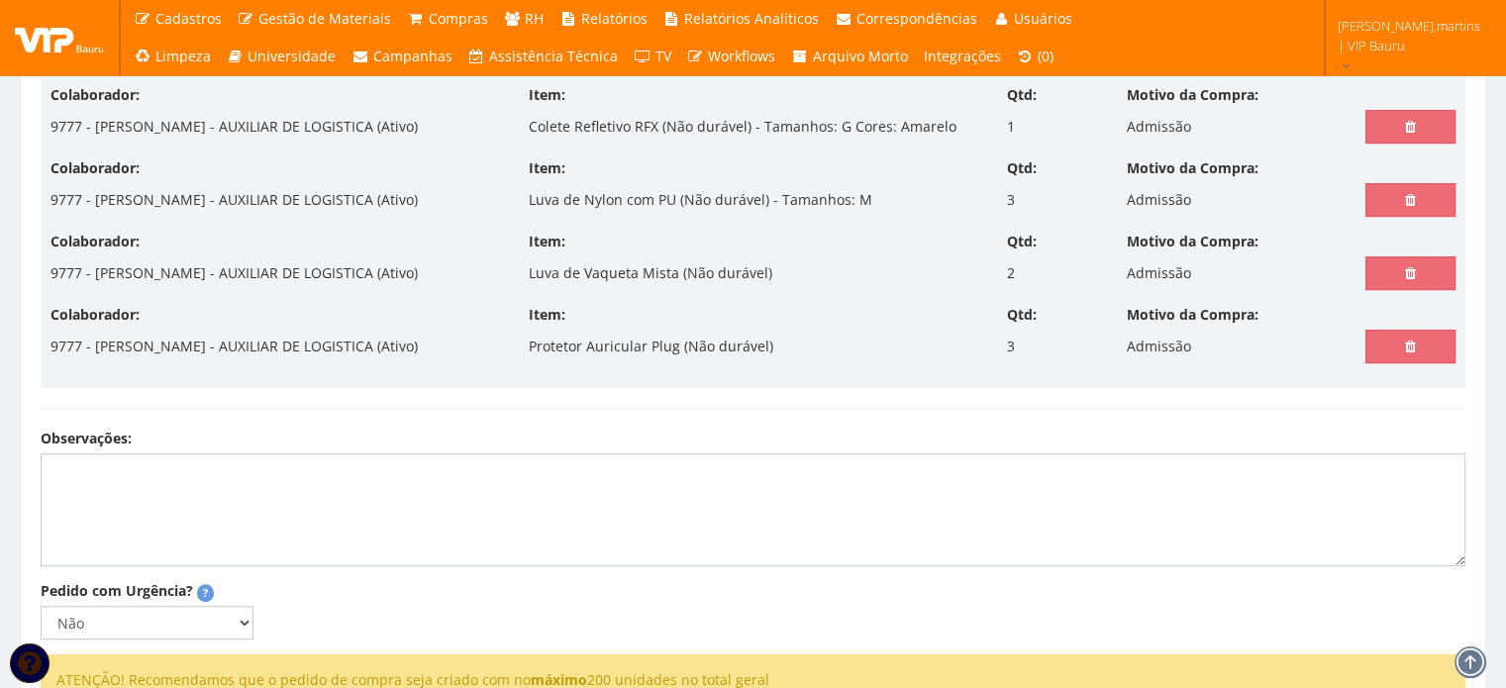
scroll to position [900, 0]
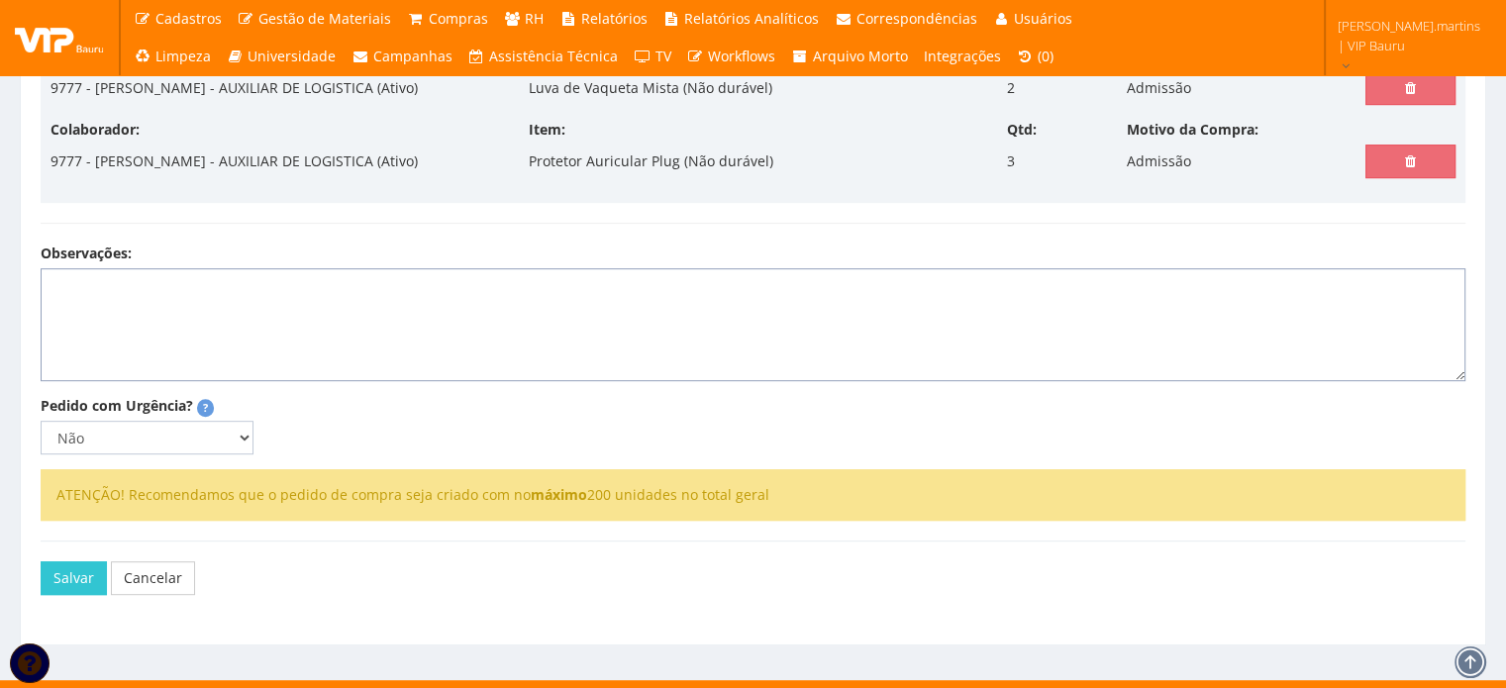
click at [197, 282] on textarea "Observações:" at bounding box center [753, 324] width 1425 height 113
select select
type input "0"
select select
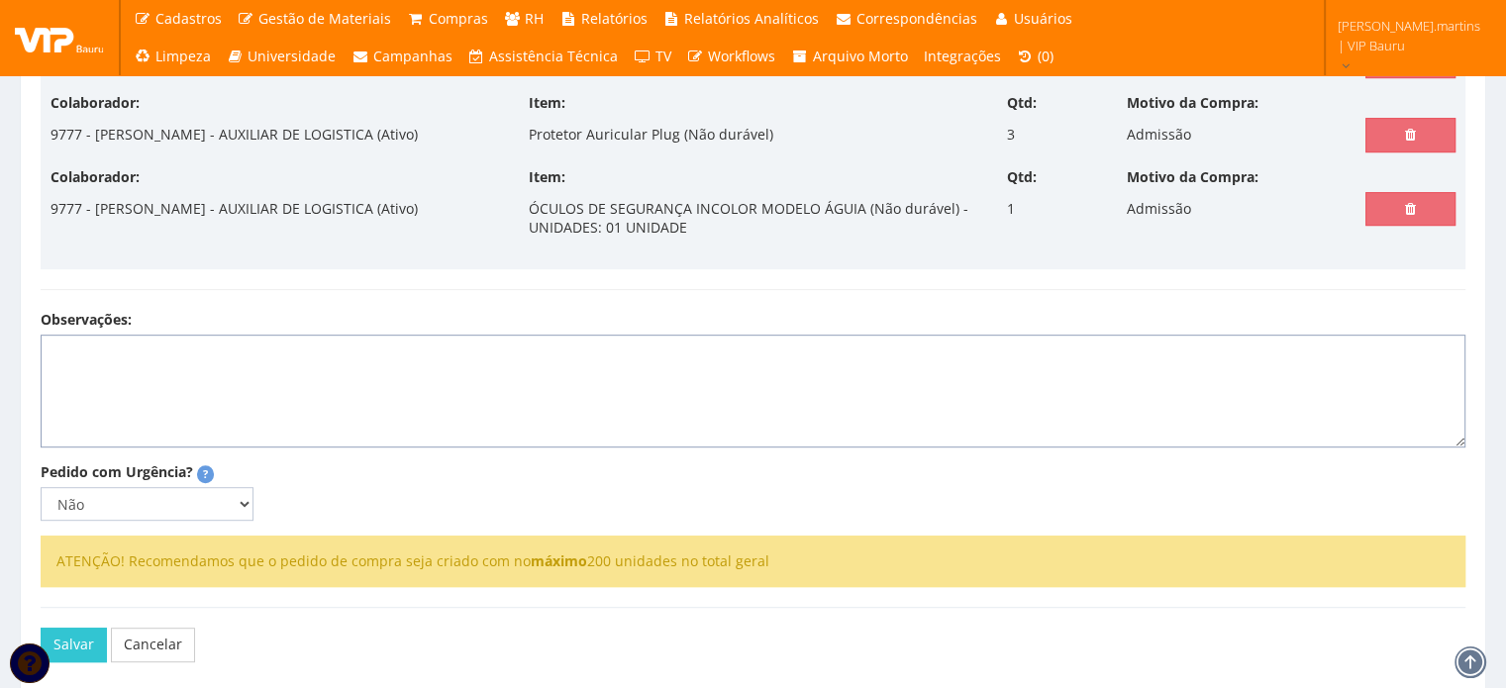
scroll to position [874, 0]
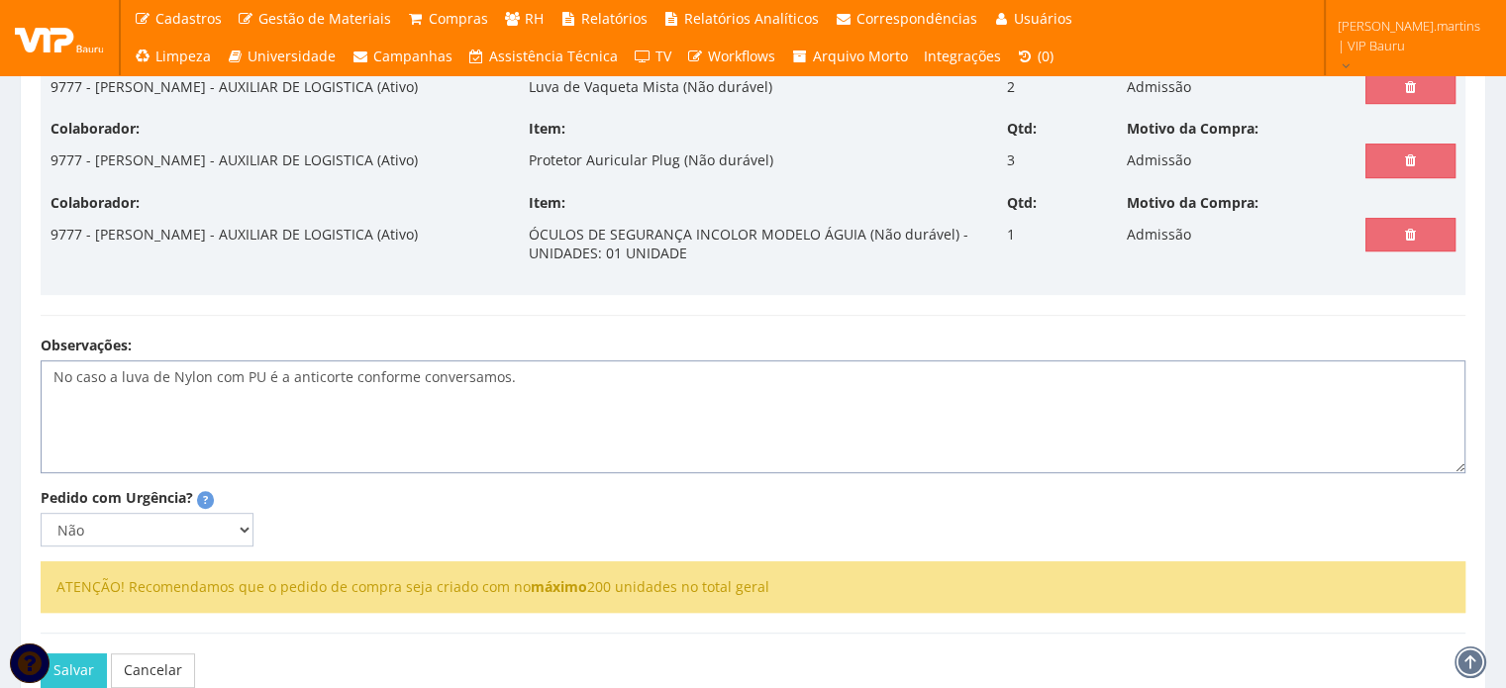
type textarea "No caso a luva de Nylon com PU é a anticorte conforme conversamos."
click at [196, 514] on select "Não Sim" at bounding box center [147, 530] width 213 height 34
select select "1"
click at [41, 513] on select "Não Sim" at bounding box center [147, 530] width 213 height 34
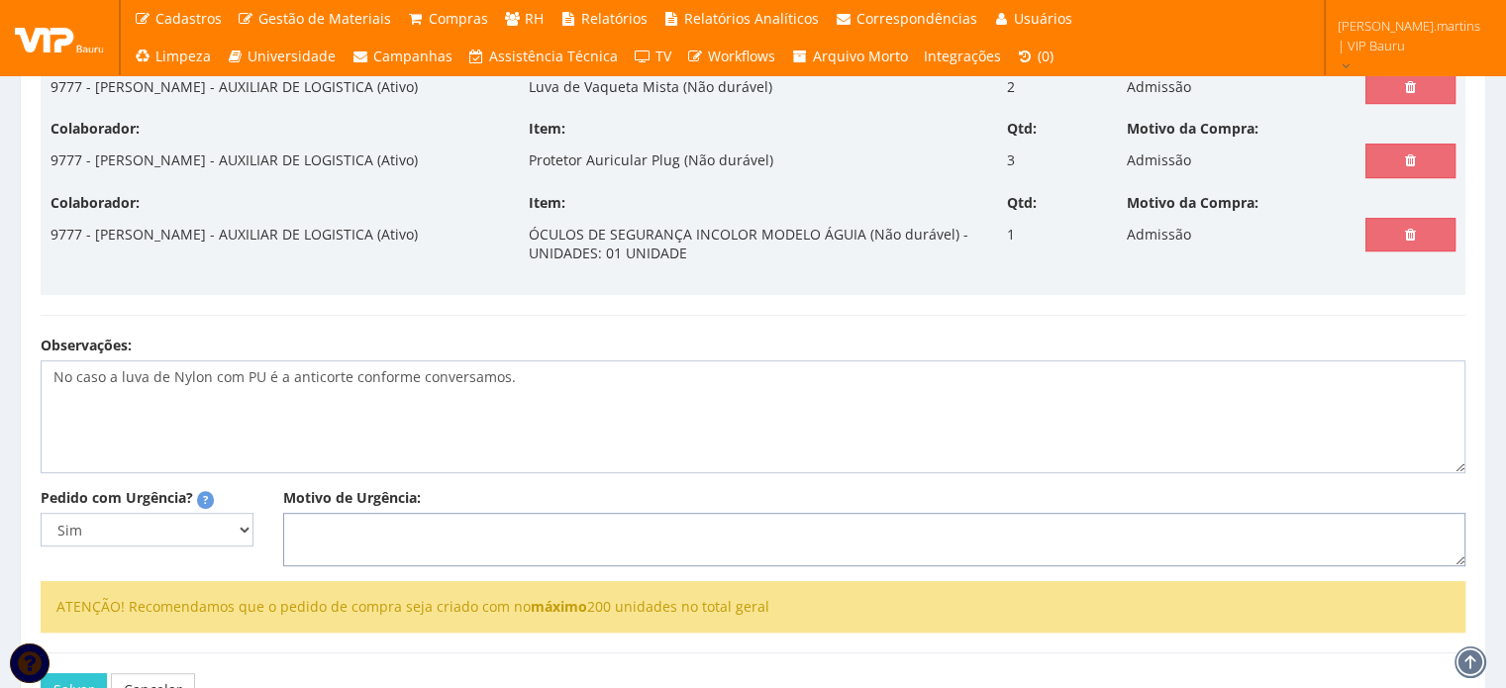
click at [341, 520] on textarea "Motivo de Urgência:" at bounding box center [874, 539] width 1182 height 53
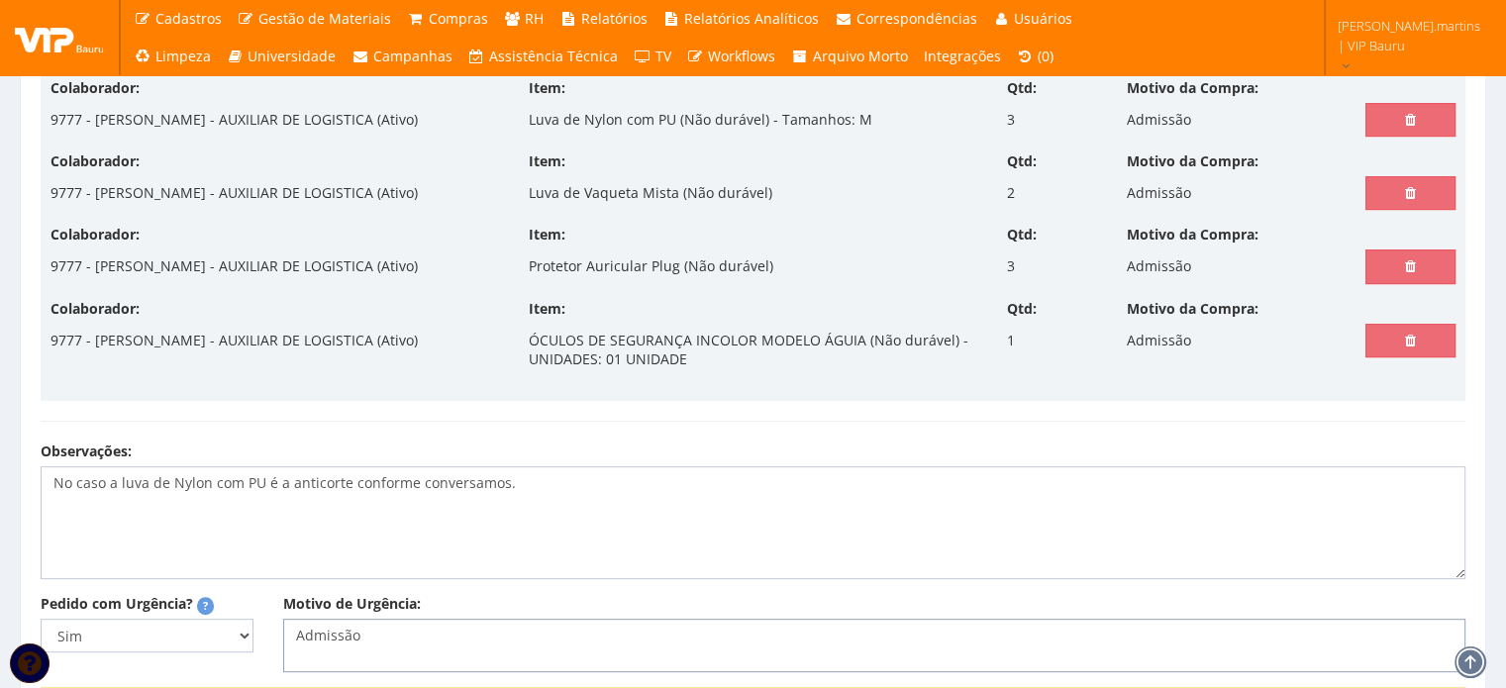
scroll to position [986, 0]
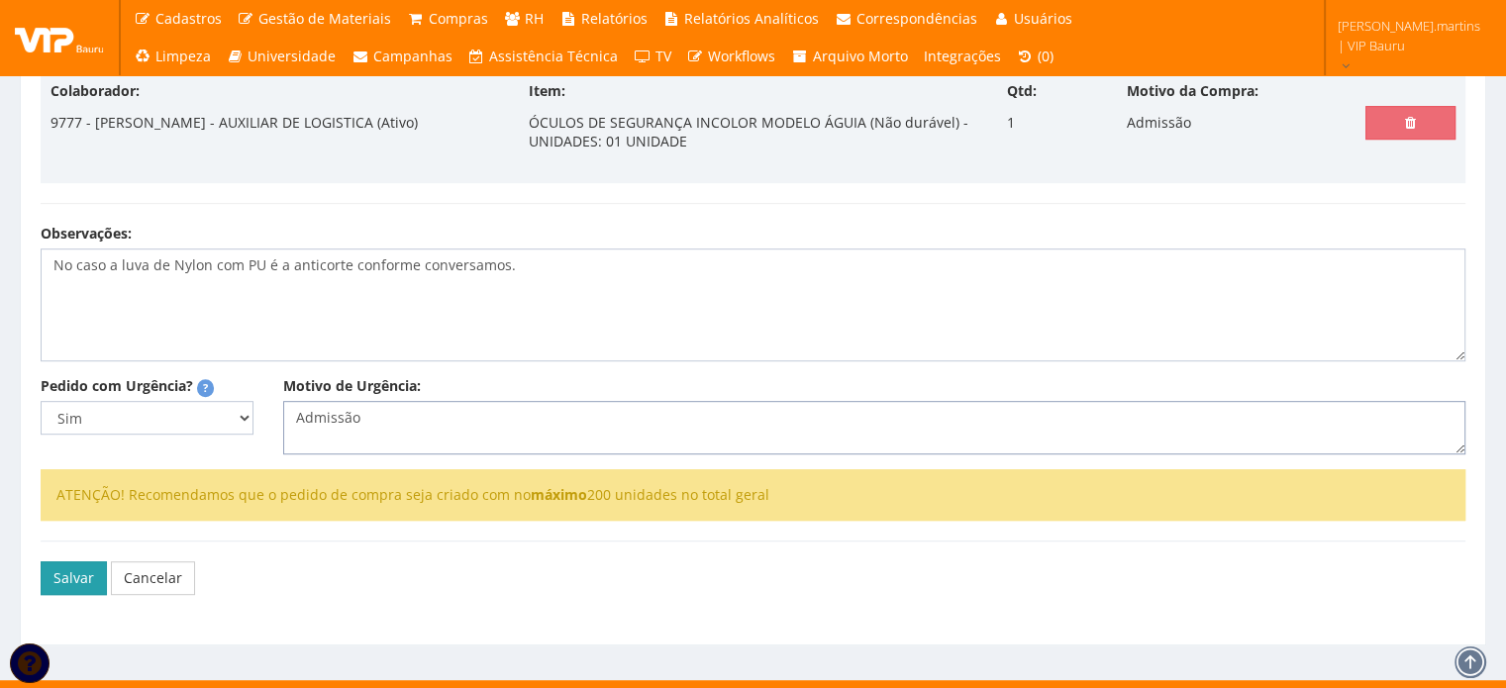
type textarea "Admissão"
click at [67, 562] on button "Salvar" at bounding box center [74, 578] width 66 height 34
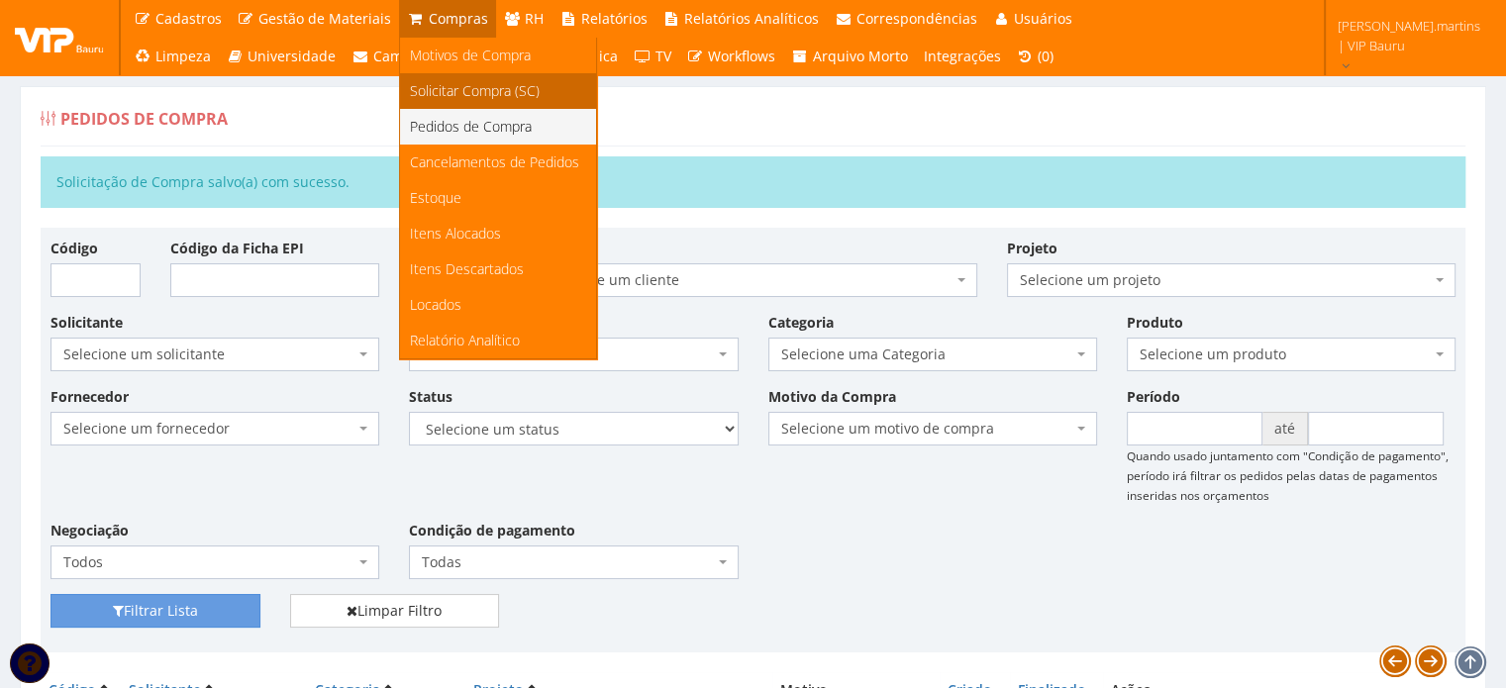
click at [455, 84] on span "Solicitar Compra (SC)" at bounding box center [475, 90] width 130 height 19
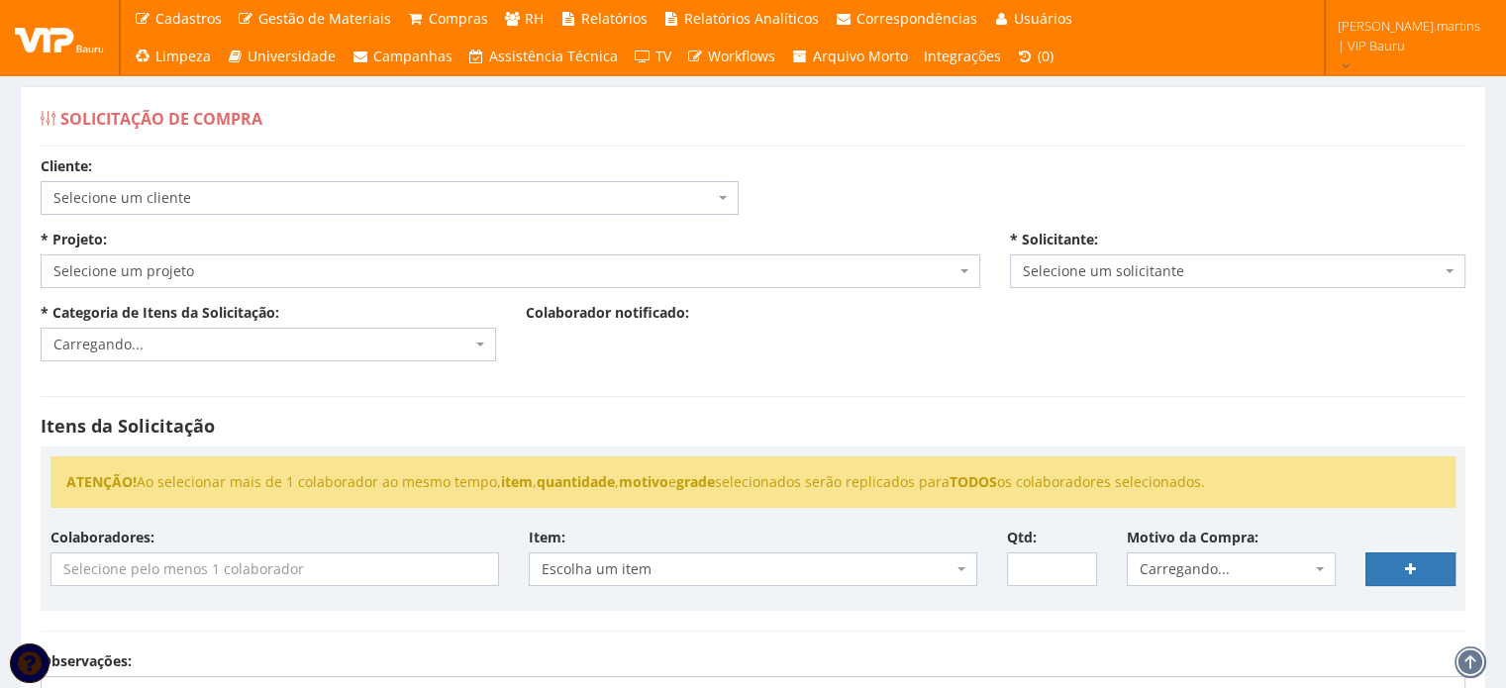
click at [618, 200] on span "Selecione um cliente" at bounding box center [383, 198] width 660 height 20
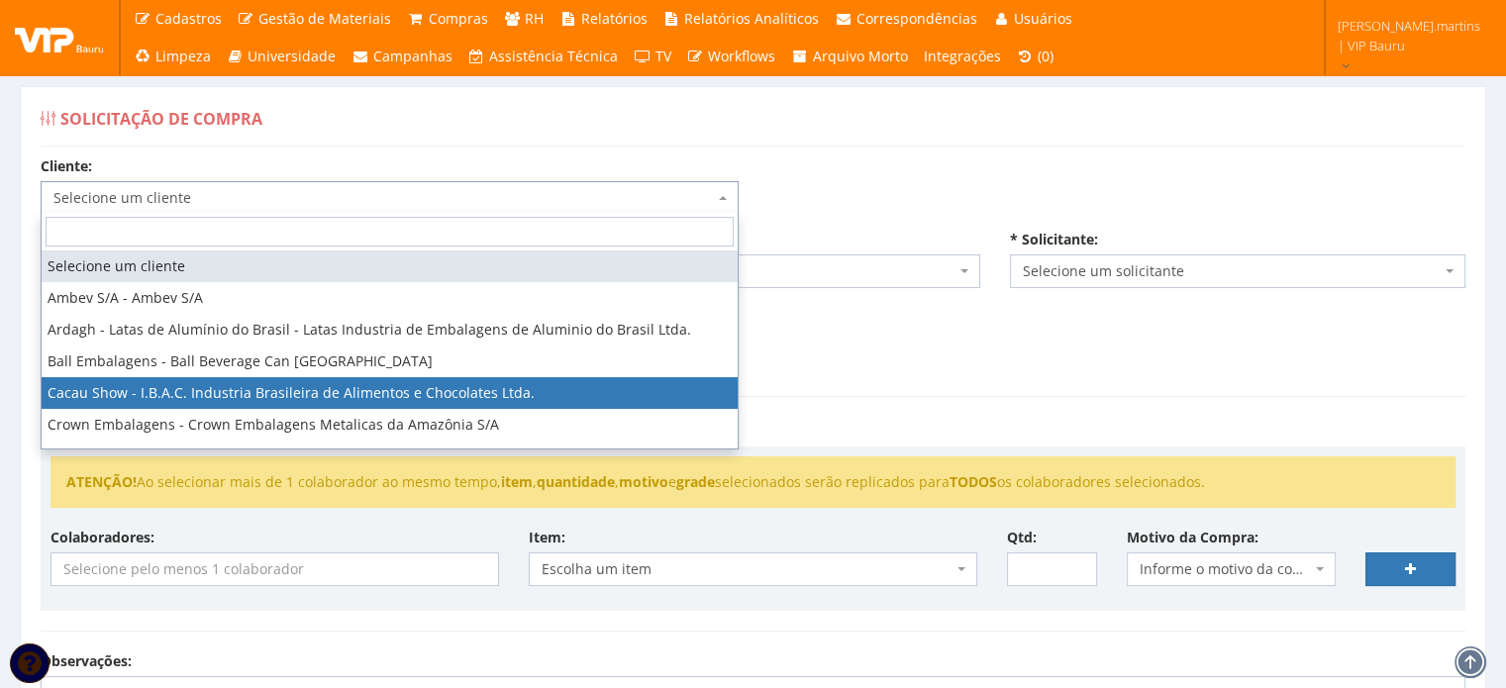
scroll to position [246, 0]
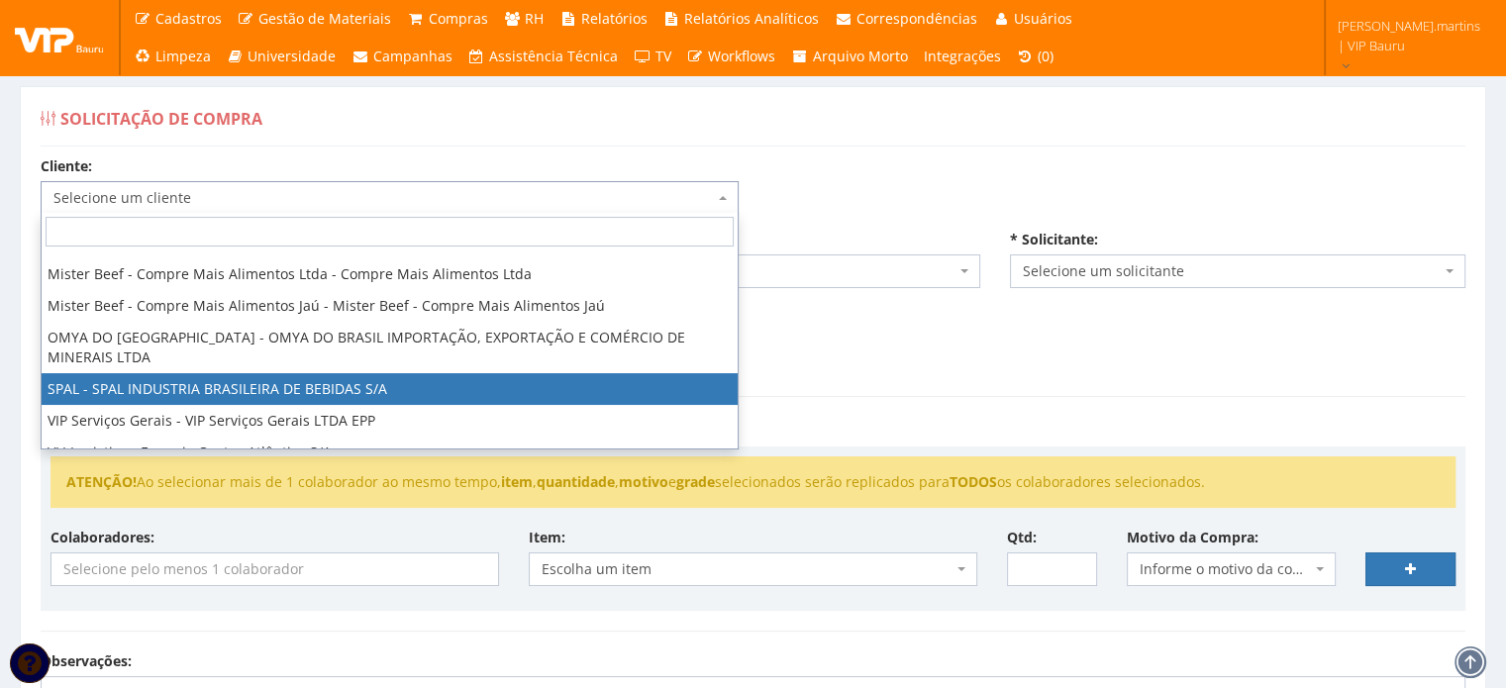
select select "59"
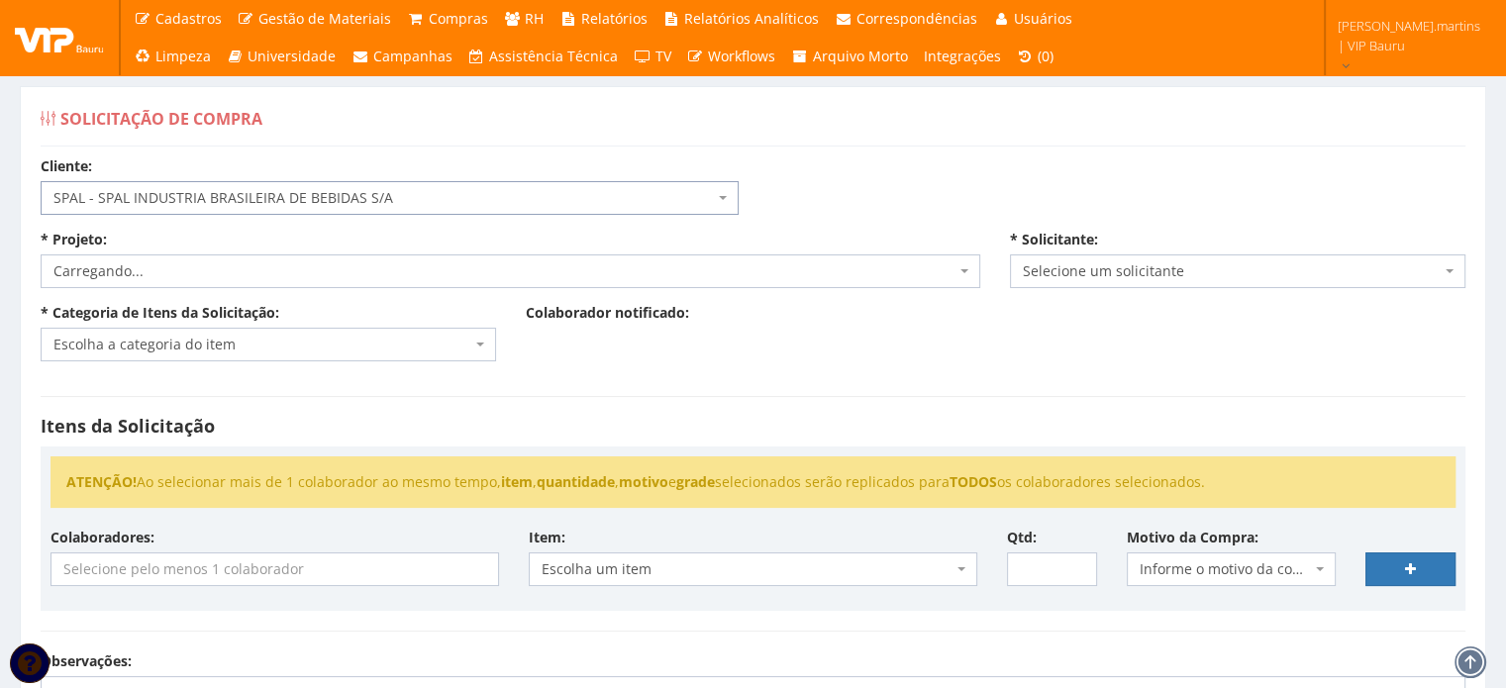
click at [374, 265] on span "Carregando..." at bounding box center [504, 271] width 902 height 20
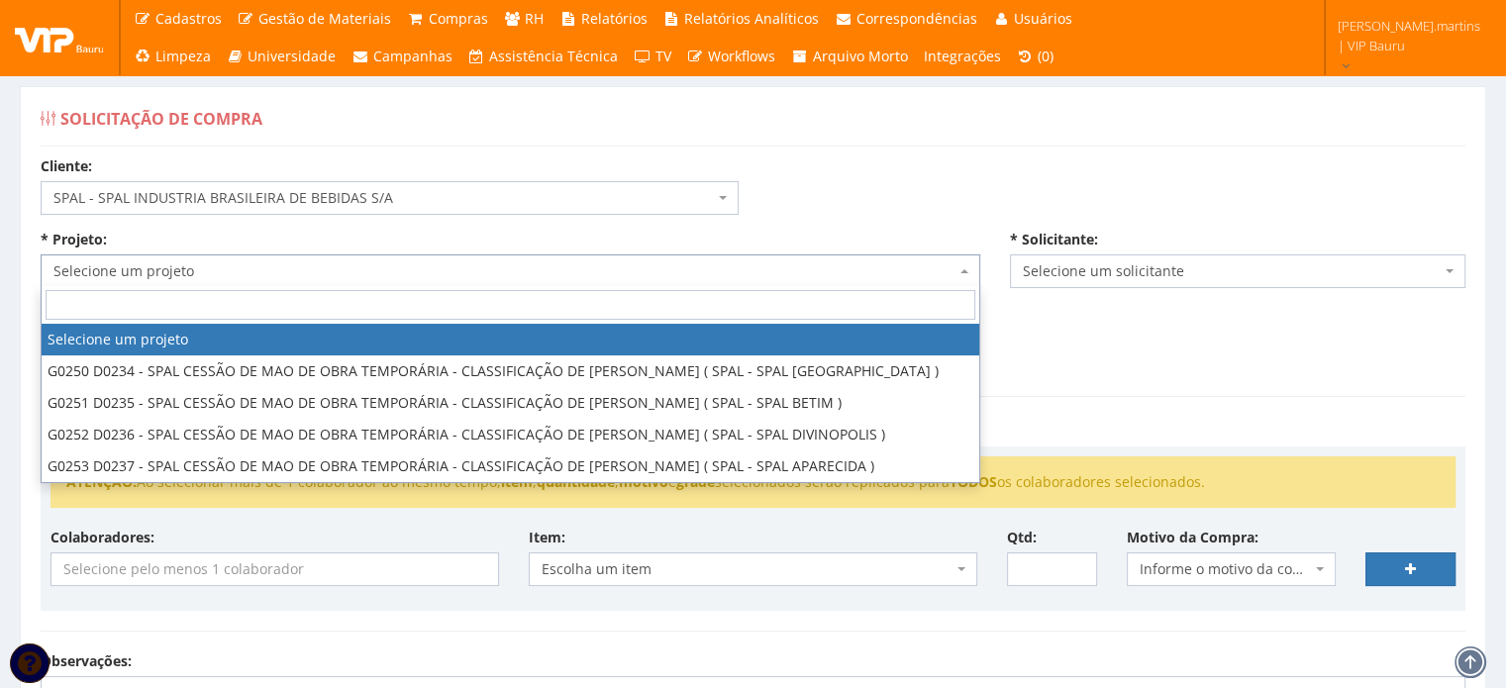
click at [374, 265] on span "Selecione um projeto" at bounding box center [504, 271] width 902 height 20
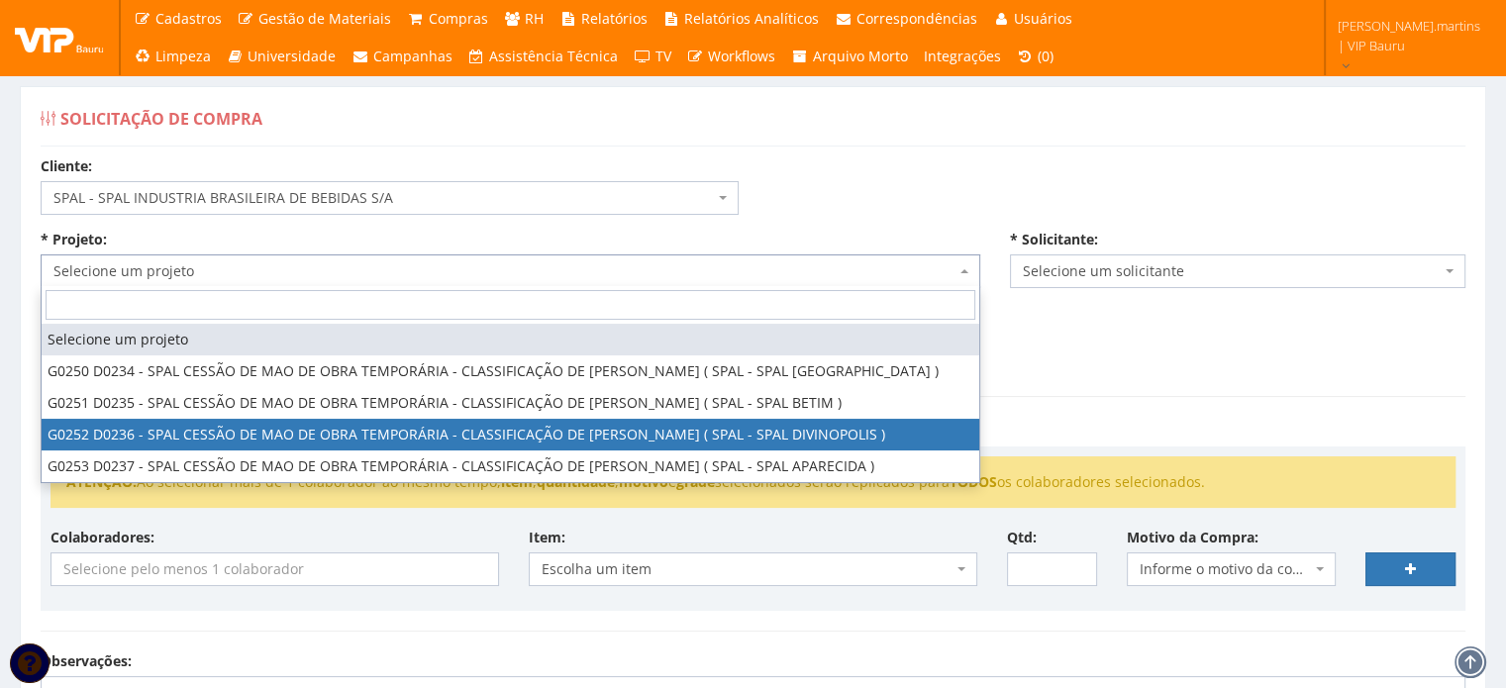
select select "252"
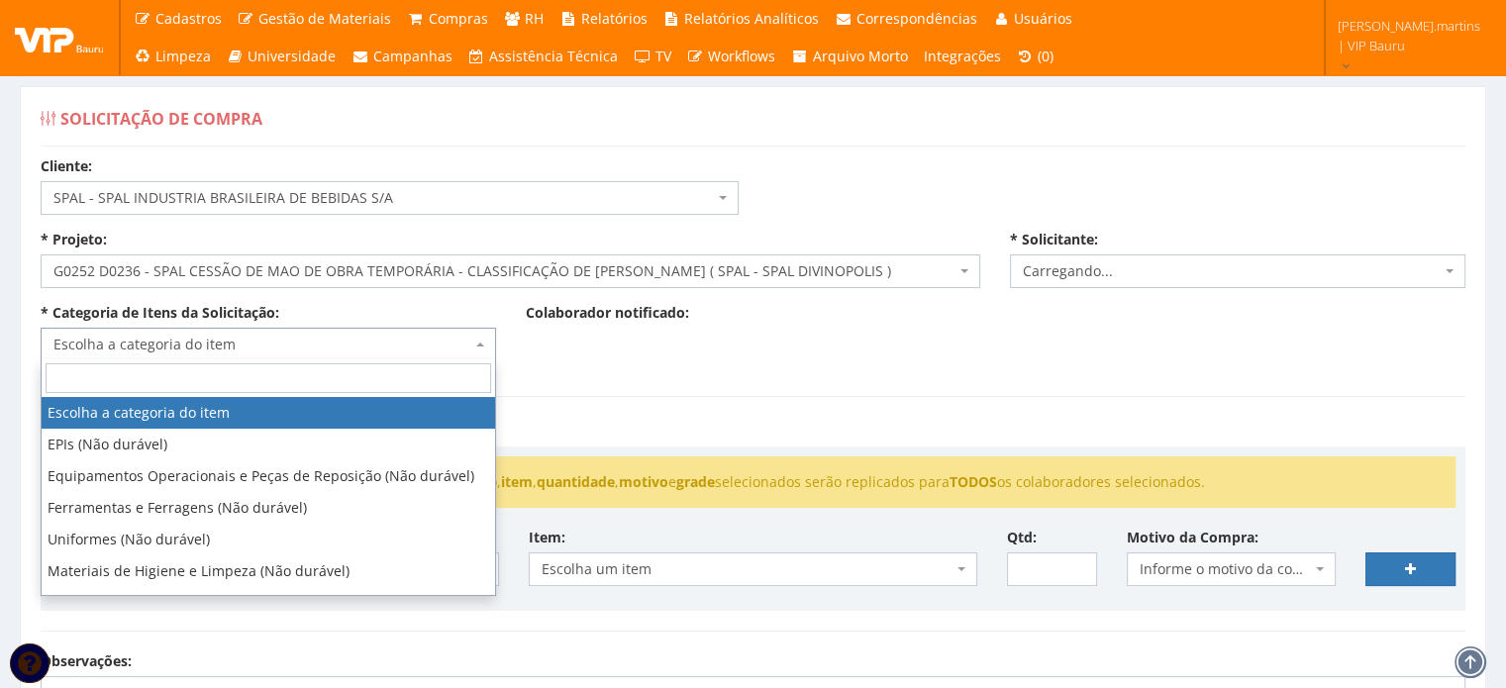
click at [236, 350] on span "Escolha a categoria do item" at bounding box center [262, 345] width 418 height 20
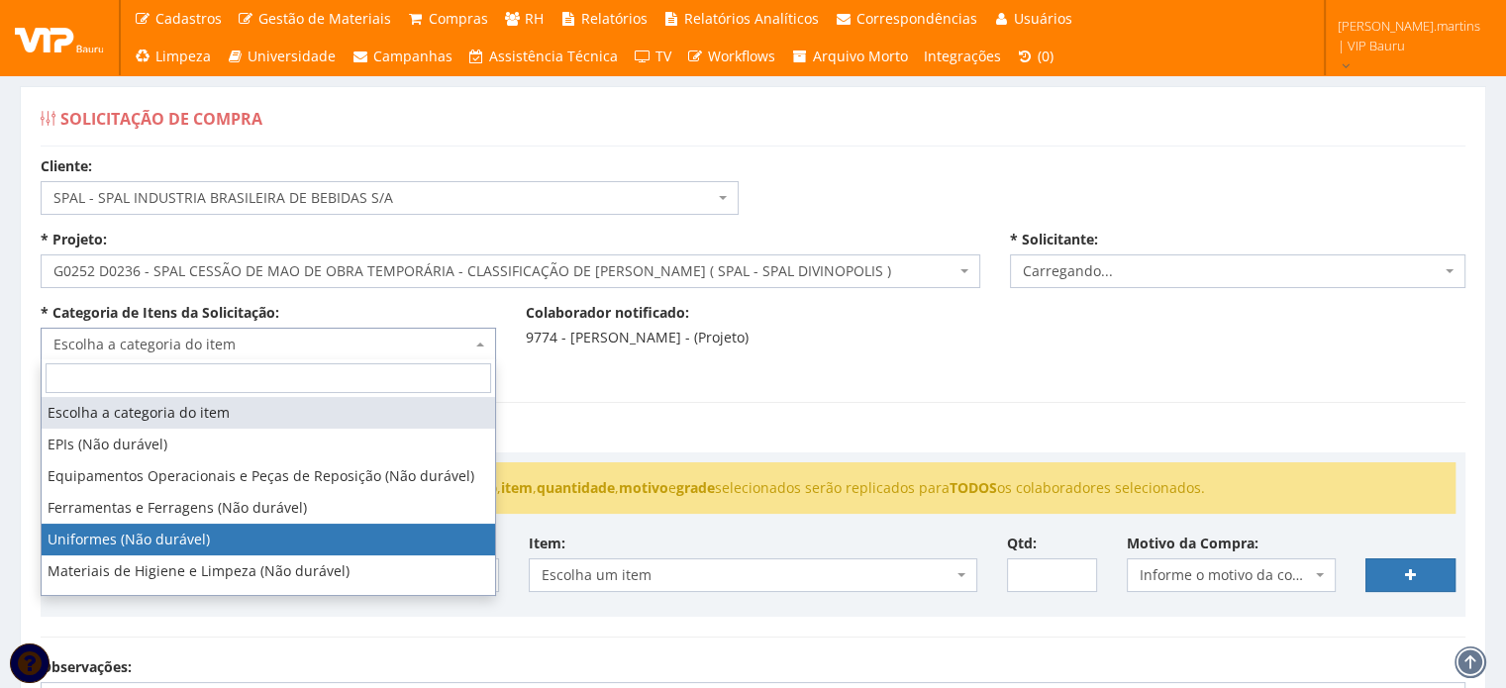
select select "2471"
select select "4"
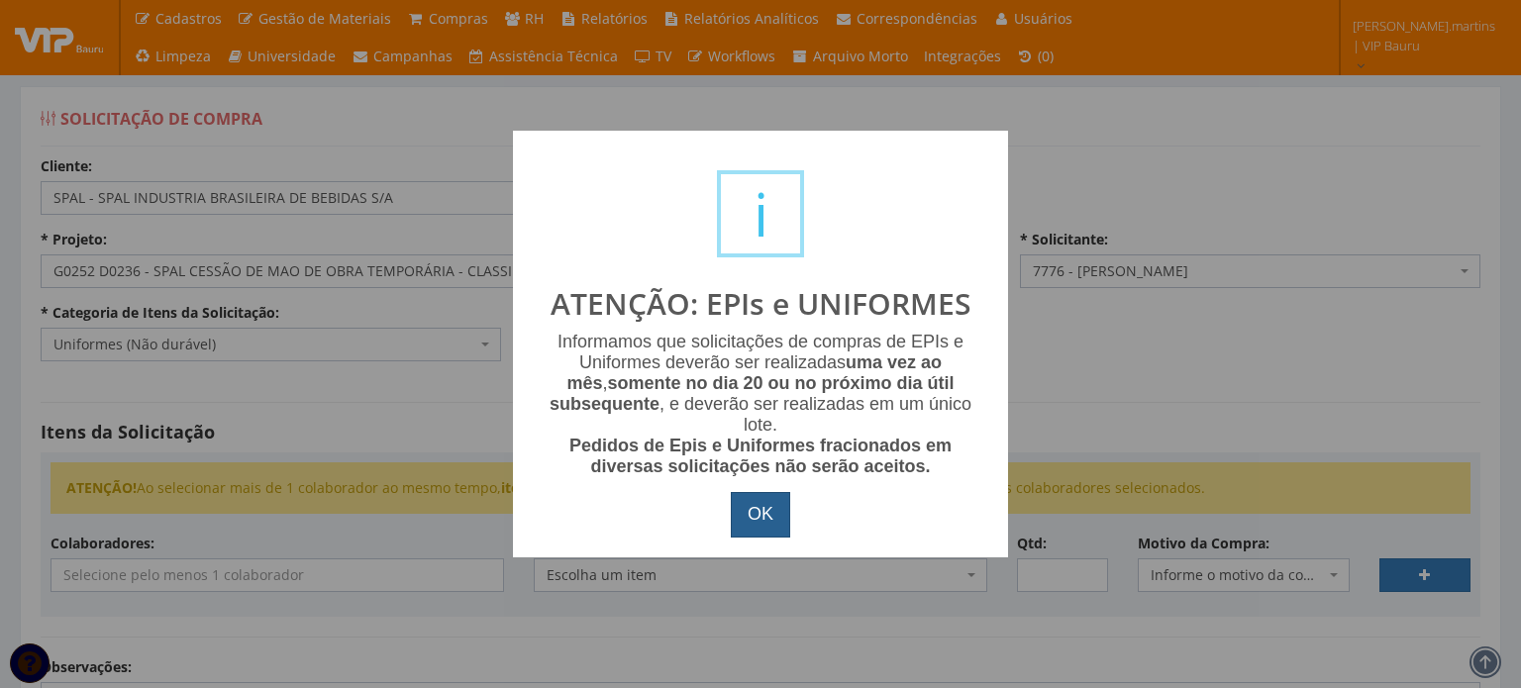
click at [758, 514] on button "OK" at bounding box center [760, 515] width 59 height 46
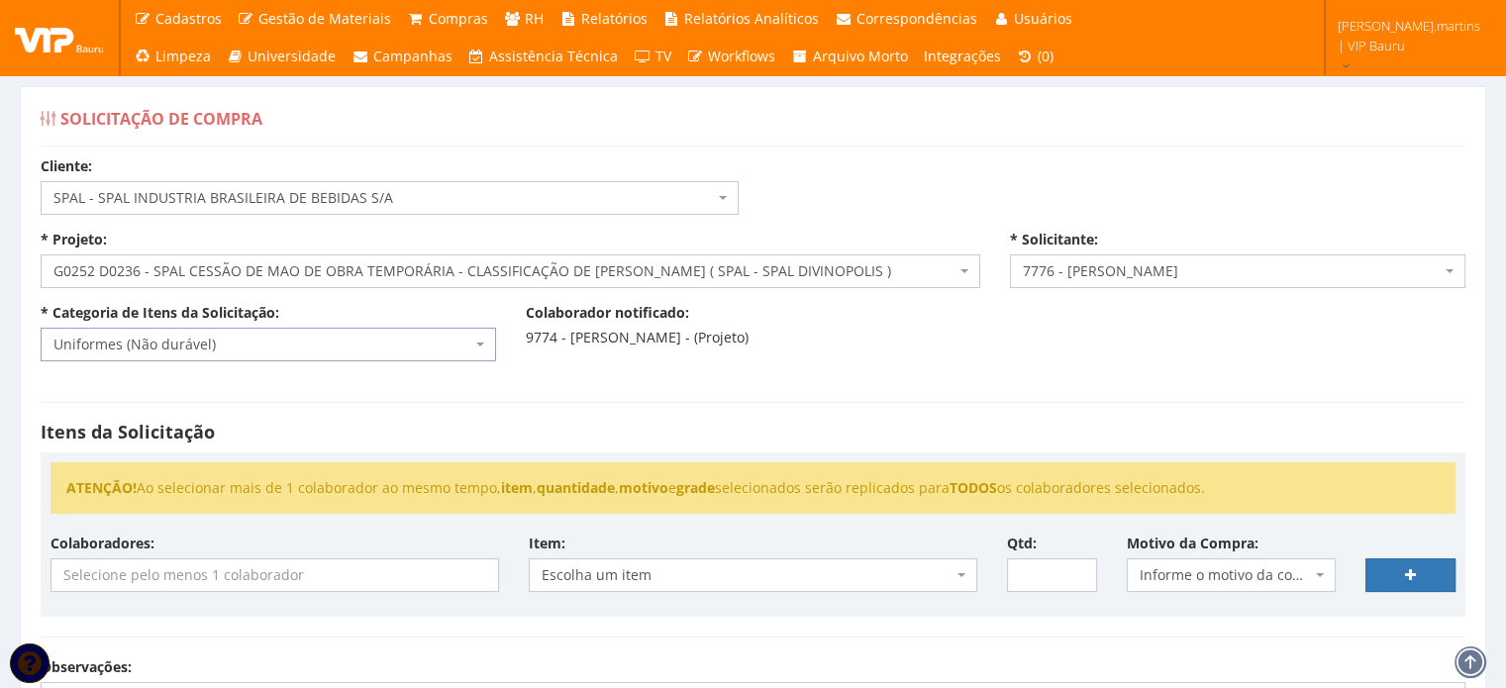
click at [427, 567] on input "search" at bounding box center [274, 575] width 447 height 32
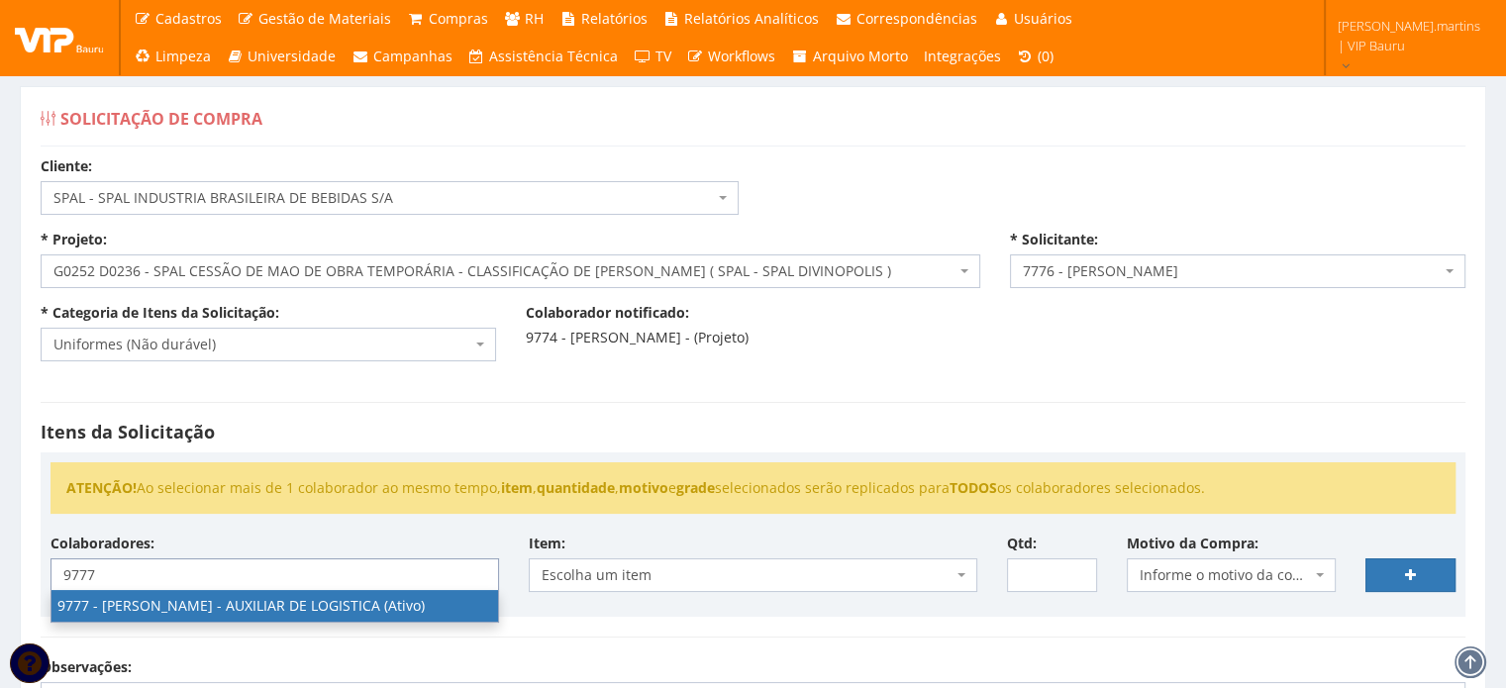
type input "9777"
select select "4103"
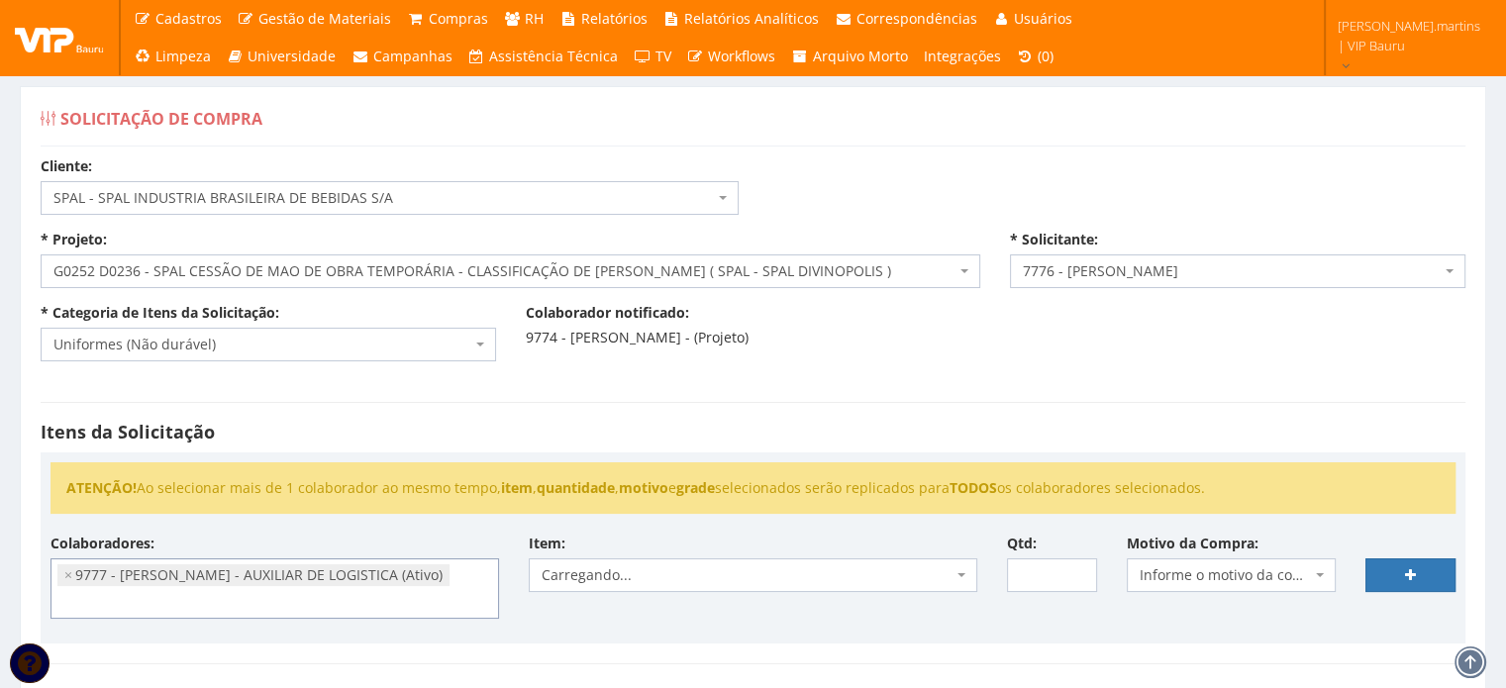
click at [1220, 581] on span "Informe o motivo da compra" at bounding box center [1226, 575] width 172 height 20
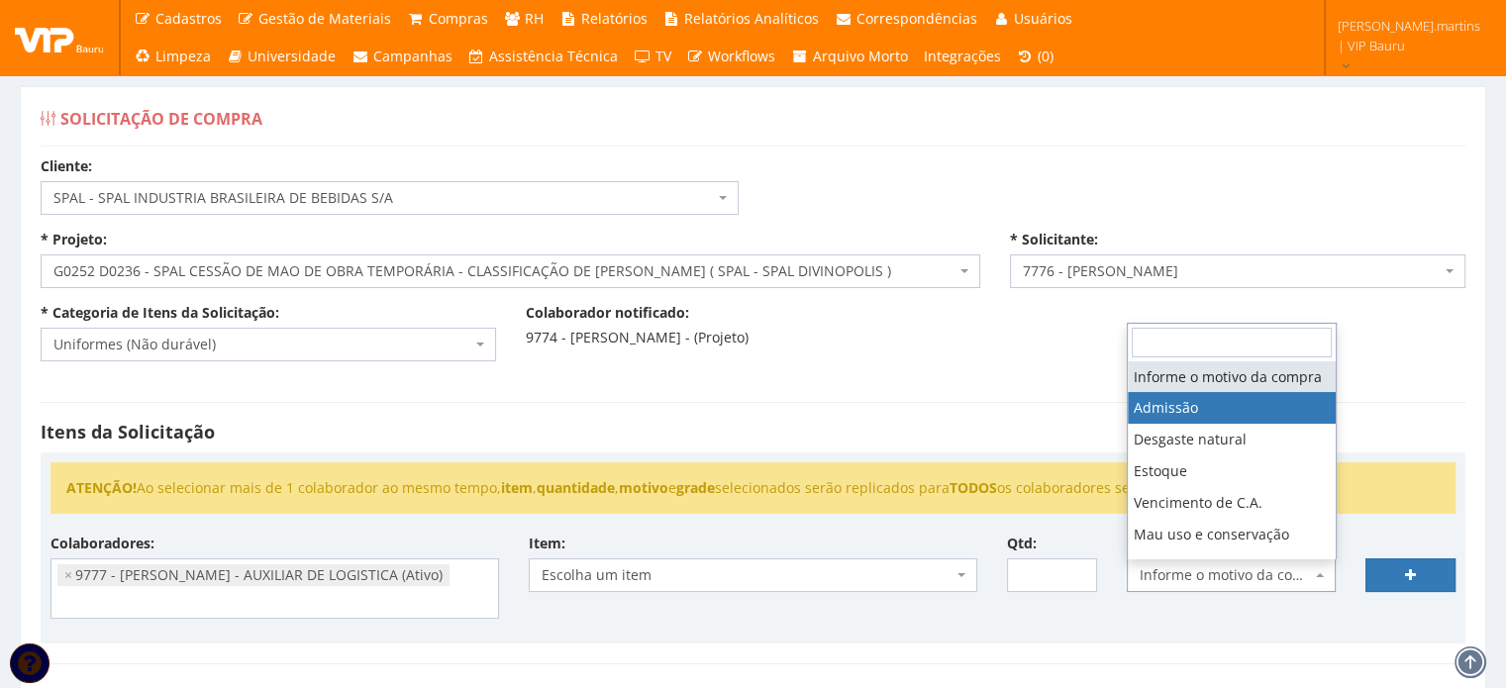
select select "1"
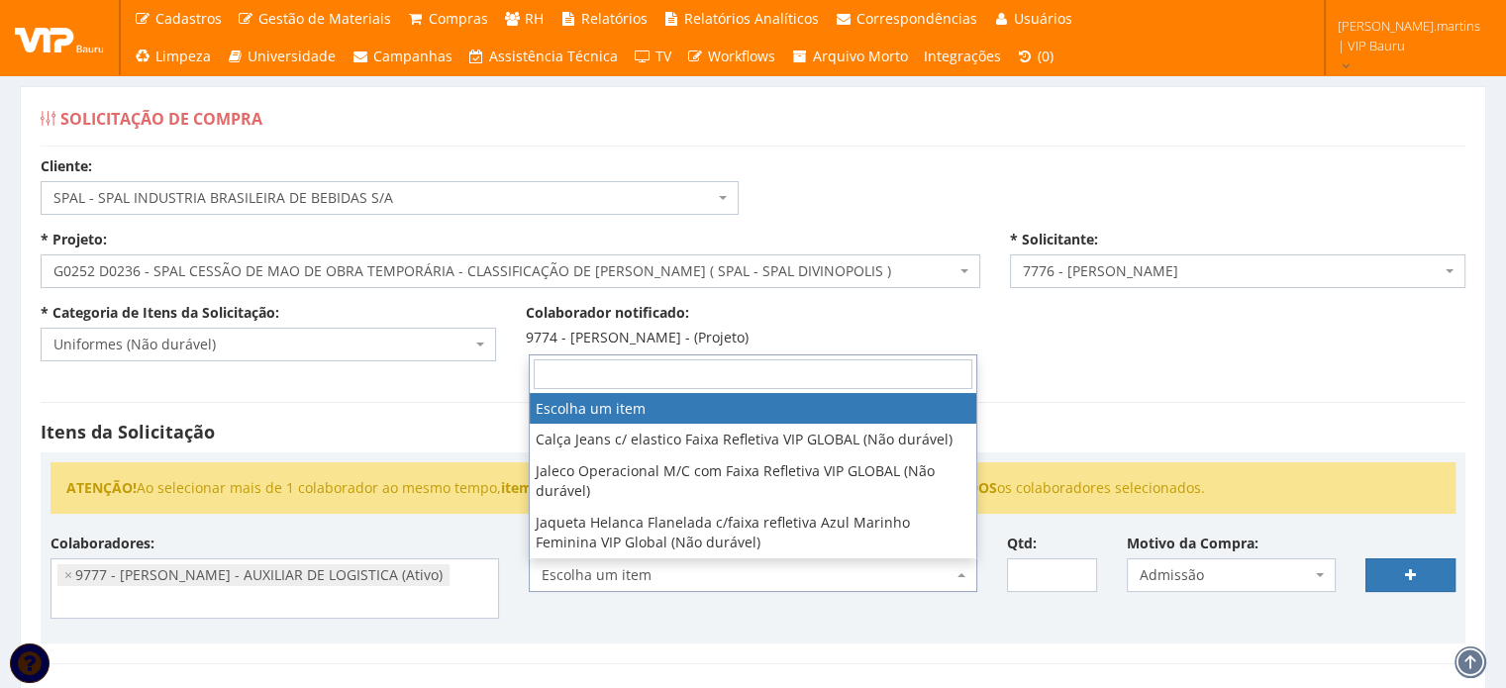
click at [828, 573] on span "Escolha um item" at bounding box center [747, 575] width 411 height 20
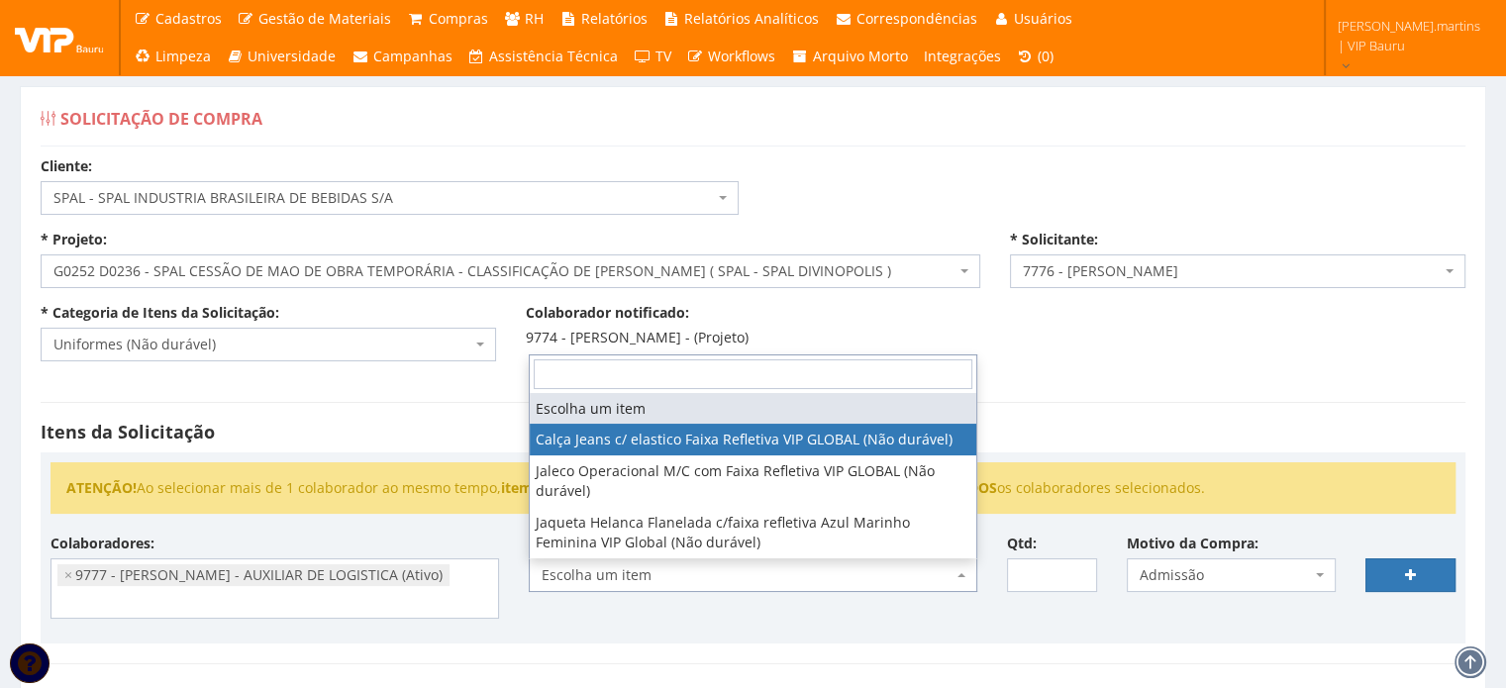
select select "2326"
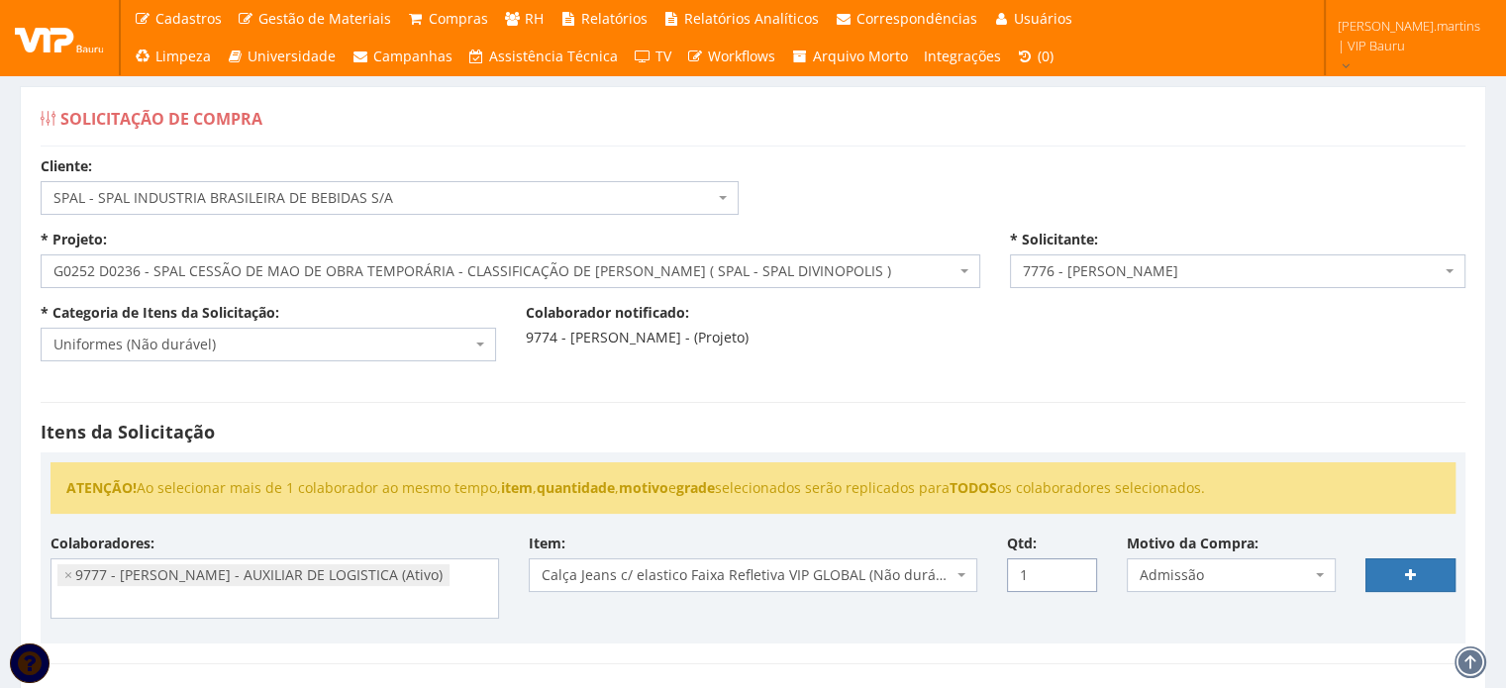
click at [1079, 566] on input "1" at bounding box center [1052, 575] width 90 height 34
type input "2"
click at [1078, 565] on input "2" at bounding box center [1052, 575] width 90 height 34
click at [1387, 571] on link at bounding box center [1410, 575] width 90 height 34
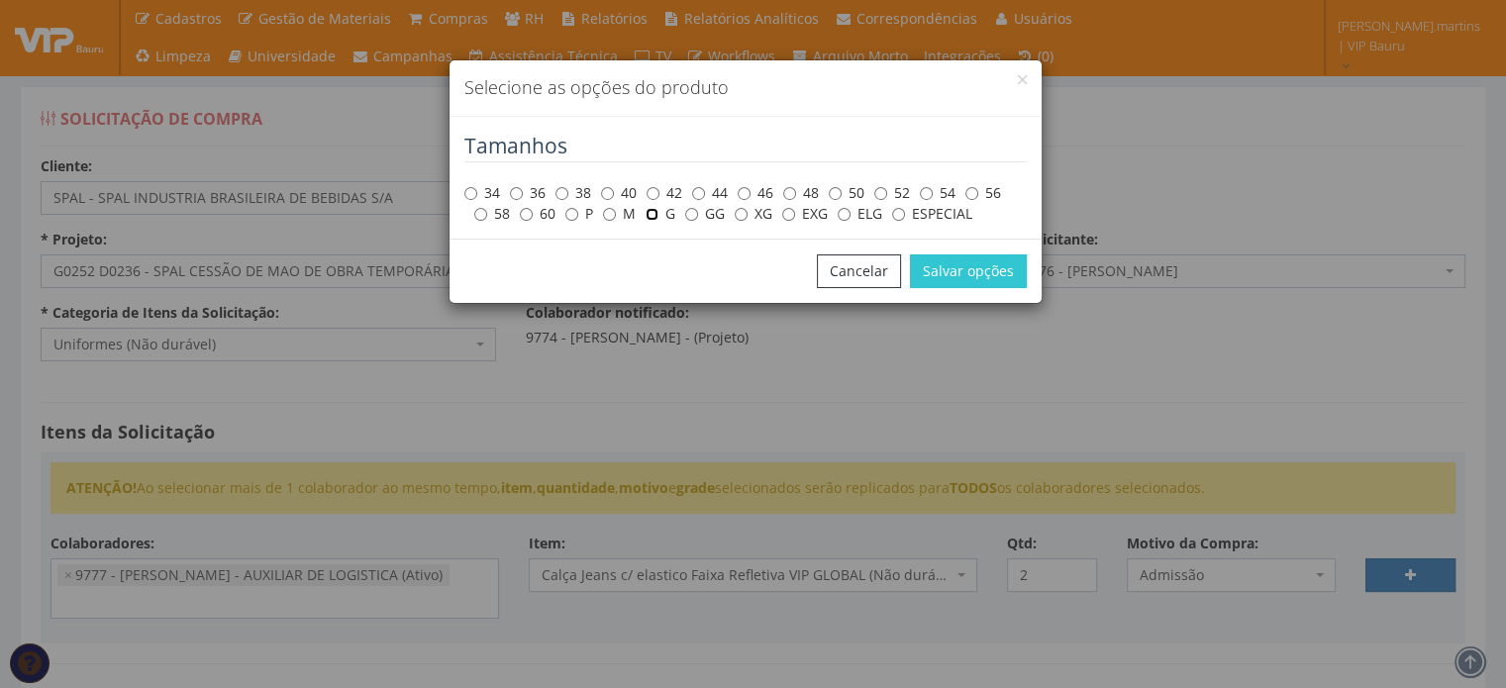
click at [646, 213] on input "G" at bounding box center [652, 214] width 13 height 13
radio input "true"
click at [1010, 278] on button "Salvar opções" at bounding box center [968, 271] width 117 height 34
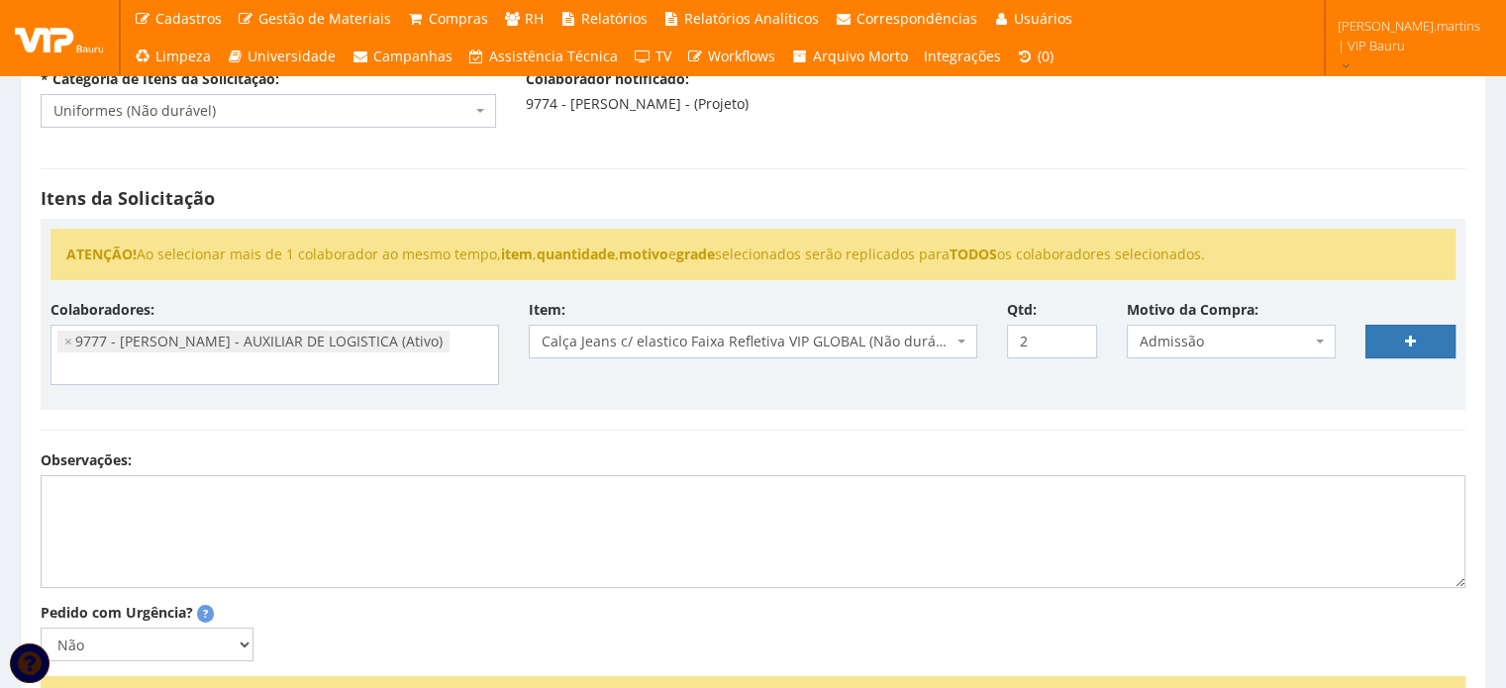
scroll to position [263, 0]
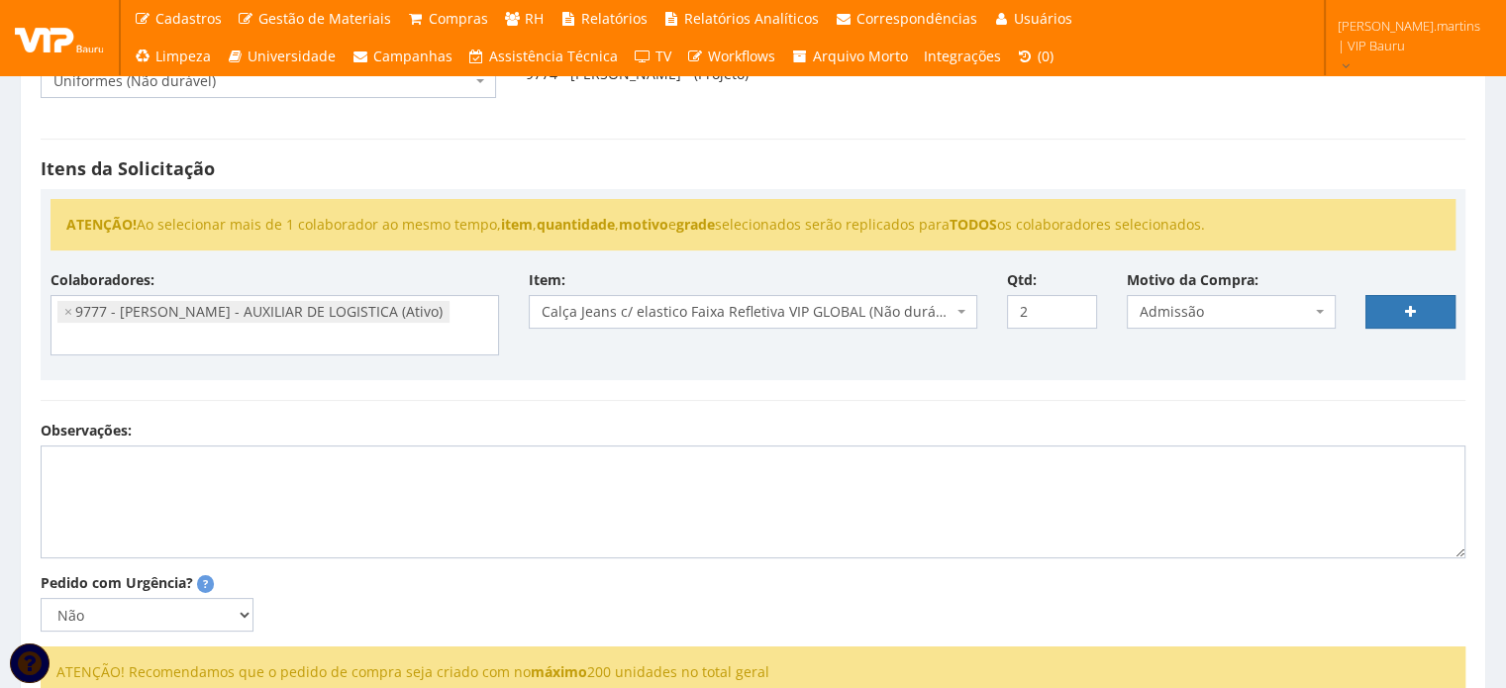
select select
type input "0"
select select
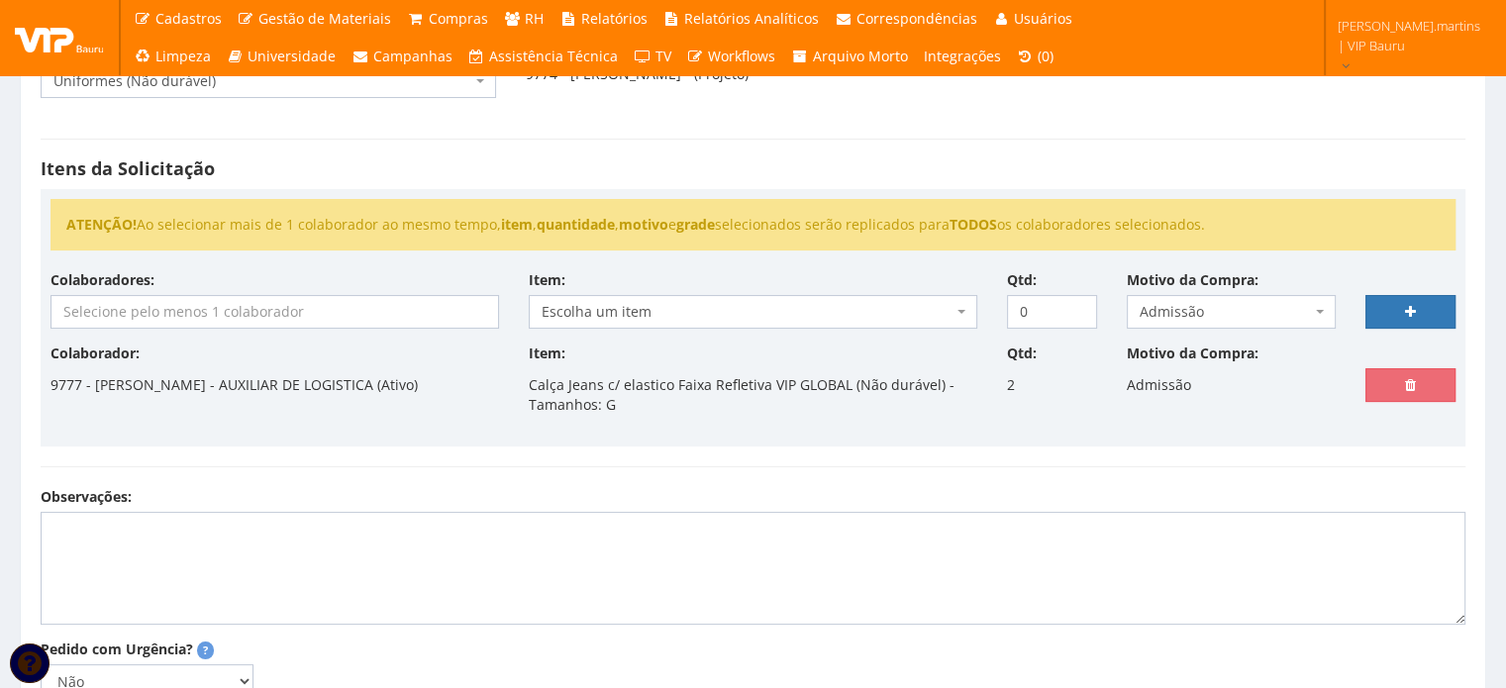
click at [309, 314] on input "search" at bounding box center [274, 312] width 447 height 32
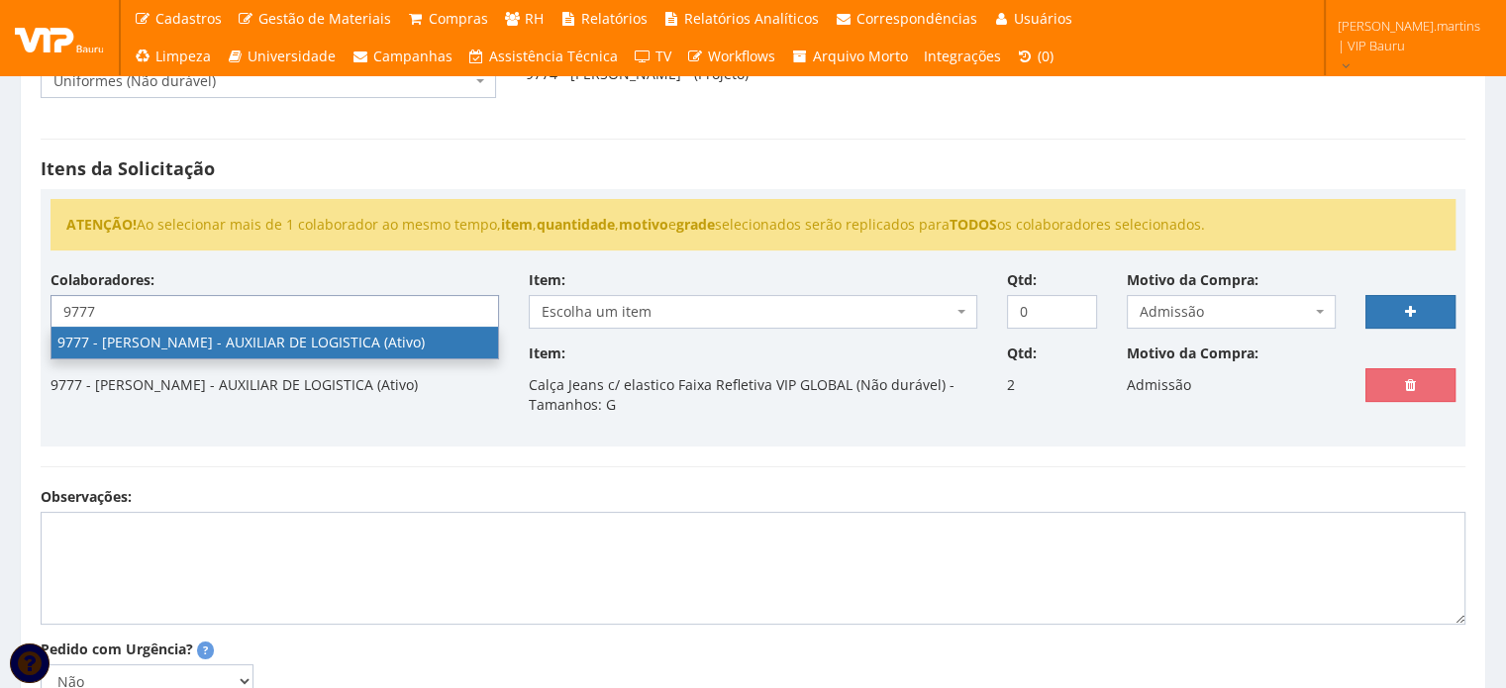
type input "9777"
select select "4103"
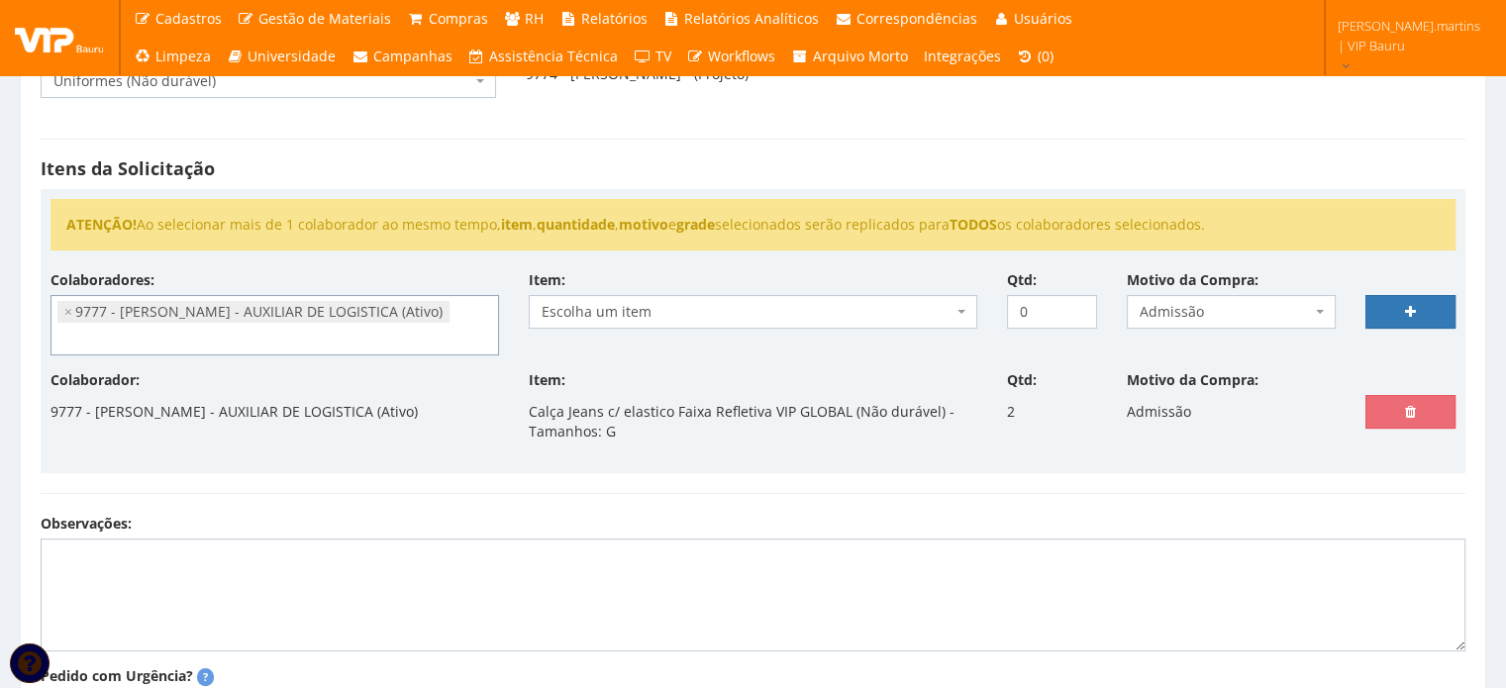
click at [700, 312] on span "Escolha um item" at bounding box center [747, 312] width 411 height 20
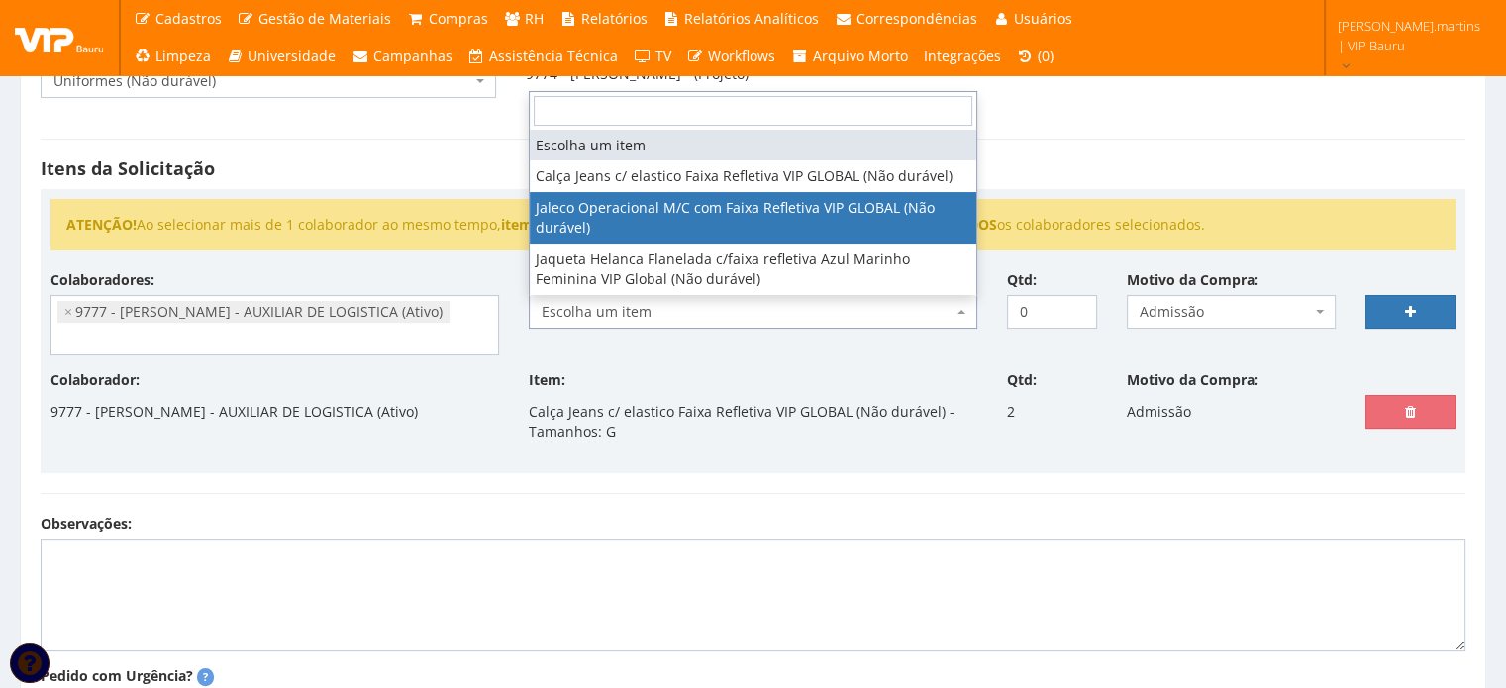
select select "2376"
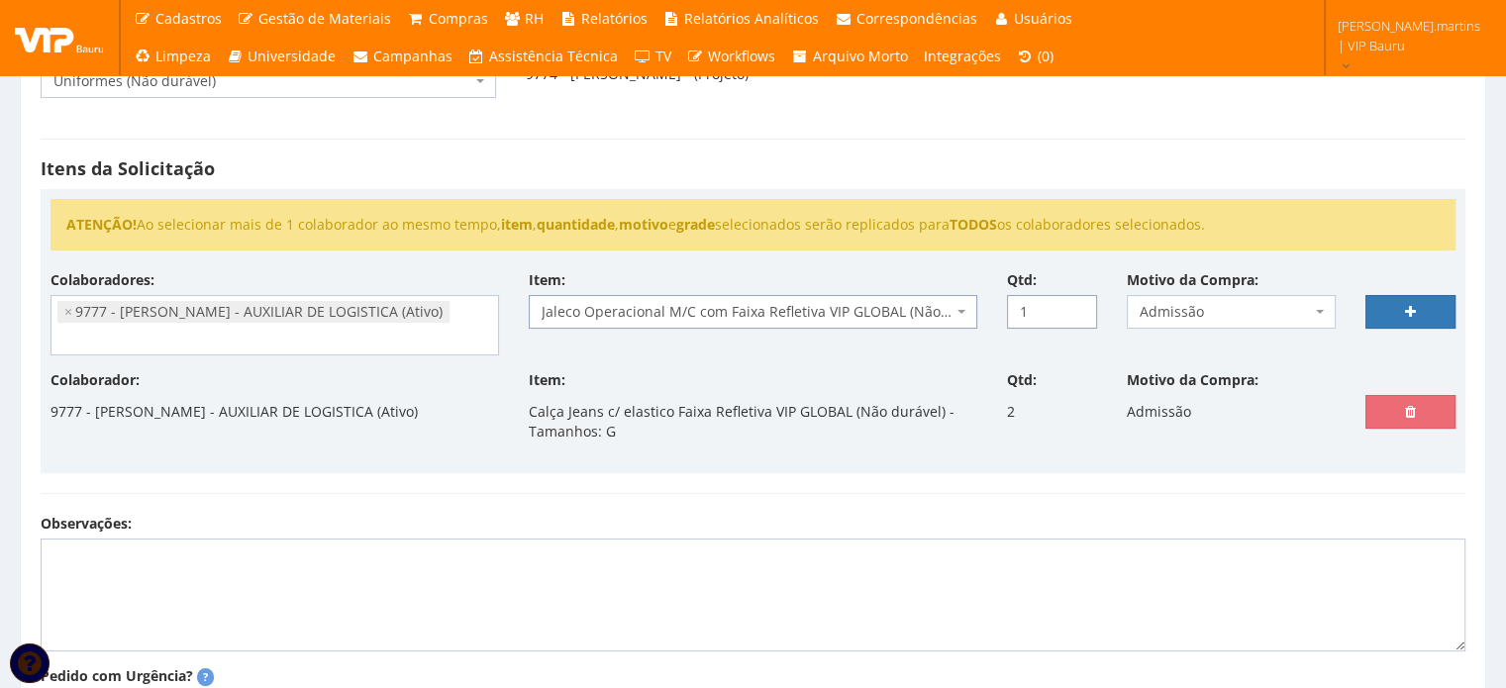
click at [1079, 303] on input "1" at bounding box center [1052, 312] width 90 height 34
type input "2"
click at [1079, 302] on input "2" at bounding box center [1052, 312] width 90 height 34
click at [1413, 305] on icon at bounding box center [1410, 312] width 11 height 14
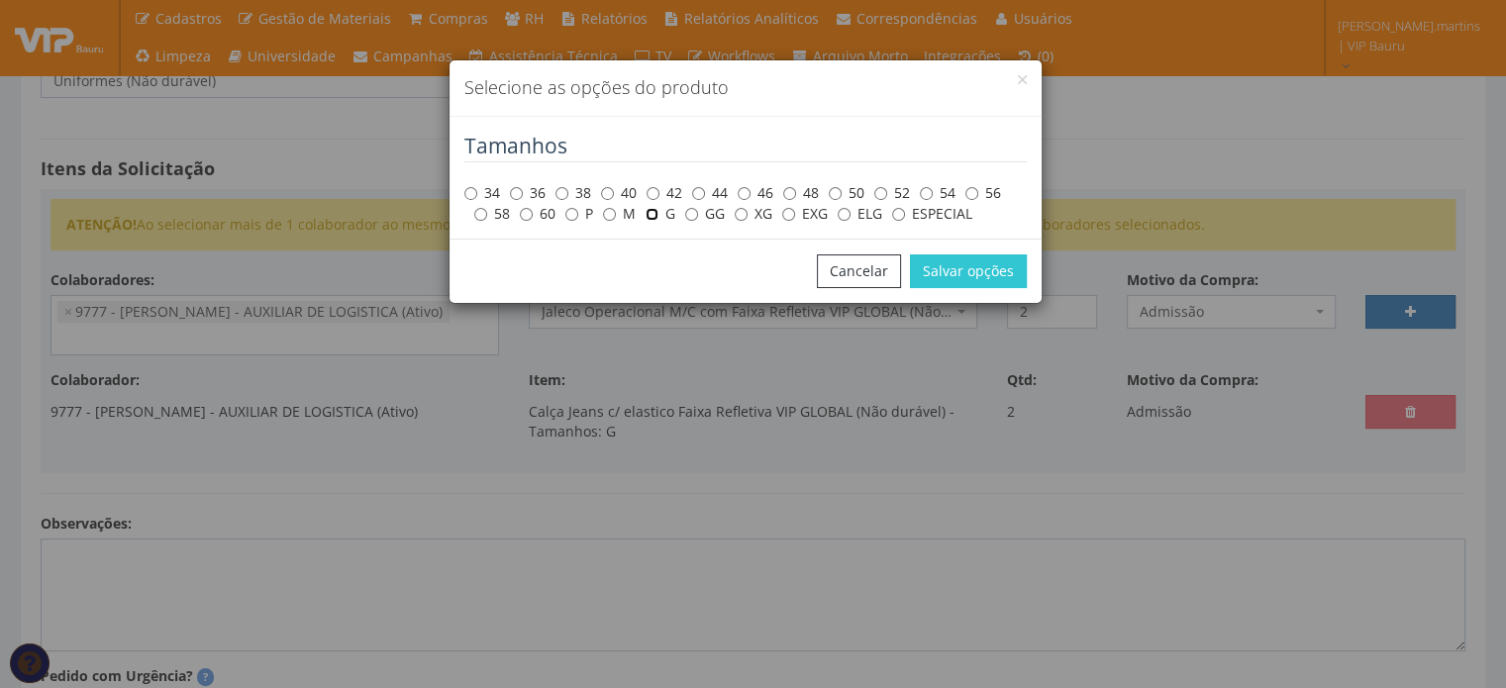
click at [648, 219] on input "G" at bounding box center [652, 214] width 13 height 13
radio input "true"
click at [958, 263] on button "Salvar opções" at bounding box center [968, 271] width 117 height 34
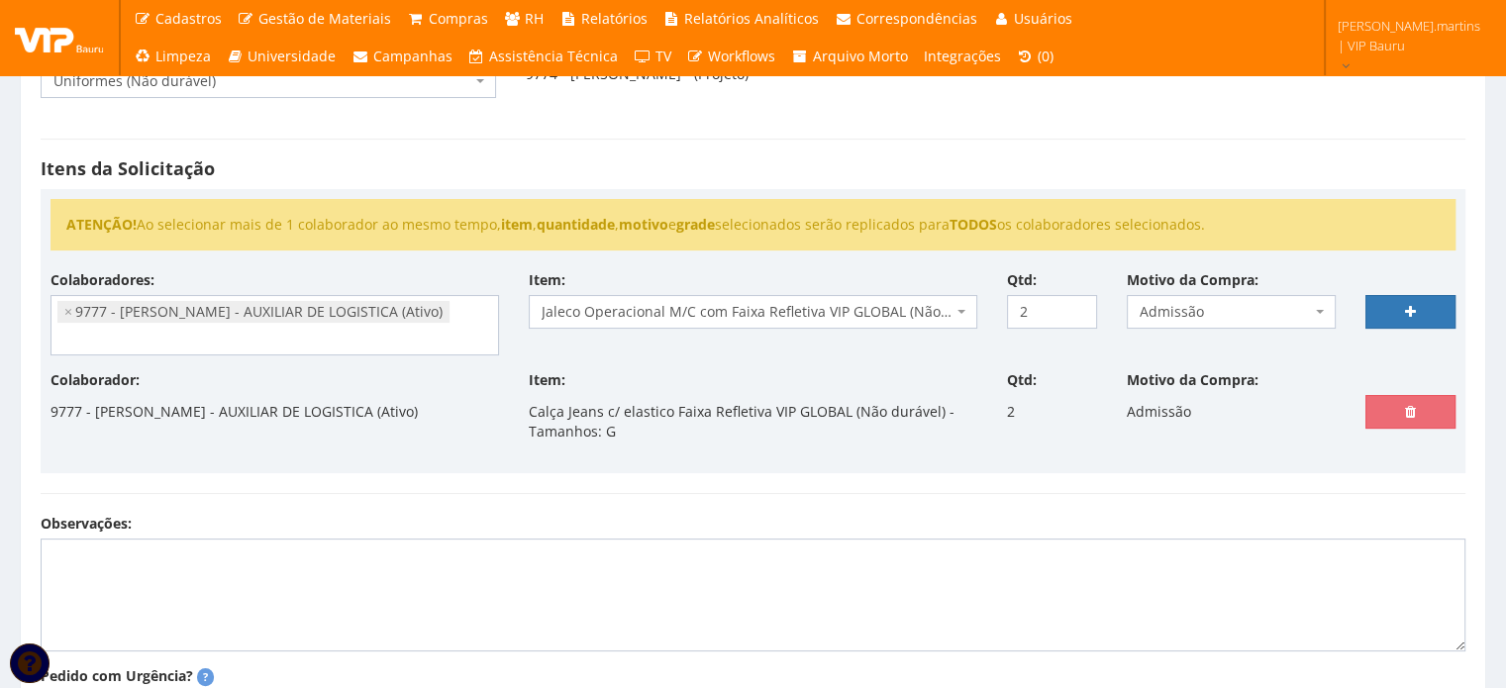
select select
type input "0"
select select
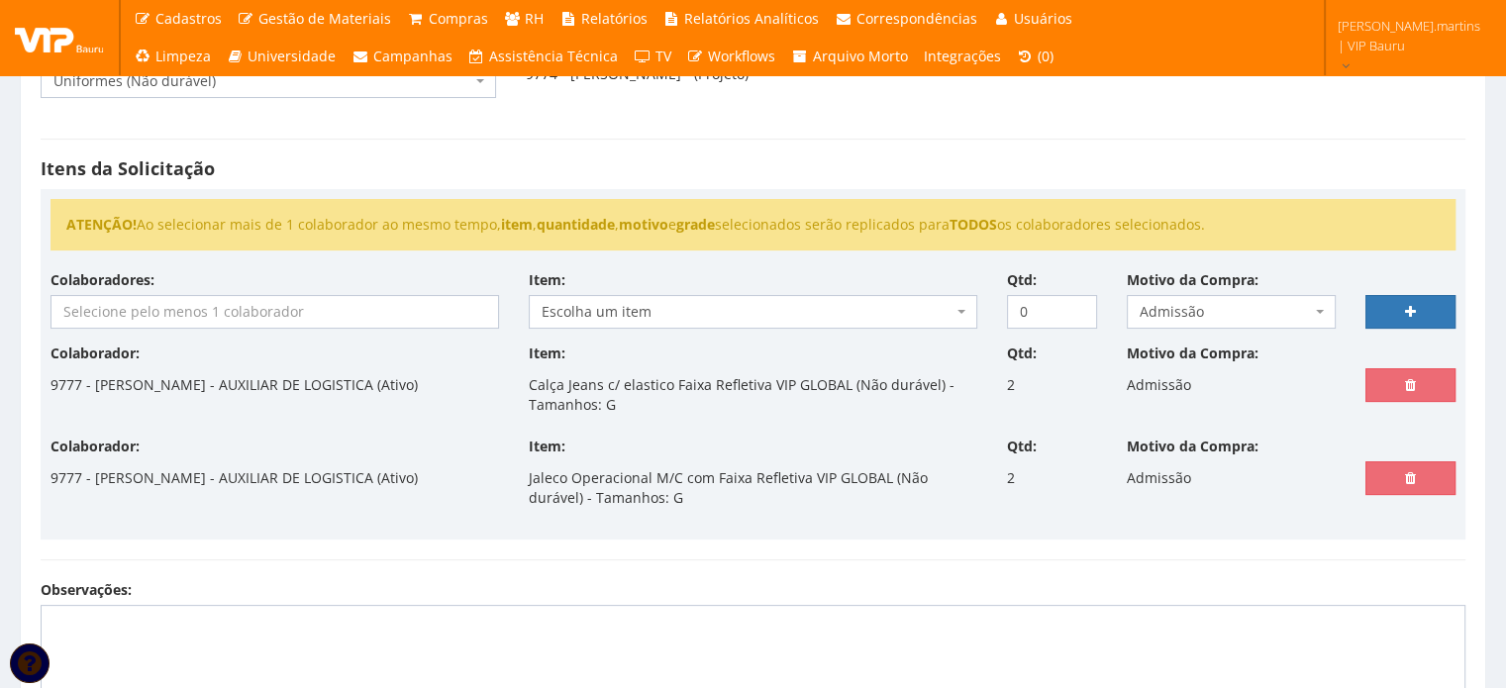
click at [308, 320] on input "search" at bounding box center [274, 312] width 447 height 32
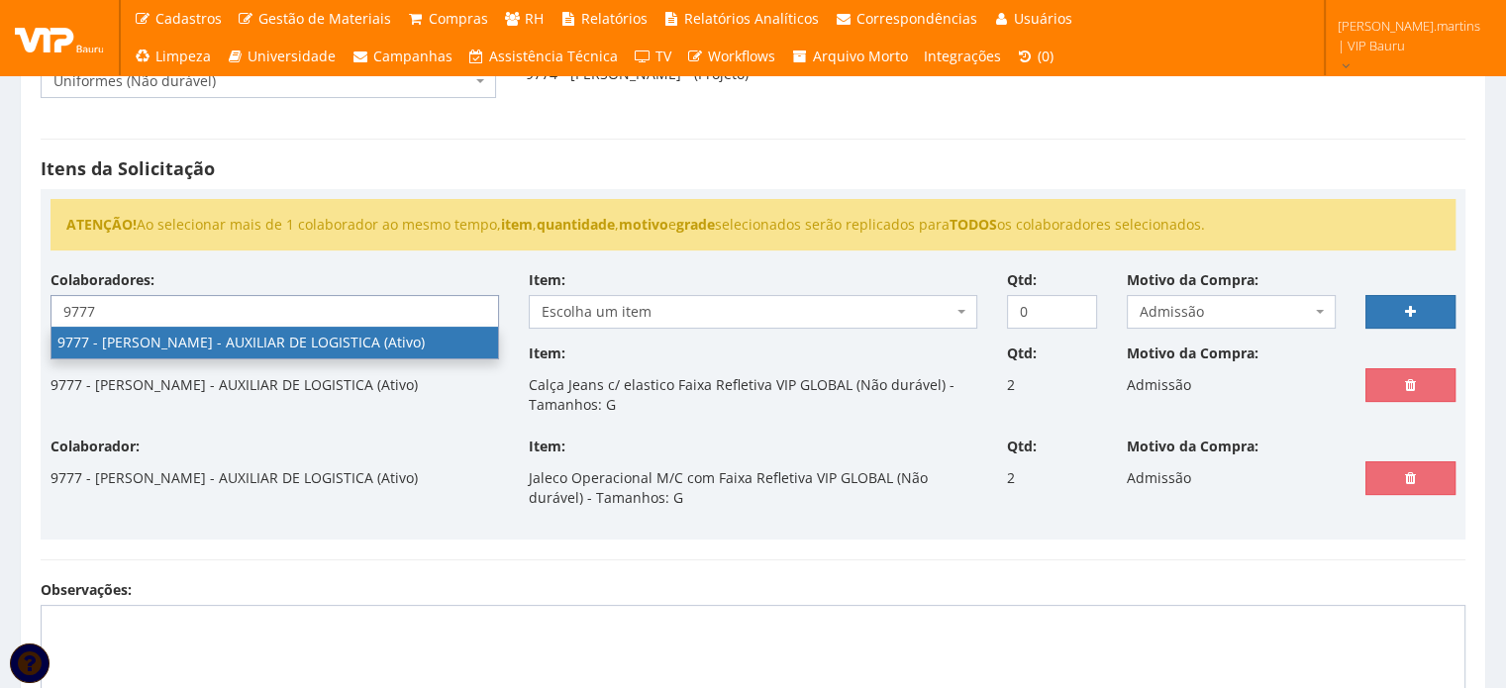
type input "9777"
select select "4103"
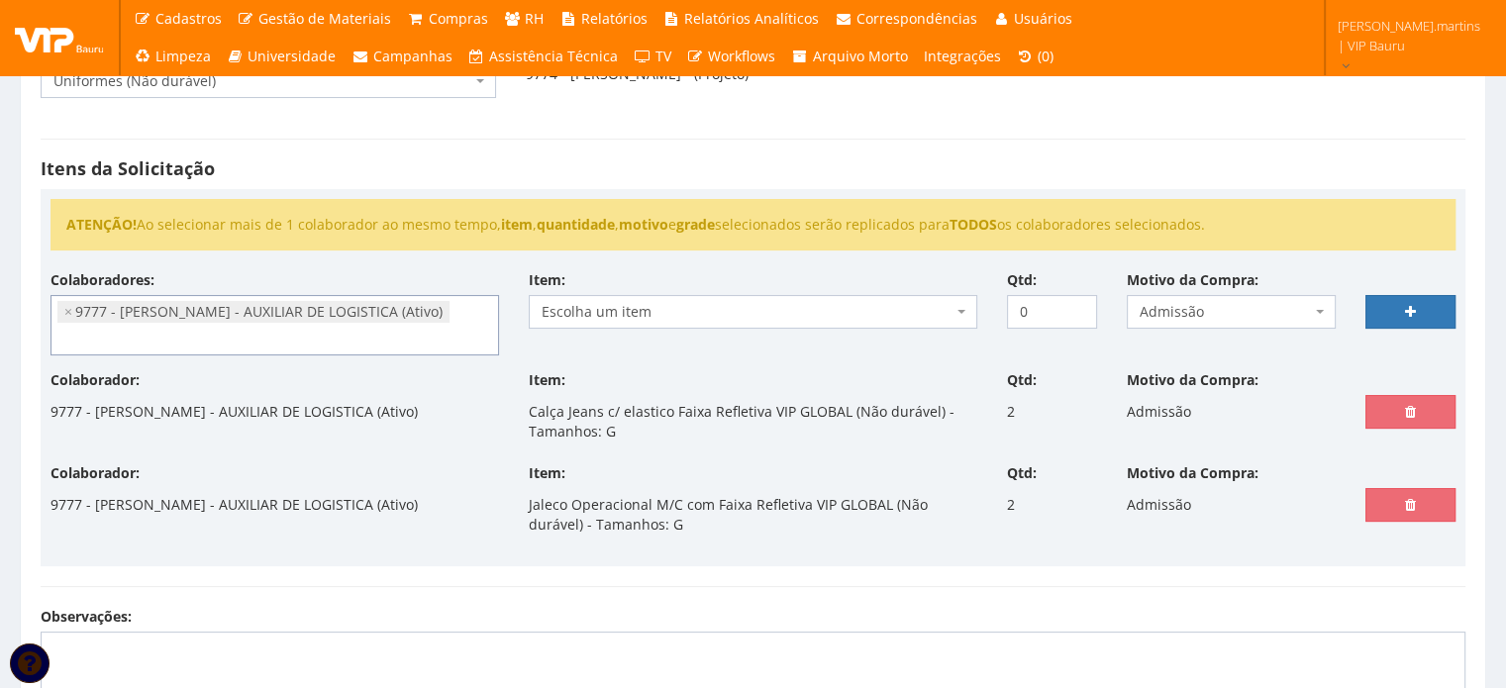
click at [566, 308] on span "Escolha um item" at bounding box center [747, 312] width 411 height 20
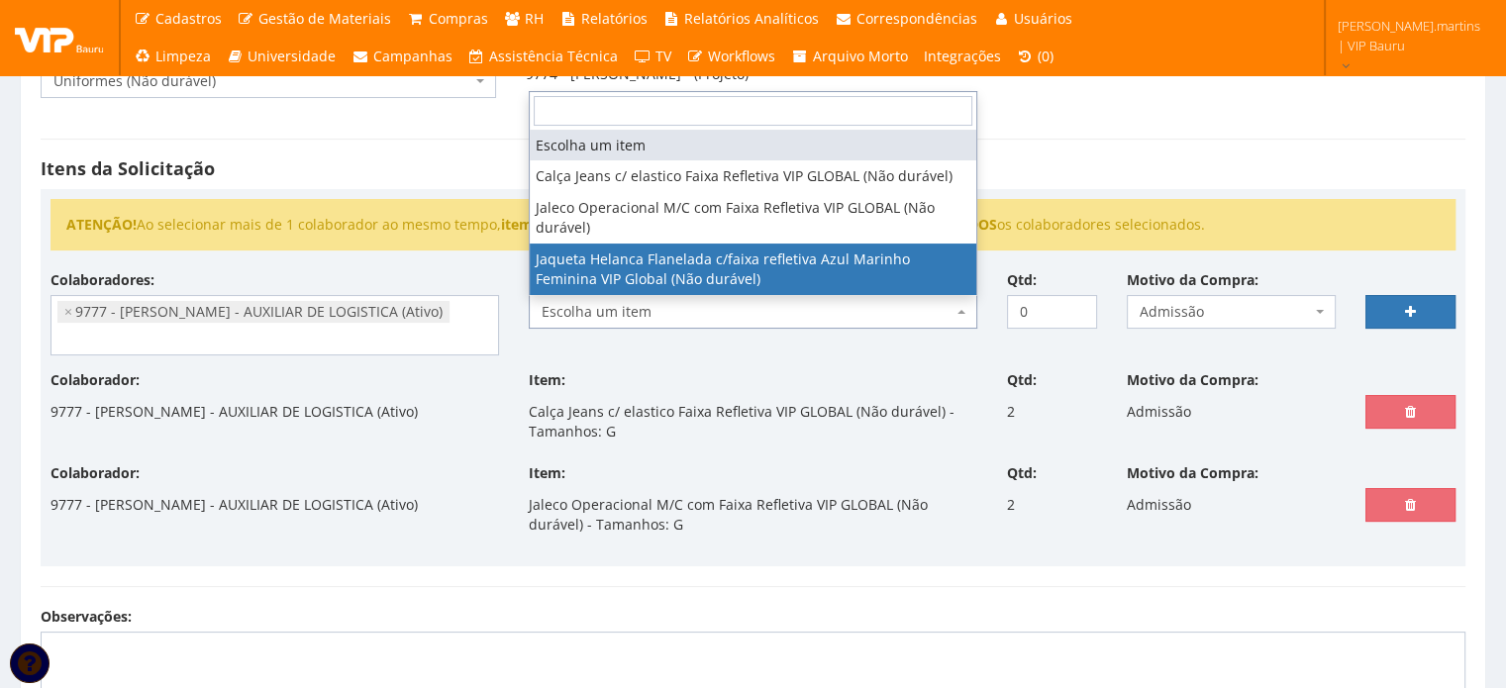
select select "2844"
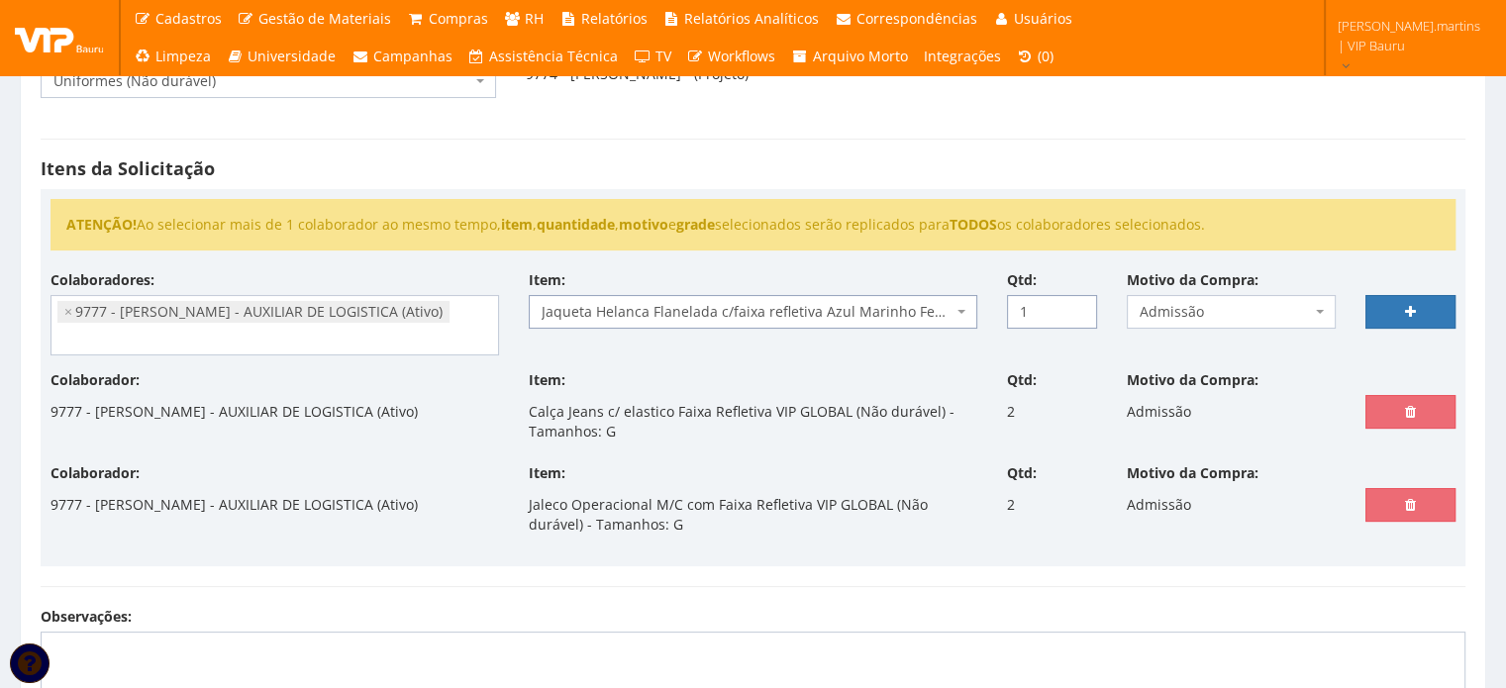
type input "1"
click at [1077, 304] on input "1" at bounding box center [1052, 312] width 90 height 34
click at [1400, 303] on link at bounding box center [1410, 312] width 90 height 34
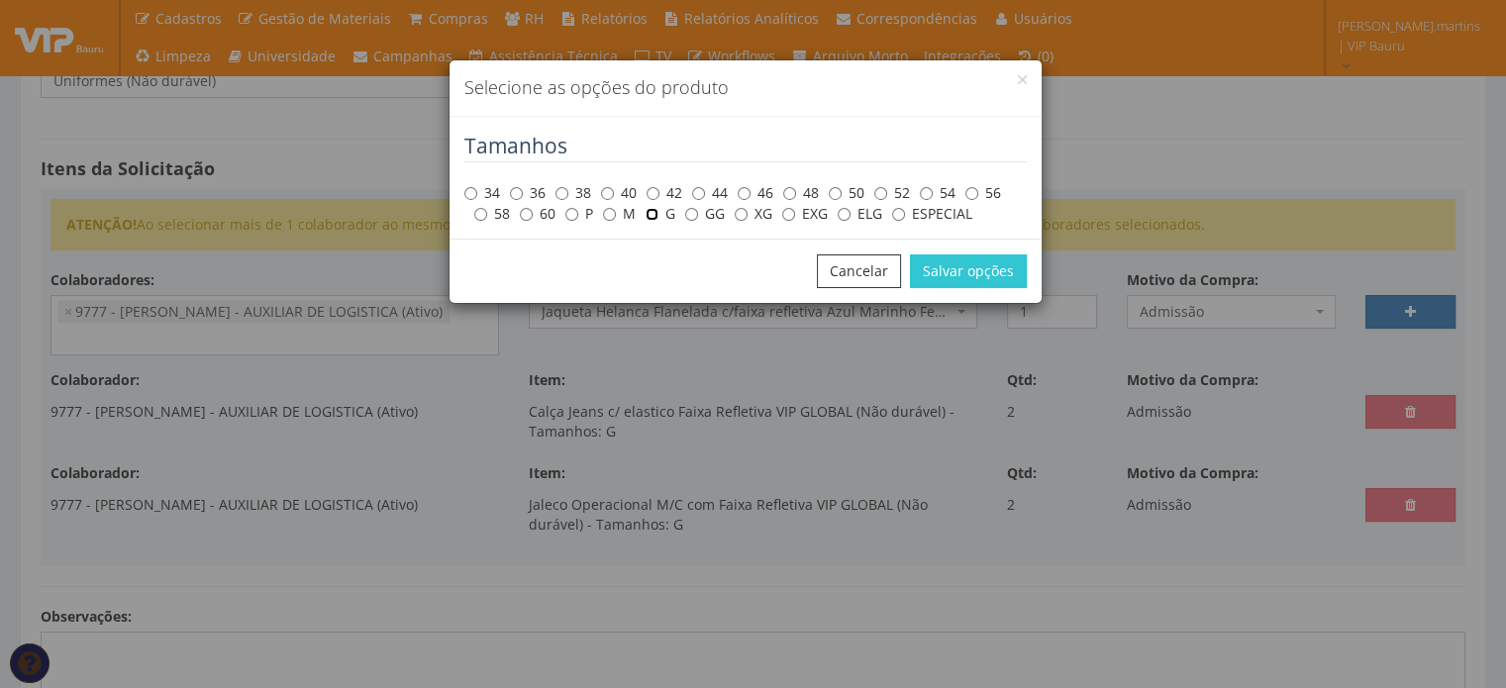
click at [654, 214] on input "G" at bounding box center [652, 214] width 13 height 13
radio input "true"
click at [1001, 266] on button "Salvar opções" at bounding box center [968, 271] width 117 height 34
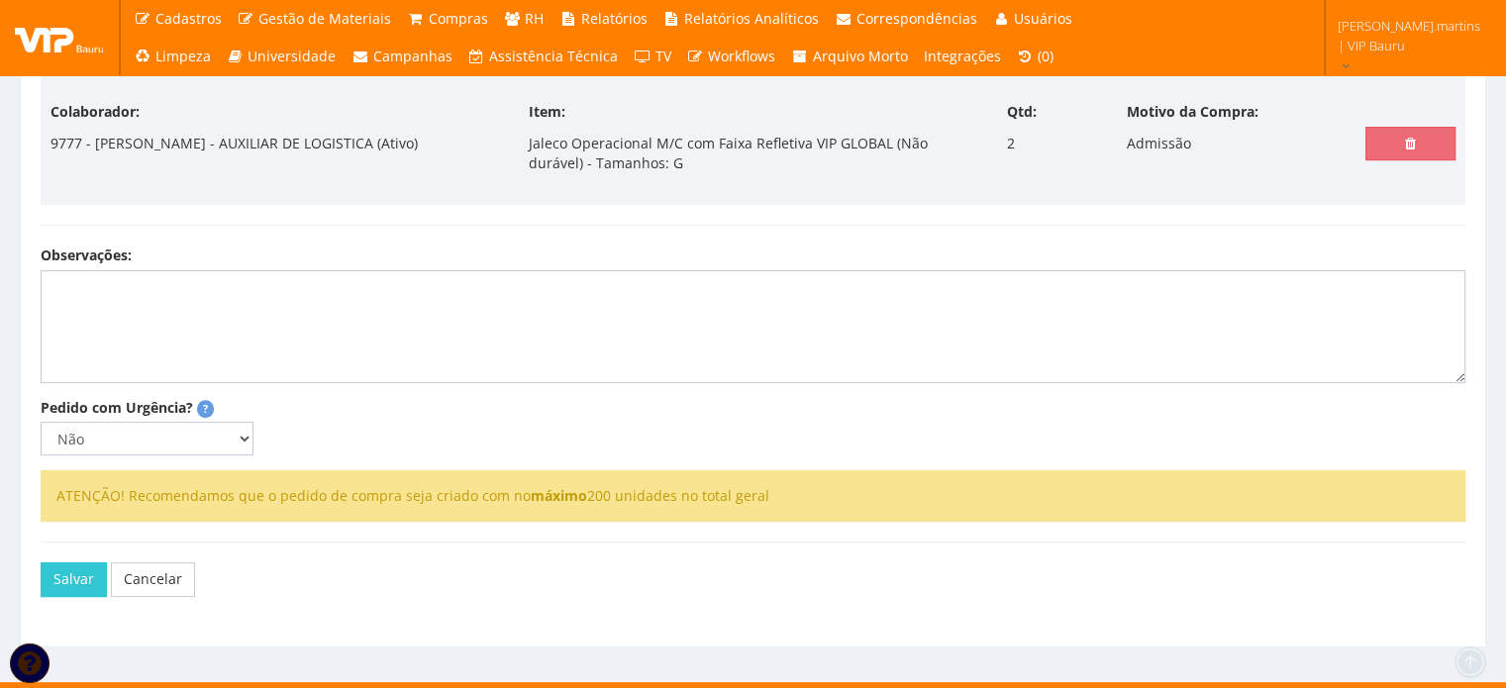
scroll to position [647, 0]
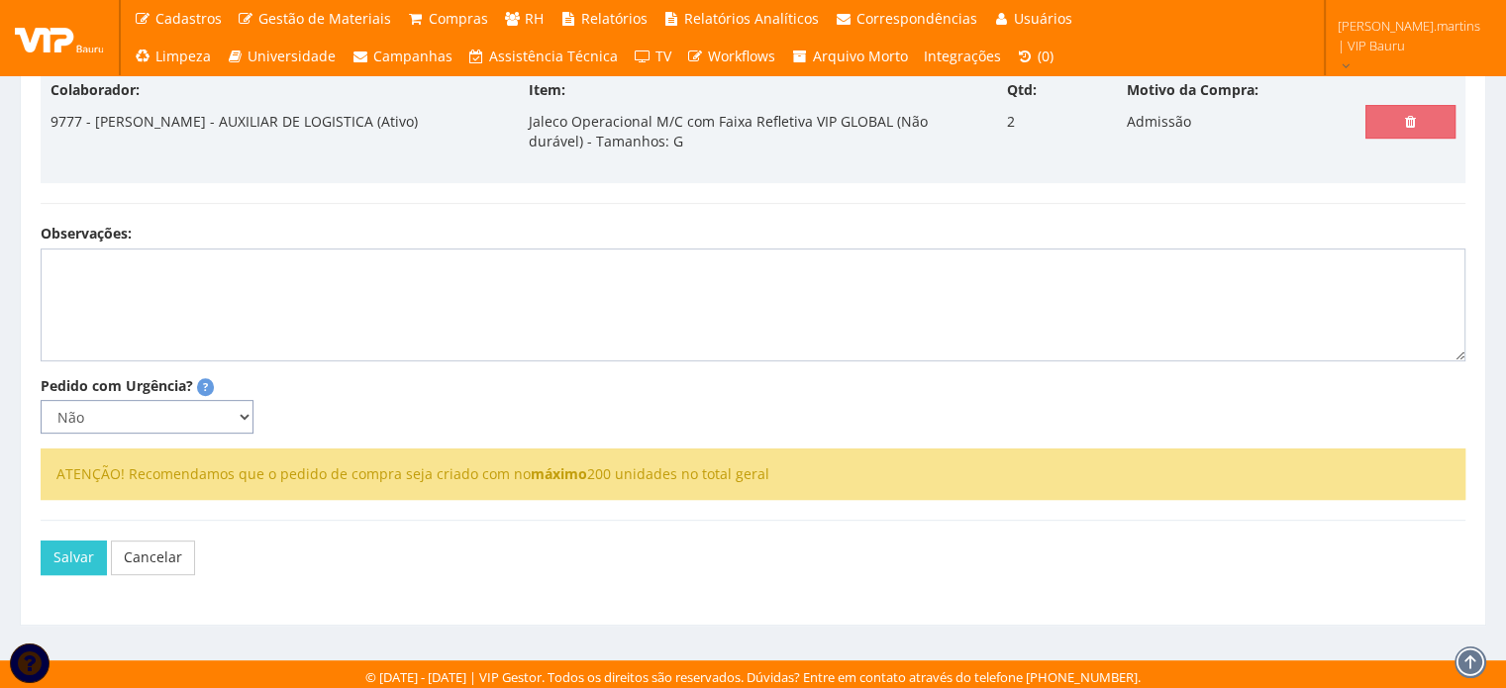
click at [165, 405] on select "Não Sim" at bounding box center [147, 417] width 213 height 34
select select "1"
click at [41, 400] on select "Não Sim" at bounding box center [147, 417] width 213 height 34
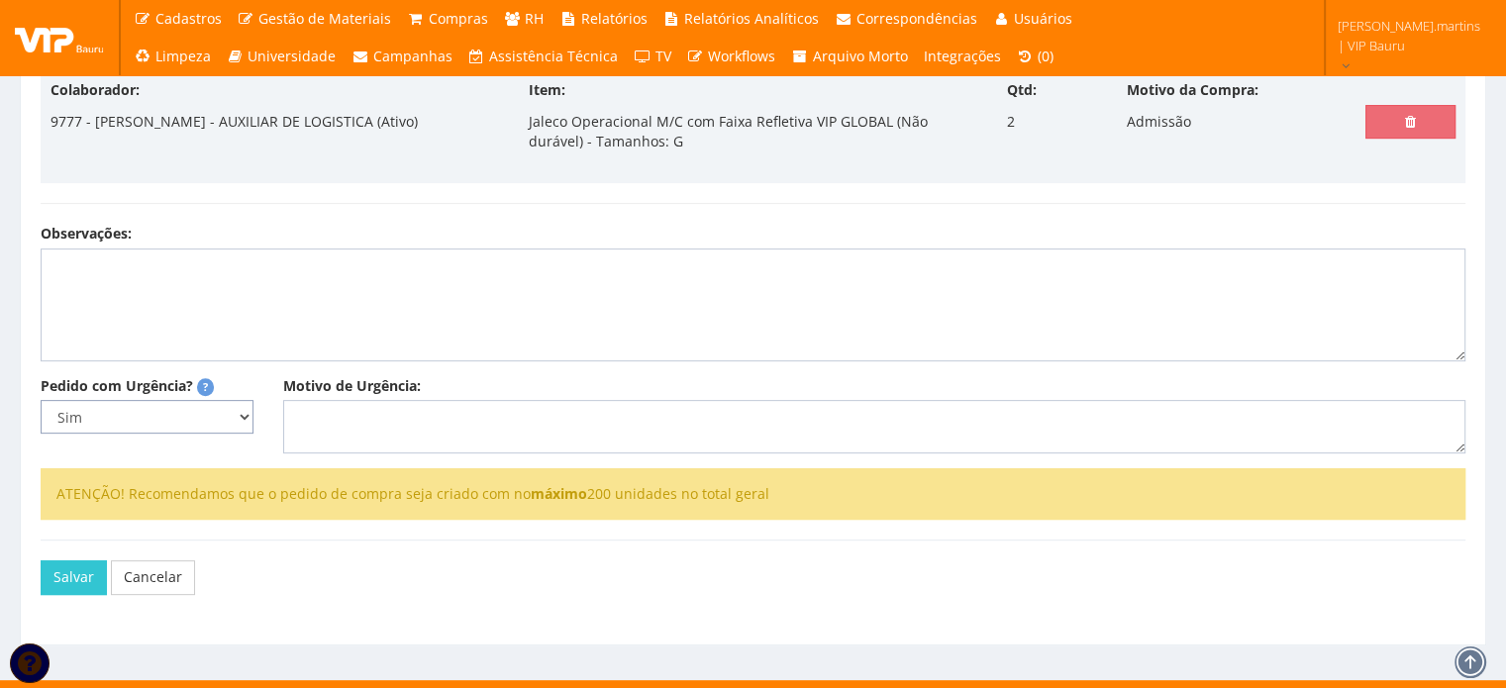
select select
type input "0"
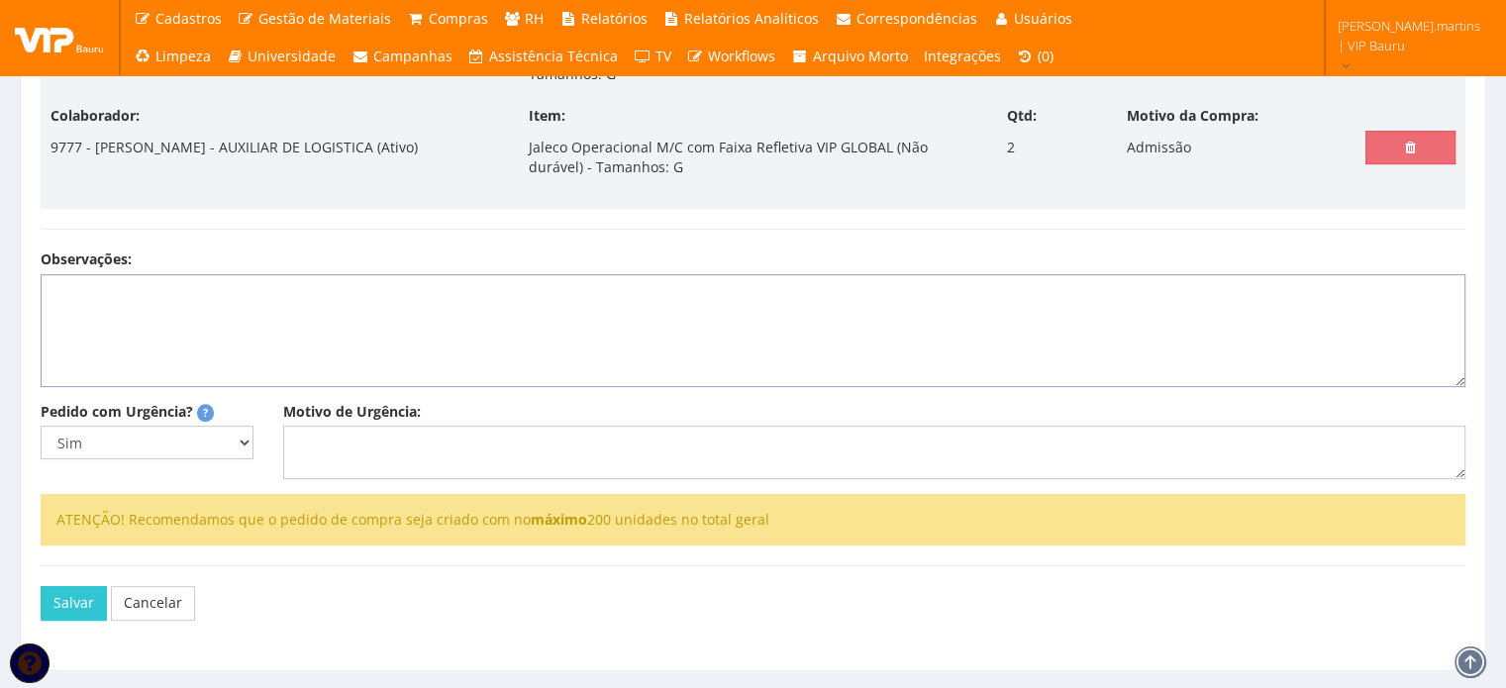
select select
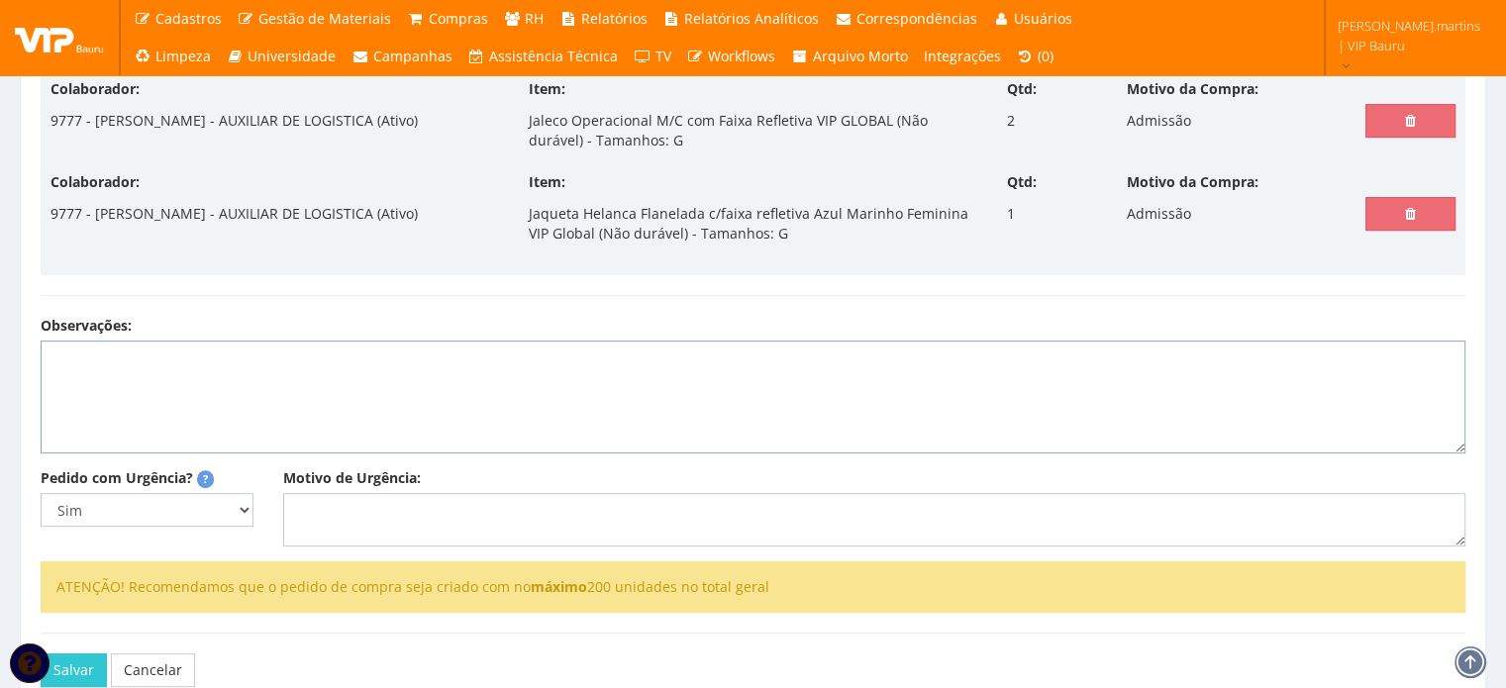
click at [379, 420] on textarea "Observações:" at bounding box center [753, 397] width 1425 height 113
click at [382, 518] on textarea "Motivo de Urgência:" at bounding box center [874, 519] width 1182 height 53
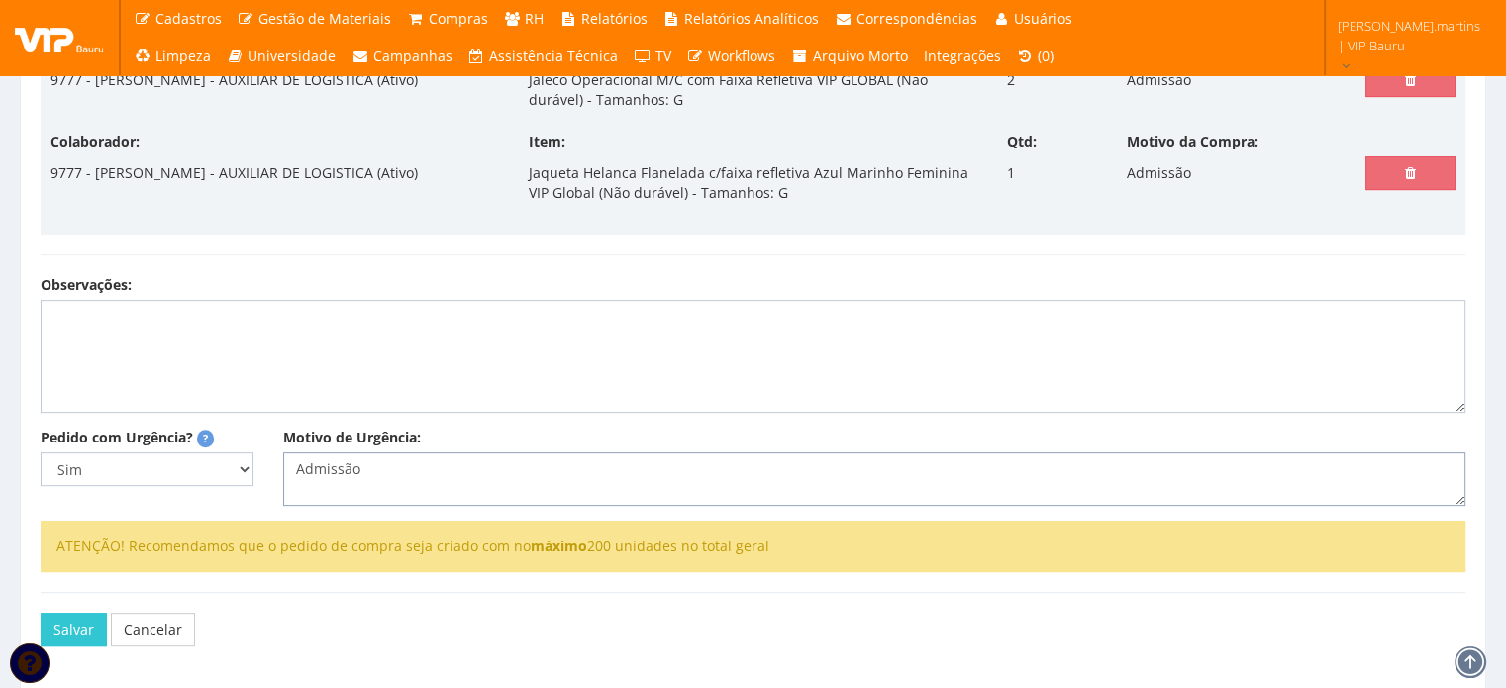
scroll to position [733, 0]
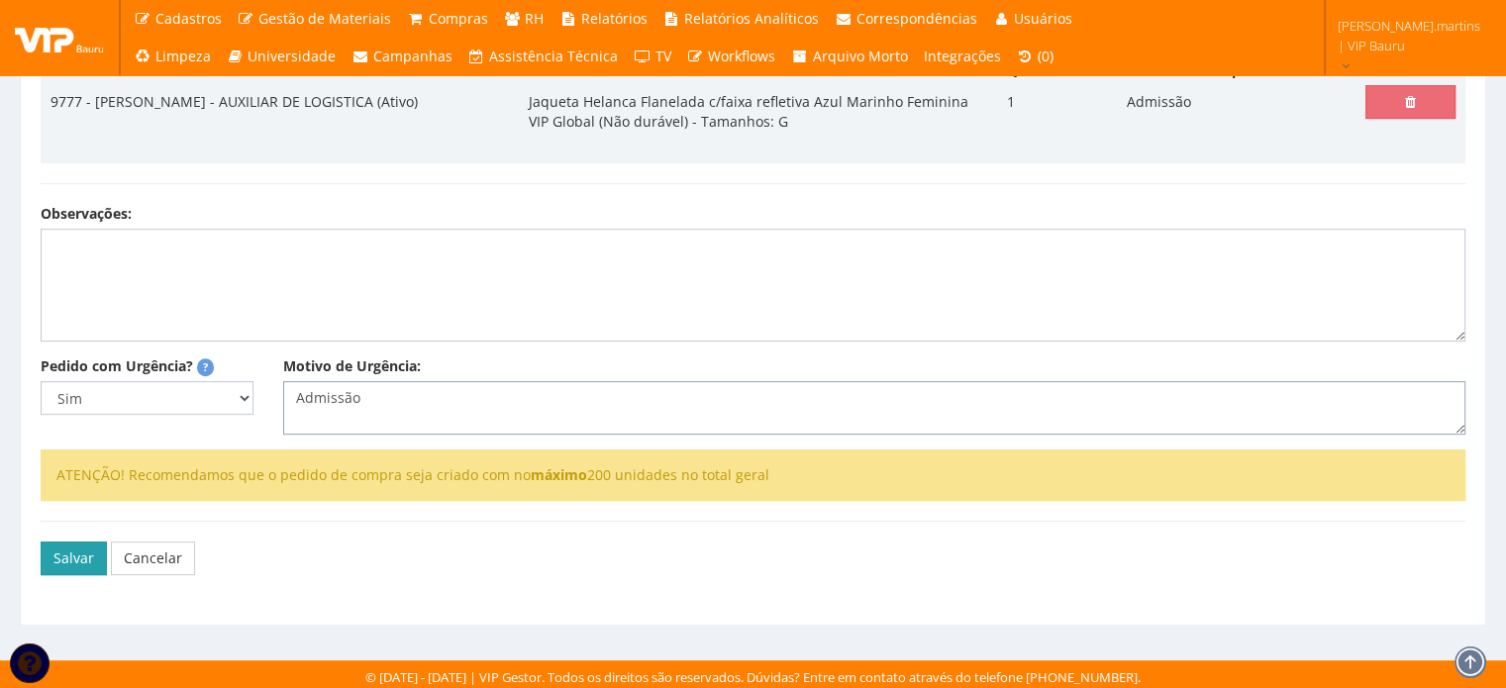
type textarea "Admissão"
click at [66, 543] on button "Salvar" at bounding box center [74, 559] width 66 height 34
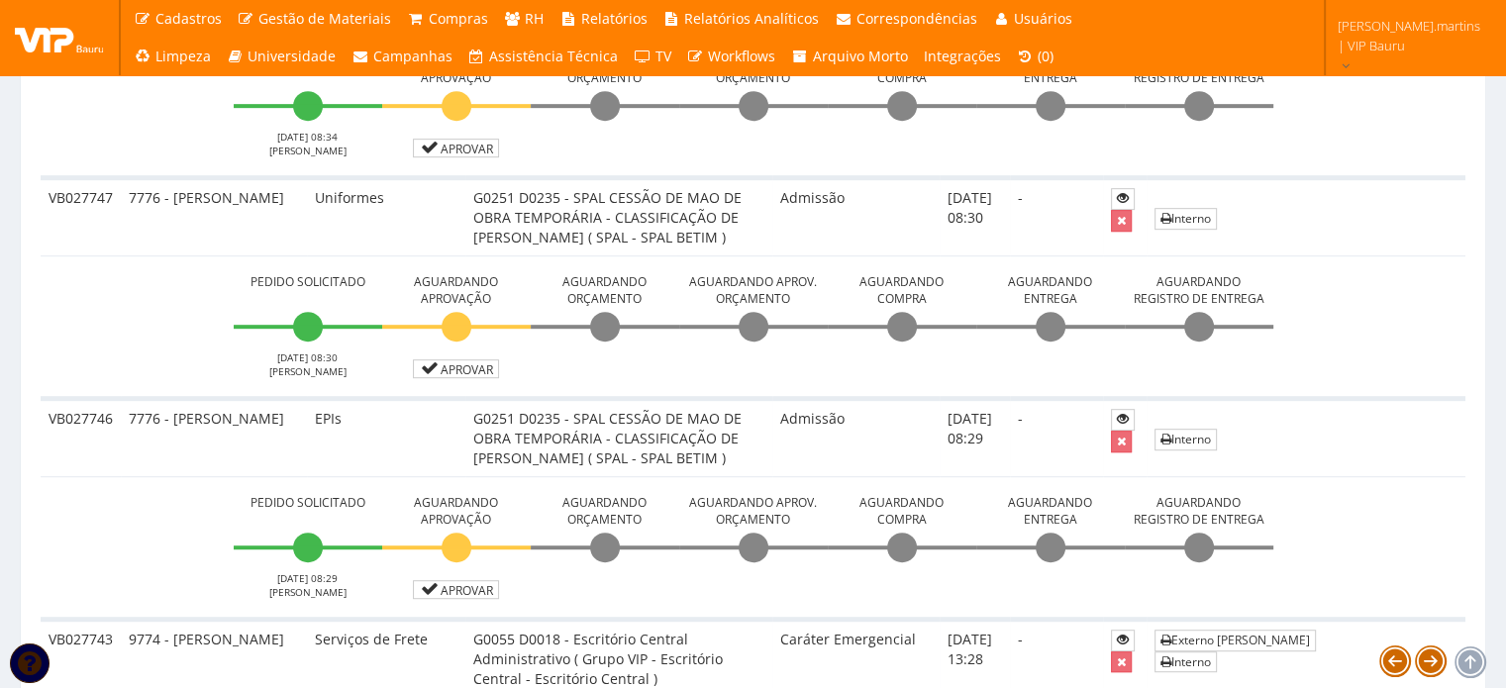
scroll to position [1188, 0]
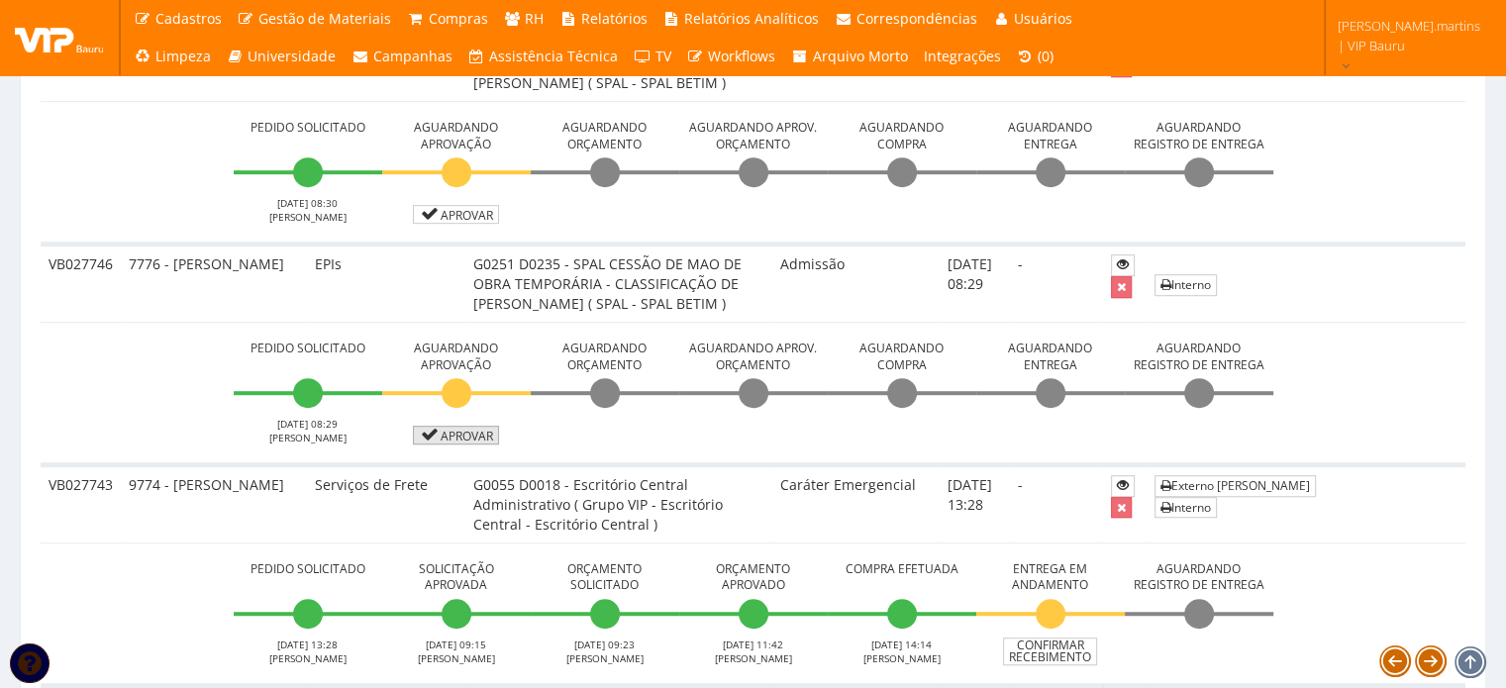
click at [448, 426] on link "Aprovar" at bounding box center [456, 435] width 87 height 19
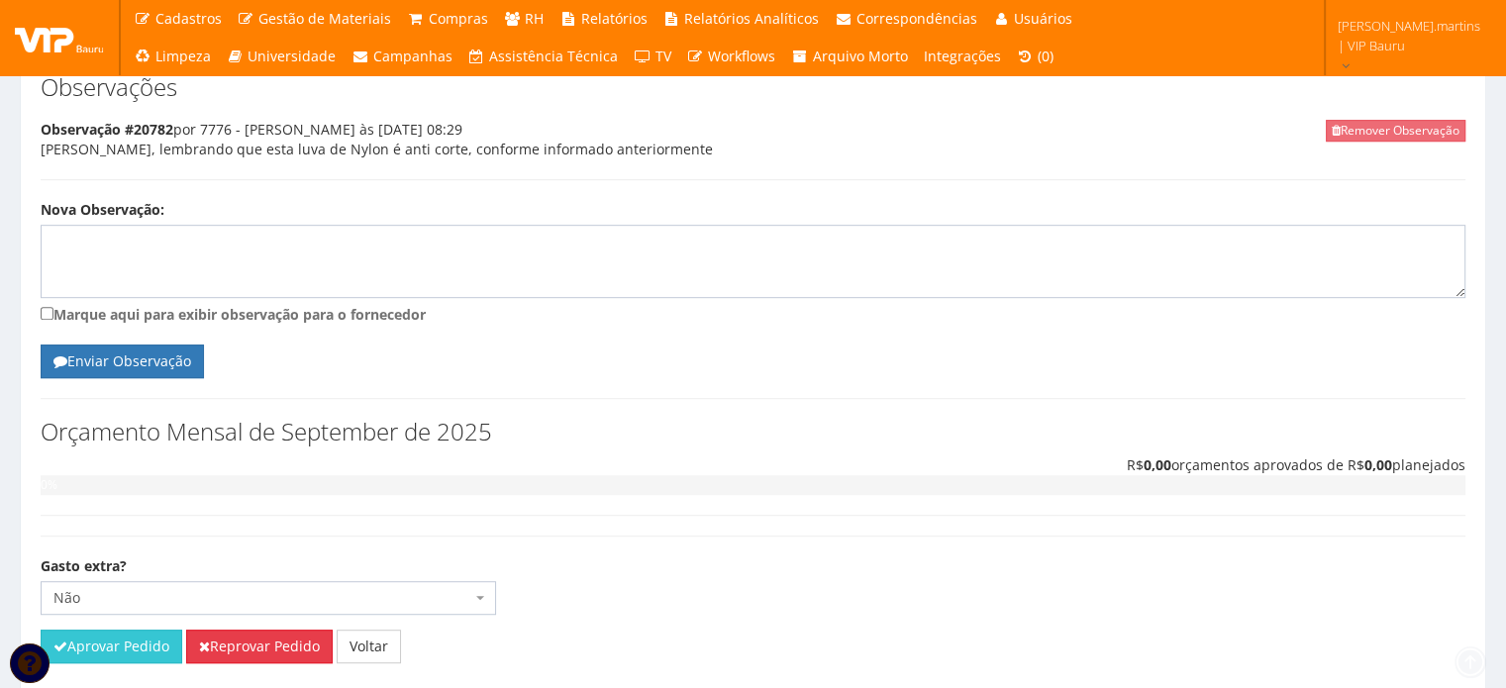
scroll to position [1176, 0]
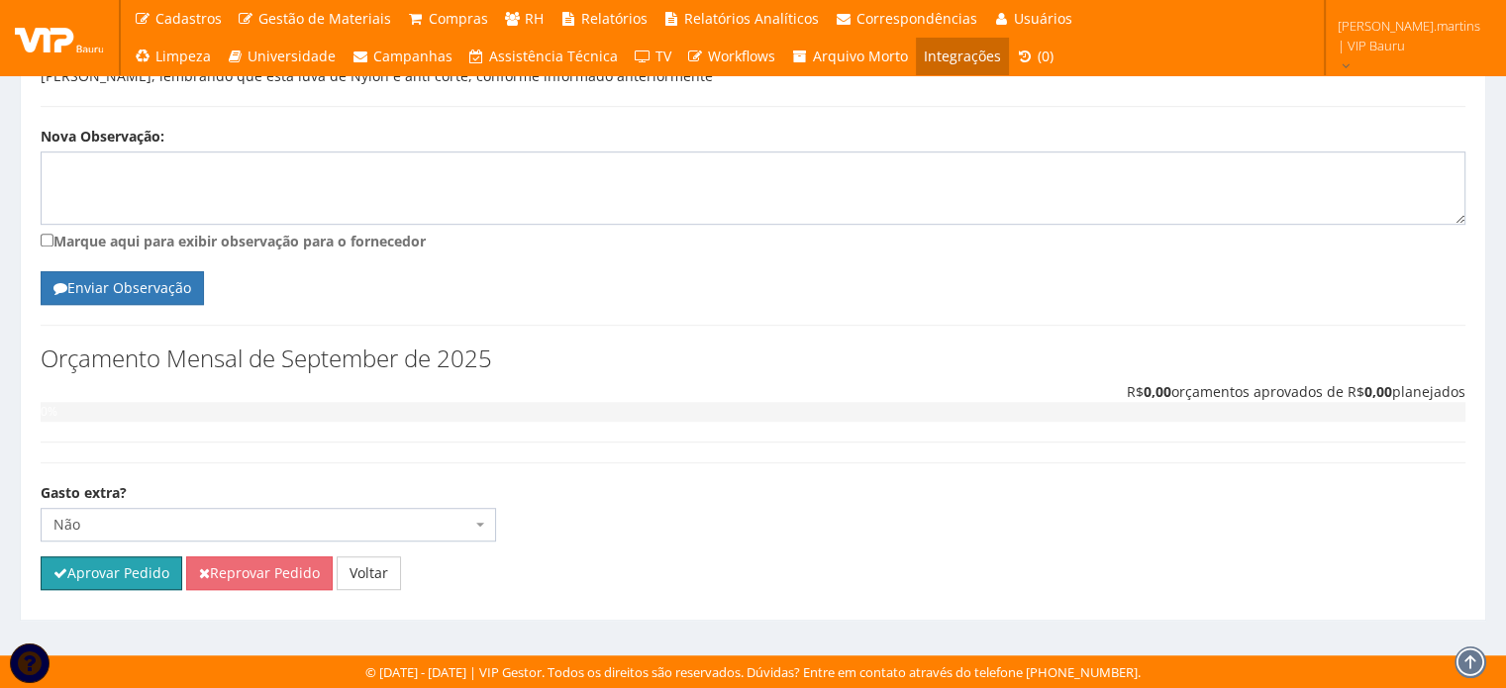
drag, startPoint x: 123, startPoint y: 584, endPoint x: 834, endPoint y: 70, distance: 877.2
click at [123, 584] on button "Aprovar Pedido" at bounding box center [112, 573] width 142 height 34
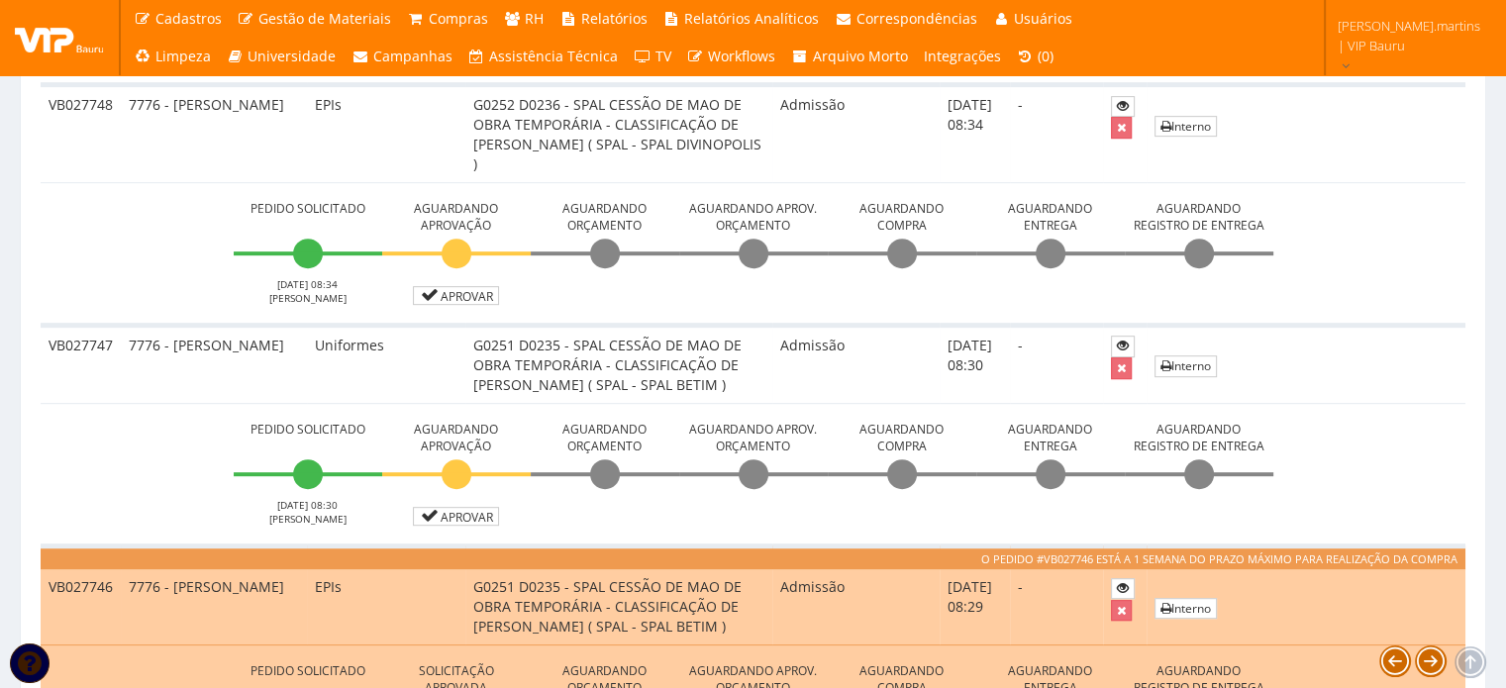
scroll to position [990, 0]
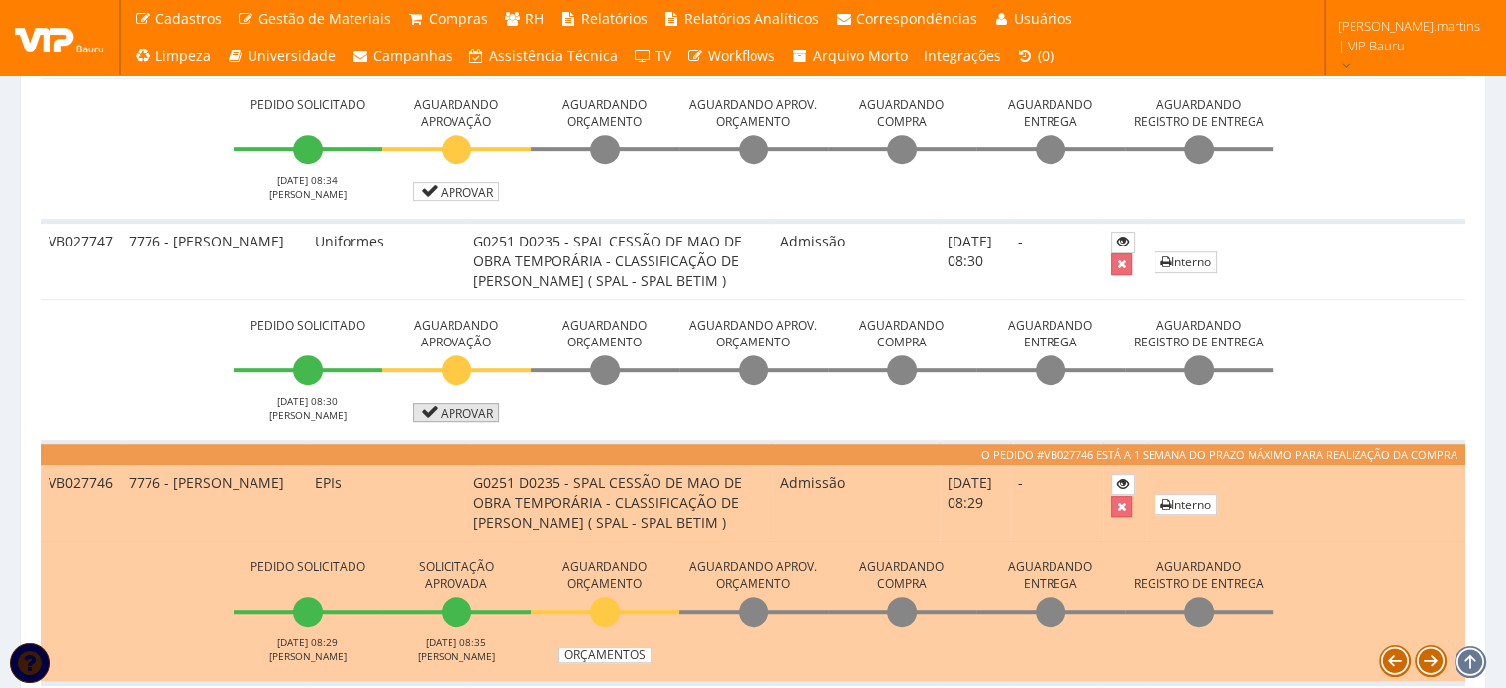
click at [454, 403] on link "Aprovar" at bounding box center [456, 412] width 87 height 19
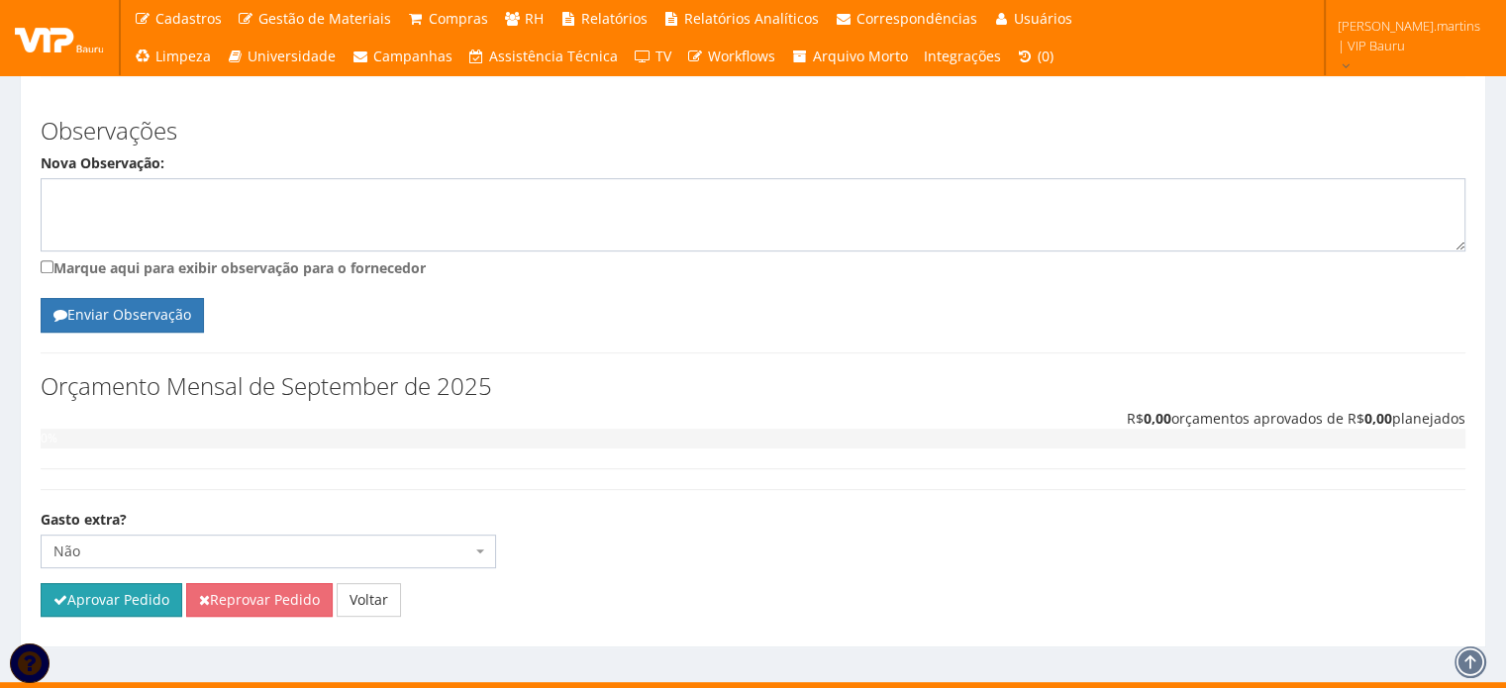
scroll to position [803, 0]
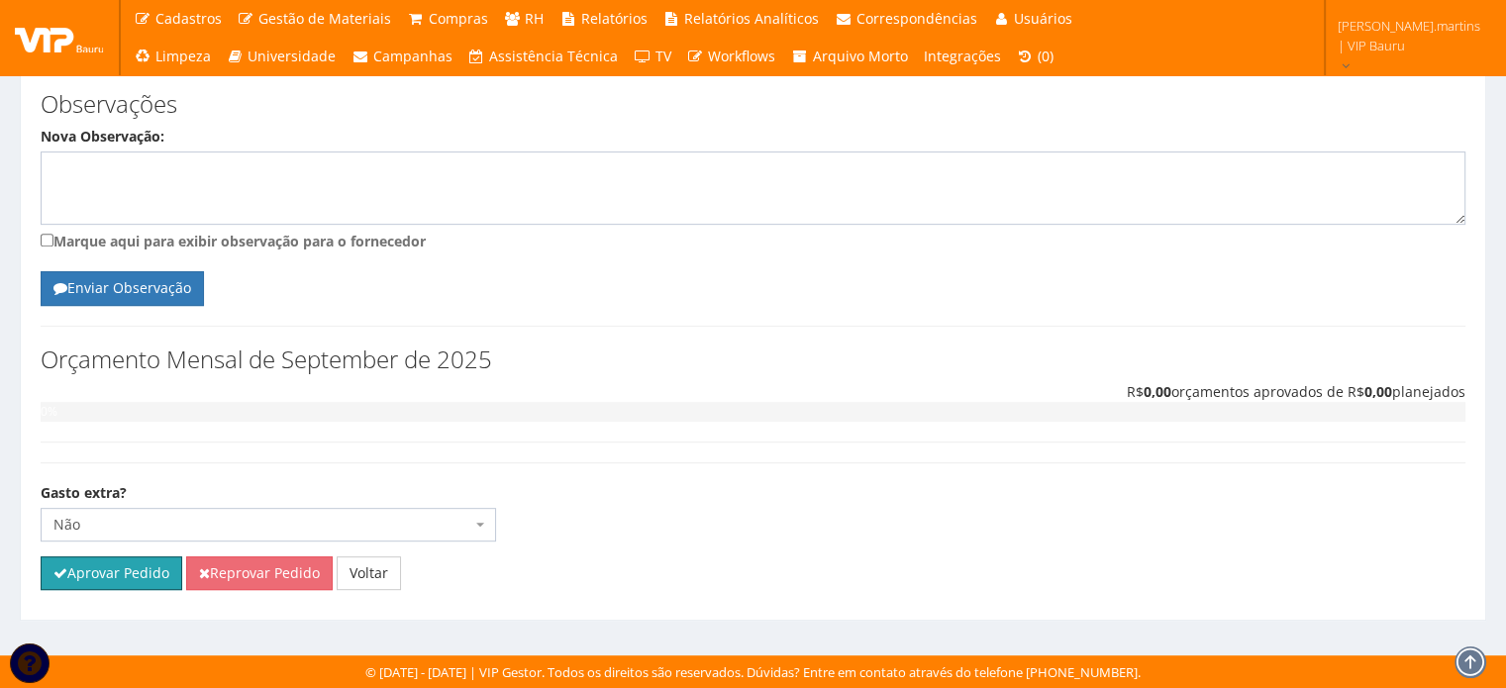
drag, startPoint x: 108, startPoint y: 570, endPoint x: 810, endPoint y: 82, distance: 855.0
click at [108, 570] on button "Aprovar Pedido" at bounding box center [112, 573] width 142 height 34
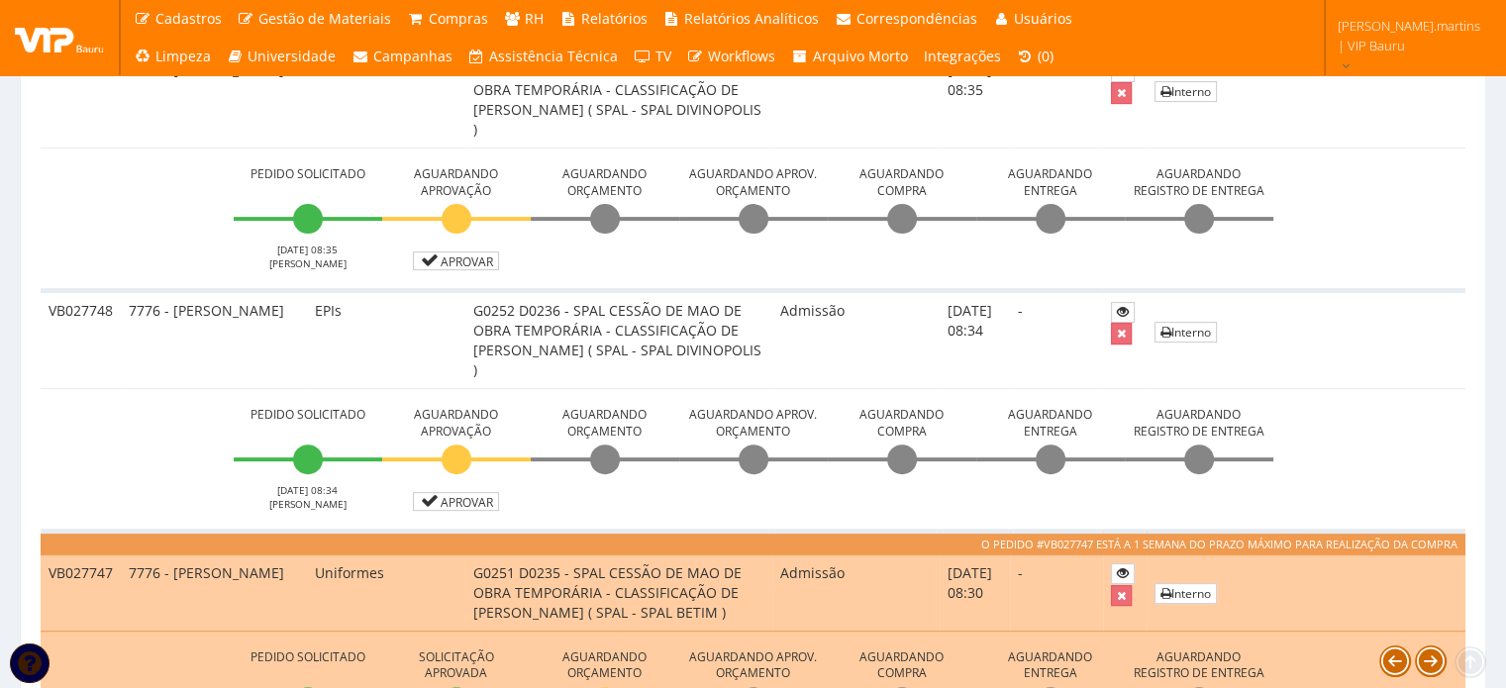
scroll to position [792, 0]
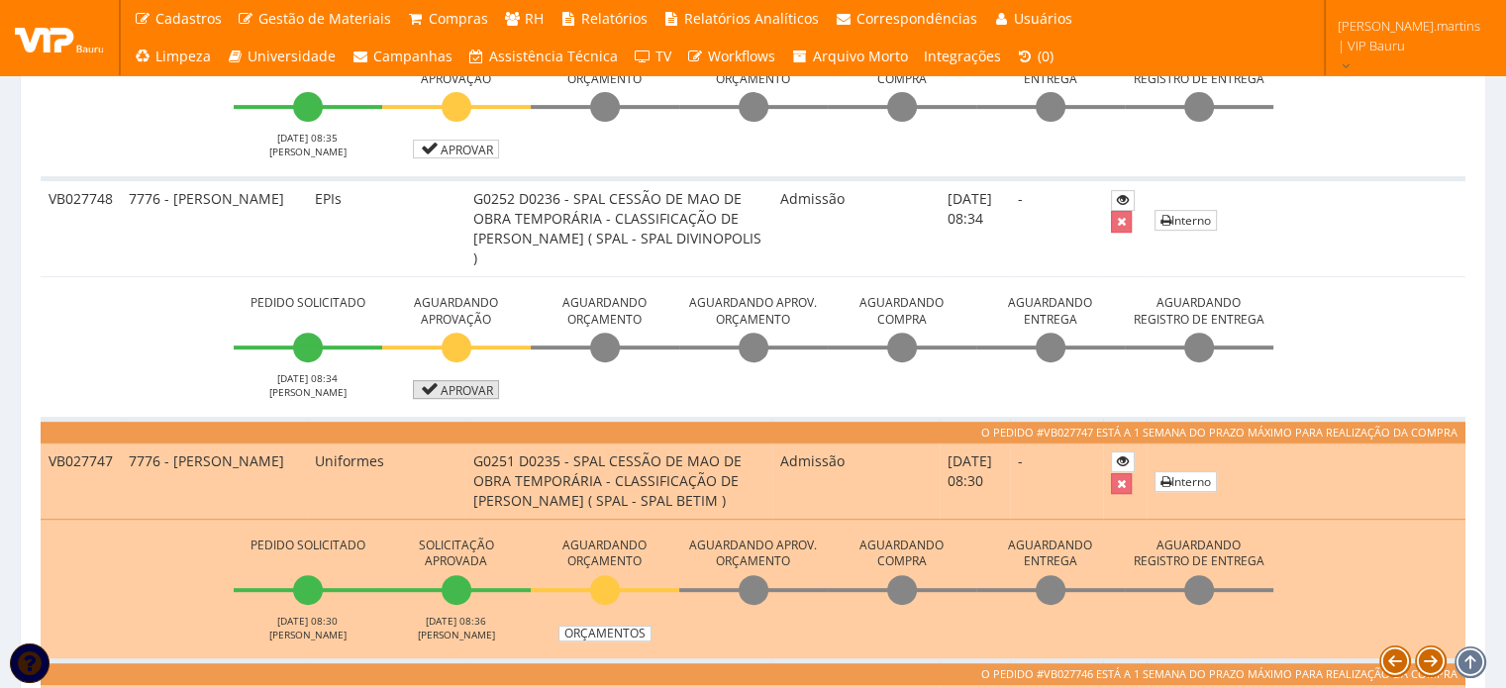
click at [436, 382] on icon at bounding box center [430, 389] width 23 height 14
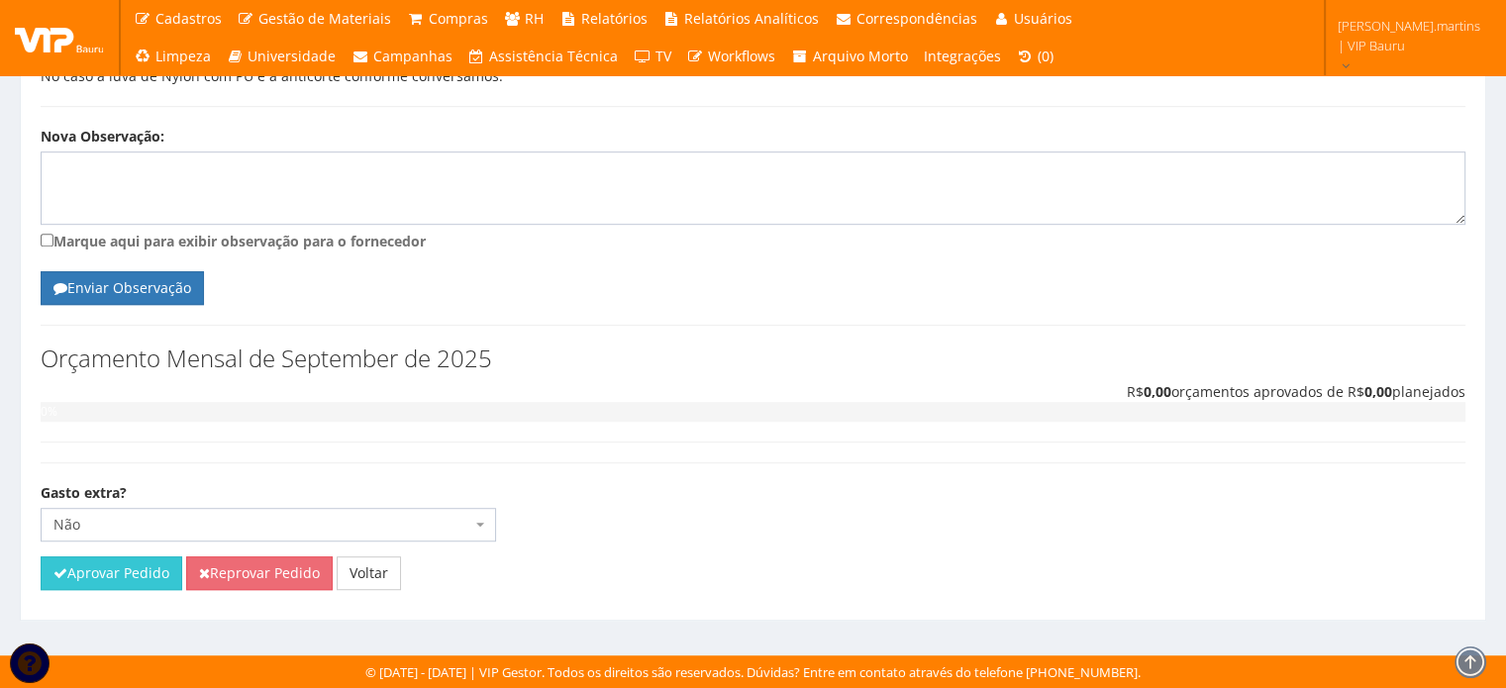
scroll to position [1156, 0]
click at [122, 581] on button "Aprovar Pedido" at bounding box center [112, 573] width 142 height 34
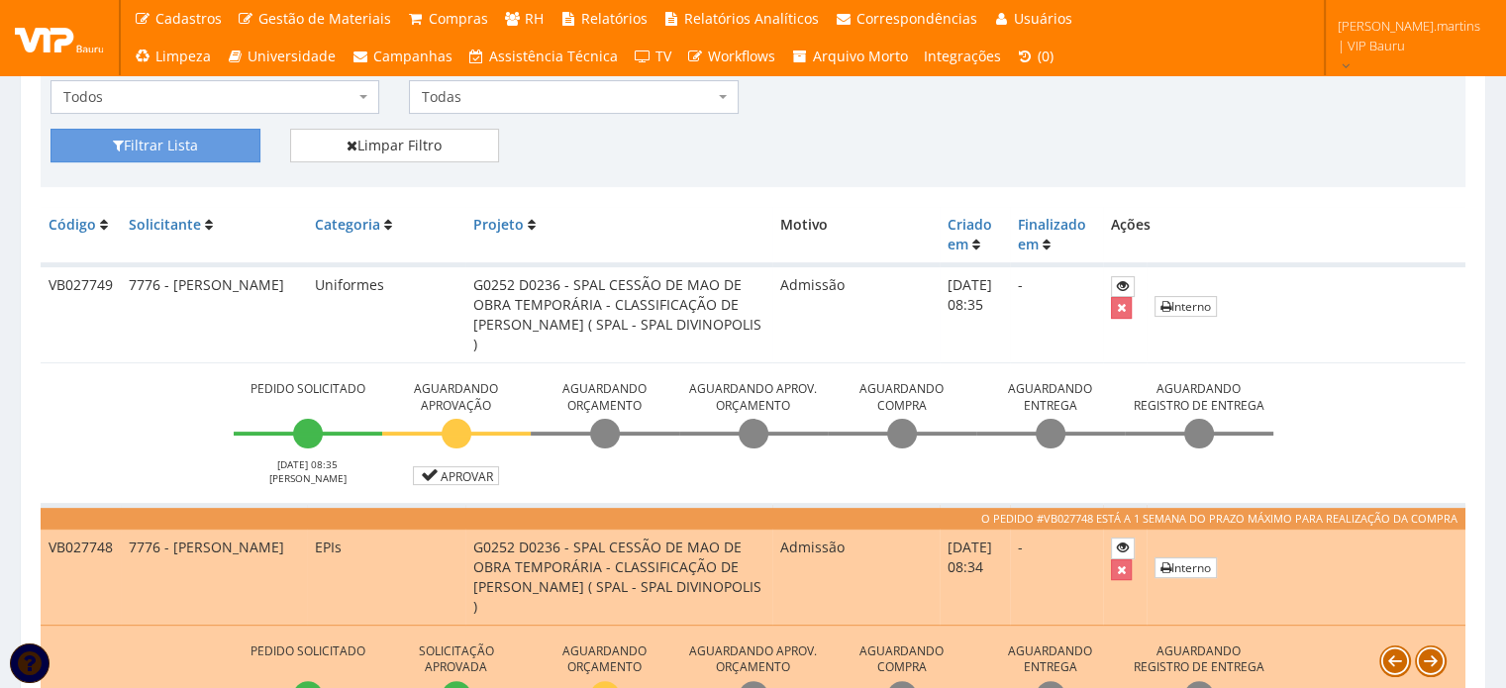
scroll to position [528, 0]
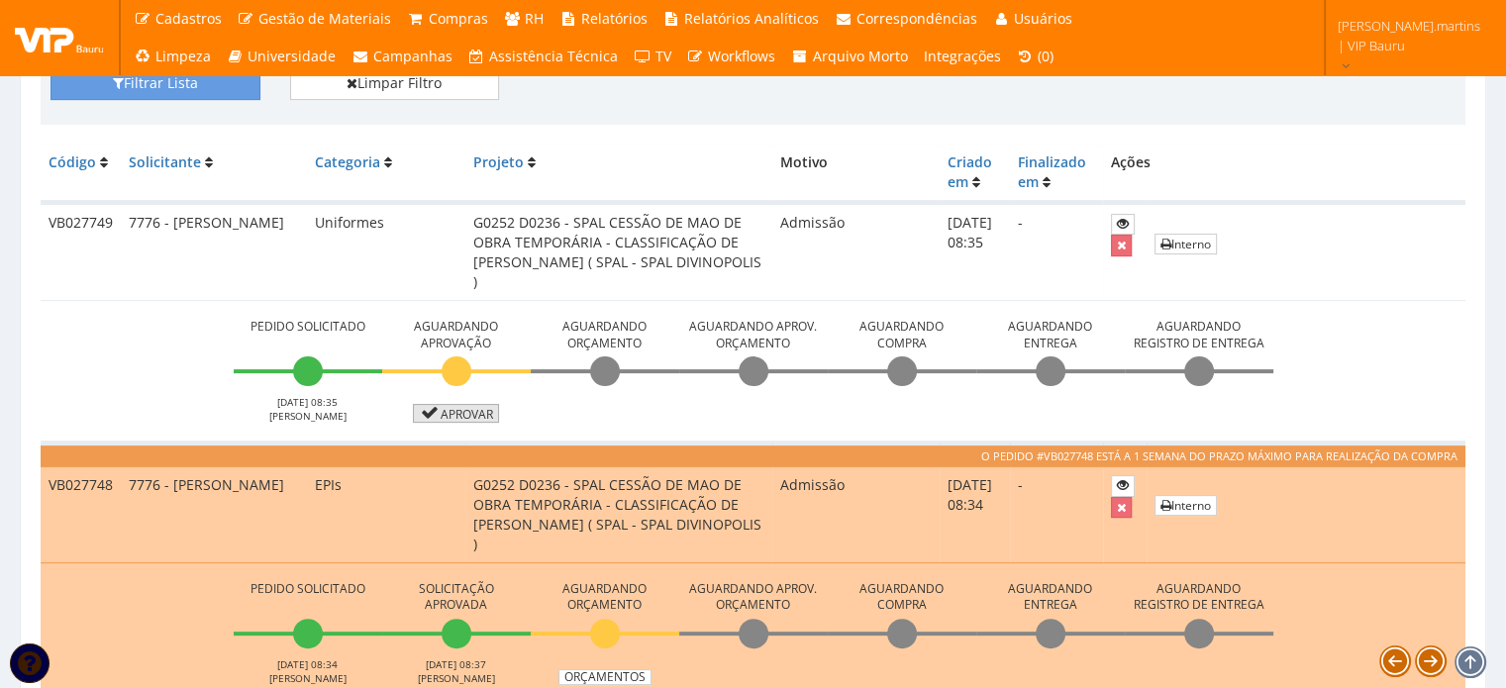
click at [459, 404] on link "Aprovar" at bounding box center [456, 413] width 87 height 19
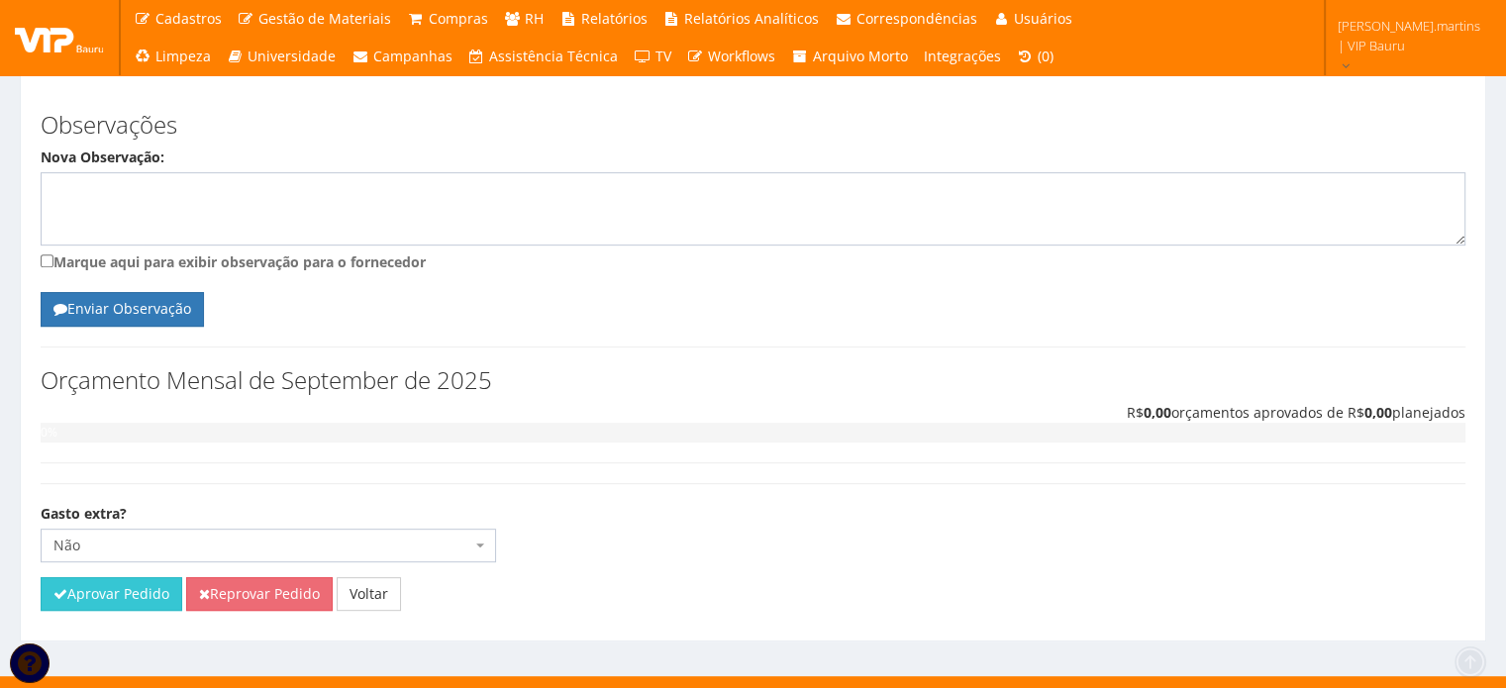
scroll to position [803, 0]
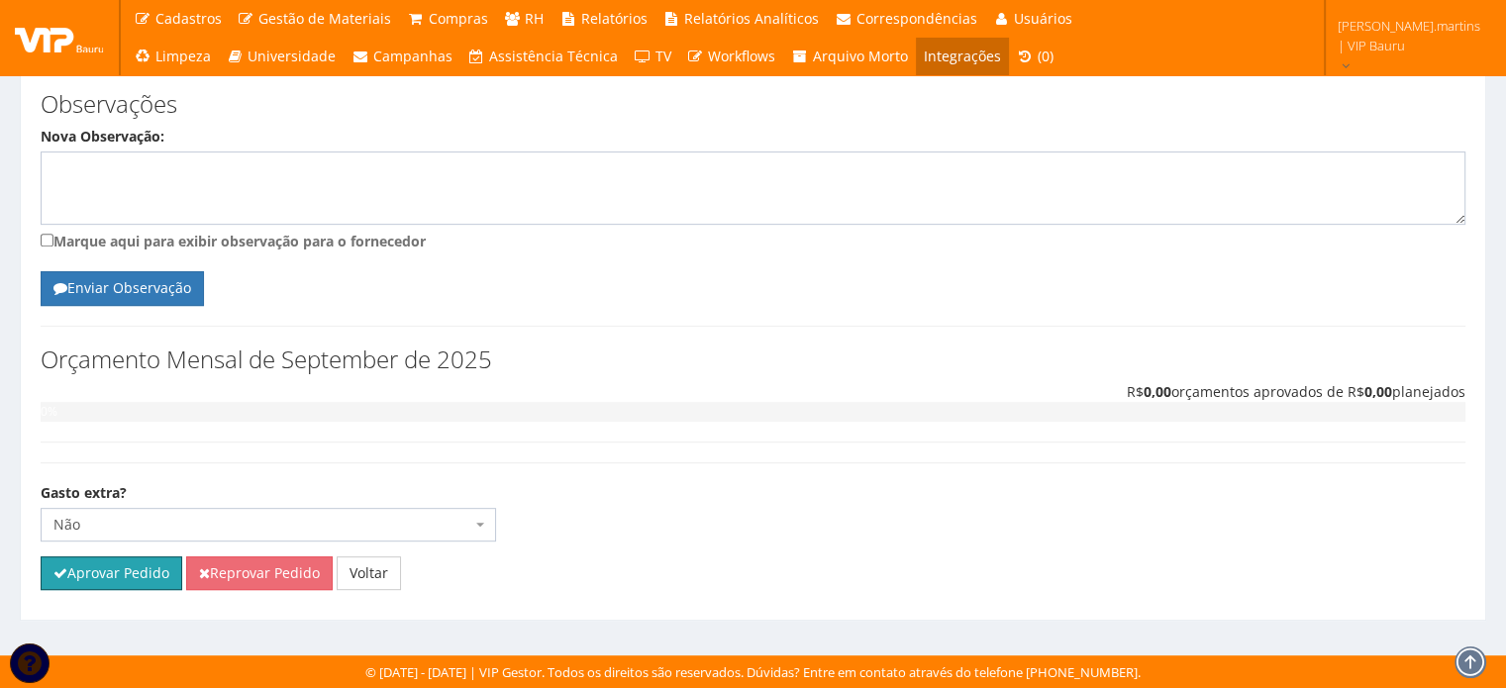
drag, startPoint x: 115, startPoint y: 565, endPoint x: 836, endPoint y: 72, distance: 873.3
click at [115, 565] on button "Aprovar Pedido" at bounding box center [112, 573] width 142 height 34
